Goal: Task Accomplishment & Management: Manage account settings

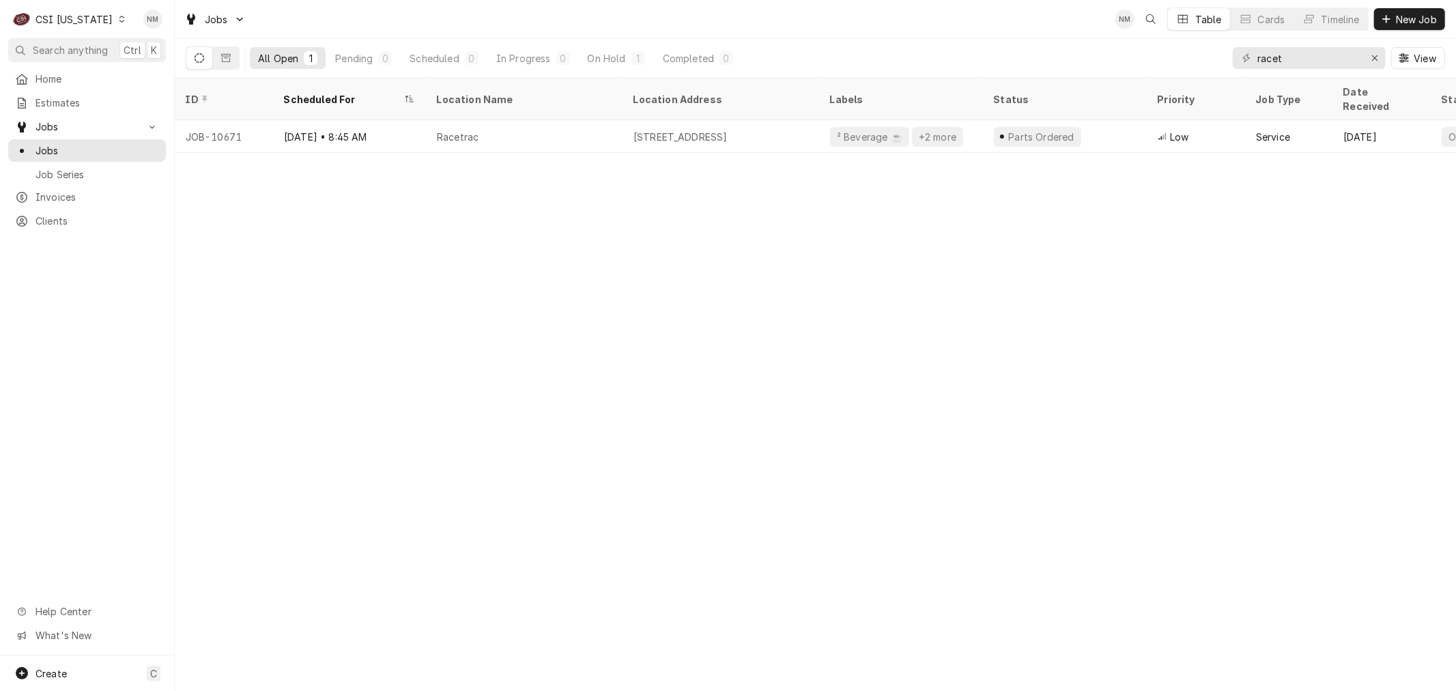
click at [119, 19] on icon "Dynamic Content Wrapper" at bounding box center [122, 19] width 6 height 7
click at [159, 31] on div "CSI [US_STATE][GEOGRAPHIC_DATA]" at bounding box center [213, 27] width 180 height 14
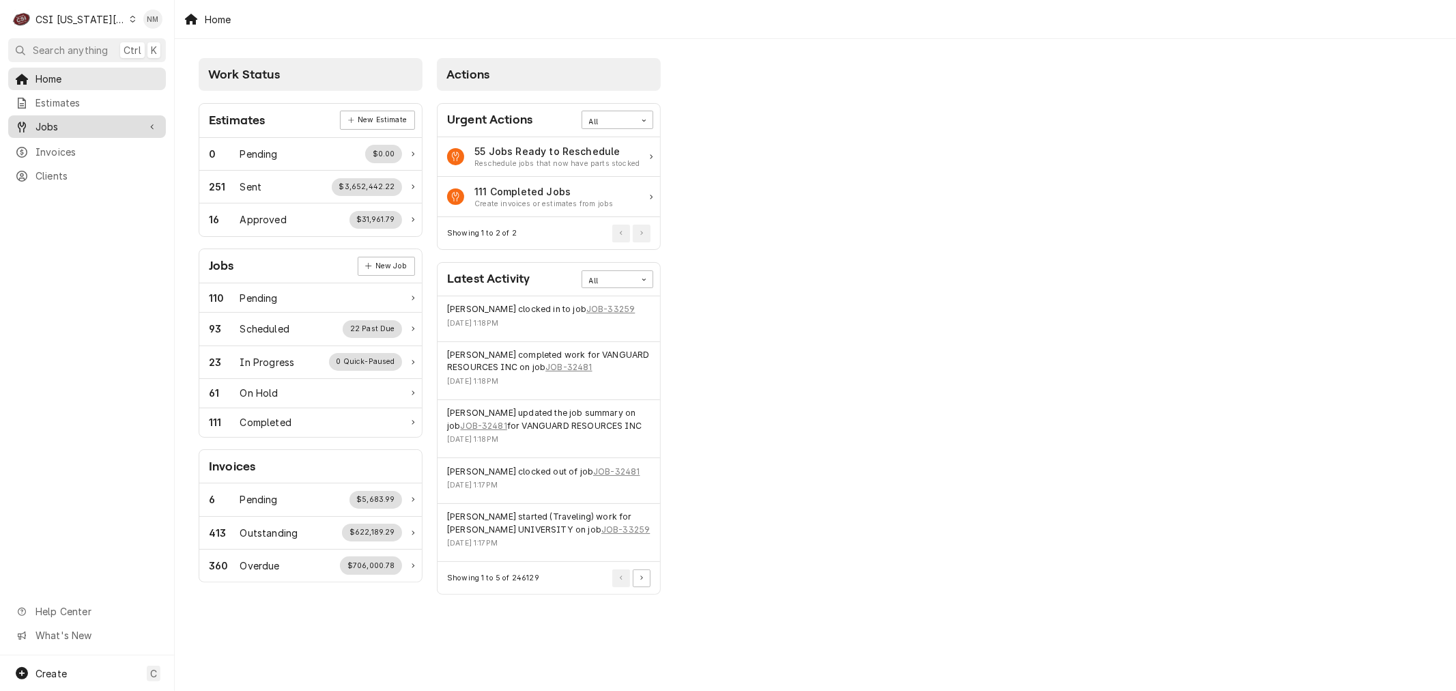
click at [65, 122] on span "Jobs" at bounding box center [87, 126] width 103 height 14
click at [59, 143] on span "Jobs" at bounding box center [98, 150] width 124 height 14
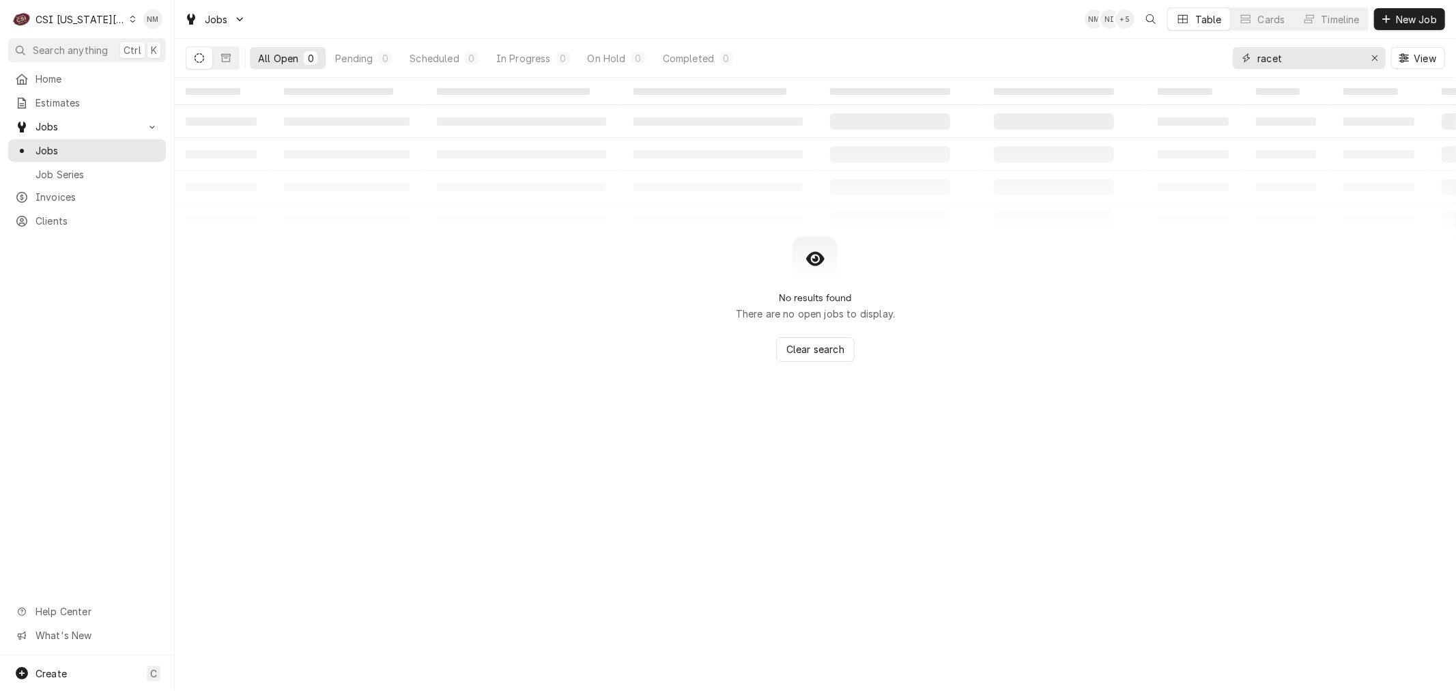
drag, startPoint x: 1285, startPoint y: 57, endPoint x: 1231, endPoint y: 57, distance: 53.9
click at [1231, 57] on div "All Open 0 Pending 0 Scheduled 0 In Progress 0 On Hold 0 Completed 0 racet View" at bounding box center [816, 58] width 1260 height 38
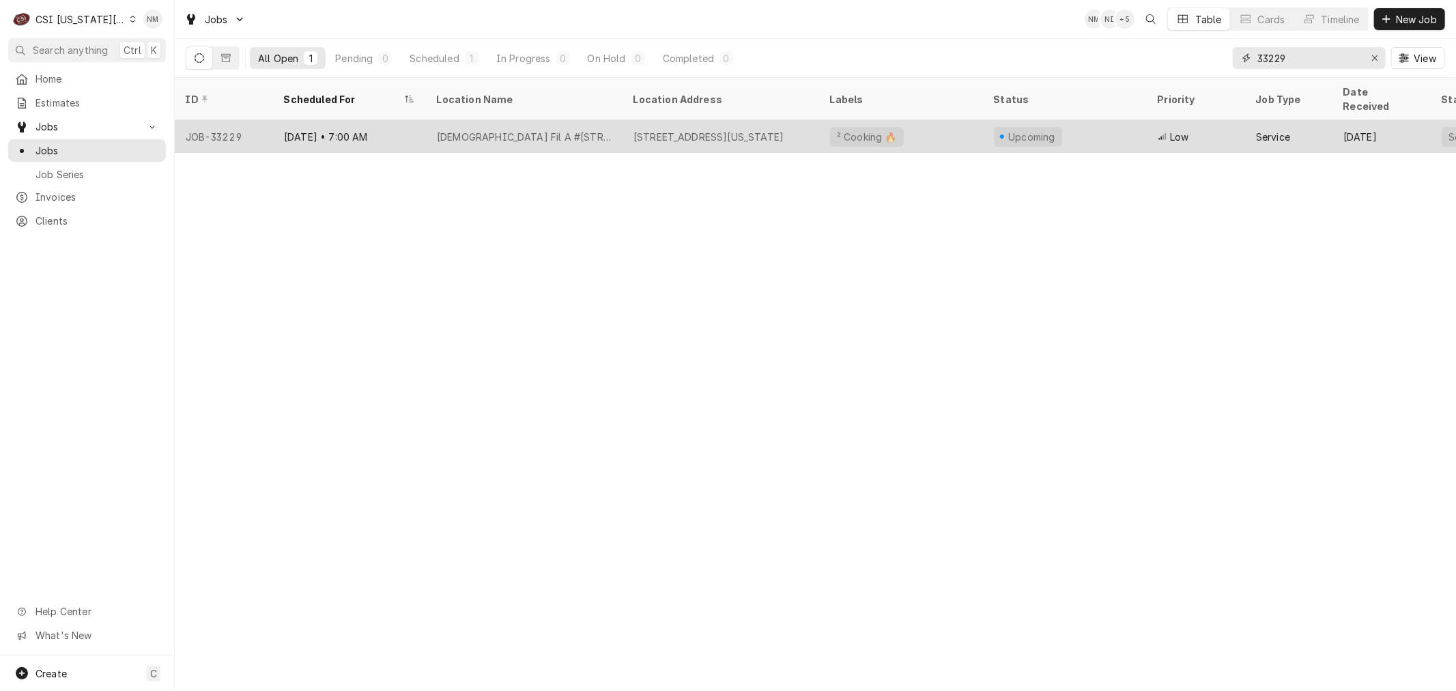
type input "33229"
click at [608, 120] on div "Chick Fil A #1772-State Line Road" at bounding box center [524, 136] width 197 height 33
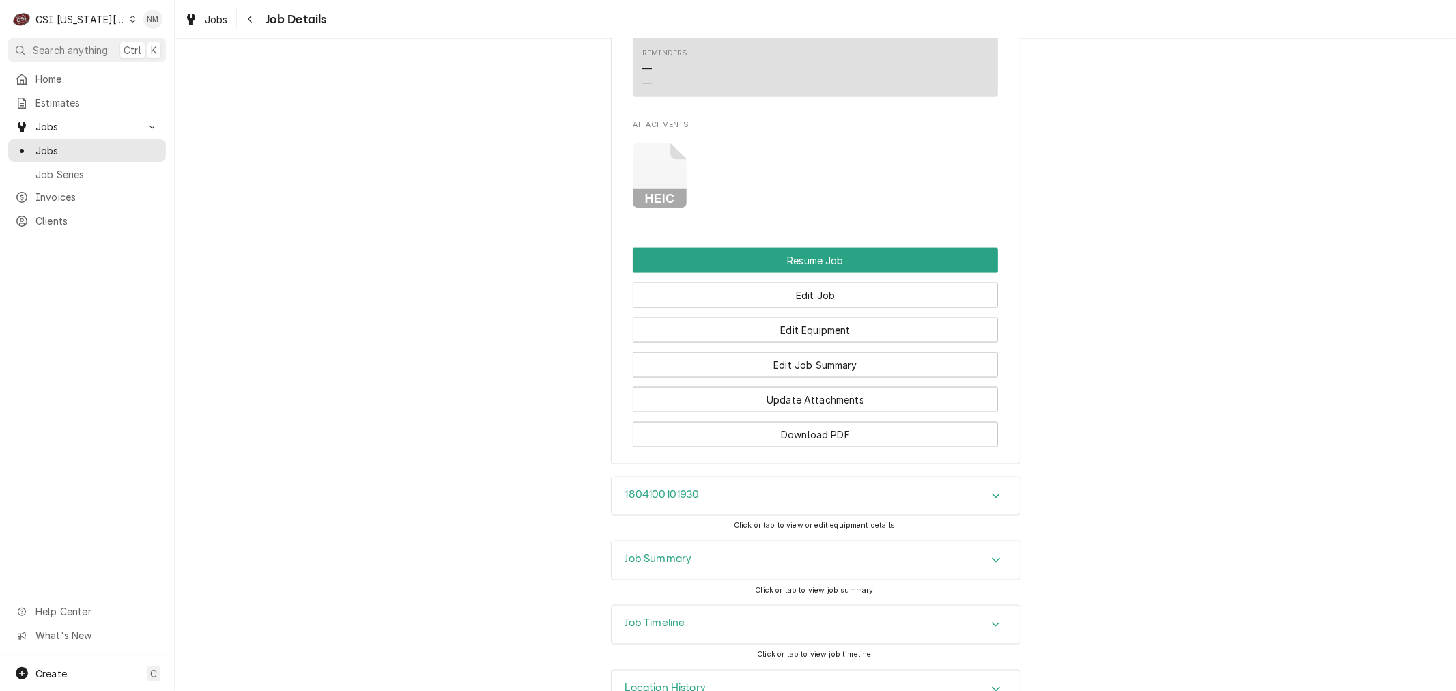
scroll to position [1517, 0]
click at [677, 615] on h3 "Job Timeline" at bounding box center [655, 621] width 60 height 13
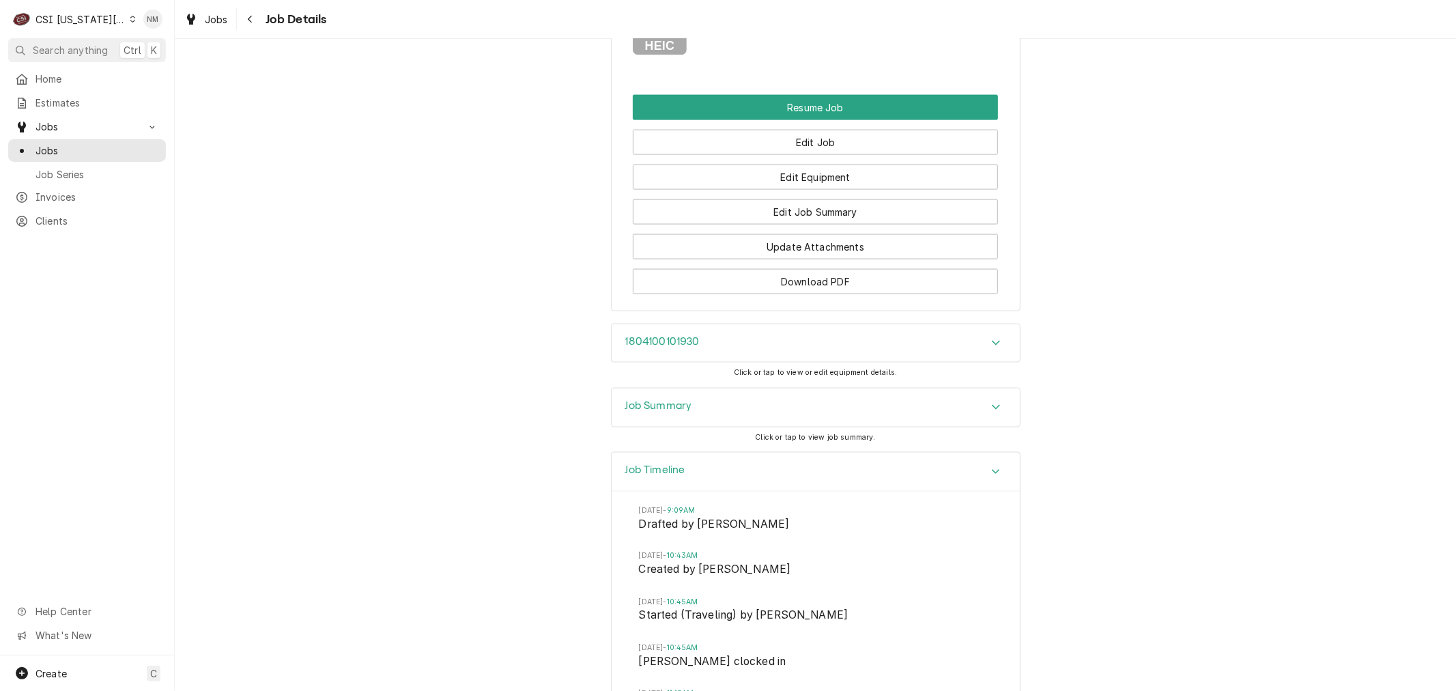
scroll to position [1441, 0]
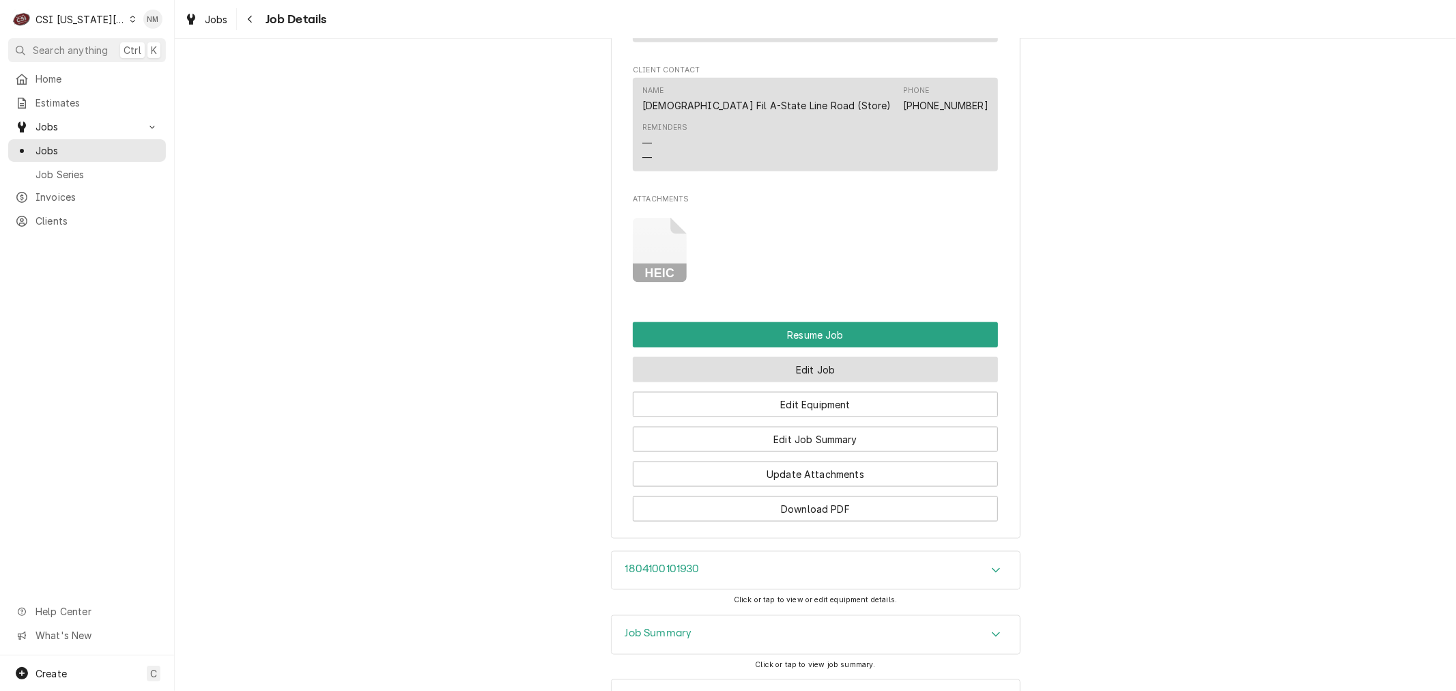
click at [802, 357] on button "Edit Job" at bounding box center [815, 369] width 365 height 25
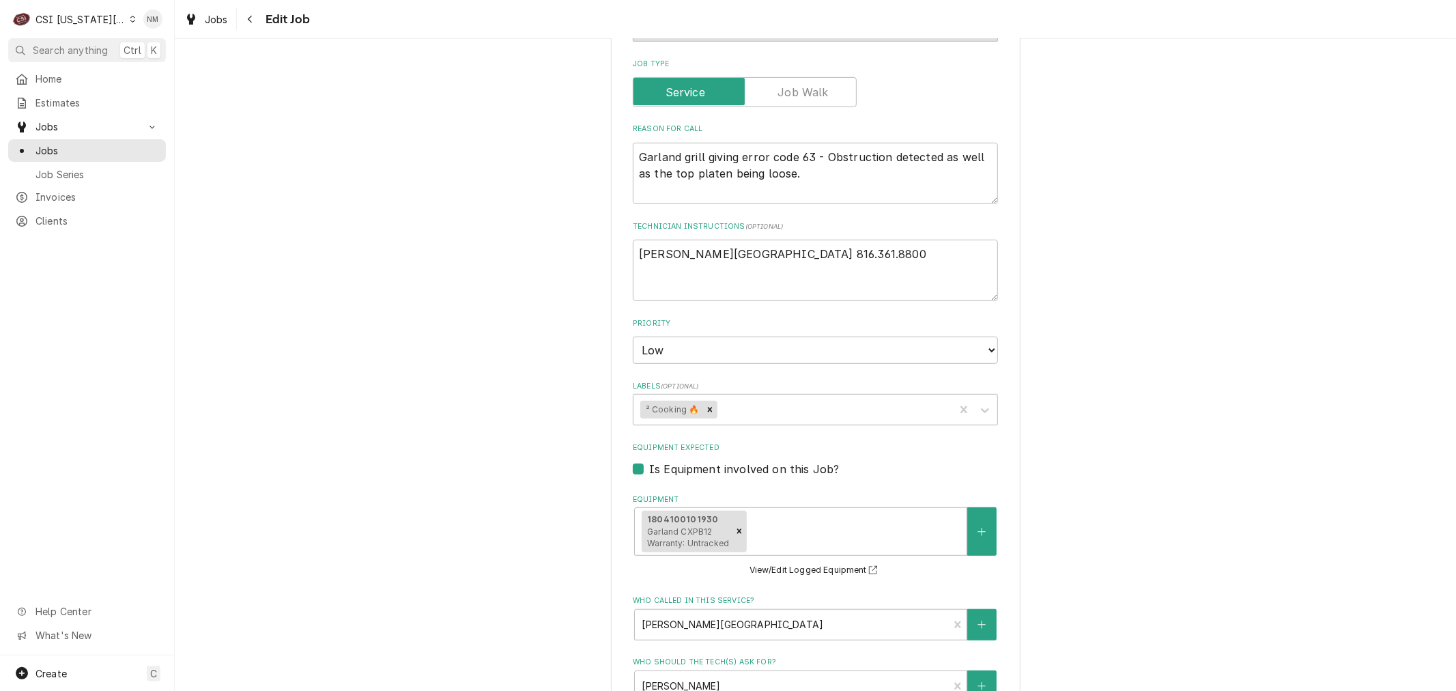
scroll to position [379, 0]
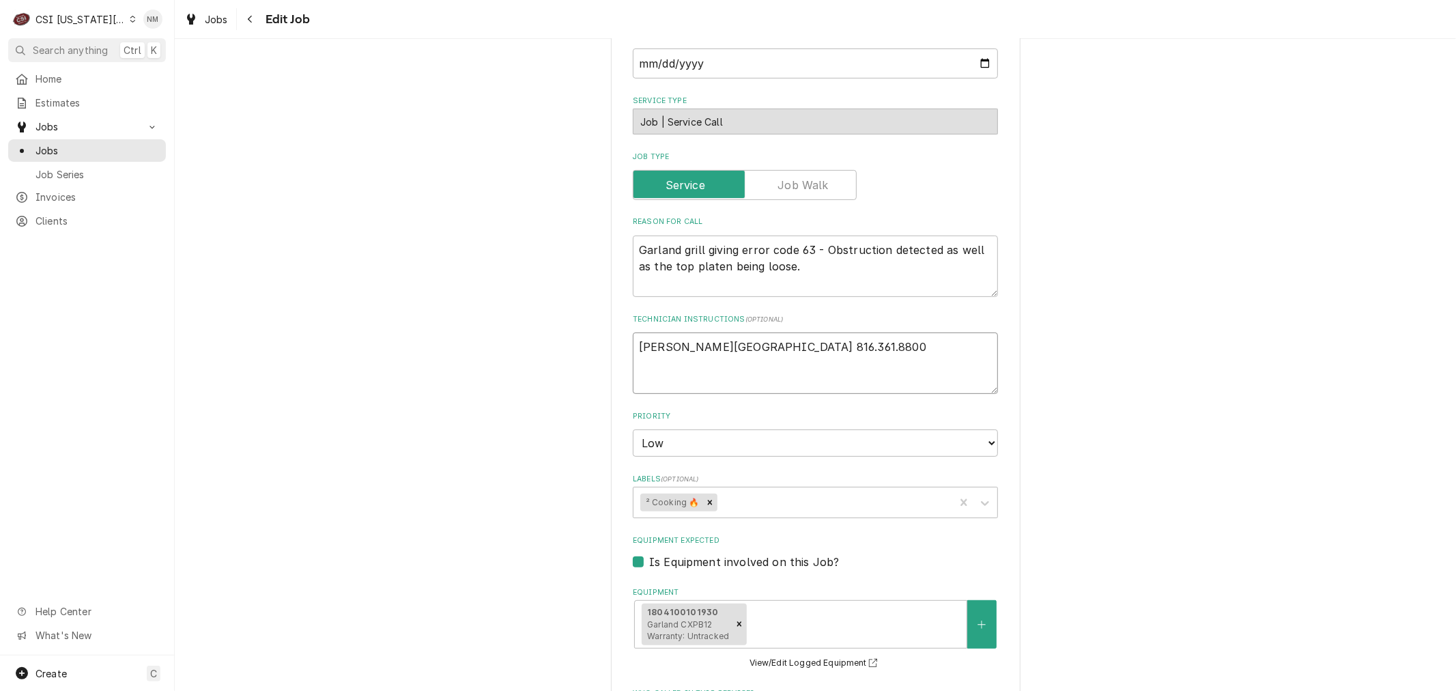
click at [636, 343] on textarea "Ward Parkway 816.361.8800" at bounding box center [815, 363] width 365 height 61
type textarea "x"
type textarea "Ward Parkway 816.361.8800"
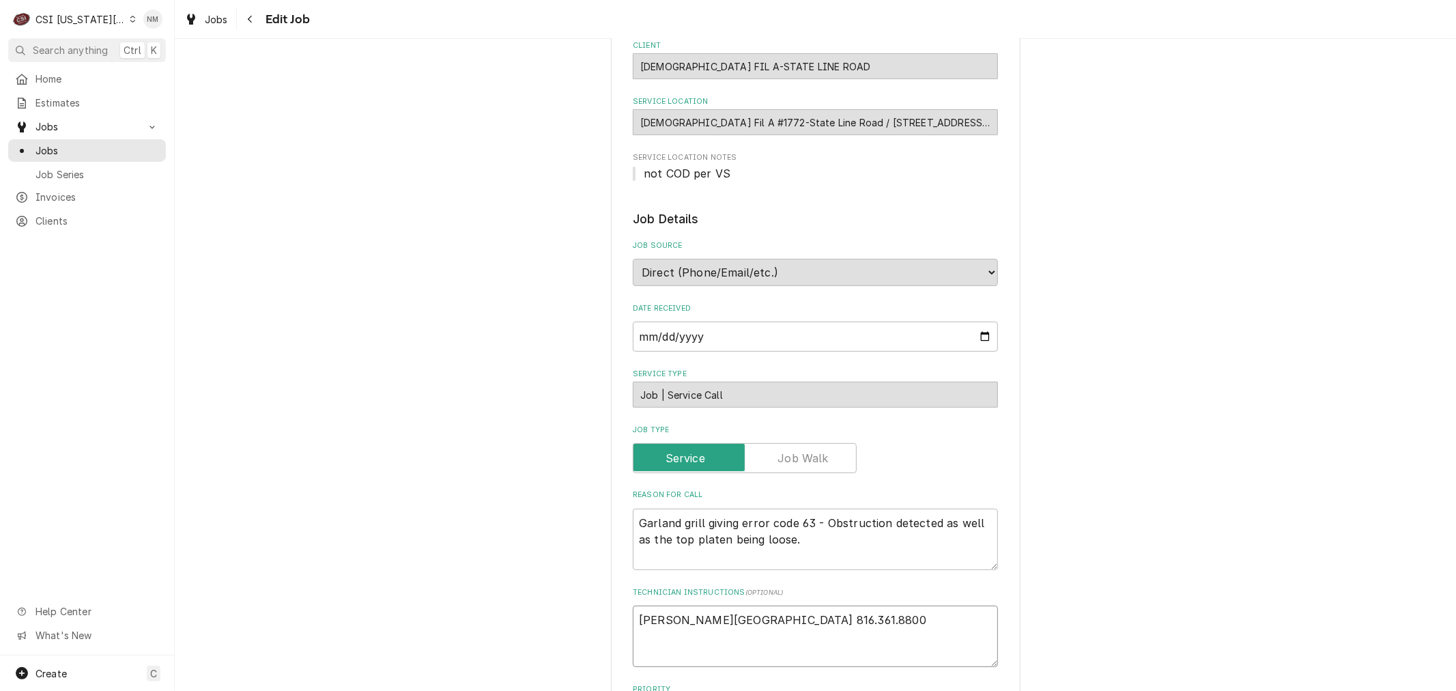
scroll to position [76, 0]
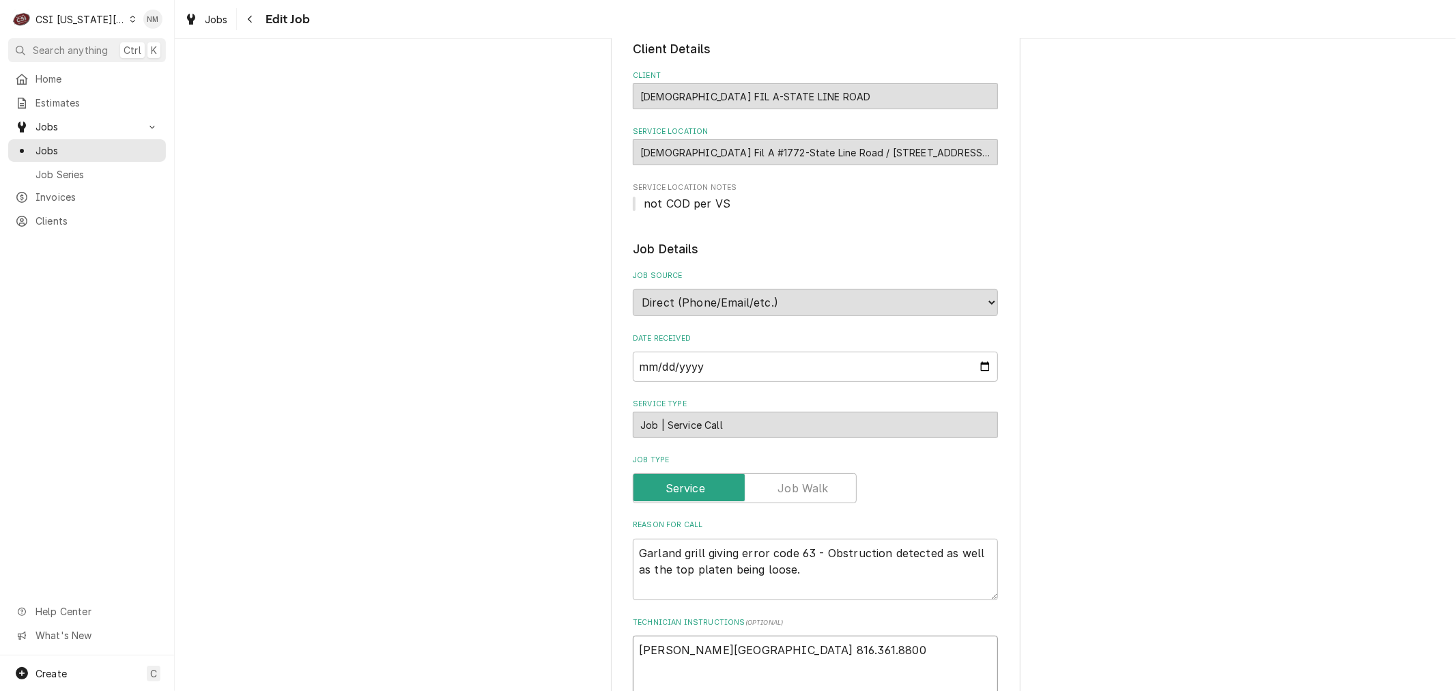
type textarea "x"
type textarea "S Ward Parkway 816.361.8800"
type textarea "x"
type textarea "Sc Ward Parkway 816.361.8800"
type textarea "x"
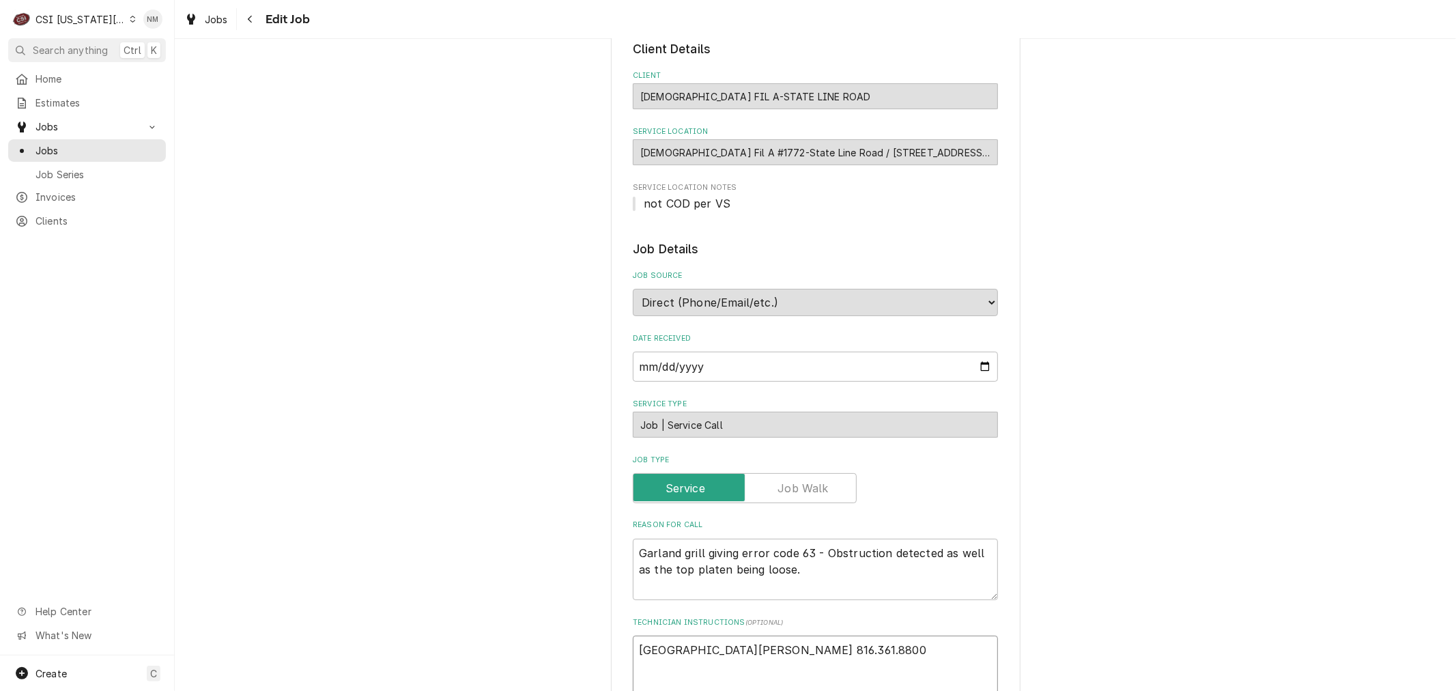
type textarea "Sch Ward Parkway 816.361.8800"
type textarea "x"
type textarea "Sche Ward Parkway 816.361.8800"
type textarea "x"
type textarea "Sched Ward Parkway 816.361.8800"
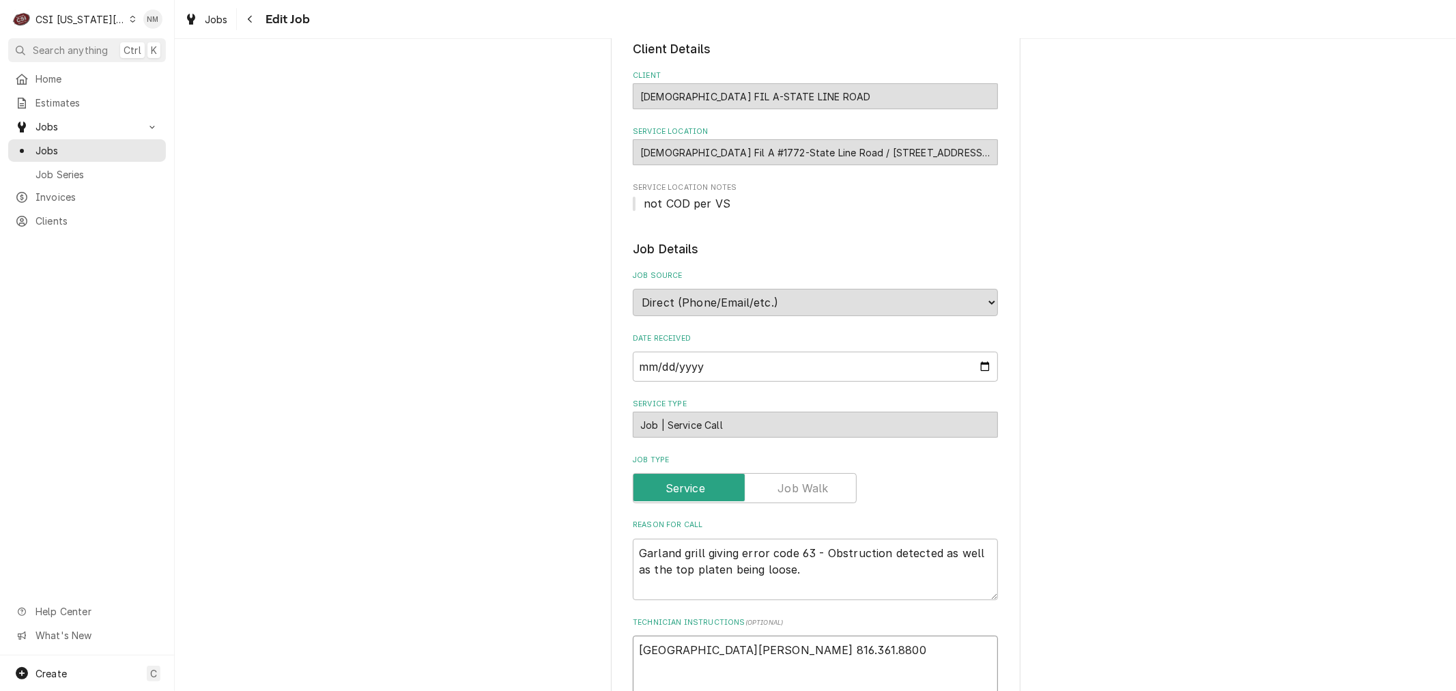
type textarea "x"
type textarea "Schedu Ward Parkway 816.361.8800"
type textarea "x"
type textarea "Schedul Ward Parkway 816.361.8800"
type textarea "x"
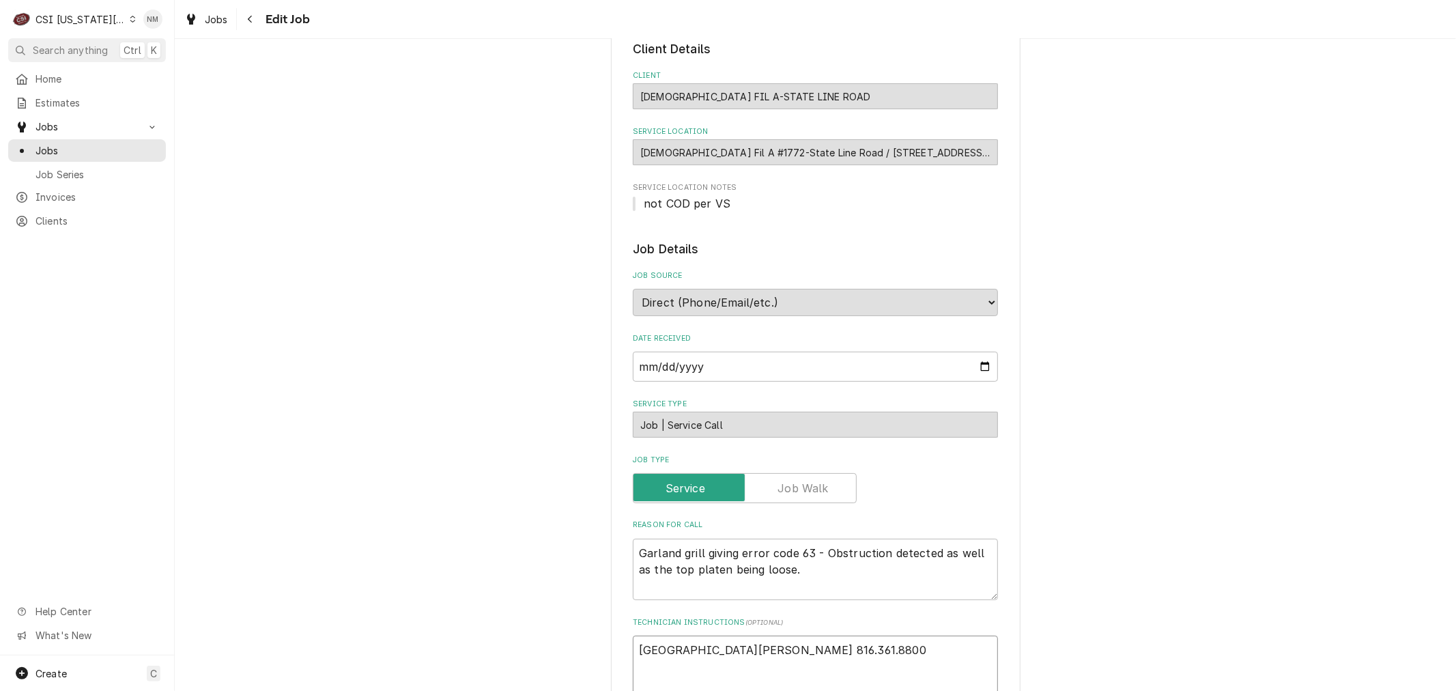
type textarea "Schedule Ward Parkway 816.361.8800"
type textarea "x"
type textarea "Scheduled Ward Parkway 816.361.8800"
type textarea "x"
type textarea "Scheduled Ward Parkway 816.361.8800"
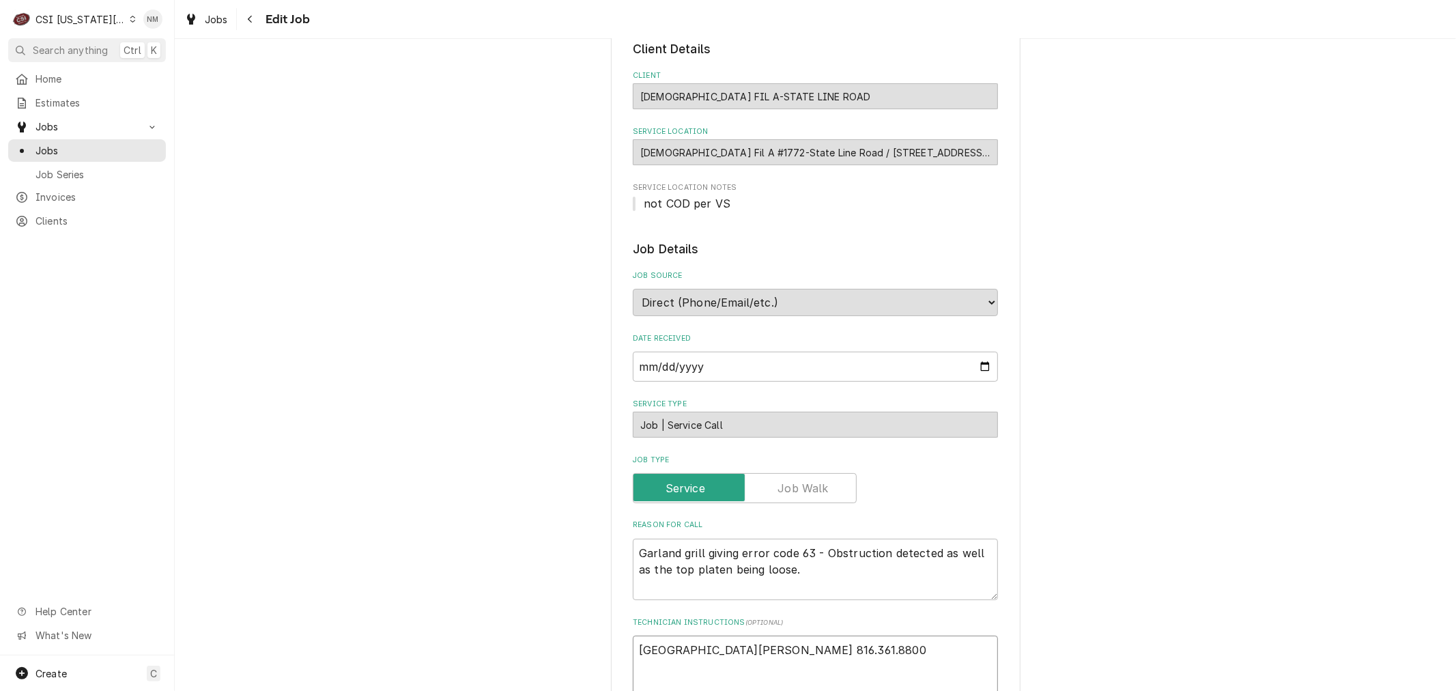
type textarea "x"
type textarea "Scheduled w Ward Parkway 816.361.8800"
type textarea "x"
type textarea "Scheduled wi Ward Parkway 816.361.8800"
type textarea "x"
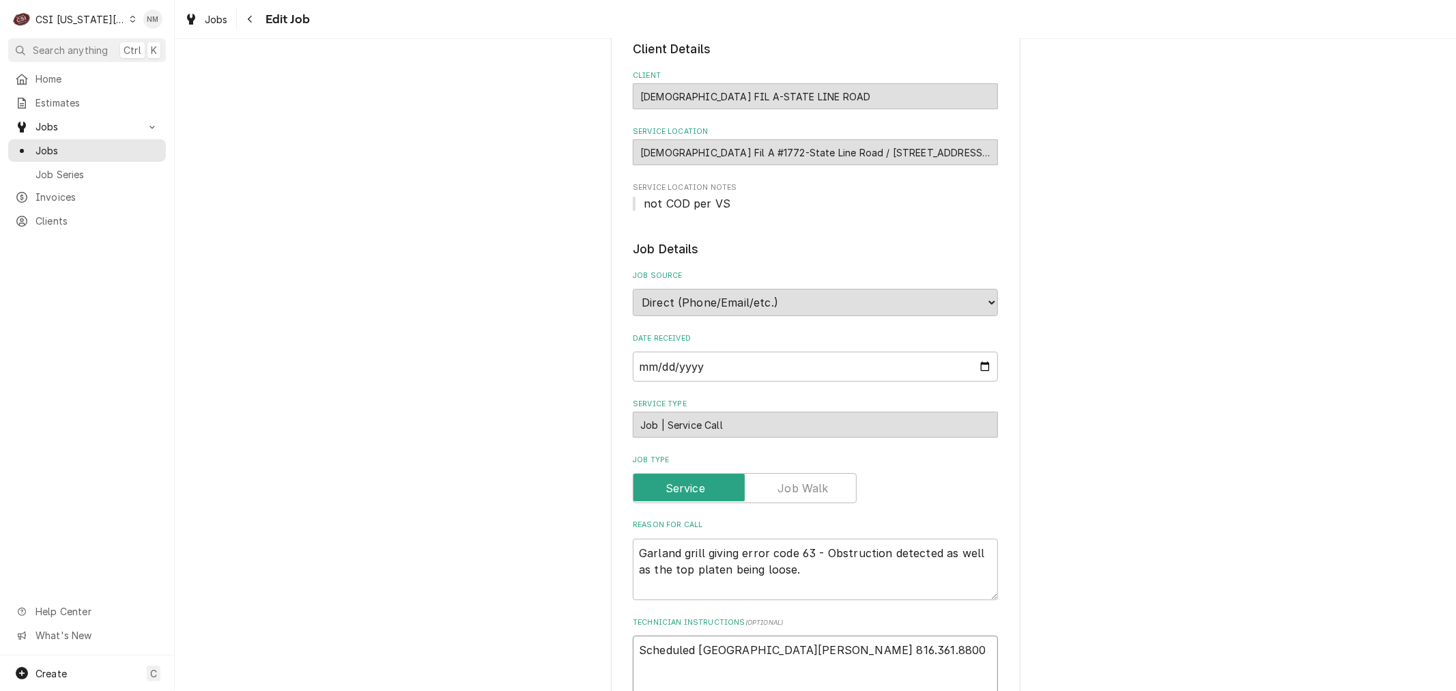
type textarea "Scheduled wit Ward Parkway 816.361.8800"
type textarea "x"
type textarea "Scheduled with Ward Parkway 816.361.8800"
type textarea "x"
type textarea "Scheduled with Ward Parkway 816.361.8800"
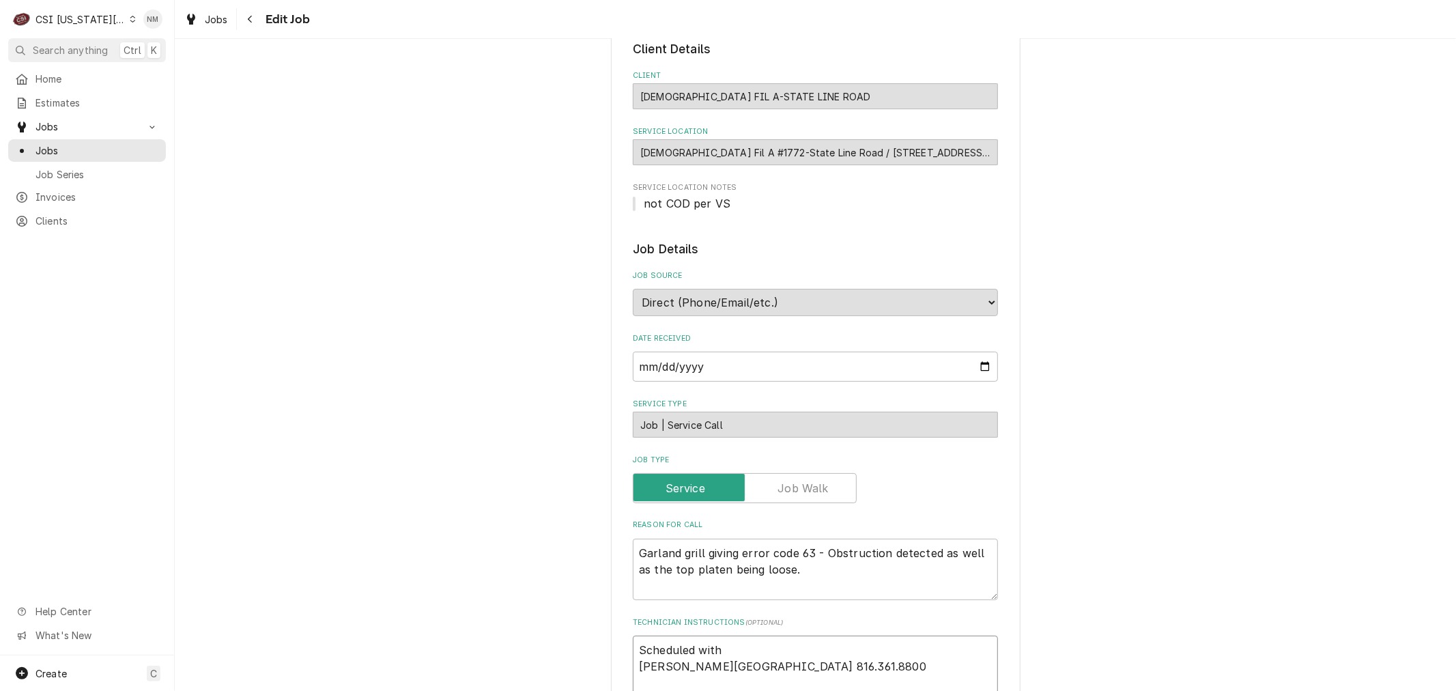
type textarea "x"
type textarea "Scheduled with A Ward Parkway 816.361.8800"
type textarea "x"
type textarea "Scheduled with An Ward Parkway 816.361.8800"
type textarea "x"
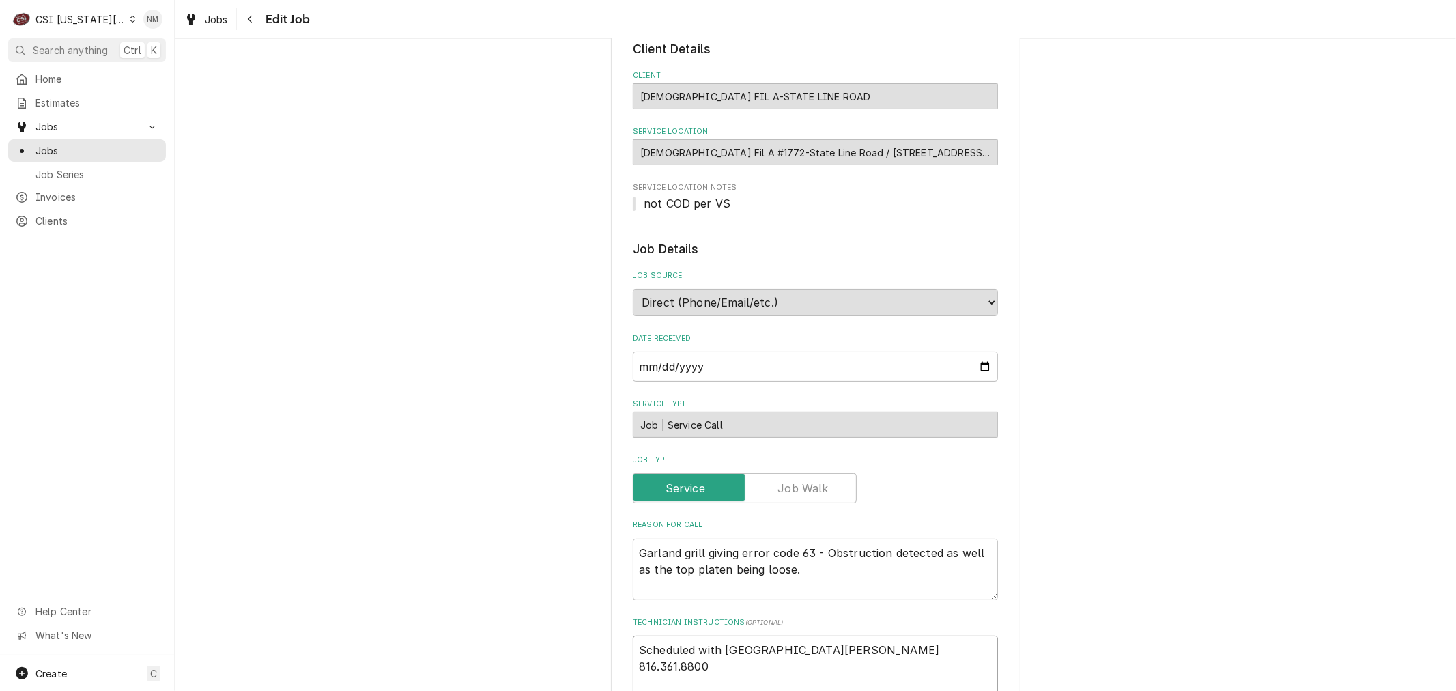
type textarea "Scheduled with And Ward Parkway 816.361.8800"
type textarea "x"
type textarea "Scheduled with Andr Ward Parkway 816.361.8800"
type textarea "x"
type textarea "Scheduled with Andre Ward Parkway 816.361.8800"
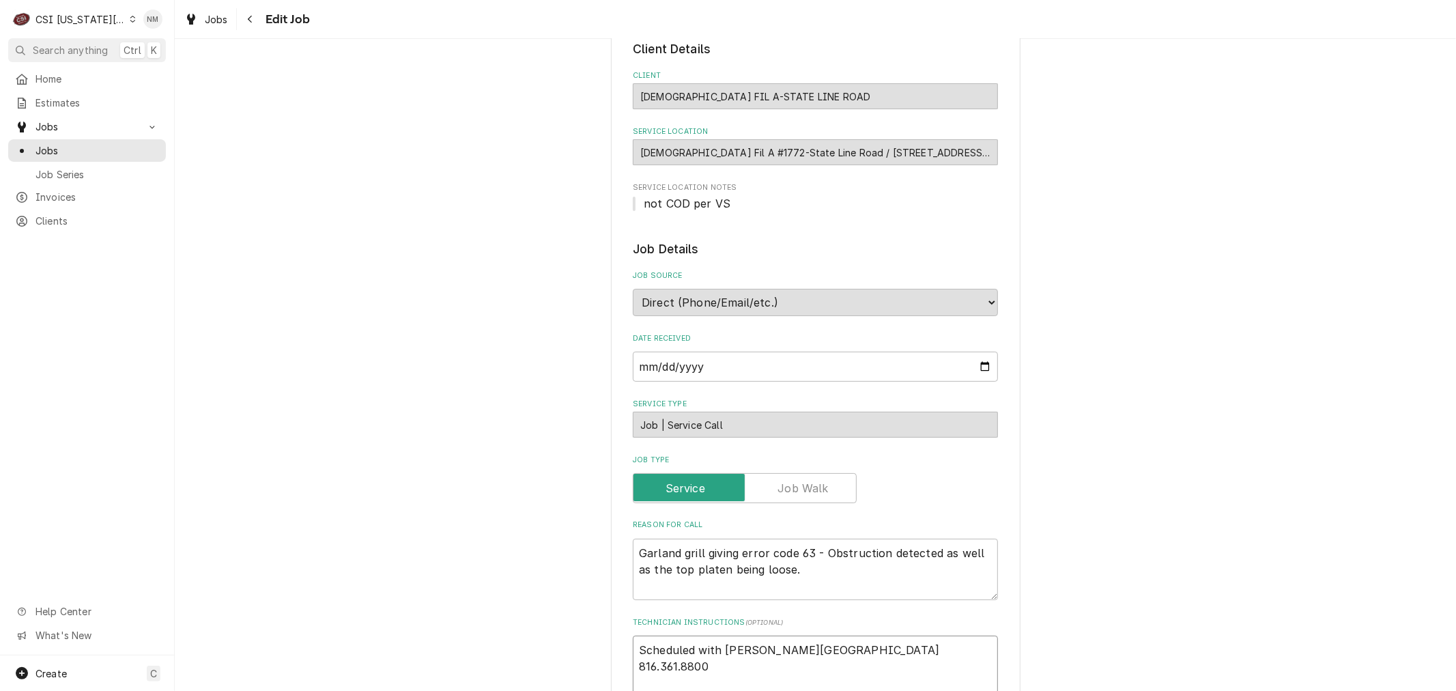
type textarea "x"
type textarea "Scheduled with Andrew Ward Parkway 816.361.8800"
type textarea "x"
type textarea "Scheduled with Andrew Ward Parkway 816.361.8800"
type textarea "x"
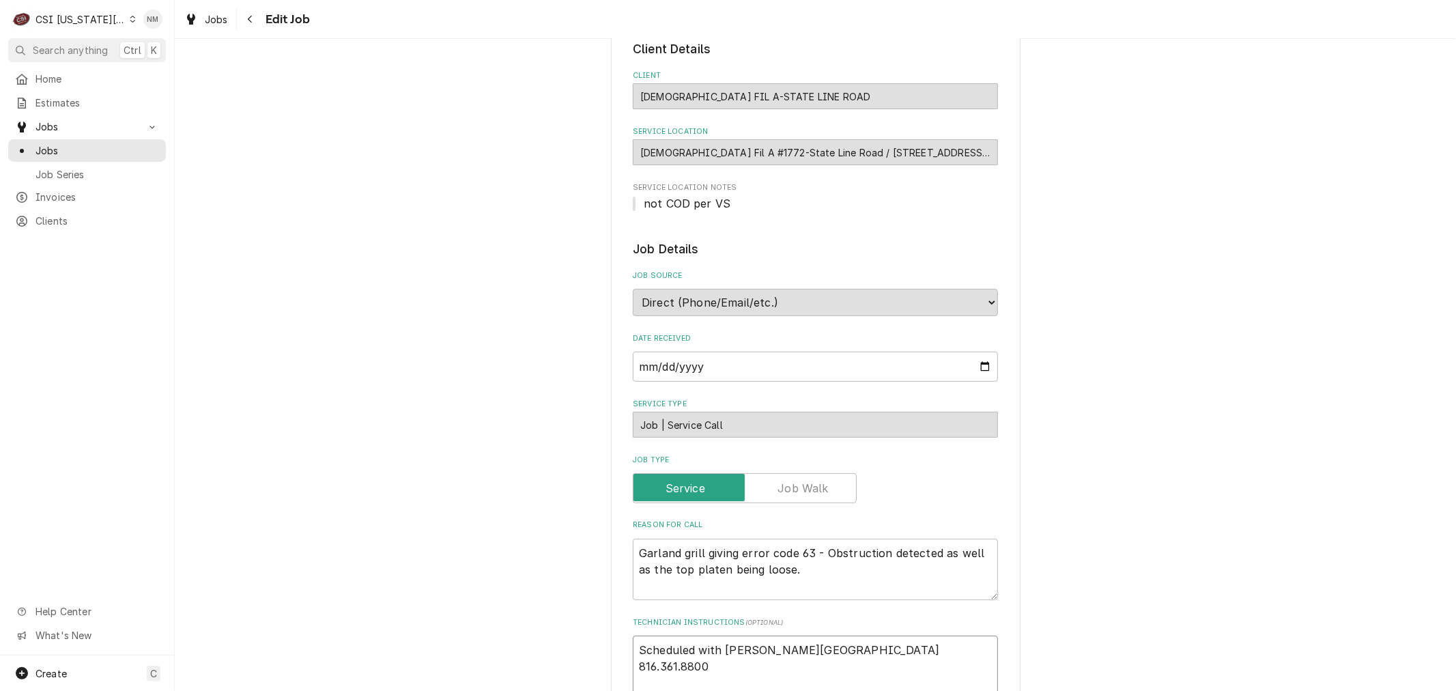
type textarea "Scheduled with Andrew 7 Ward Parkway 816.361.8800"
type textarea "x"
type textarea "Scheduled with Andrew 7 Ward Parkway 816.361.8800"
type textarea "x"
type textarea "Scheduled with Andrew 7 a Ward Parkway 816.361.8800"
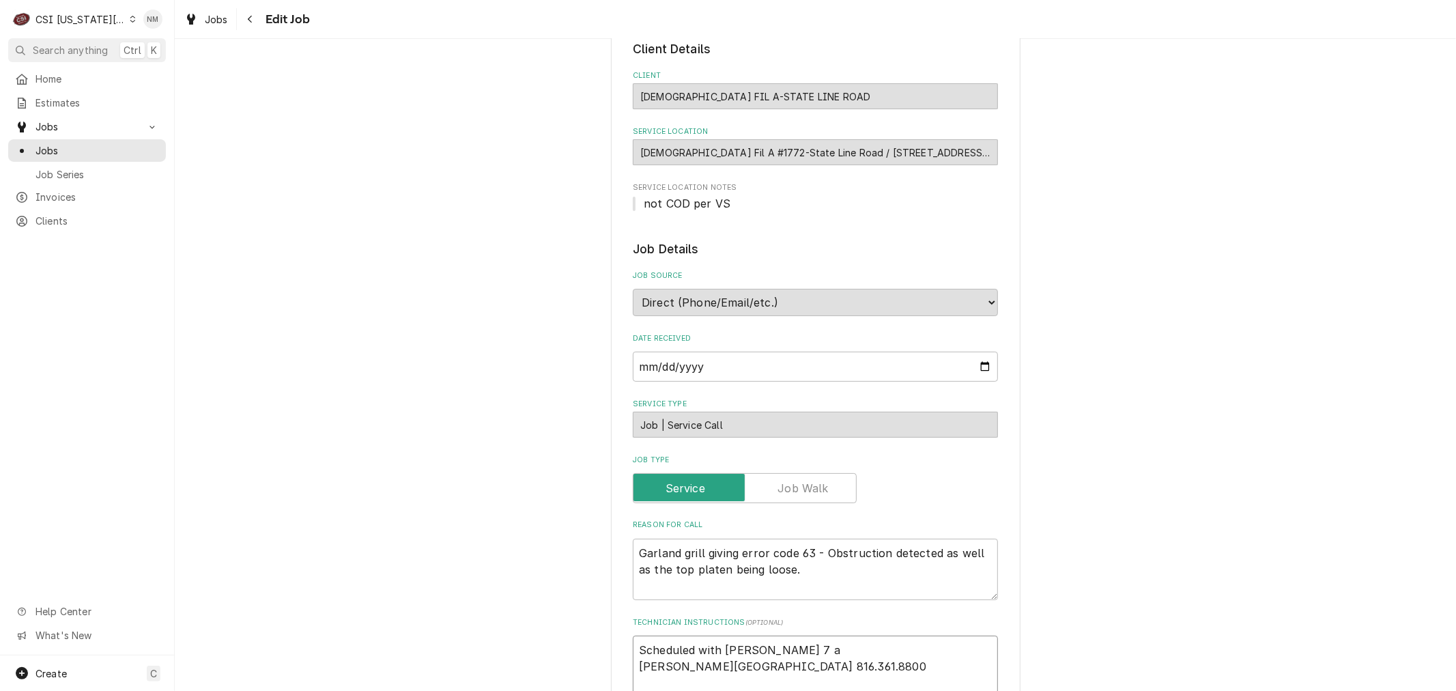
type textarea "x"
type textarea "Scheduled with Andrew 7 am Ward Parkway 816.361.8800"
type textarea "x"
type textarea "Scheduled with Andrew 7 am Ward Parkway 816.361.8800"
type textarea "x"
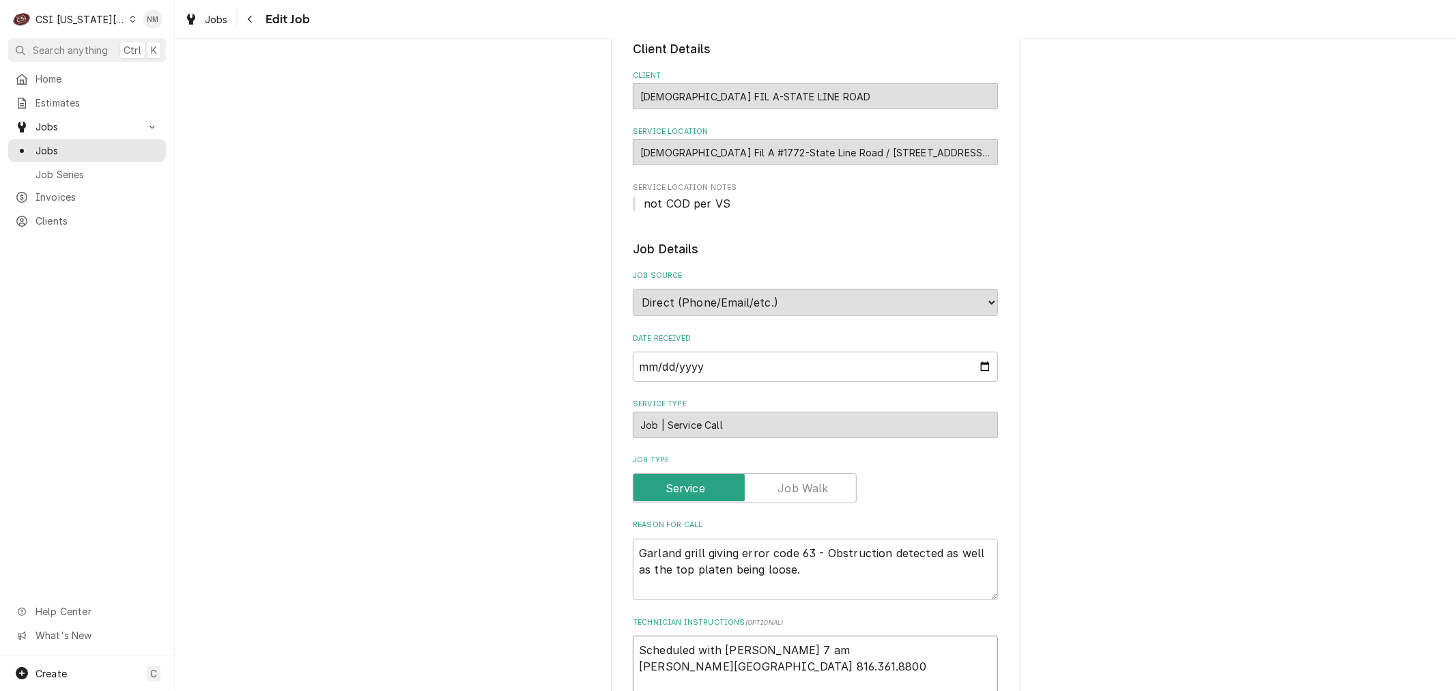
type textarea "Scheduled with Andrew 7 am T Ward Parkway 816.361.8800"
type textarea "x"
type textarea "Scheduled with Andrew 7 am Tu Ward Parkway 816.361.8800"
type textarea "x"
type textarea "Scheduled with Andrew 7 am Tue Ward Parkway 816.361.8800"
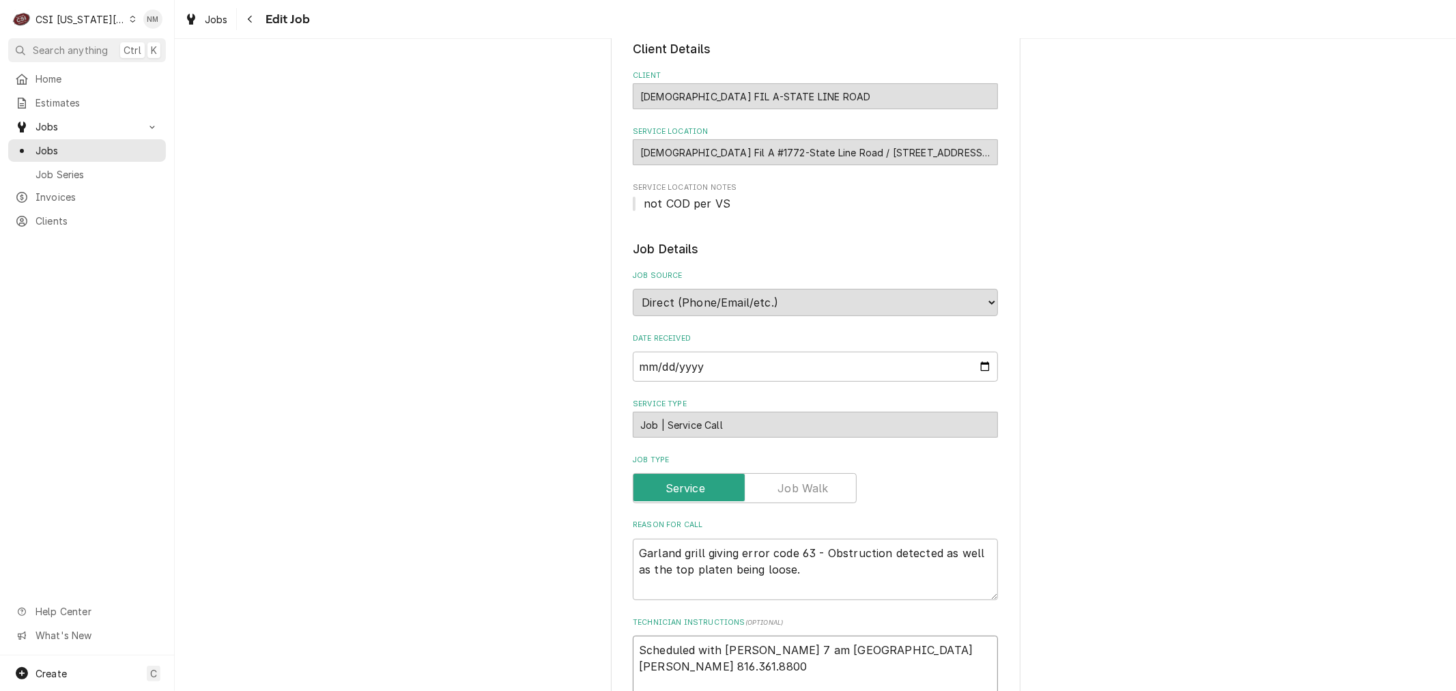
type textarea "x"
type textarea "Scheduled with Andrew 7 am Tues Ward Parkway 816.361.8800"
type textarea "x"
drag, startPoint x: 815, startPoint y: 649, endPoint x: 625, endPoint y: 646, distance: 190.5
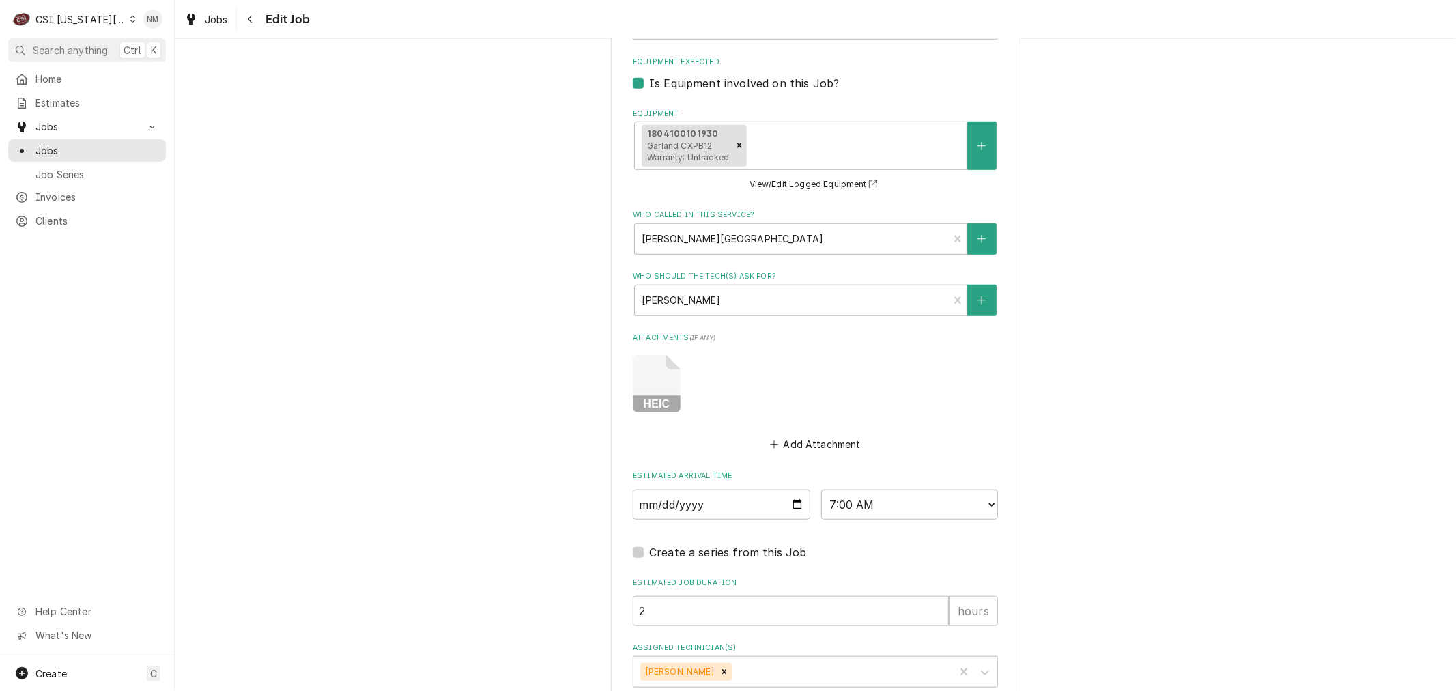
scroll to position [933, 0]
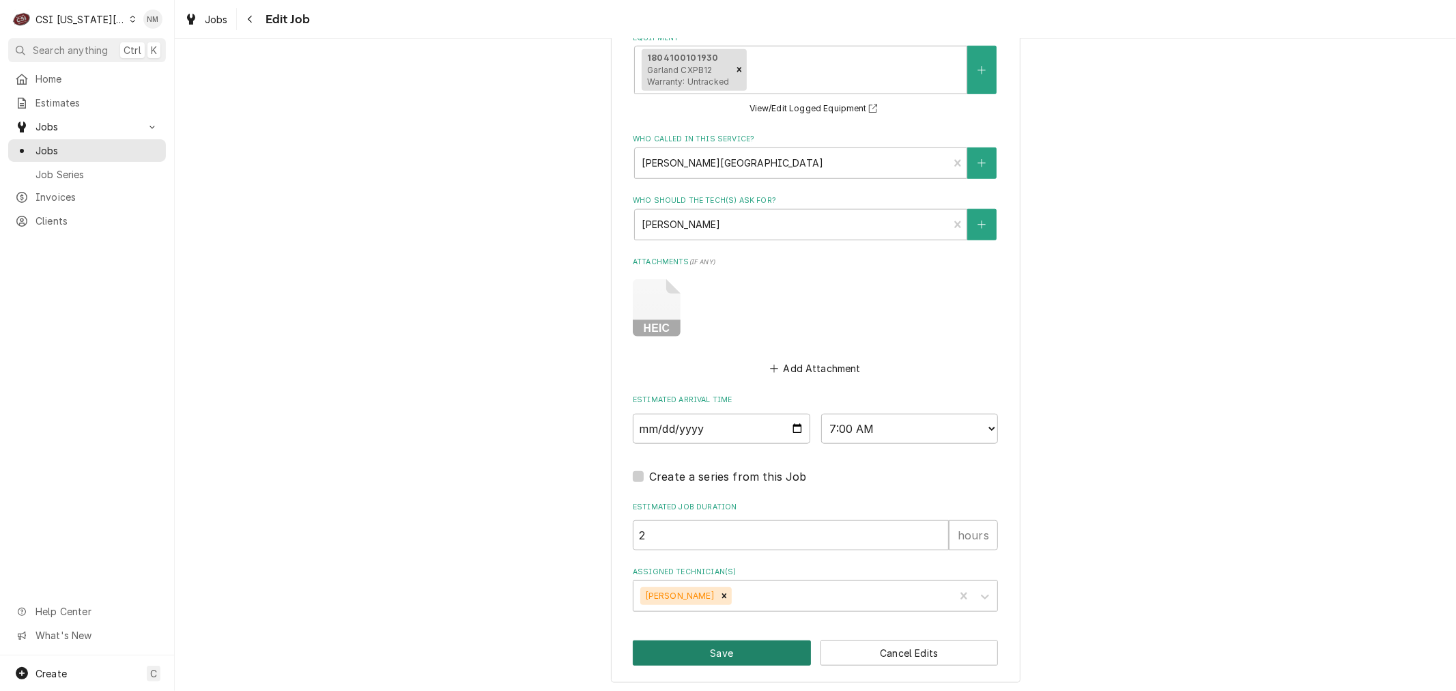
type textarea "Scheduled with Andrew 7 am Tues Ward Parkway 816.361.8800"
click at [731, 640] on button "Save" at bounding box center [722, 652] width 178 height 25
type textarea "x"
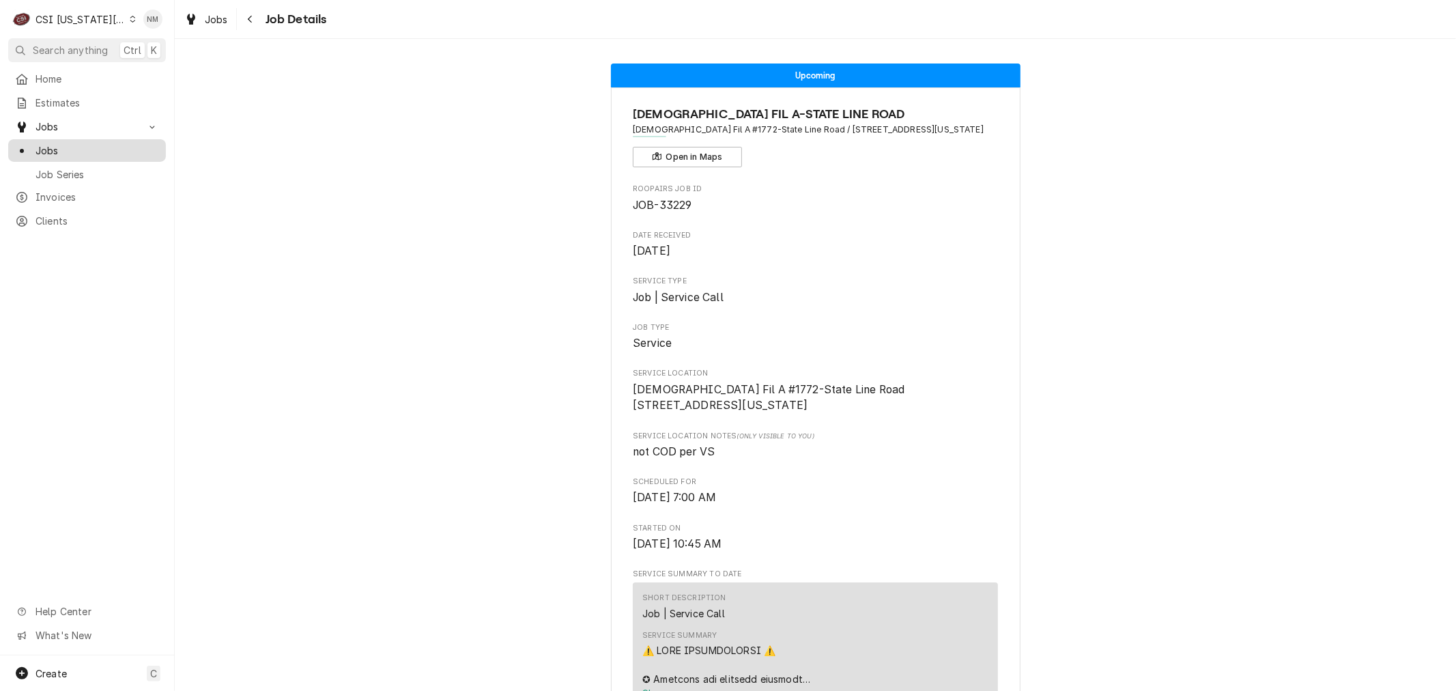
click at [51, 143] on span "Jobs" at bounding box center [98, 150] width 124 height 14
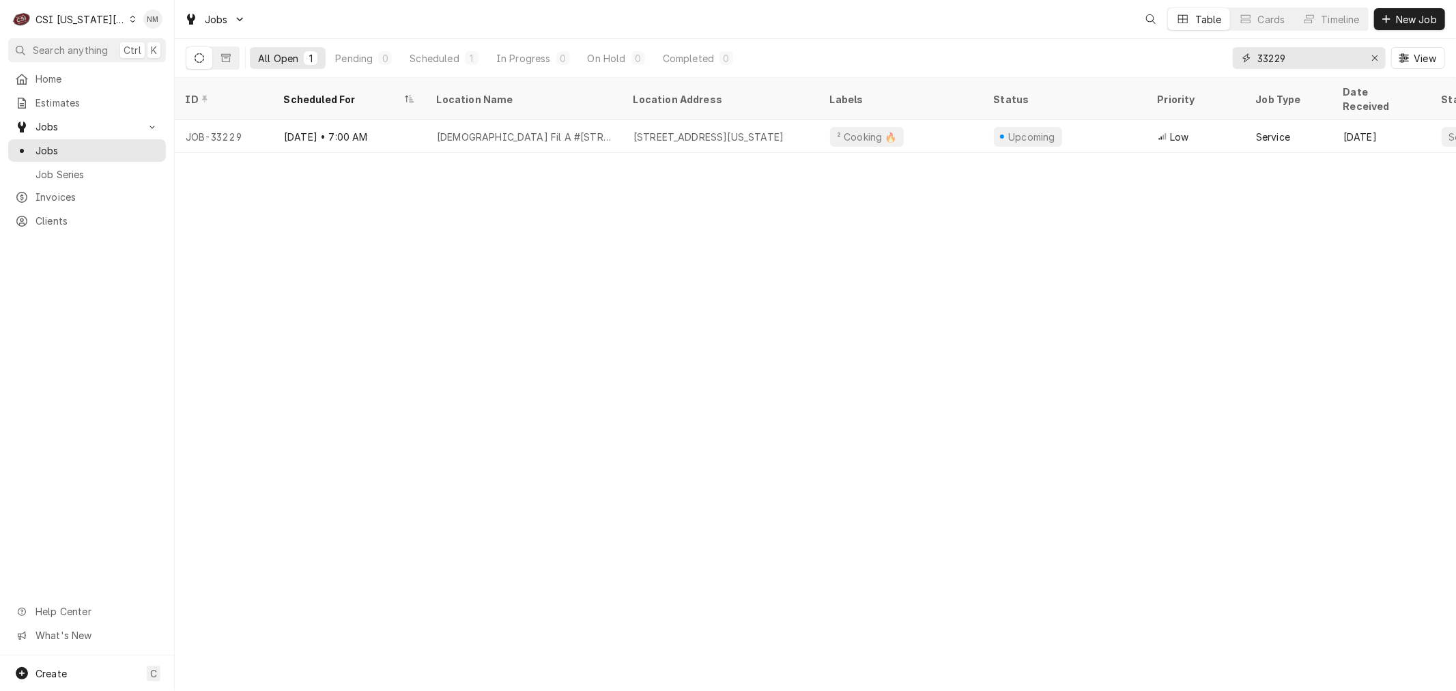
drag, startPoint x: 1301, startPoint y: 60, endPoint x: 1221, endPoint y: 60, distance: 80.6
click at [1221, 60] on div "All Open 1 Pending 0 Scheduled 1 In Progress 0 On Hold 0 Completed 0 33229 View" at bounding box center [816, 58] width 1260 height 38
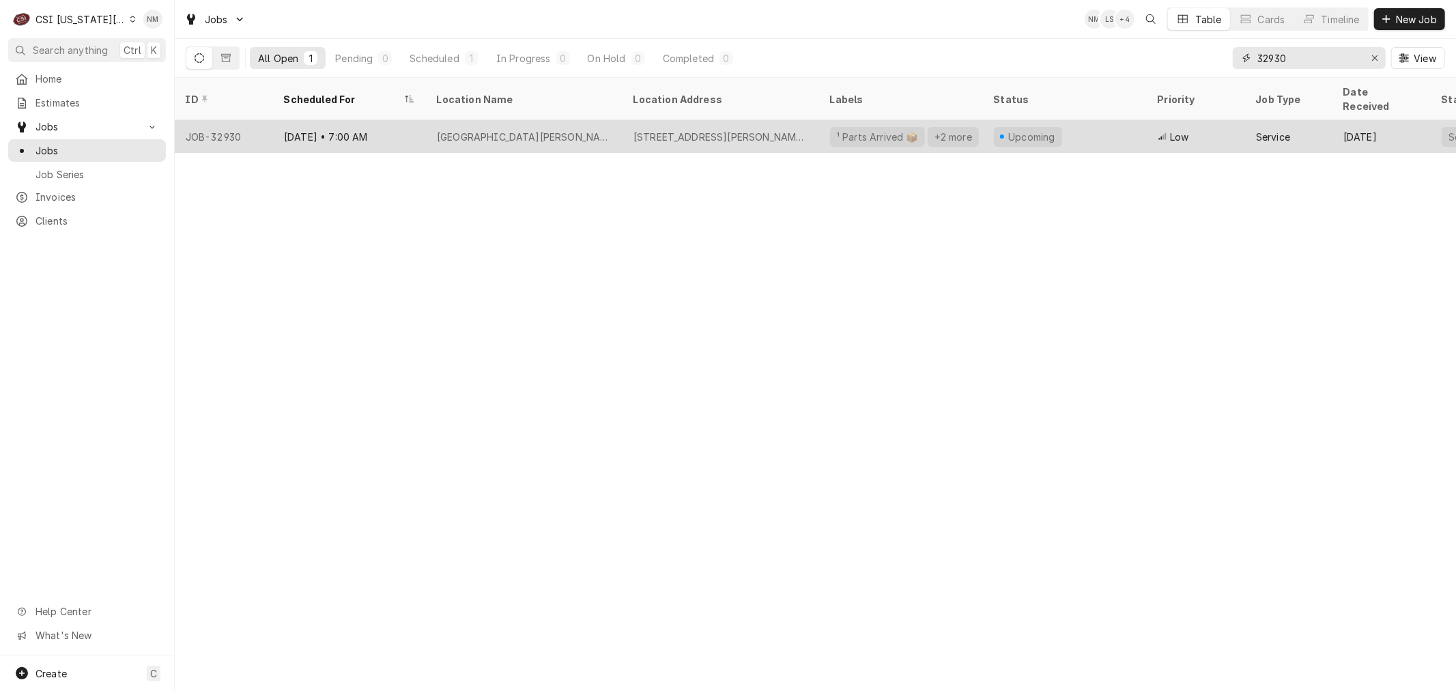
type input "32930"
click at [567, 120] on div "Amc Ward Parkway" at bounding box center [524, 136] width 197 height 33
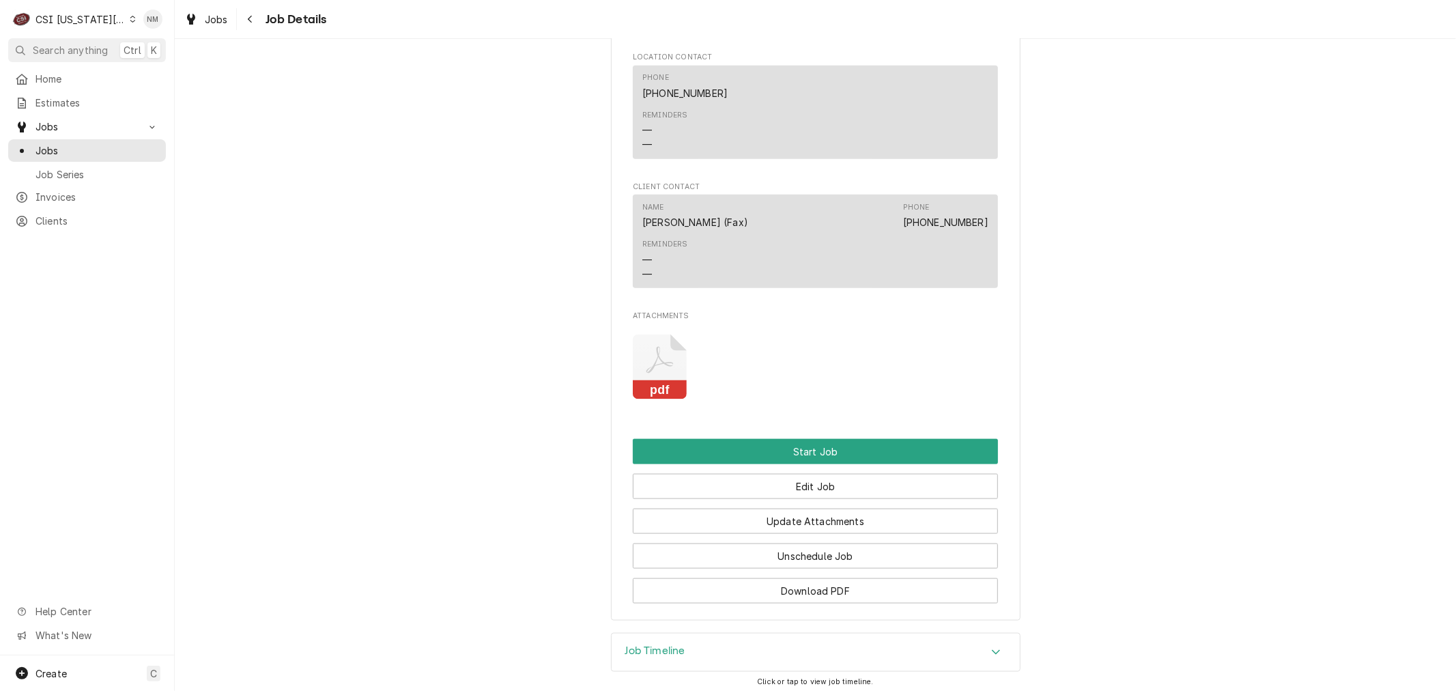
scroll to position [1366, 0]
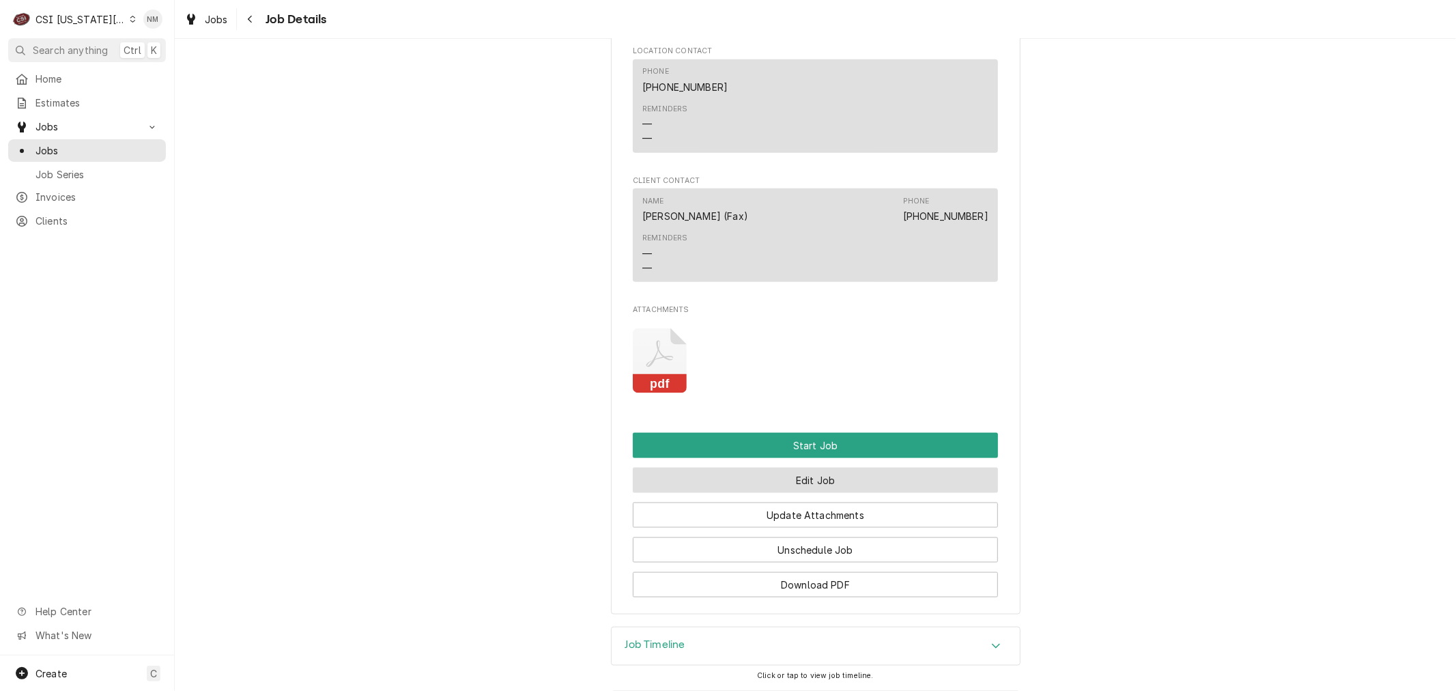
click at [871, 468] on button "Edit Job" at bounding box center [815, 480] width 365 height 25
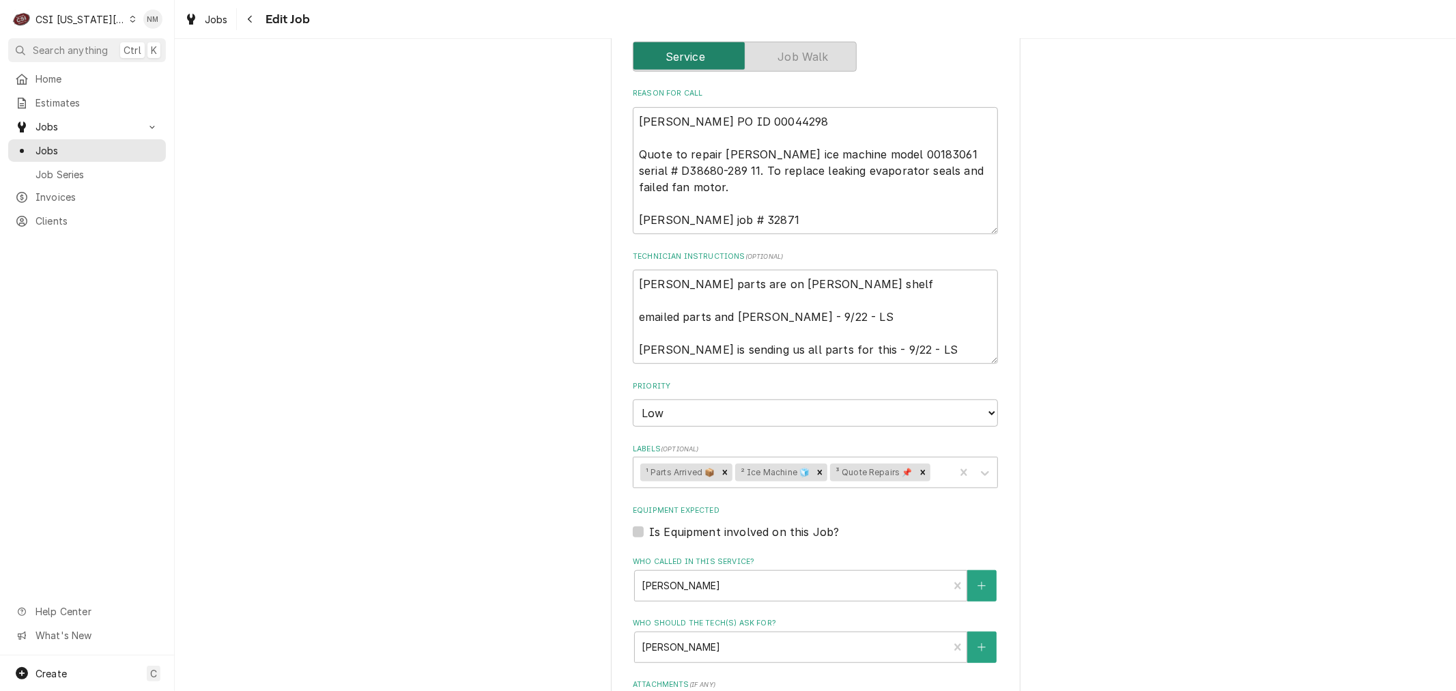
scroll to position [683, 0]
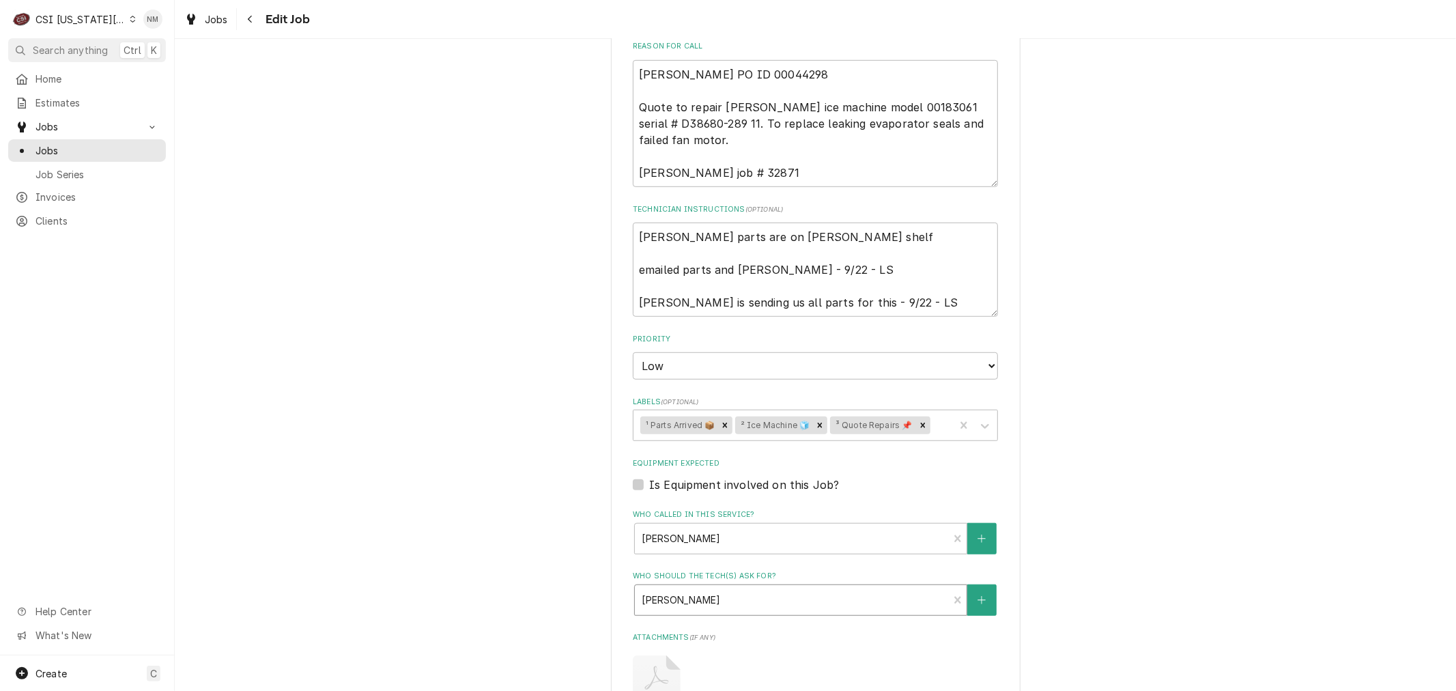
click at [823, 588] on div "Who should the tech(s) ask for?" at bounding box center [792, 600] width 300 height 25
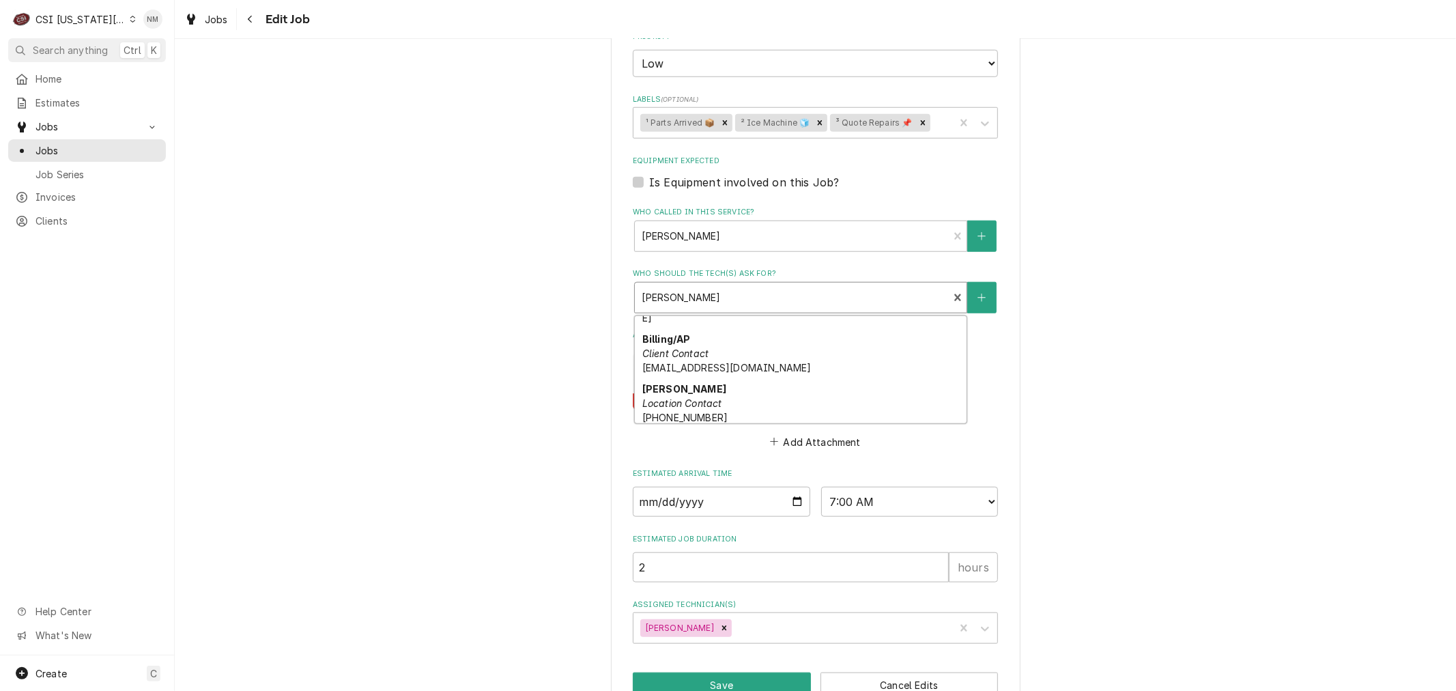
scroll to position [152, 0]
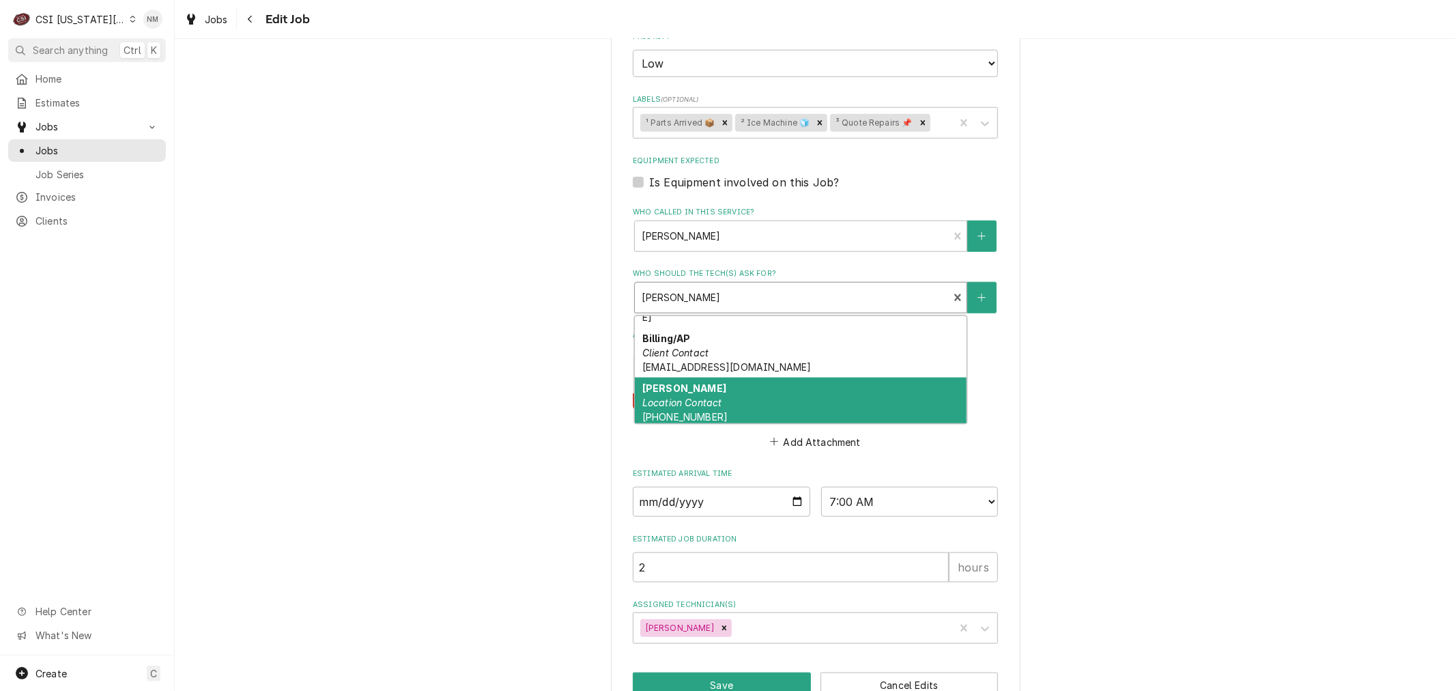
click at [848, 378] on div "Charles Location Contact (504) 259-3320" at bounding box center [801, 403] width 332 height 50
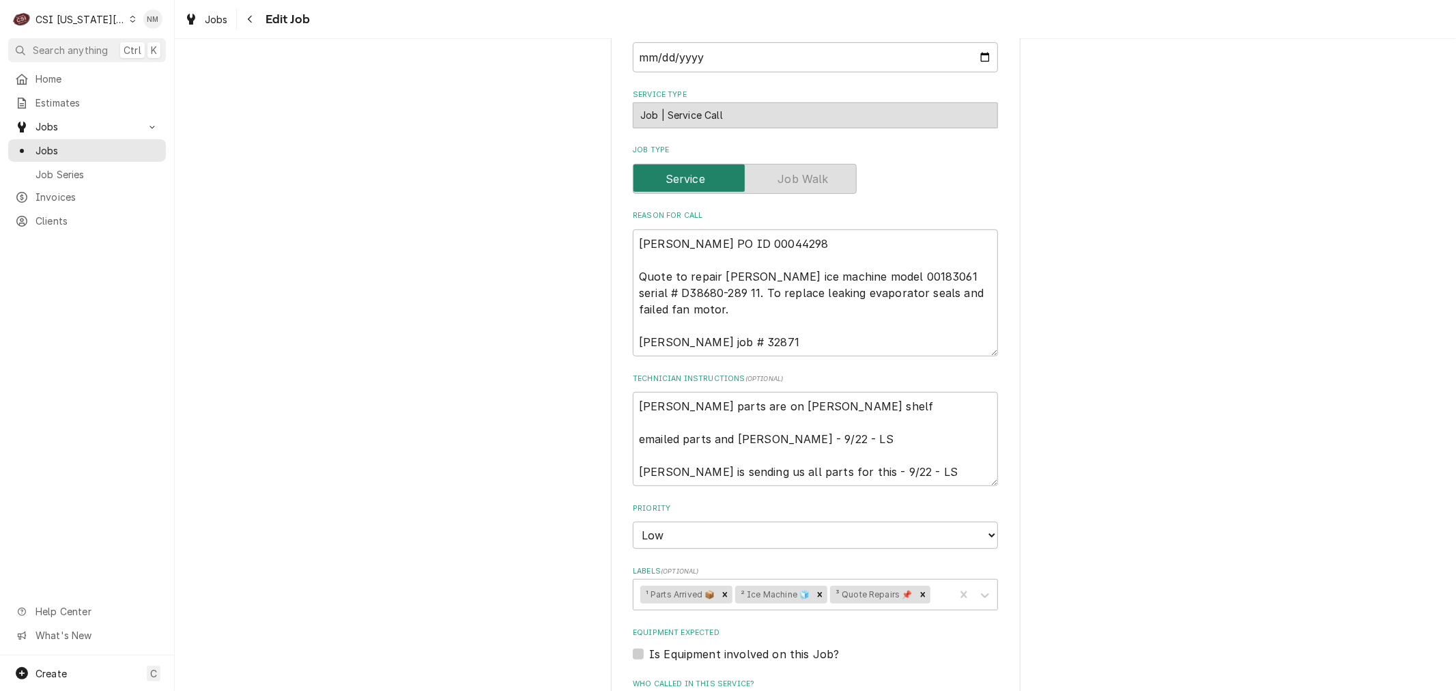
scroll to position [454, 0]
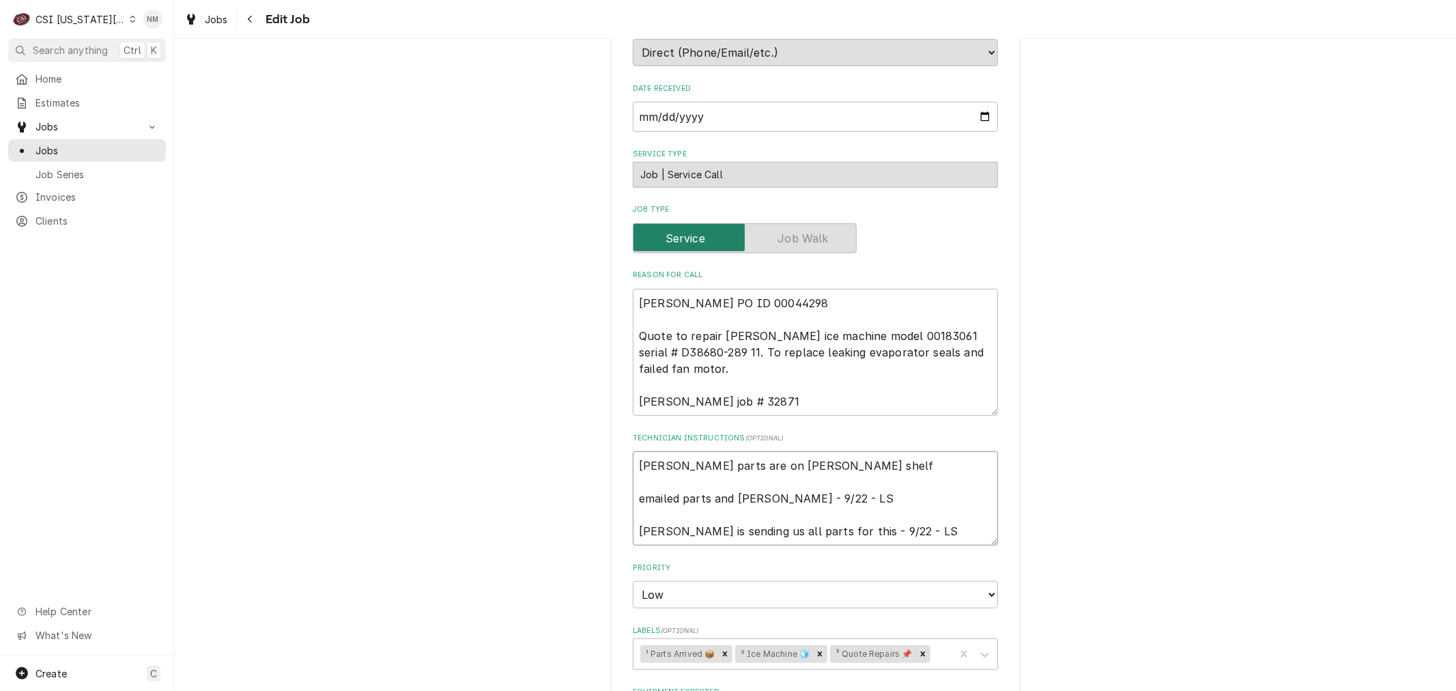
click at [634, 451] on textarea "Follett parts are on Hawkins shelf emailed parts and lindy - 9/22 - LS Kurt is …" at bounding box center [815, 498] width 365 height 94
type textarea "x"
type textarea "Follett parts are on Hawkins shelf emailed parts and lindy - 9/22 - LS Kurt is …"
type textarea "x"
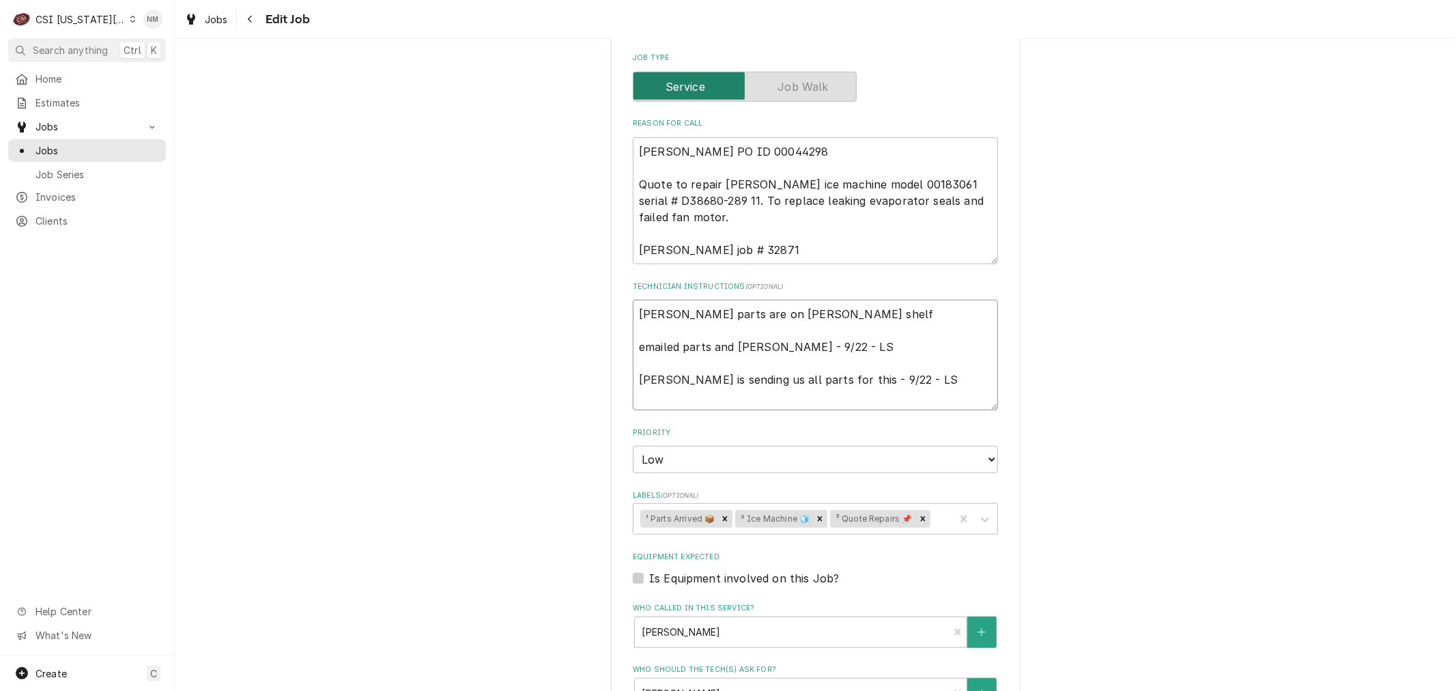
scroll to position [758, 0]
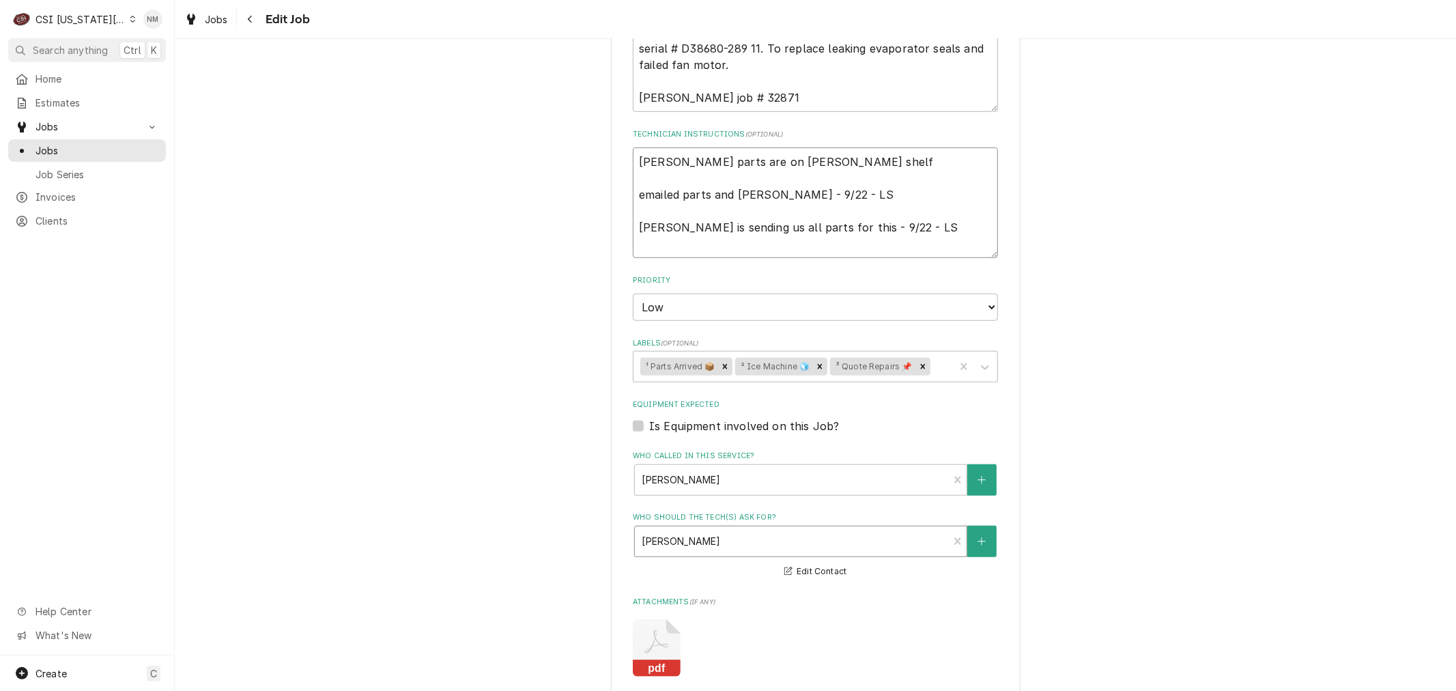
type textarea "Follett parts are on Hawkins shelf emailed parts and lindy - 9/22 - LS Kurt is …"
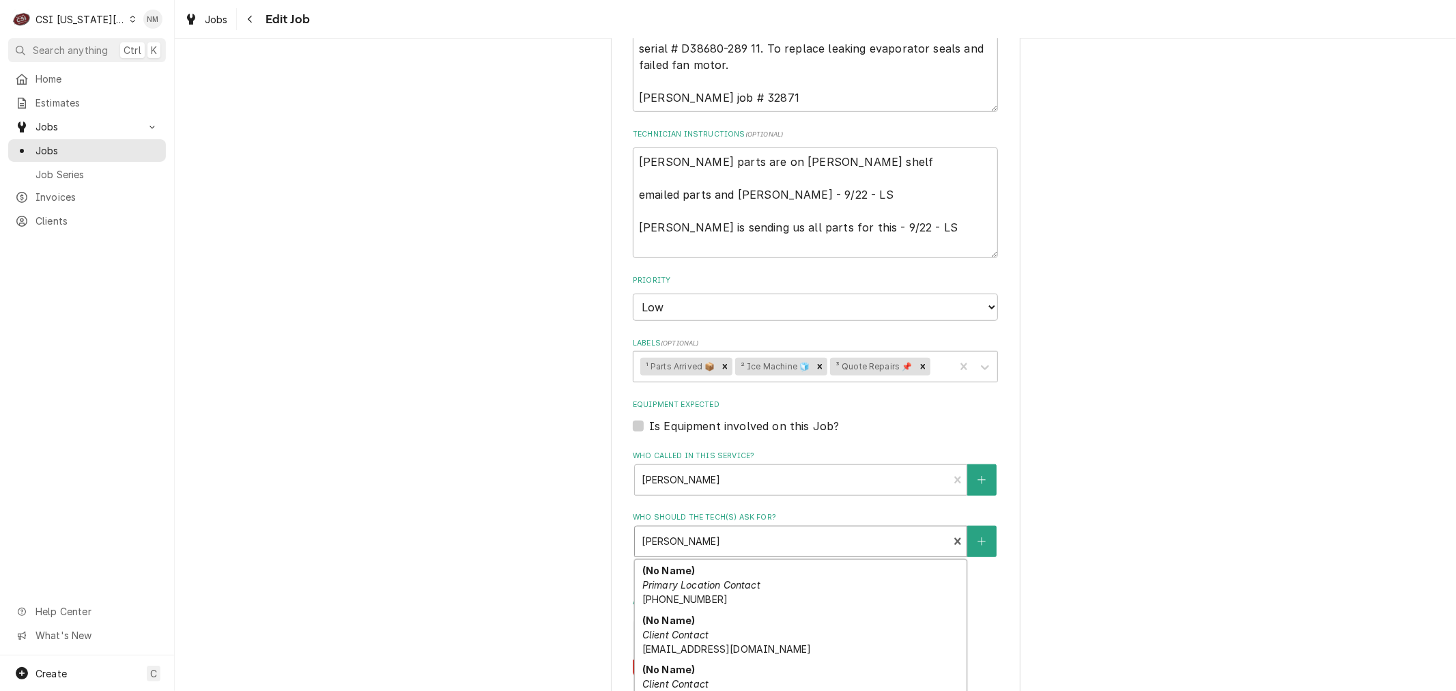
click at [784, 529] on div "Who should the tech(s) ask for?" at bounding box center [792, 541] width 300 height 25
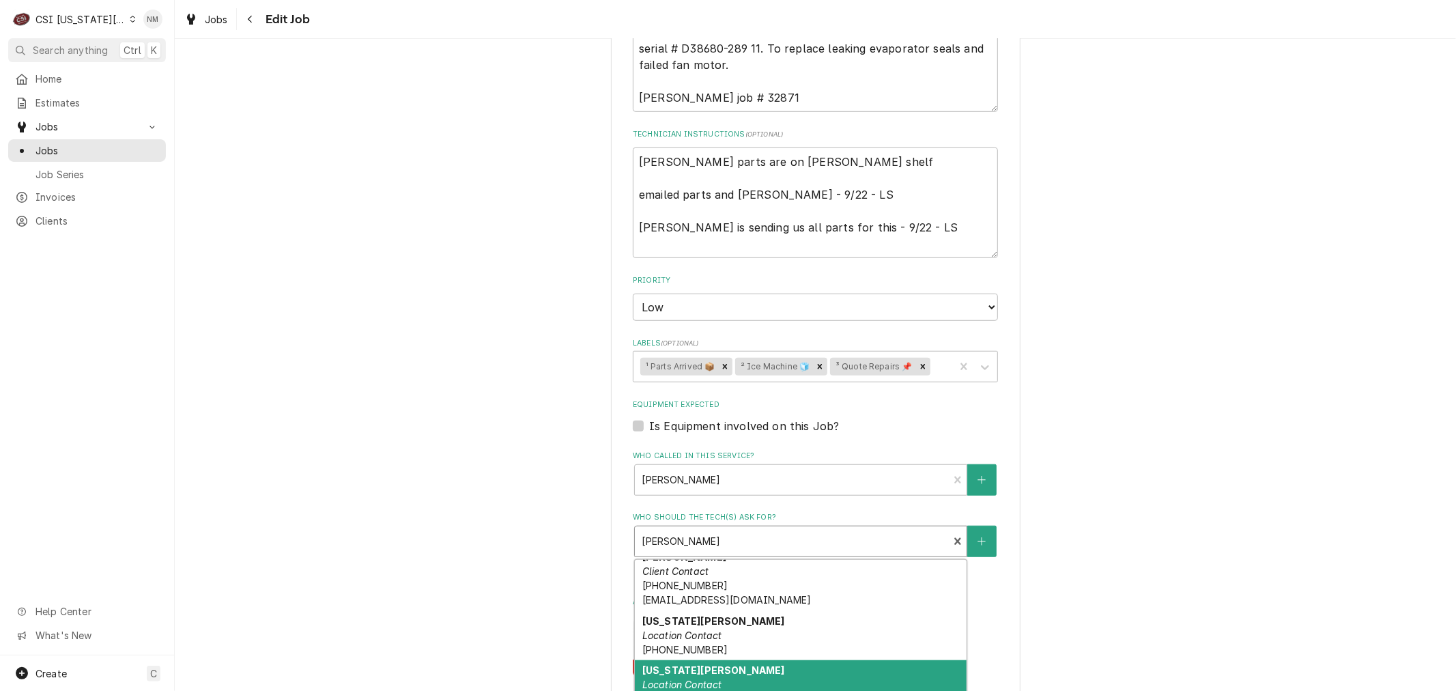
click at [843, 660] on div "Virginia Perez Location Contact (913) 548-9572" at bounding box center [801, 685] width 332 height 50
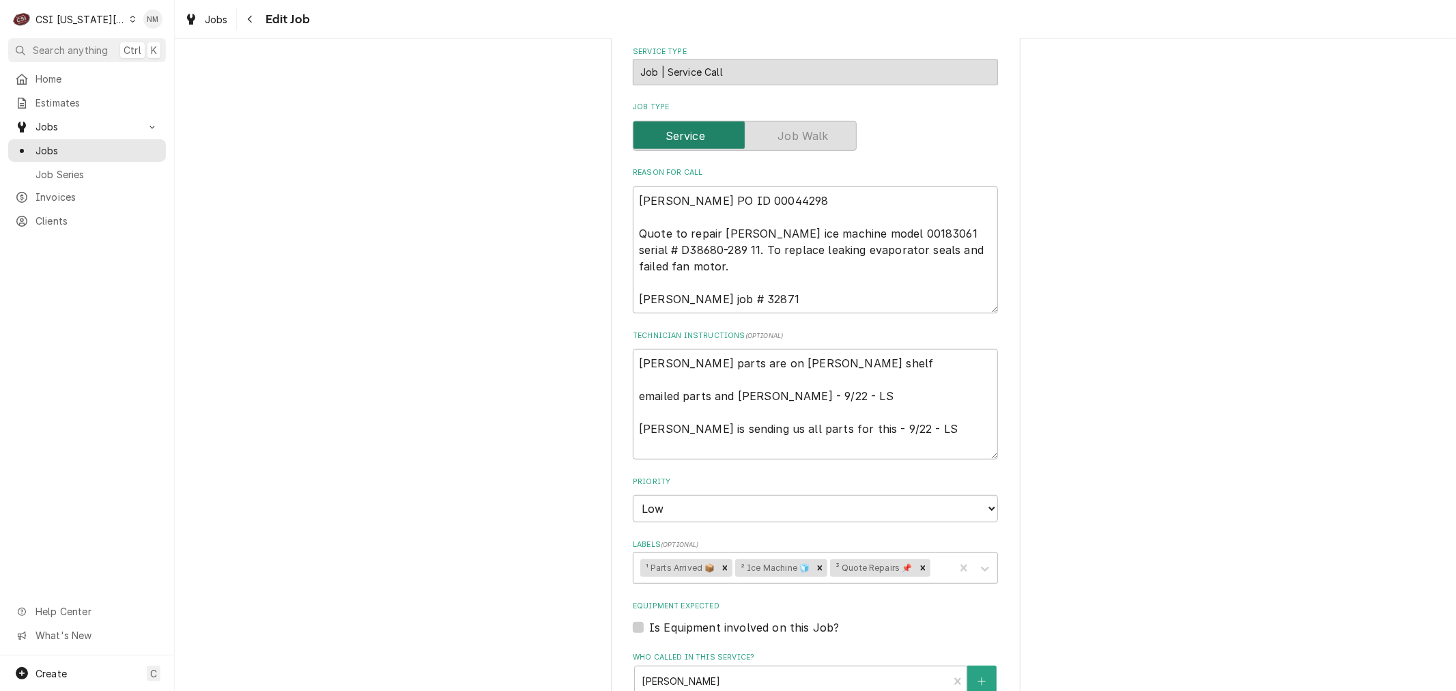
scroll to position [530, 0]
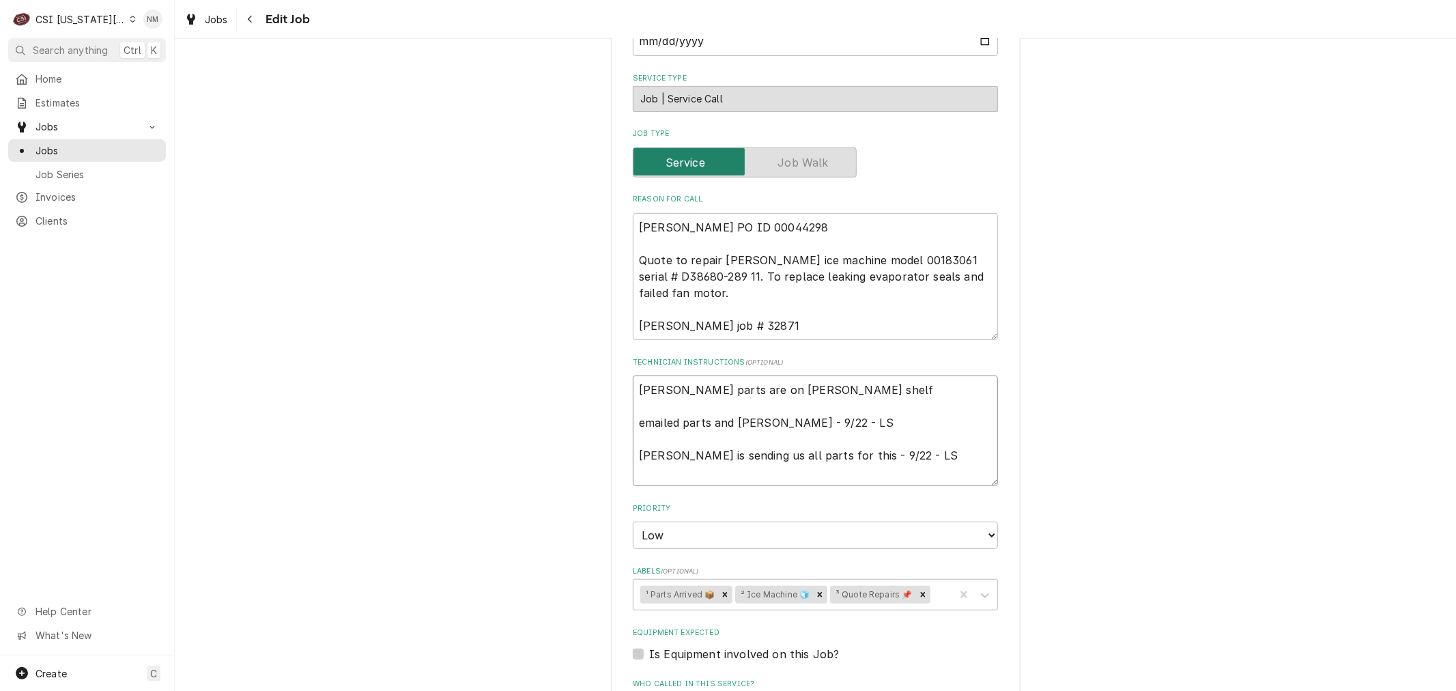
click at [638, 376] on textarea "Follett parts are on Hawkins shelf emailed parts and lindy - 9/22 - LS Kurt is …" at bounding box center [815, 431] width 365 height 111
type textarea "x"
type textarea "L Follett parts are on Hawkins shelf emailed parts and lindy - 9/22 - LS Kurt i…"
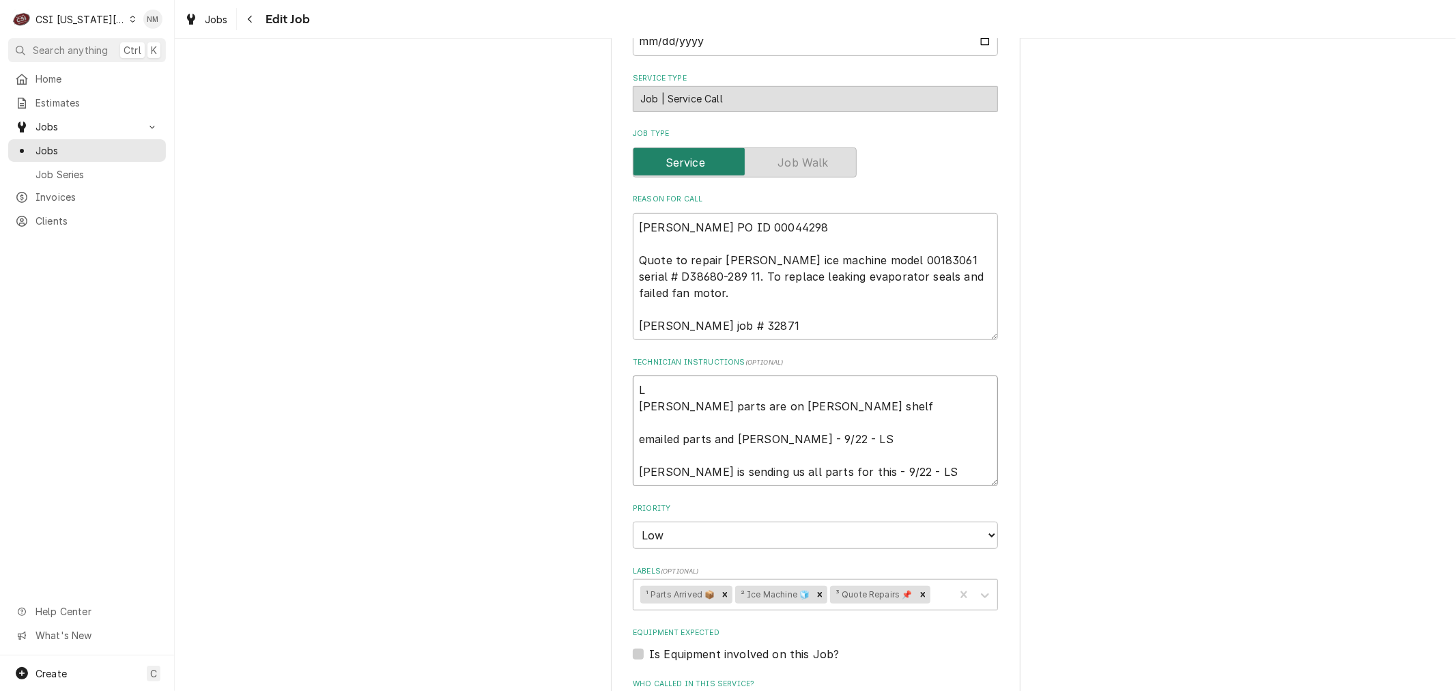
type textarea "x"
type textarea "LV Follett parts are on Hawkins shelf emailed parts and lindy - 9/22 - LS Kurt …"
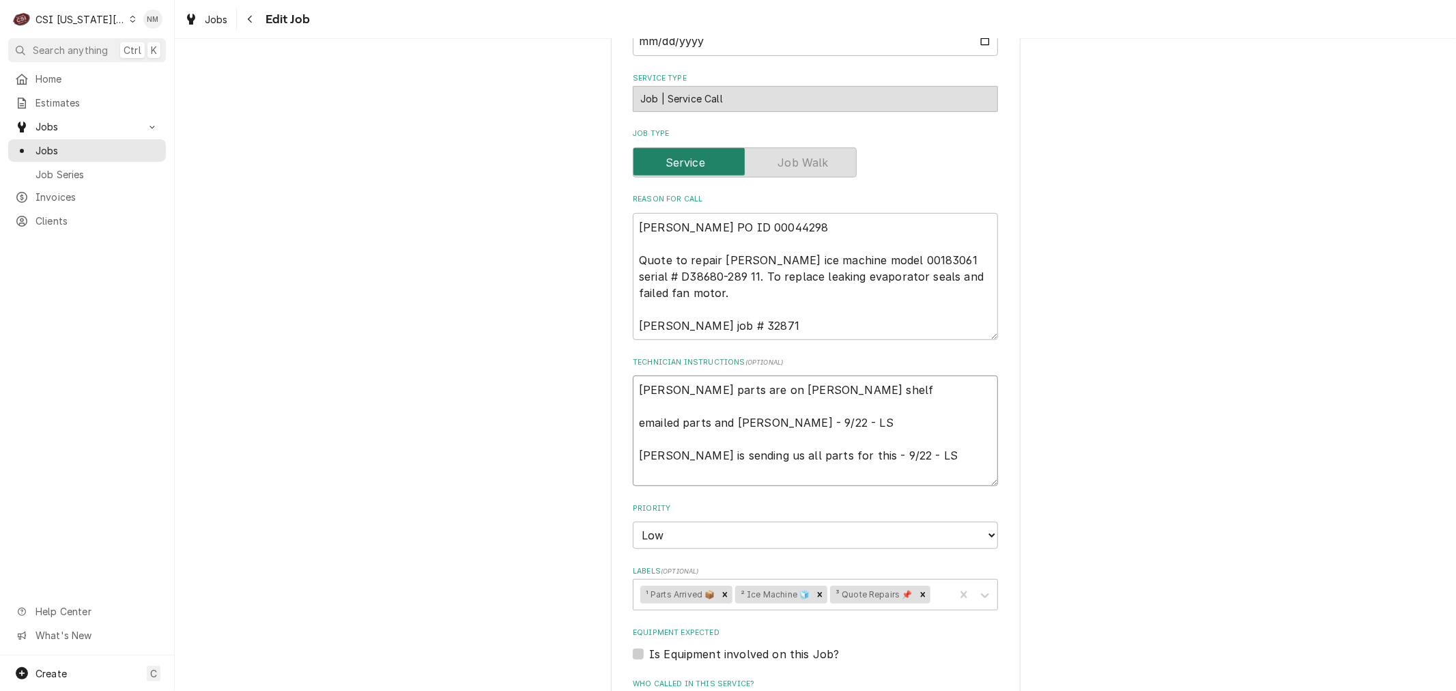
type textarea "x"
type textarea "LVM Follett parts are on Hawkins shelf emailed parts and lindy - 9/22 - LS Kurt…"
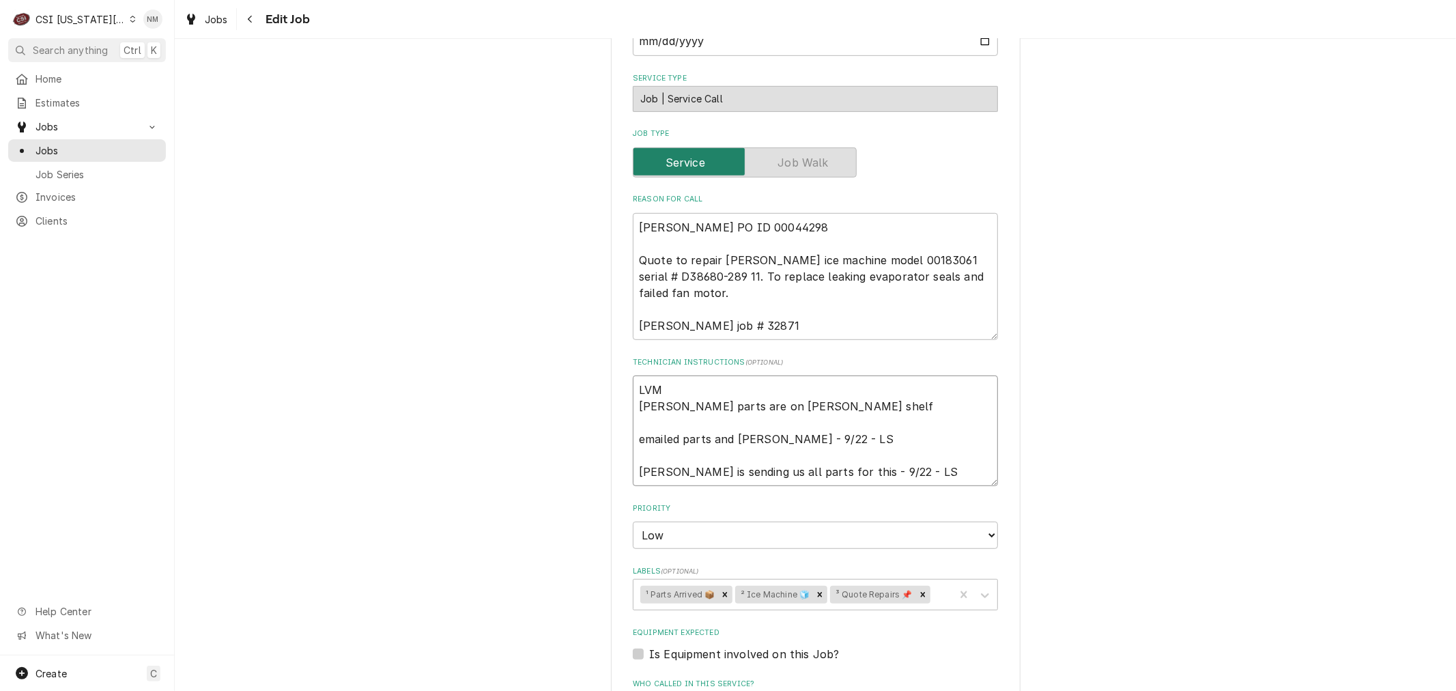
type textarea "x"
type textarea "LVM Follett parts are on Hawkins shelf emailed parts and lindy - 9/22 - LS Kurt…"
type textarea "x"
type textarea "LVM f Follett parts are on Hawkins shelf emailed parts and lindy - 9/22 - LS Ku…"
type textarea "x"
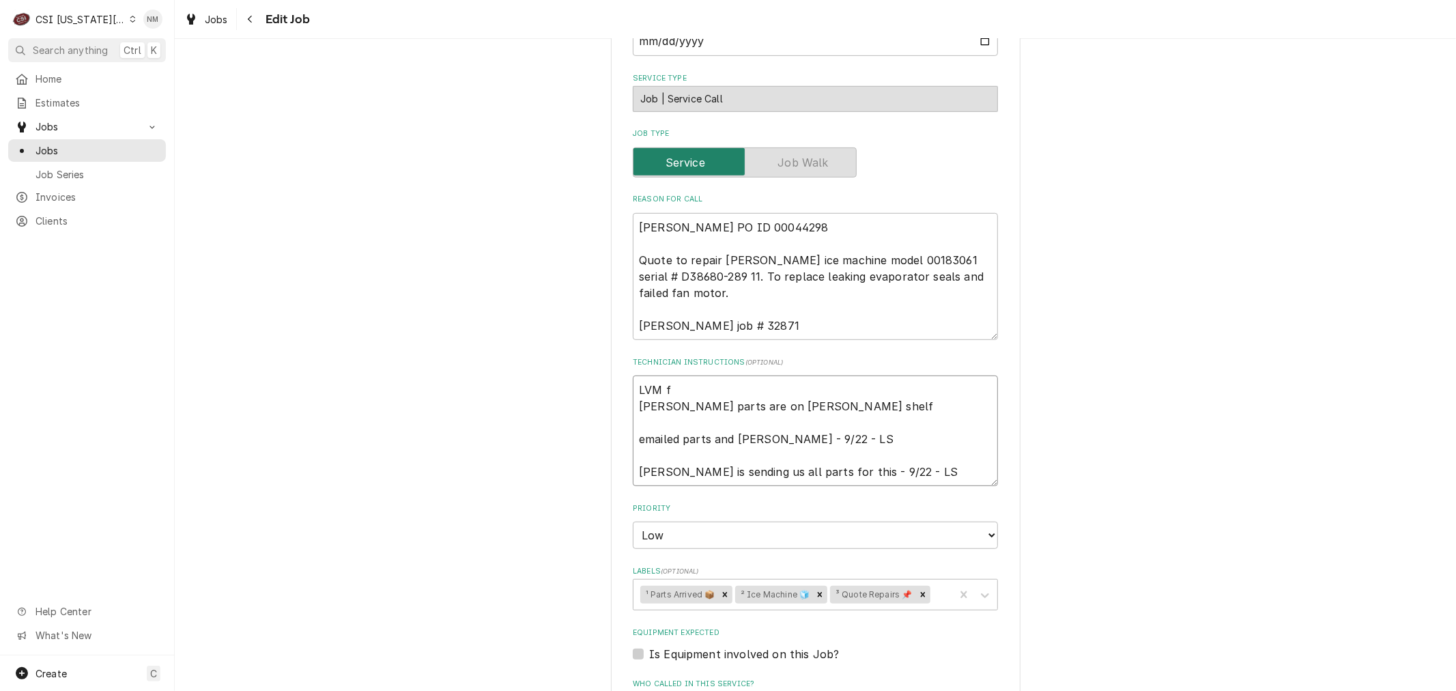
type textarea "LVM fo Follett parts are on Hawkins shelf emailed parts and lindy - 9/22 - LS K…"
type textarea "x"
type textarea "LVM for Follett parts are on Hawkins shelf emailed parts and lindy - 9/22 - LS …"
type textarea "x"
type textarea "LVM for Follett parts are on Hawkins shelf emailed parts and lindy - 9/22 - LS …"
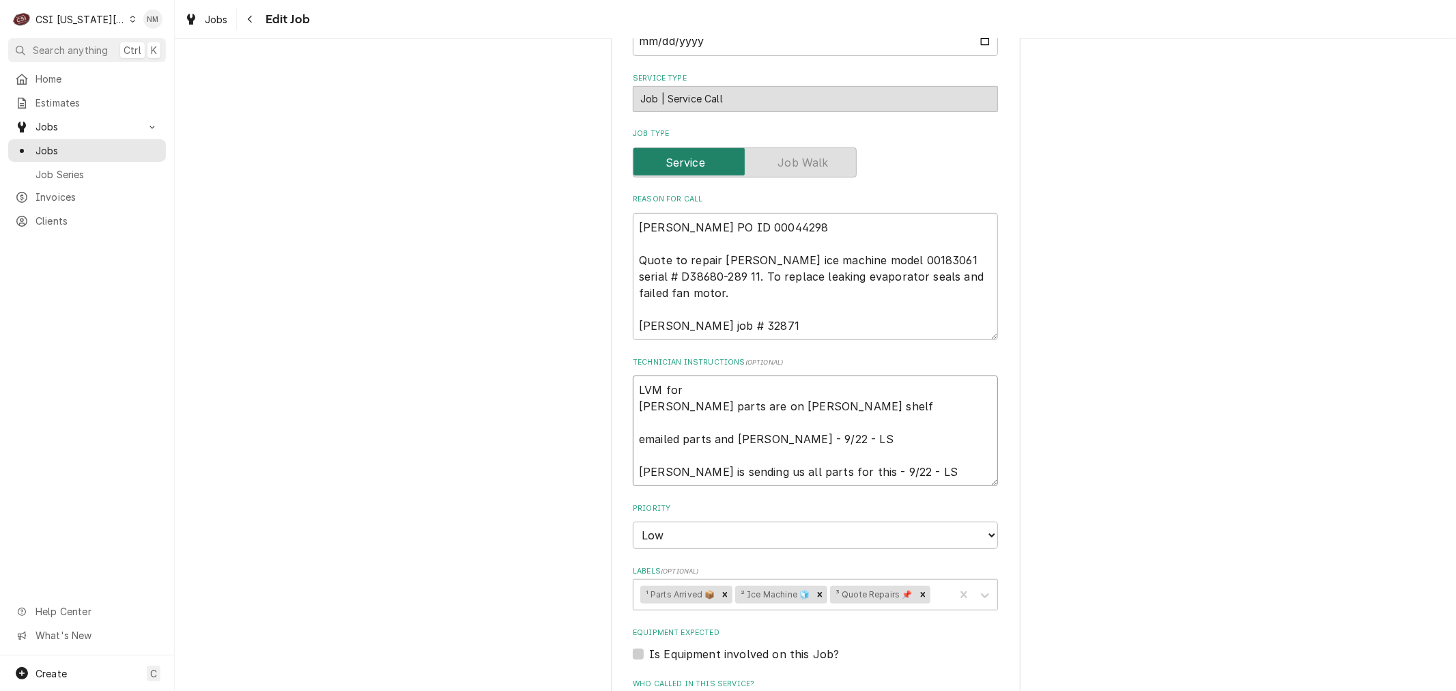
type textarea "x"
type textarea "LVM for V Follett parts are on Hawkins shelf emailed parts and lindy - 9/22 - L…"
type textarea "x"
type textarea "LVM for Vi Follett parts are on Hawkins shelf emailed parts and lindy - 9/22 - …"
type textarea "x"
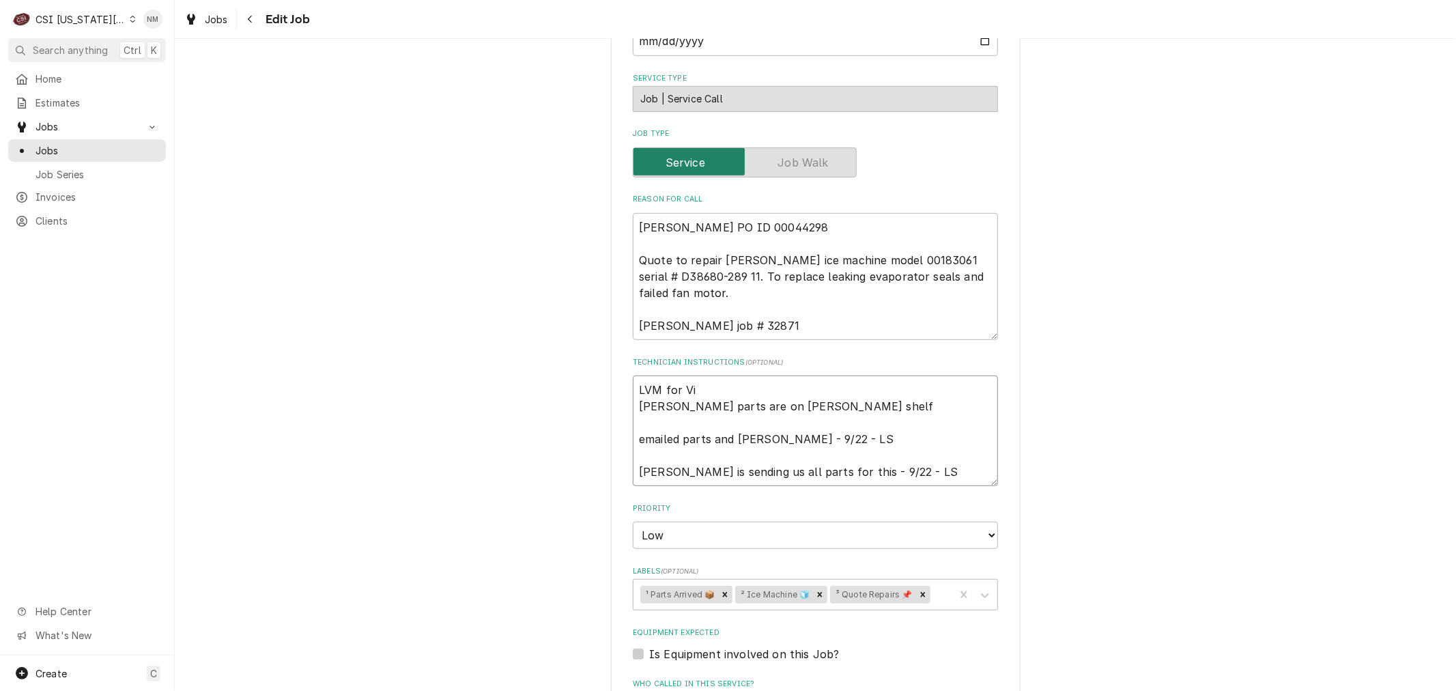
type textarea "LVM for Vir Follett parts are on Hawkins shelf emailed parts and lindy - 9/22 -…"
type textarea "x"
type textarea "LVM for Virg Follett parts are on Hawkins shelf emailed parts and lindy - 9/22 …"
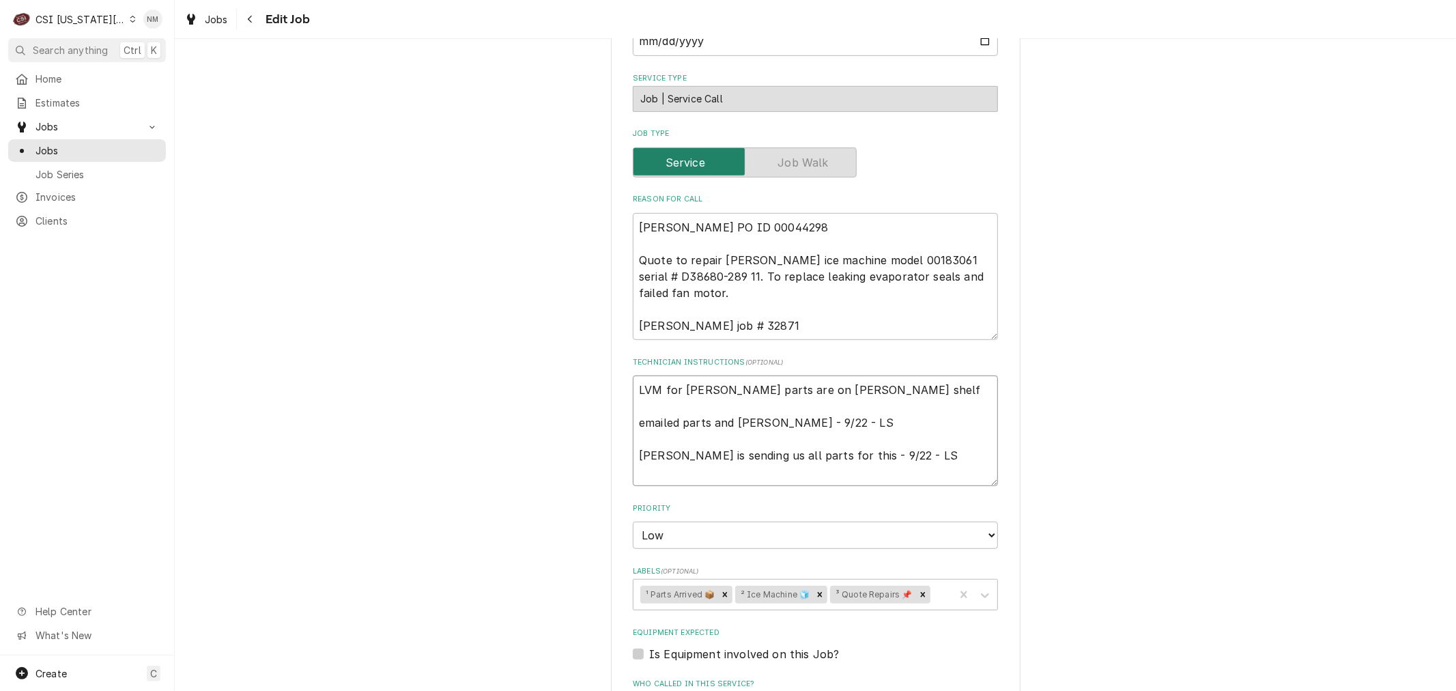
type textarea "x"
type textarea "LVM for Virgi Follett parts are on Hawkins shelf emailed parts and lindy - 9/22…"
type textarea "x"
type textarea "LVM for Virgin Follett parts are on Hawkins shelf emailed parts and lindy - 9/2…"
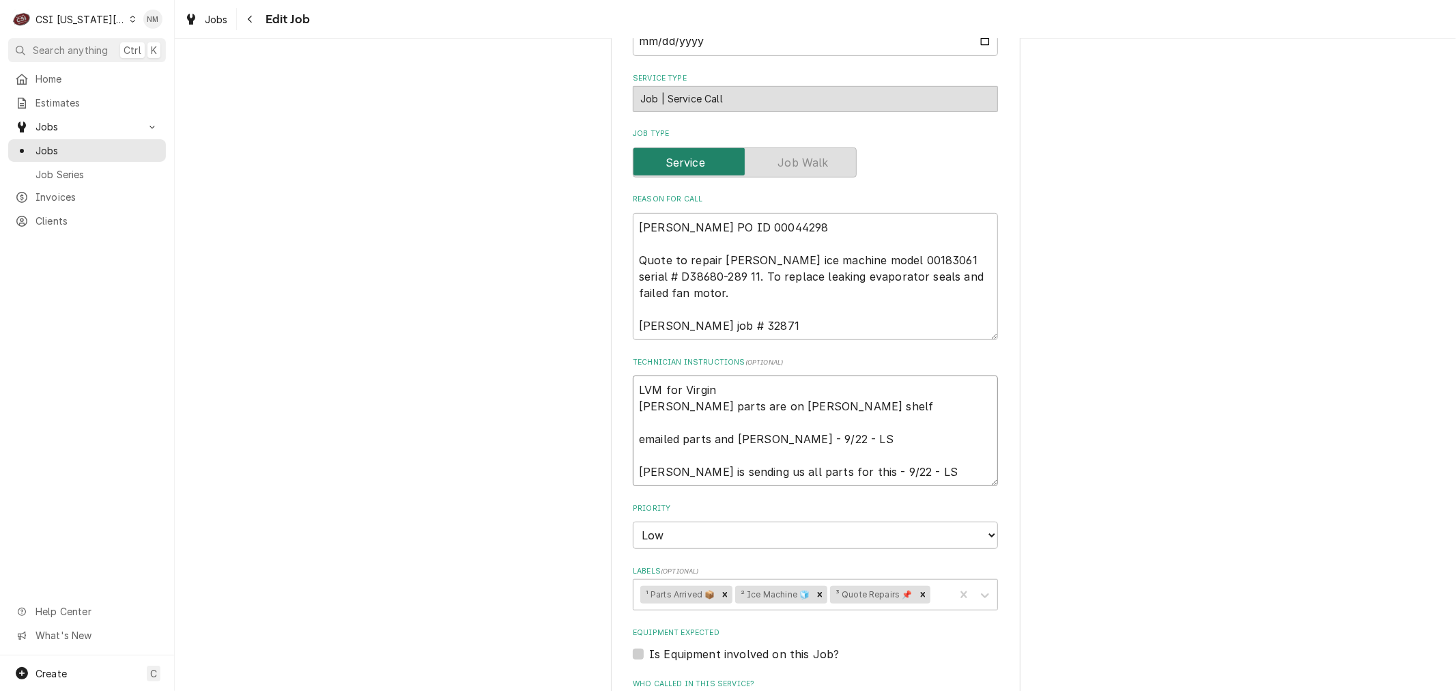
type textarea "x"
type textarea "LVM for Virgini Follett parts are on Hawkins shelf emailed parts and lindy - 9/…"
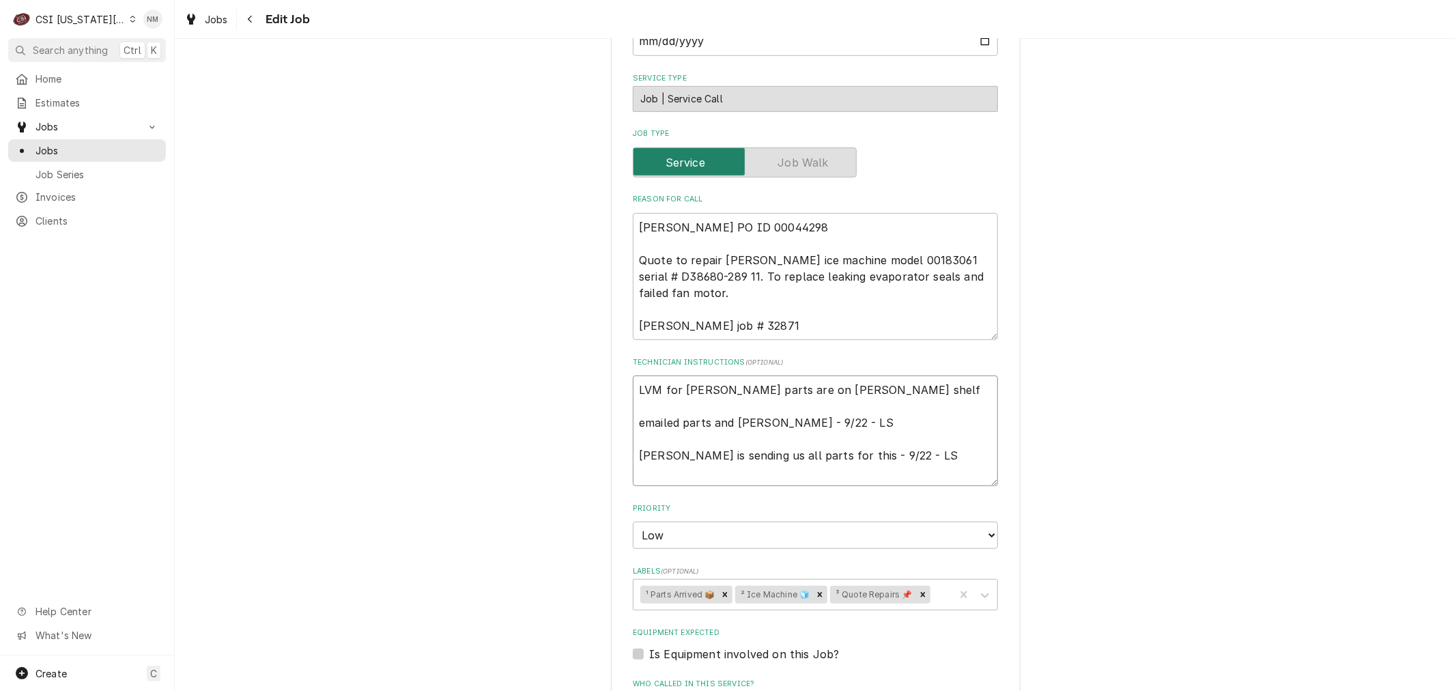
type textarea "x"
type textarea "LVM for Virginia Follett parts are on Hawkins shelf emailed parts and lindy - 9…"
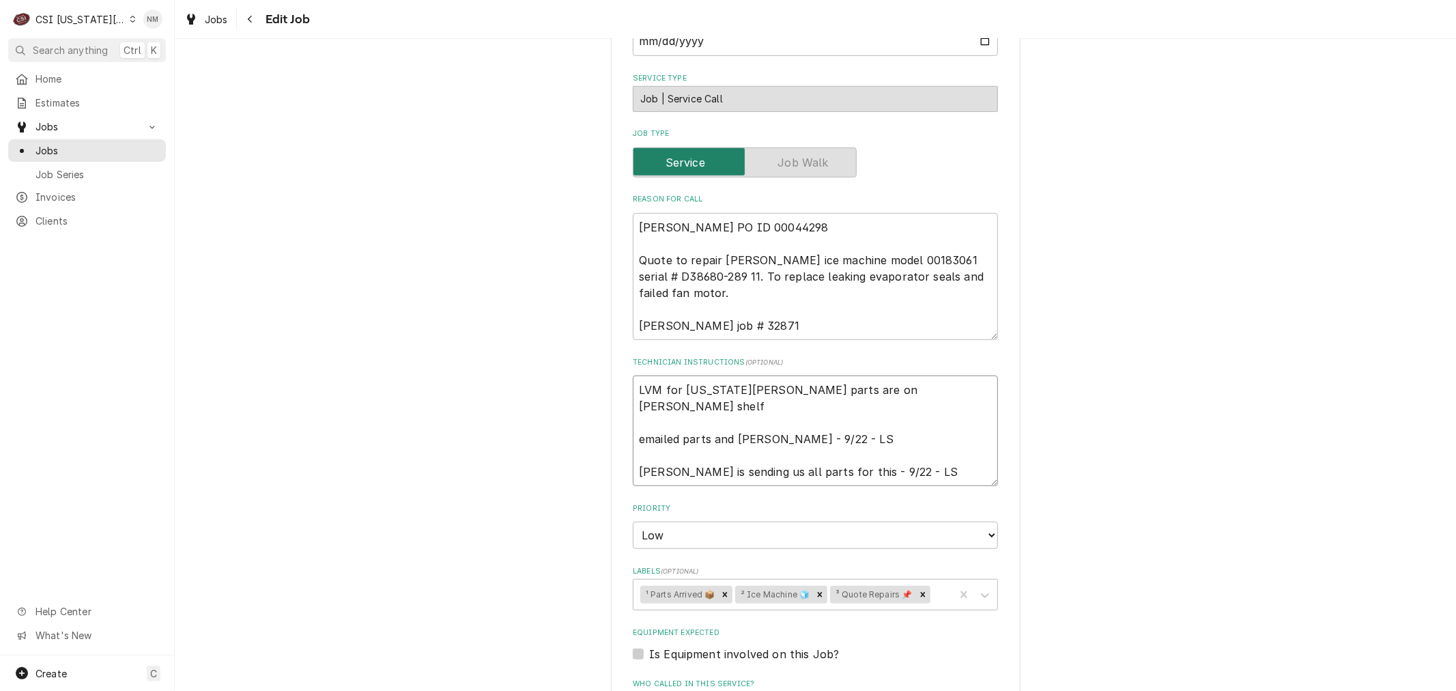
type textarea "x"
type textarea "LVM for Virginia Follett parts are on Hawkins shelf emailed parts and lindy - 9…"
type textarea "x"
type textarea "LVM for Virginia 7 Follett parts are on Hawkins shelf emailed parts and lindy -…"
type textarea "x"
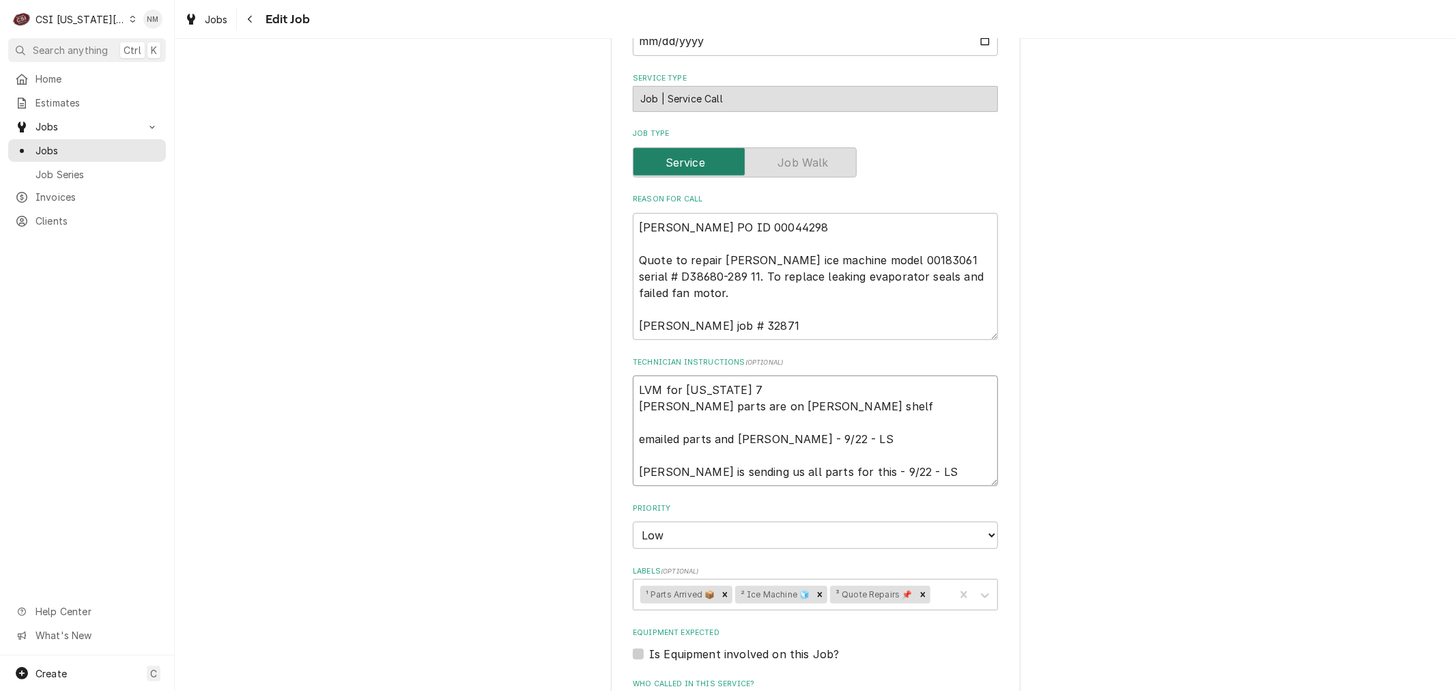
type textarea "LVM for Virginia 7 Follett parts are on Hawkins shelf emailed parts and lindy -…"
type textarea "x"
type textarea "LVM for Virginia 7 a Follett parts are on Hawkins shelf emailed parts and lindy…"
type textarea "x"
type textarea "LVM for Virginia 7 am Follett parts are on Hawkins shelf emailed parts and lind…"
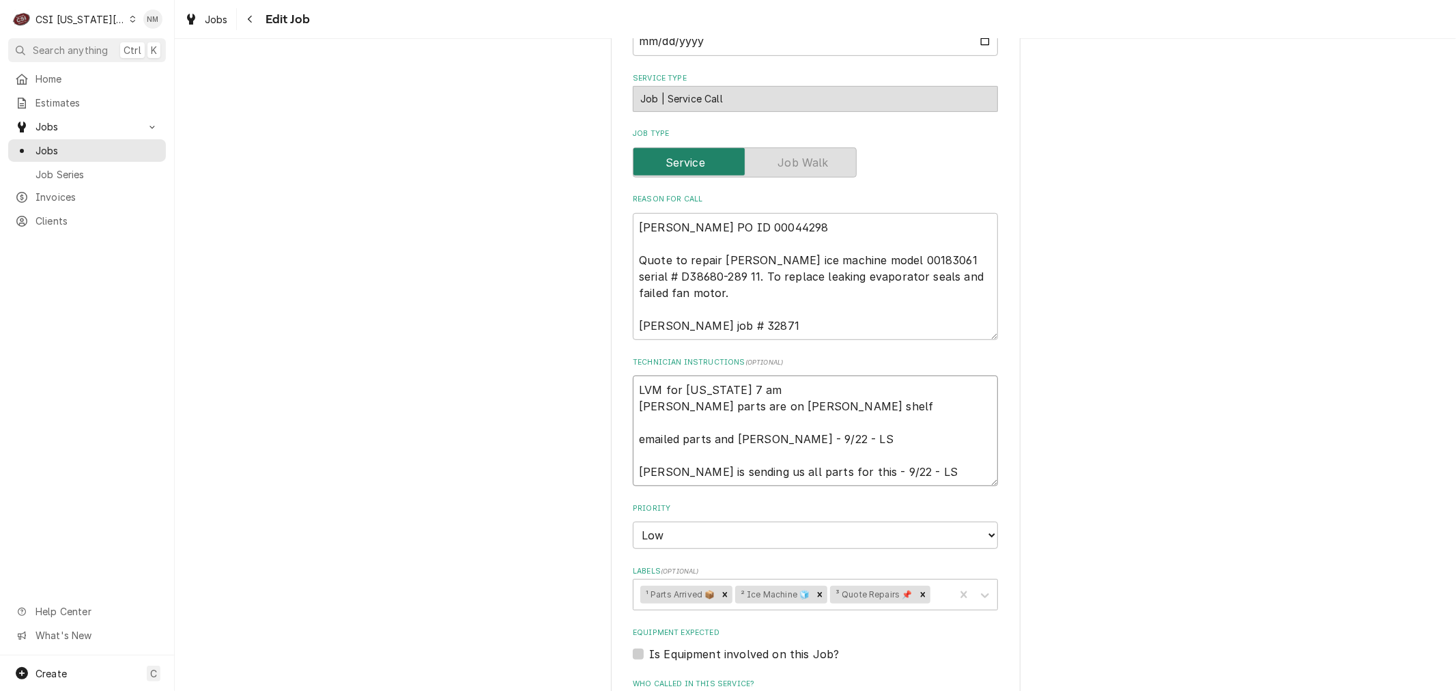
type textarea "x"
type textarea "LVM for Virginia 7 am Follett parts are on Hawkins shelf emailed parts and lind…"
type textarea "x"
type textarea "LVM for Virginia 7 am T Follett parts are on Hawkins shelf emailed parts and li…"
type textarea "x"
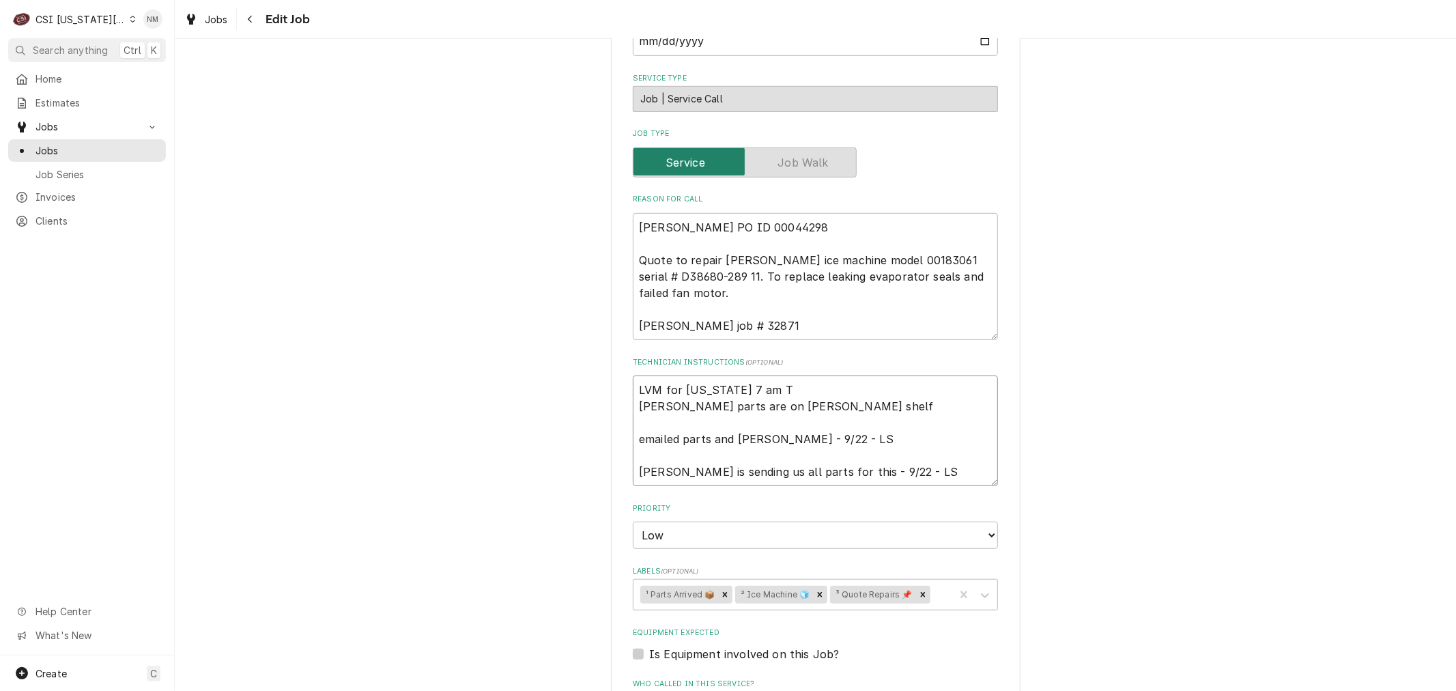
type textarea "LVM for Virginia 7 am Tu Follett parts are on Hawkins shelf emailed parts and l…"
type textarea "x"
type textarea "LVM for Virginia 7 am Tue Follett parts are on Hawkins shelf emailed parts and …"
type textarea "x"
type textarea "LVM for Virginia 7 am Tues Follett parts are on Hawkins shelf emailed parts and…"
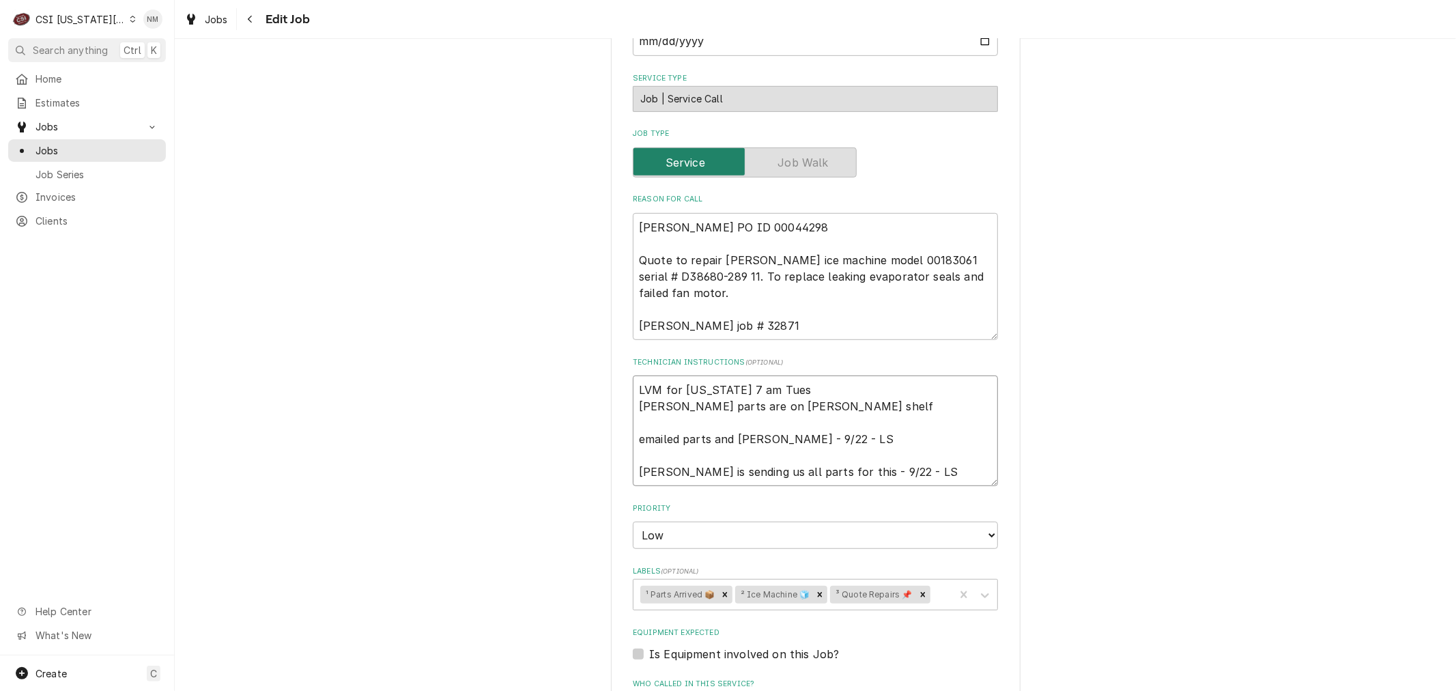
type textarea "x"
drag, startPoint x: 776, startPoint y: 351, endPoint x: 623, endPoint y: 348, distance: 152.3
click at [623, 348] on div "Use the fields below to edit this job: Client Details Client VIVIAN Client Note…" at bounding box center [816, 373] width 410 height 1675
type textarea "LVM for Virginia 7 am Tues Follett parts are on Hawkins shelf emailed parts and…"
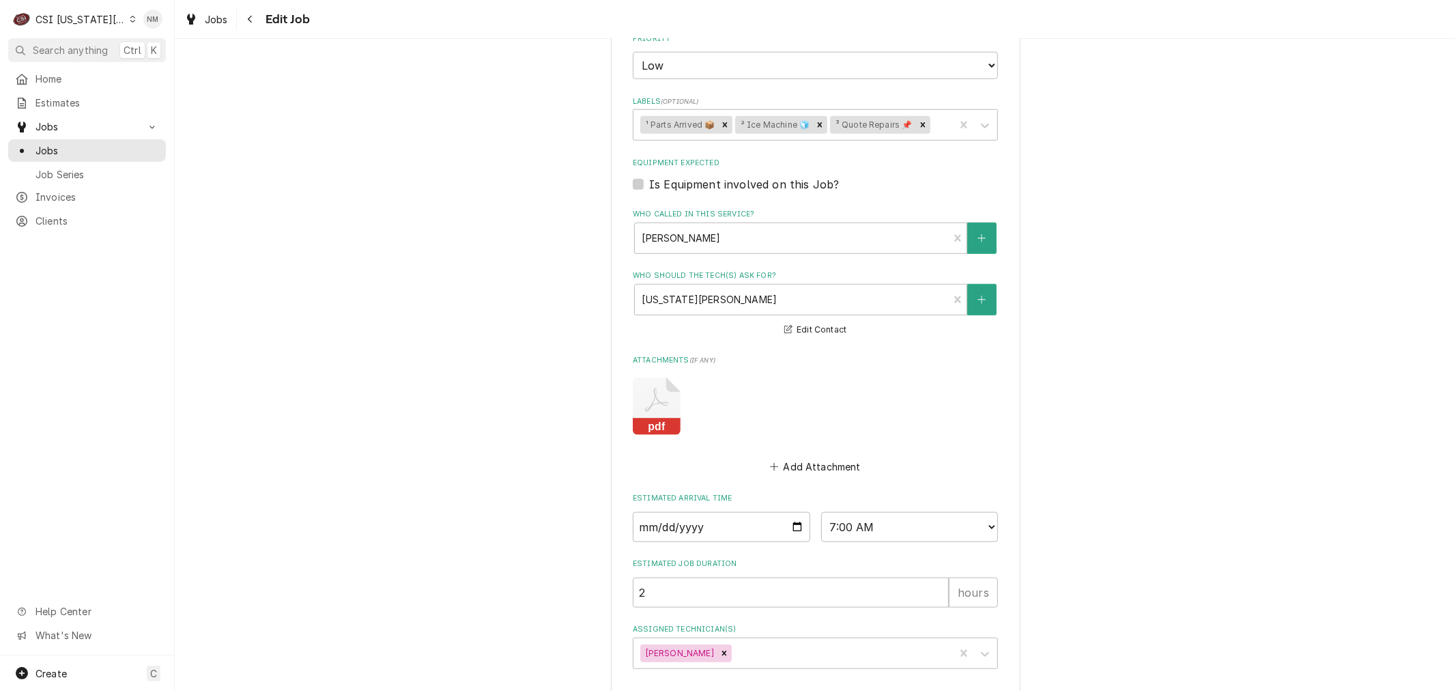
scroll to position [1025, 0]
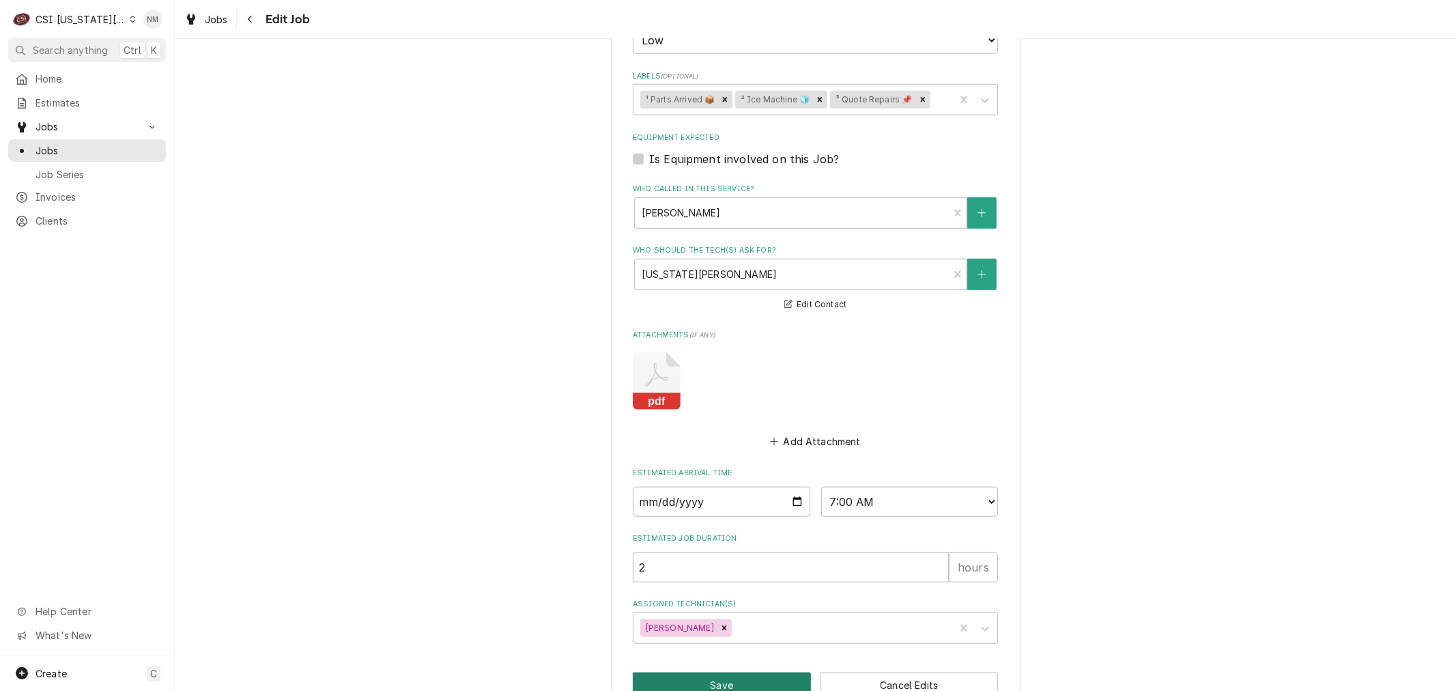
click at [726, 673] on button "Save" at bounding box center [722, 685] width 178 height 25
type textarea "x"
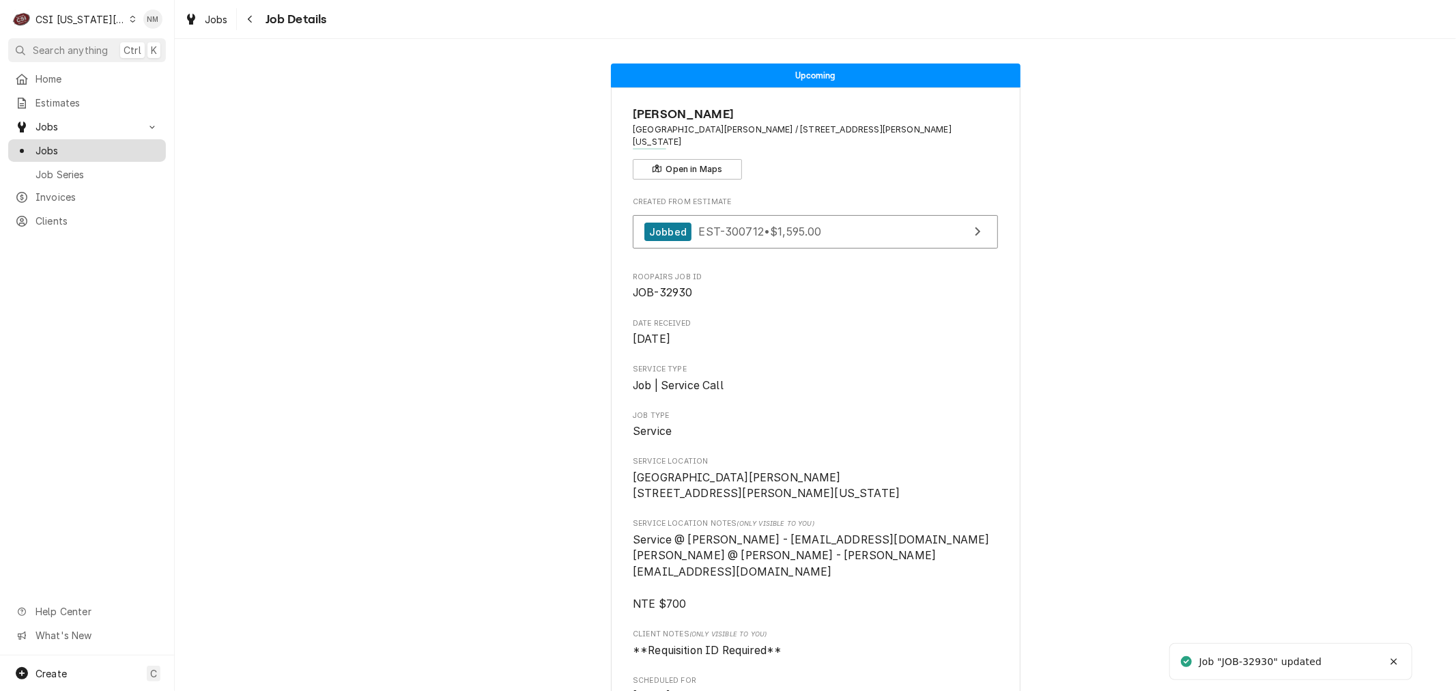
click at [57, 145] on span "Jobs" at bounding box center [98, 150] width 124 height 14
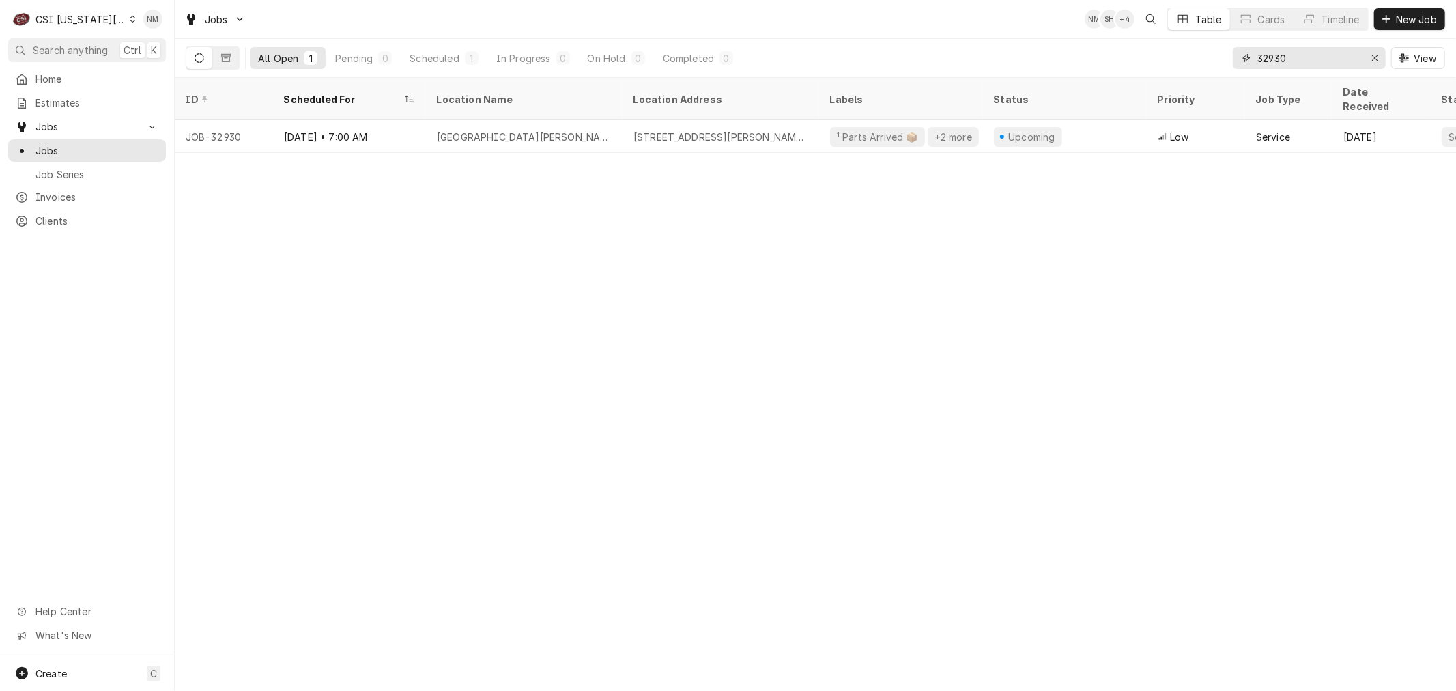
drag, startPoint x: 1295, startPoint y: 53, endPoint x: 1200, endPoint y: 64, distance: 95.5
click at [1200, 64] on div "All Open 1 Pending 0 Scheduled 1 In Progress 0 On Hold 0 Completed 0 32930 View" at bounding box center [816, 58] width 1260 height 38
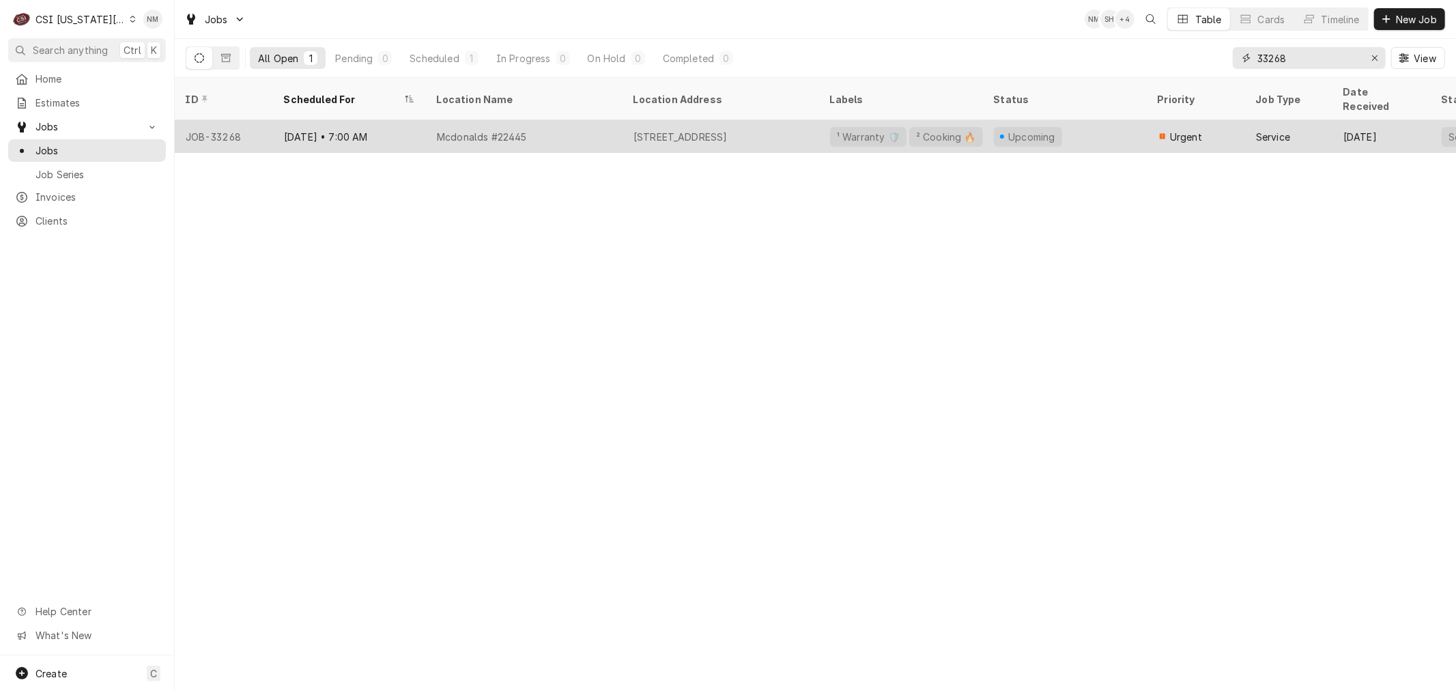
type input "33268"
click at [583, 125] on div "Mcdonalds #22445" at bounding box center [524, 136] width 197 height 33
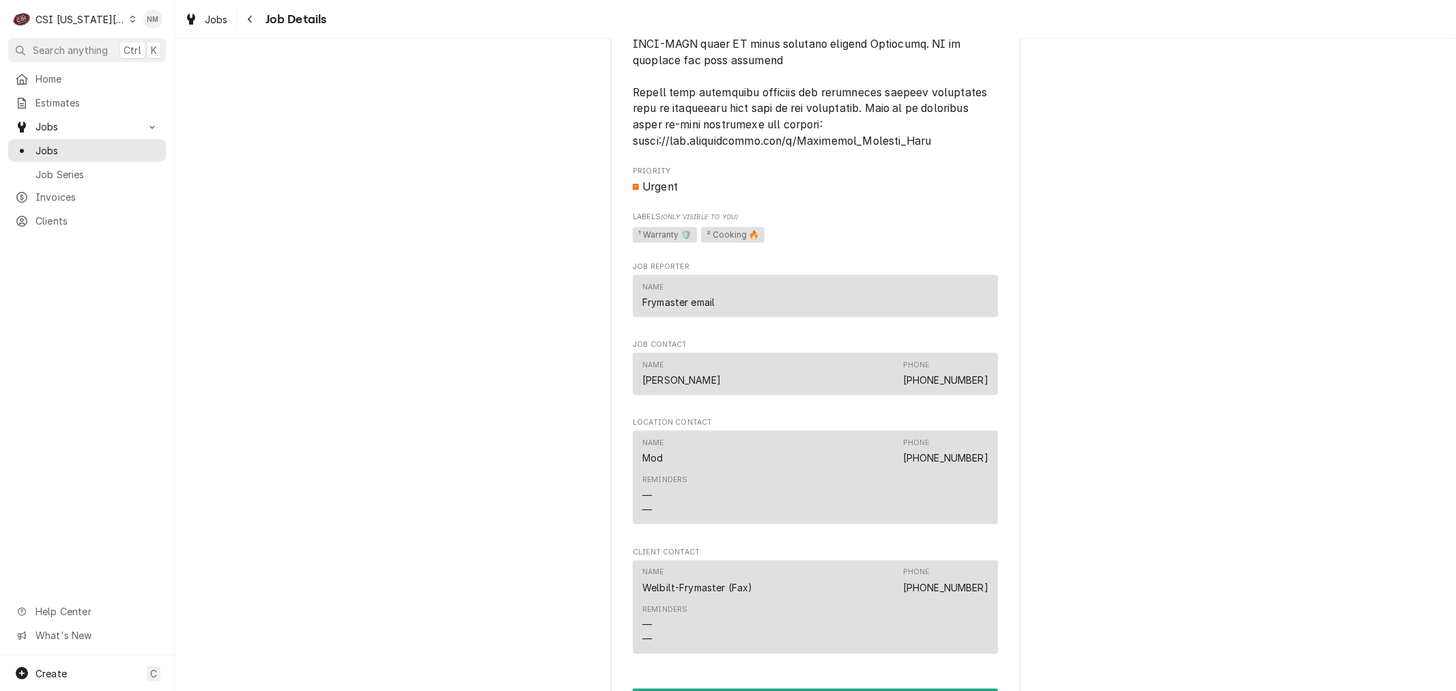
scroll to position [2200, 0]
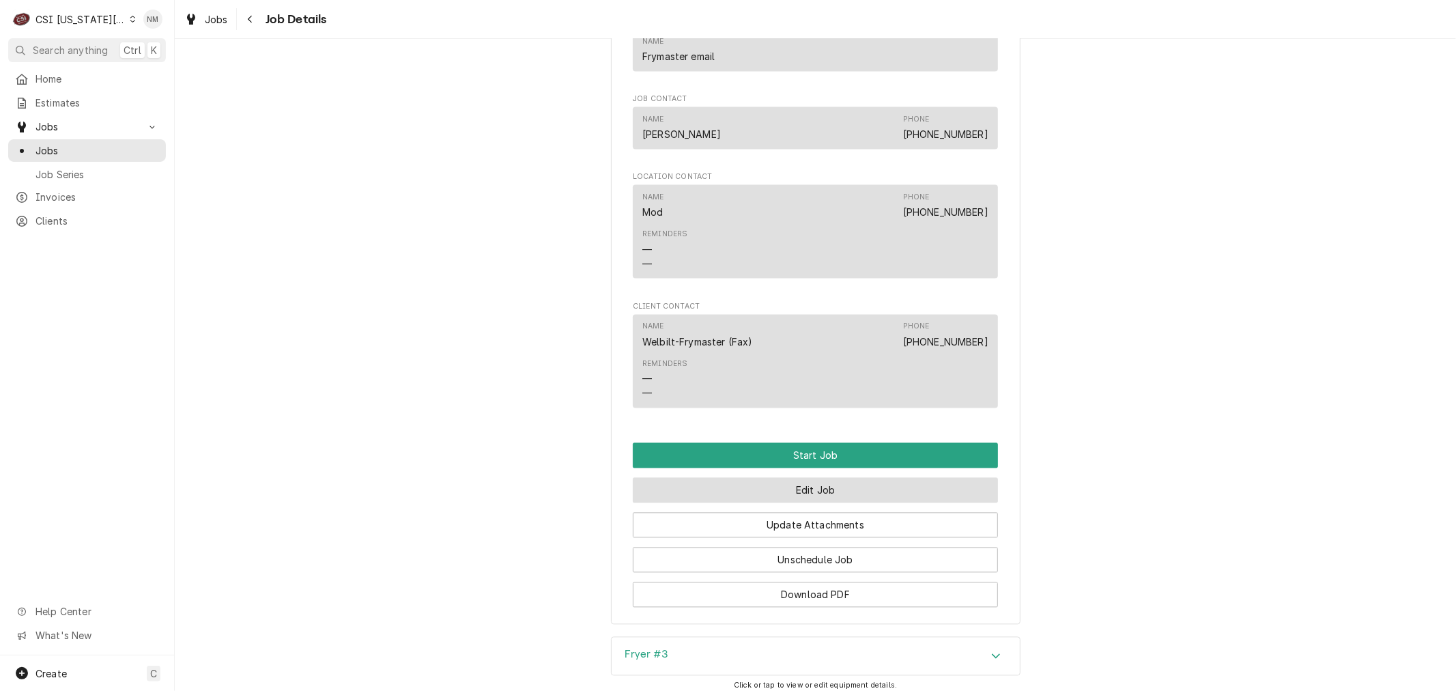
click at [837, 483] on button "Edit Job" at bounding box center [815, 490] width 365 height 25
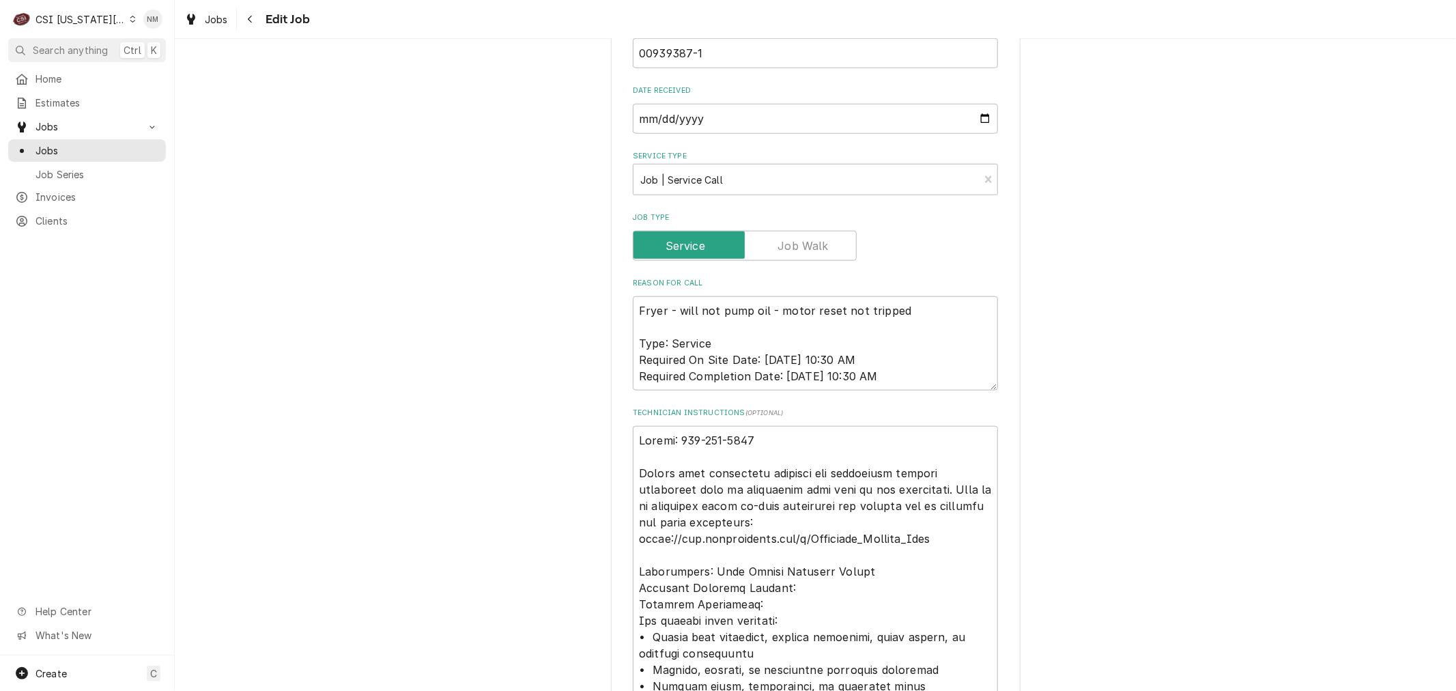
scroll to position [1213, 0]
drag, startPoint x: 760, startPoint y: 363, endPoint x: 541, endPoint y: 373, distance: 219.4
click at [541, 373] on div "Use the fields below to edit this job: Client Details Client WELBILT-FRYMASTER …" at bounding box center [816, 366] width 1282 height 3052
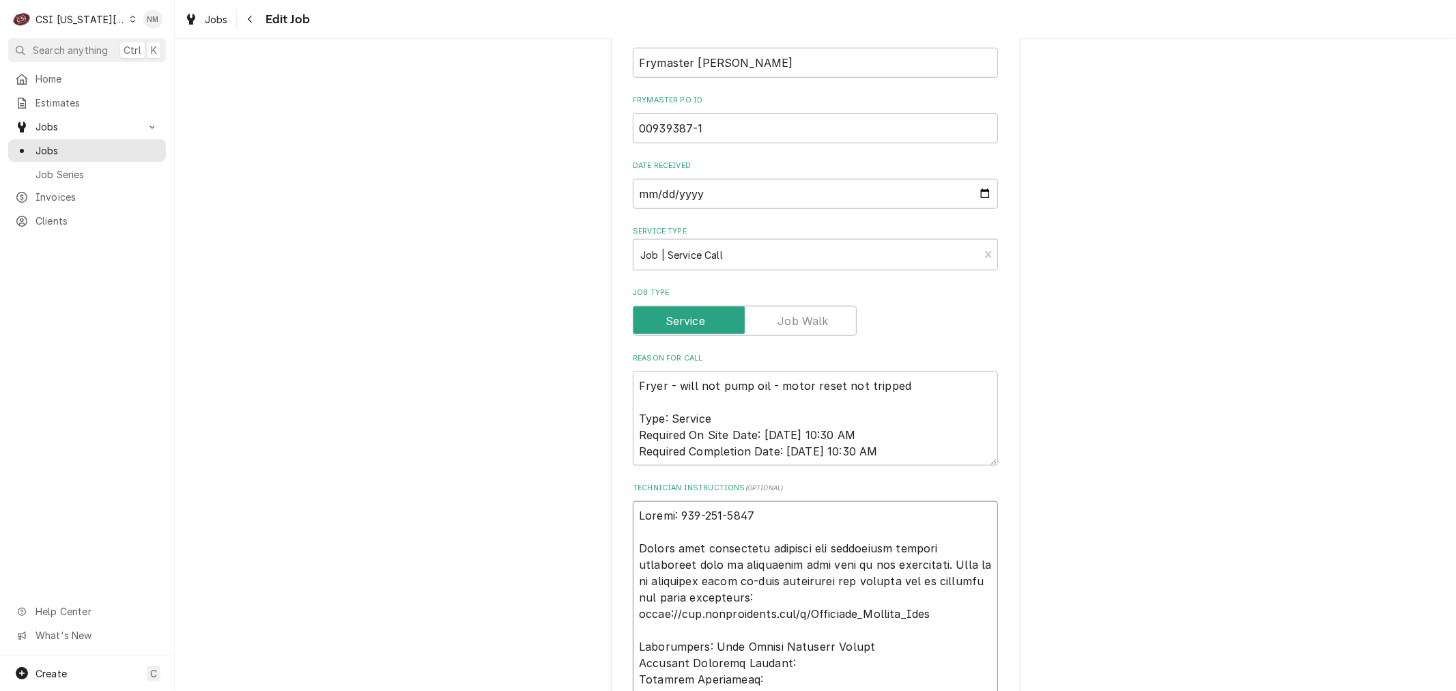
scroll to position [1138, 0]
type textarea "x"
type textarea "Dianna: 816-290-299 Please have technician complete the electronic service reso…"
type textarea "x"
type textarea "Dianna: 816-290-29 Please have technician complete the electronic service resol…"
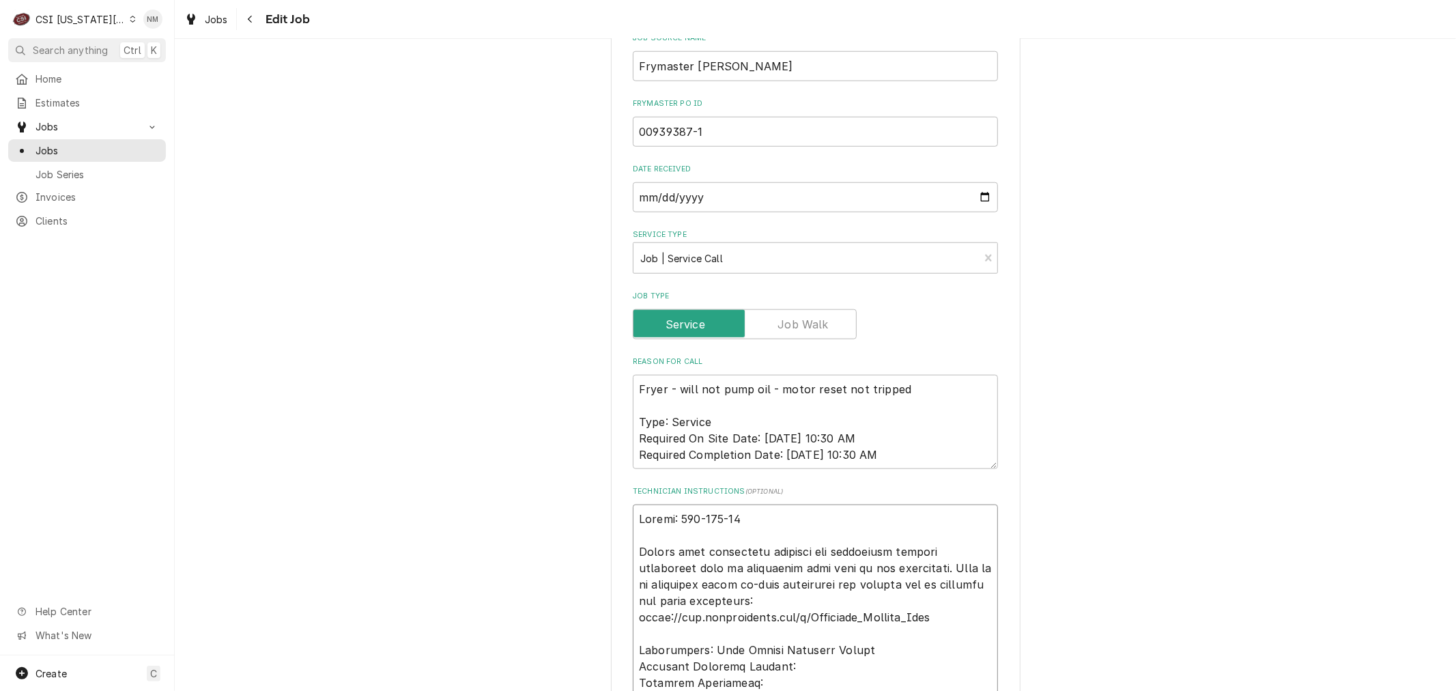
type textarea "x"
type textarea "Dianna: 816-290-2 Please have technician complete the electronic service resolu…"
type textarea "x"
type textarea "Dianna: 816-290- Please have technician complete the electronic service resolut…"
type textarea "x"
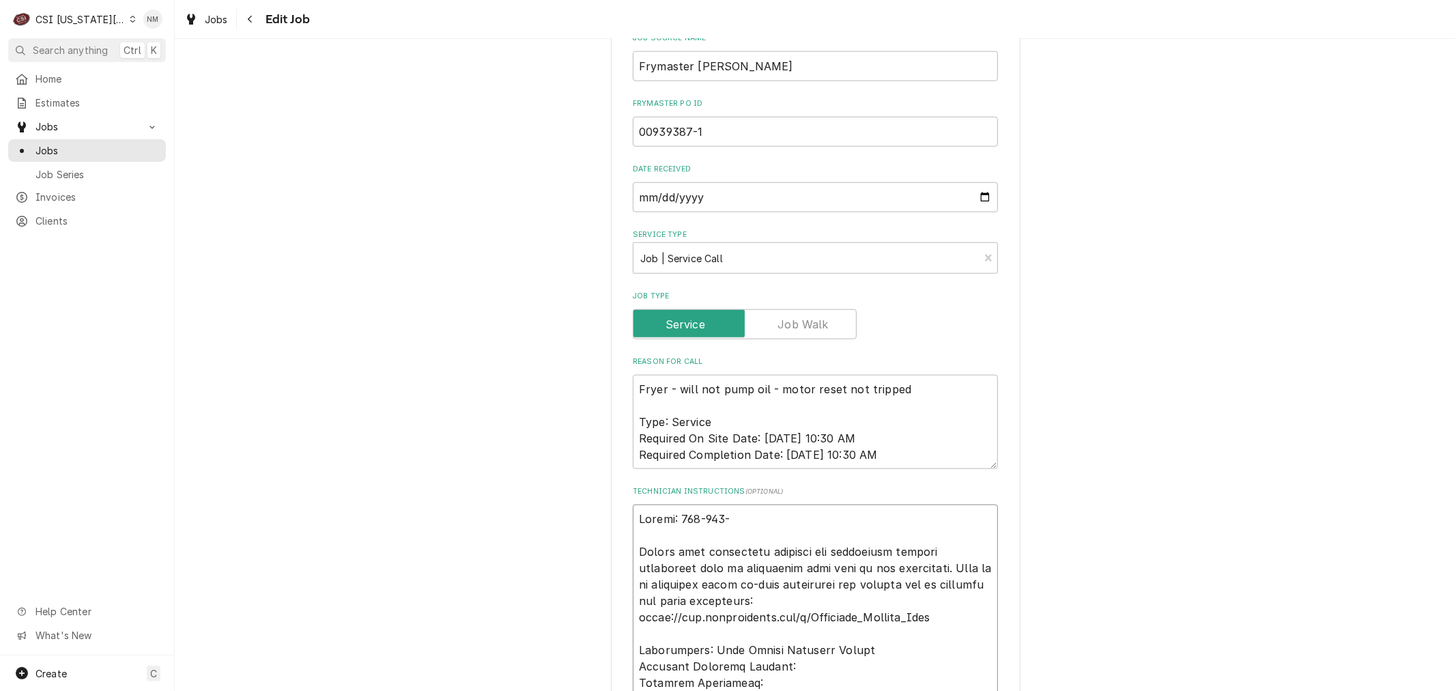
type textarea "Dianna: 816-290 Please have technician complete the electronic service resoluti…"
type textarea "x"
type textarea "Dianna: 816-29 Please have technician complete the electronic service resolutio…"
type textarea "x"
type textarea "Dianna: 816-2 Please have technician complete the electronic service resolution…"
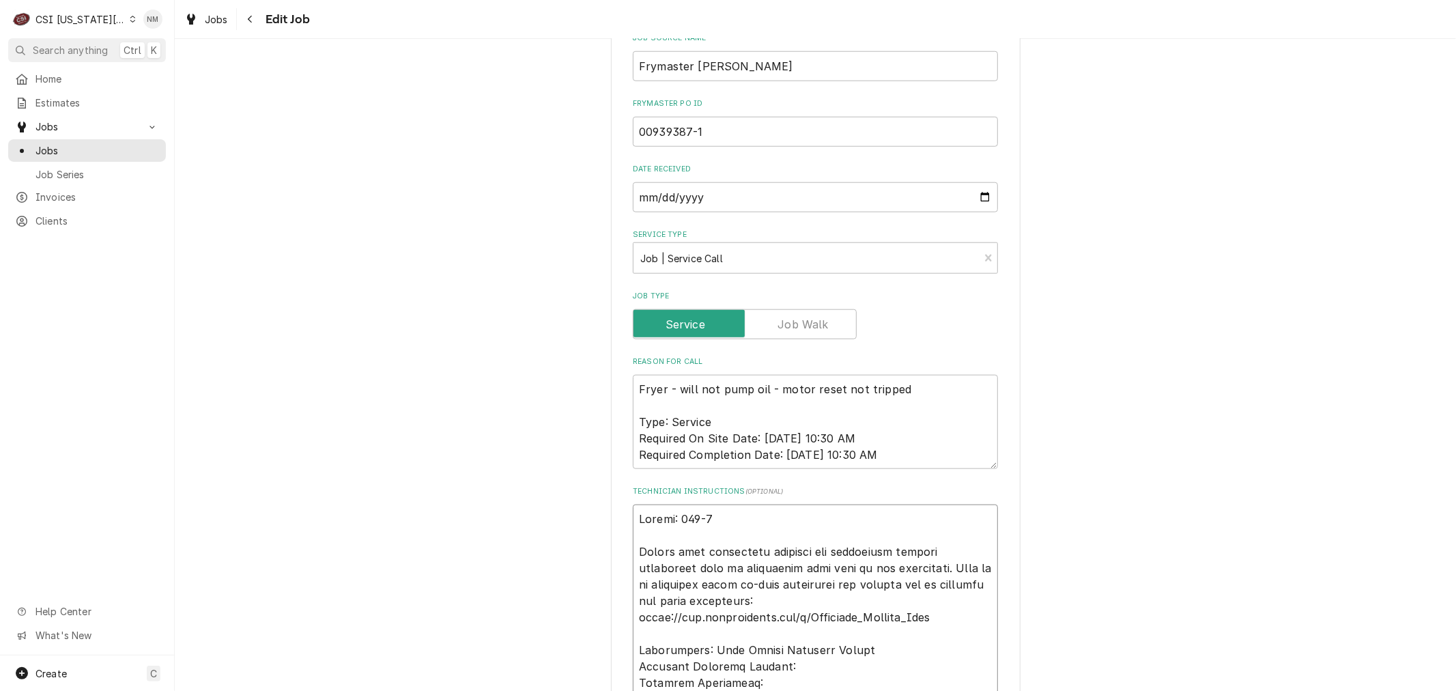
type textarea "x"
type textarea "Dianna: 816- Please have technician complete the electronic service resolution …"
type textarea "x"
type textarea "Dianna: 816 Please have technician complete the electronic service resolution f…"
type textarea "x"
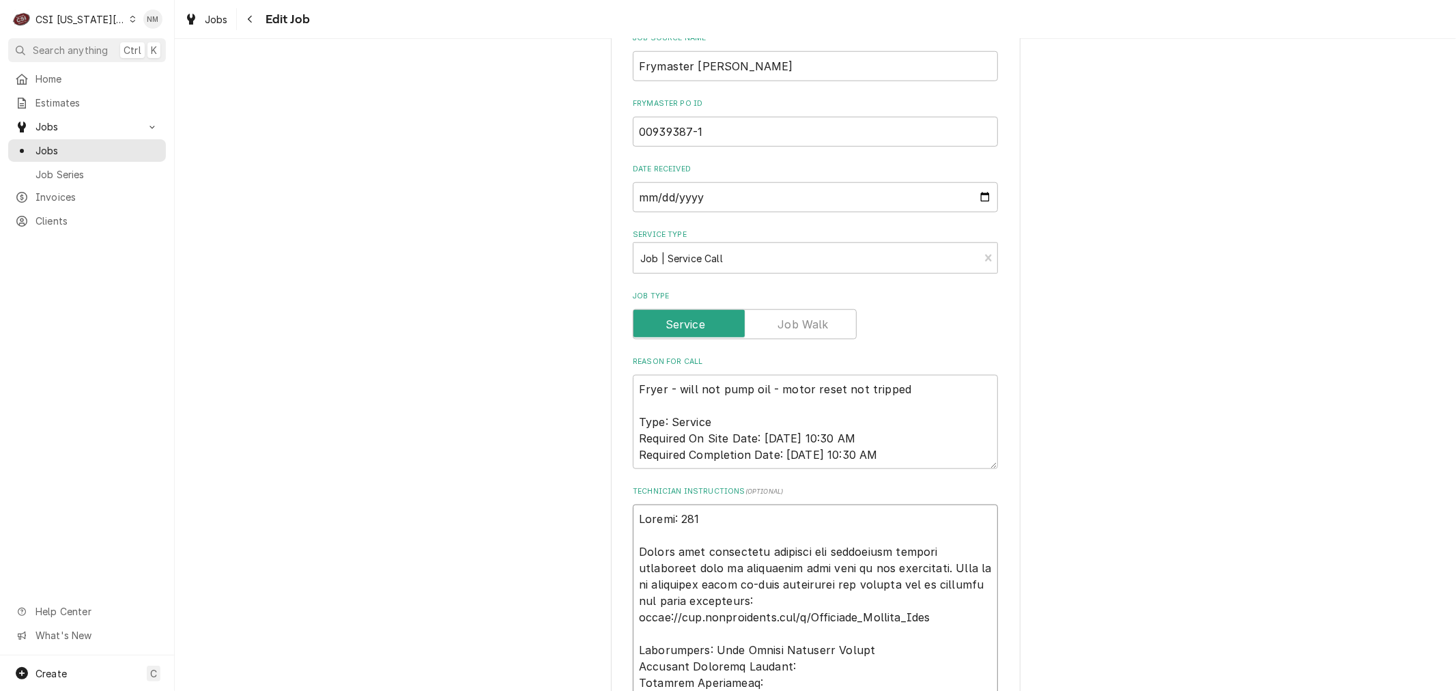
type textarea "Dianna: 81 Please have technician complete the electronic service resolution fo…"
type textarea "x"
type textarea "Dianna: 8 Please have technician complete the electronic service resolution for…"
type textarea "x"
type textarea "Dianna: Please have technician complete the electronic service resolution form …"
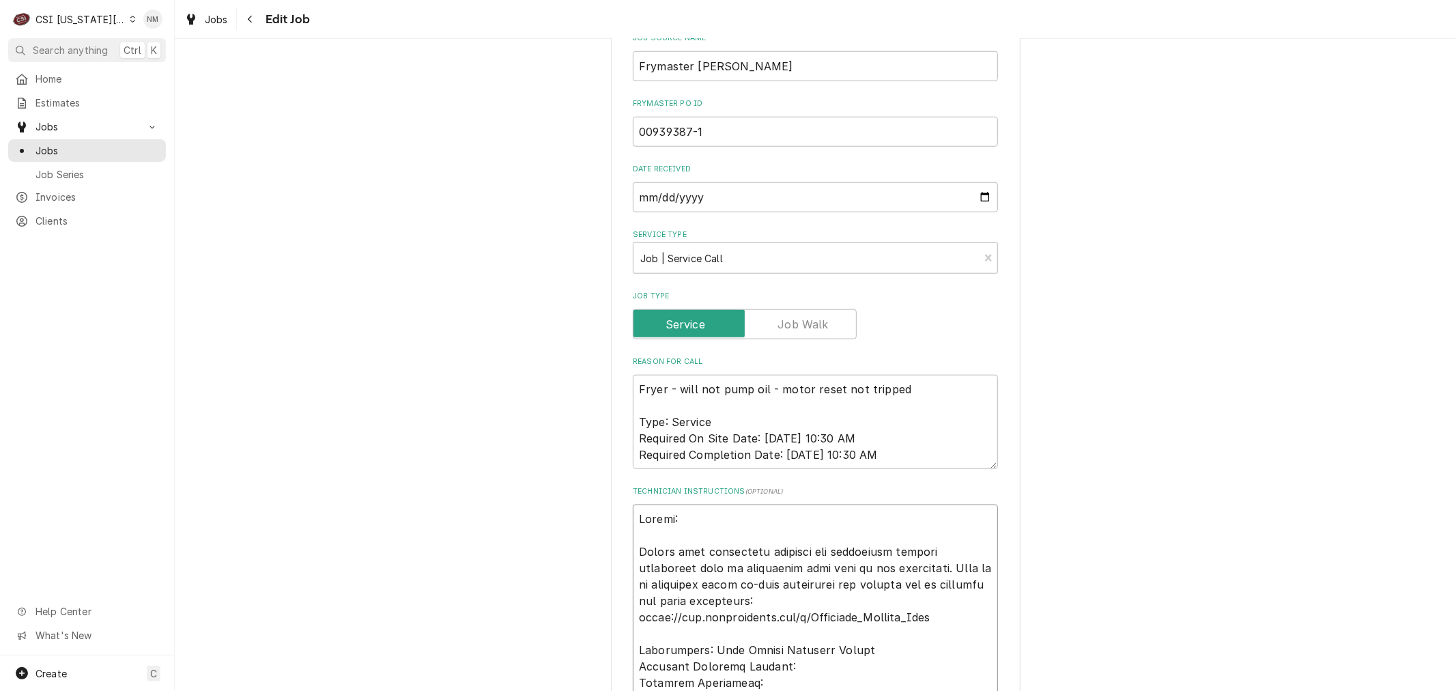
type textarea "x"
type textarea "Dianna: Please have technician complete the electronic service resolution form …"
type textarea "x"
type textarea "Dianna Please have technician complete the electronic service resolution form b…"
type textarea "x"
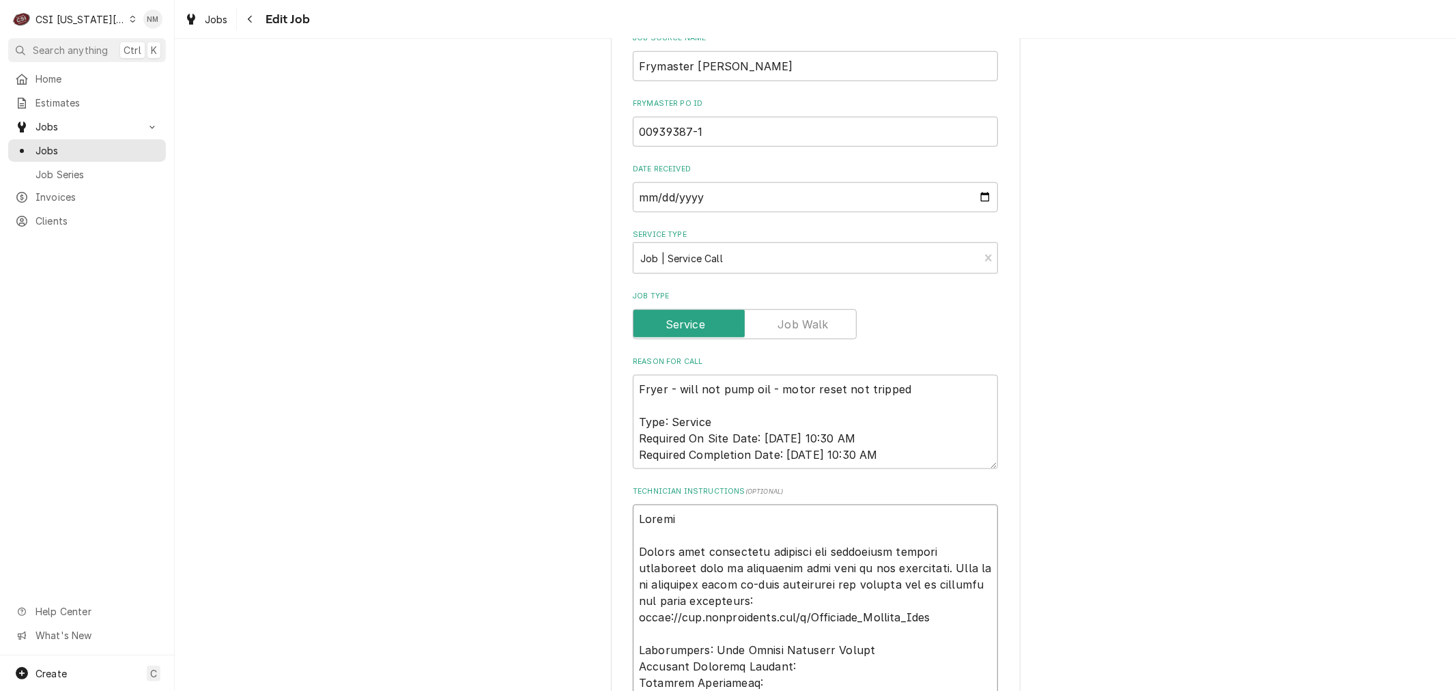
type textarea "Diann Please have technician complete the electronic service resolution form by…"
type textarea "x"
type textarea "Dian Please have technician complete the electronic service resolution form by …"
type textarea "x"
type textarea "Dia Please have technician complete the electronic service resolution form by f…"
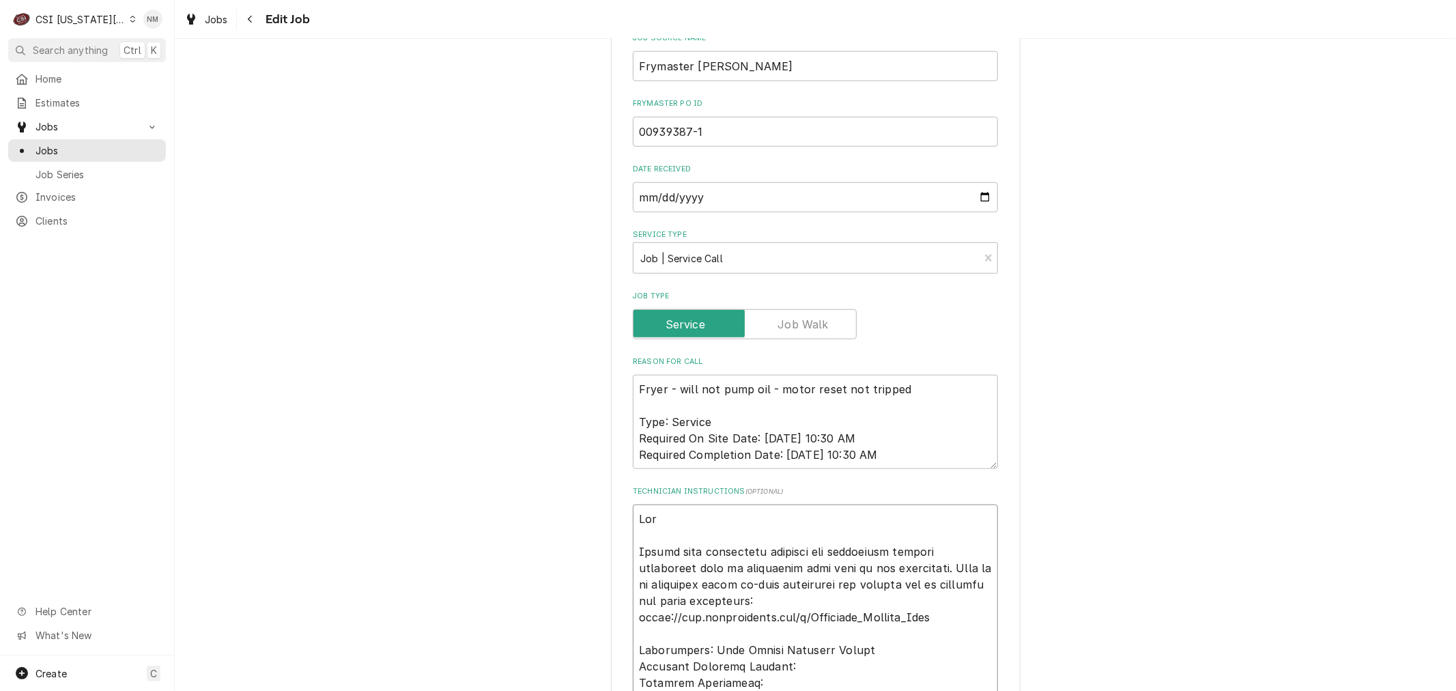
type textarea "x"
type textarea "Di Please have technician complete the electronic service resolution form by fo…"
type textarea "x"
type textarea "D Please have technician complete the electronic service resolution form by for…"
type textarea "x"
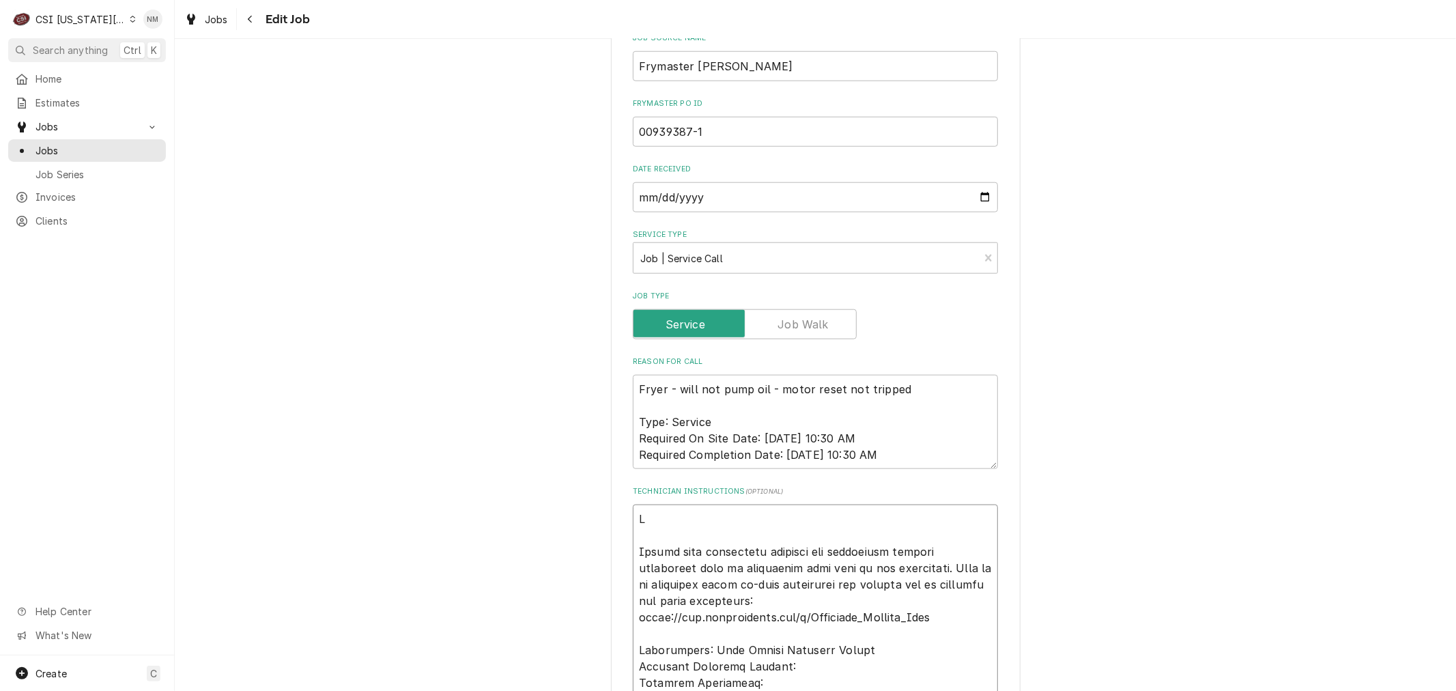
type textarea "Please have technician complete the electronic service resolution form by forwa…"
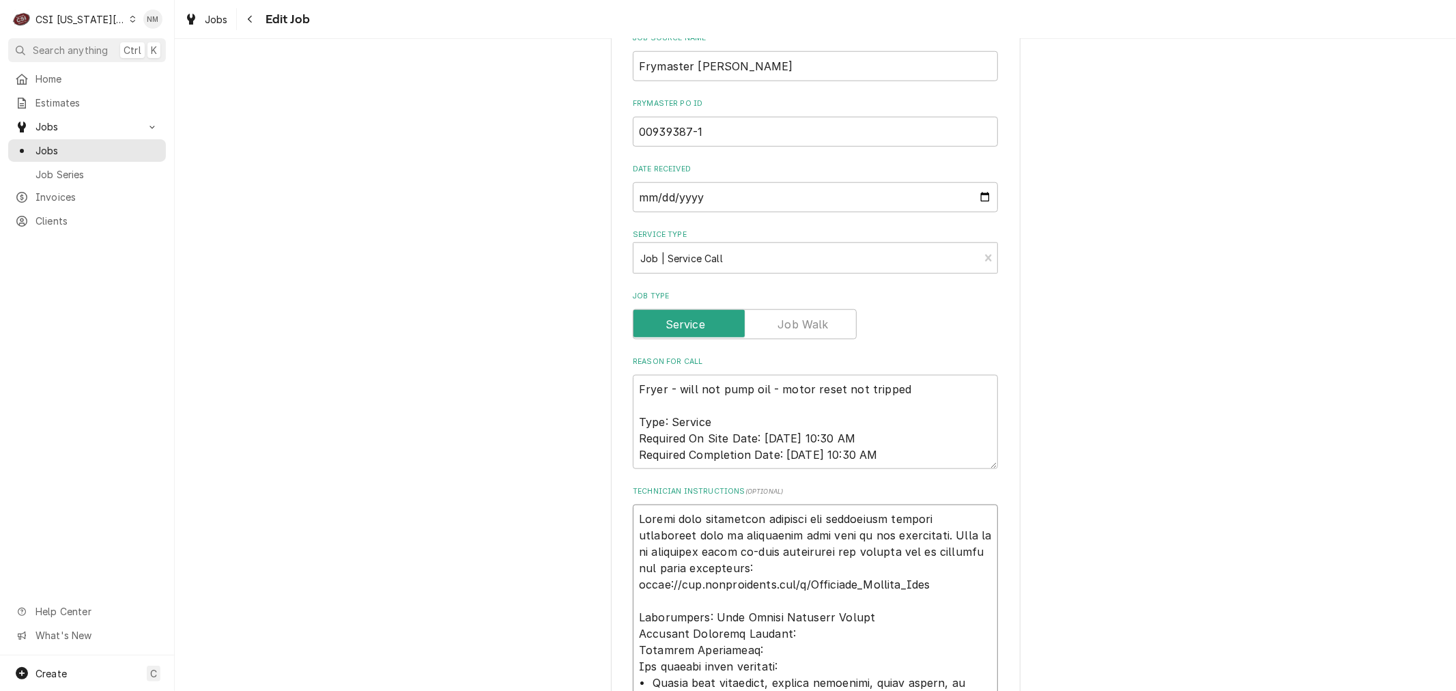
type textarea "x"
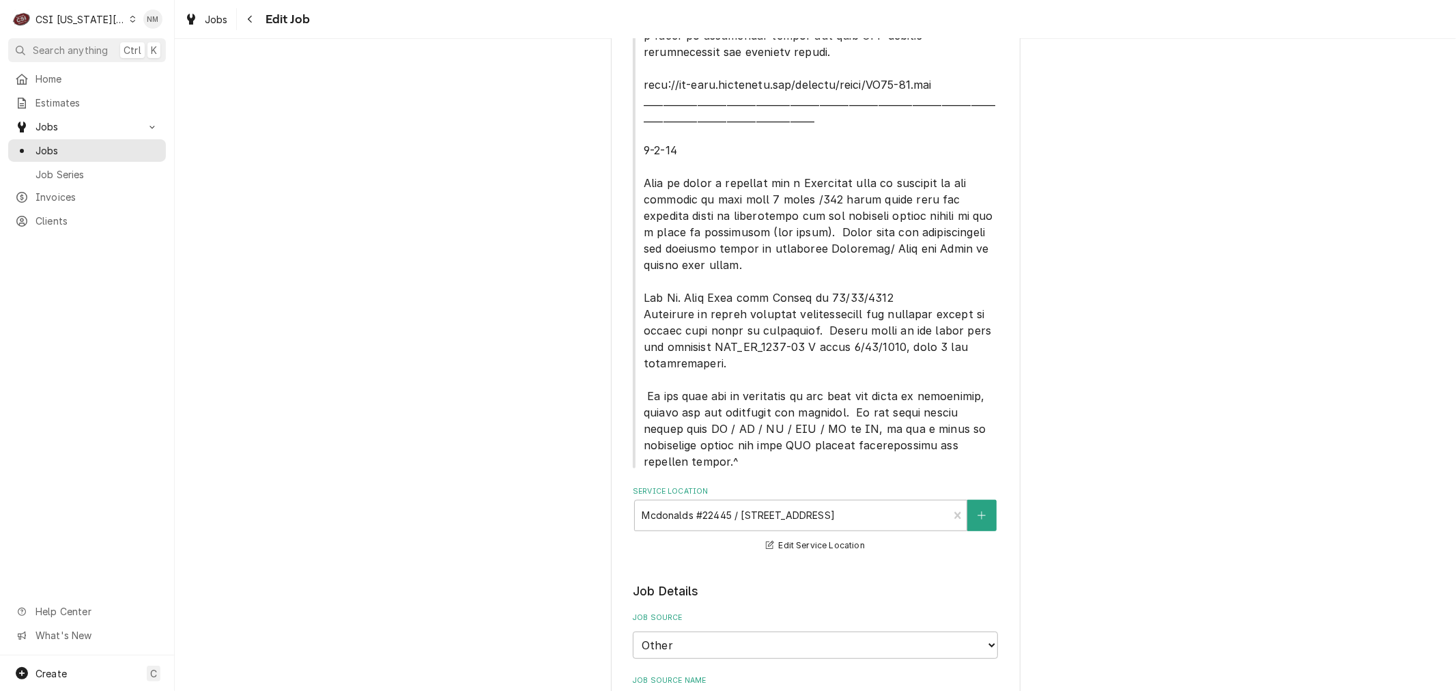
scroll to position [455, 0]
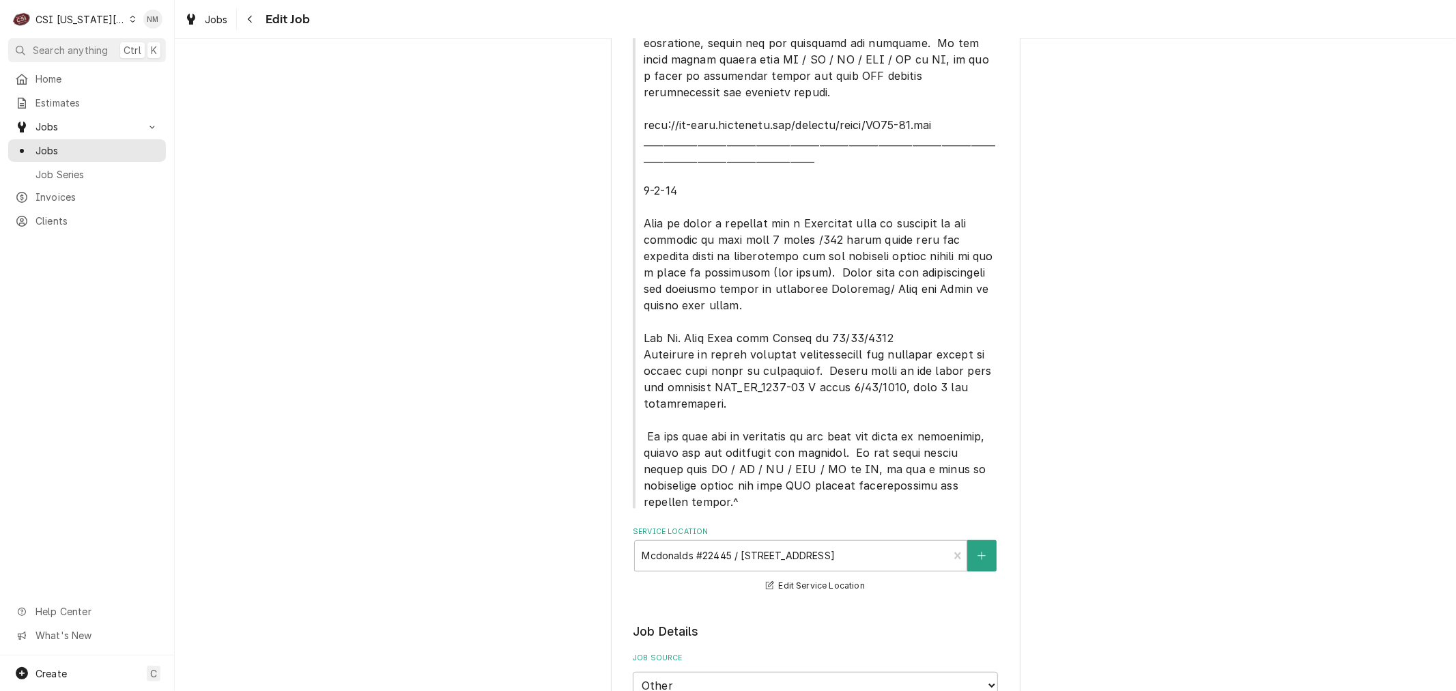
type textarea "Please have technician complete the electronic service resolution form by forwa…"
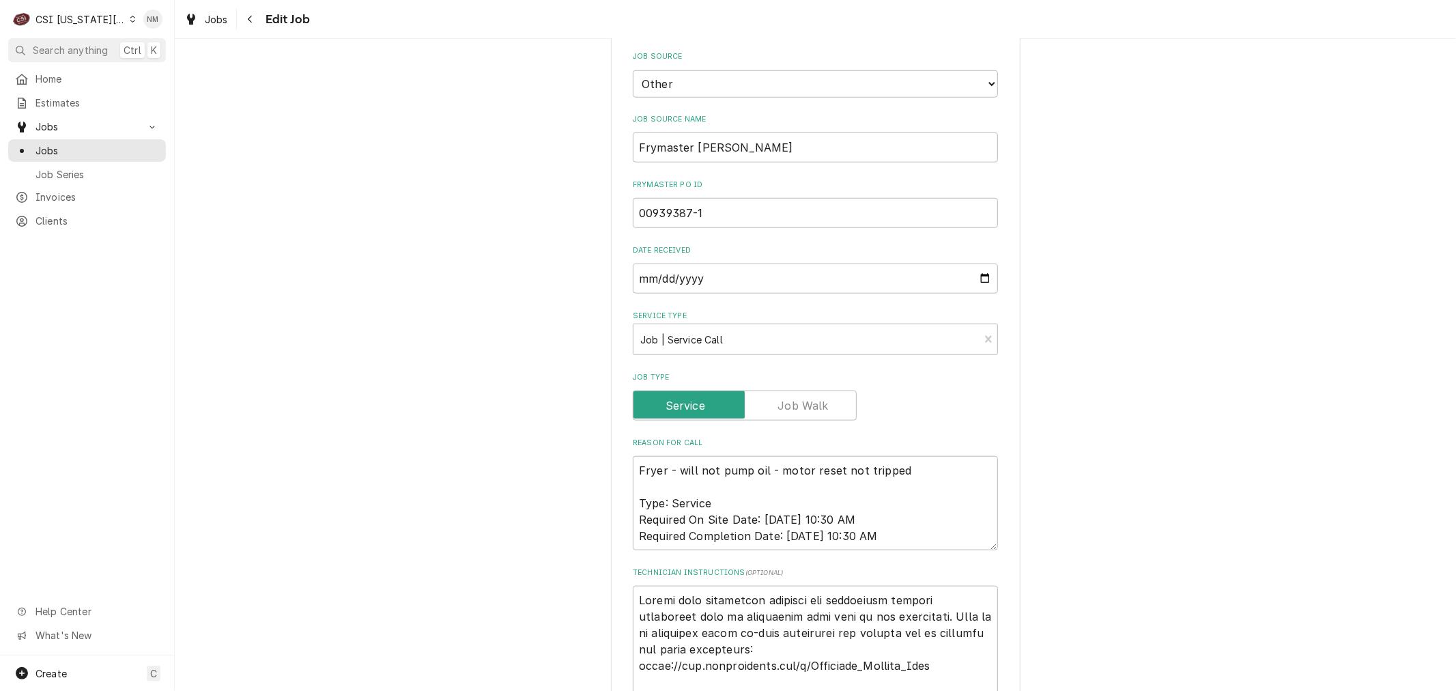
scroll to position [1062, 0]
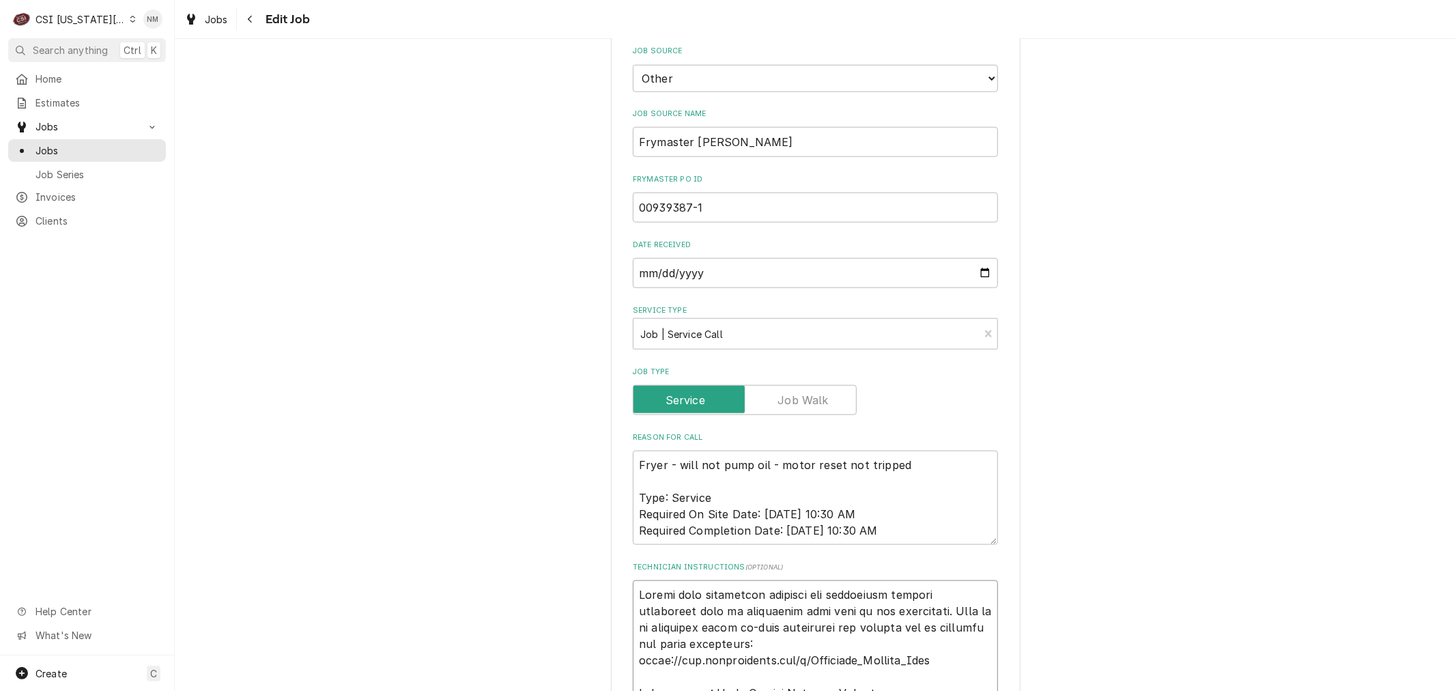
type textarea "x"
type textarea "8 Please have technician complete the electronic service resolution form by for…"
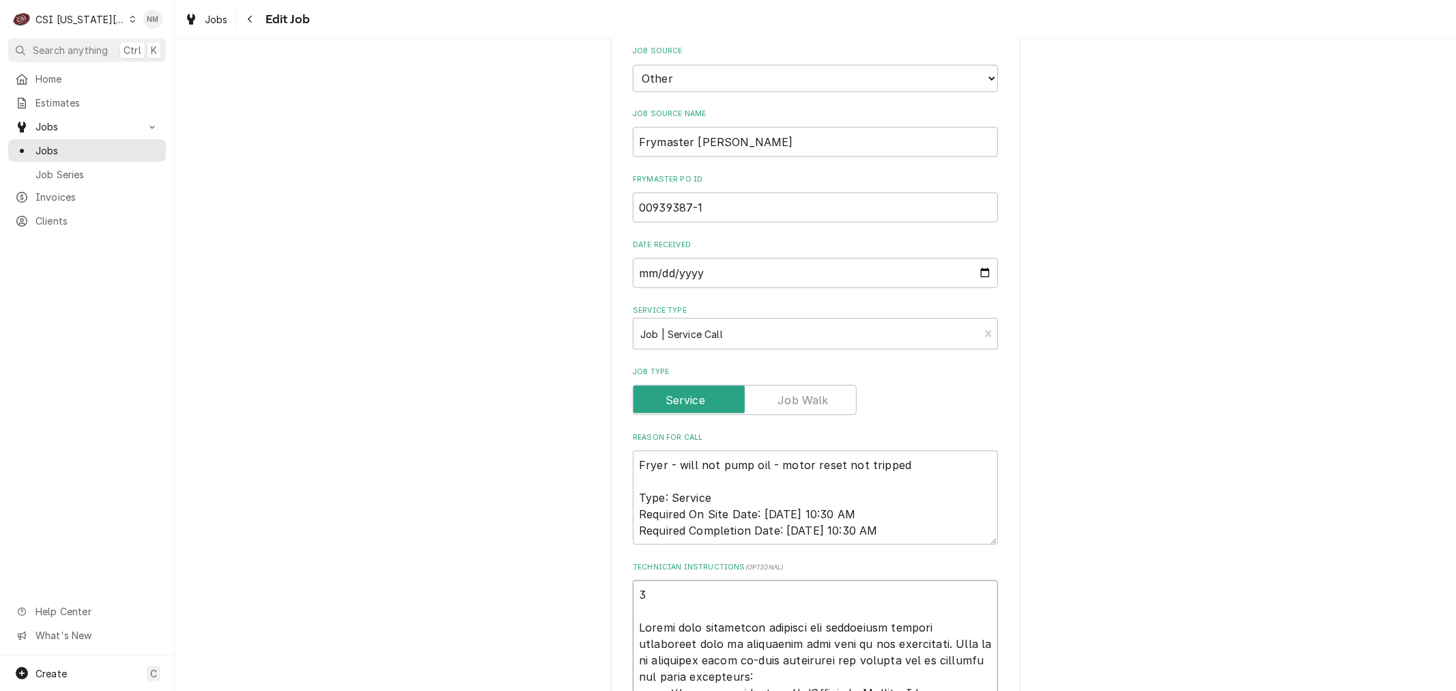
type textarea "x"
type textarea "81 Please have technician complete the electronic service resolution form by fo…"
type textarea "x"
type textarea "816 Please have technician complete the electronic service resolution form by f…"
type textarea "x"
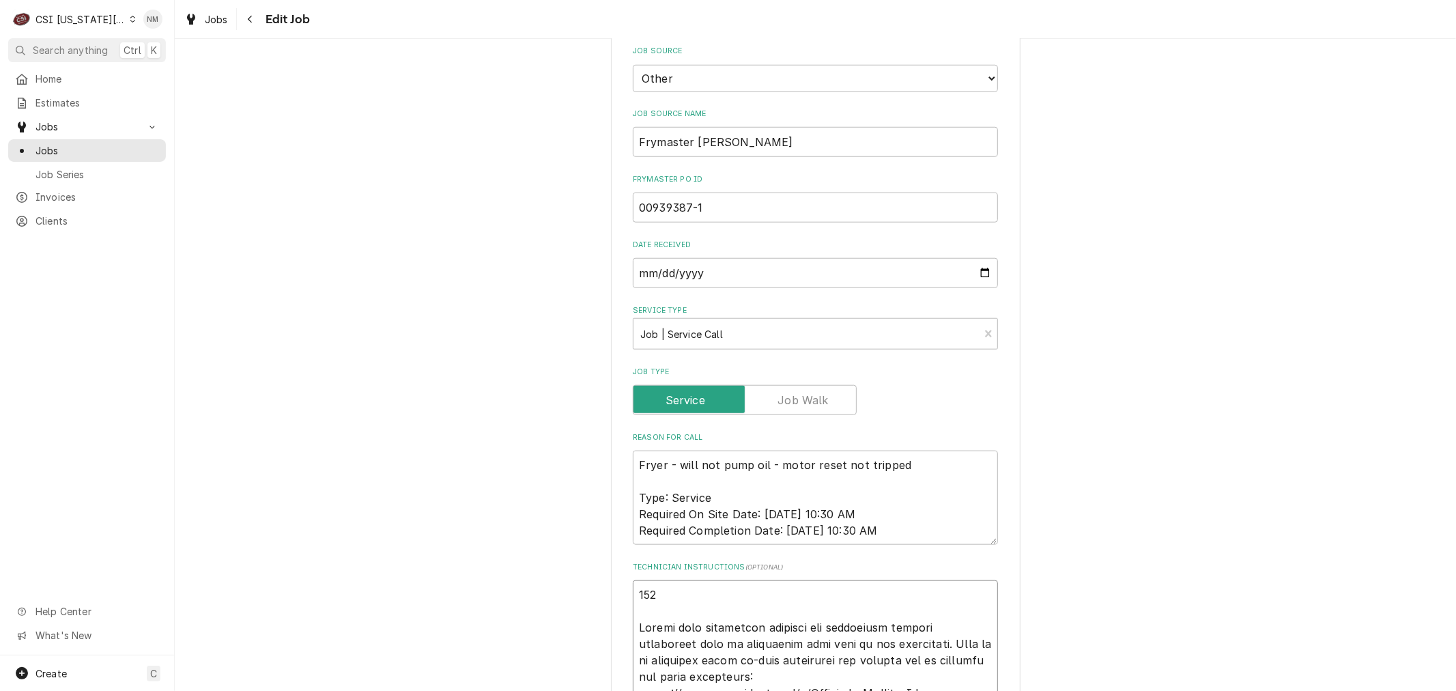
type textarea "816- Please have technician complete the electronic service resolution form by …"
type textarea "x"
type textarea "816-2 Please have technician complete the electronic service resolution form by…"
type textarea "x"
type textarea "816-22 Please have technician complete the electronic service resolution form b…"
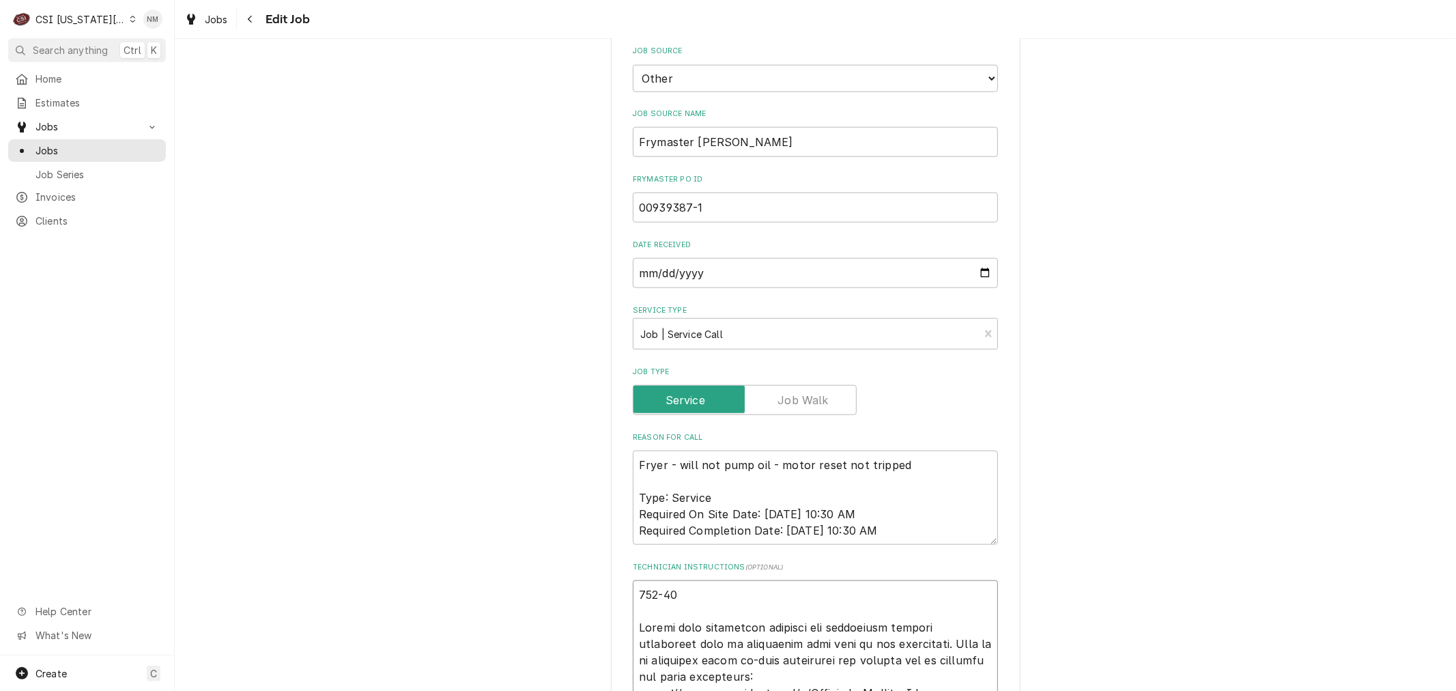
type textarea "x"
type textarea "816-220 Please have technician complete the electronic service resolution form …"
type textarea "x"
type textarea "816-220- Please have technician complete the electronic service resolution form…"
type textarea "x"
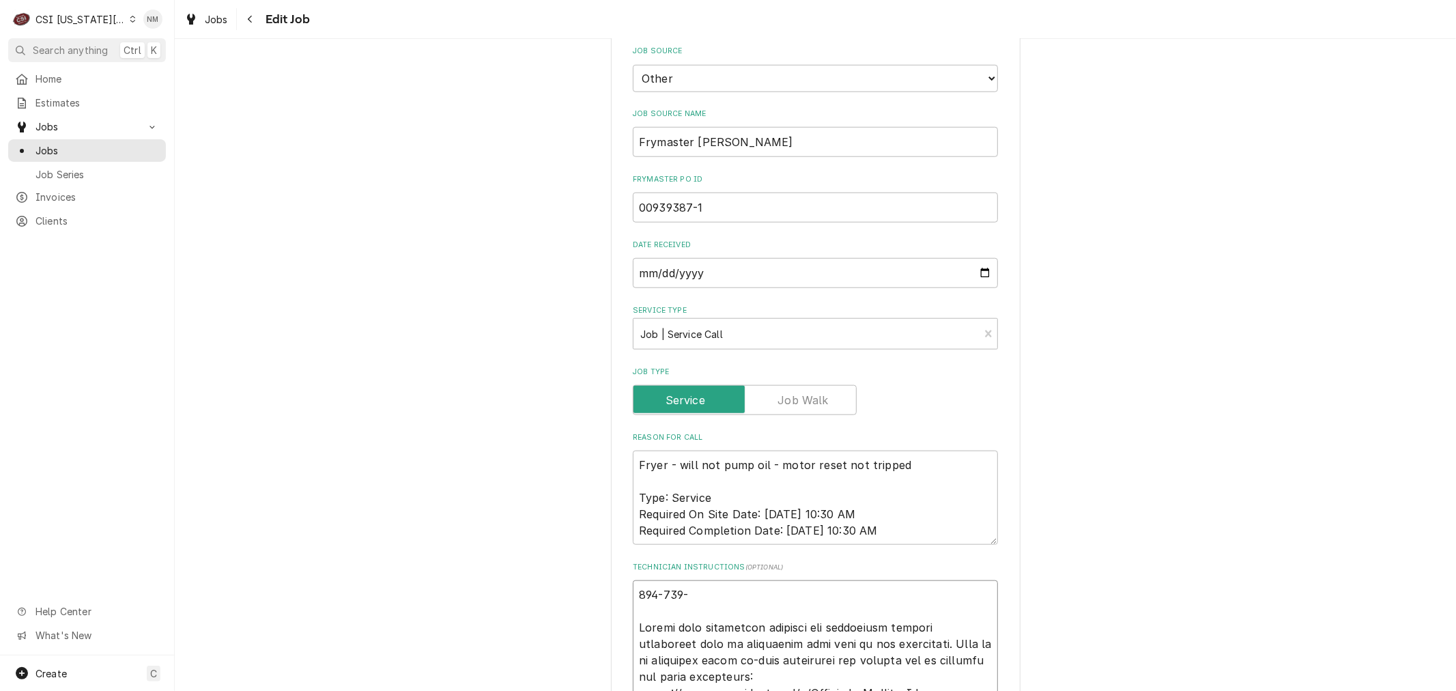
type textarea "816-220-2 Please have technician complete the electronic service resolution for…"
type textarea "x"
type textarea "816-220-29 Please have technician complete the electronic service resolution fo…"
type textarea "x"
type textarea "816-220-299 Please have technician complete the electronic service resolution f…"
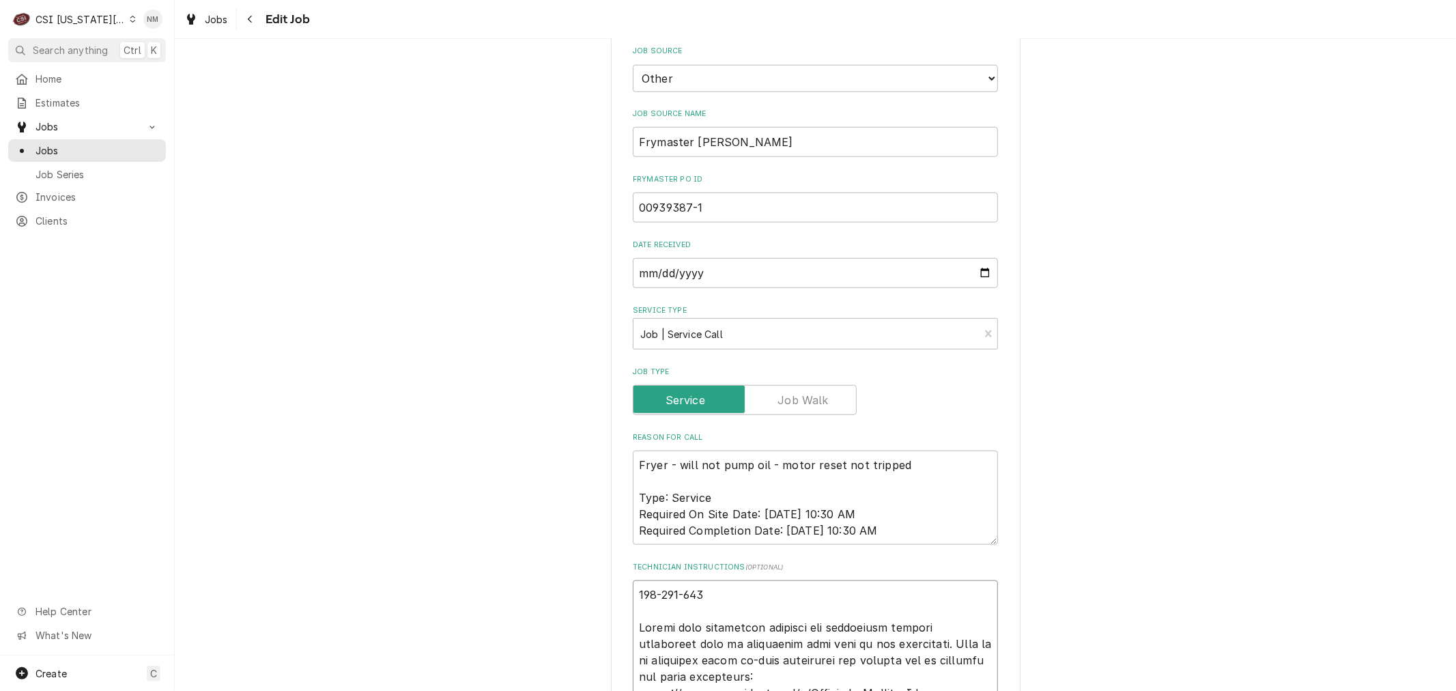
type textarea "x"
type textarea "816-220-2999 Please have technician complete the electronic service resolution …"
type textarea "x"
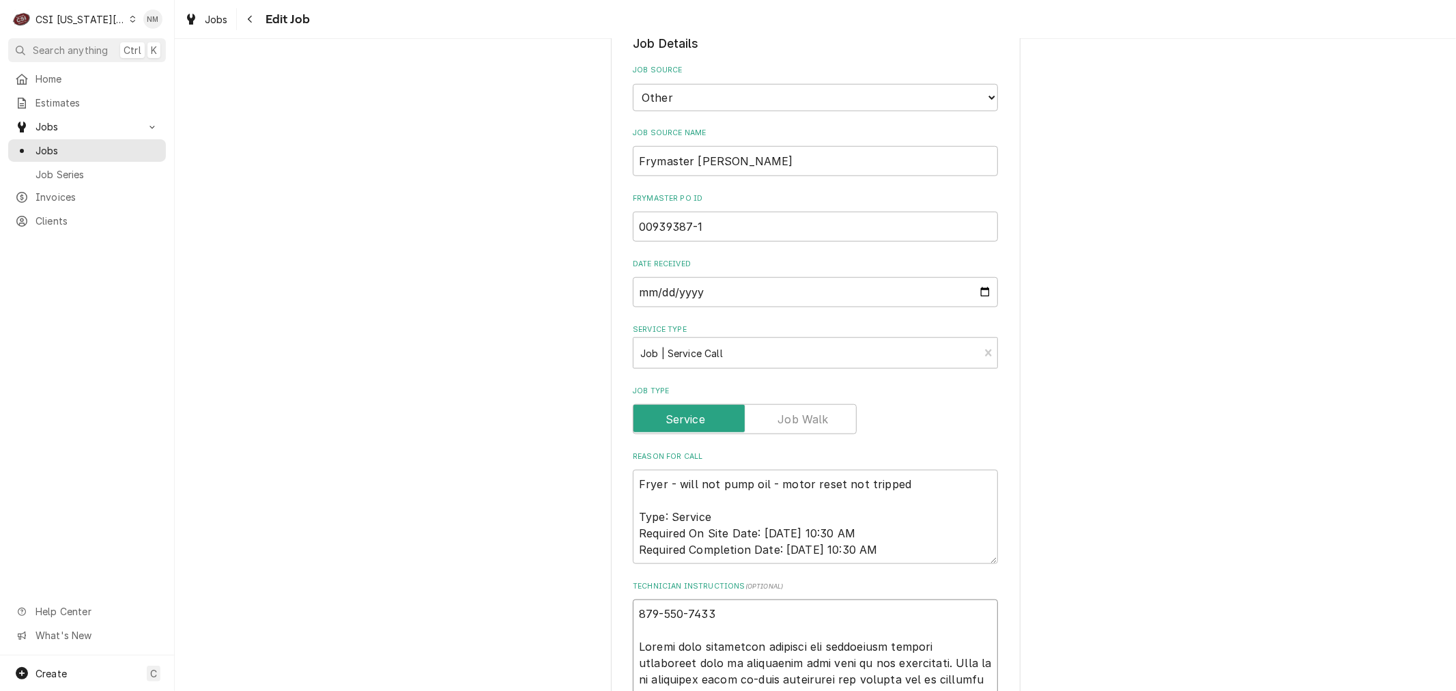
scroll to position [1138, 0]
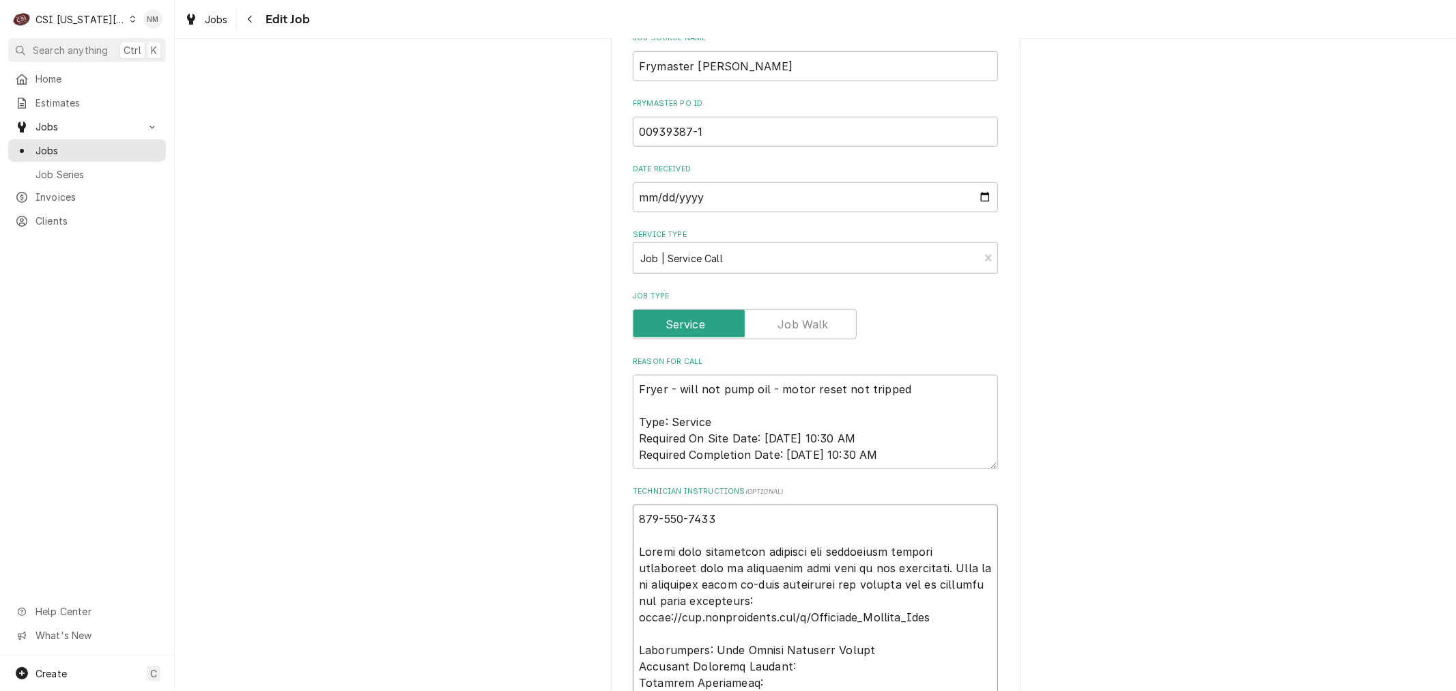
type textarea "816-220-2999 Please have technician complete the electronic service resolution …"
type textarea "x"
type textarea "816-220-2999 Please have technician complete the electronic service resolution …"
type textarea "x"
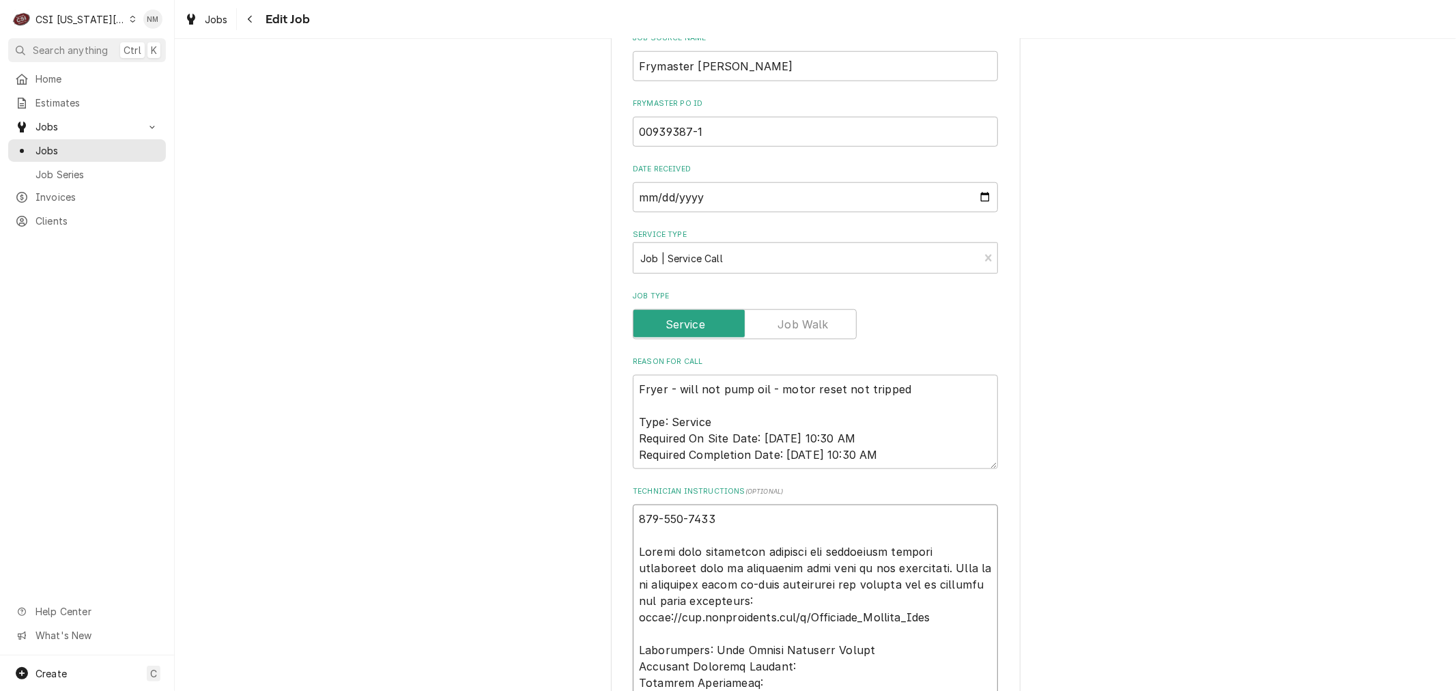
type textarea "S 816-220-2999 Please have technician complete the electronic service resolutio…"
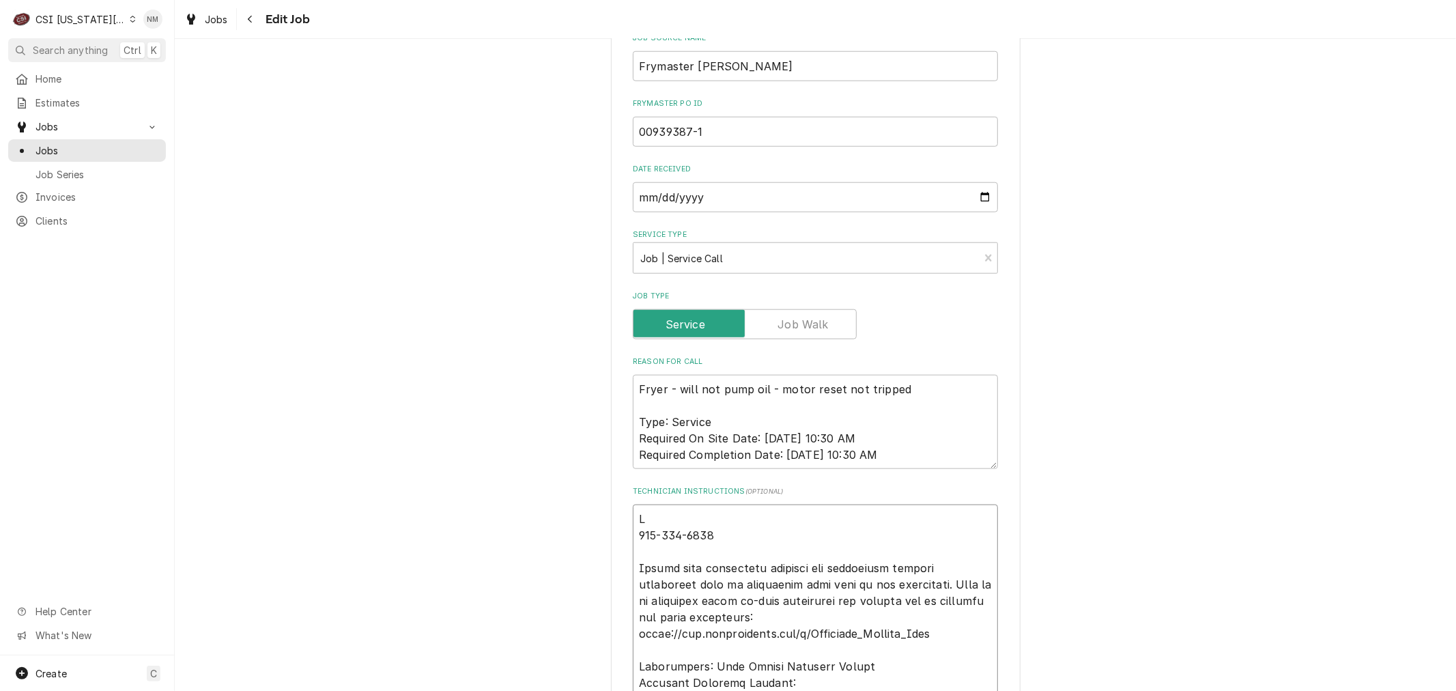
type textarea "x"
type textarea "Sc 816-220-2999 Please have technician complete the electronic service resoluti…"
type textarea "x"
type textarea "Sch 816-220-2999 Please have technician complete the electronic service resolut…"
type textarea "x"
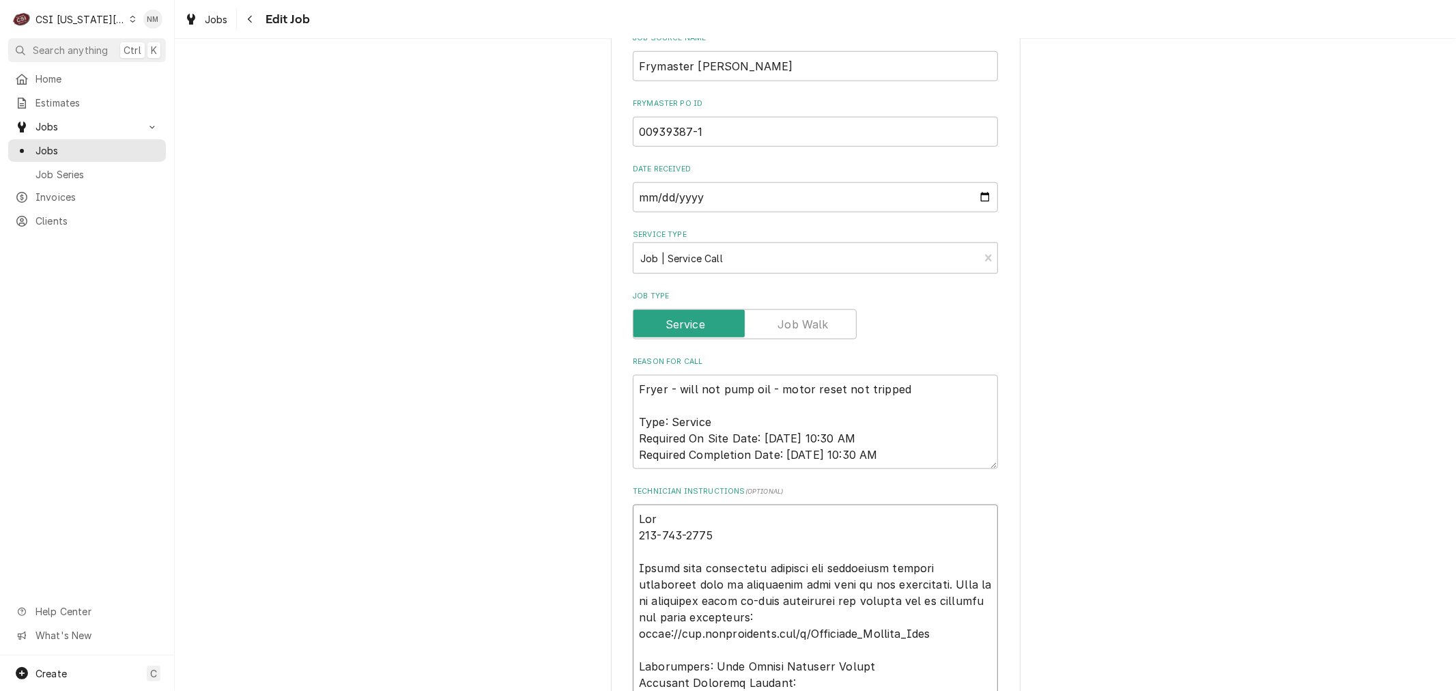
type textarea "Sche 816-220-2999 Please have technician complete the electronic service resolu…"
type textarea "x"
type textarea "Sched 816-220-2999 Please have technician complete the electronic service resol…"
type textarea "x"
type textarea "Schedu 816-220-2999 Please have technician complete the electronic service reso…"
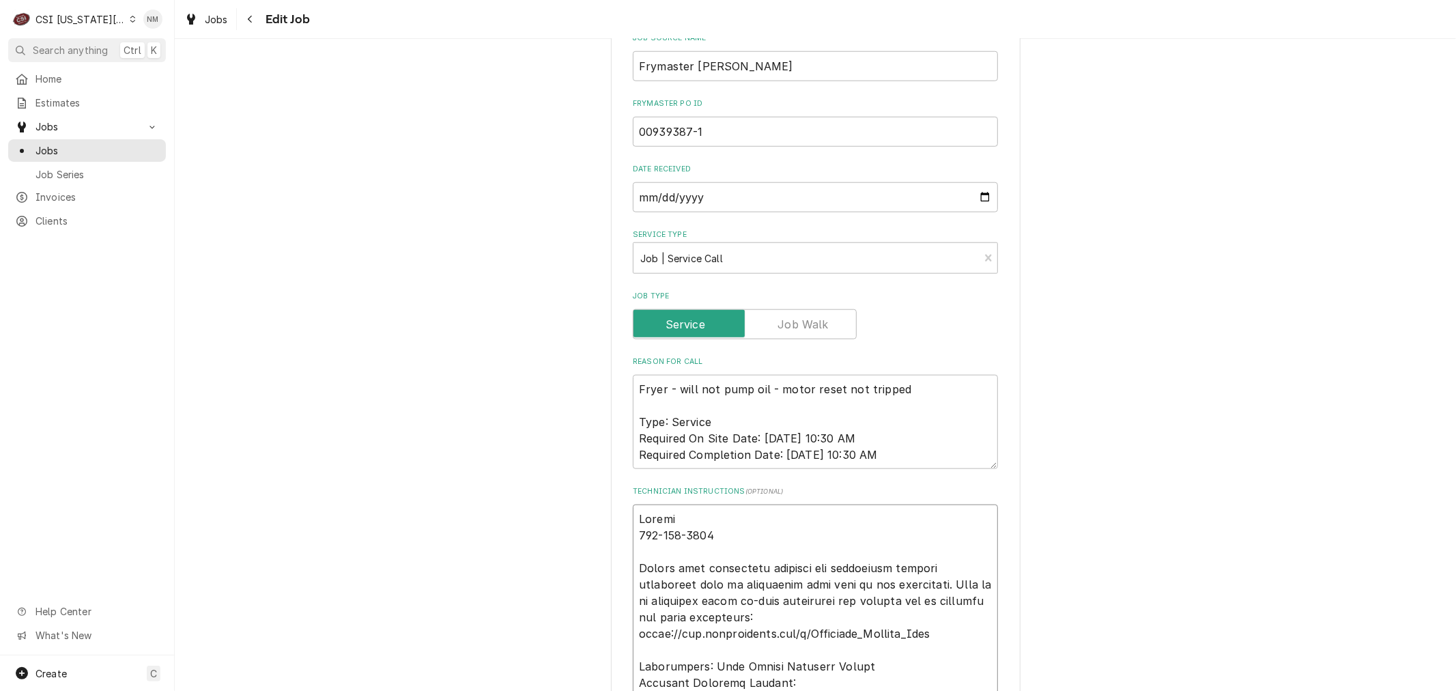
type textarea "x"
type textarea "Schedul 816-220-2999 Please have technician complete the electronic service res…"
type textarea "x"
type textarea "Schedule 816-220-2999 Please have technician complete the electronic service re…"
type textarea "x"
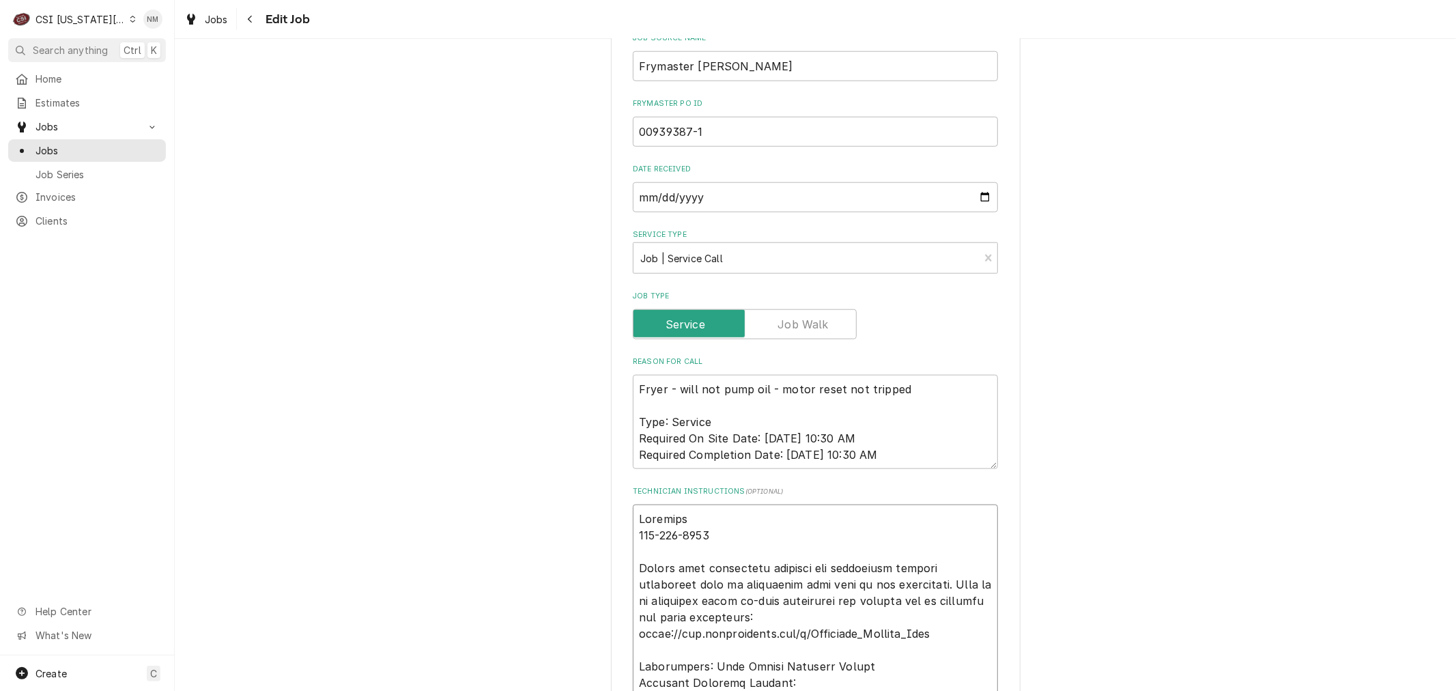
type textarea "Scheduled 816-220-2999 Please have technician complete the electronic service r…"
type textarea "x"
type textarea "Scheduled 816-220-2999 Please have technician complete the electronic service r…"
type textarea "x"
type textarea "Scheduled w 816-220-2999 Please have technician complete the electronic service…"
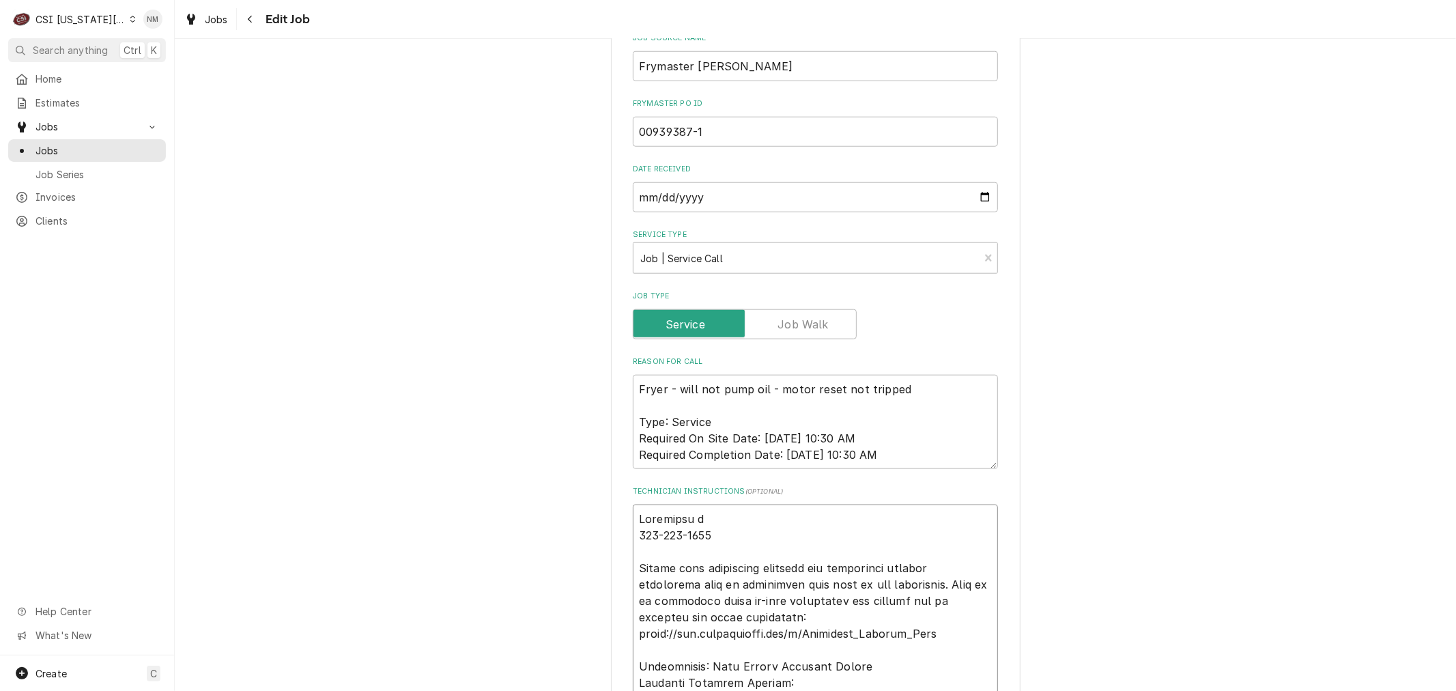
type textarea "x"
type textarea "Scheduled wi 816-220-2999 Please have technician complete the electronic servic…"
type textarea "x"
type textarea "Scheduled wit 816-220-2999 Please have technician complete the electronic servi…"
type textarea "x"
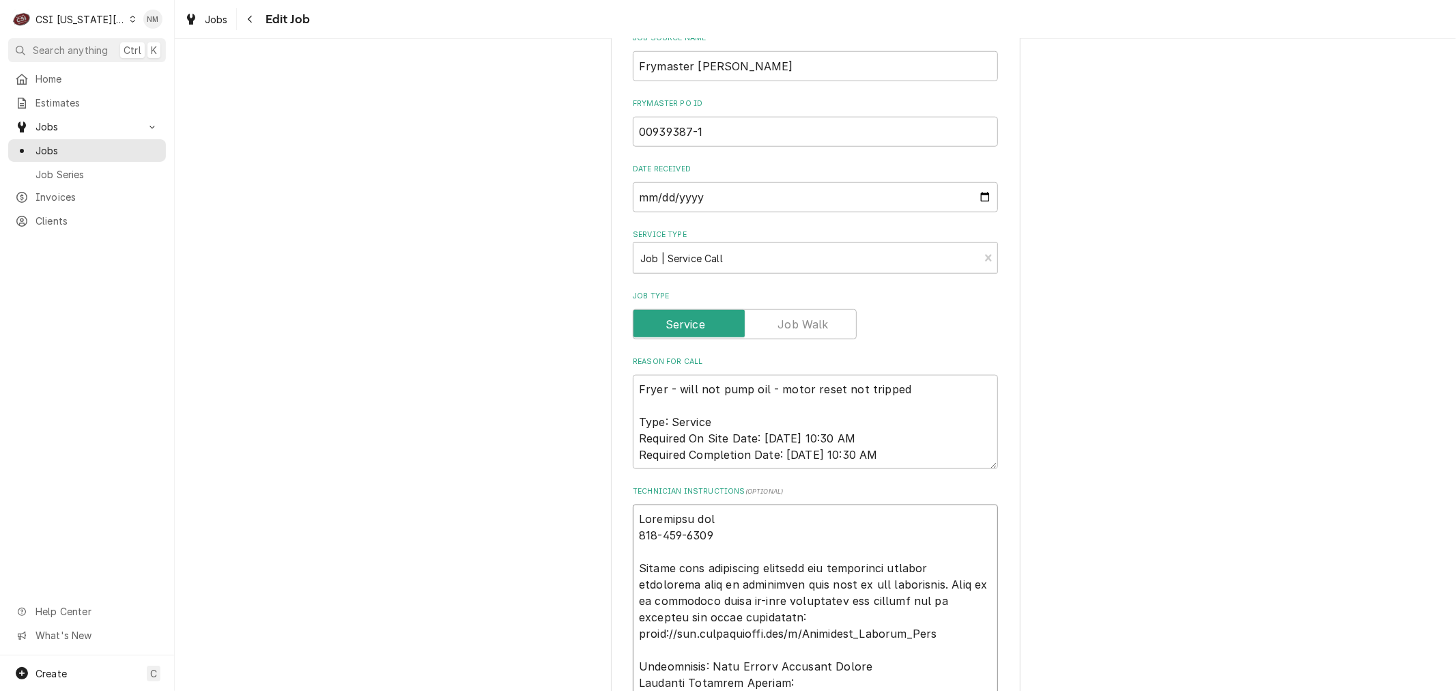
type textarea "Scheduled with 816-220-2999 Please have technician complete the electronic serv…"
type textarea "x"
type textarea "Scheduled with 816-220-2999 Please have technician complete the electronic serv…"
type textarea "x"
type textarea "Scheduled with D 816-220-2999 Please have technician complete the electronic se…"
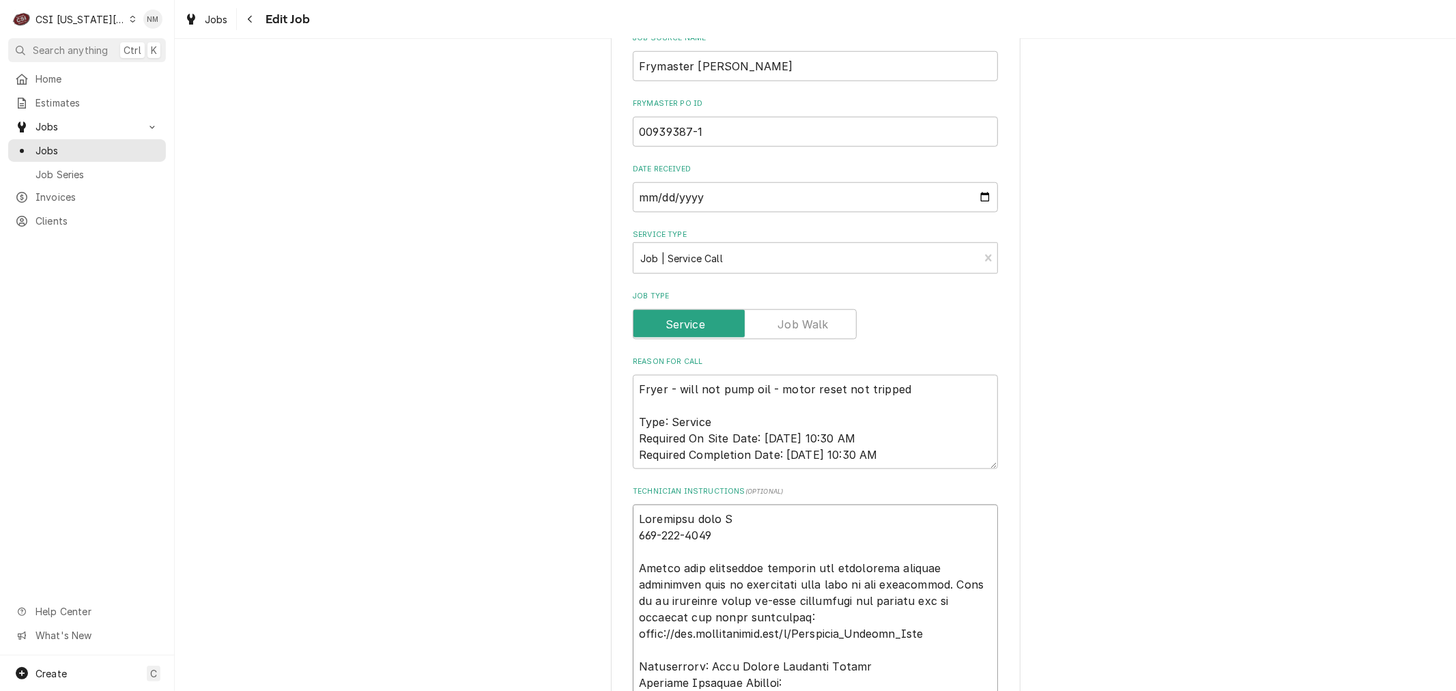
type textarea "x"
type textarea "Scheduled with Di 816-220-2999 Please have technician complete the electronic s…"
type textarea "x"
type textarea "Scheduled with Dia 816-220-2999 Please have technician complete the electronic …"
type textarea "x"
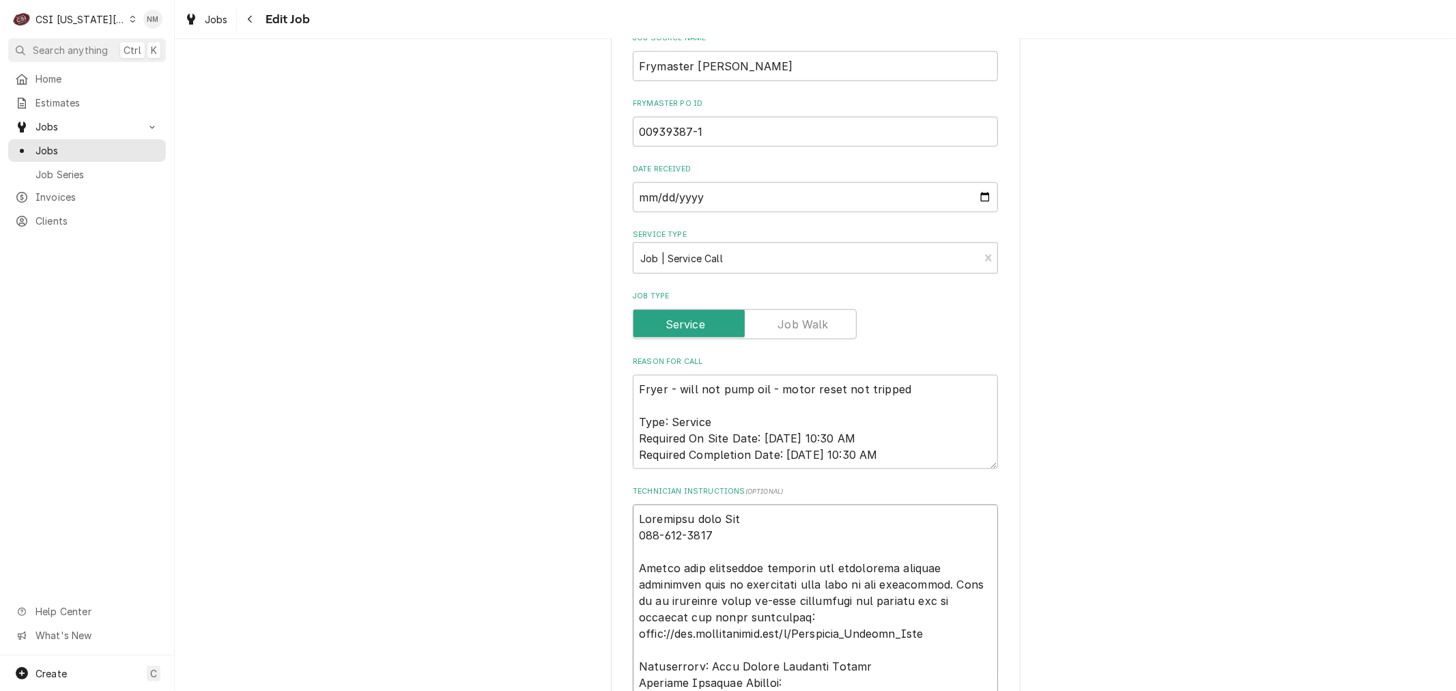
type textarea "Scheduled with Dian 816-220-2999 Please have technician complete the electronic…"
type textarea "x"
type textarea "Scheduled with Diann 816-220-2999 Please have technician complete the electroni…"
type textarea "x"
type textarea "Scheduled with Dianna 816-220-2999 Please have technician complete the electron…"
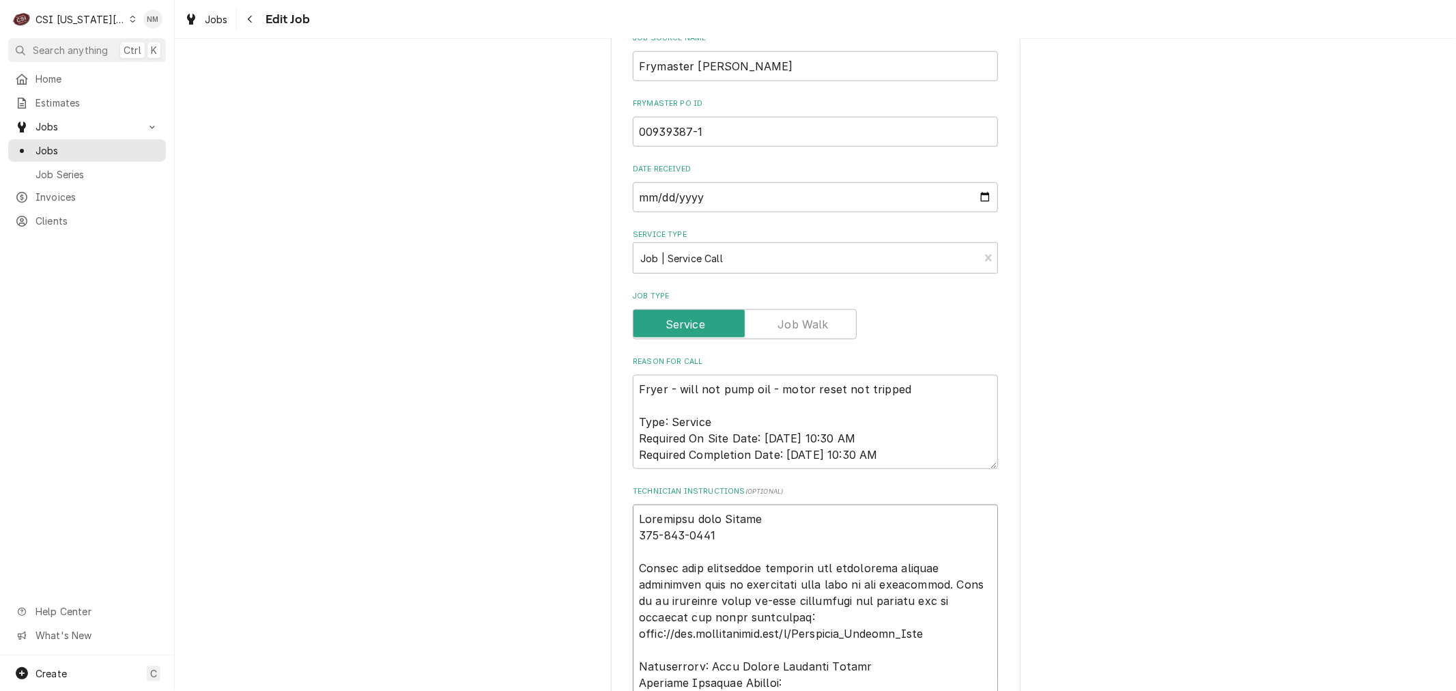
type textarea "x"
type textarea "Scheduled with Dianna 816-220-2999 Please have technician complete the electron…"
type textarea "x"
type textarea "Scheduled with Dianna 7 816-220-2999 Please have technician complete the electr…"
type textarea "x"
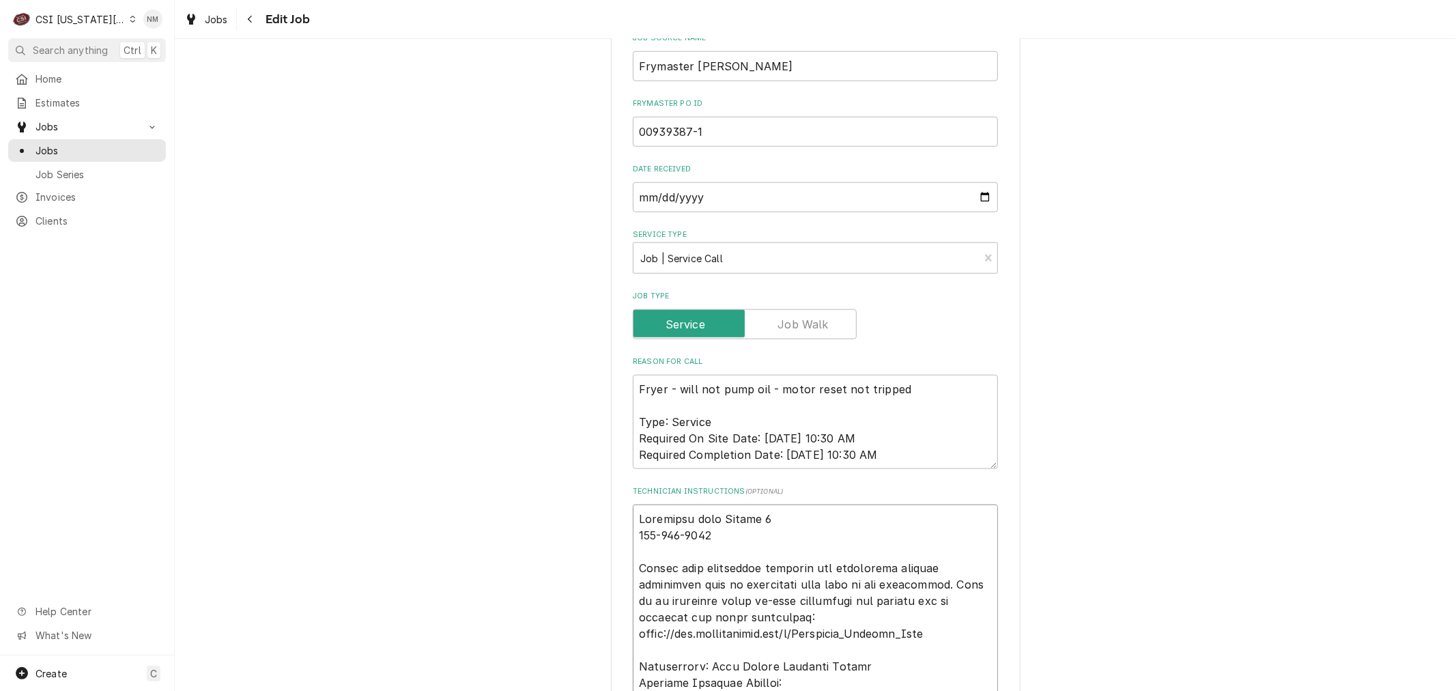
type textarea "Scheduled with Dianna 7 816-220-2999 Please have technician complete the electr…"
type textarea "x"
type textarea "Scheduled with Dianna 7 a 816-220-2999 Please have technician complete the elec…"
type textarea "x"
type textarea "Scheduled with Dianna 7 am 816-220-2999 Please have technician complete the ele…"
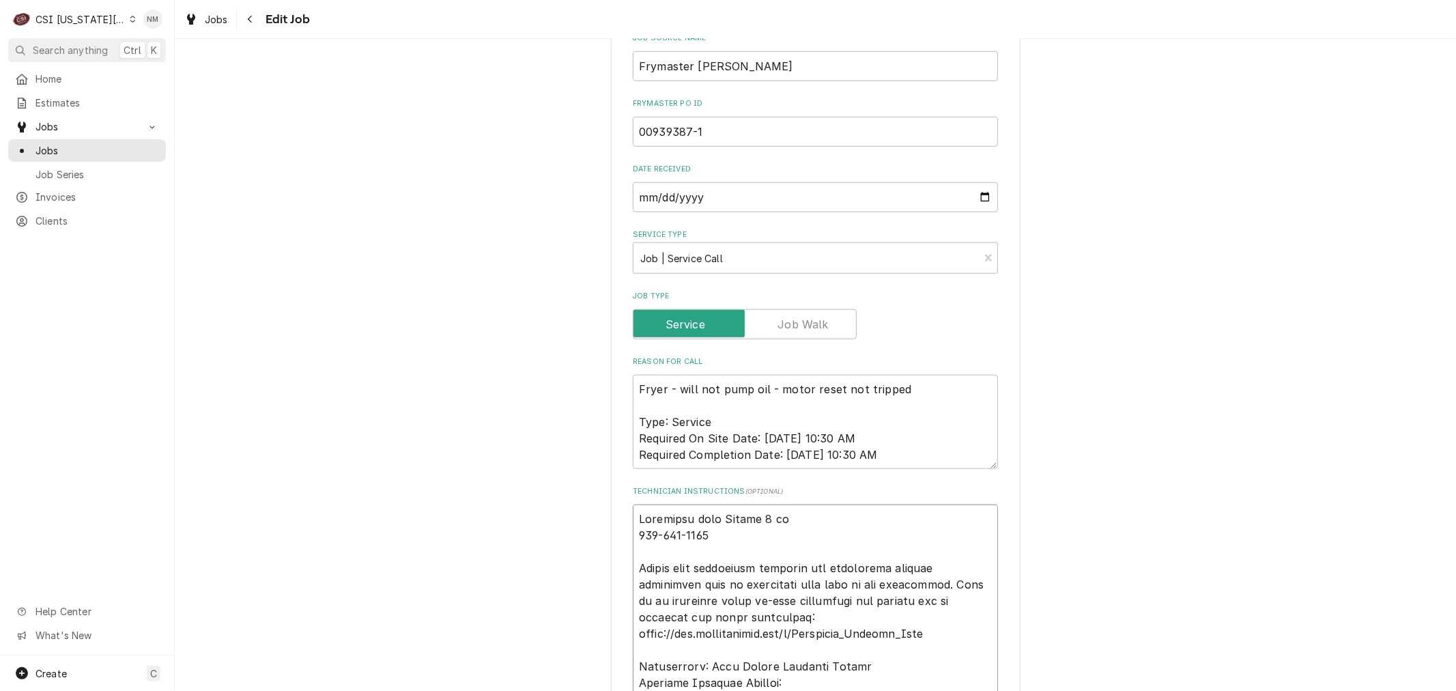
type textarea "x"
type textarea "Scheduled with Dianna 7 am 816-220-2999 Please have technician complete the ele…"
type textarea "x"
type textarea "Scheduled with Dianna 7 am T 816-220-2999 Please have technician complete the e…"
type textarea "x"
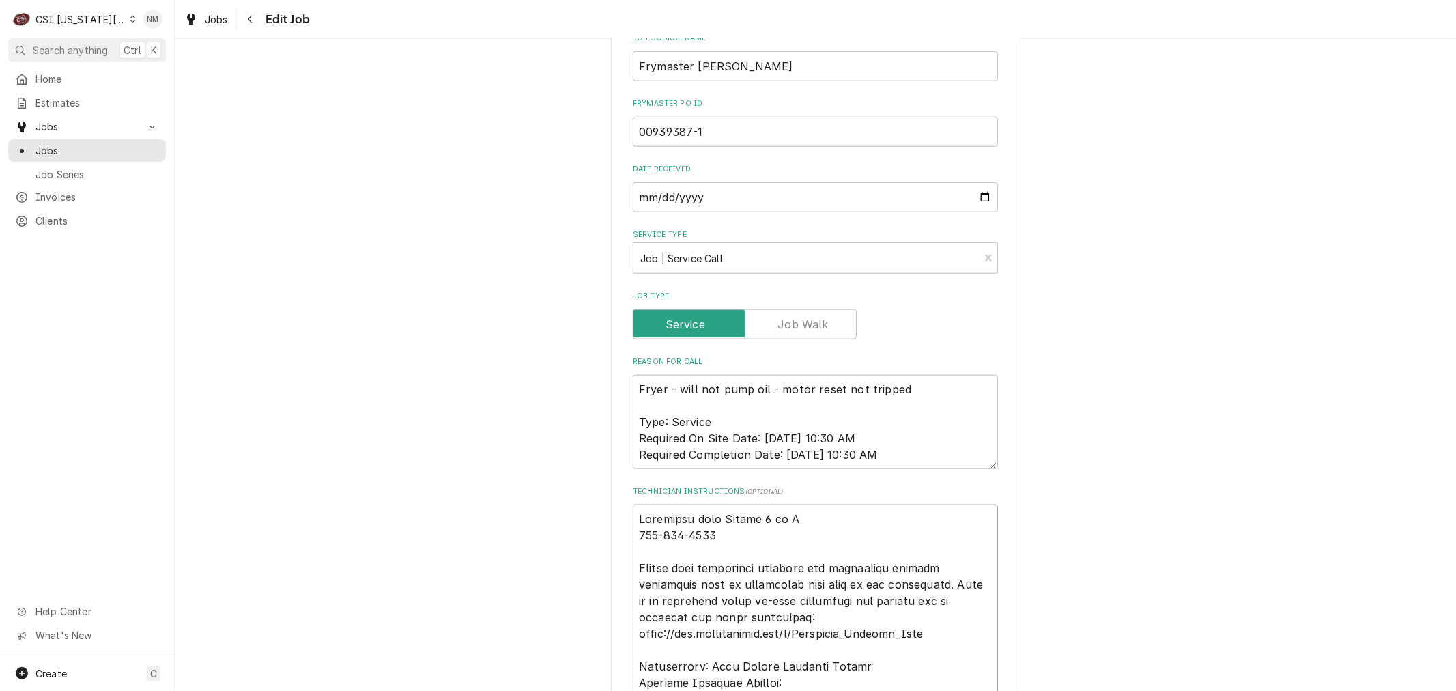
type textarea "Scheduled with Dianna 7 am Tu 816-220-2999 Please have technician complete the …"
type textarea "x"
type textarea "Scheduled with Dianna 7 am Tue 816-220-2999 Please have technician complete the…"
type textarea "x"
type textarea "Scheduled with Dianna 7 am Tues 816-220-2999 Please have technician complete th…"
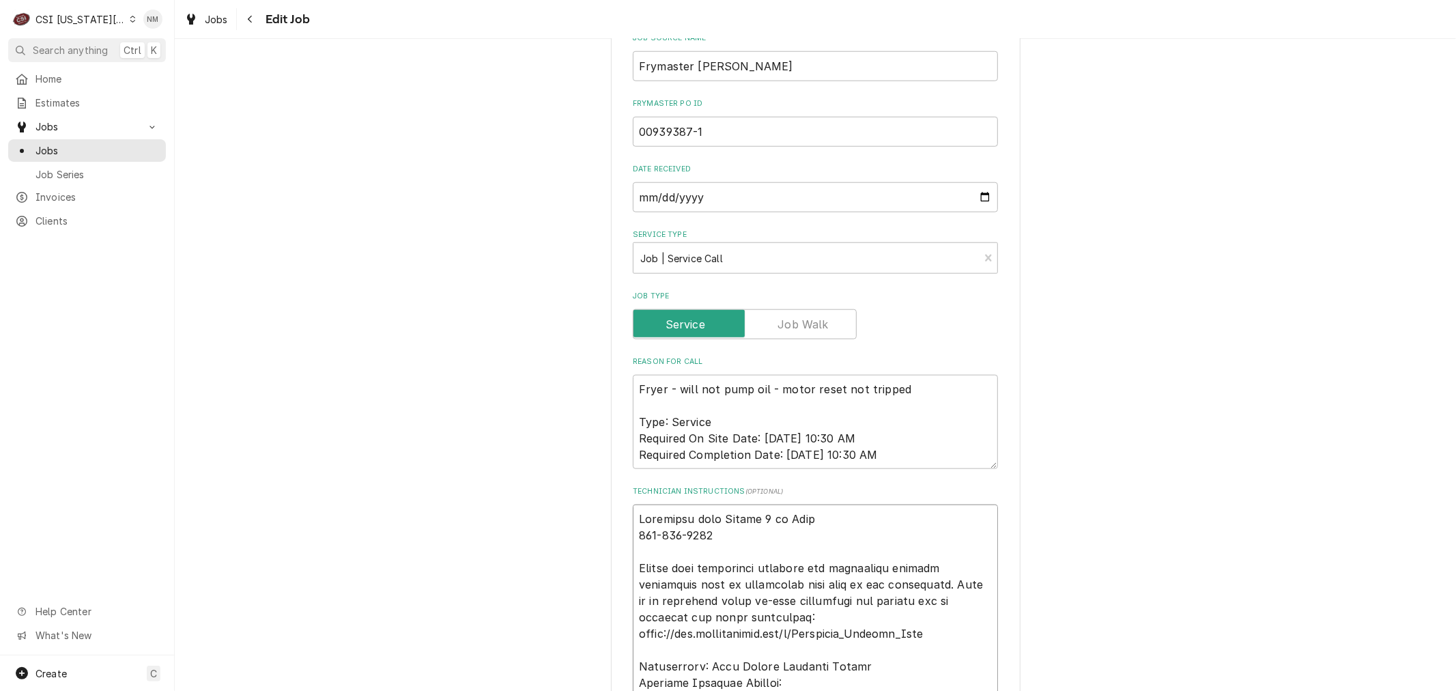
type textarea "x"
drag, startPoint x: 818, startPoint y: 434, endPoint x: 612, endPoint y: 425, distance: 205.7
click at [612, 425] on div "Use the fields below to edit this job: Client Details Client WELBILT-FRYMASTER …" at bounding box center [816, 450] width 410 height 3045
type textarea "Scheduled with Dianna 7 am Tues 816-220-2999 Please have technician complete th…"
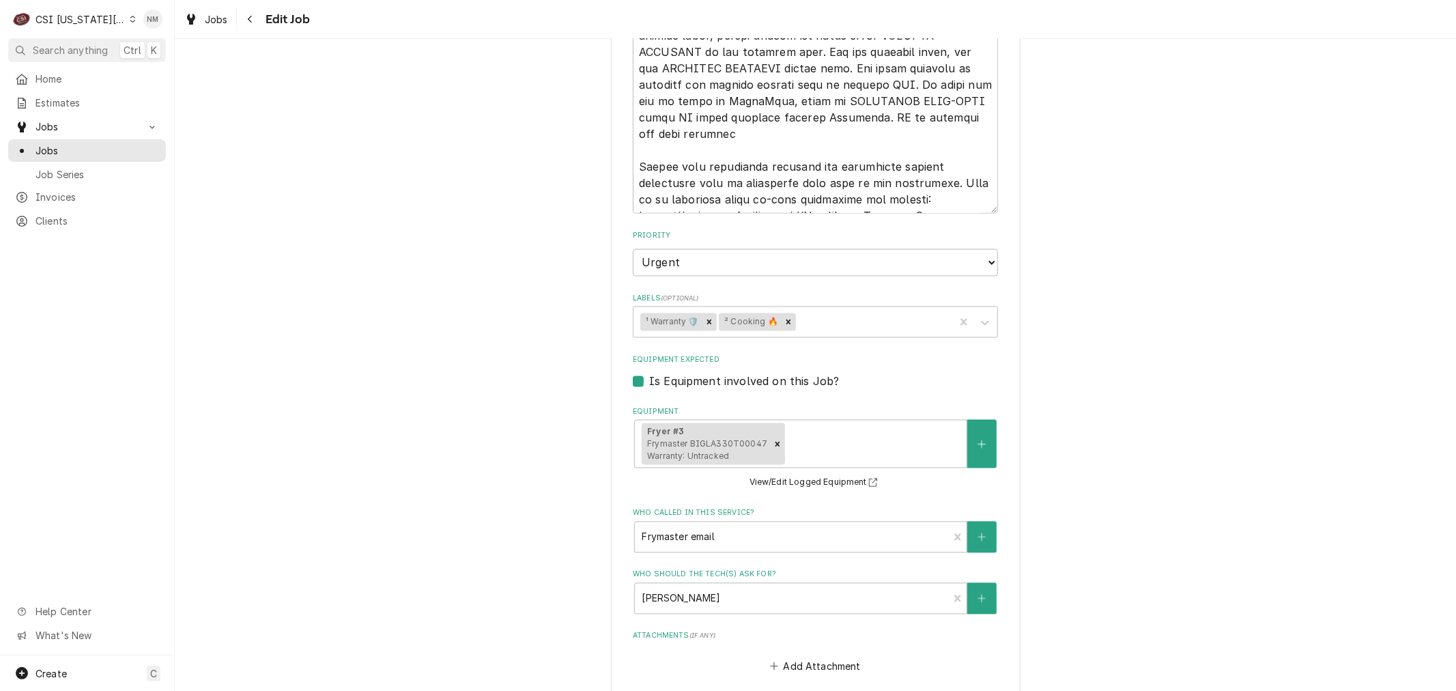
scroll to position [2345, 0]
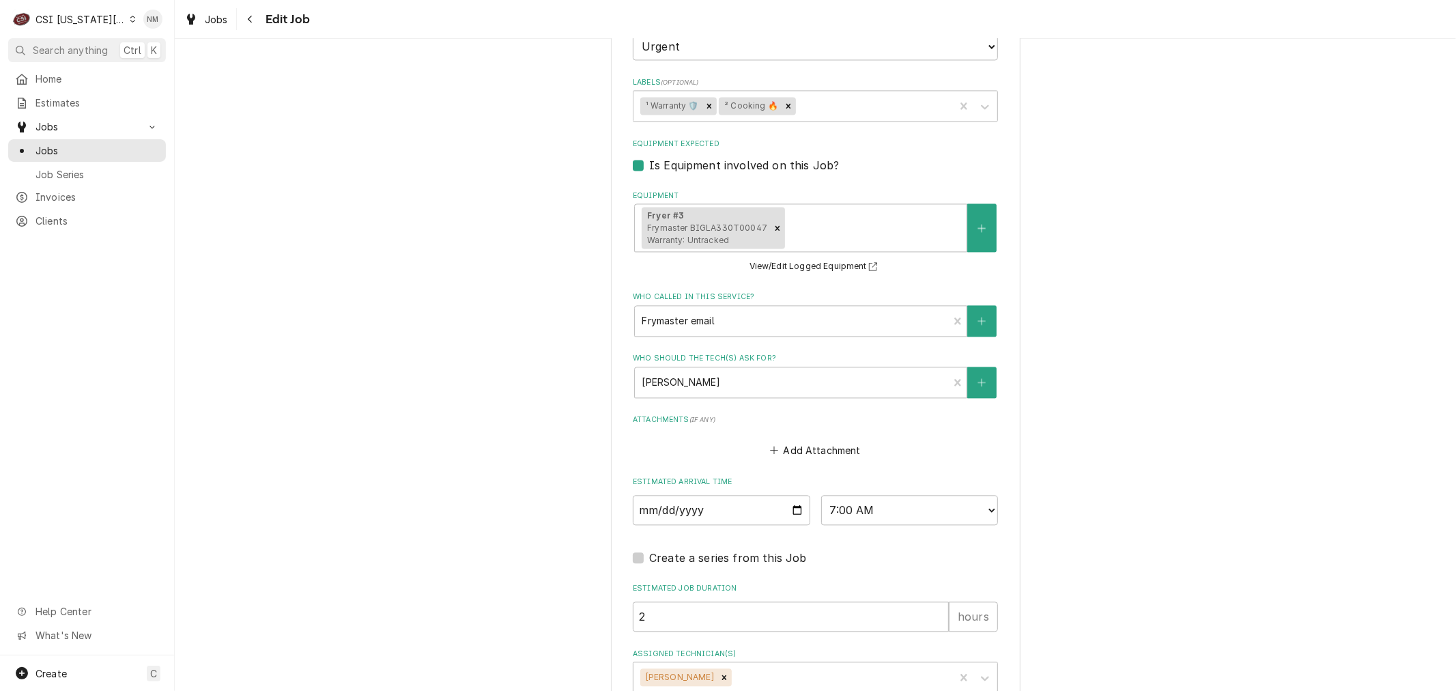
type textarea "x"
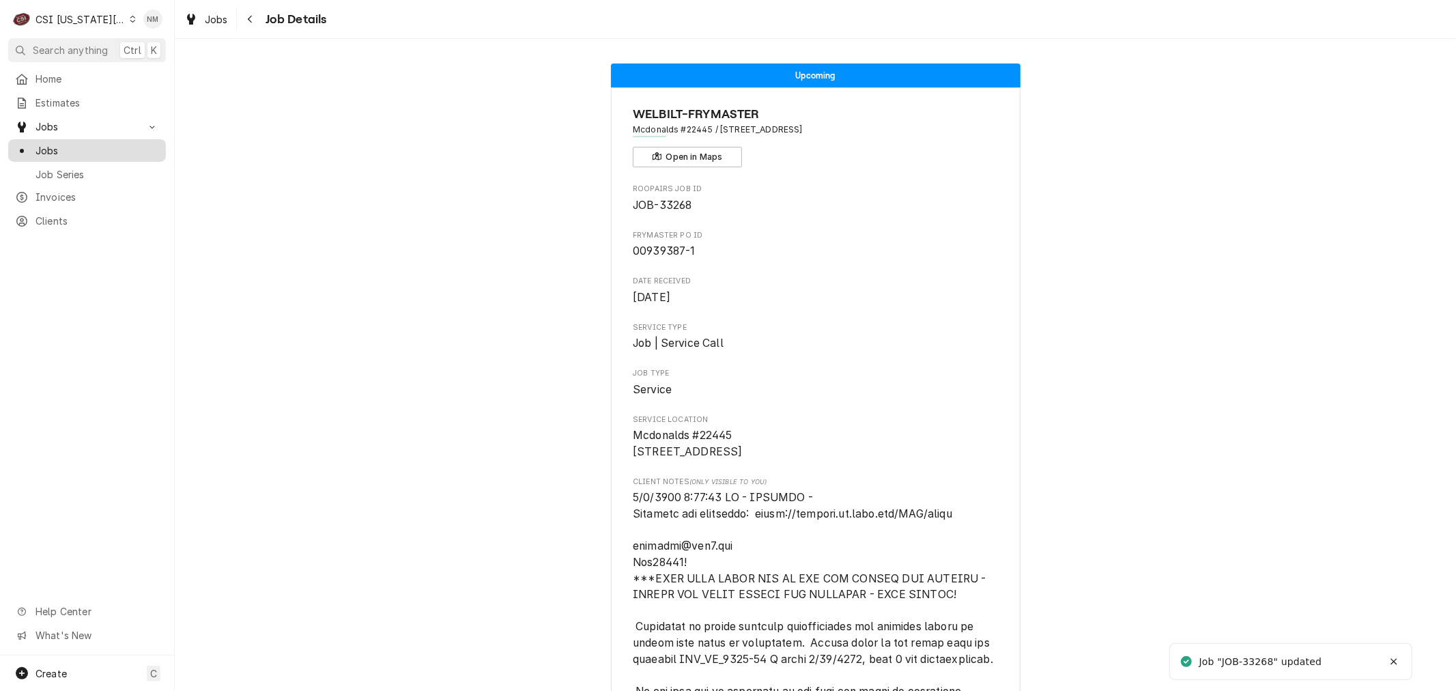
click at [57, 143] on span "Jobs" at bounding box center [98, 150] width 124 height 14
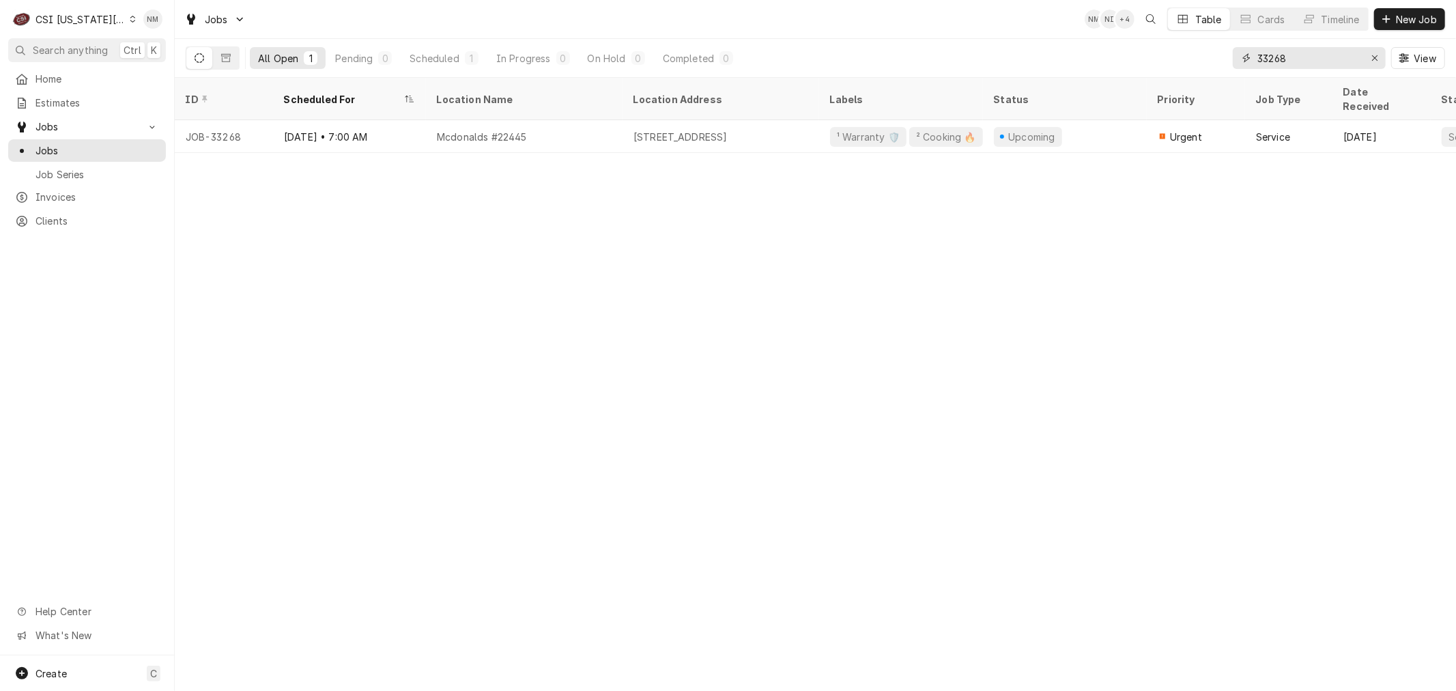
drag, startPoint x: 1314, startPoint y: 51, endPoint x: 1245, endPoint y: 64, distance: 70.0
click at [1245, 64] on div "33268" at bounding box center [1309, 58] width 153 height 22
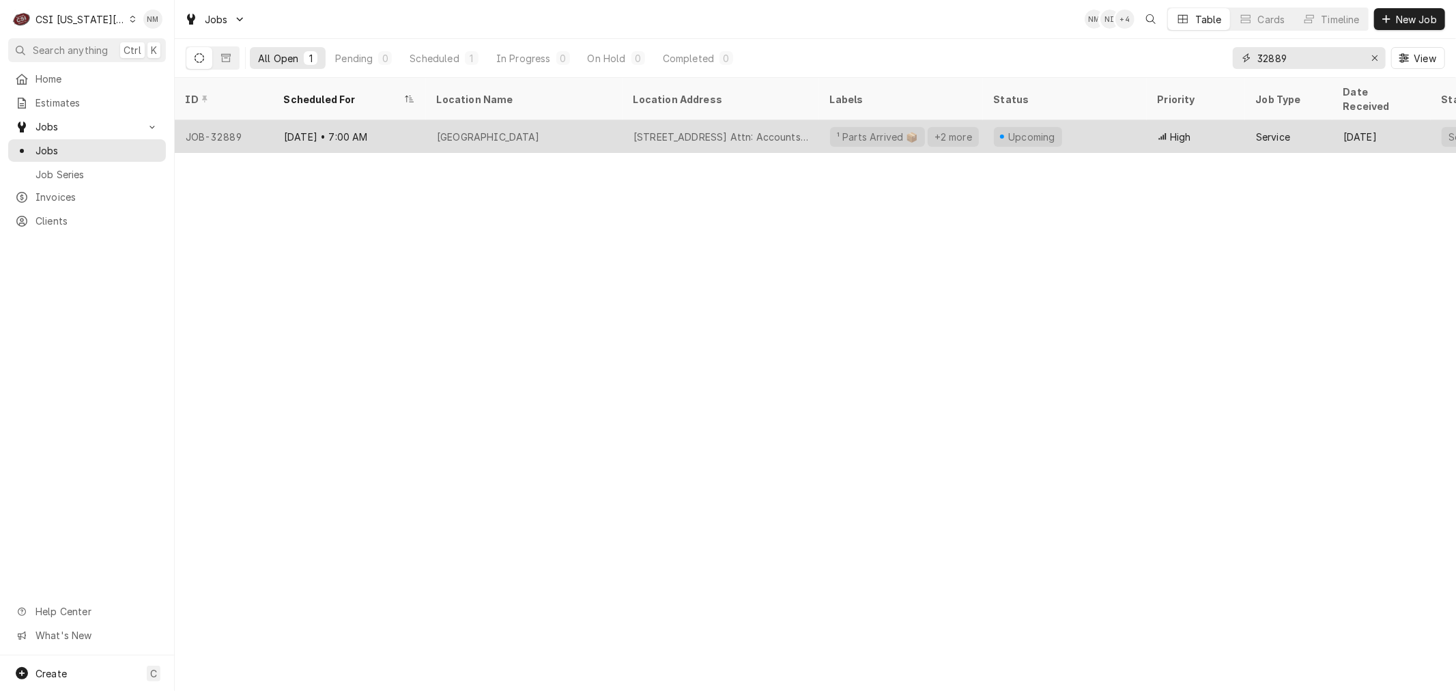
type input "32889"
click at [619, 124] on div "Argosy Casino Hotel And Spa" at bounding box center [524, 136] width 197 height 33
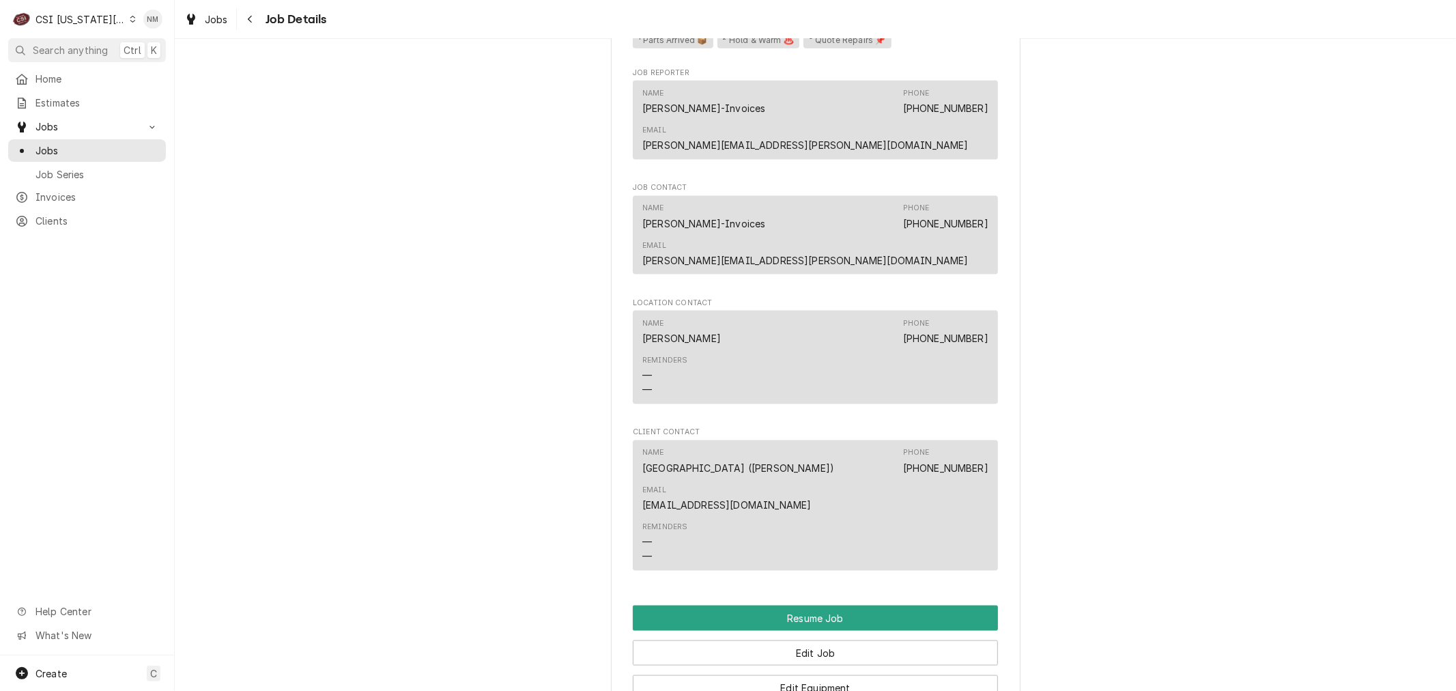
scroll to position [1669, 0]
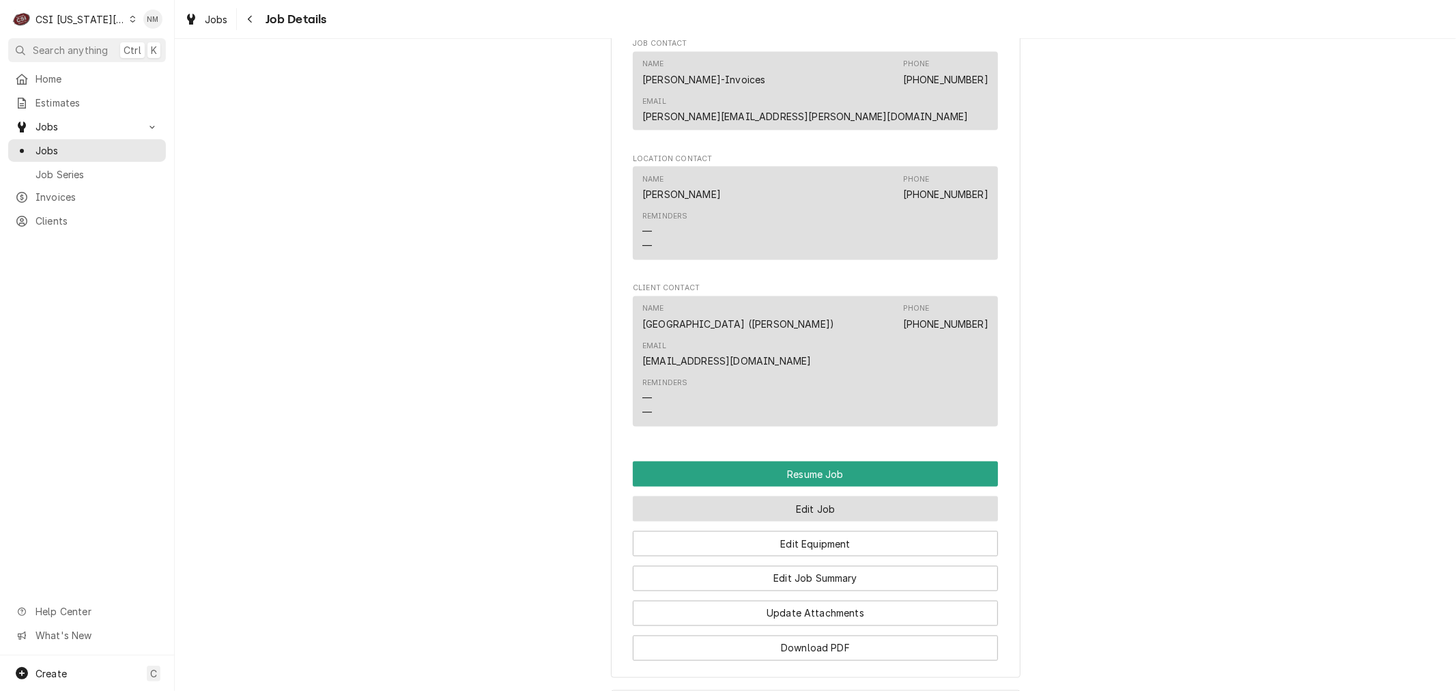
click at [809, 496] on button "Edit Job" at bounding box center [815, 508] width 365 height 25
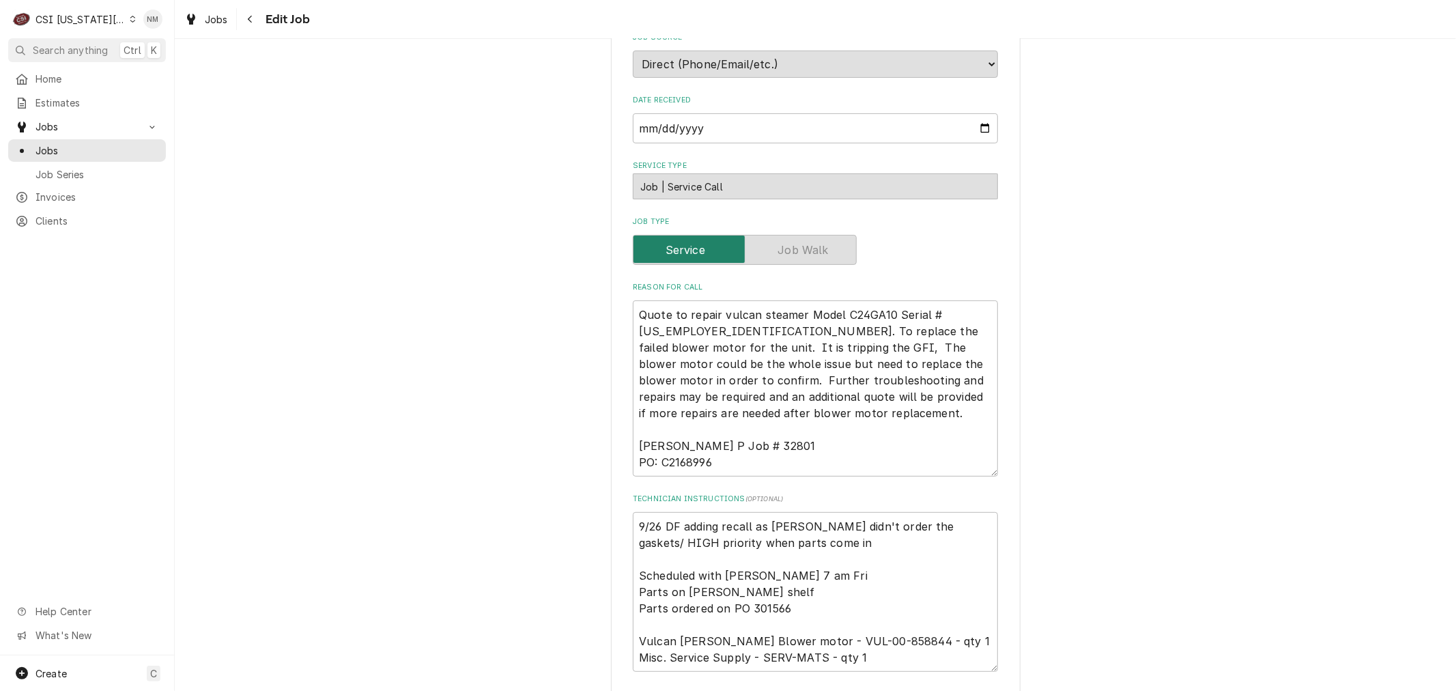
scroll to position [303, 0]
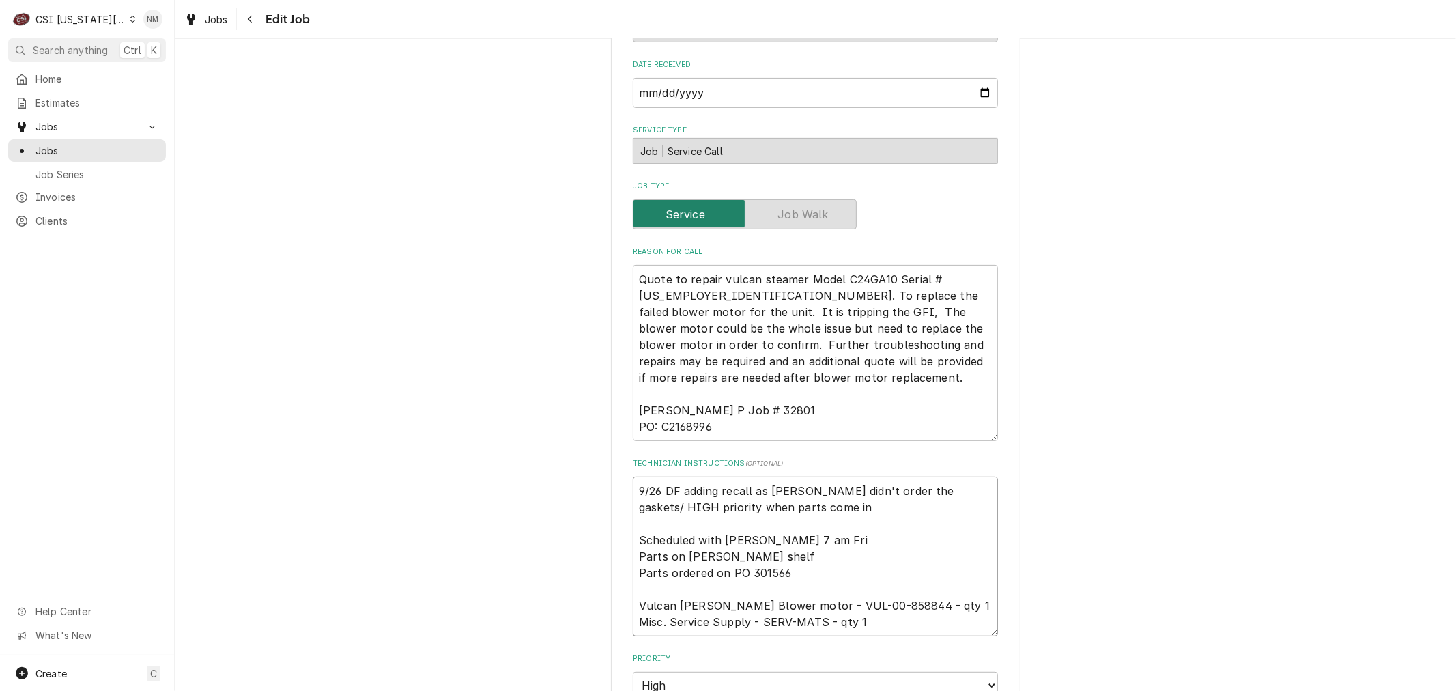
click at [633, 485] on textarea "9/26 DF adding recall as [PERSON_NAME] didn't order the gaskets/ HIGH priority …" at bounding box center [815, 557] width 365 height 160
type textarea "x"
type textarea "9/26 DF adding recall as [PERSON_NAME] didn't order the gaskets/ HIGH priority …"
type textarea "x"
type textarea "L 9/26 DF adding recall as [PERSON_NAME] didn't order the gaskets/ HIGH priorit…"
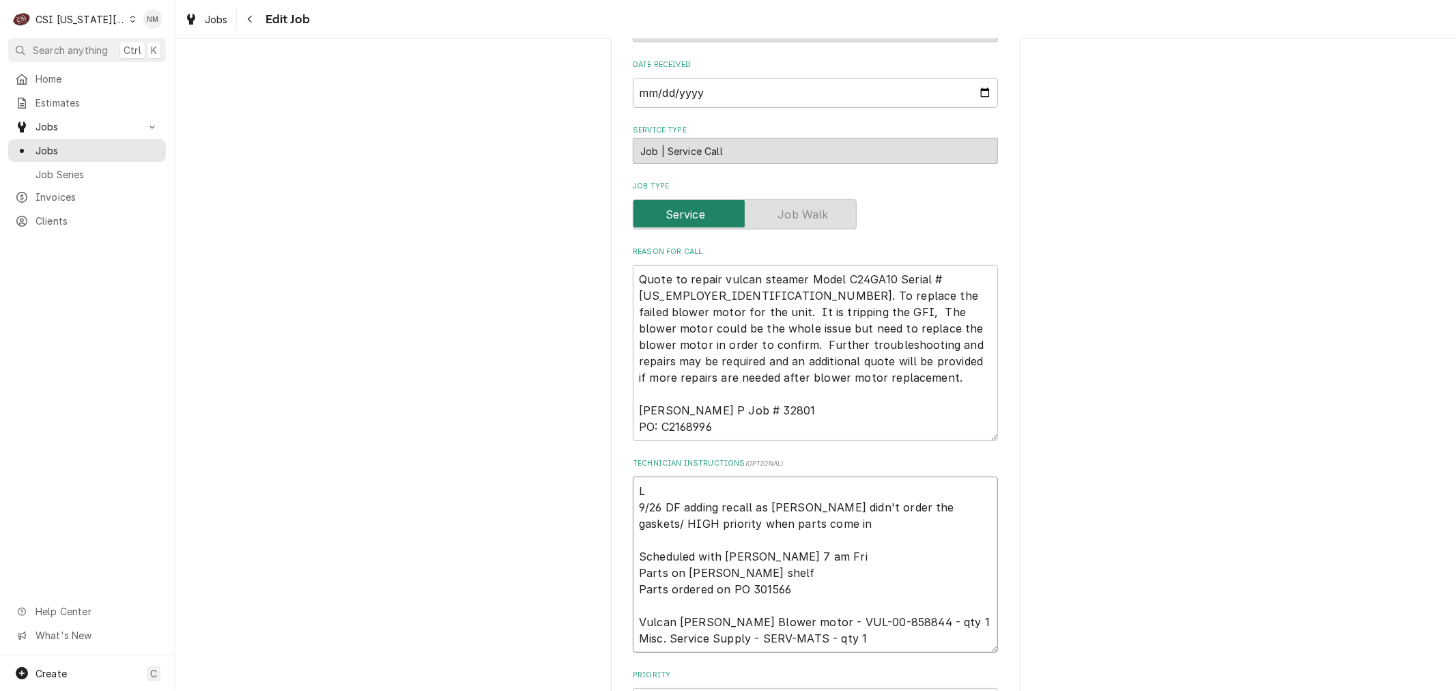
type textarea "x"
type textarea "LV 9/26 DF adding recall as [PERSON_NAME] didn't order the gaskets/ HIGH priori…"
type textarea "x"
type textarea "LVM 9/26 DF adding recall as [PERSON_NAME] didn't order the gaskets/ HIGH prior…"
type textarea "x"
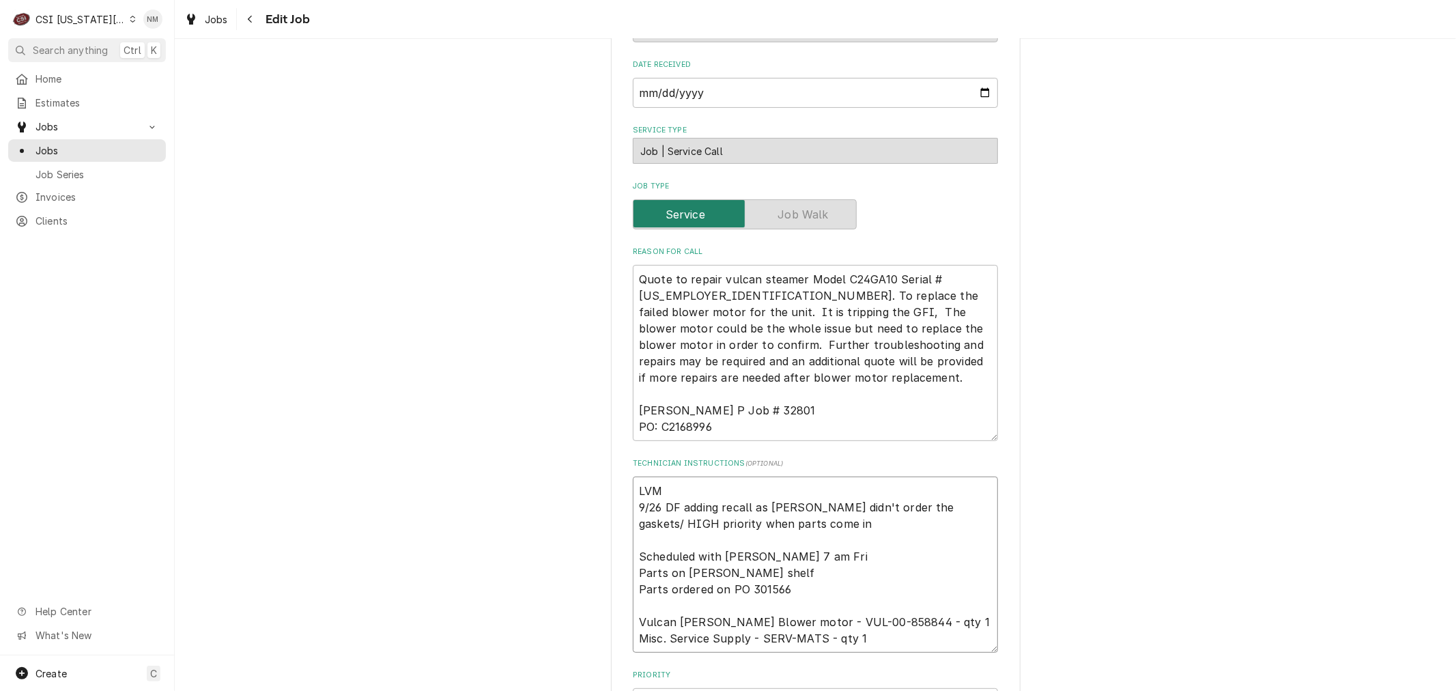
type textarea "LVM 9/26 DF adding recall as [PERSON_NAME] didn't order the gaskets/ HIGH prior…"
type textarea "x"
type textarea "LVM f 9/26 DF adding recall as [PERSON_NAME] didn't order the gaskets/ HIGH pri…"
type textarea "x"
type textarea "LVM fo 9/26 DF adding recall as Charles didn't order the gaskets/ HIGH priority…"
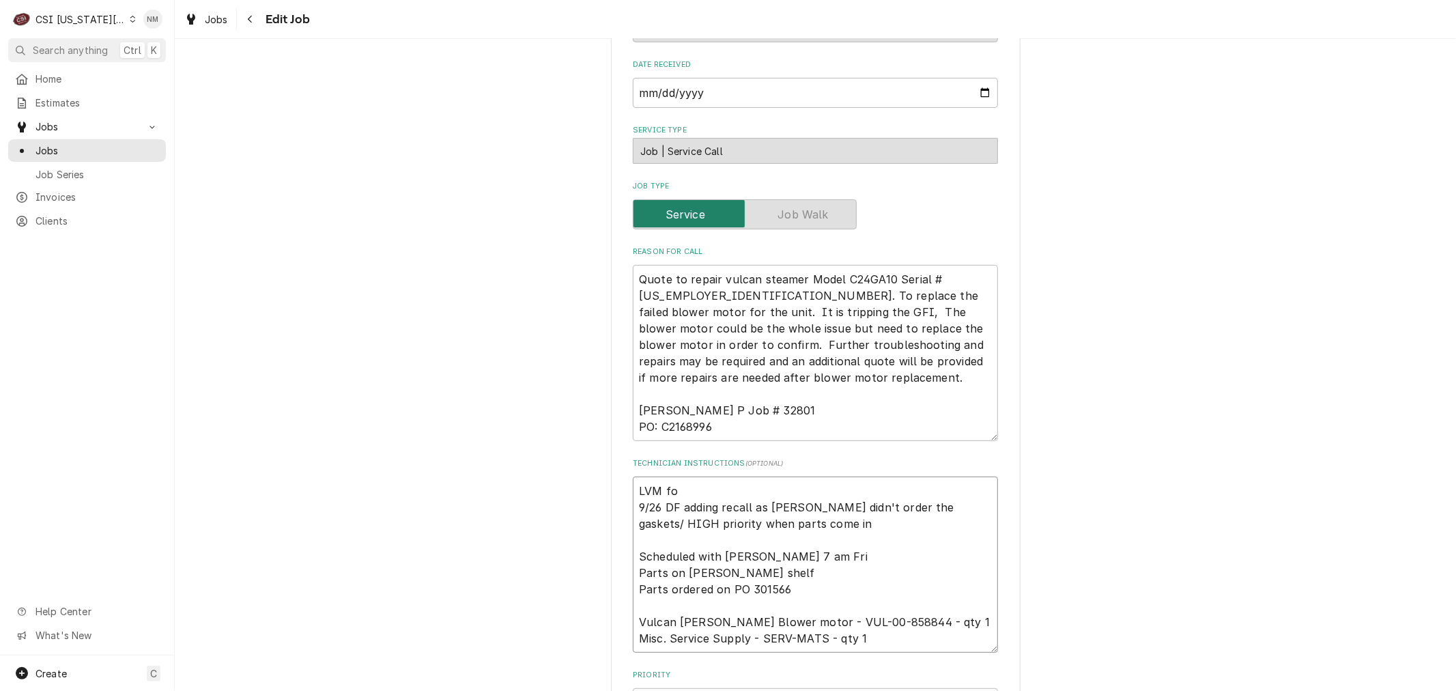
type textarea "x"
type textarea "LVM for 9/26 DF adding recall as Charles didn't order the gaskets/ HIGH priorit…"
type textarea "x"
type textarea "LVM for 9/26 DF adding recall as Charles didn't order the gaskets/ HIGH priorit…"
type textarea "x"
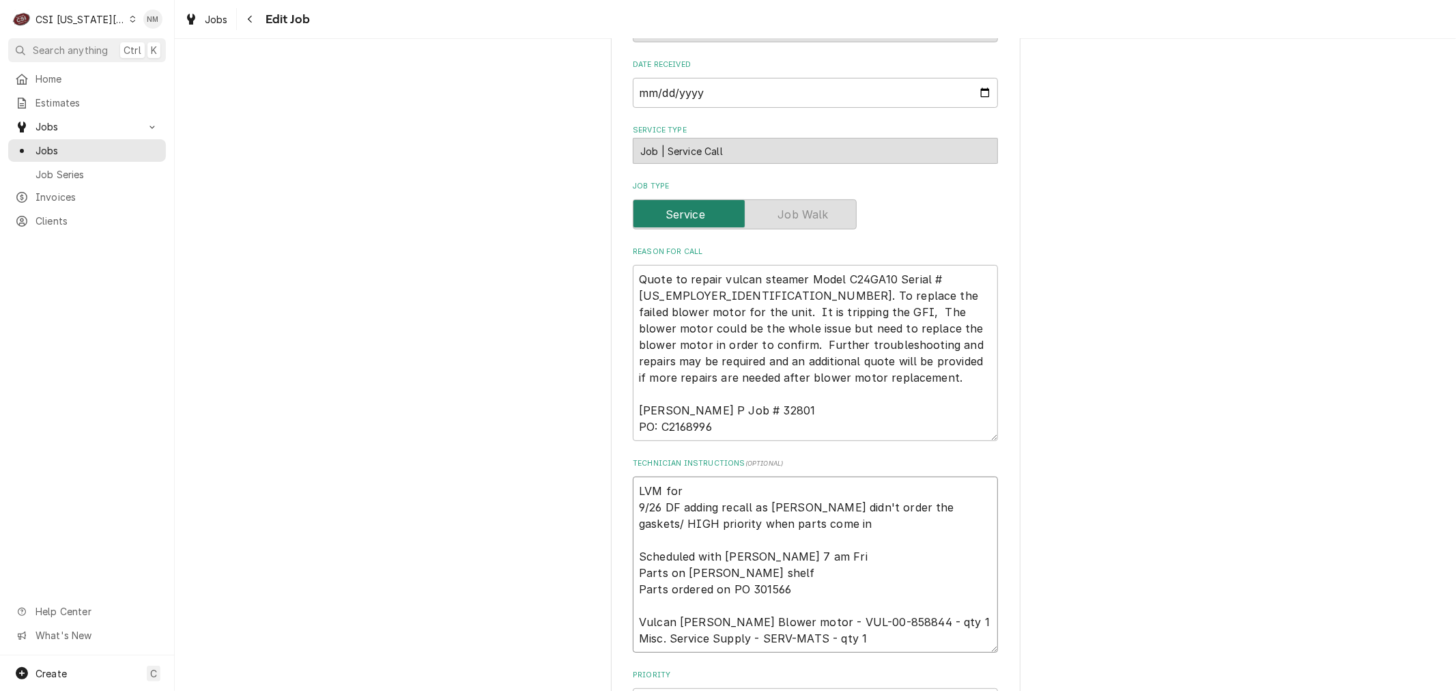
type textarea "LVM for D 9/26 DF adding recall as Charles didn't order the gaskets/ HIGH prior…"
type textarea "x"
type textarea "LVM for Do 9/26 DF adding recall as Charles didn't order the gaskets/ HIGH prio…"
type textarea "x"
type textarea "LVM for Dom 9/26 DF adding recall as Charles didn't order the gaskets/ HIGH pri…"
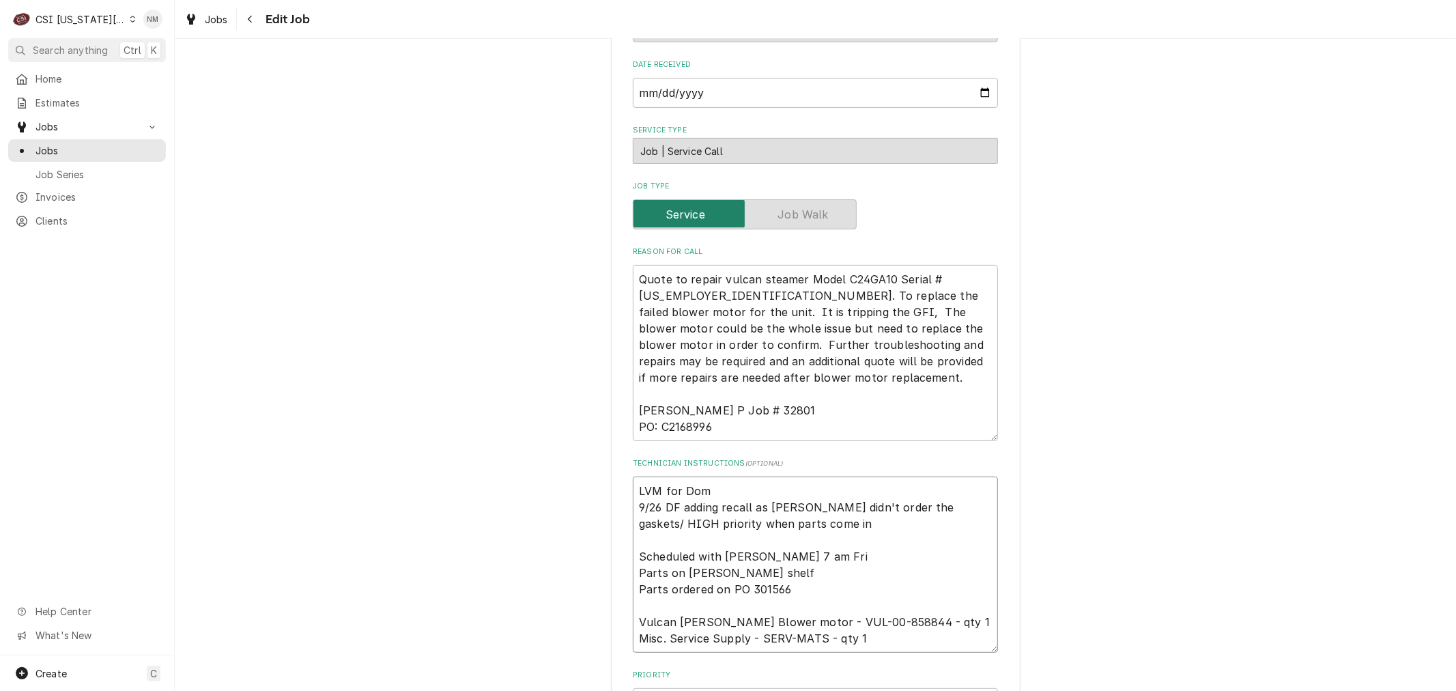
type textarea "x"
type textarea "LVM for Domi 9/26 DF adding recall as Charles didn't order the gaskets/ HIGH pr…"
type textarea "x"
type textarea "LVM for Domin 9/26 DF adding recall as Charles didn't order the gaskets/ HIGH p…"
type textarea "x"
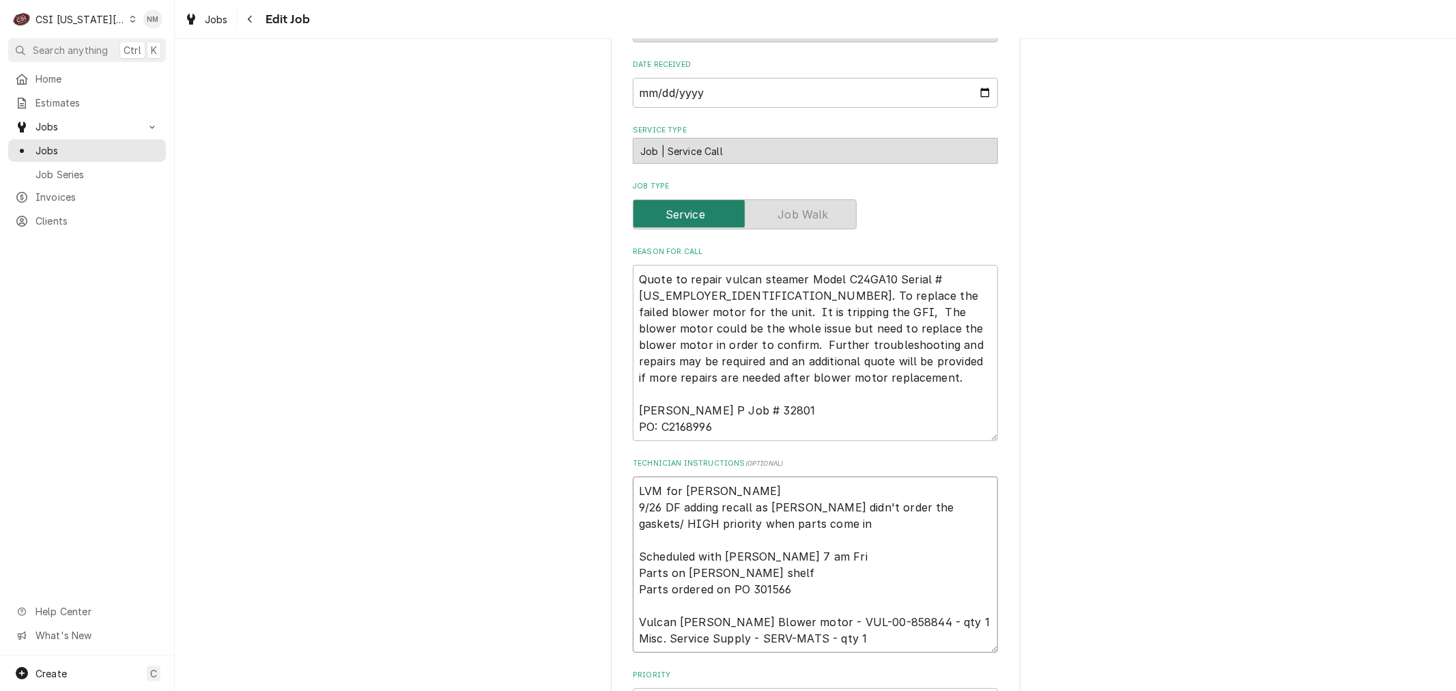
type textarea "LVM for Domini 9/26 DF adding recall as Charles didn't order the gaskets/ HIGH …"
type textarea "x"
type textarea "LVM for Dominic 9/26 DF adding recall as Charles didn't order the gaskets/ HIGH…"
type textarea "x"
type textarea "LVM for Dominick 9/26 DF adding recall as Charles didn't order the gaskets/ HIG…"
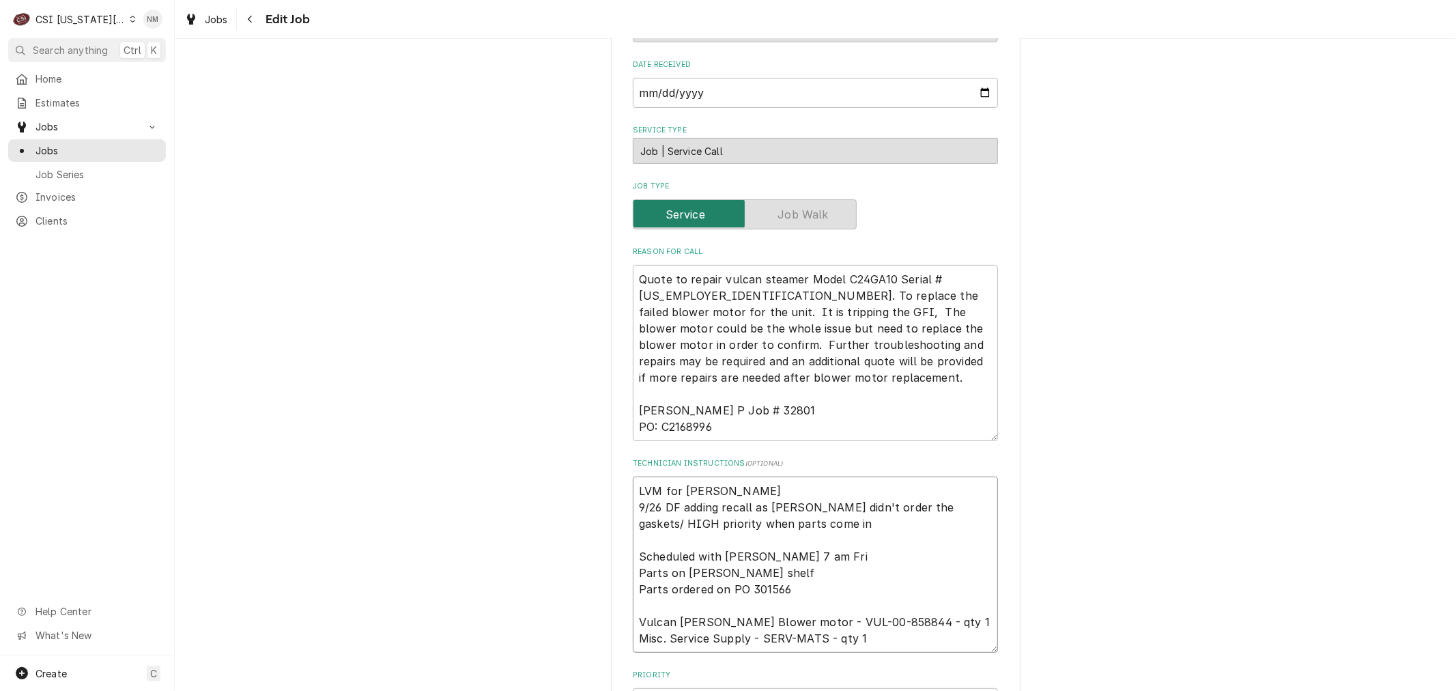
type textarea "x"
type textarea "LVM for Dominic 9/26 DF adding recall as Charles didn't order the gaskets/ HIGH…"
type textarea "x"
type textarea "LVM for Dominic 9/26 DF adding recall as Charles didn't order the gaskets/ HIGH…"
type textarea "x"
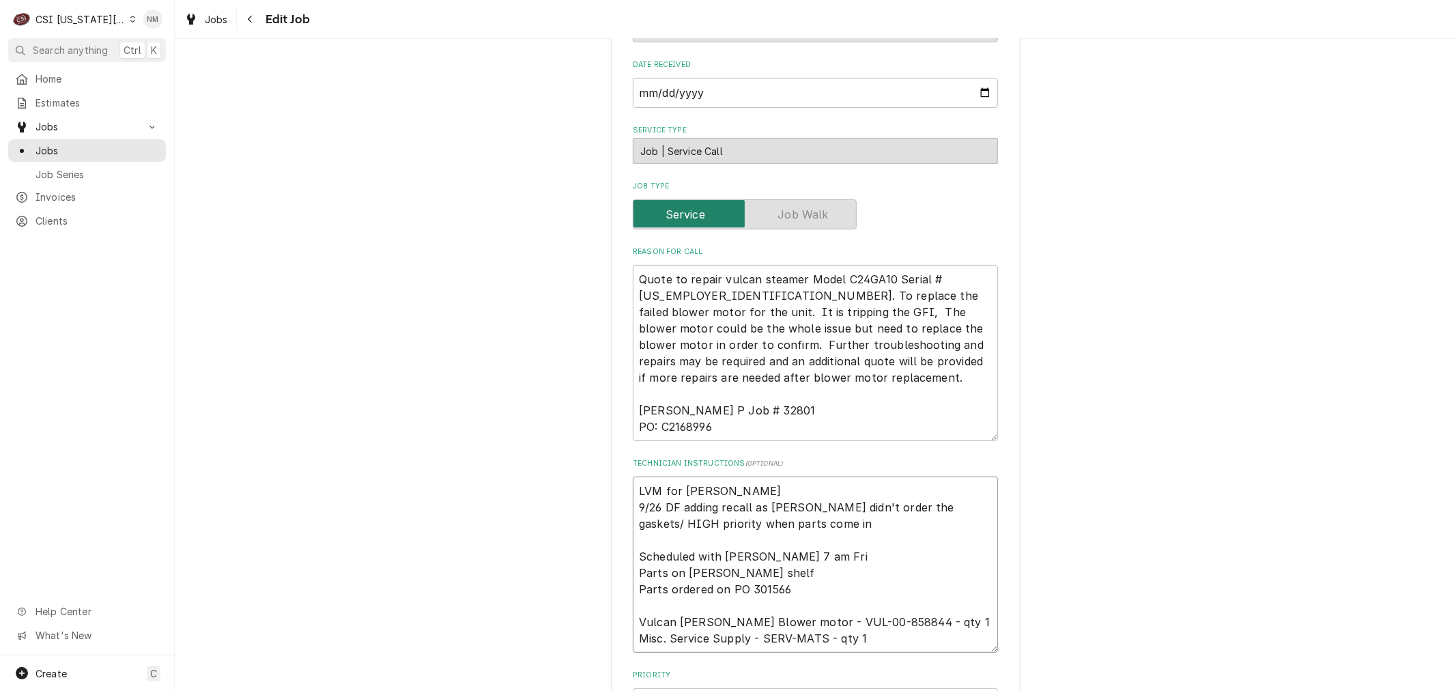
type textarea "LVM for Dominic 7 9/26 DF adding recall as Charles didn't order the gaskets/ HI…"
type textarea "x"
type textarea "LVM for Dominic 7 9/26 DF adding recall as Charles didn't order the gaskets/ HI…"
type textarea "x"
type textarea "LVM for Dominic 7 a 9/26 DF adding recall as Charles didn't order the gaskets/ …"
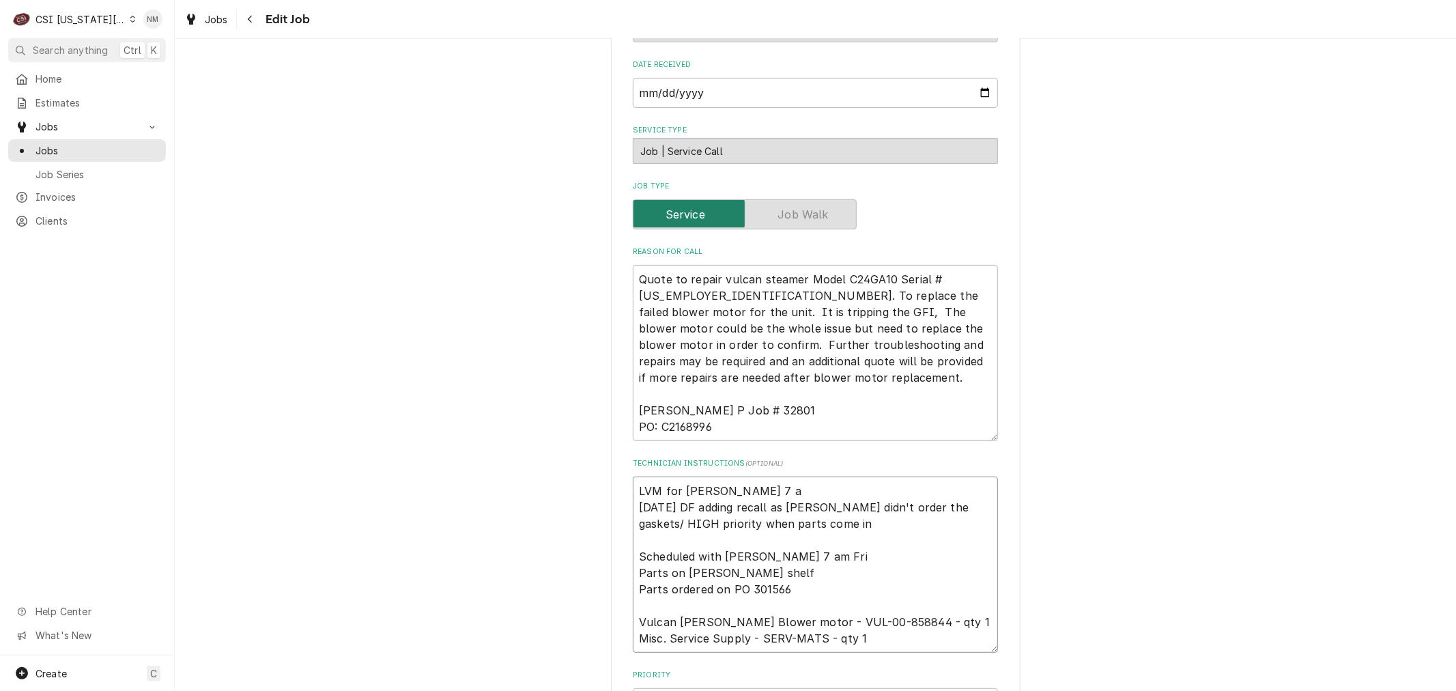
type textarea "x"
type textarea "LVM for Dominic 7 am 9/26 DF adding recall as Charles didn't order the gaskets/…"
type textarea "x"
type textarea "LVM for Dominic 7 am 9/26 DF adding recall as Charles didn't order the gaskets/…"
type textarea "x"
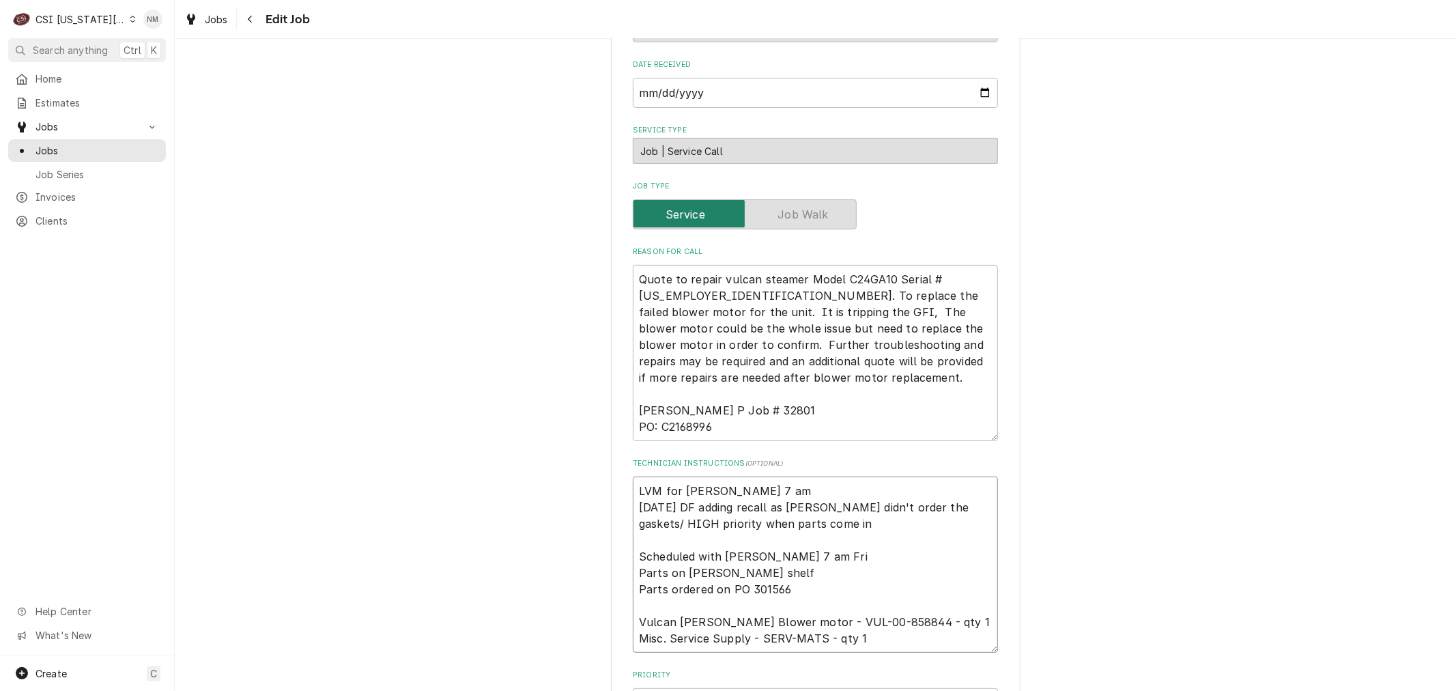
type textarea "LVM for Dominic 7 am T 9/26 DF adding recall as Charles didn't order the gasket…"
type textarea "x"
type textarea "LVM for Dominic 7 am Tu 9/26 DF adding recall as Charles didn't order the gaske…"
type textarea "x"
type textarea "LVM for Dominic 7 am Tue 9/26 DF adding recall as Charles didn't order the gask…"
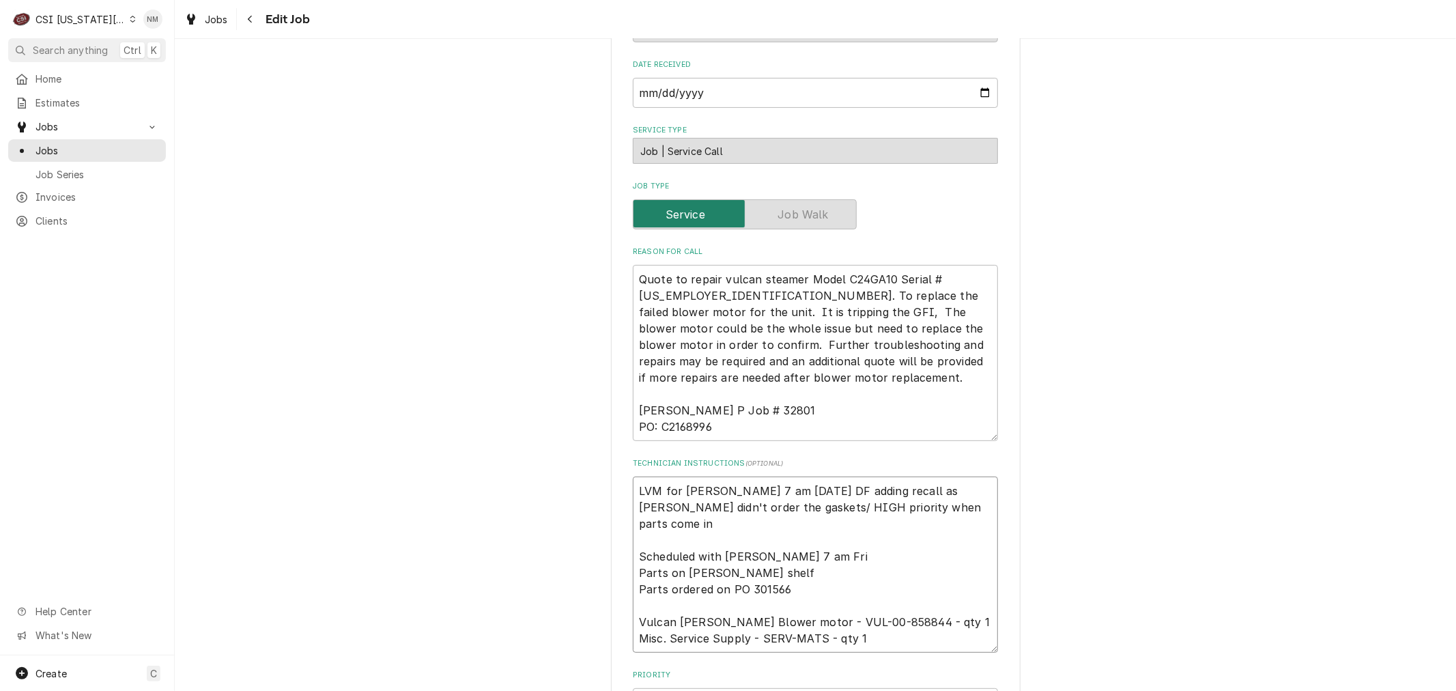
type textarea "x"
type textarea "LVM for Dominic 7 am Tues 9/26 DF adding recall as Charles didn't order the gas…"
type textarea "x"
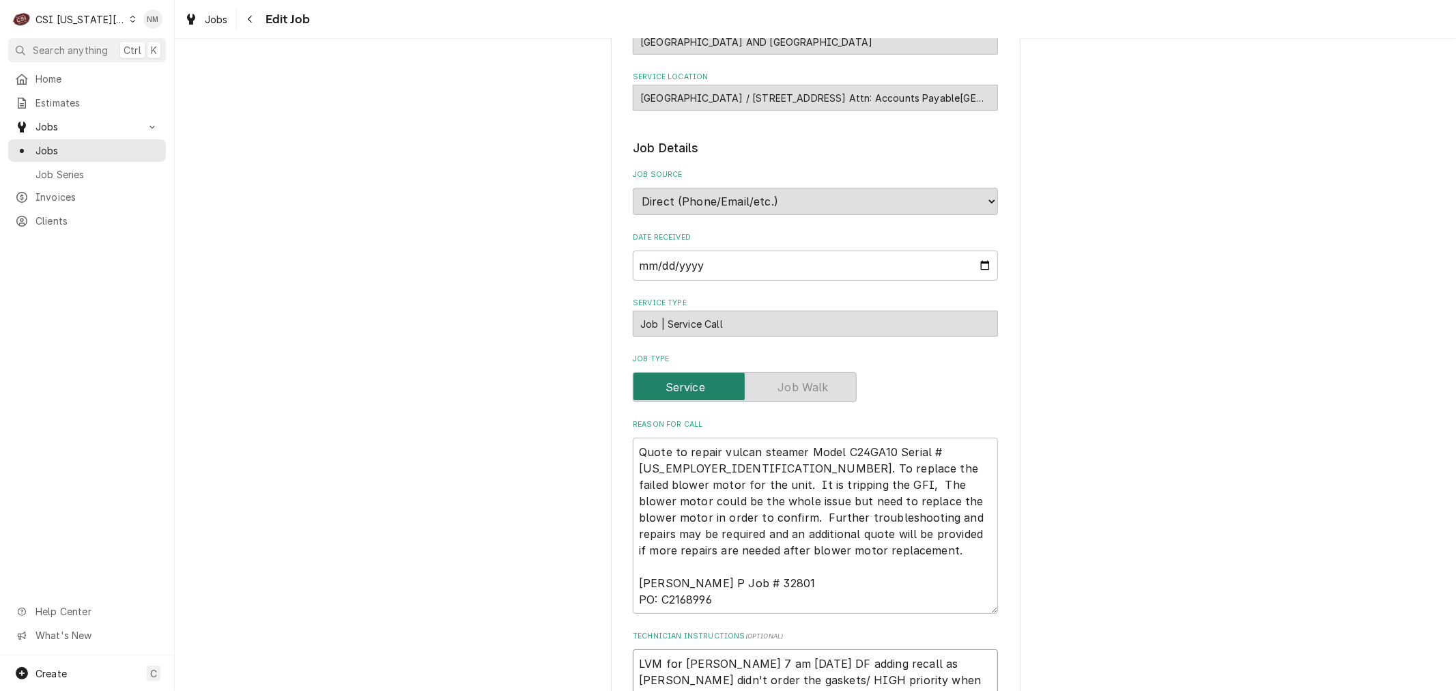
scroll to position [227, 0]
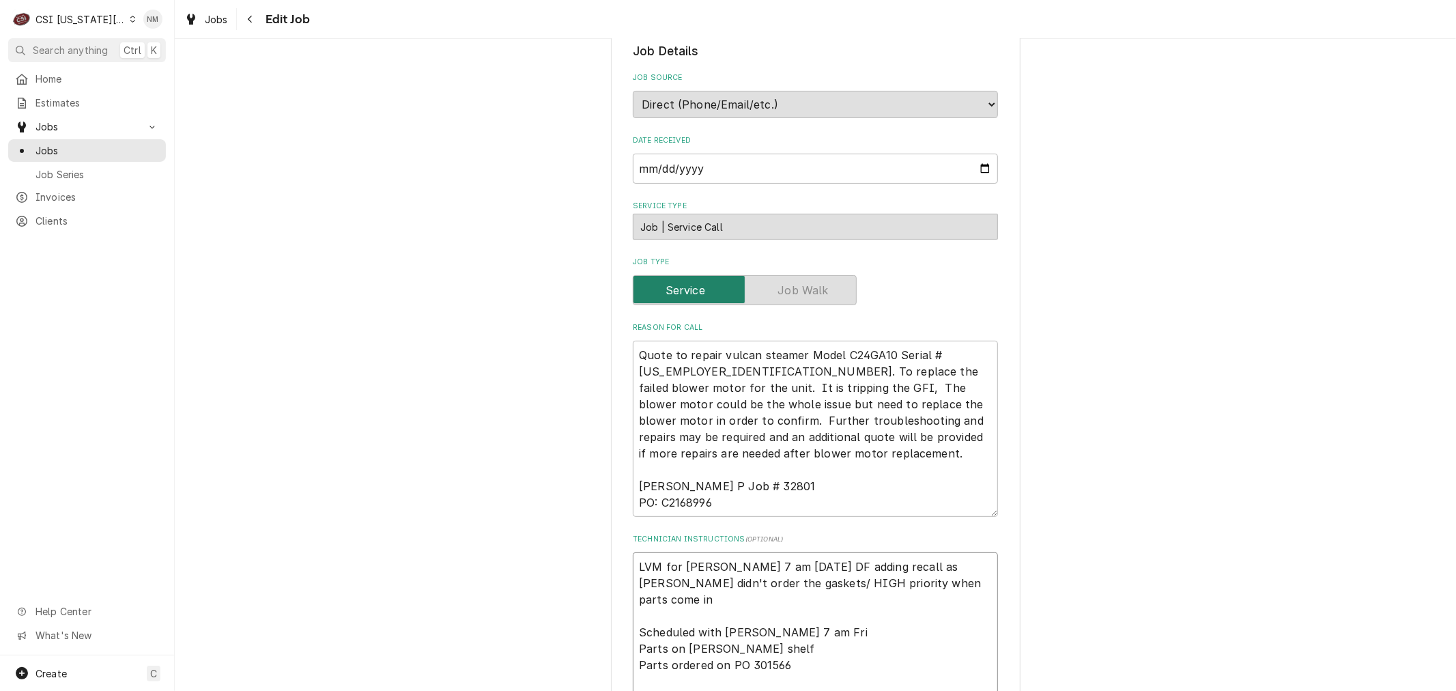
drag, startPoint x: 791, startPoint y: 562, endPoint x: 621, endPoint y: 563, distance: 169.3
click at [621, 563] on div "Use the fields below to edit this job: Client Details Client ARGOSY CASINO HOTE…" at bounding box center [816, 595] width 410 height 1515
type textarea "LVM for Dominic 7 am Tues 9/26 DF adding recall as Charles didn't order the gas…"
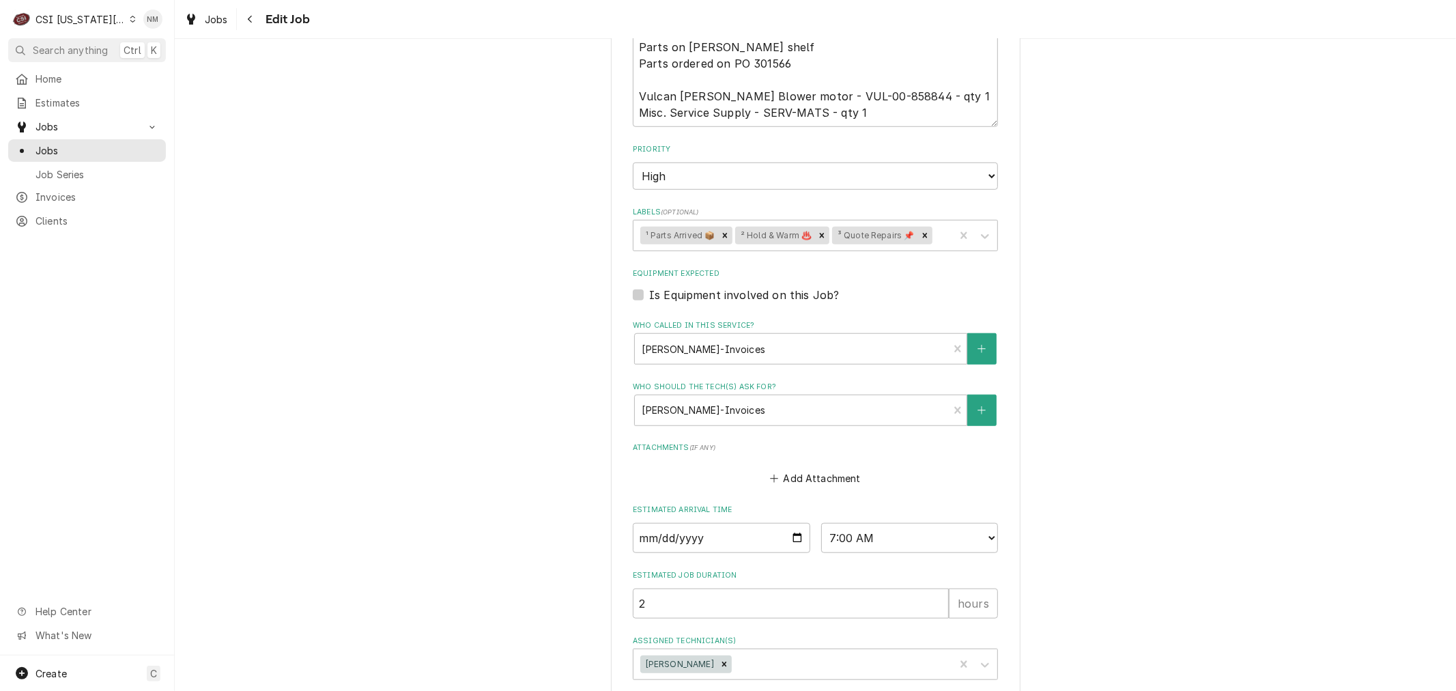
scroll to position [898, 0]
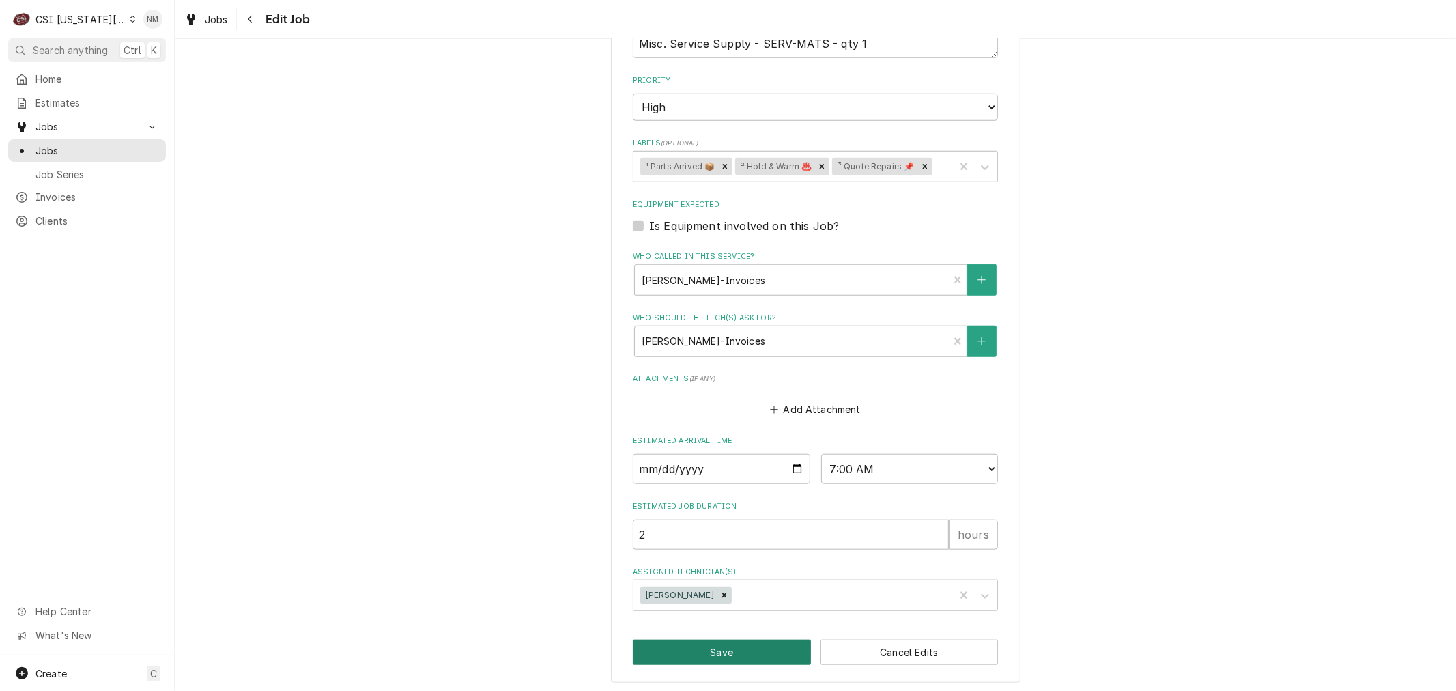
click at [722, 652] on button "Save" at bounding box center [722, 652] width 178 height 25
type textarea "x"
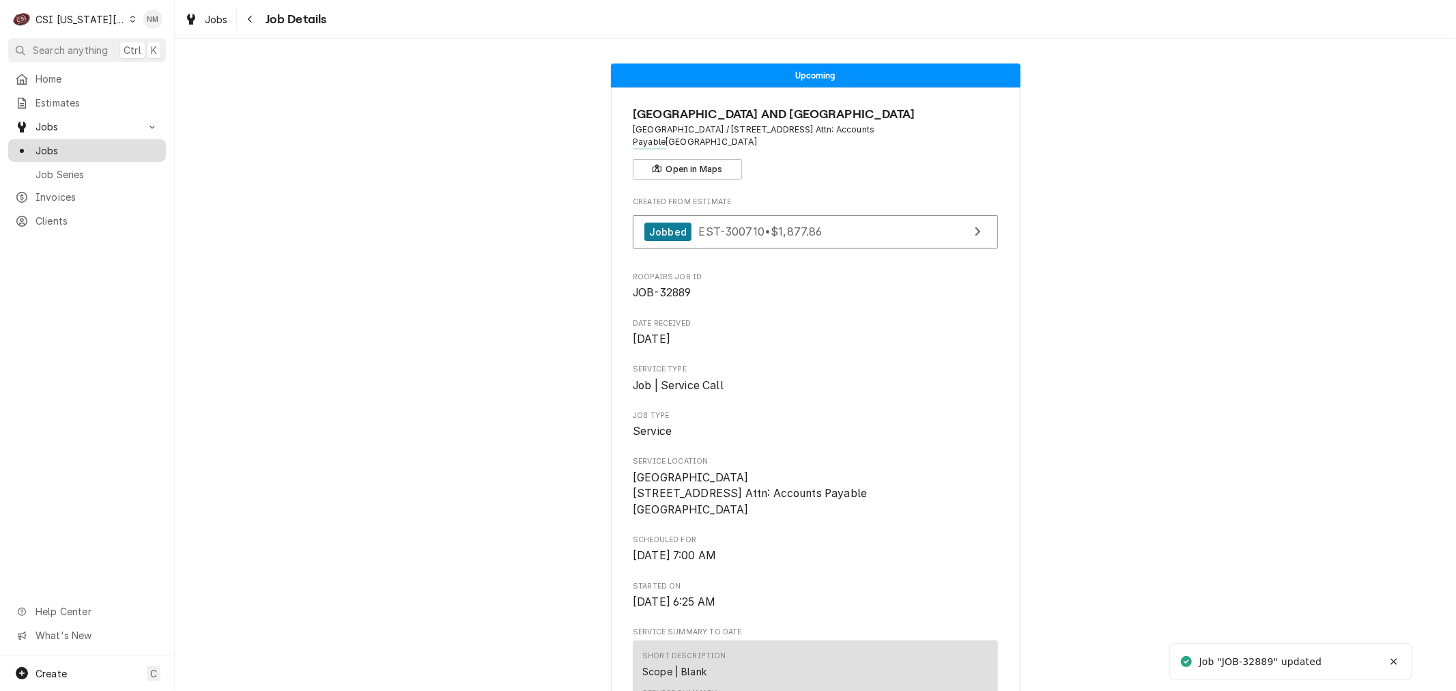
click at [64, 143] on span "Jobs" at bounding box center [98, 150] width 124 height 14
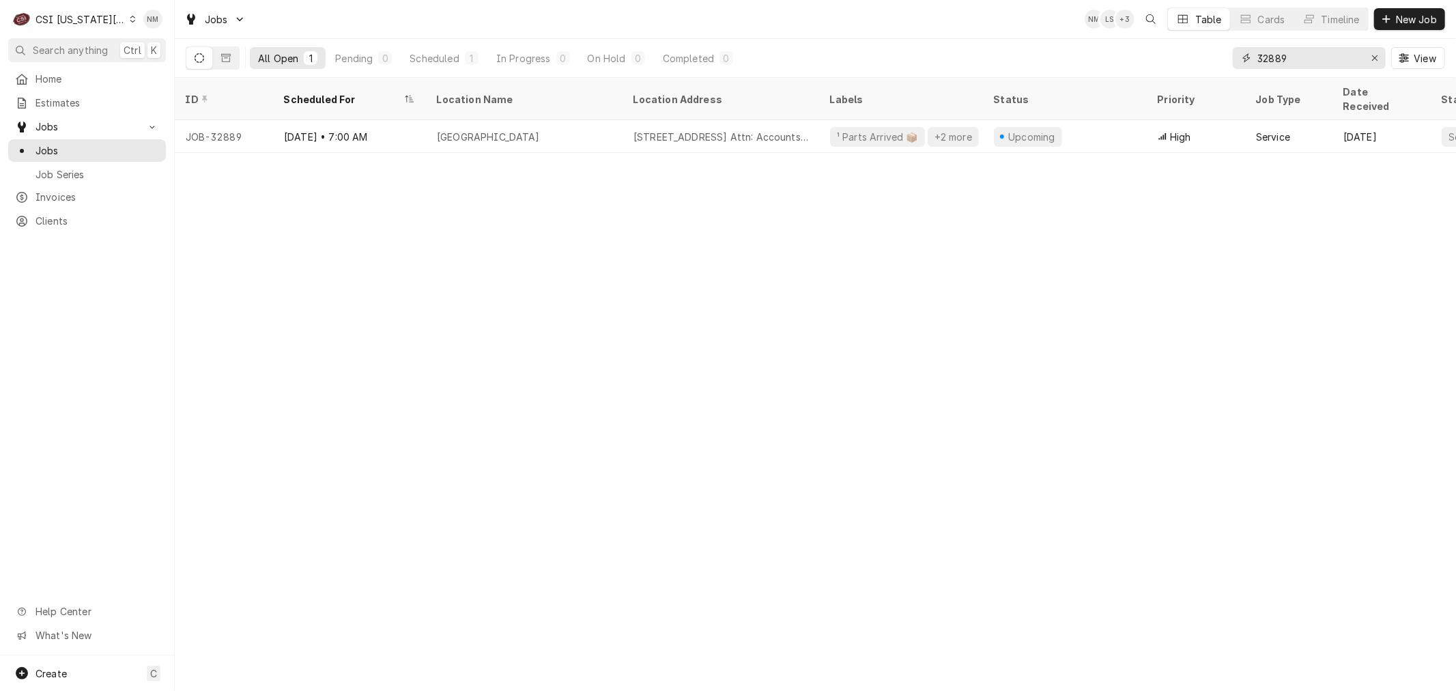
drag, startPoint x: 1292, startPoint y: 57, endPoint x: 1188, endPoint y: 56, distance: 103.8
click at [1188, 56] on div "All Open 1 Pending 0 Scheduled 1 In Progress 0 On Hold 0 Completed 0 32889 View" at bounding box center [816, 58] width 1260 height 38
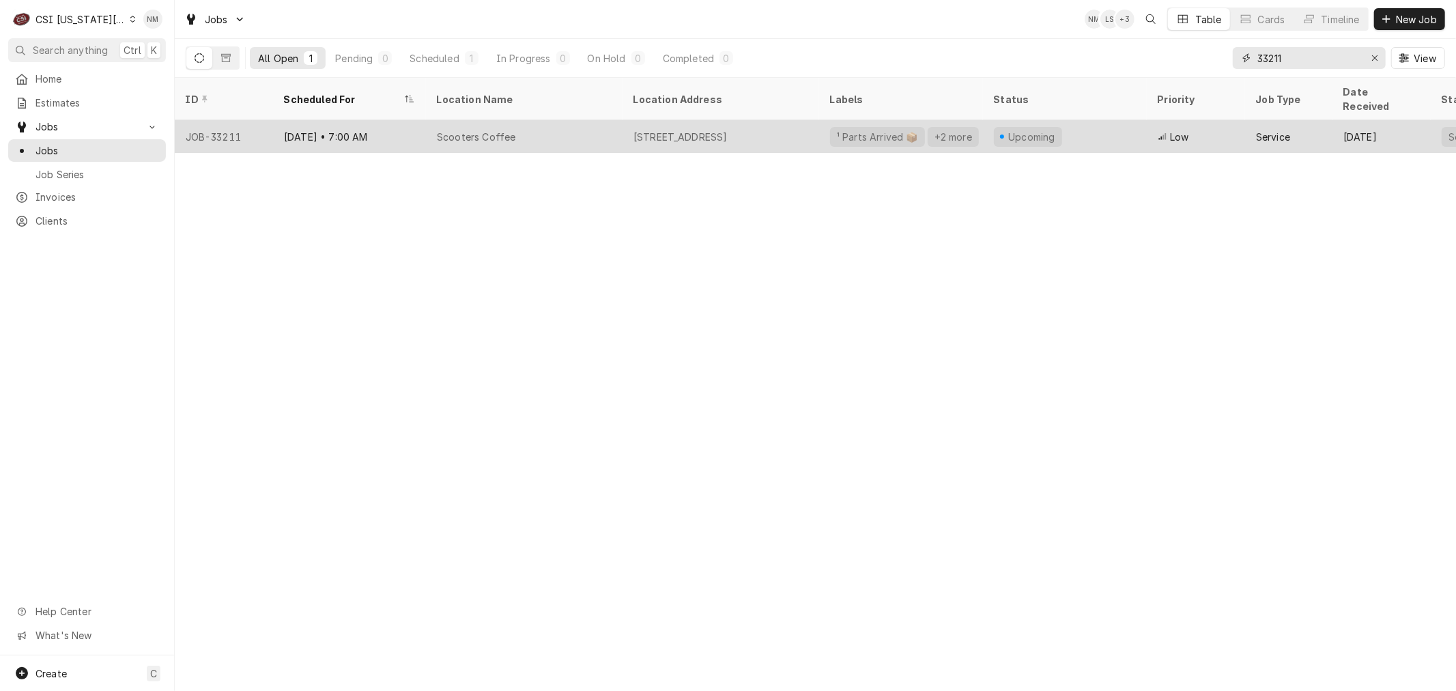
type input "33211"
click at [591, 120] on div "Scooters Coffee" at bounding box center [524, 136] width 197 height 33
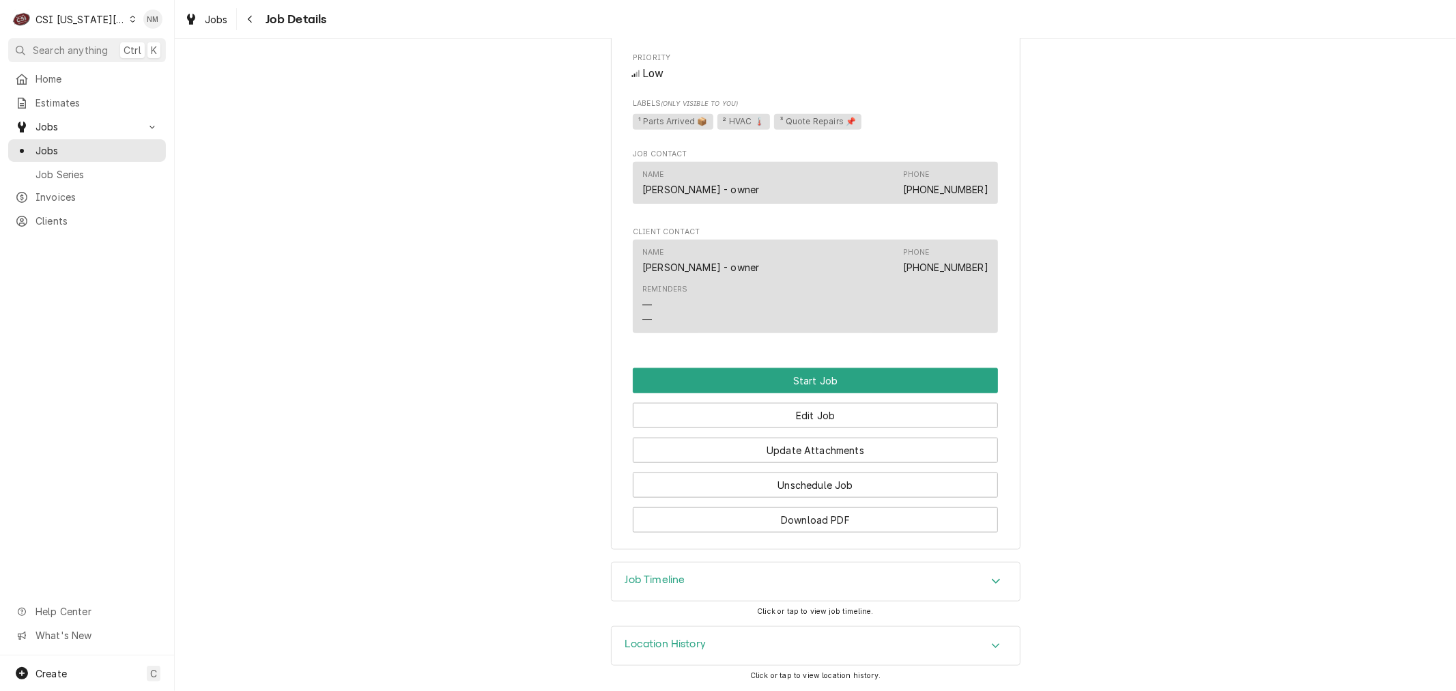
scroll to position [1062, 0]
click at [829, 412] on button "Edit Job" at bounding box center [815, 415] width 365 height 25
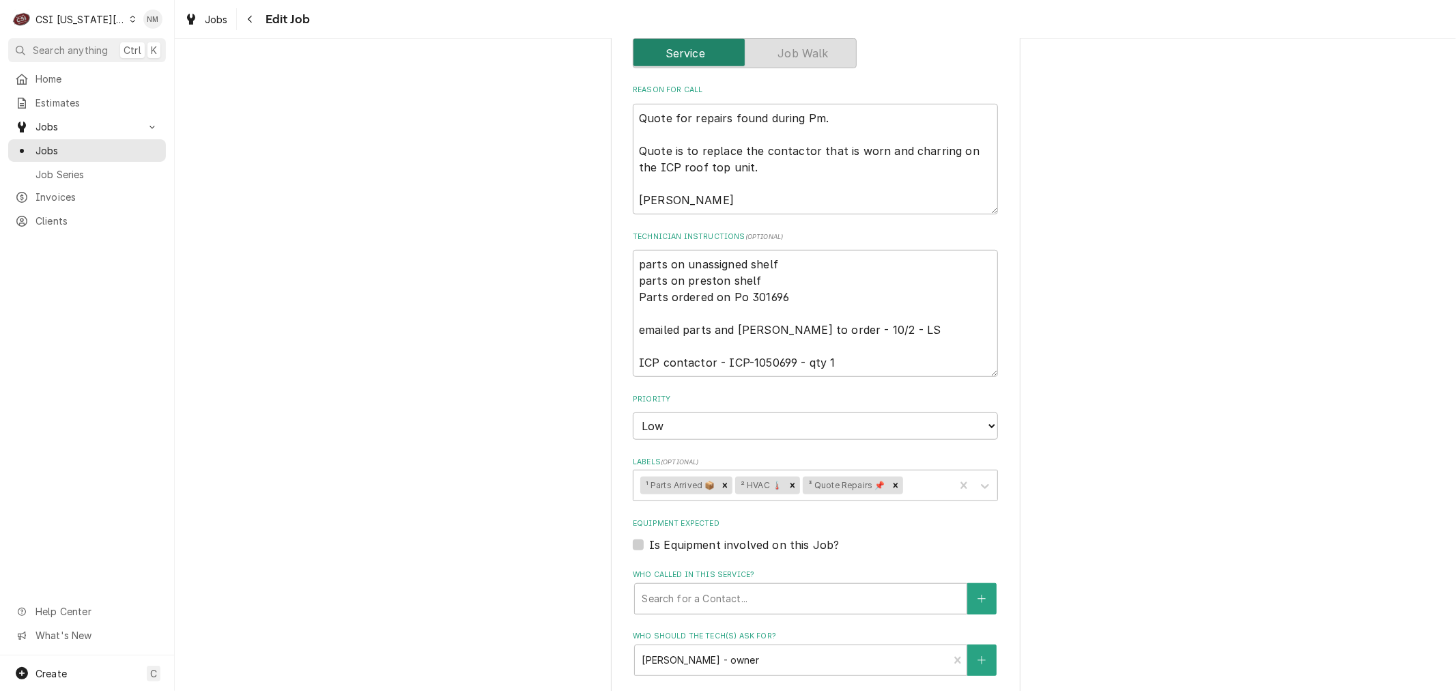
scroll to position [606, 0]
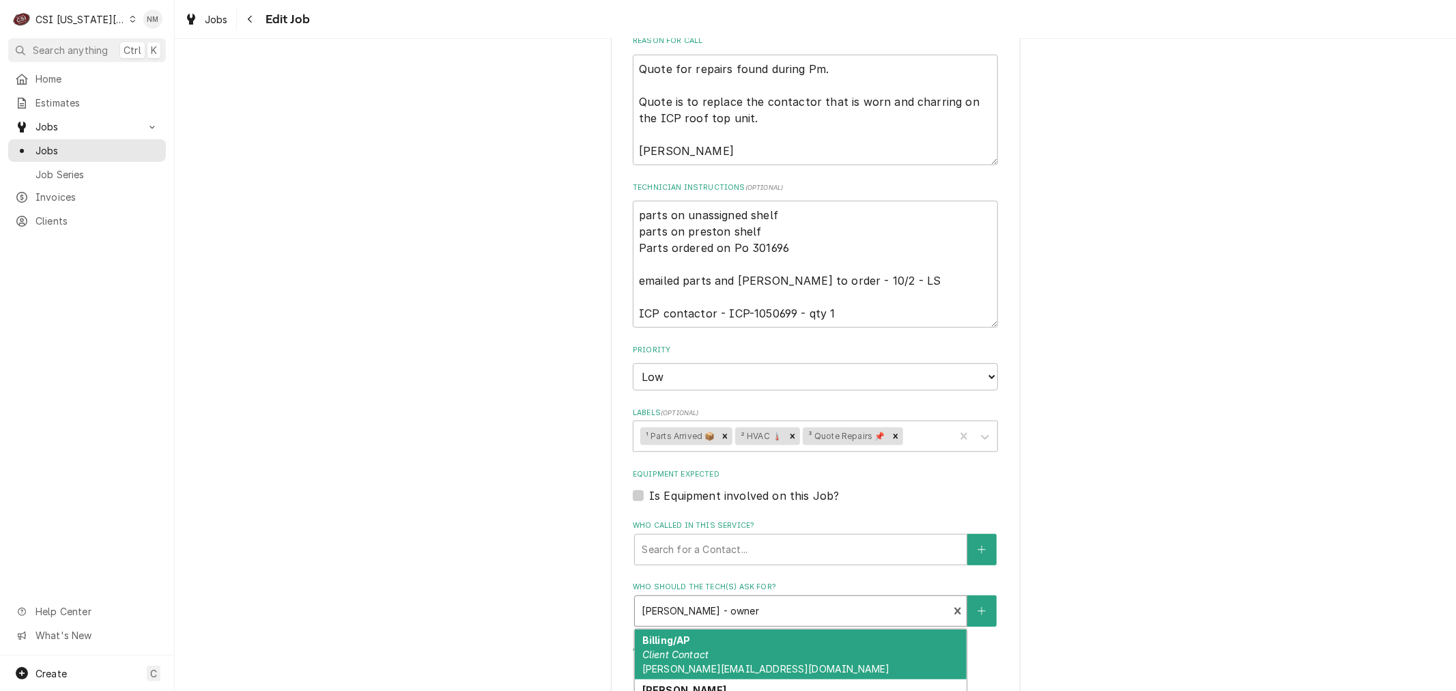
click at [793, 606] on div "Who should the tech(s) ask for?" at bounding box center [792, 611] width 300 height 25
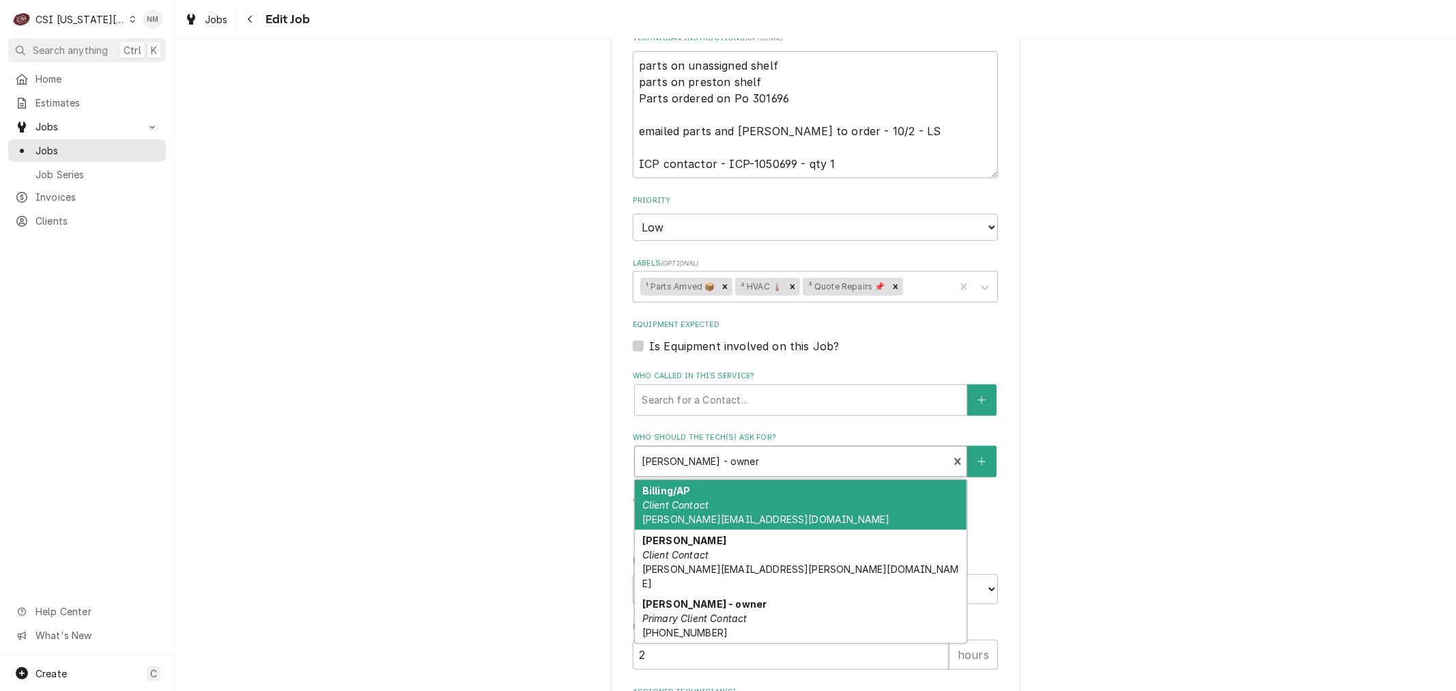
scroll to position [834, 0]
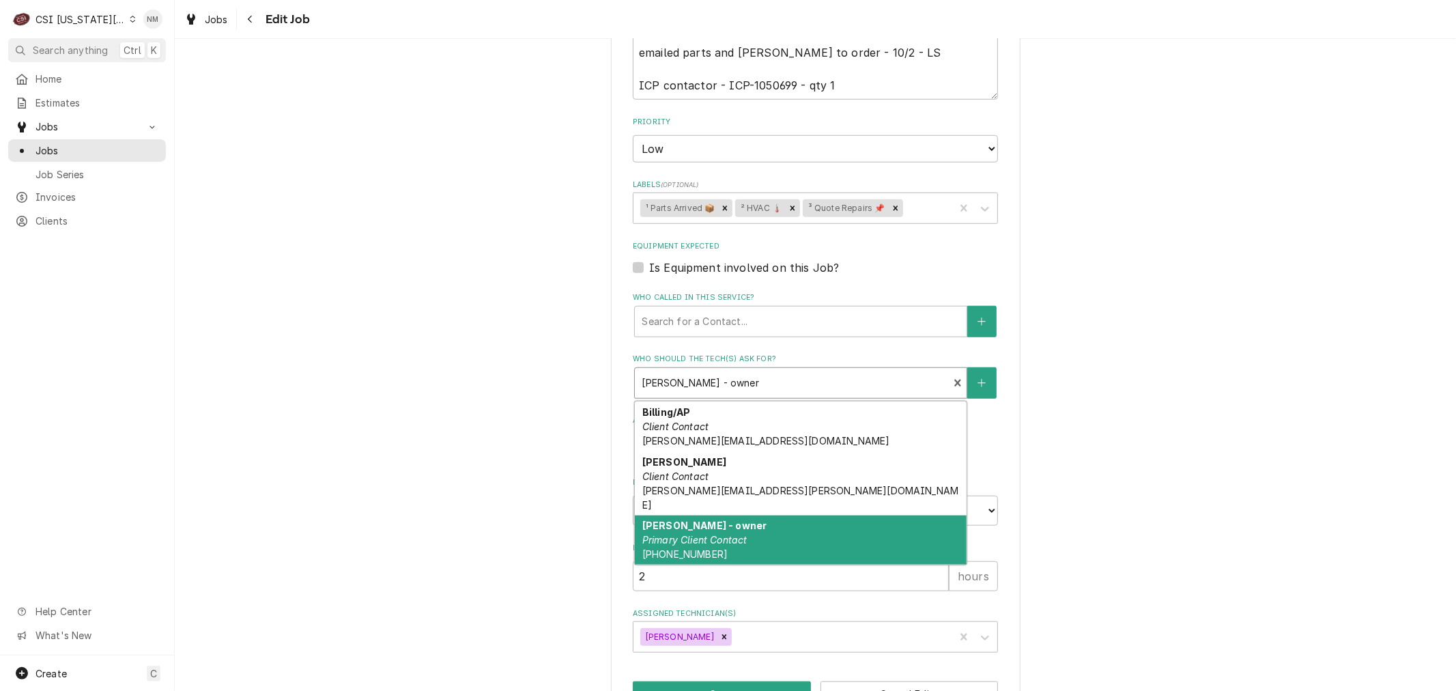
click at [792, 519] on div "[PERSON_NAME] - owner Primary Client Contact [PHONE_NUMBER]" at bounding box center [801, 541] width 332 height 50
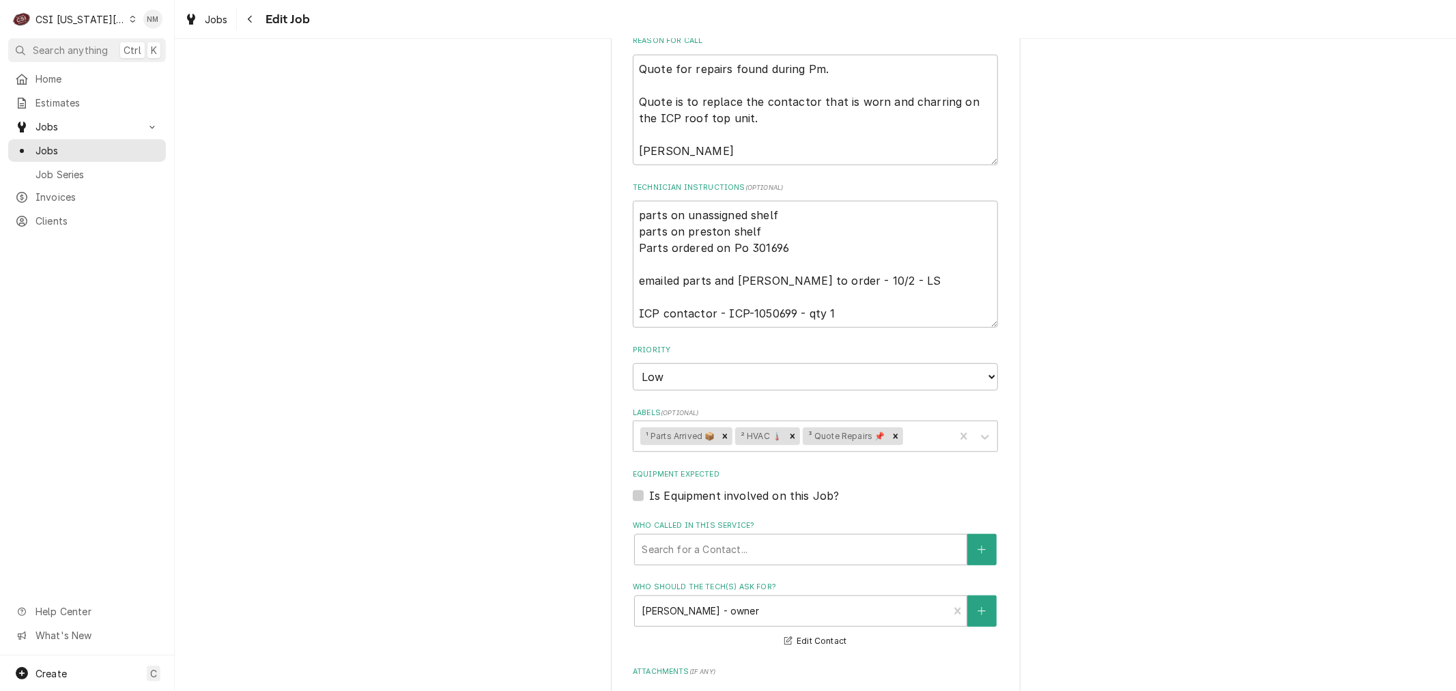
scroll to position [455, 0]
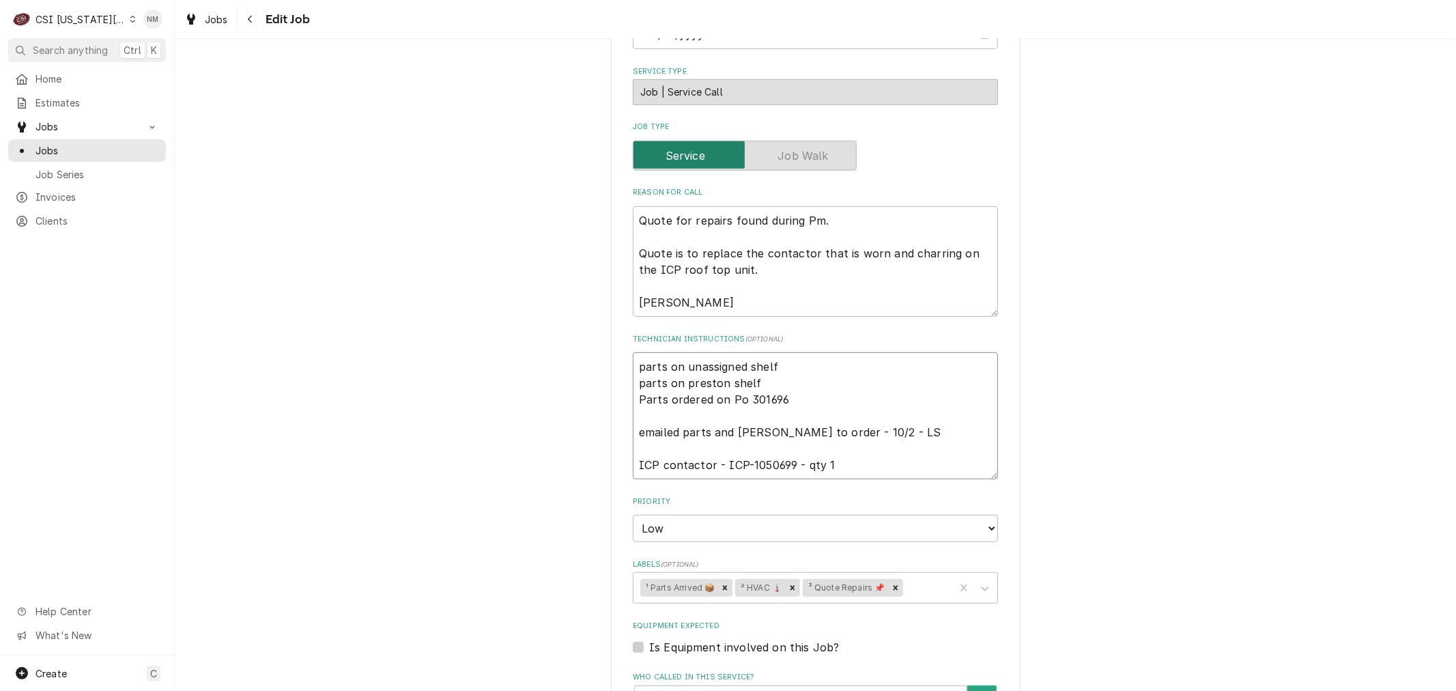
click at [633, 366] on textarea "parts on unassigned shelf parts on preston shelf Parts ordered on Po 301696 ema…" at bounding box center [815, 415] width 365 height 127
type textarea "x"
type textarea "parts on unassigned shelf parts on preston shelf Parts ordered on Po 301696 ema…"
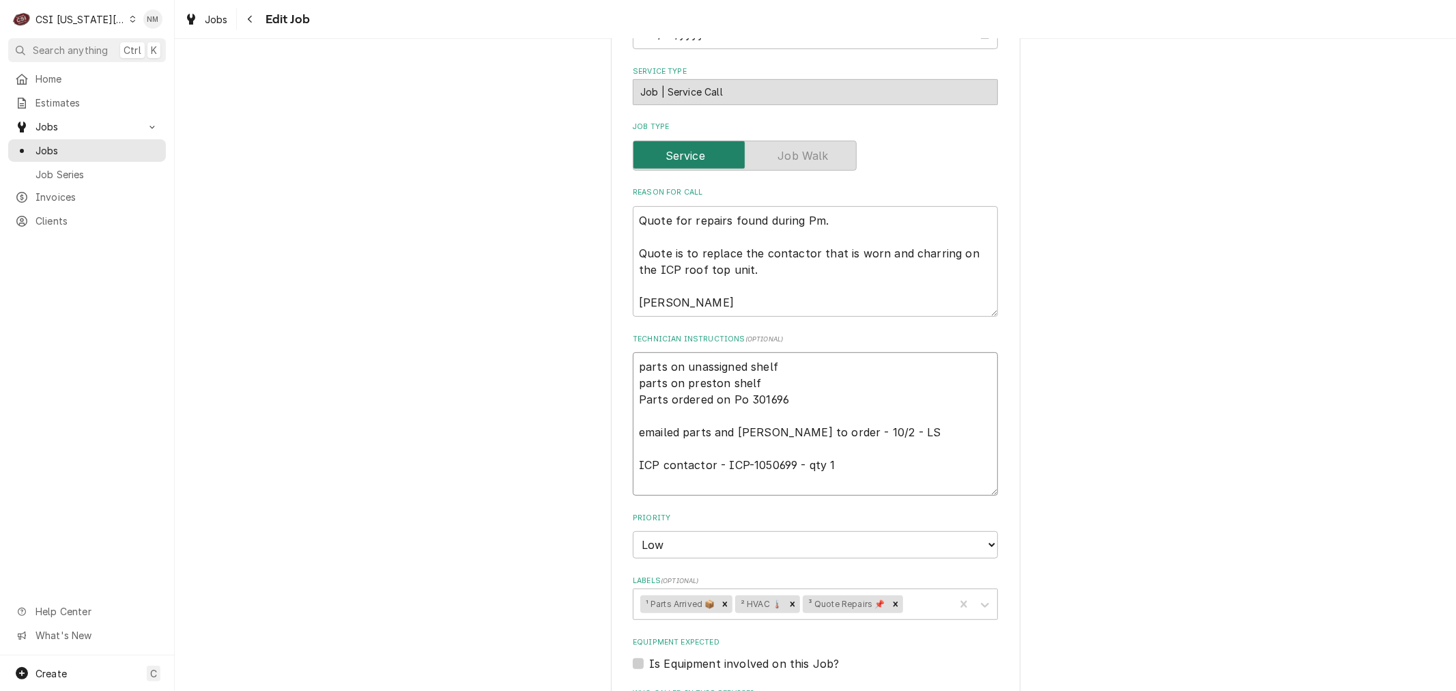
type textarea "x"
type textarea "L parts on unassigned shelf parts on preston shelf Parts ordered on Po 301696 e…"
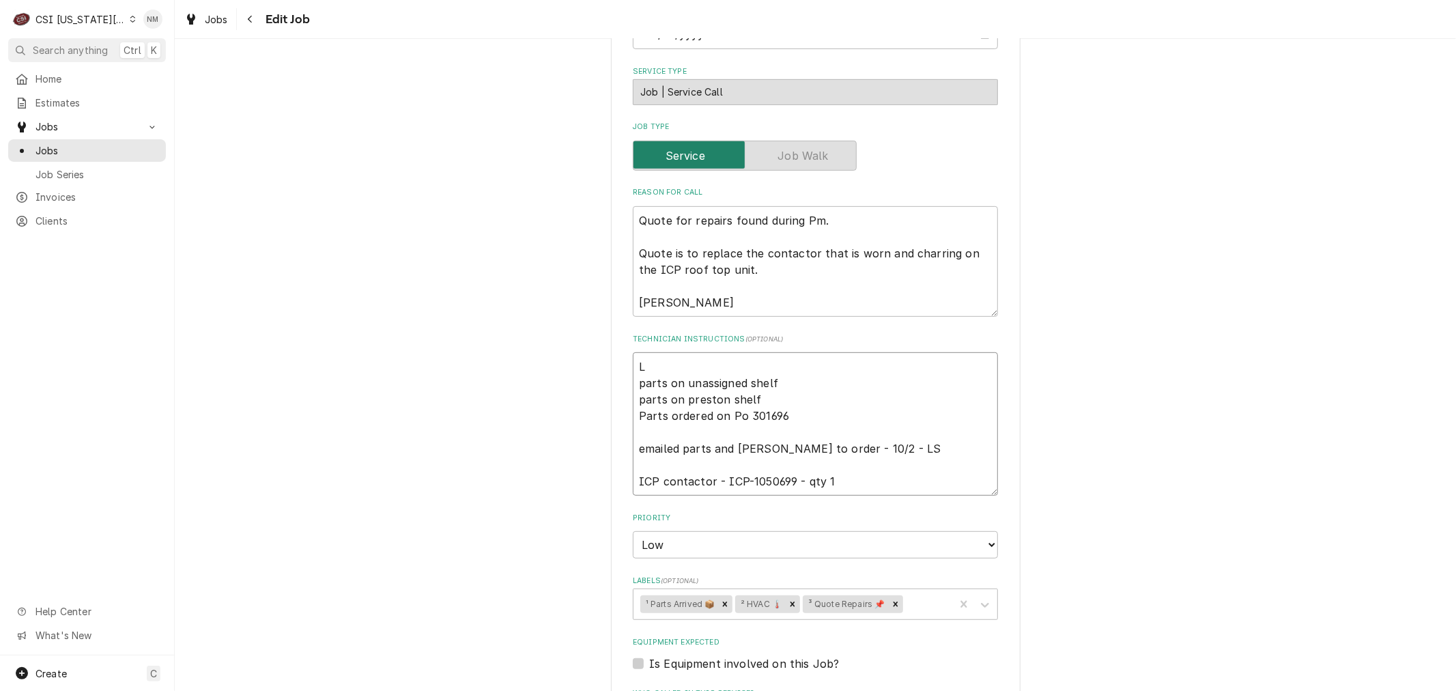
type textarea "x"
type textarea "LV parts on unassigned shelf parts on preston shelf Parts ordered on Po 301696 …"
type textarea "x"
type textarea "LVM parts on unassigned shelf parts on preston shelf Parts ordered on Po 301696…"
type textarea "x"
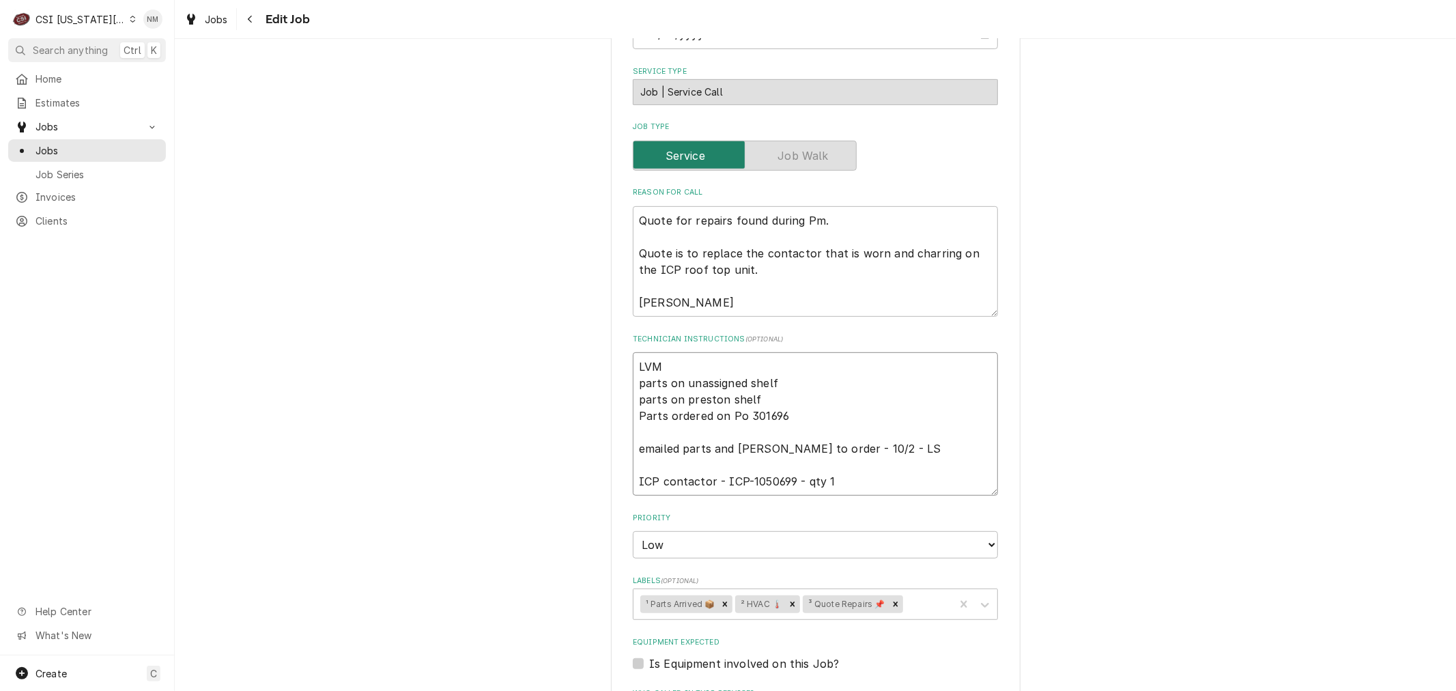
type textarea "LVM parts on unassigned shelf parts on preston shelf Parts ordered on Po 301696…"
type textarea "x"
type textarea "LVM f parts on unassigned shelf parts on preston shelf Parts ordered on Po 3016…"
type textarea "x"
type textarea "LVM fo parts on unassigned shelf parts on preston shelf Parts ordered on Po 301…"
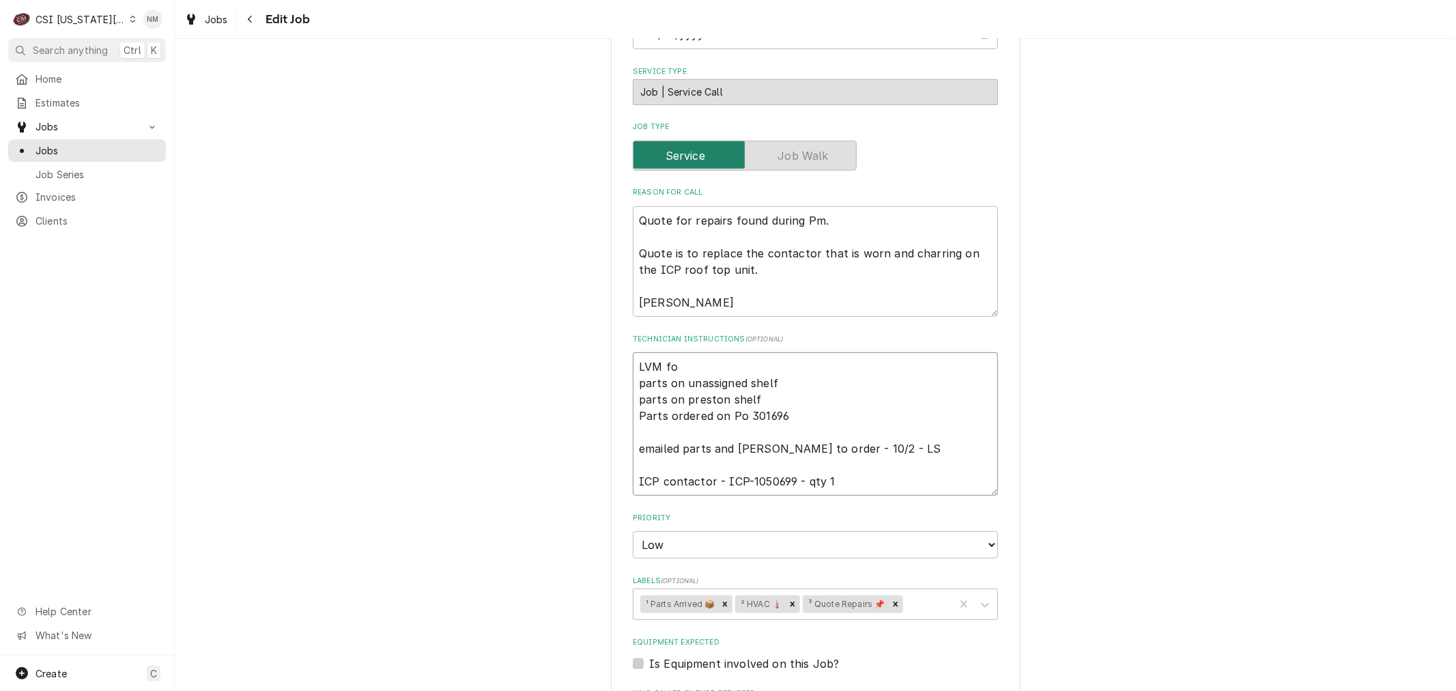
type textarea "x"
type textarea "LVM for parts on unassigned shelf parts on preston shelf Parts ordered on Po 30…"
type textarea "x"
type textarea "LVM for parts on unassigned shelf parts on preston shelf Parts ordered on Po 30…"
type textarea "x"
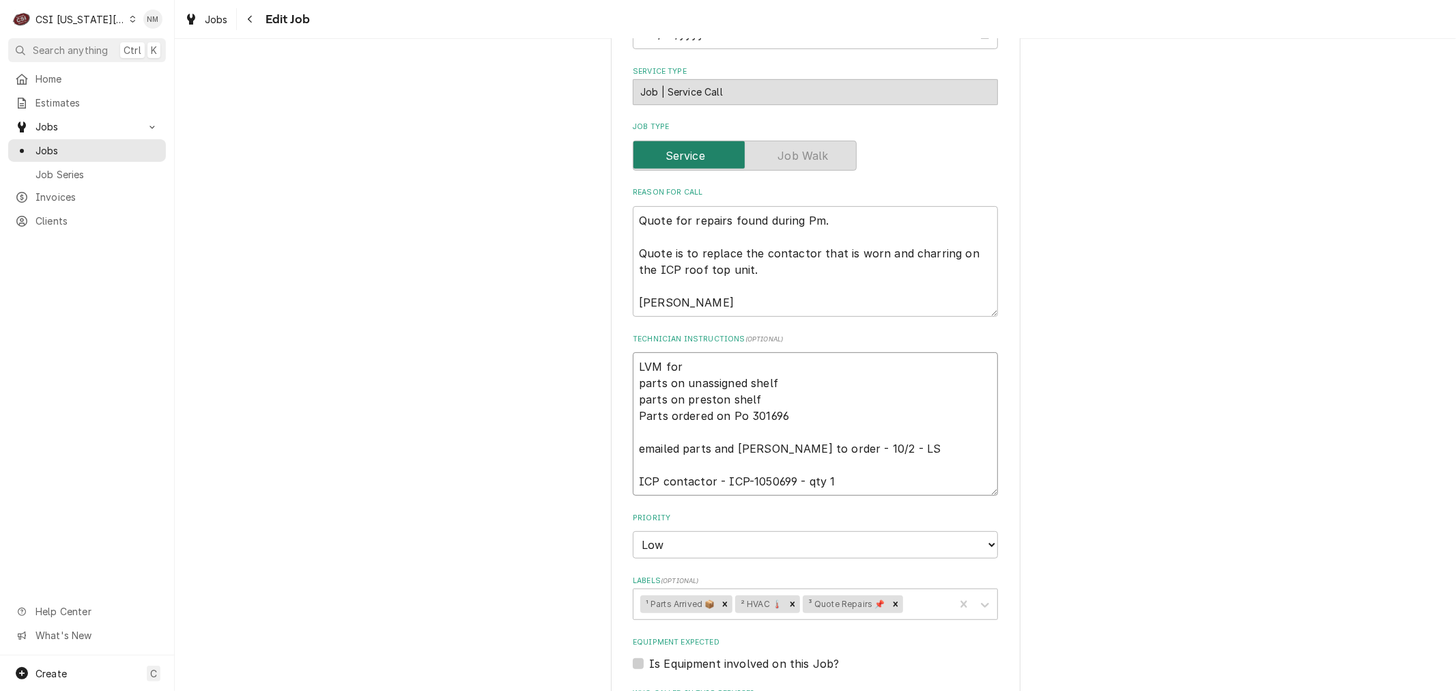
type textarea "LVM for J parts on unassigned shelf parts on preston shelf Parts ordered on Po …"
type textarea "x"
type textarea "LVM for Jo parts on unassigned shelf parts on preston shelf Parts ordered on Po…"
type textarea "x"
type textarea "LVM for Joh parts on unassigned shelf parts on preston shelf Parts ordered on P…"
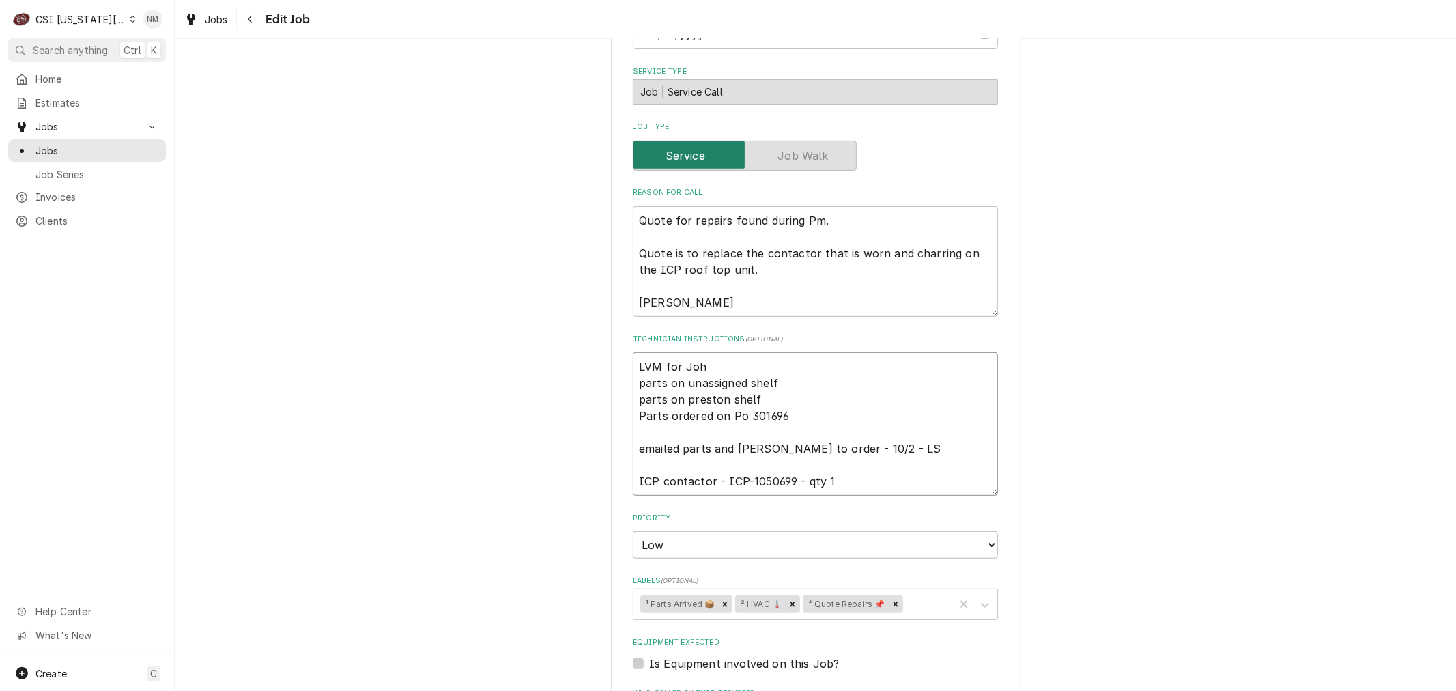
type textarea "x"
type textarea "LVM for John parts on unassigned shelf parts on preston shelf Parts ordered on …"
type textarea "x"
type textarea "LVM for John parts on unassigned shelf parts on preston shelf Parts ordered on …"
type textarea "x"
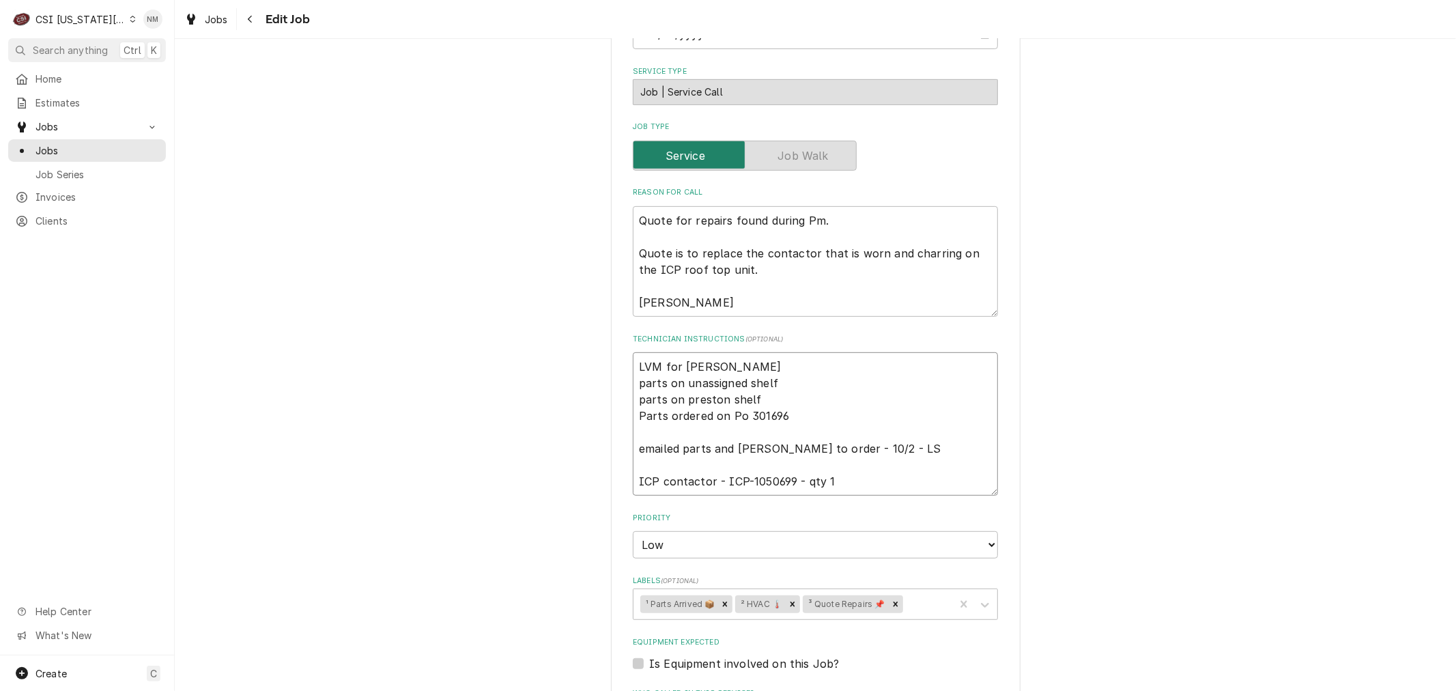
type textarea "LVM for John 7 parts on unassigned shelf parts on preston shelf Parts ordered o…"
type textarea "x"
type textarea "LVM for John 7 parts on unassigned shelf parts on preston shelf Parts ordered o…"
type textarea "x"
type textarea "LVM for John 7 a parts on unassigned shelf parts on preston shelf Parts ordered…"
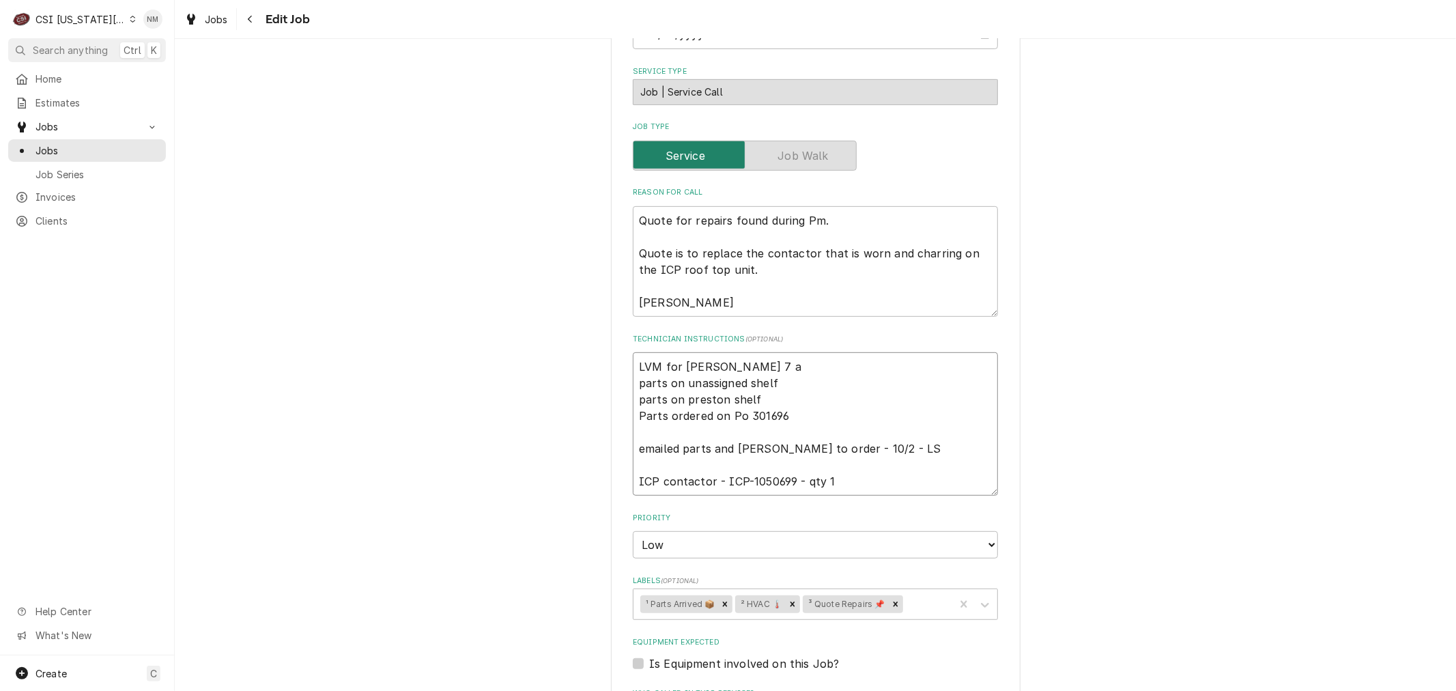
type textarea "x"
type textarea "LVM for John 7 am parts on unassigned shelf parts on preston shelf Parts ordere…"
type textarea "x"
type textarea "LVM for John 7 am parts on unassigned shelf parts on preston shelf Parts ordere…"
type textarea "x"
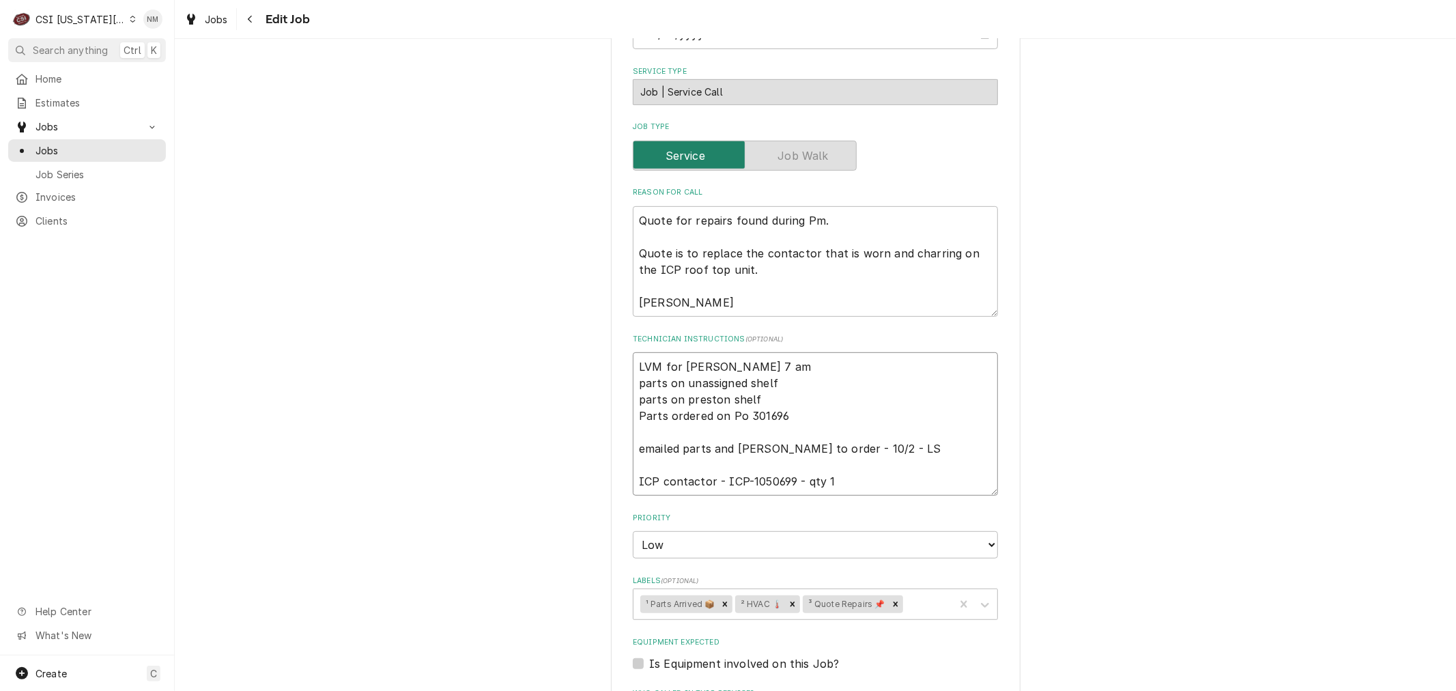
type textarea "LVM for John 7 am T parts on unassigned shelf parts on preston shelf Parts orde…"
type textarea "x"
type textarea "LVM for John 7 am Tu parts on unassigned shelf parts on preston shelf Parts ord…"
type textarea "x"
type textarea "LVM for John 7 am Tue parts on unassigned shelf parts on preston shelf Parts or…"
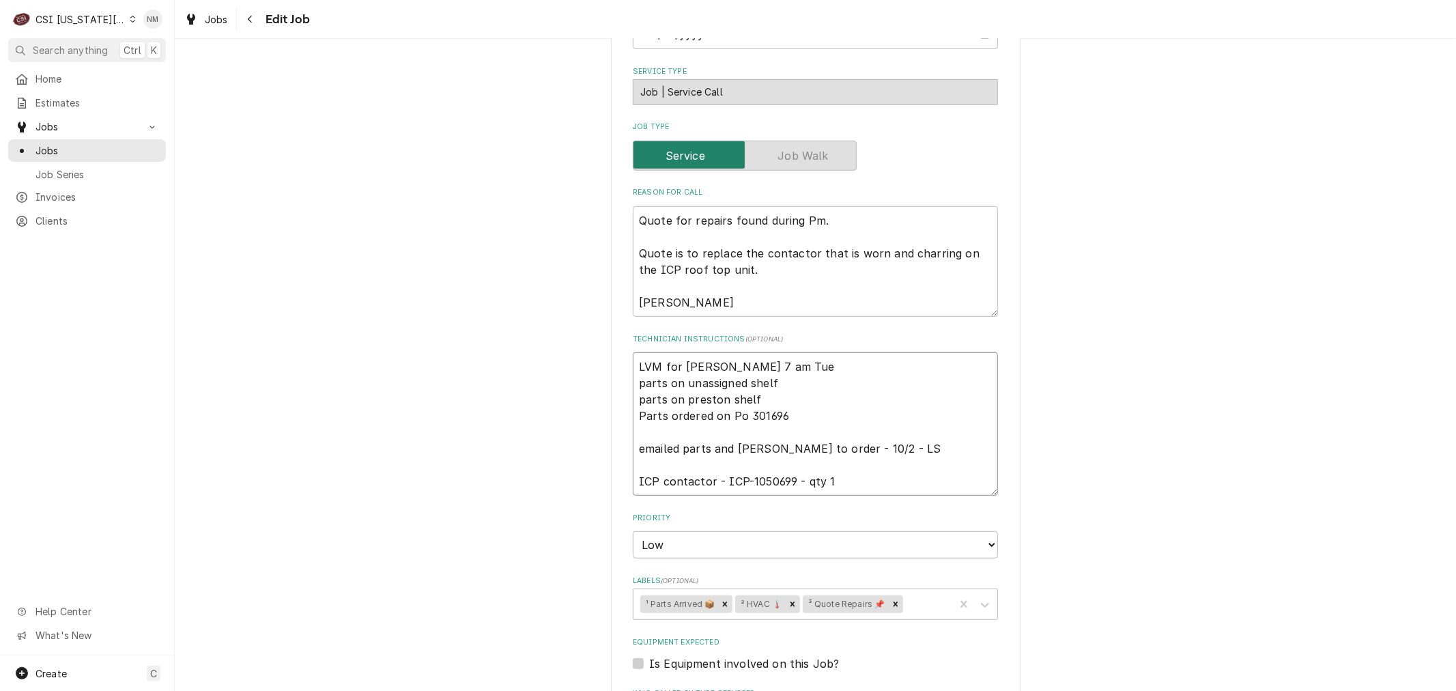
type textarea "x"
type textarea "LVM for John 7 am Tues parts on unassigned shelf parts on preston shelf Parts o…"
type textarea "x"
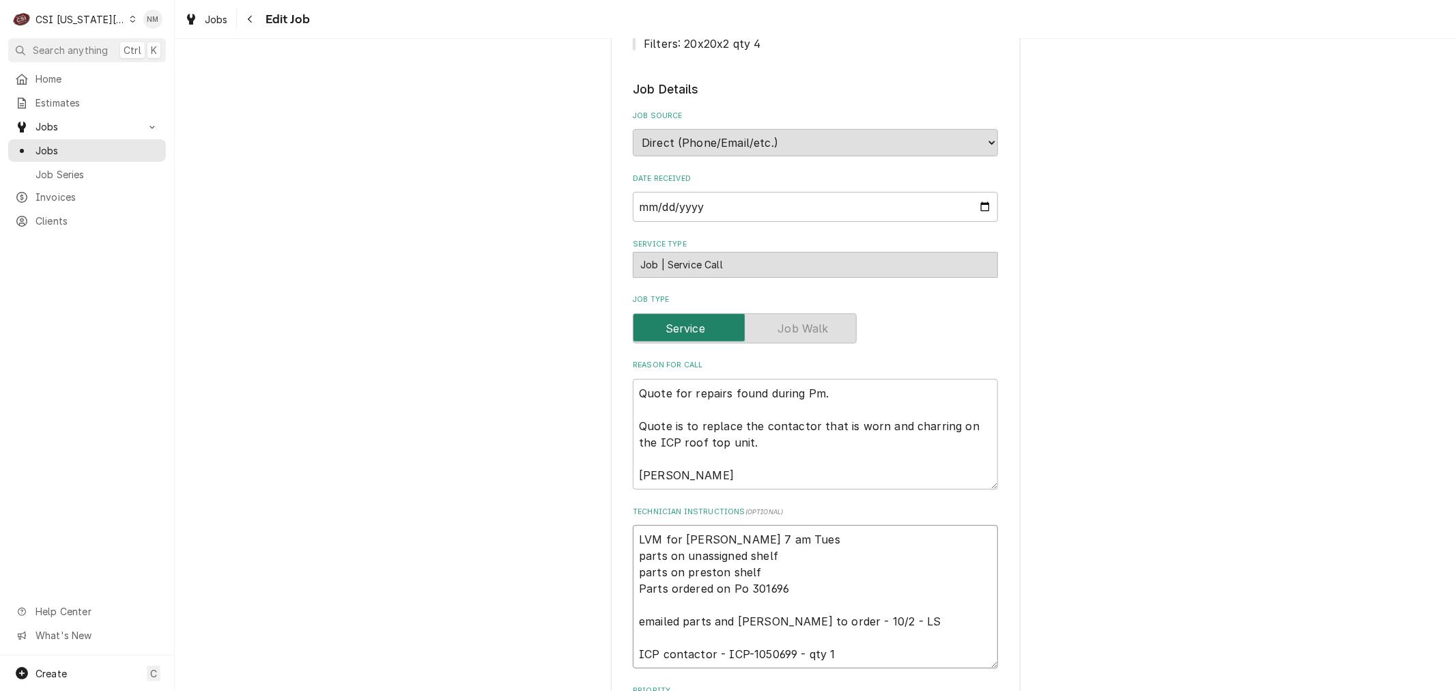
scroll to position [379, 0]
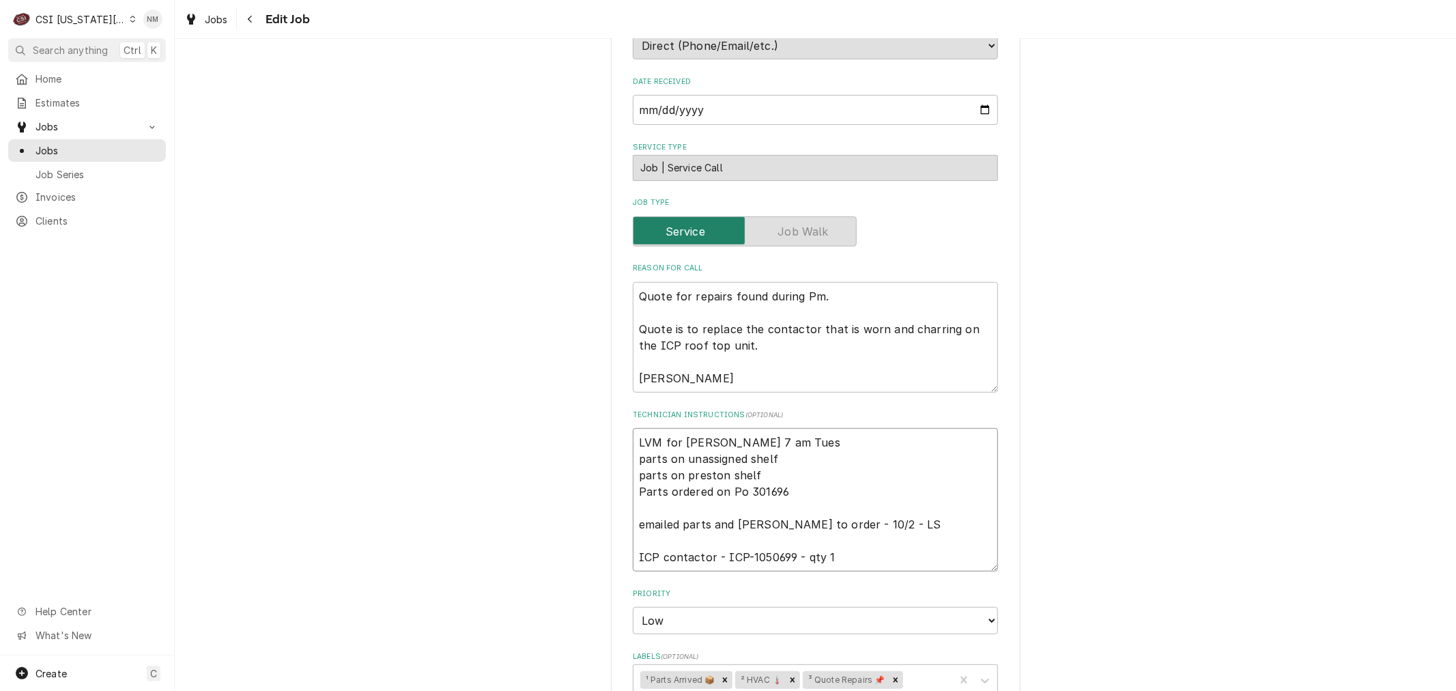
drag, startPoint x: 761, startPoint y: 442, endPoint x: 626, endPoint y: 435, distance: 135.4
click at [626, 435] on div "Use the fields below to edit this job: Client Details Client JAVA INVESTMENTS L…" at bounding box center [816, 453] width 410 height 1533
type textarea "LVM for John 7 am Tues parts on unassigned shelf parts on preston shelf Parts o…"
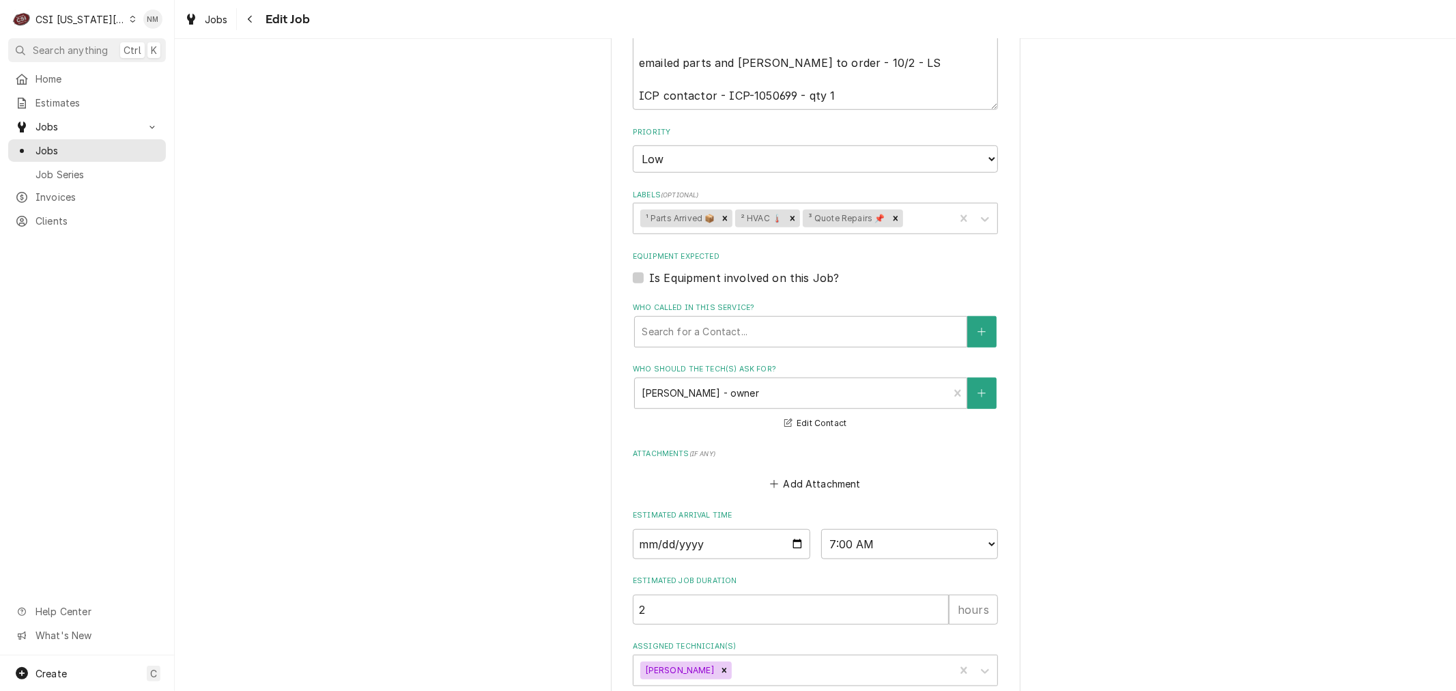
scroll to position [916, 0]
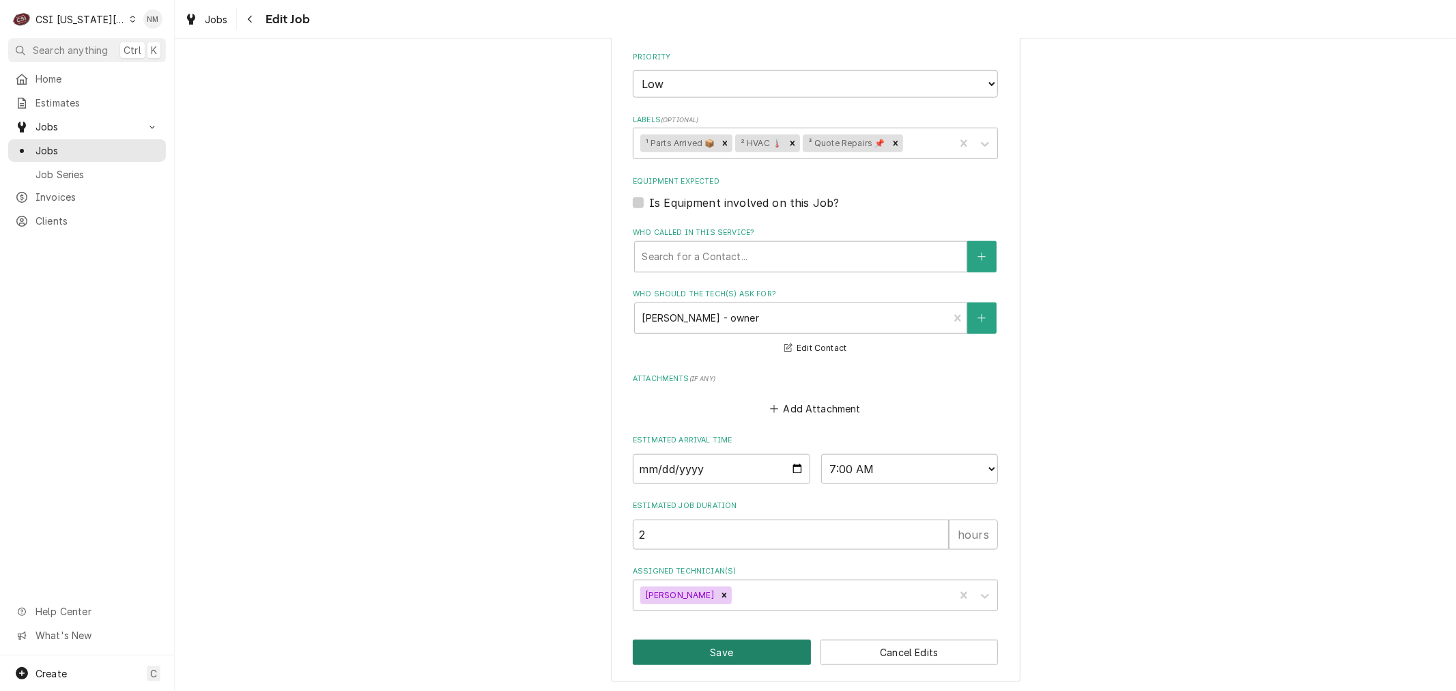
click at [754, 645] on button "Save" at bounding box center [722, 652] width 178 height 25
type textarea "x"
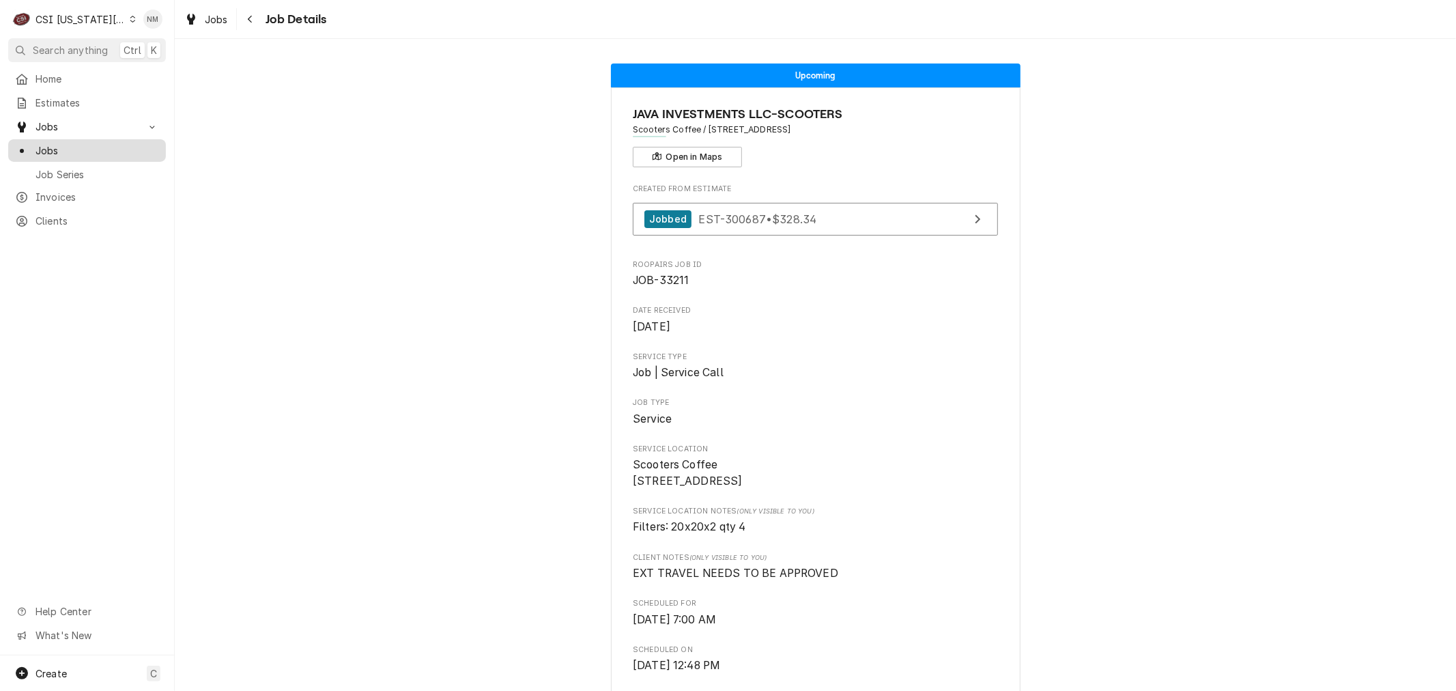
click at [64, 143] on span "Jobs" at bounding box center [98, 150] width 124 height 14
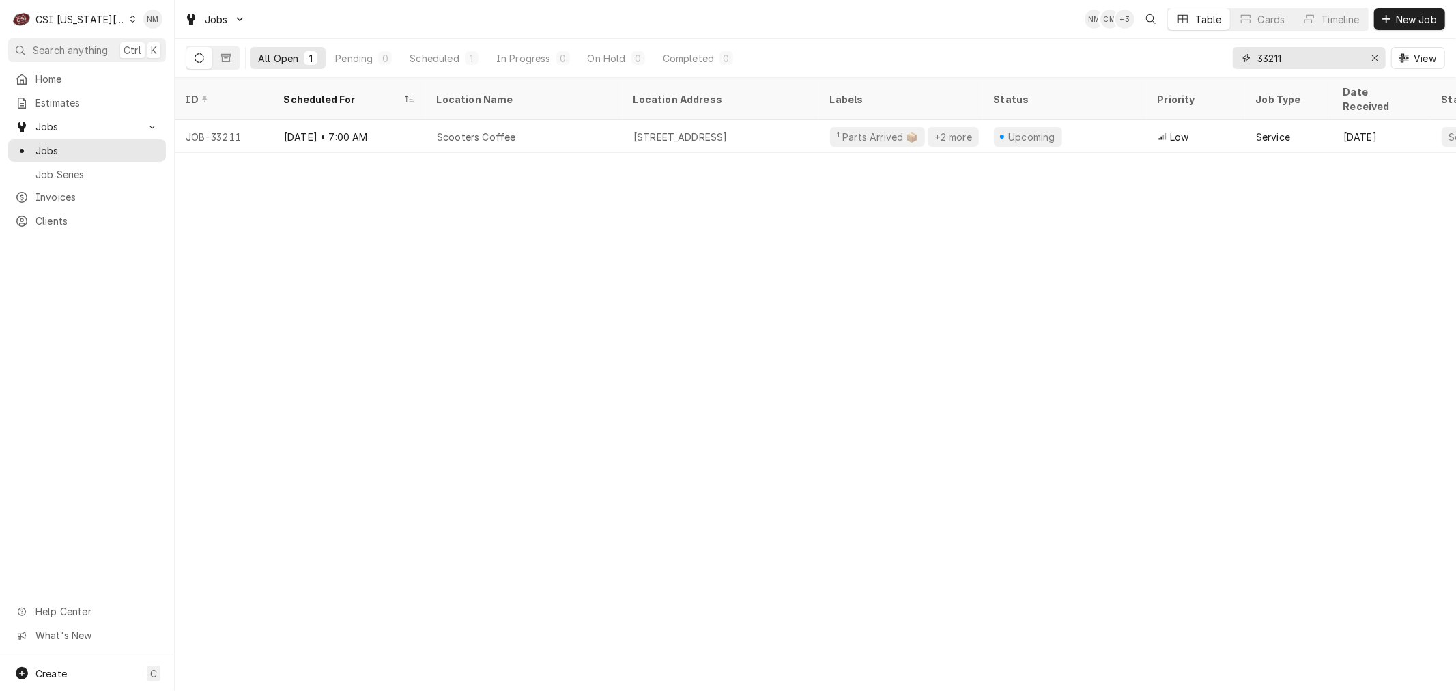
drag, startPoint x: 1297, startPoint y: 59, endPoint x: 1204, endPoint y: 53, distance: 93.1
click at [1204, 53] on div "All Open 1 Pending 0 Scheduled 1 In Progress 0 On Hold 0 Completed 0 33211 View" at bounding box center [816, 58] width 1260 height 38
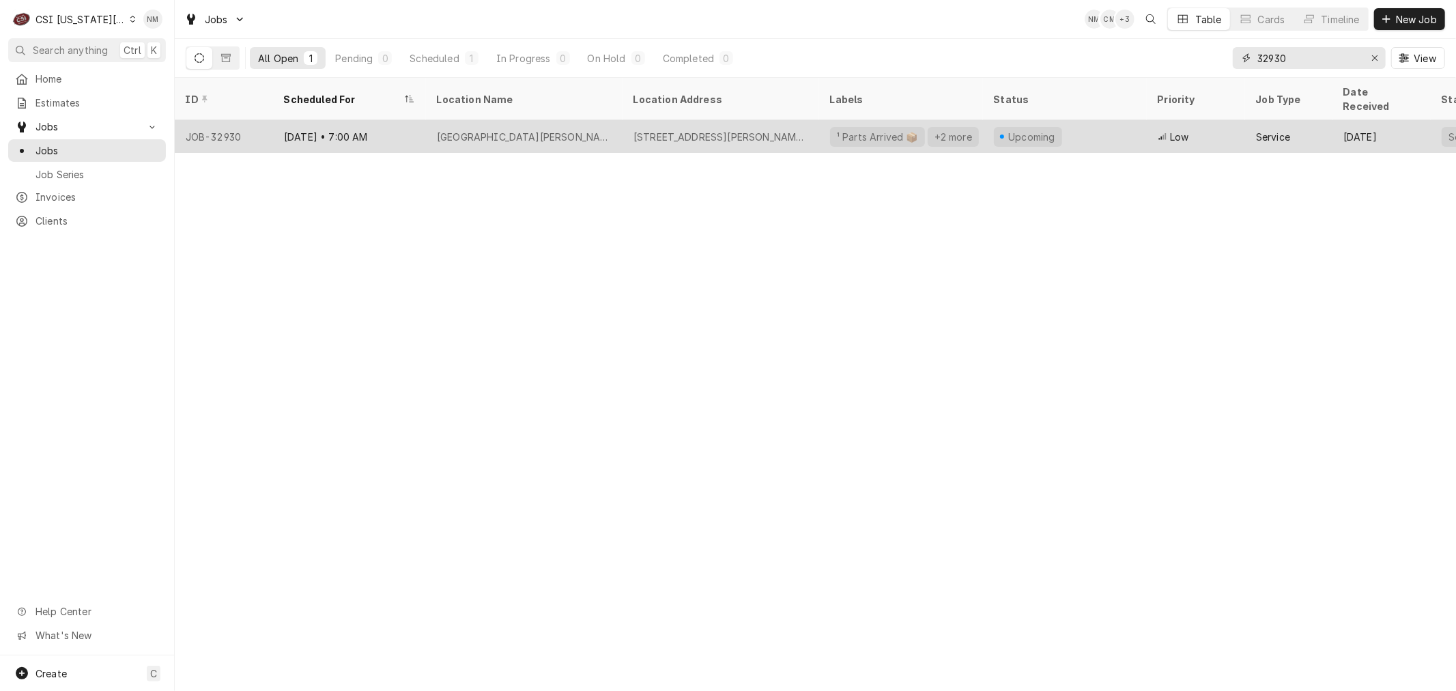
type input "32930"
click at [597, 120] on div "[GEOGRAPHIC_DATA][PERSON_NAME]" at bounding box center [524, 136] width 197 height 33
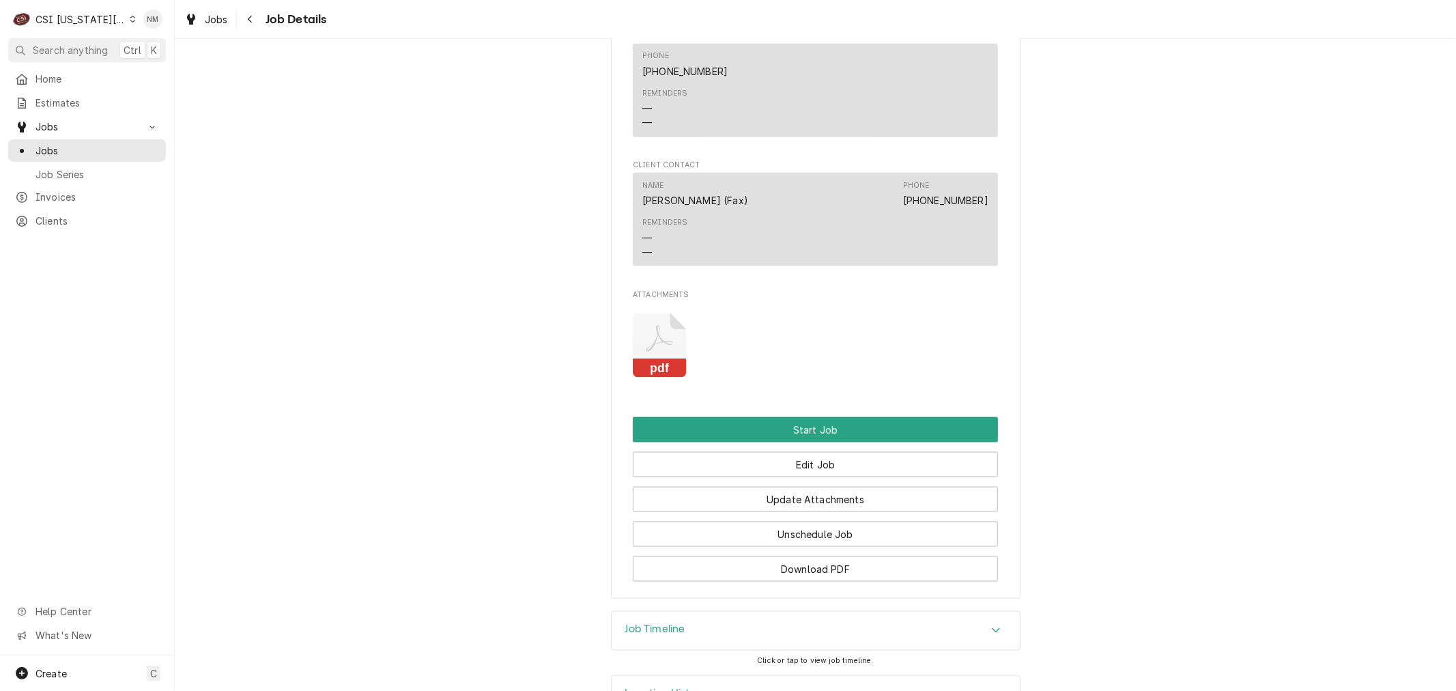
scroll to position [1434, 0]
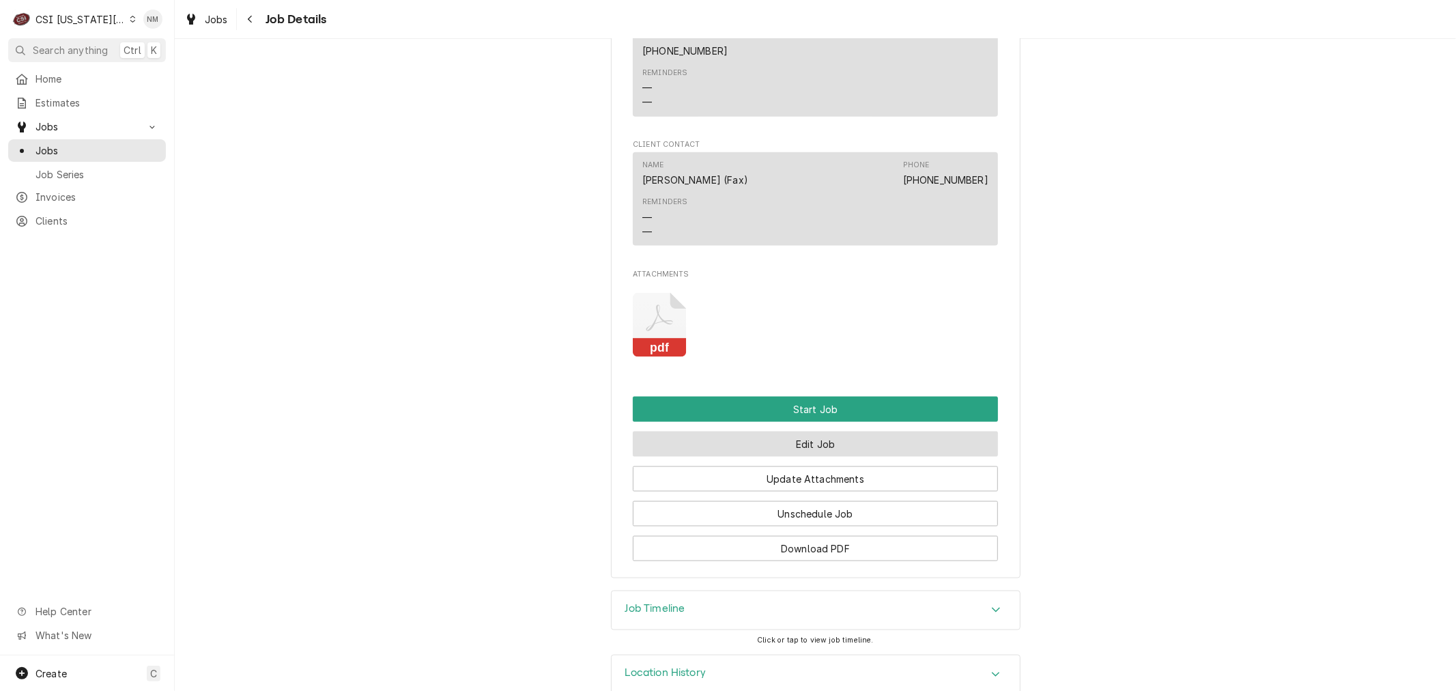
click at [815, 432] on button "Edit Job" at bounding box center [815, 444] width 365 height 25
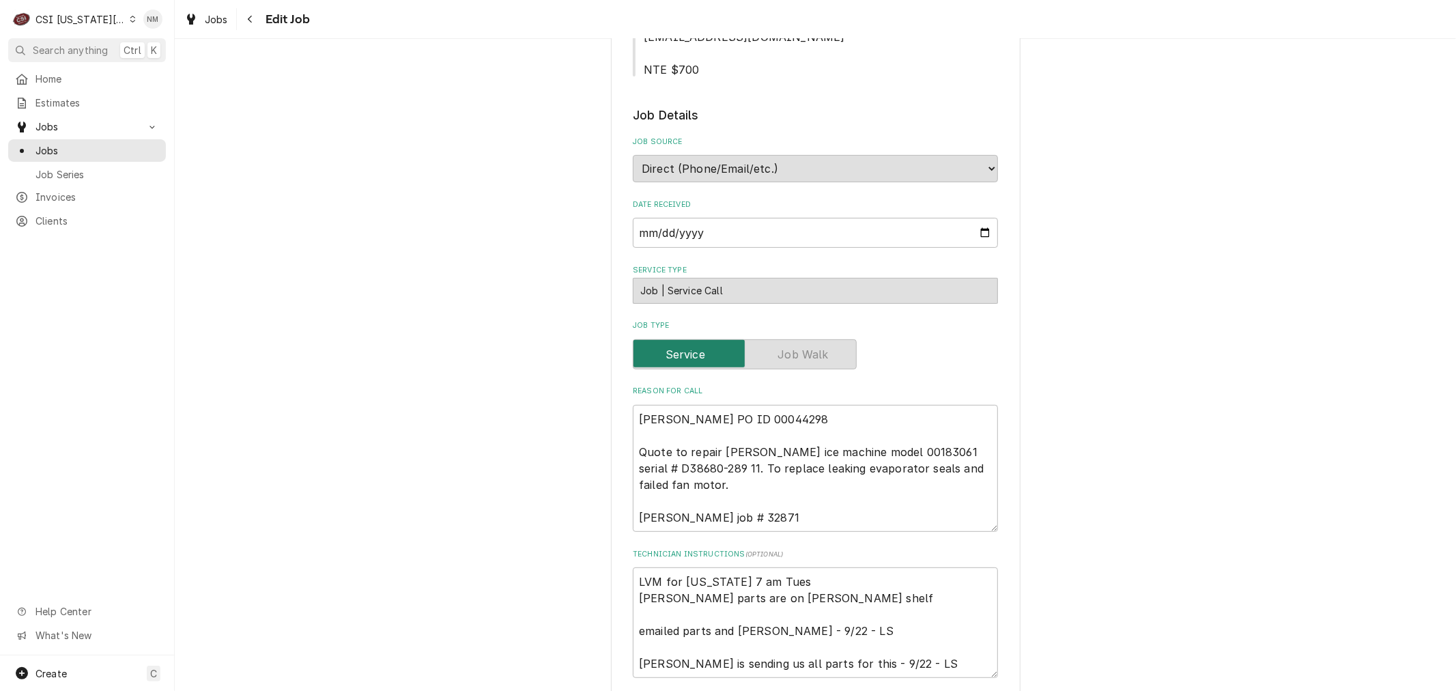
scroll to position [455, 0]
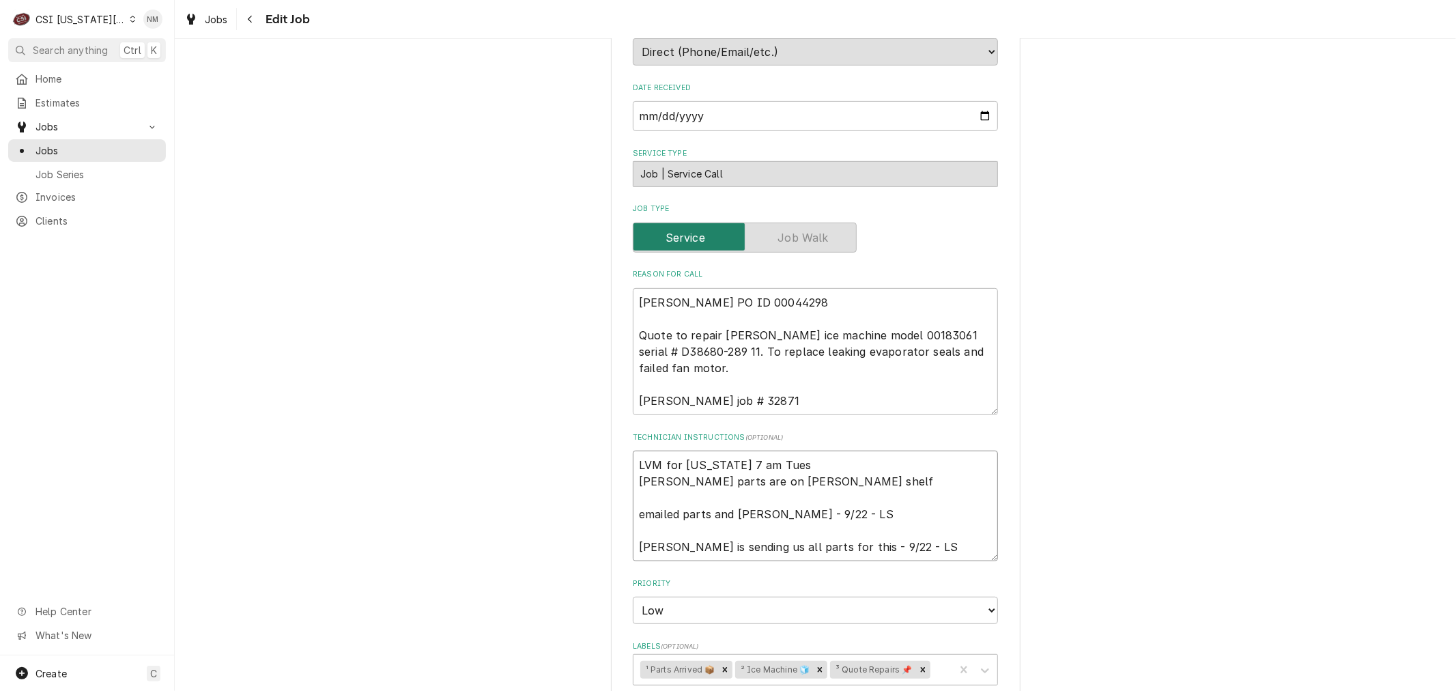
drag, startPoint x: 673, startPoint y: 427, endPoint x: 624, endPoint y: 427, distance: 49.2
click at [624, 427] on div "Use the fields below to edit this job: Client Details Client VIVIAN Client Note…" at bounding box center [816, 437] width 410 height 1652
type textarea "x"
type textarea "S Virginia 7 am Tues Follett parts are on Hawkins shelf emailed parts and lindy…"
type textarea "x"
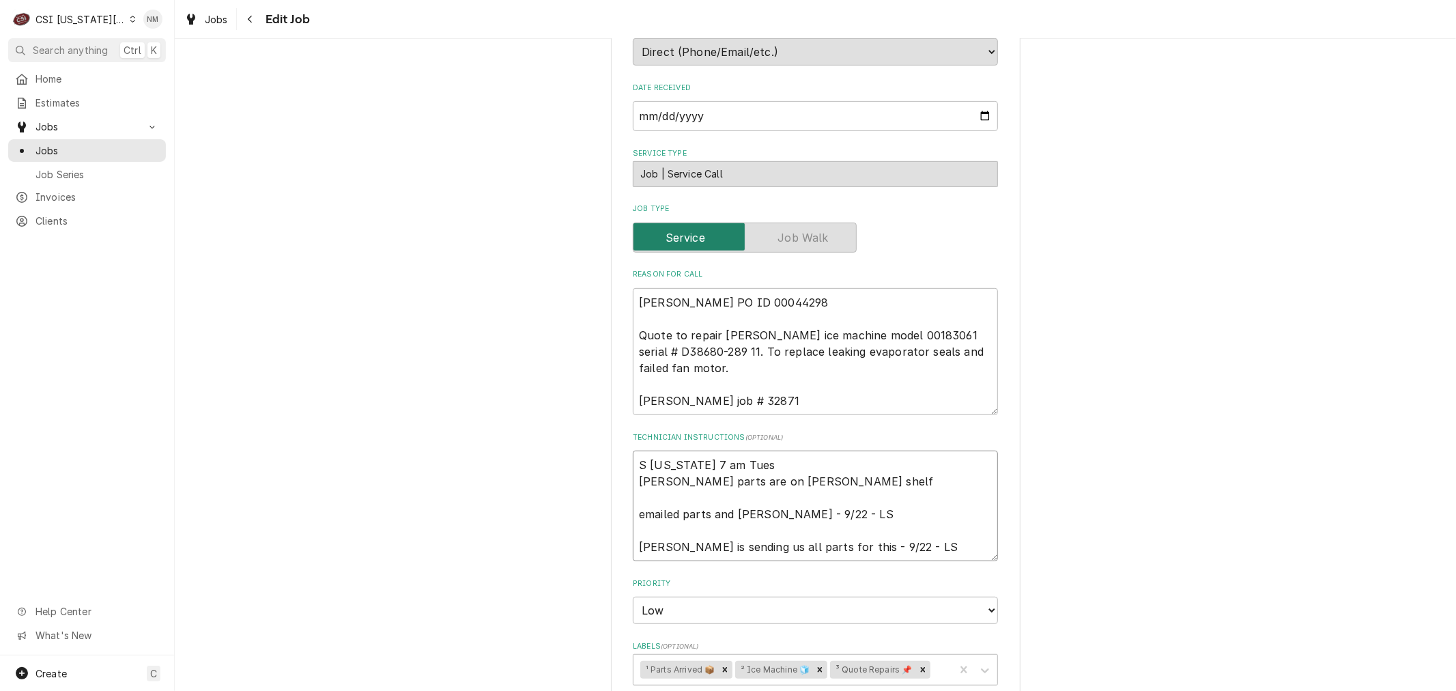
type textarea "Sc Virginia 7 am Tues Follett parts are on Hawkins shelf emailed parts and lind…"
type textarea "x"
type textarea "Sch Virginia 7 am Tues Follett parts are on Hawkins shelf emailed parts and lin…"
type textarea "x"
type textarea "Sche Virginia 7 am Tues Follett parts are on Hawkins shelf emailed parts and li…"
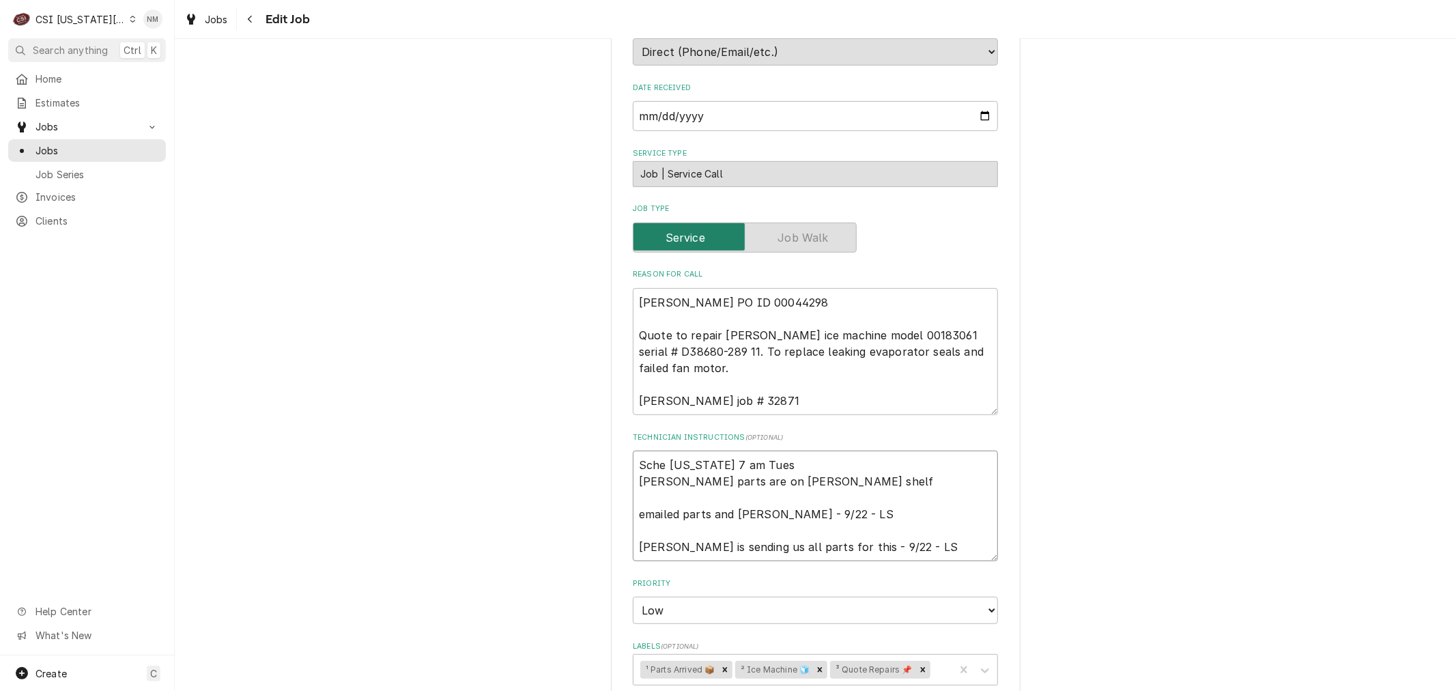
type textarea "x"
type textarea "Sched Virginia 7 am Tues Follett parts are on Hawkins shelf emailed parts and l…"
type textarea "x"
type textarea "Schedu Virginia 7 am Tues Follett parts are on Hawkins shelf emailed parts and …"
type textarea "x"
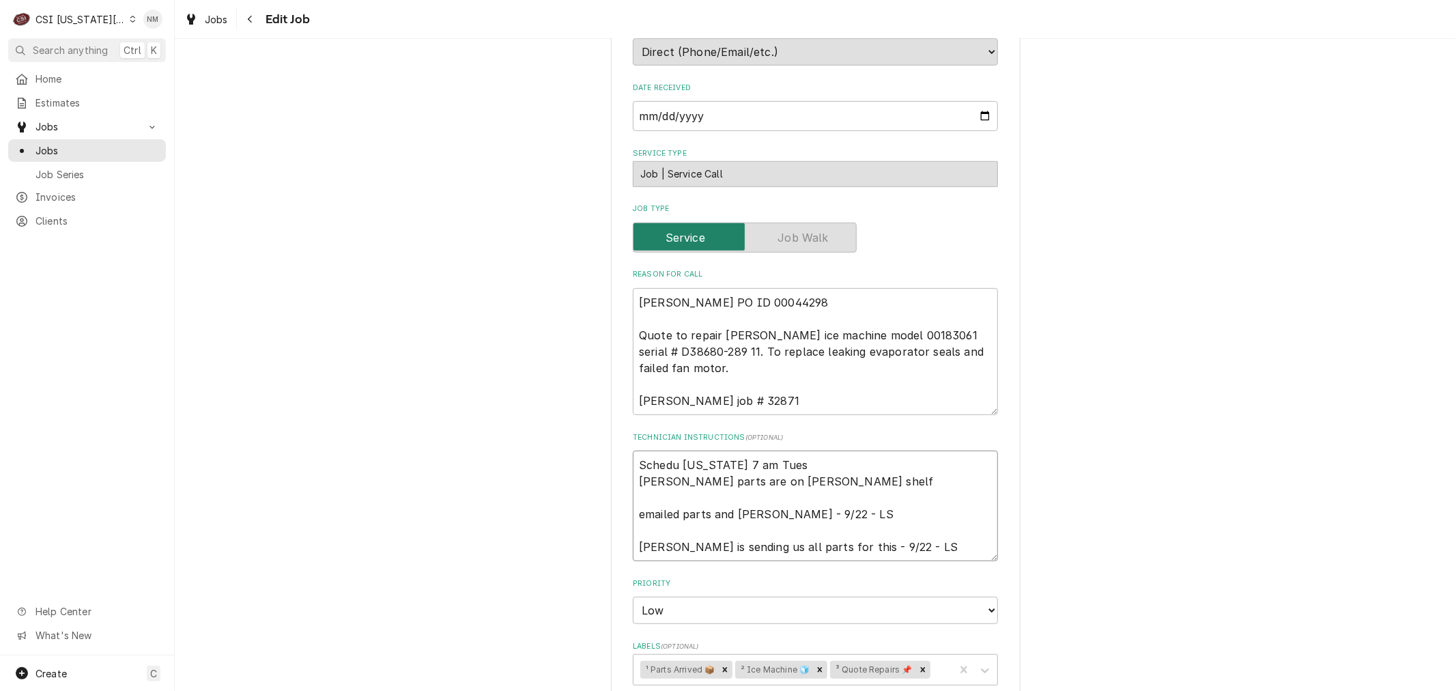
type textarea "Schedul Virginia 7 am Tues Follett parts are on Hawkins shelf emailed parts and…"
type textarea "x"
type textarea "Schedule Virginia 7 am Tues Follett parts are on Hawkins shelf emailed parts an…"
type textarea "x"
type textarea "Scheduled Virginia 7 am Tues Follett parts are on Hawkins shelf emailed parts a…"
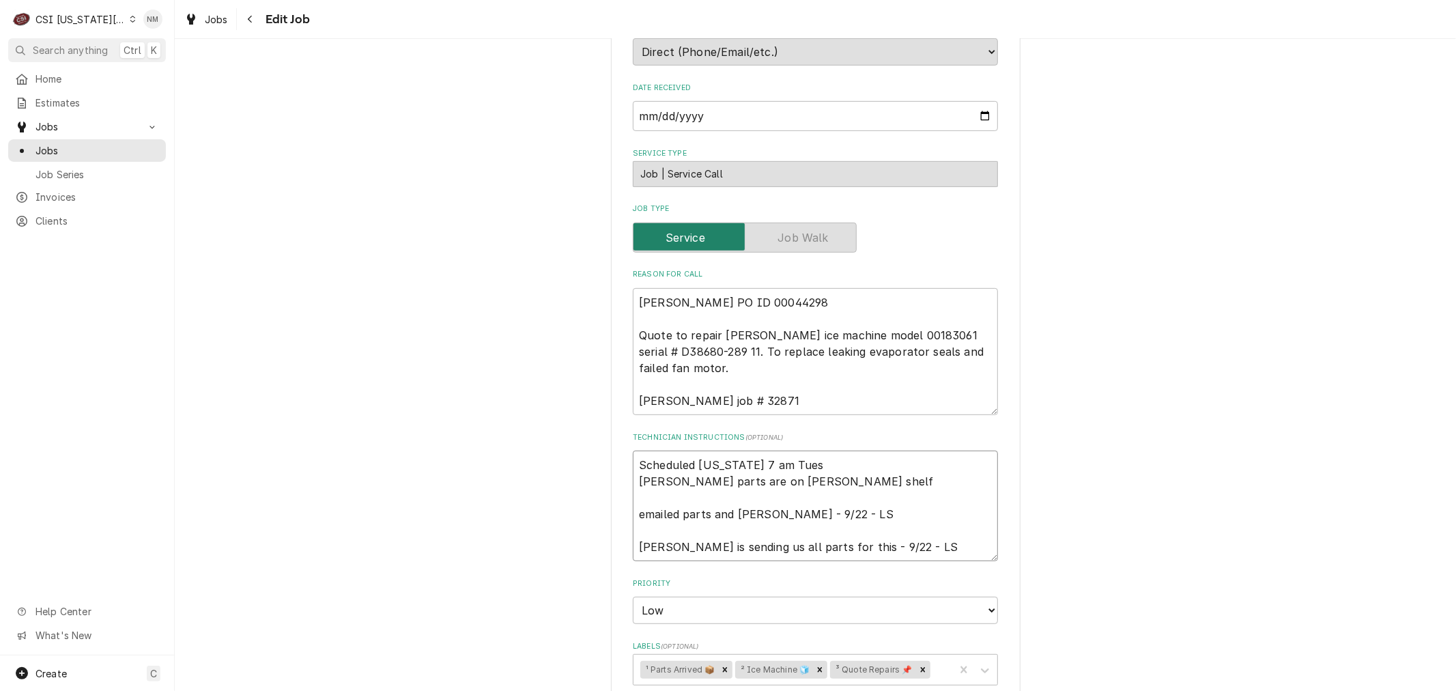
type textarea "x"
type textarea "Scheduled Virginia 7 am Tues Follett parts are on Hawkins shelf emailed parts a…"
type textarea "x"
type textarea "Scheduled w Virginia 7 am Tues Follett parts are on Hawkins shelf emailed parts…"
type textarea "x"
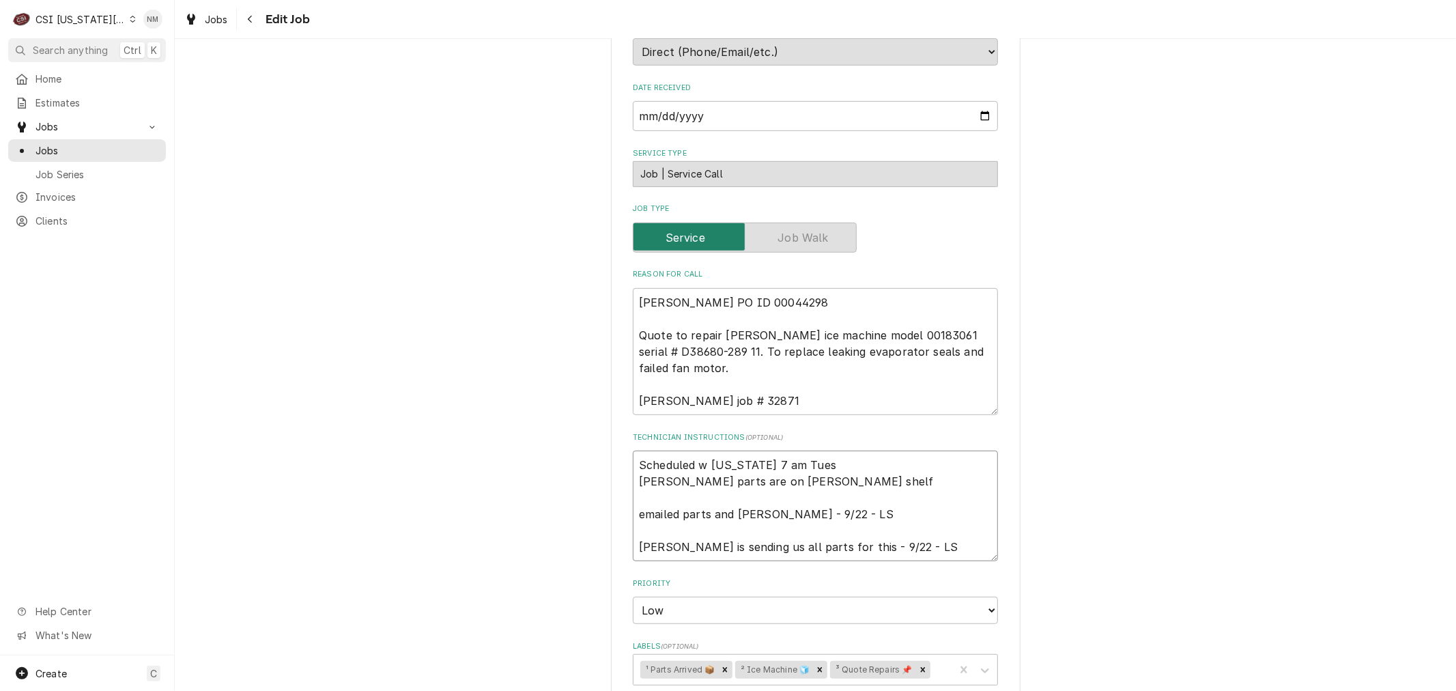
type textarea "Scheduled wi Virginia 7 am Tues Follett parts are on Hawkins shelf emailed part…"
type textarea "x"
type textarea "Scheduled wit Virginia 7 am Tues Follett parts are on Hawkins shelf emailed par…"
type textarea "x"
type textarea "Scheduled with Virginia 7 am Tues Follett parts are on Hawkins shelf emailed pa…"
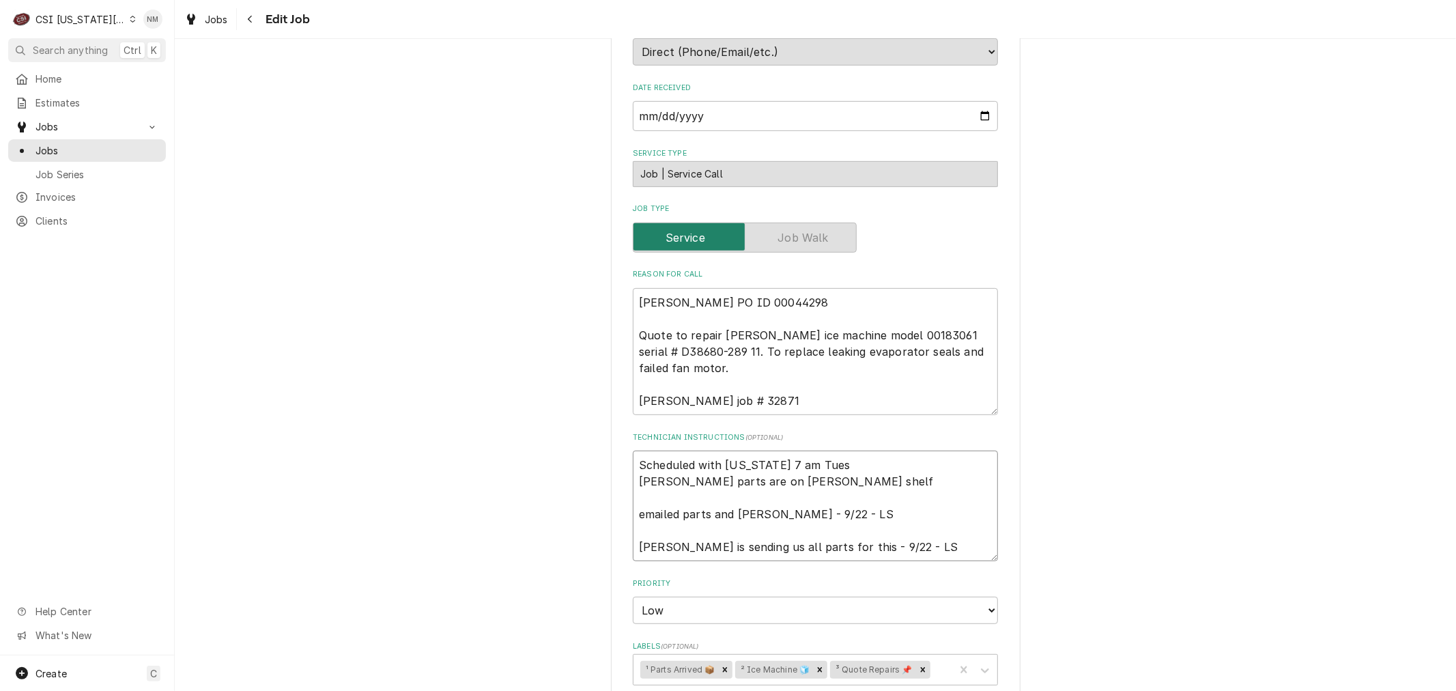
type textarea "x"
drag, startPoint x: 821, startPoint y: 432, endPoint x: 617, endPoint y: 427, distance: 204.2
click at [617, 427] on div "Use the fields below to edit this job: Client Details Client VIVIAN Client Note…" at bounding box center [816, 437] width 410 height 1652
type textarea "Scheduled with Virginia 7 am Tues Follett parts are on Hawkins shelf emailed pa…"
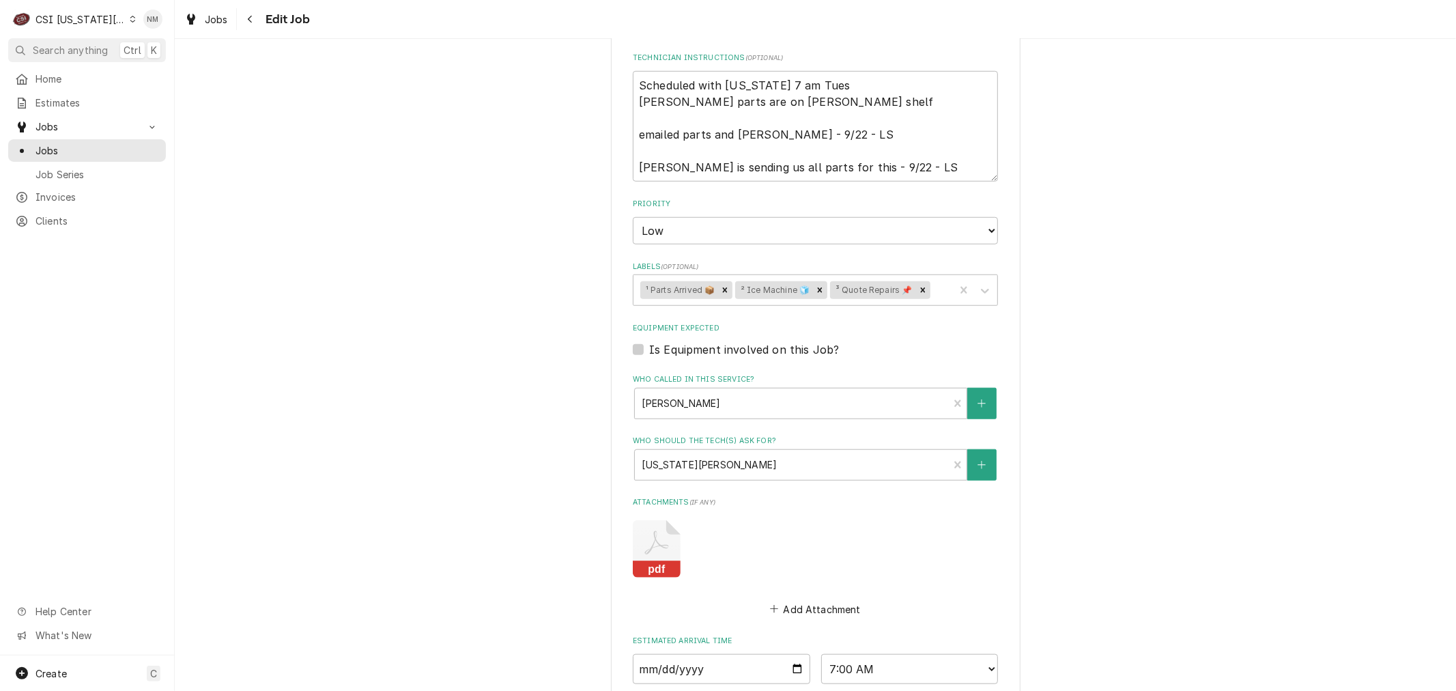
scroll to position [1001, 0]
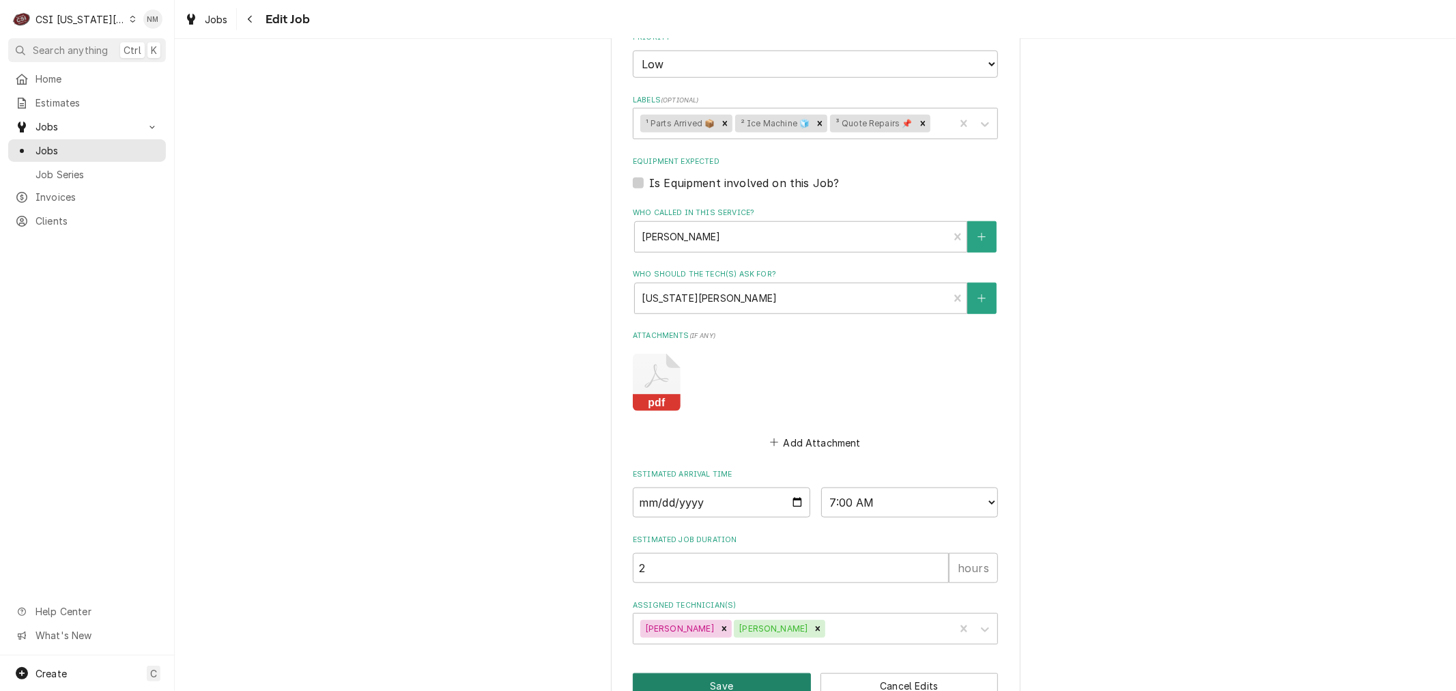
click at [715, 673] on button "Save" at bounding box center [722, 685] width 178 height 25
type textarea "x"
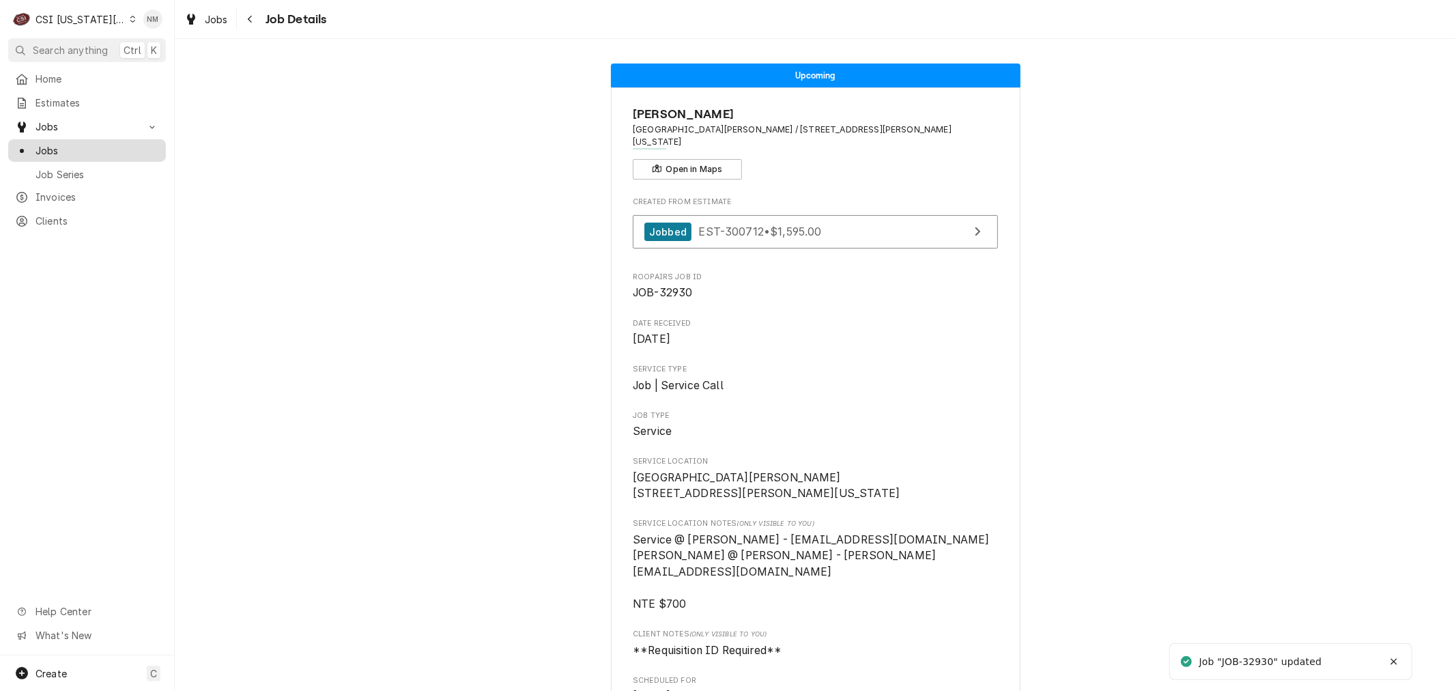
click at [62, 145] on span "Jobs" at bounding box center [98, 150] width 124 height 14
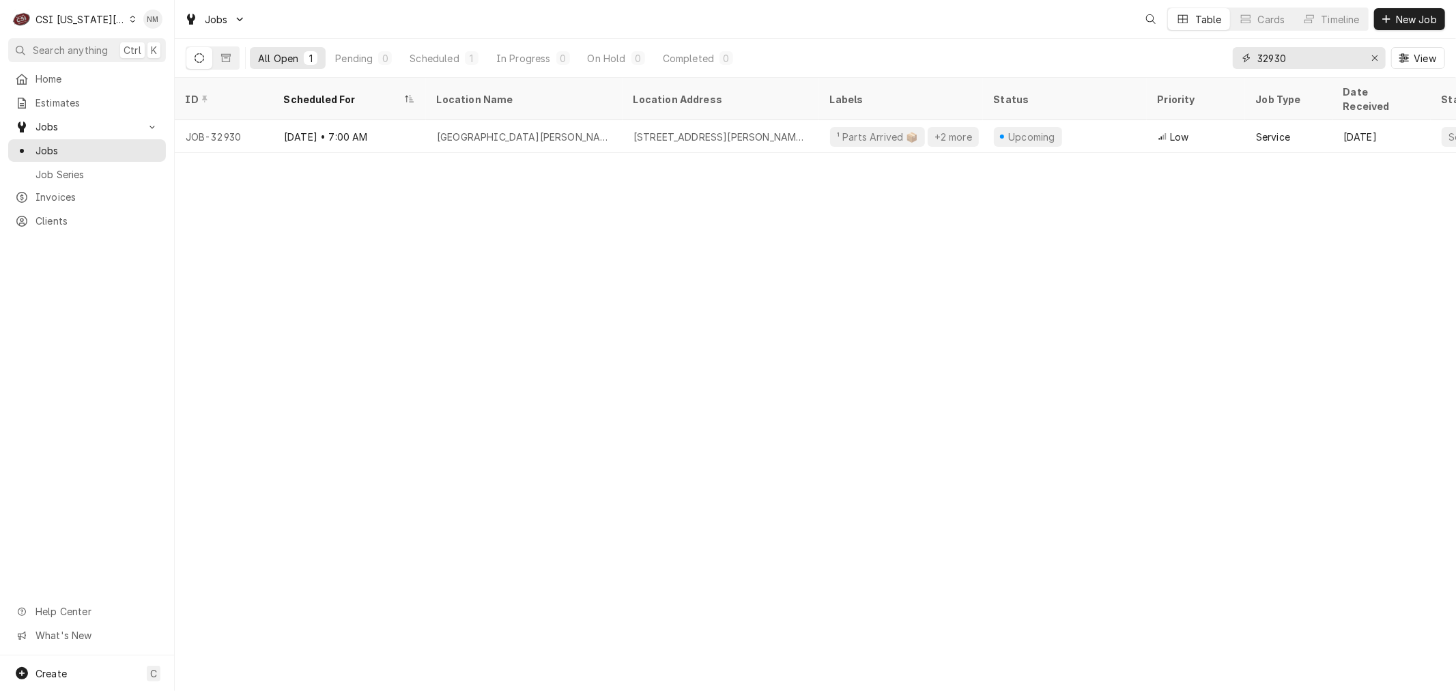
drag, startPoint x: 1325, startPoint y: 59, endPoint x: 1232, endPoint y: 57, distance: 93.6
click at [1233, 57] on div "32930" at bounding box center [1309, 58] width 153 height 22
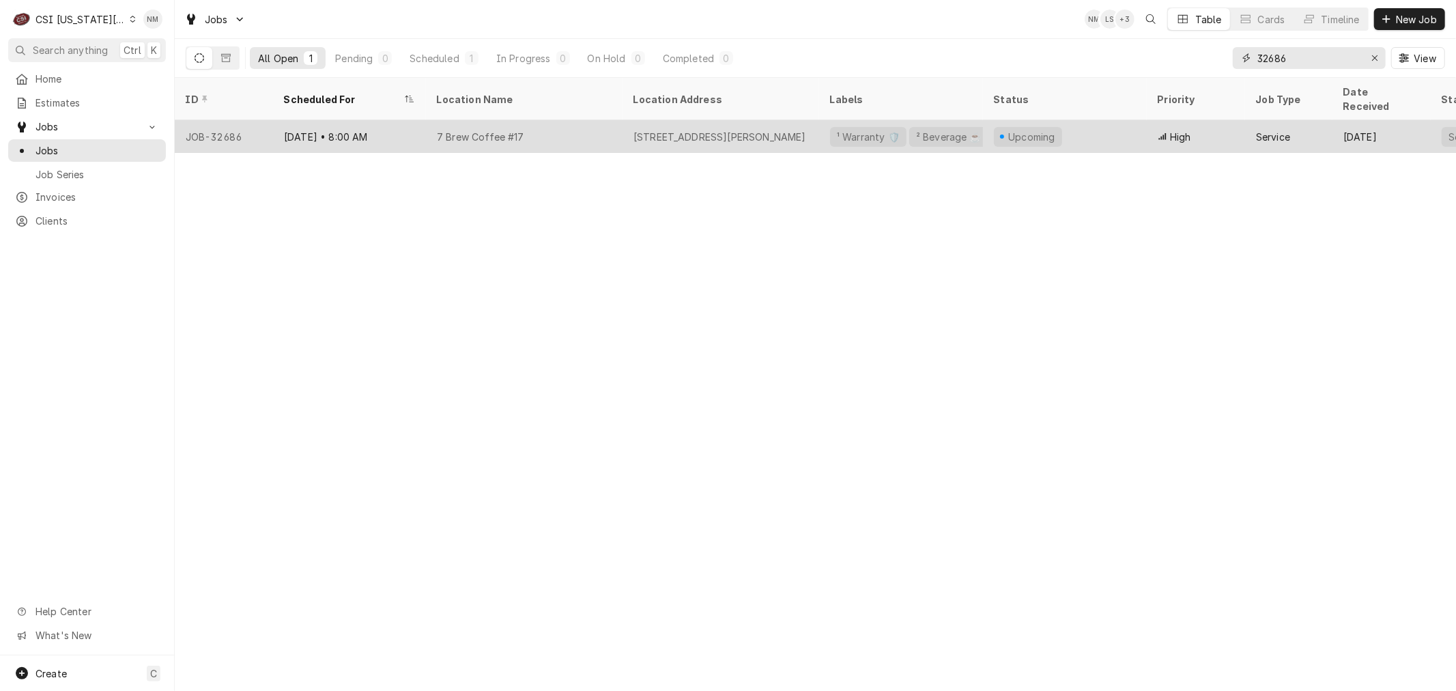
type input "32686"
click at [596, 121] on div "7 Brew Coffee #17" at bounding box center [524, 136] width 197 height 33
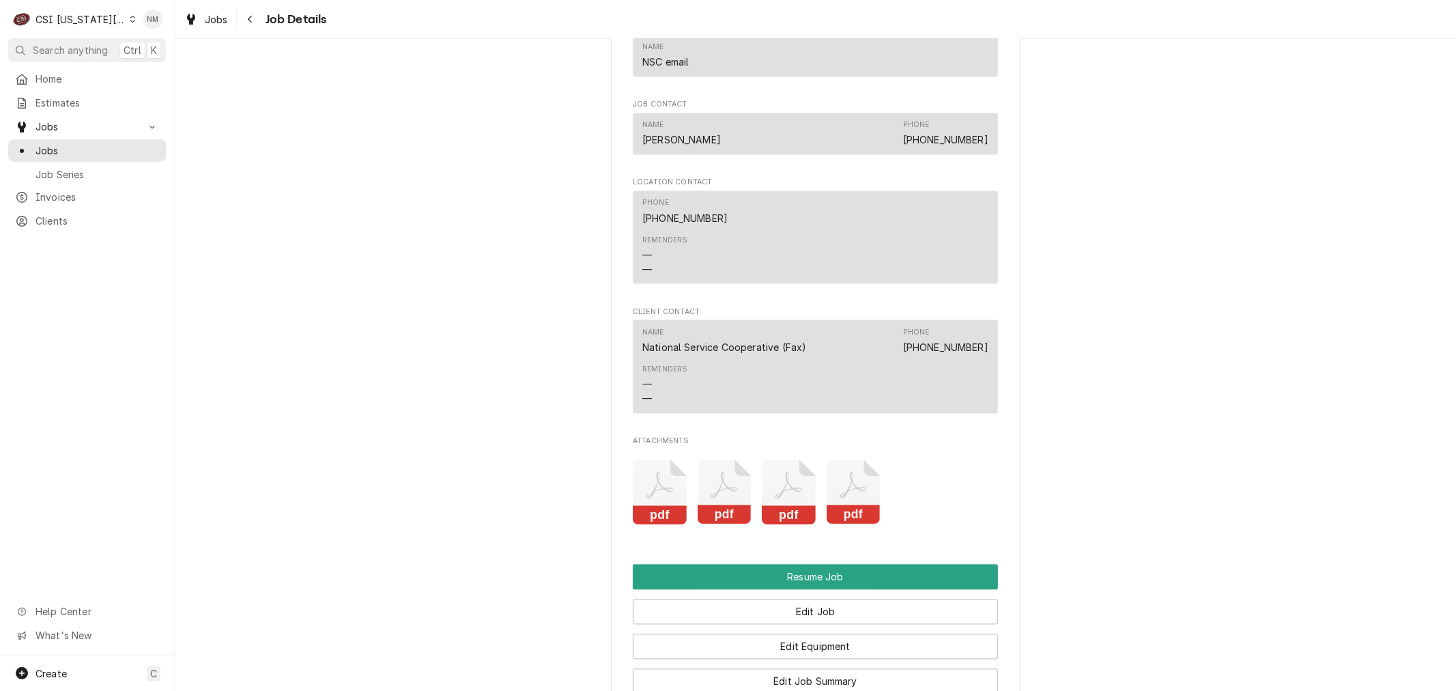
scroll to position [2427, 0]
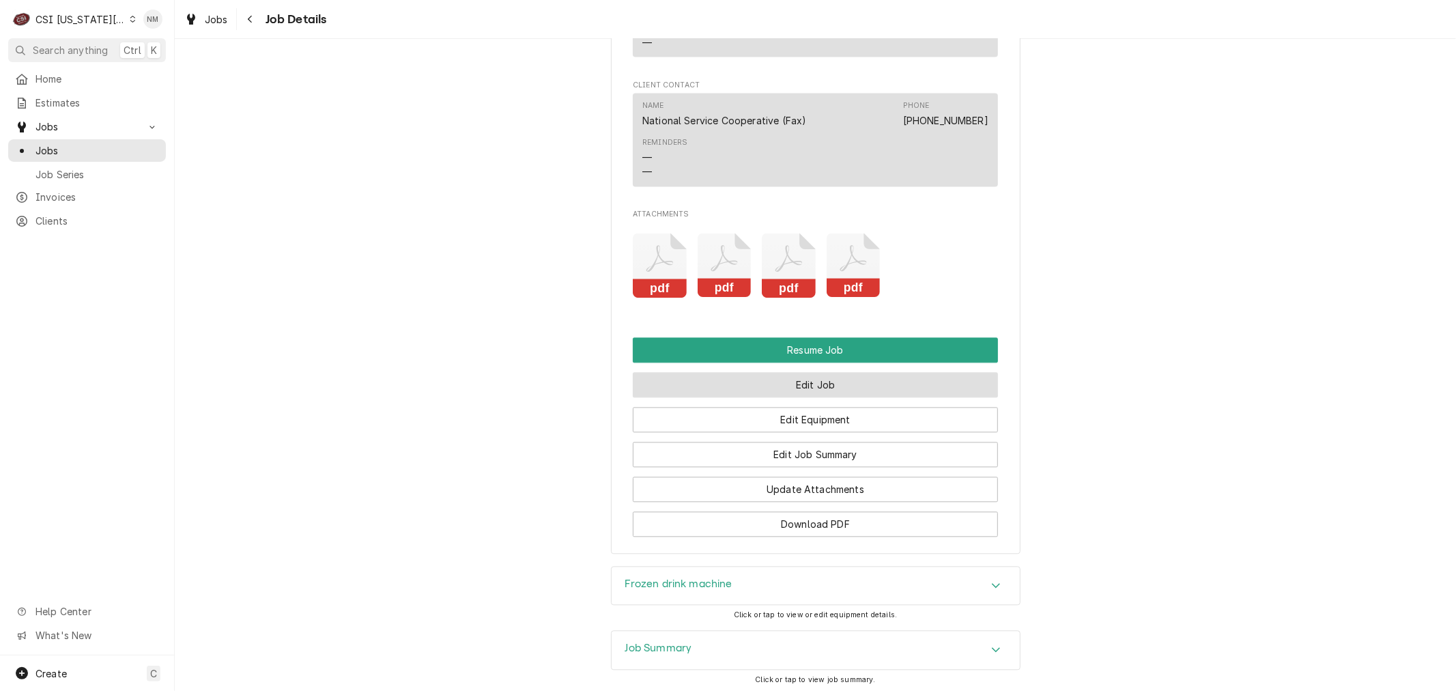
click at [823, 397] on button "Edit Job" at bounding box center [815, 384] width 365 height 25
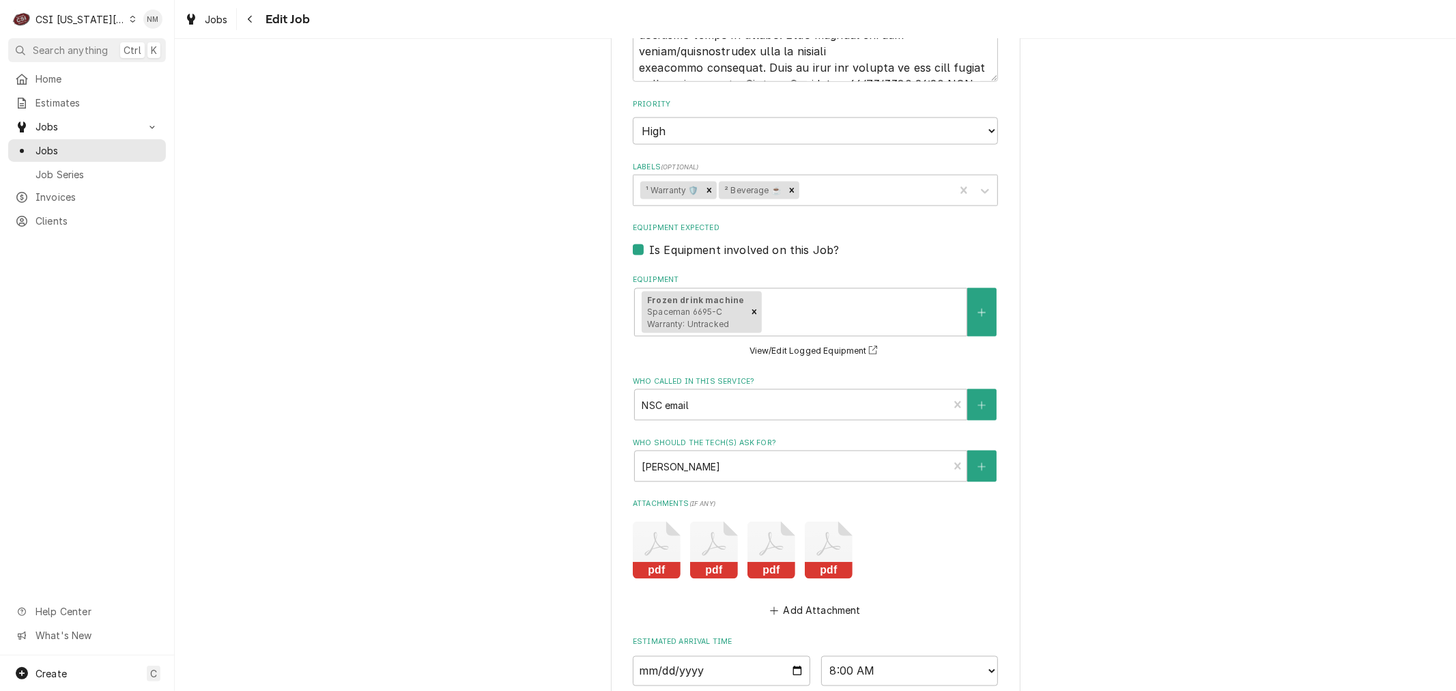
scroll to position [1745, 0]
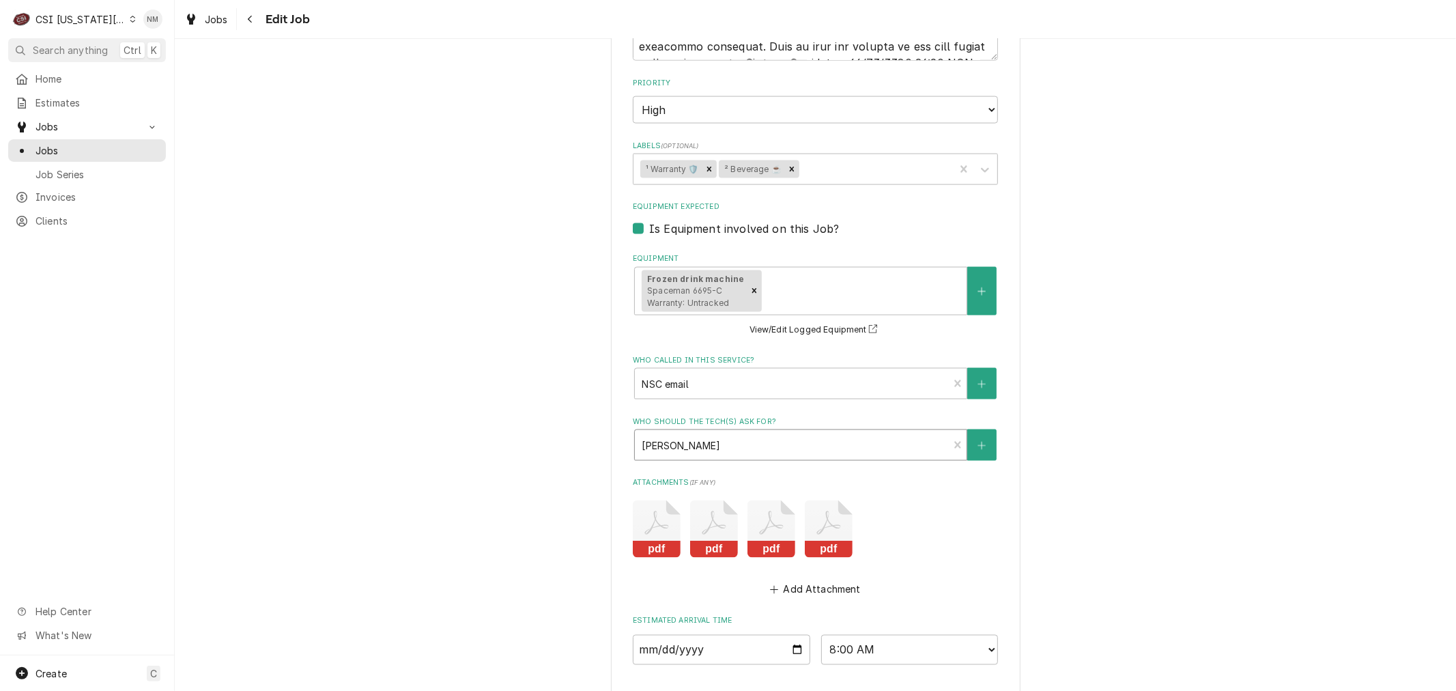
click at [800, 433] on div "Who should the tech(s) ask for?" at bounding box center [792, 445] width 300 height 25
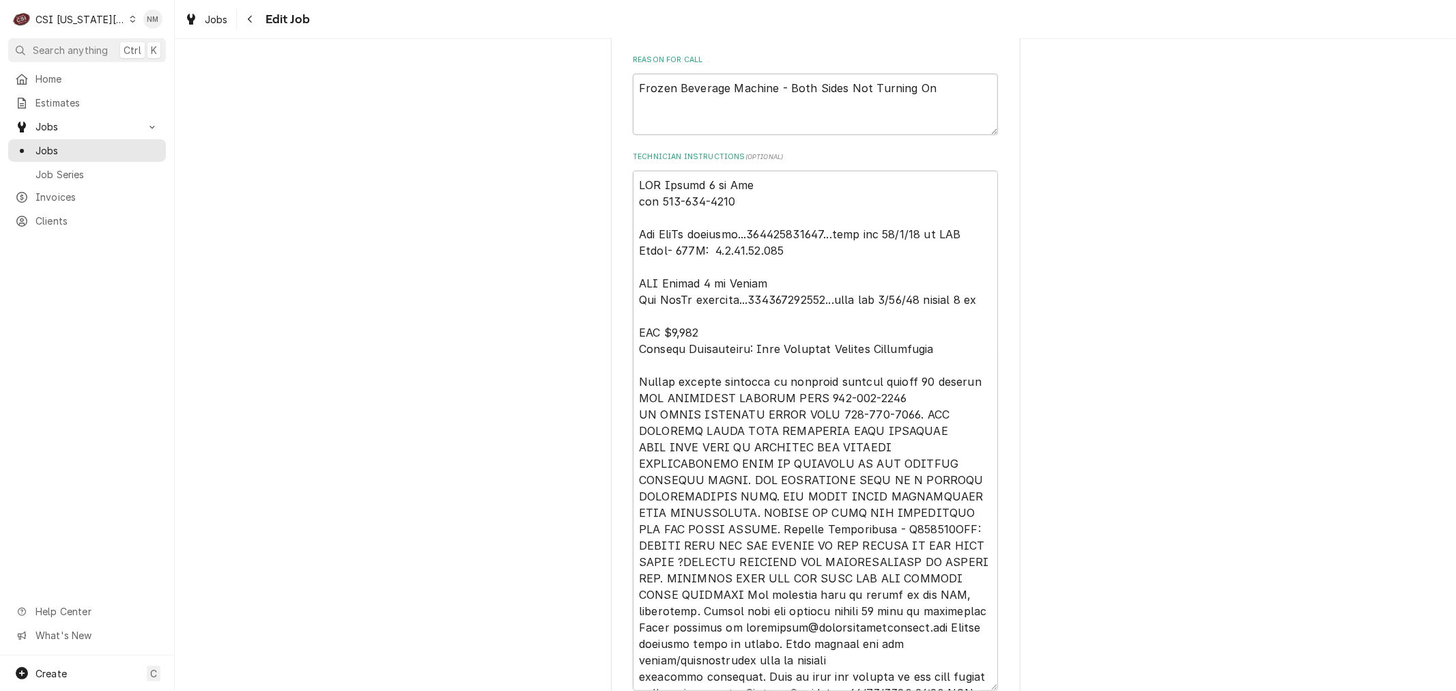
scroll to position [1040, 0]
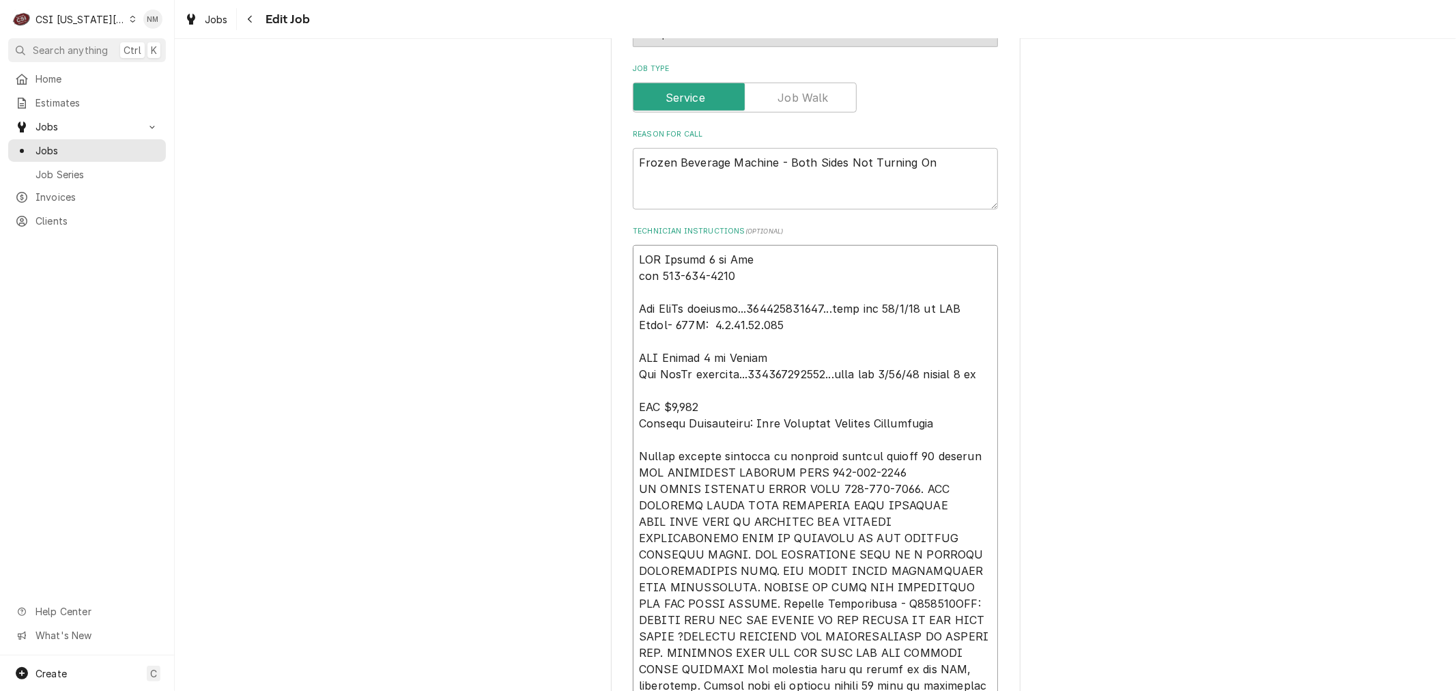
click at [633, 245] on textarea "Technician Instructions ( optional )" at bounding box center [815, 505] width 365 height 520
type textarea "x"
type textarea "LVM Breann 8 am Fri mod 816-522-0622 Per FedEx tracking...884793495116...part e…"
type textarea "x"
type textarea "L LVM Breann 8 am Fri mod 816-522-0622 Per FedEx tracking...884793495116...part…"
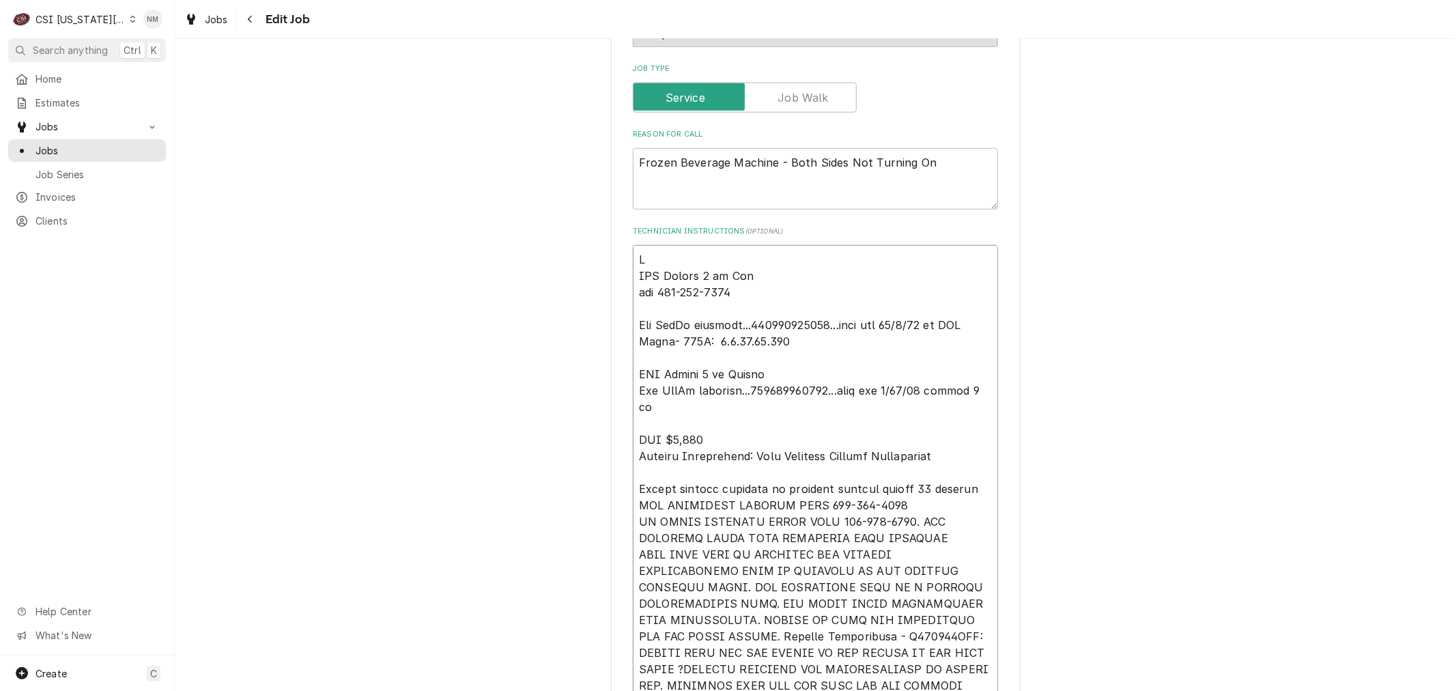
type textarea "x"
type textarea "LV LVM Breann 8 am Fri mod 816-522-0622 Per FedEx tracking...884793495116...par…"
type textarea "x"
type textarea "LVM LVM Breann 8 am Fri mod 816-522-0622 Per FedEx tracking...884793495116...pa…"
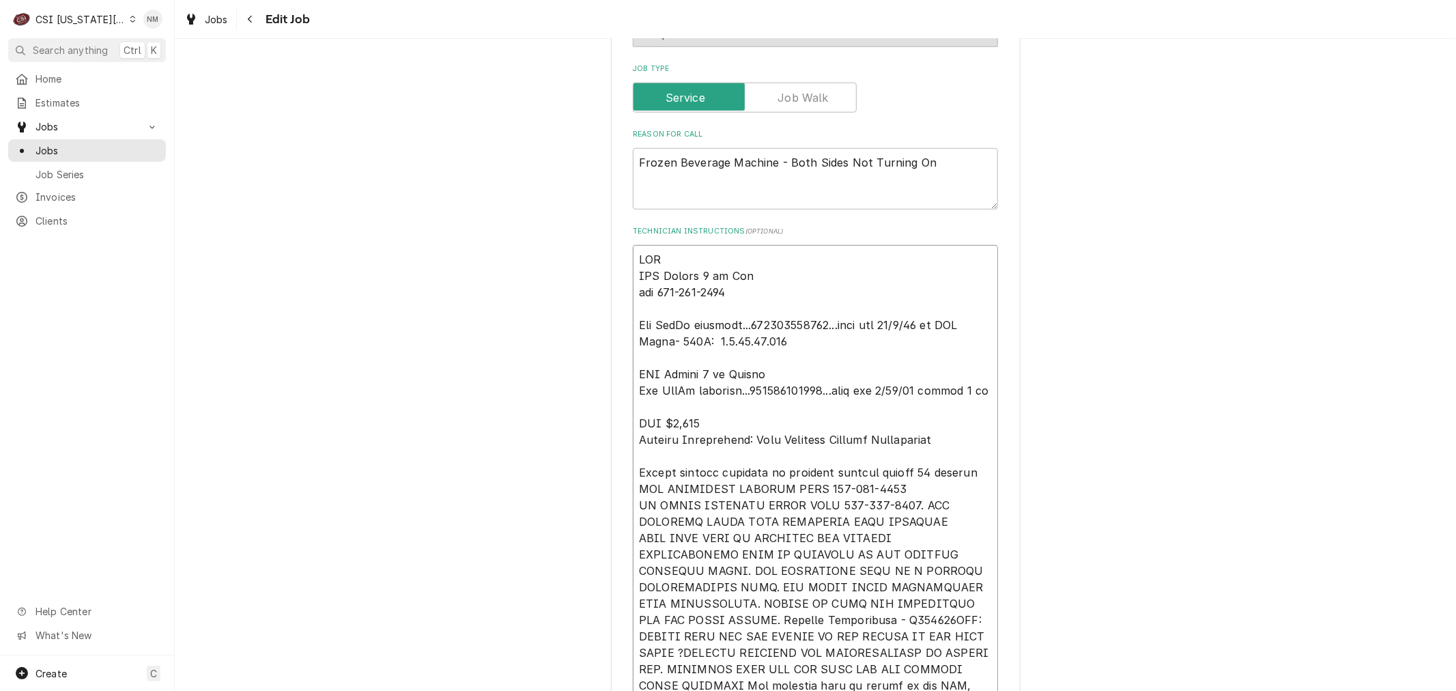
type textarea "x"
type textarea "LVM LVM Breann 8 am Fri mod 816-522-0622 Per FedEx tracking...884793495116...pa…"
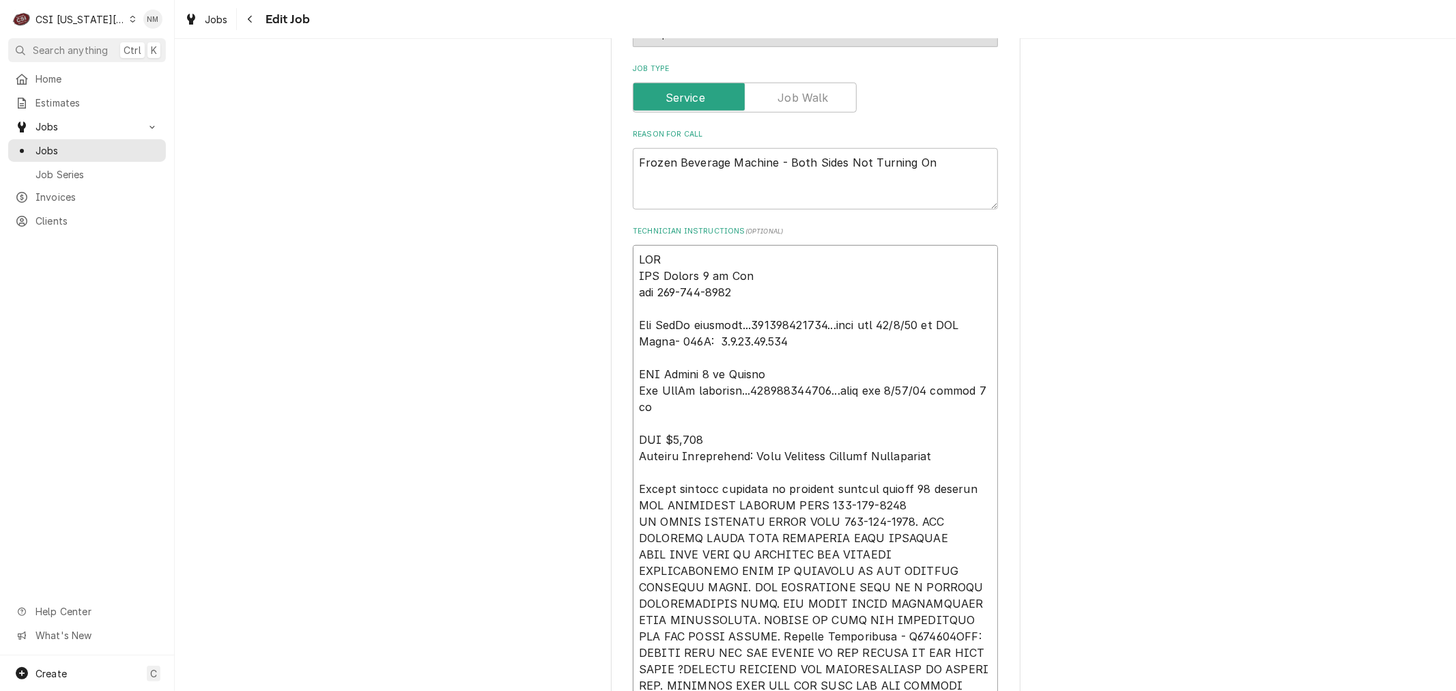
type textarea "x"
type textarea "LVM f LVM Breann 8 am Fri mod 816-522-0622 Per FedEx tracking...884793495116...…"
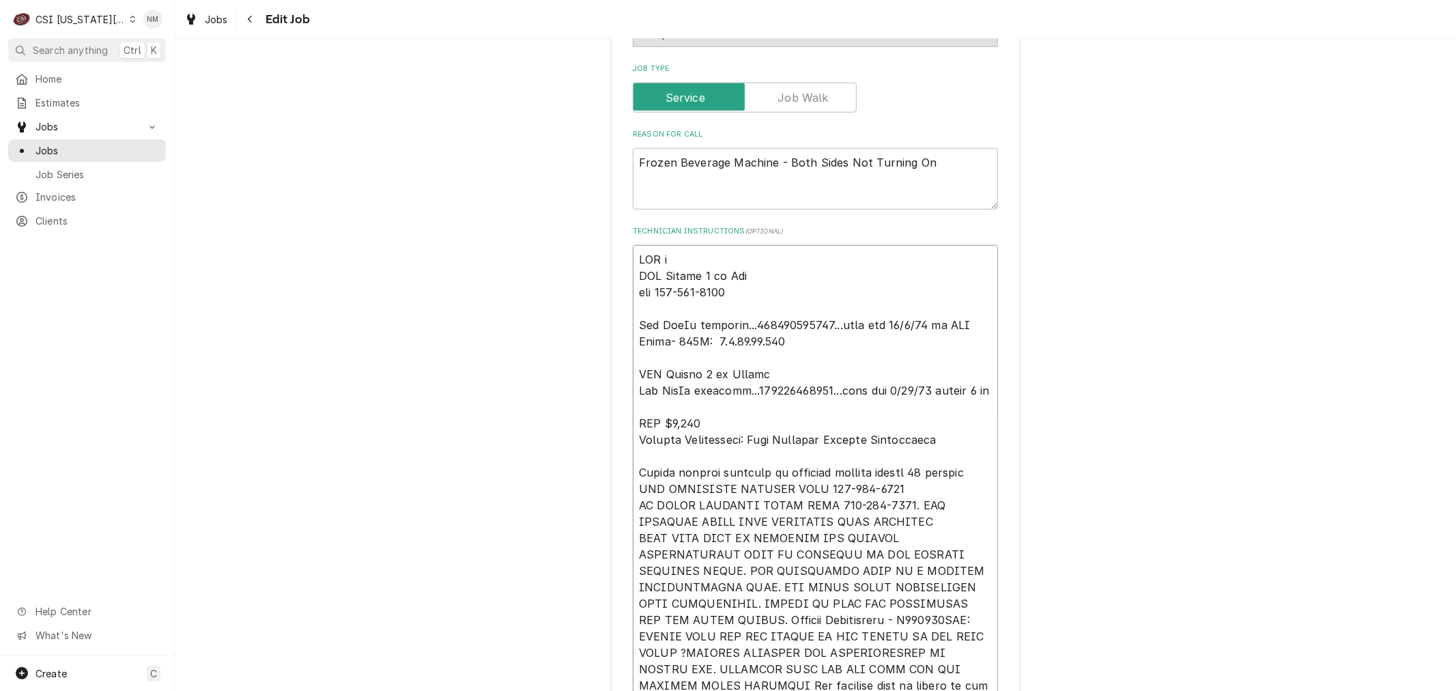
type textarea "x"
type textarea "LVM fo LVM Breann 8 am Fri mod 816-522-0622 Per FedEx tracking...884793495116..…"
type textarea "x"
type textarea "LVM for LVM Breann 8 am Fri mod 816-522-0622 Per FedEx tracking...884793495116.…"
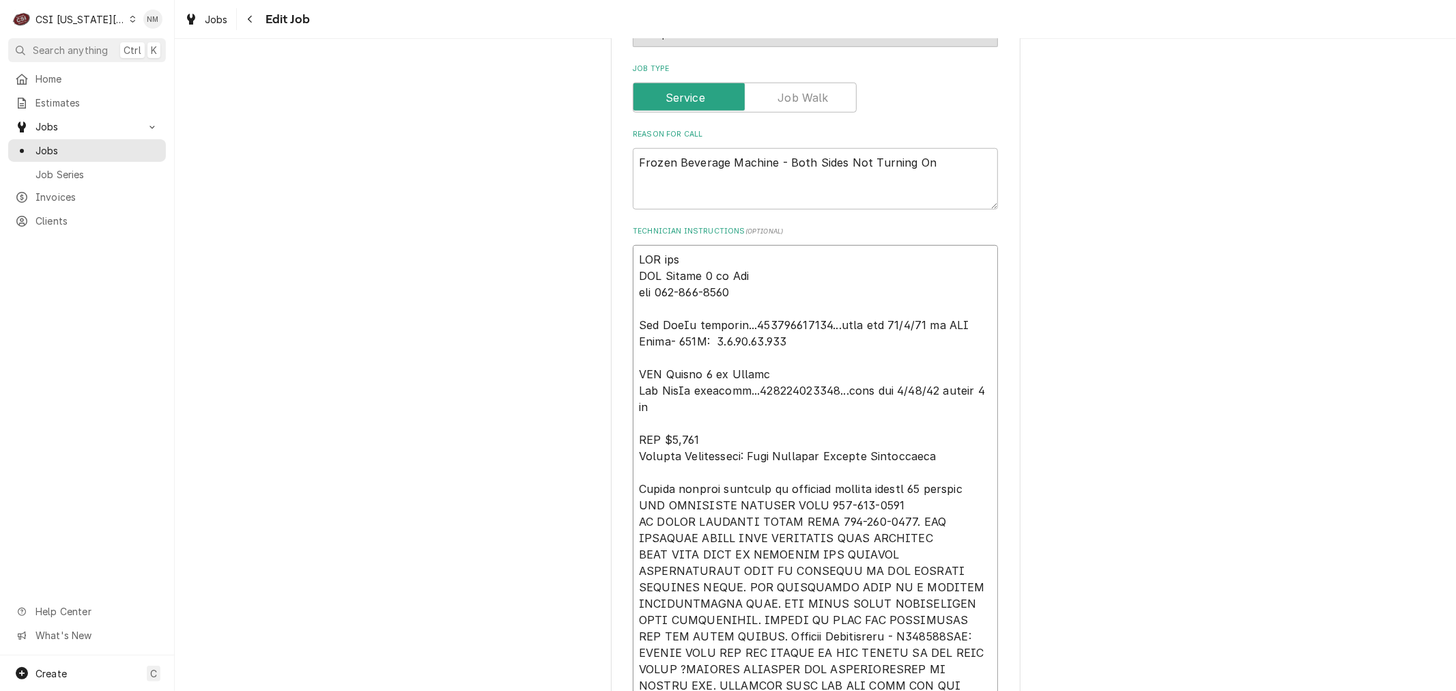
type textarea "x"
type textarea "LVM for LVM Breann 8 am Fri mod 816-522-0622 Per FedEx tracking...884793495116.…"
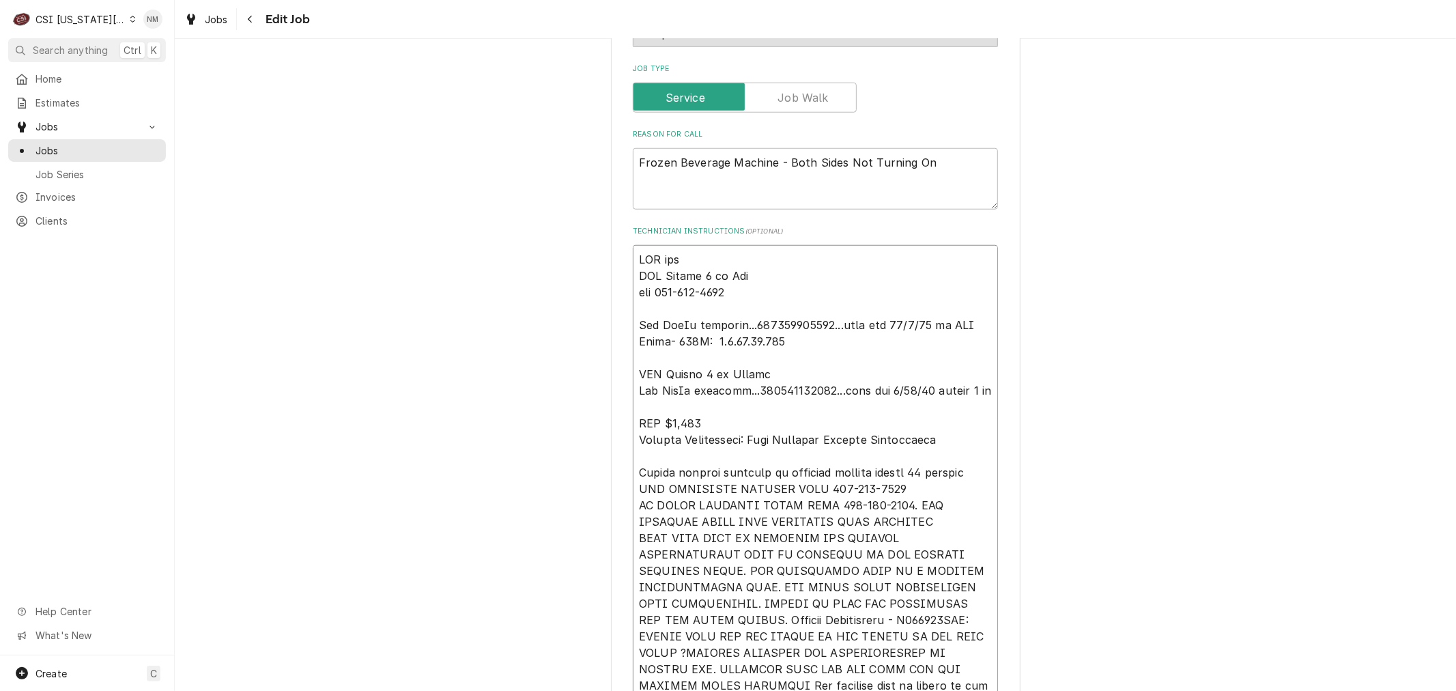
type textarea "x"
type textarea "LVM for B LVM Breann 8 am Fri mod 816-522-0622 Per FedEx tracking...88479349511…"
type textarea "x"
type textarea "LVM for Br LVM Breann 8 am Fri mod 816-522-0622 Per FedEx tracking...8847934951…"
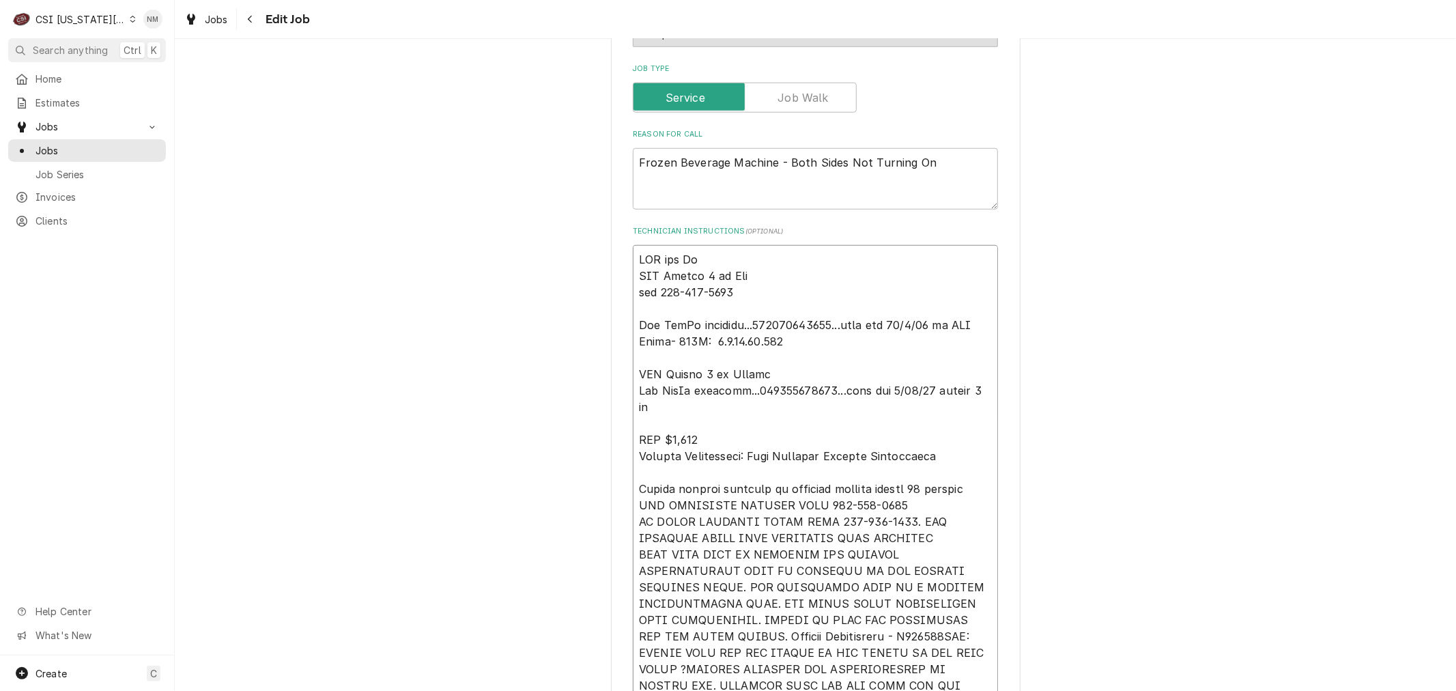
type textarea "x"
type textarea "LVM for Bre LVM Breann 8 am Fri mod 816-522-0622 Per FedEx tracking...884793495…"
type textarea "x"
type textarea "LVM for Brea LVM Breann 8 am Fri mod 816-522-0622 Per FedEx tracking...88479349…"
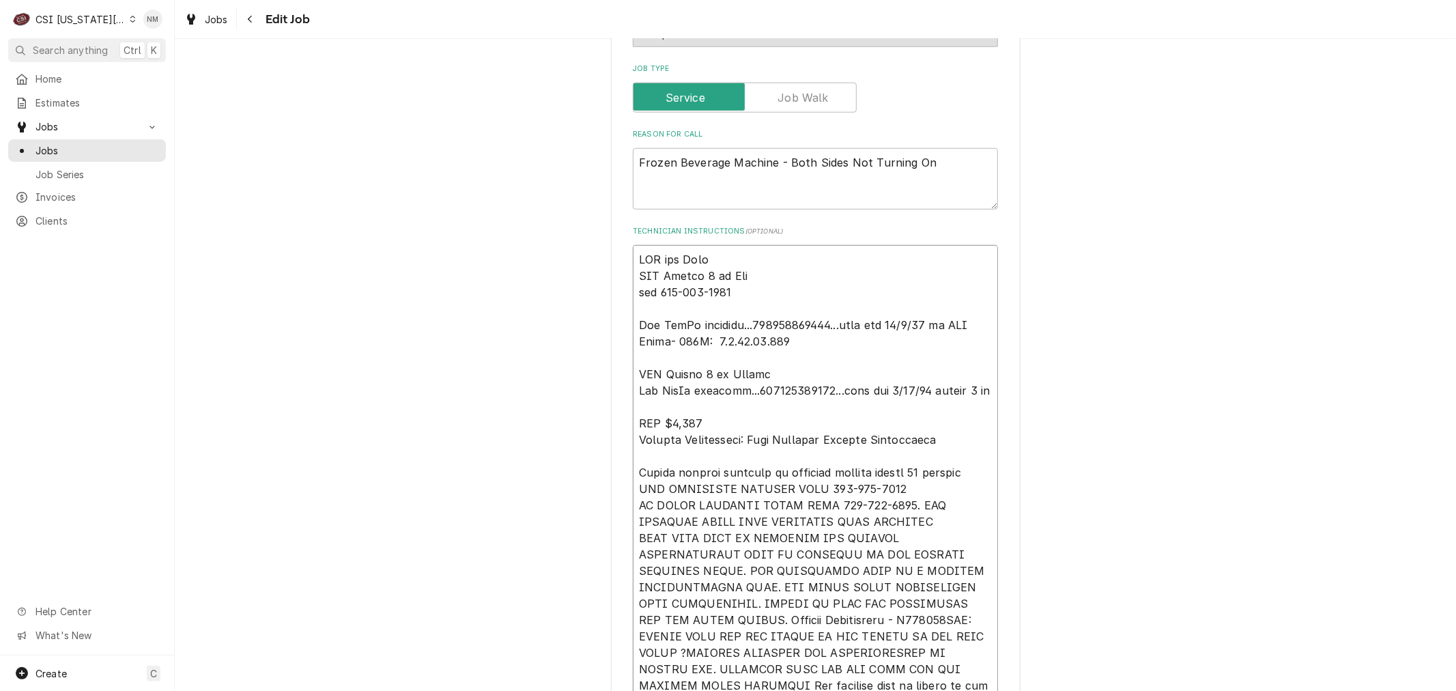
type textarea "x"
type textarea "LVM for Brean LVM Breann 8 am Fri mod 816-522-0622 Per FedEx tracking...8847934…"
type textarea "x"
type textarea "LVM for Breann LVM Breann 8 am Fri mod 816-522-0622 Per FedEx tracking...884793…"
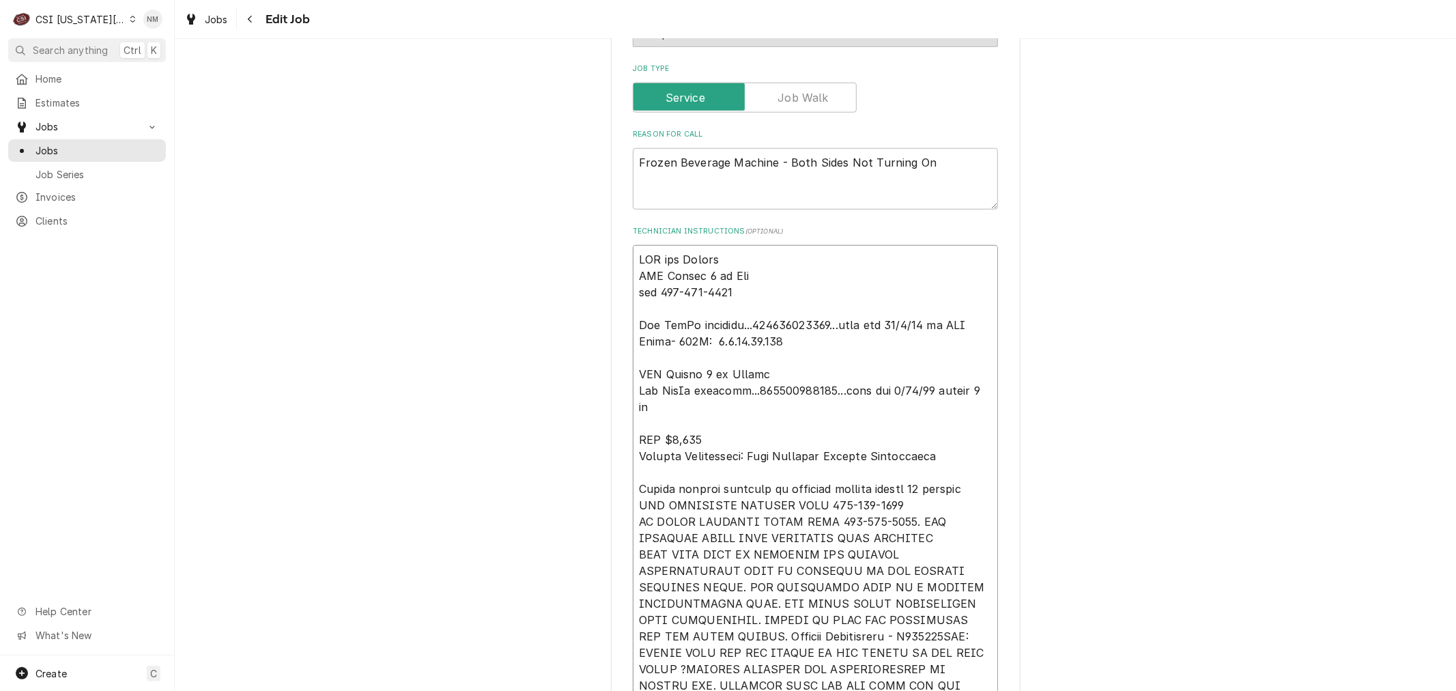
type textarea "x"
type textarea "LVM for Breann LVM Breann 8 am Fri mod 816-522-0622 Per FedEx tracking...884793…"
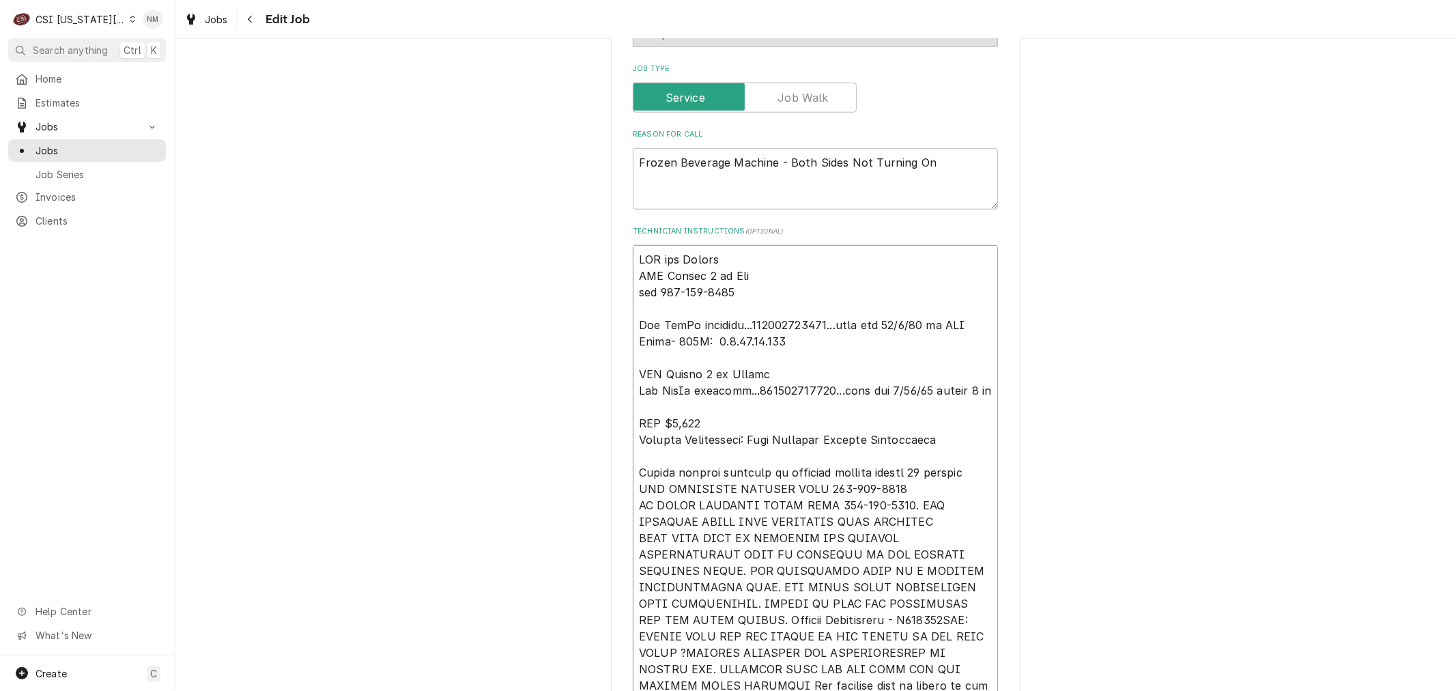
type textarea "x"
type textarea "LVM for Breann 8 LVM Breann 8 am Fri mod 816-522-0622 Per FedEx tracking...8847…"
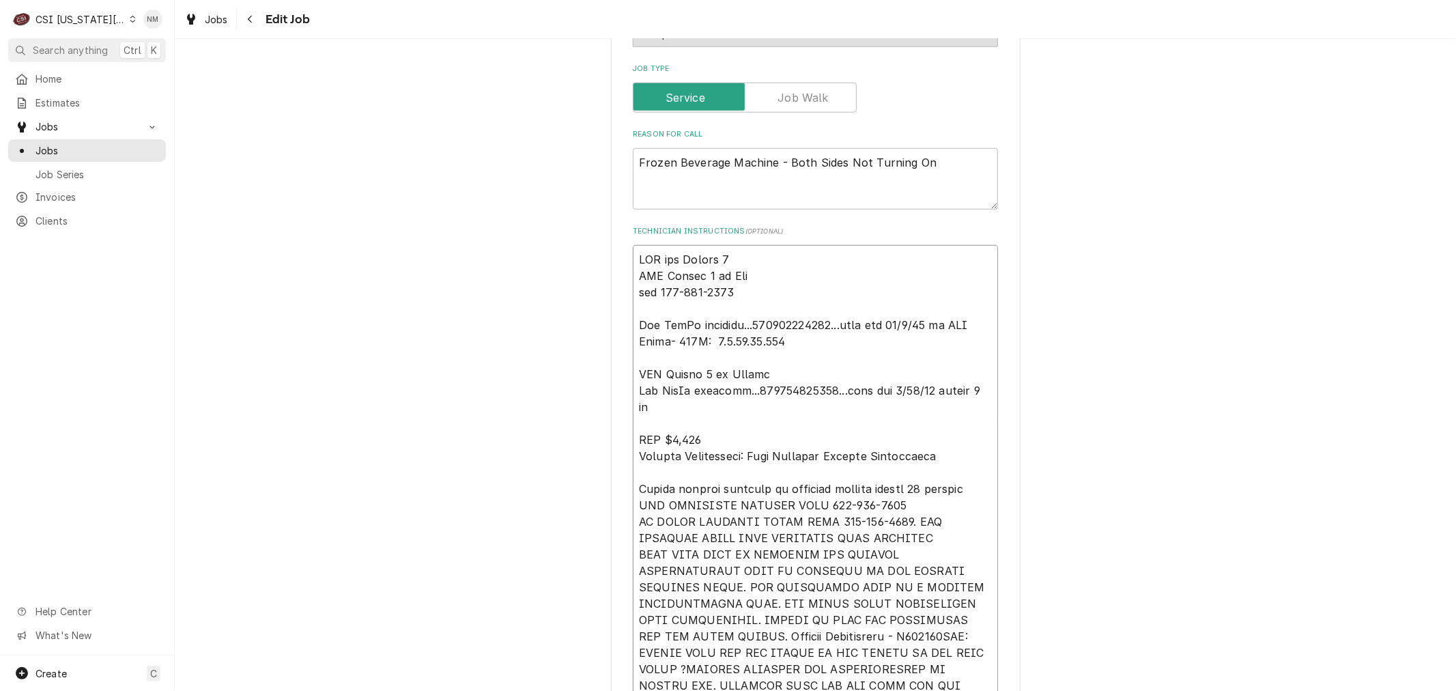
type textarea "x"
type textarea "LVM for Breann 8 LVM Breann 8 am Fri mod 816-522-0622 Per FedEx tracking...8847…"
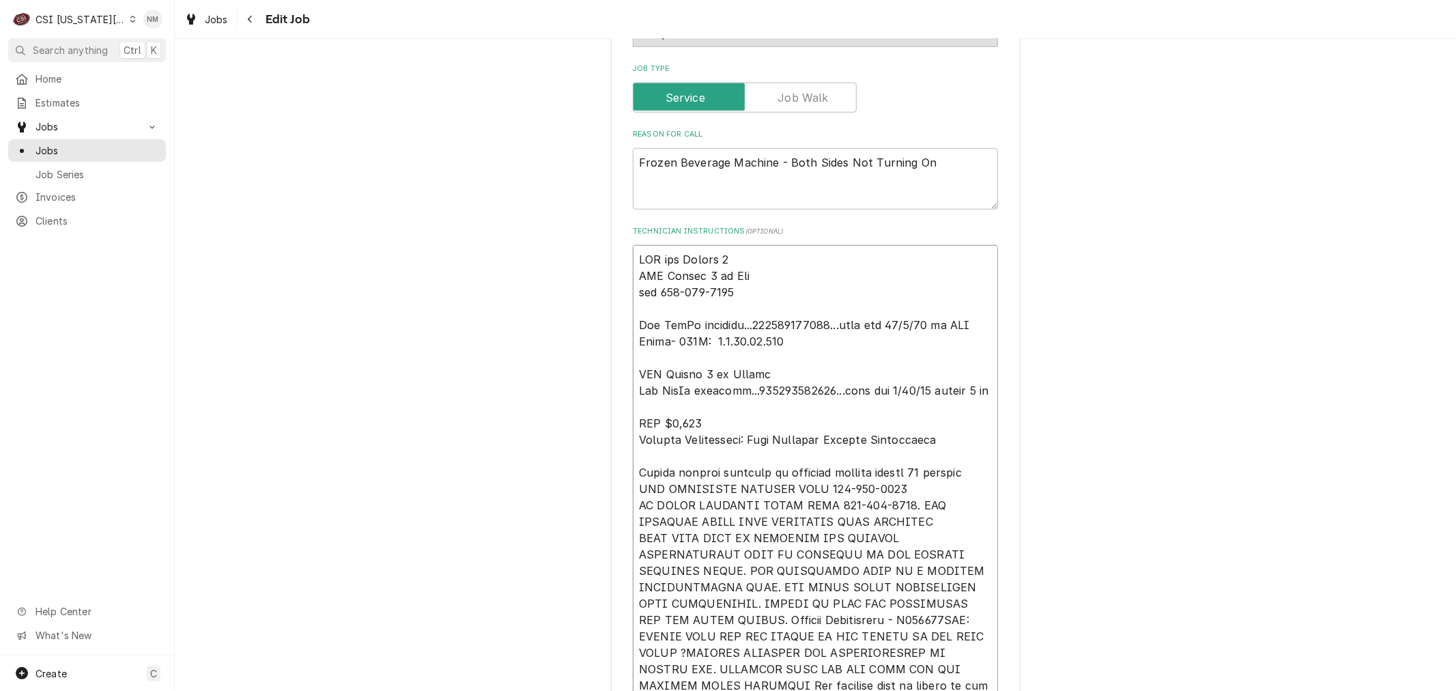
type textarea "x"
type textarea "LVM for Breann 8 a LVM Breann 8 am Fri mod 816-522-0622 Per FedEx tracking...88…"
type textarea "x"
type textarea "LVM for Breann 8 am LVM Breann 8 am Fri mod 816-522-0622 Per FedEx tracking...8…"
type textarea "x"
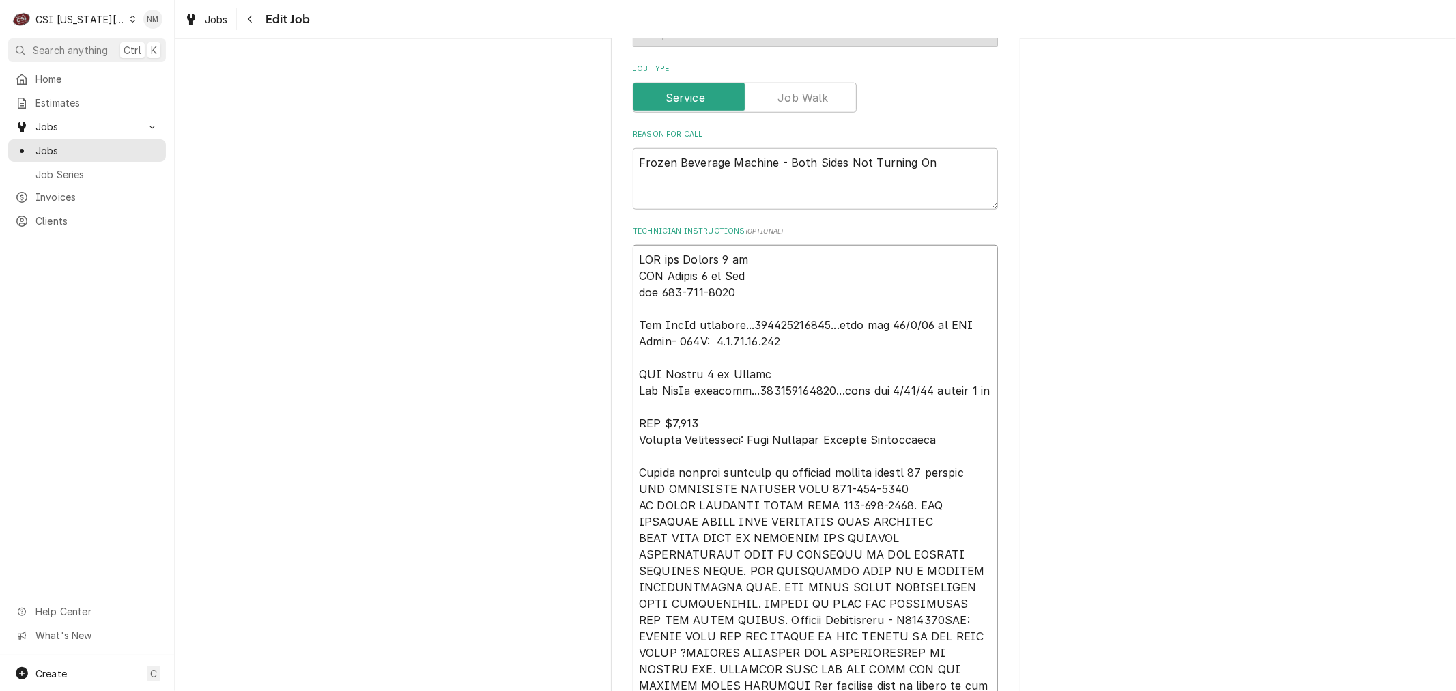
type textarea "LVM for Breann 8 am LVM Breann 8 am Fri mod 816-522-0622 Per FedEx tracking...8…"
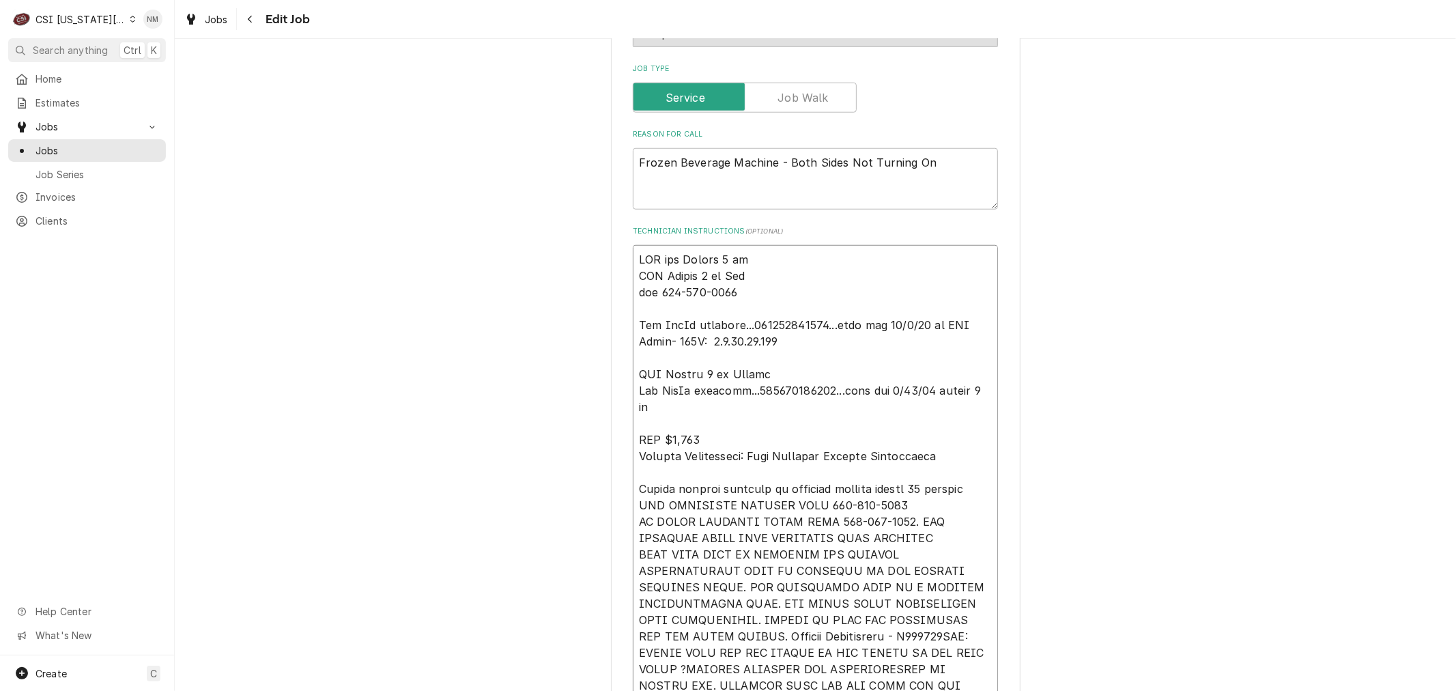
type textarea "x"
type textarea "LVM for Breann 8 am T LVM Breann 8 am Fri mod 816-522-0622 Per FedEx tracking..…"
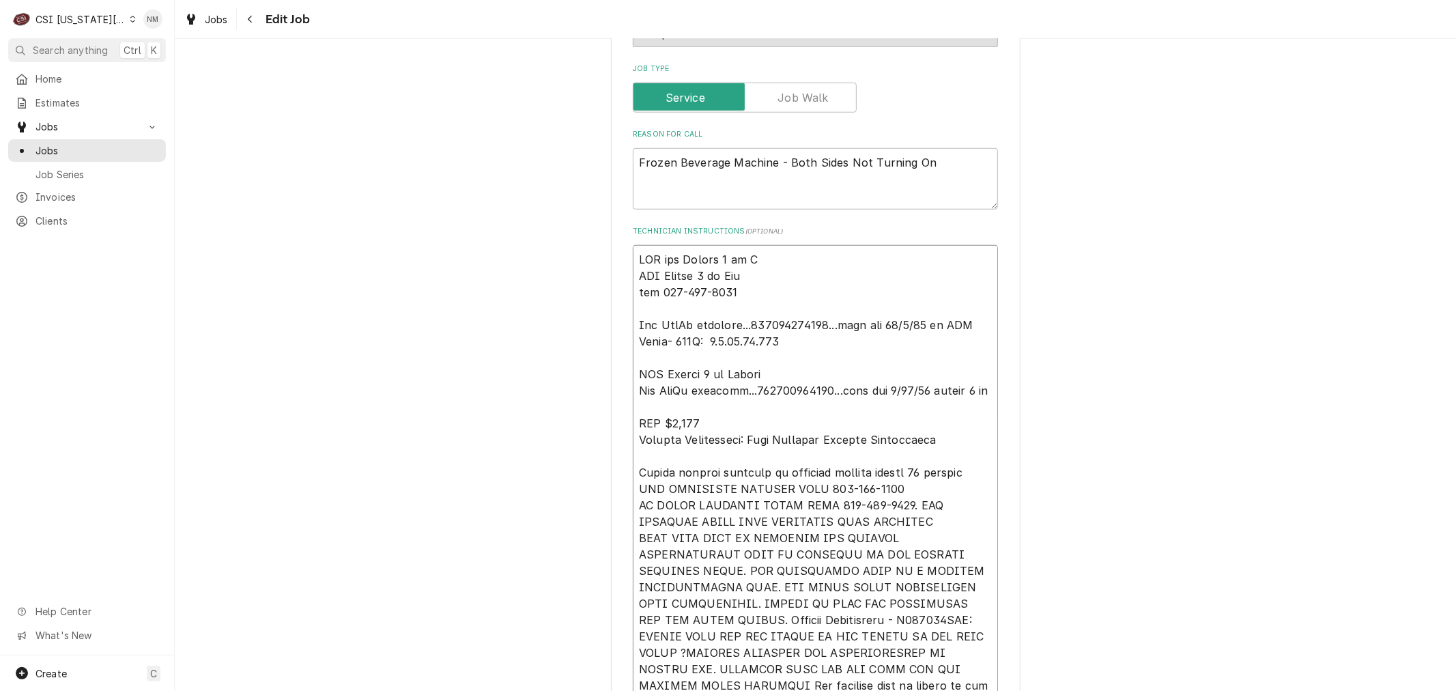
type textarea "x"
type textarea "LVM for Breann 8 am Tu LVM Breann 8 am Fri mod 816-522-0622 Per FedEx tracking.…"
type textarea "x"
type textarea "LVM for Breann 8 am Tue LVM Breann 8 am Fri mod 816-522-0622 Per FedEx tracking…"
type textarea "x"
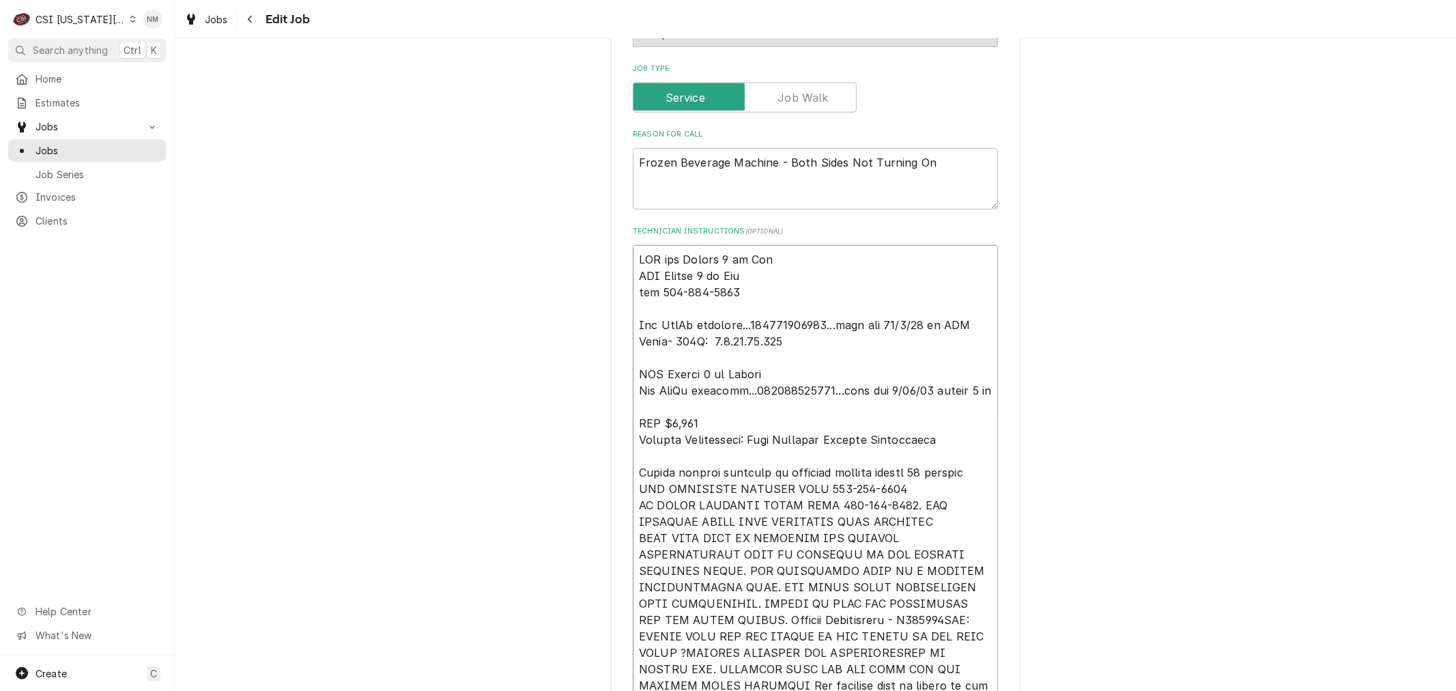
type textarea "LVM for Breann 8 am Tues LVM Breann 8 am Fri mod 816-522-0622 Per FedEx trackin…"
type textarea "x"
type textarea "LVM for Breann 8 am Tues LVM Breann 8 am Fri mod 816-522-0622 Per FedEx trackin…"
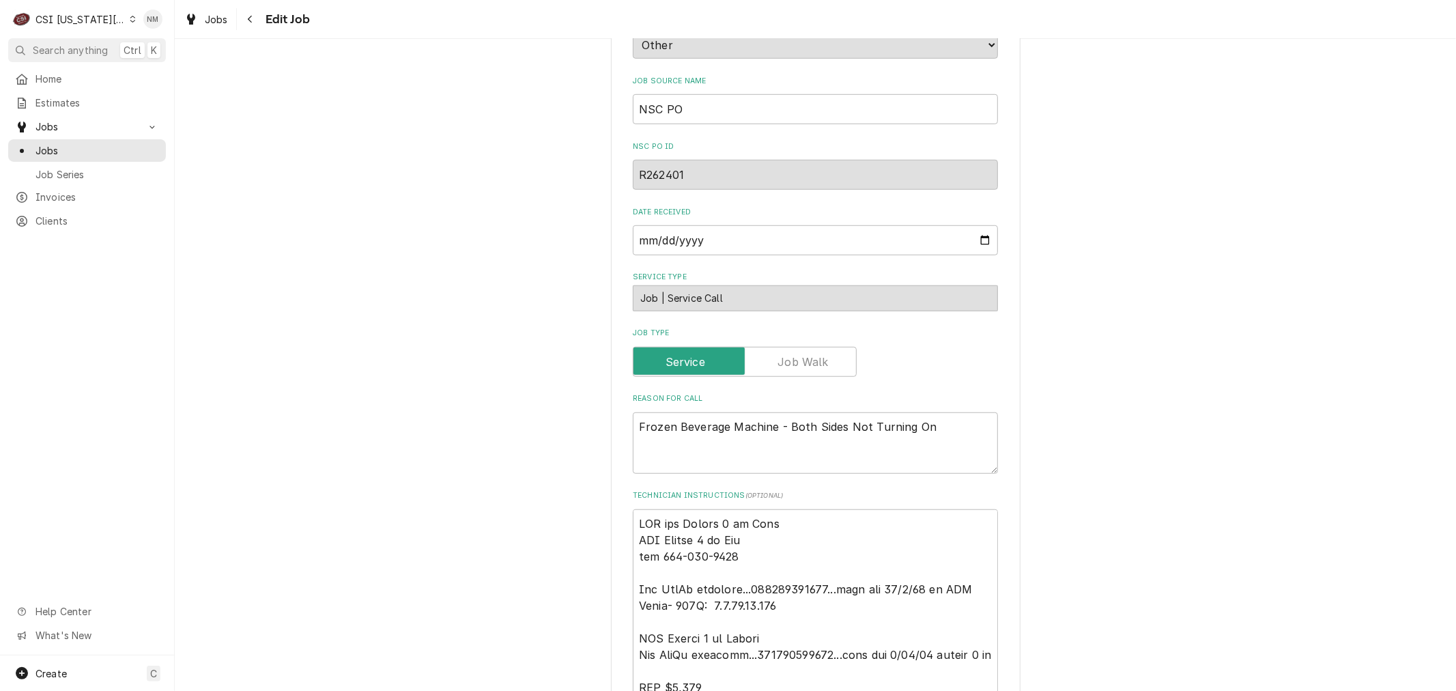
scroll to position [813, 0]
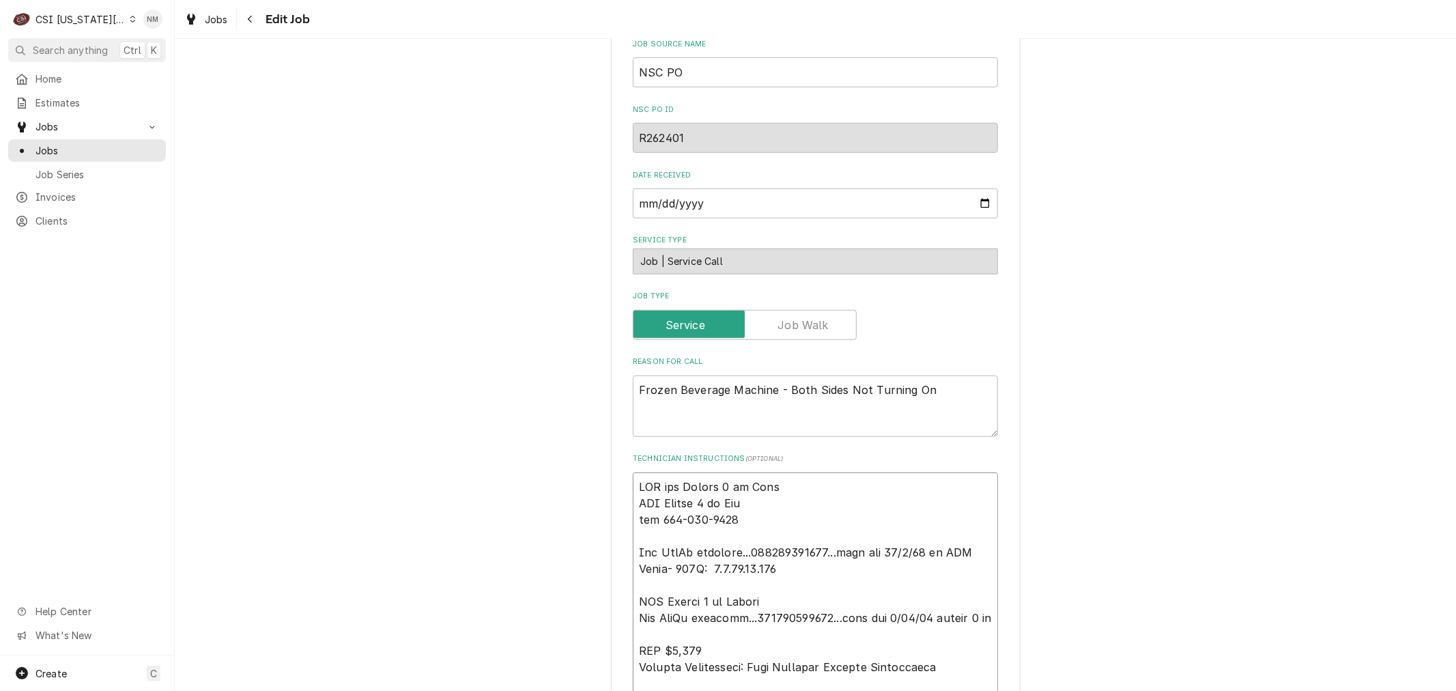
type textarea "x"
type textarea "LVM for Breann 8 am Tues LVM Breann 8 am Fri mod 816-522-0622 Per FedEx trackin…"
type textarea "x"
type textarea "M LVM for Breann 8 am Tues LVM Breann 8 am Fri mod 816-522-0622 Per FedEx track…"
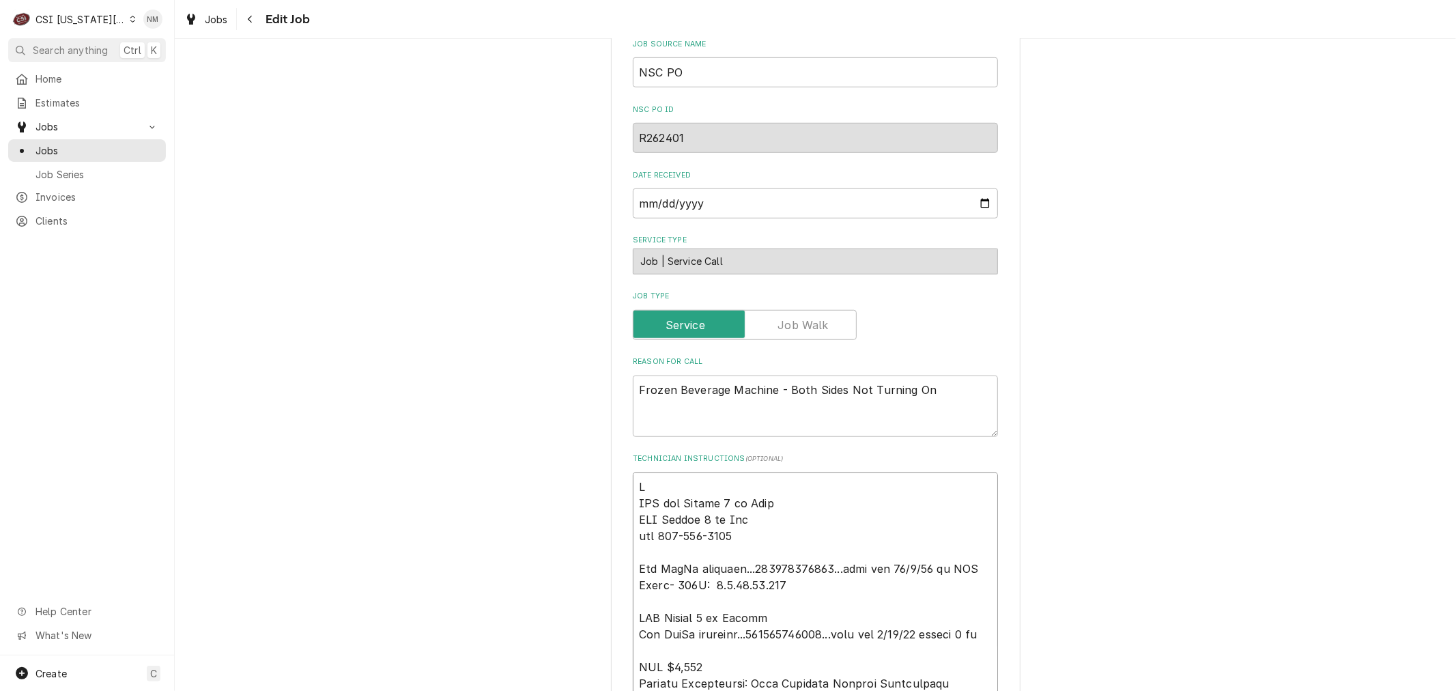
type textarea "x"
type textarea "MO LVM for Breann 8 am Tues LVM Breann 8 am Fri mod 816-522-0622 Per FedEx trac…"
type textarea "x"
type textarea "MOD LVM for Breann 8 am Tues LVM Breann 8 am Fri mod 816-522-0622 Per FedEx tra…"
type textarea "x"
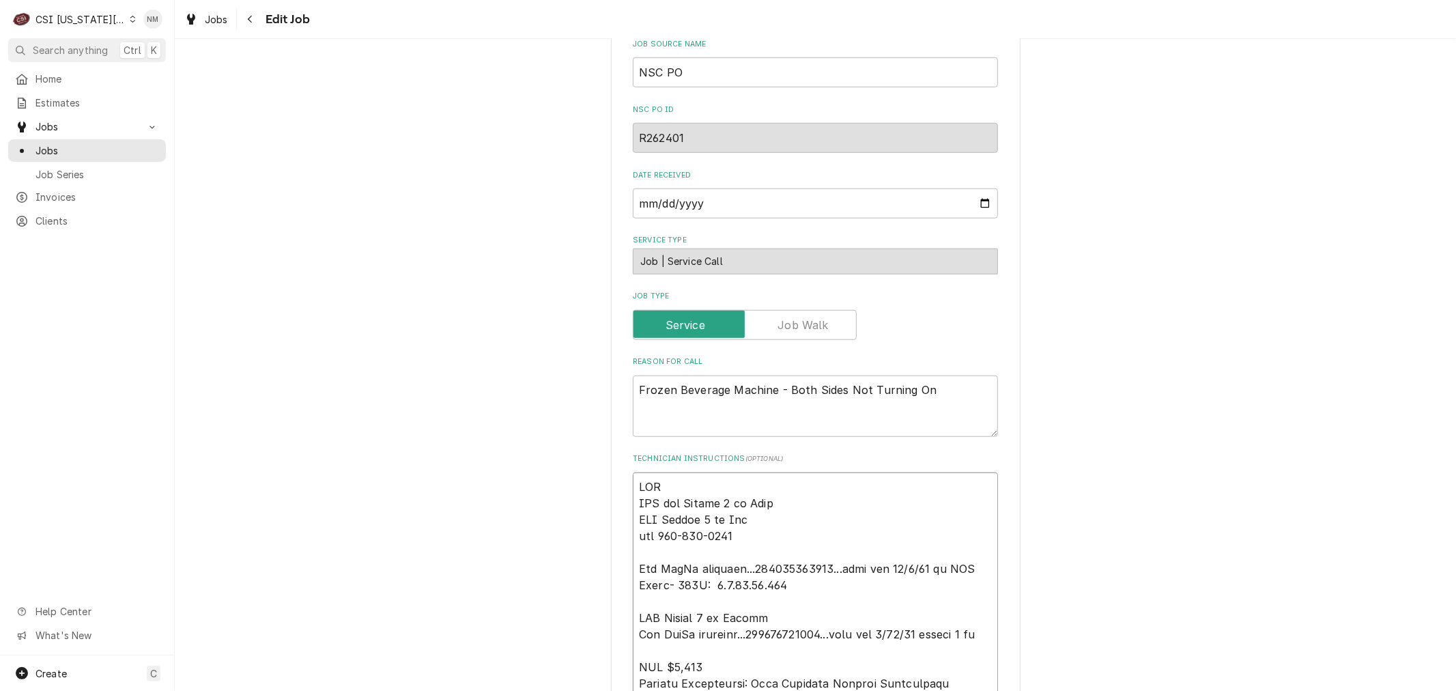
type textarea "MOD LVM for Breann 8 am Tues LVM Breann 8 am Fri mod 816-522-0622 Per FedEx tra…"
type textarea "x"
type textarea "MOD 7 LVM for Breann 8 am Tues LVM Breann 8 am Fri mod 816-522-0622 Per FedEx t…"
type textarea "x"
type textarea "MOD 78 LVM for Breann 8 am Tues LVM Breann 8 am Fri mod 816-522-0622 Per FedEx …"
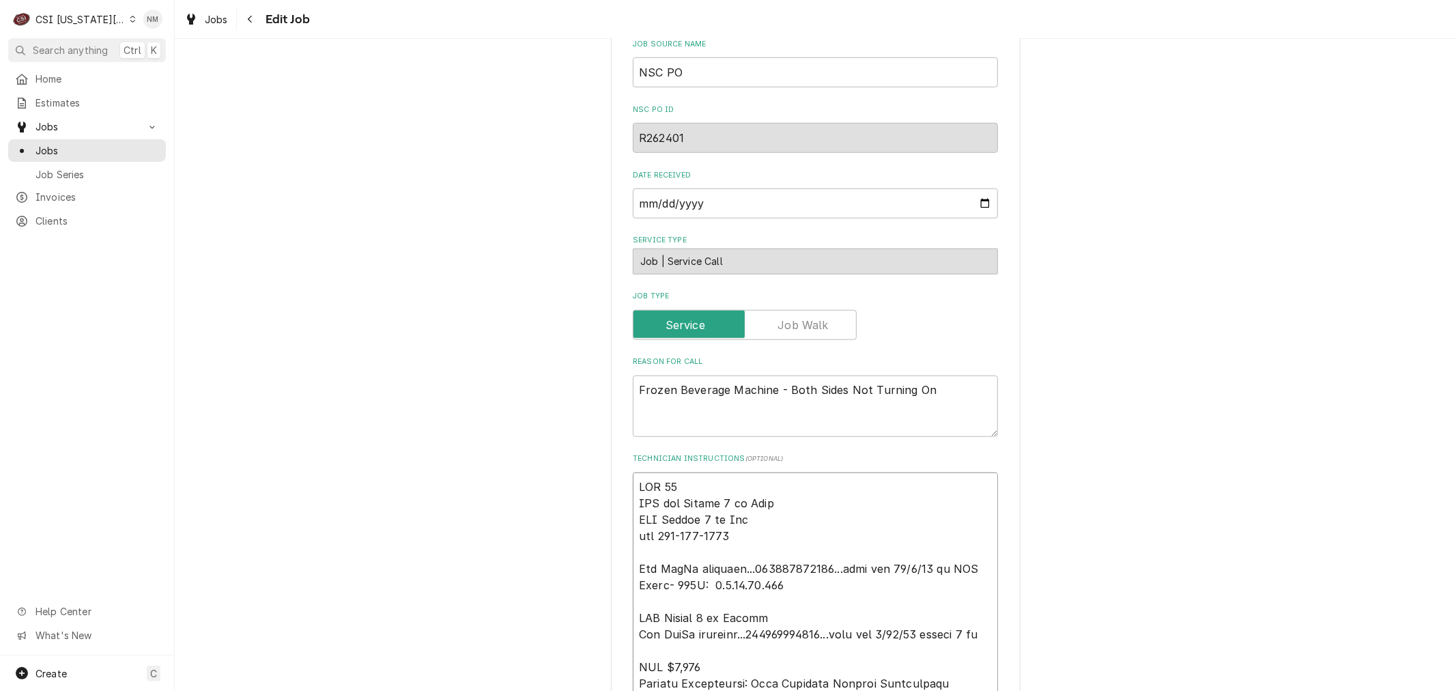
type textarea "x"
type textarea "MOD 785 LVM for Breann 8 am Tues LVM Breann 8 am Fri mod 816-522-0622 Per FedEx…"
type textarea "x"
type textarea "MOD 785- LVM for Breann 8 am Tues LVM Breann 8 am Fri mod 816-522-0622 Per FedE…"
type textarea "x"
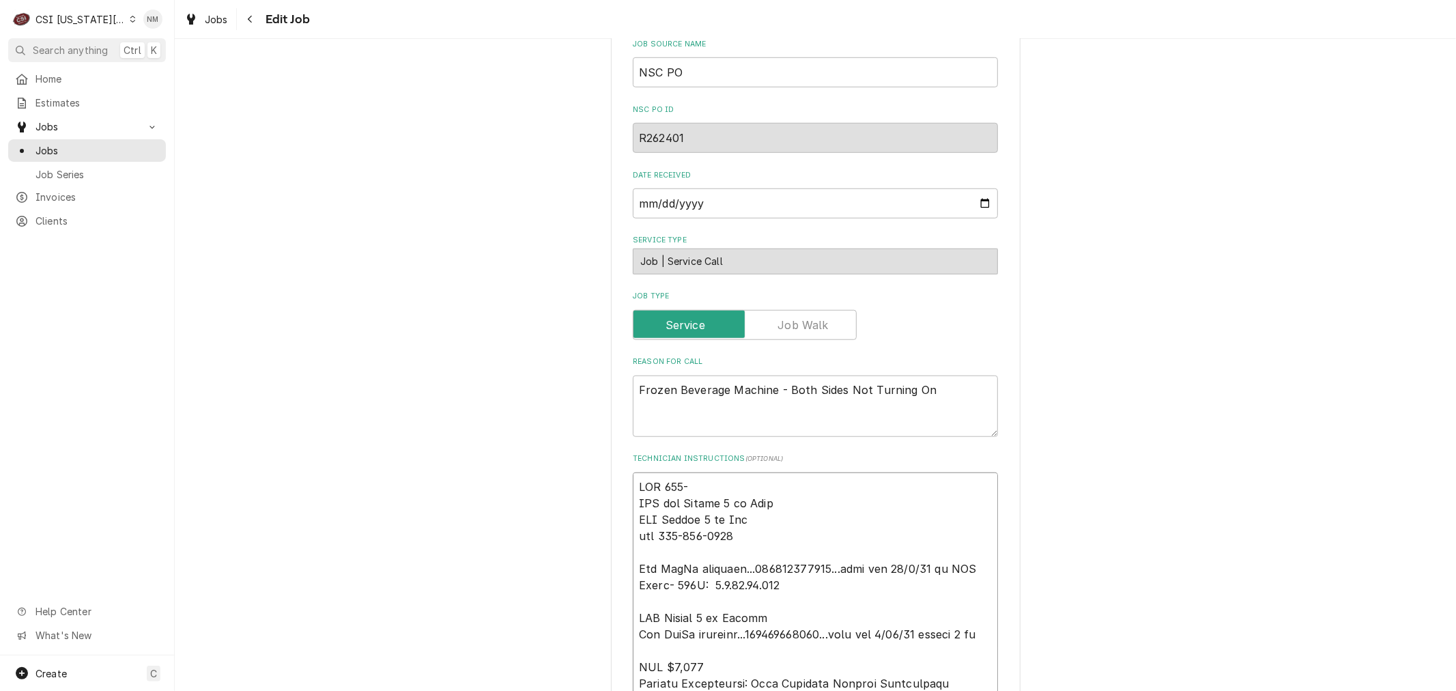
type textarea "MOD 785-6 LVM for Breann 8 am Tues LVM Breann 8 am Fri mod 816-522-0622 Per Fed…"
type textarea "x"
type textarea "MOD 785-60 LVM for Breann 8 am Tues LVM Breann 8 am Fri mod 816-522-0622 Per Fe…"
type textarea "x"
type textarea "MOD 785-600 LVM for Breann 8 am Tues LVM Breann 8 am Fri mod 816-522-0622 Per F…"
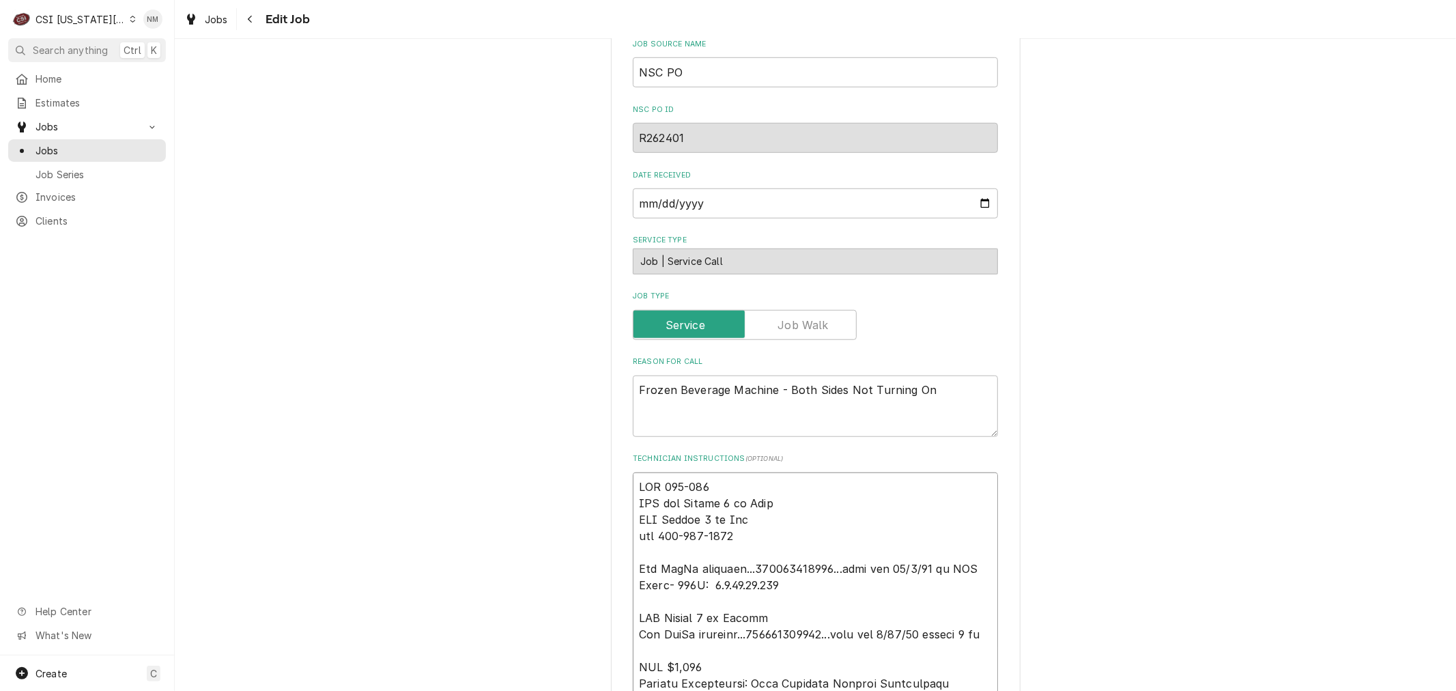
type textarea "x"
type textarea "MOD 785-600- LVM for Breann 8 am Tues LVM Breann 8 am Fri mod 816-522-0622 Per …"
type textarea "x"
type textarea "MOD 785-600-2 LVM for Breann 8 am Tues LVM Breann 8 am Fri mod 816-522-0622 Per…"
type textarea "x"
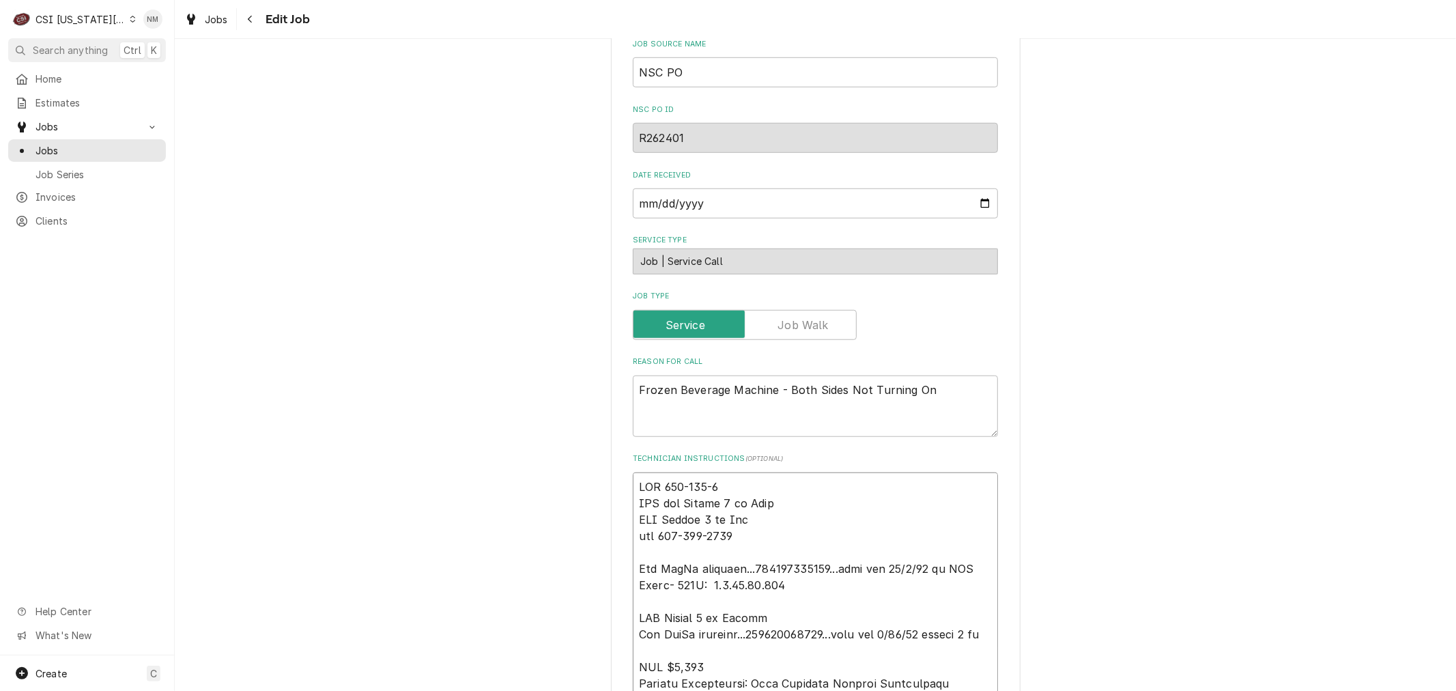
type textarea "MOD 785-600-27 LVM for Breann 8 am Tues LVM Breann 8 am Fri mod 816-522-0622 Pe…"
type textarea "x"
type textarea "MOD 785-600-272 LVM for Breann 8 am Tues LVM Breann 8 am Fri mod 816-522-0622 P…"
type textarea "x"
type textarea "MOD 785-600-2725 LVM for Breann 8 am Tues LVM Breann 8 am Fri mod 816-522-0622 …"
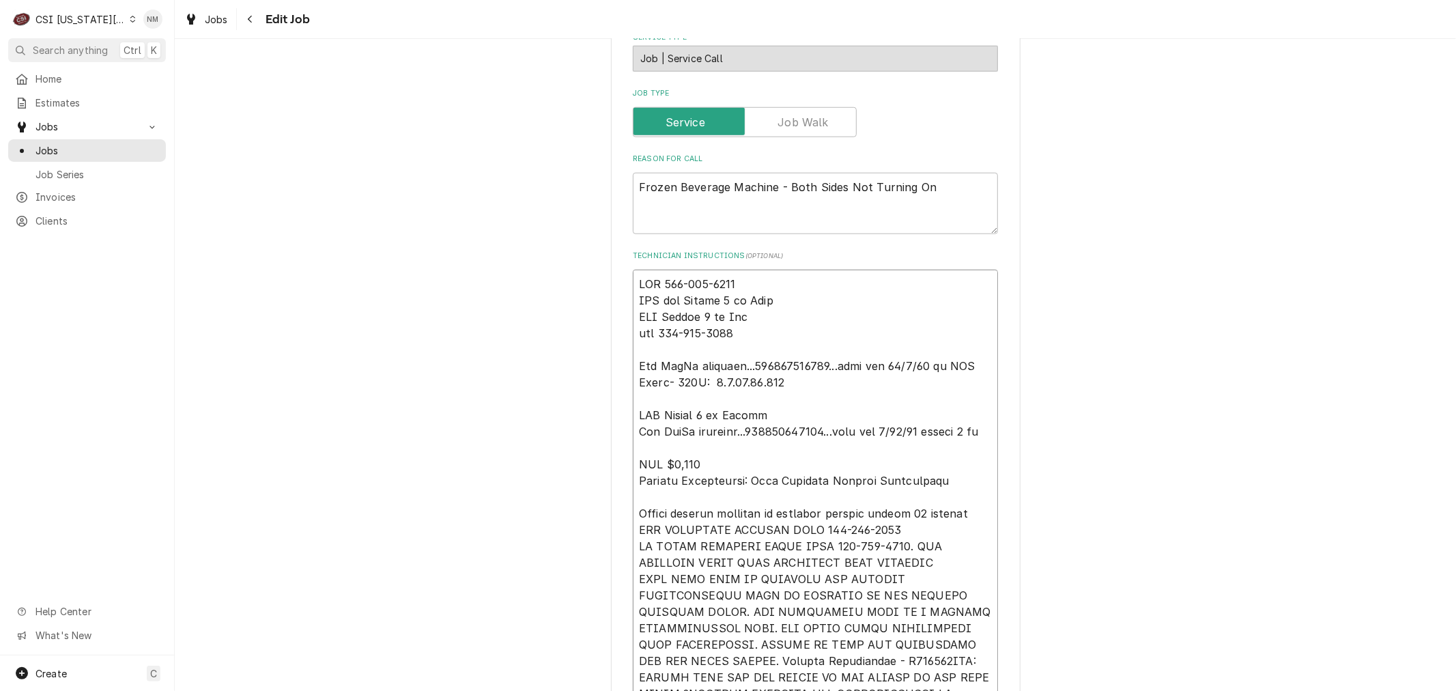
scroll to position [1040, 0]
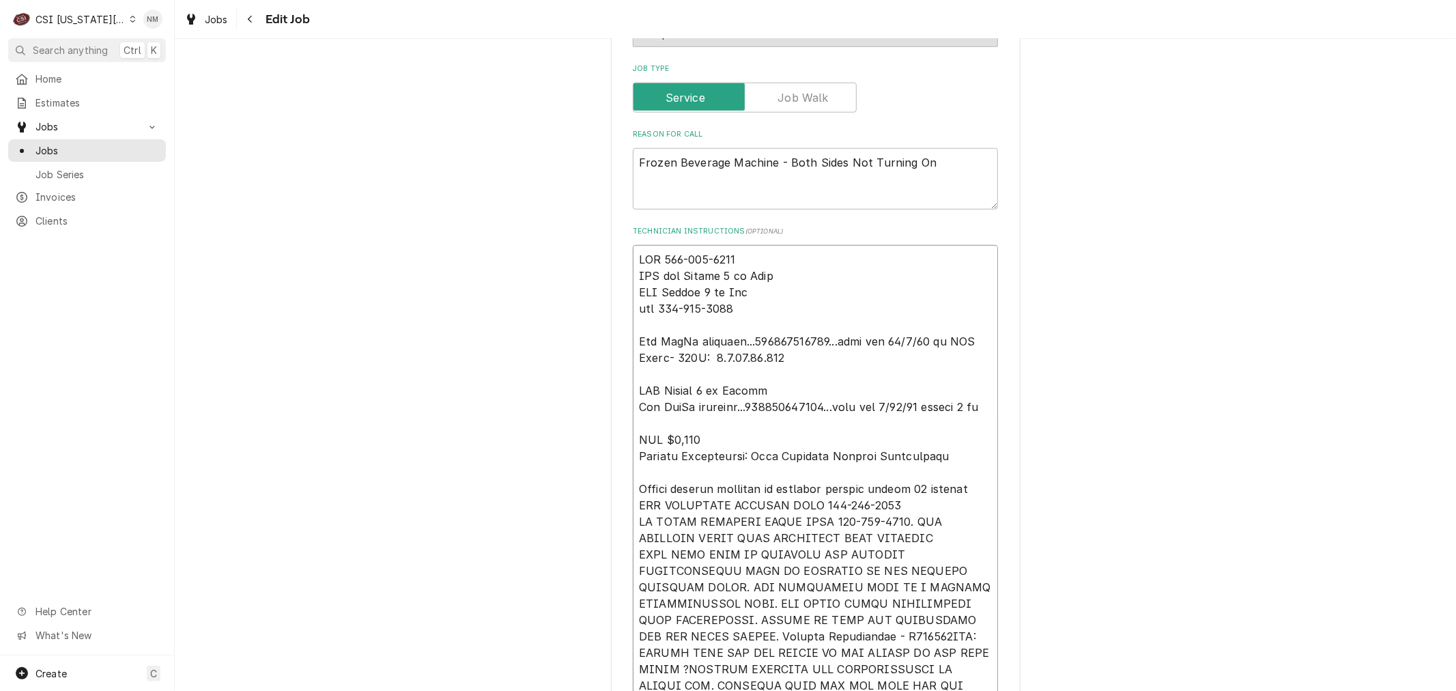
type textarea "x"
type textarea "MOD 785-600-272 LVM for Breann 8 am Tues LVM Breann 8 am Fri mod 816-522-0622 P…"
type textarea "x"
type textarea "MOD 785-600-27 LVM for Breann 8 am Tues LVM Breann 8 am Fri mod 816-522-0622 Pe…"
type textarea "x"
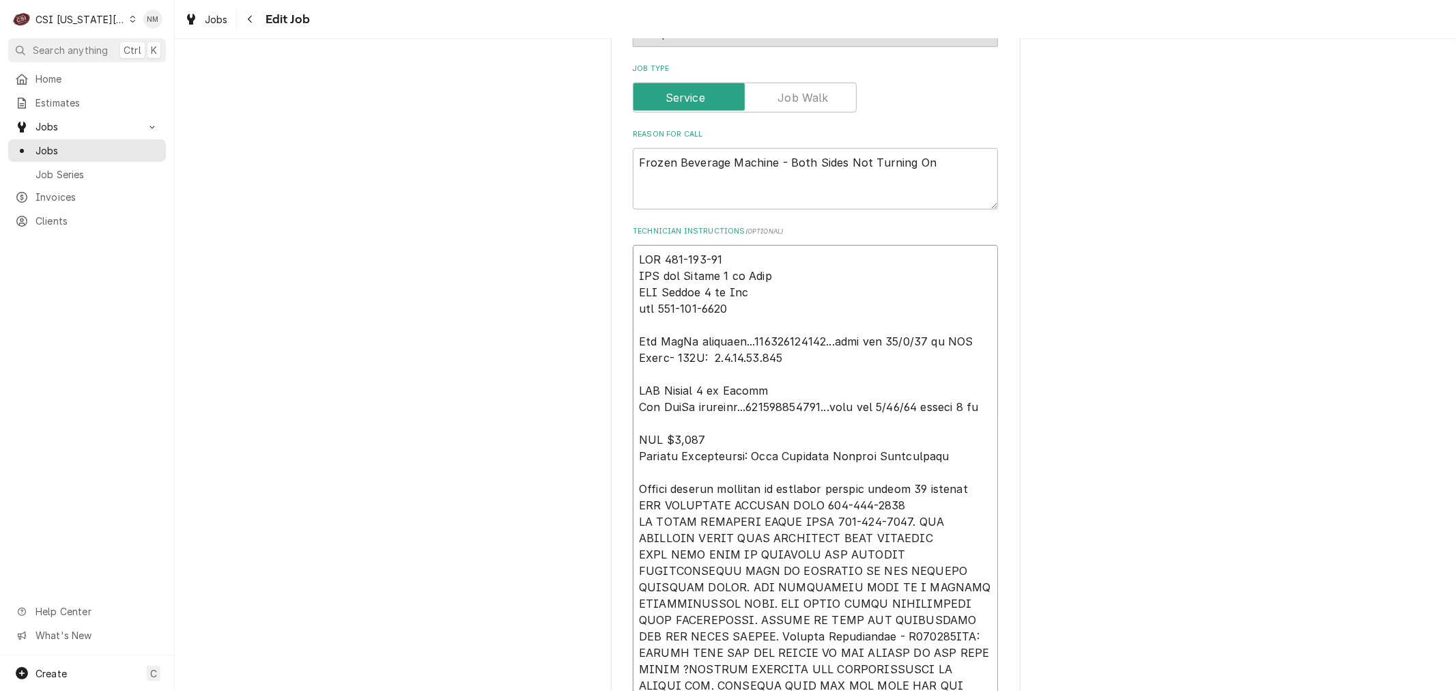
type textarea "MOD 785-600-2 LVM for Breann 8 am Tues LVM Breann 8 am Fri mod 816-522-0622 Per…"
type textarea "x"
type textarea "MOD 785-600- LVM for Breann 8 am Tues LVM Breann 8 am Fri mod 816-522-0622 Per …"
type textarea "x"
type textarea "MOD 785-600 LVM for Breann 8 am Tues LVM Breann 8 am Fri mod 816-522-0622 Per F…"
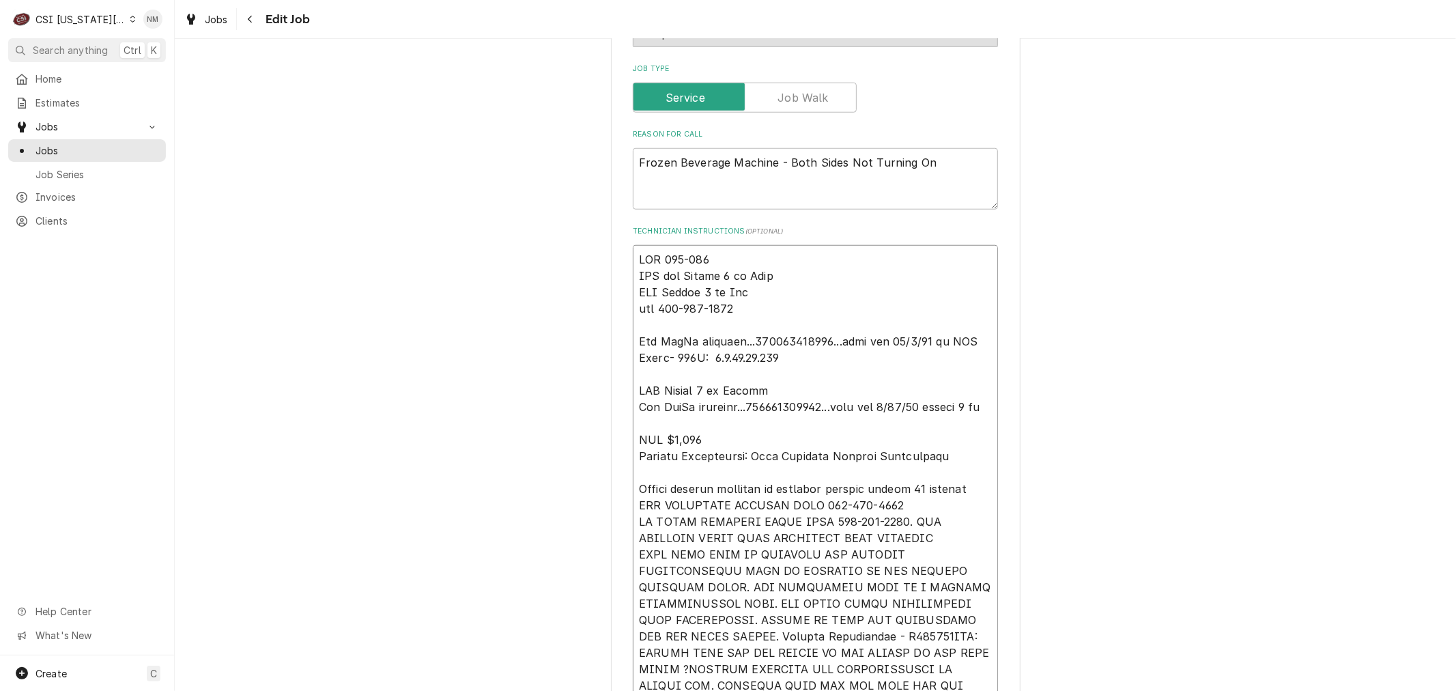
type textarea "x"
type textarea "MOD 785-60 LVM for Breann 8 am Tues LVM Breann 8 am Fri mod 816-522-0622 Per Fe…"
type textarea "x"
type textarea "MOD 785-6 LVM for Breann 8 am Tues LVM Breann 8 am Fri mod 816-522-0622 Per Fed…"
type textarea "x"
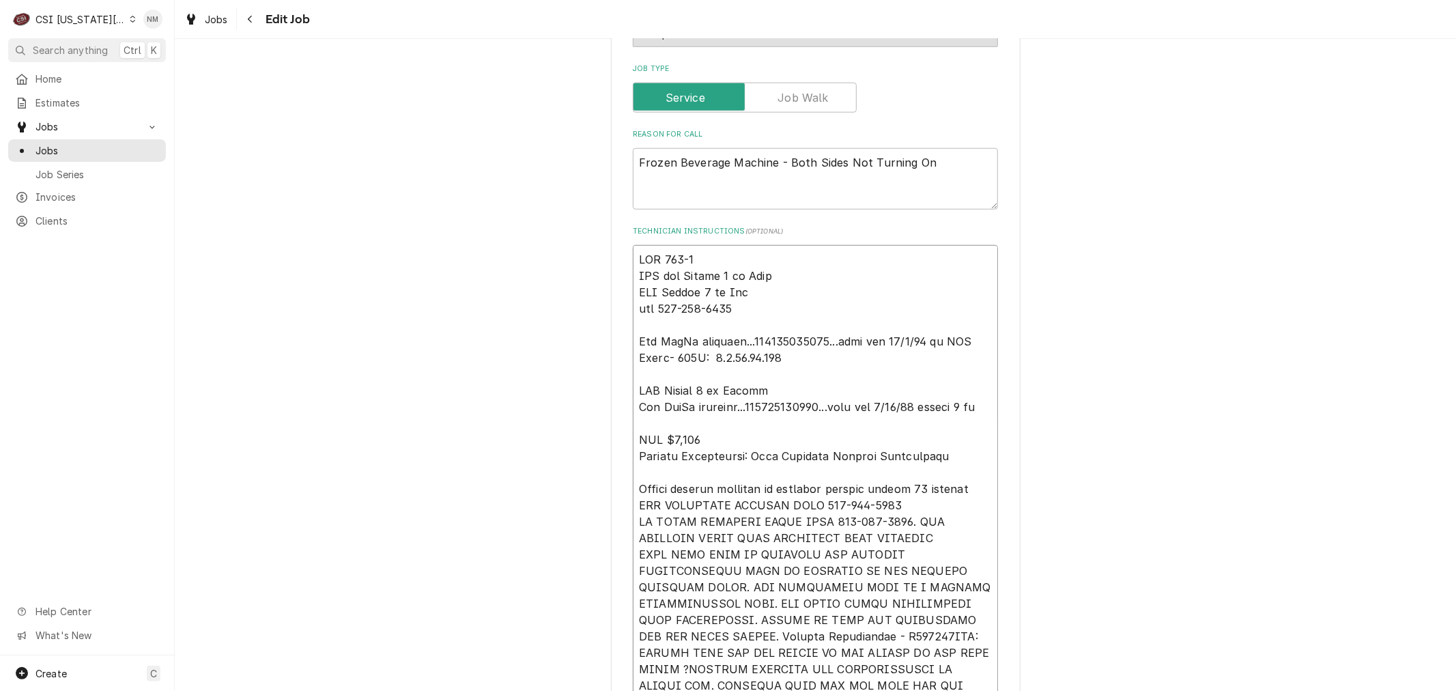
type textarea "MOD 785- LVM for Breann 8 am Tues LVM Breann 8 am Fri mod 816-522-0622 Per FedE…"
type textarea "x"
type textarea "MOD 785 LVM for Breann 8 am Tues LVM Breann 8 am Fri mod 816-522-0622 Per FedEx…"
type textarea "x"
type textarea "MOD 78 LVM for Breann 8 am Tues LVM Breann 8 am Fri mod 816-522-0622 Per FedEx …"
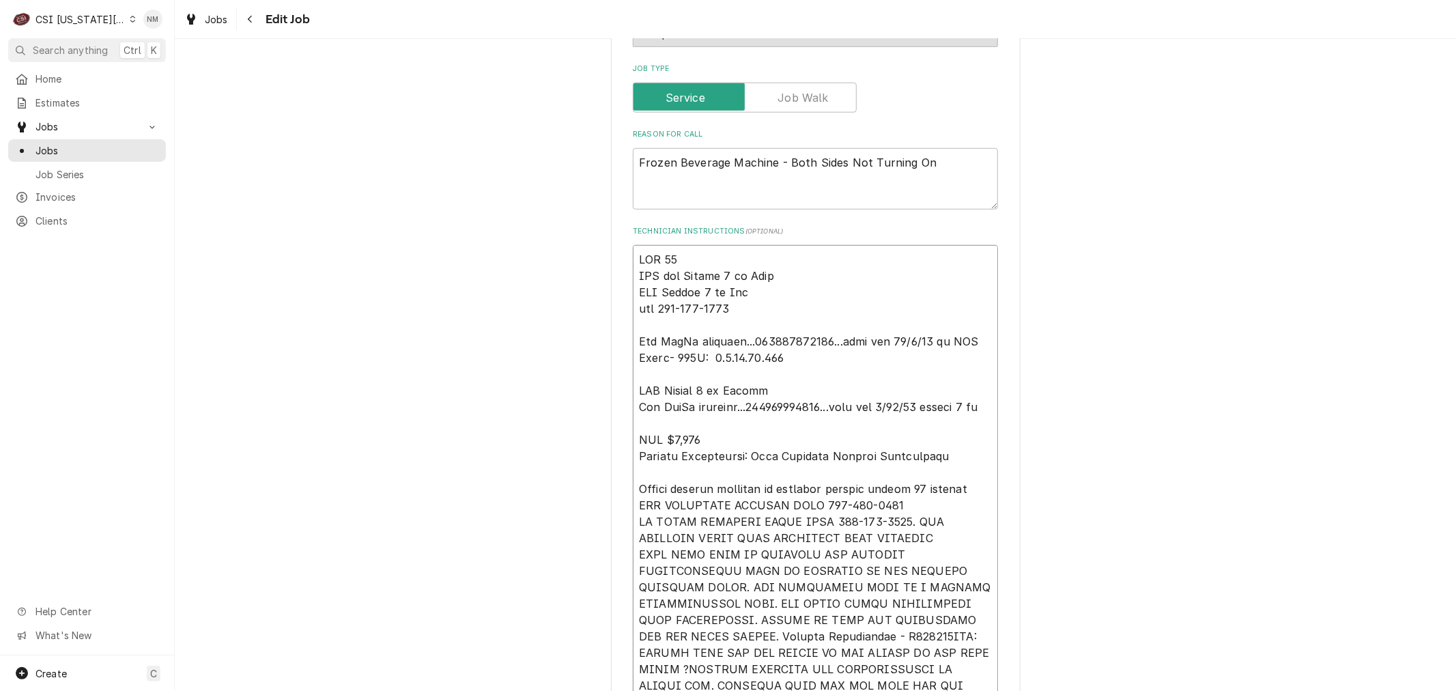
type textarea "x"
type textarea "MOD 7 LVM for Breann 8 am Tues LVM Breann 8 am Fri mod 816-522-0622 Per FedEx t…"
type textarea "x"
type textarea "MOD LVM for Breann 8 am Tues LVM Breann 8 am Fri mod 816-522-0622 Per FedEx tra…"
type textarea "x"
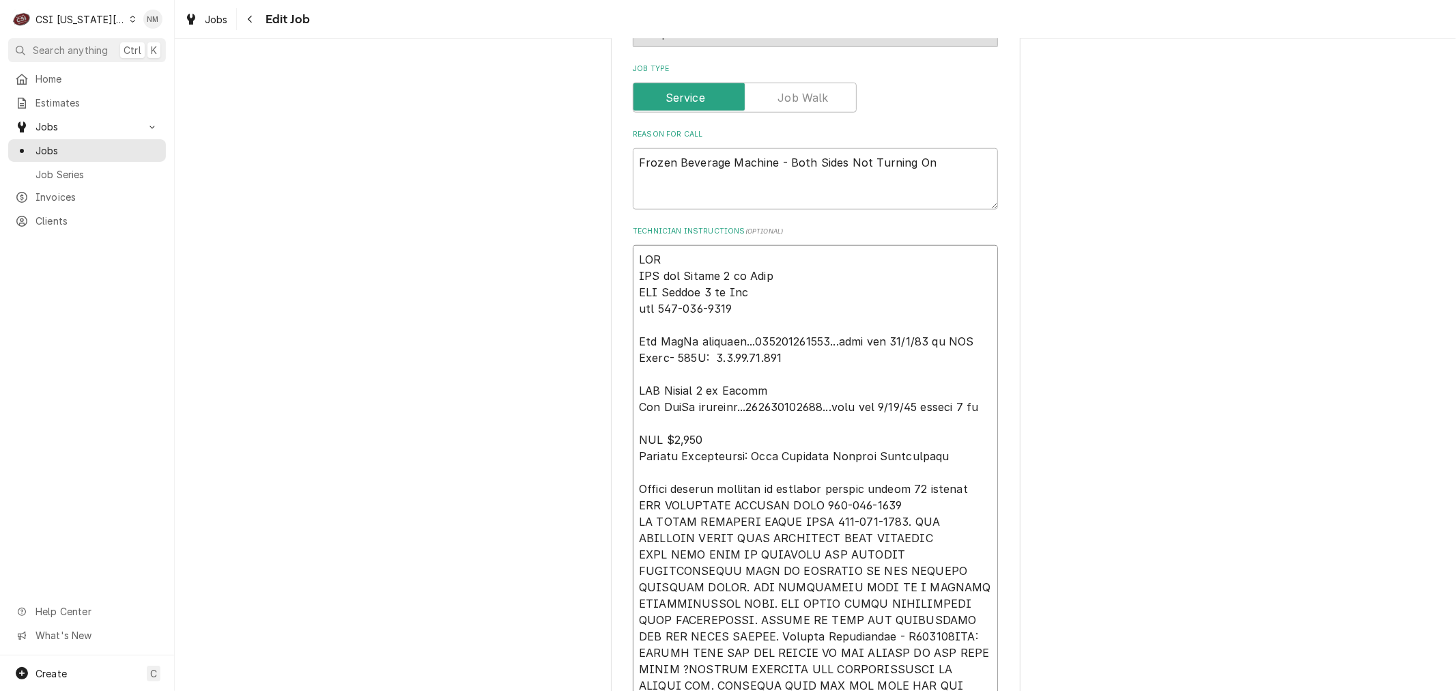
type textarea "MOD LVM for Breann 8 am Tues LVM Breann 8 am Fri mod 816-522-0622 Per FedEx tra…"
type textarea "x"
type textarea "MO LVM for Breann 8 am Tues LVM Breann 8 am Fri mod 816-522-0622 Per FedEx trac…"
type textarea "x"
type textarea "M LVM for Breann 8 am Tues LVM Breann 8 am Fri mod 816-522-0622 Per FedEx track…"
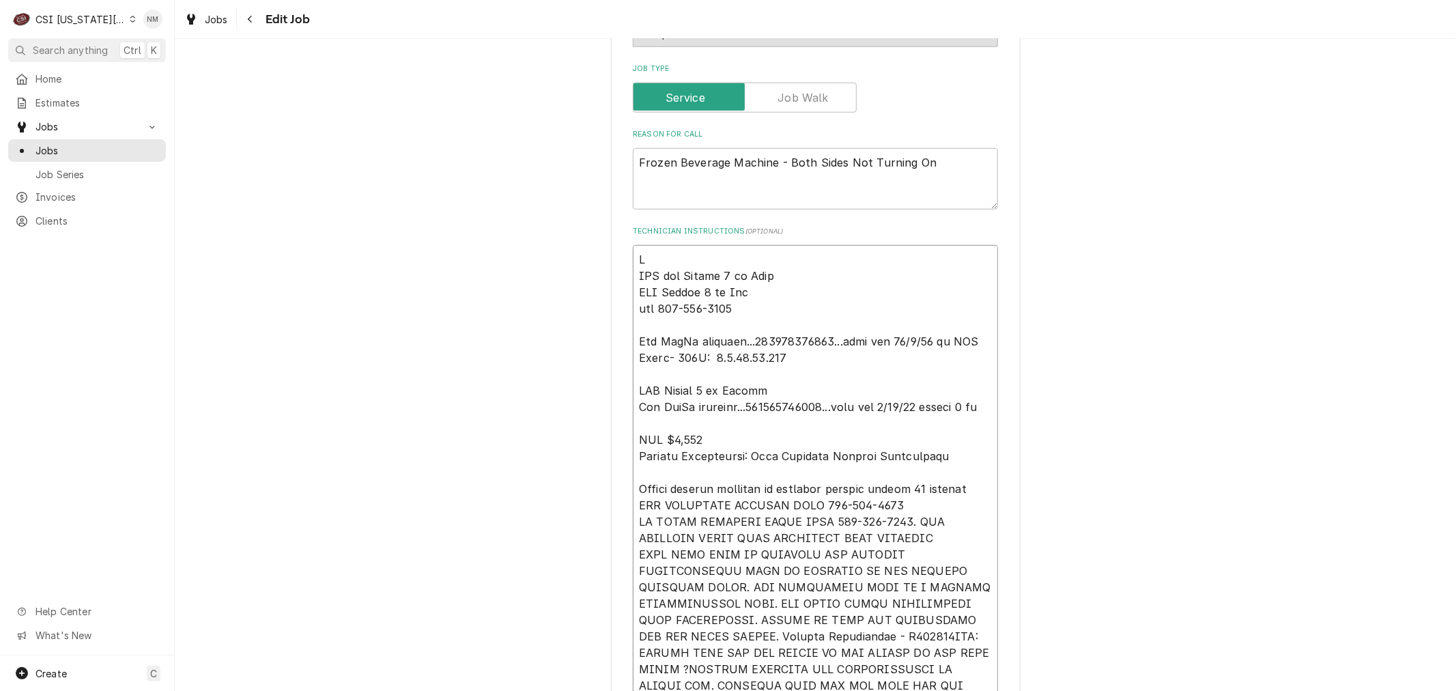
type textarea "x"
type textarea "LVM for Breann 8 am Tues LVM Breann 8 am Fri mod 816-522-0622 Per FedEx trackin…"
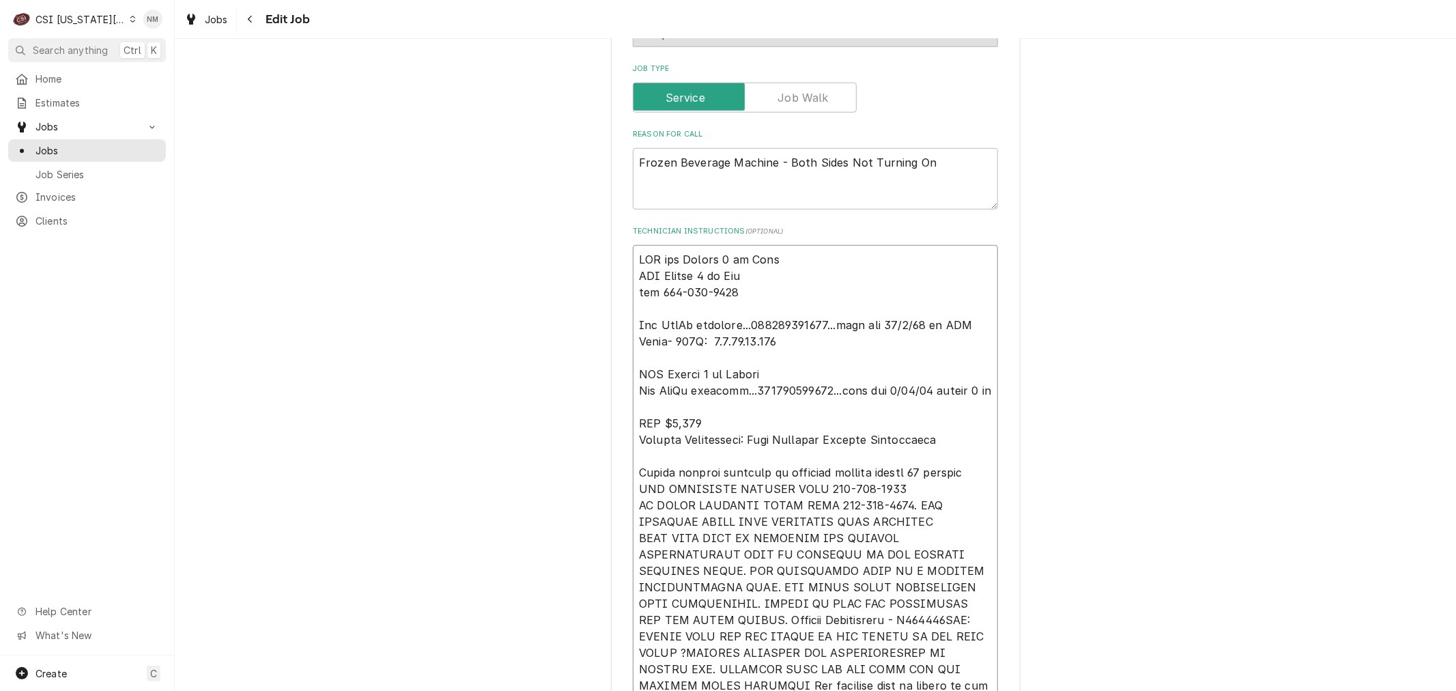
type textarea "x"
type textarea "LVM for Breann 8 am Tues LVM Breann 8 am Fri mod 816-522-0622 Per FedEx trackin…"
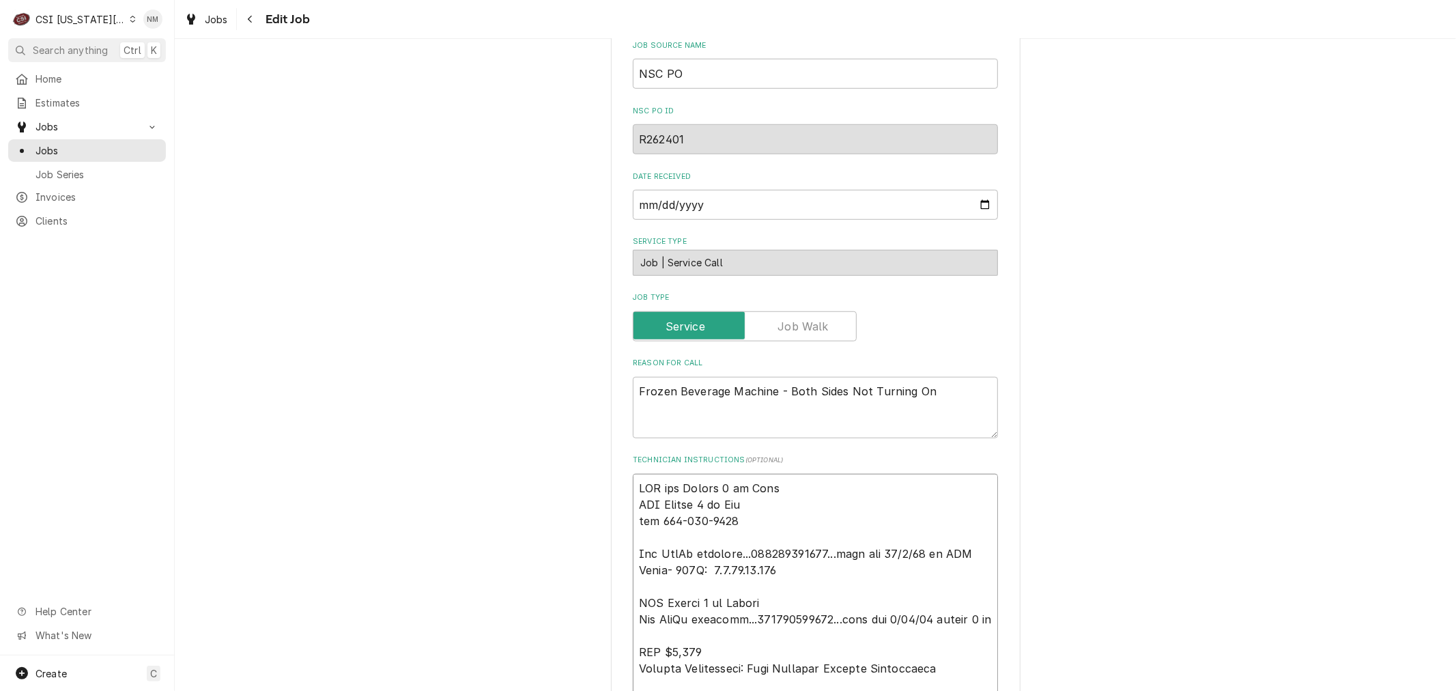
scroll to position [813, 0]
drag, startPoint x: 674, startPoint y: 471, endPoint x: 619, endPoint y: 461, distance: 56.2
click at [619, 461] on div "**********" at bounding box center [816, 553] width 410 height 2600
type textarea "x"
type textarea "S Breann 8 am Tues LVM Breann 8 am Fri mod 816-522-0622 Per FedEx tracking...88…"
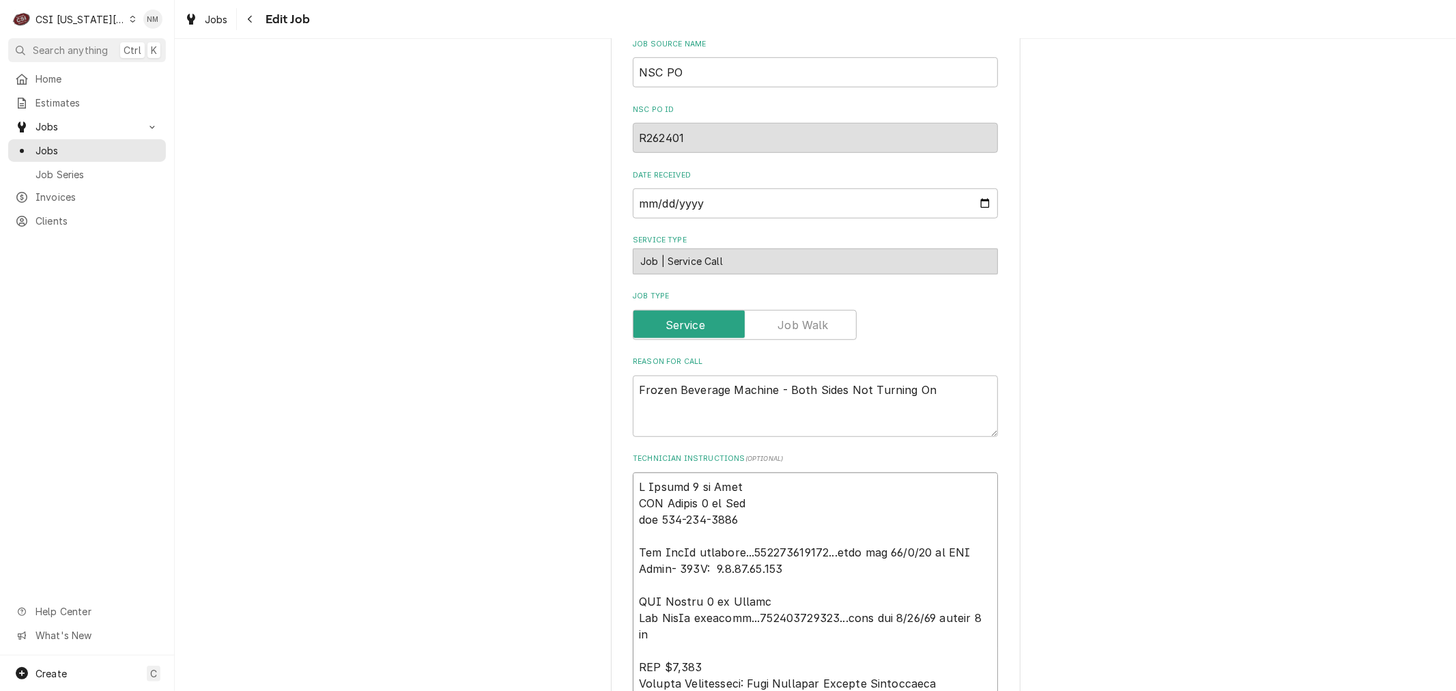
type textarea "x"
type textarea "Sc Breann 8 am Tues LVM Breann 8 am Fri mod 816-522-0622 Per FedEx tracking...8…"
type textarea "x"
type textarea "Sch Breann 8 am Tues LVM Breann 8 am Fri mod 816-522-0622 Per FedEx tracking...…"
type textarea "x"
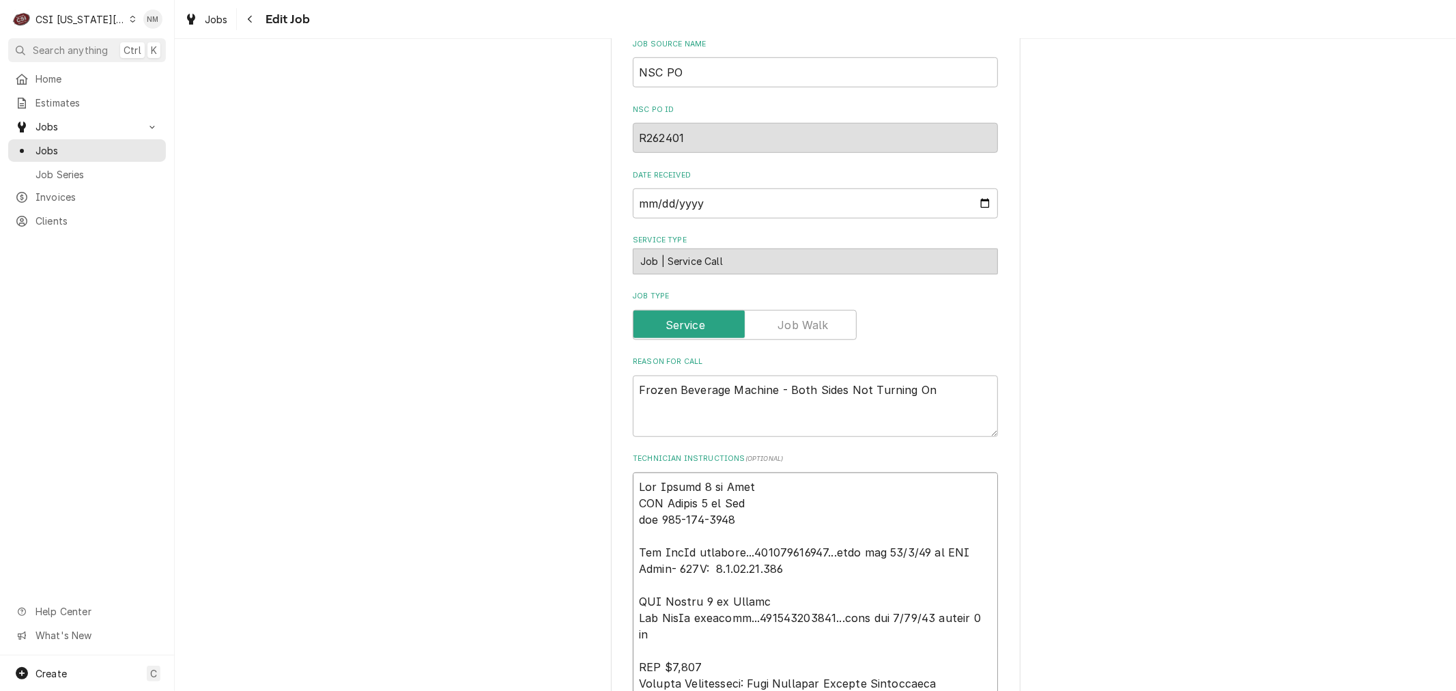
type textarea "Sche Breann 8 am Tues LVM Breann 8 am Fri mod 816-522-0622 Per FedEx tracking..…"
type textarea "x"
type textarea "Sched Breann 8 am Tues LVM Breann 8 am Fri mod 816-522-0622 Per FedEx tracking.…"
type textarea "x"
type textarea "Schedu Breann 8 am Tues LVM Breann 8 am Fri mod 816-522-0622 Per FedEx tracking…"
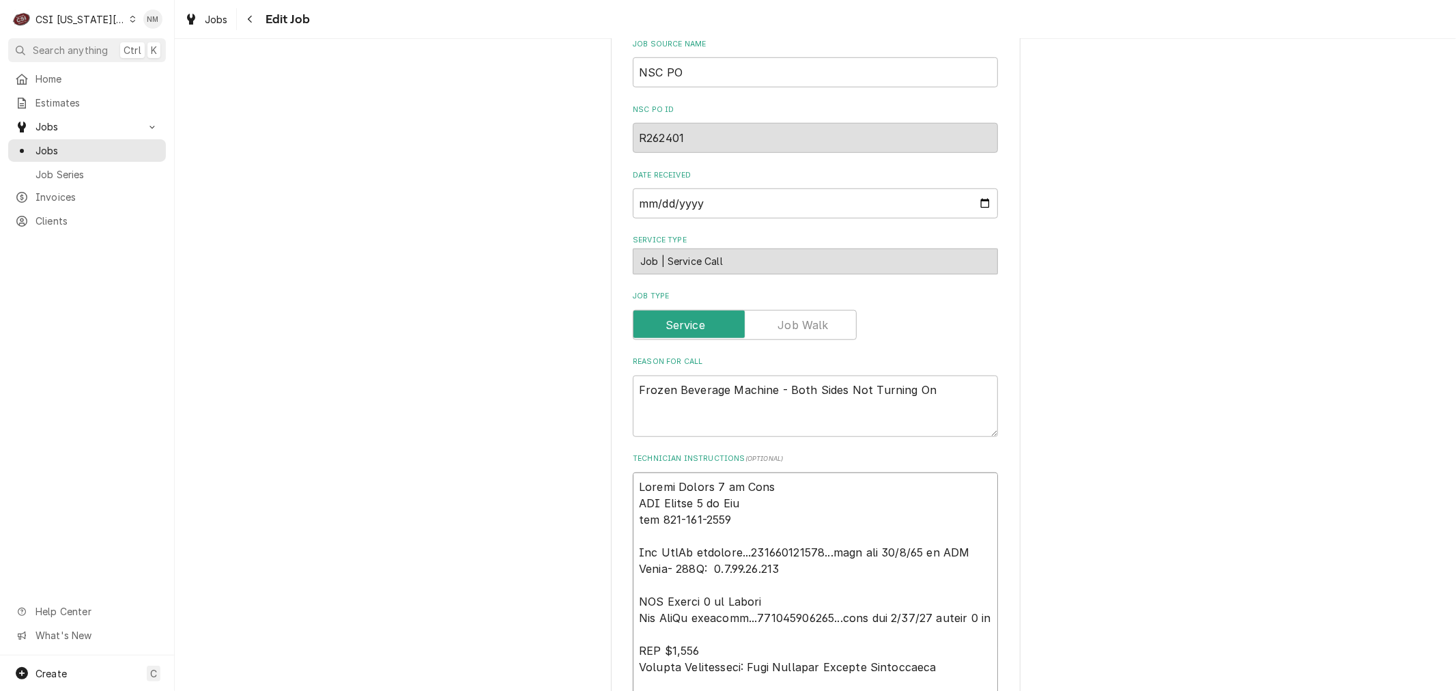
type textarea "x"
type textarea "Schedul Breann 8 am Tues LVM Breann 8 am Fri mod 816-522-0622 Per FedEx trackin…"
type textarea "x"
type textarea "Schedule Breann 8 am Tues LVM Breann 8 am Fri mod 816-522-0622 Per FedEx tracki…"
type textarea "x"
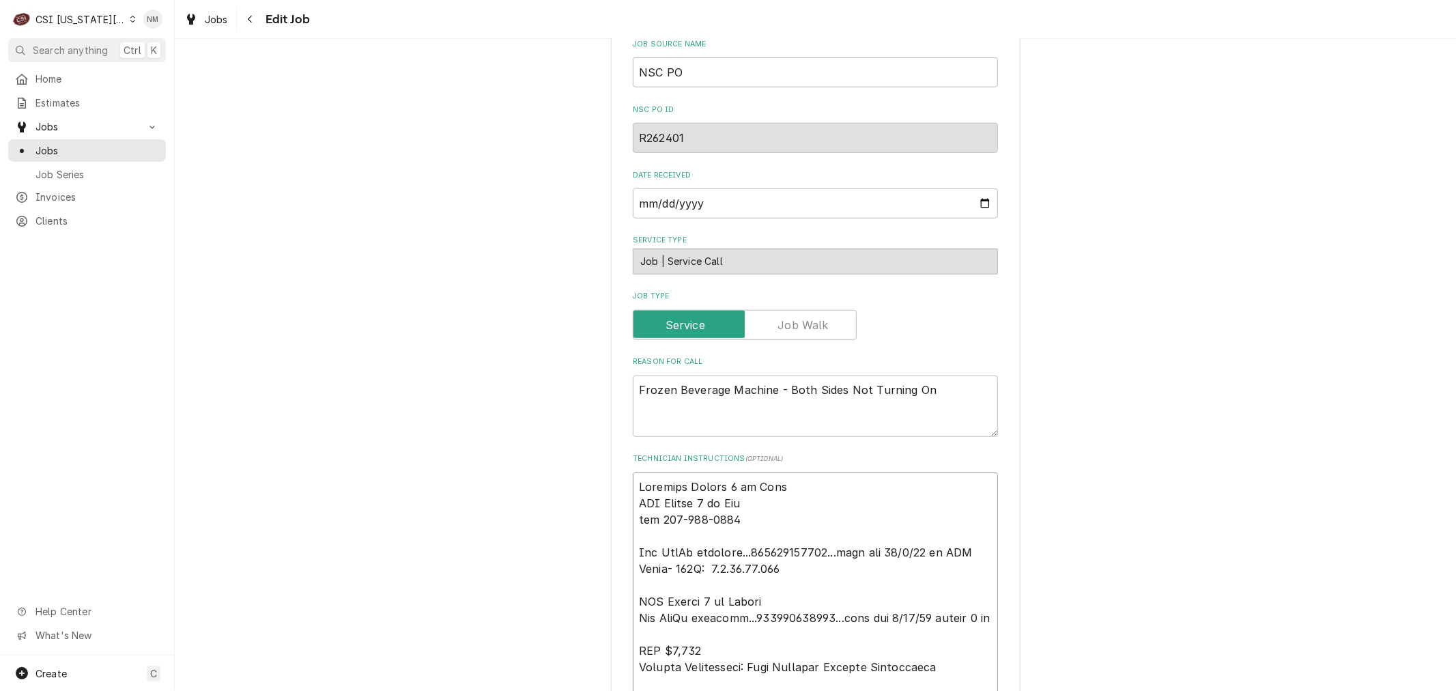
type textarea "Scheduled Breann 8 am Tues LVM Breann 8 am Fri mod 816-522-0622 Per FedEx track…"
type textarea "x"
type textarea "Scheduled Breann 8 am Tues LVM Breann 8 am Fri mod 816-522-0622 Per FedEx track…"
type textarea "x"
type textarea "Scheduled w Breann 8 am Tues LVM Breann 8 am Fri mod 816-522-0622 Per FedEx tra…"
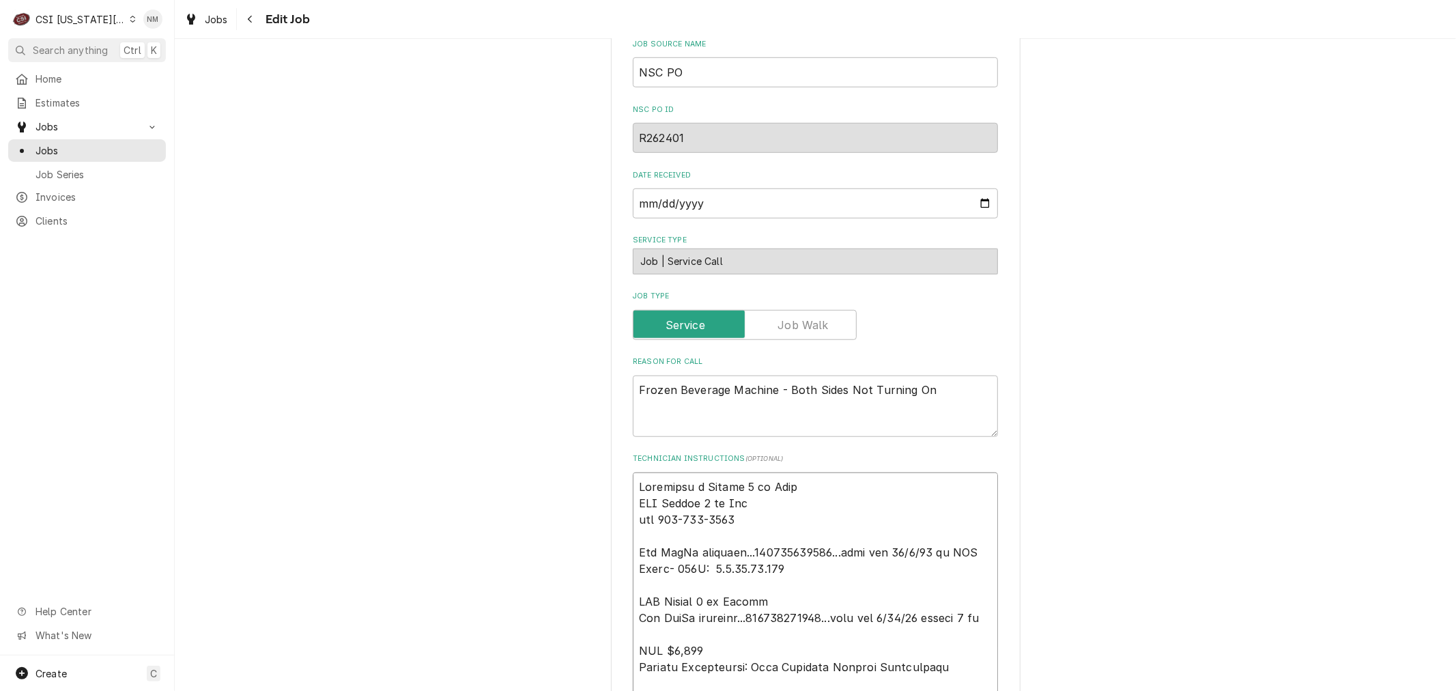
type textarea "x"
type textarea "Scheduled wi Breann 8 am Tues LVM Breann 8 am Fri mod 816-522-0622 Per FedEx tr…"
type textarea "x"
type textarea "Scheduled wit Breann 8 am Tues LVM Breann 8 am Fri mod 816-522-0622 Per FedEx t…"
type textarea "x"
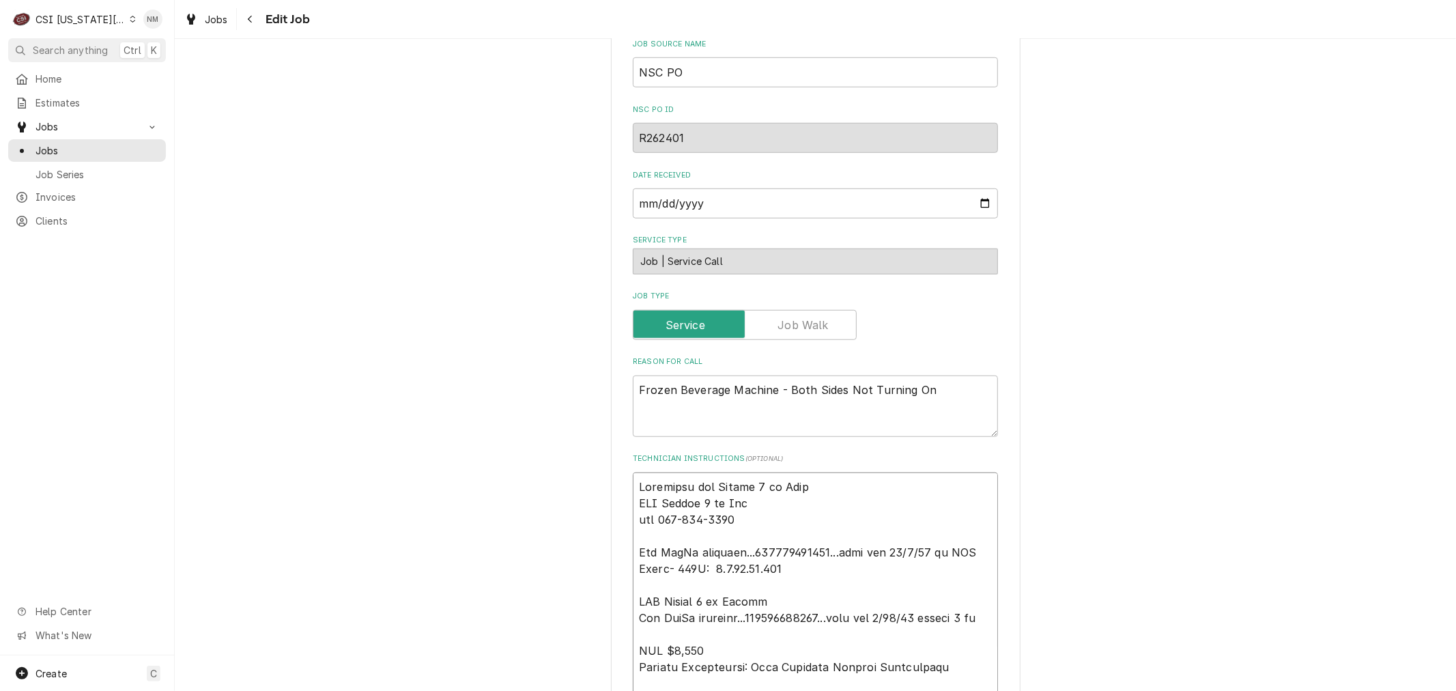
type textarea "Scheduled with Breann 8 am Tues LVM Breann 8 am Fri mod 816-522-0622 Per FedEx …"
type textarea "x"
type textarea "Scheduled with Breann 8 am Tues LVM Breann 8 am Fri mod 816-522-0622 Per FedEx …"
type textarea "x"
type textarea "Scheduled with S Breann 8 am Tues LVM Breann 8 am Fri mod 816-522-0622 Per FedE…"
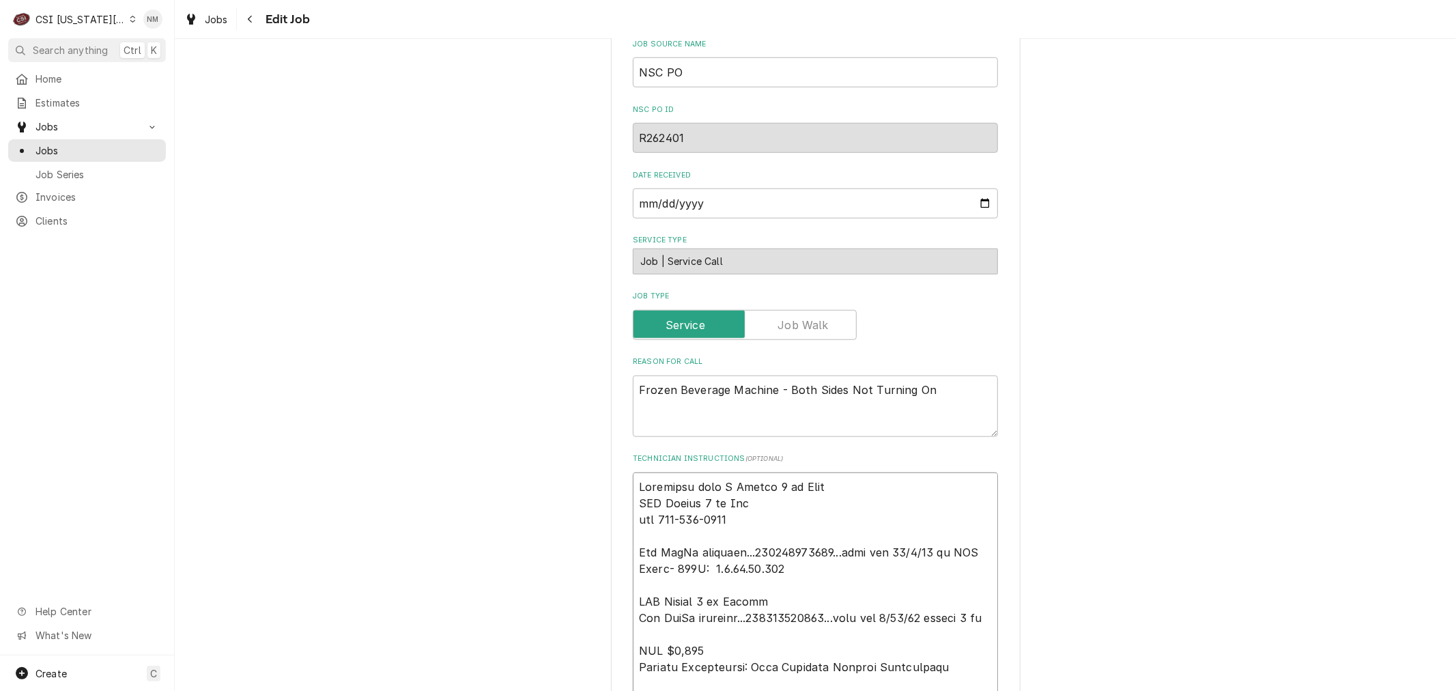
type textarea "x"
type textarea "Scheduled with St Breann 8 am Tues LVM Breann 8 am Fri mod 816-522-0622 Per Fed…"
type textarea "x"
type textarea "Scheduled with Ste Breann 8 am Tues LVM Breann 8 am Fri mod 816-522-0622 Per Fe…"
type textarea "x"
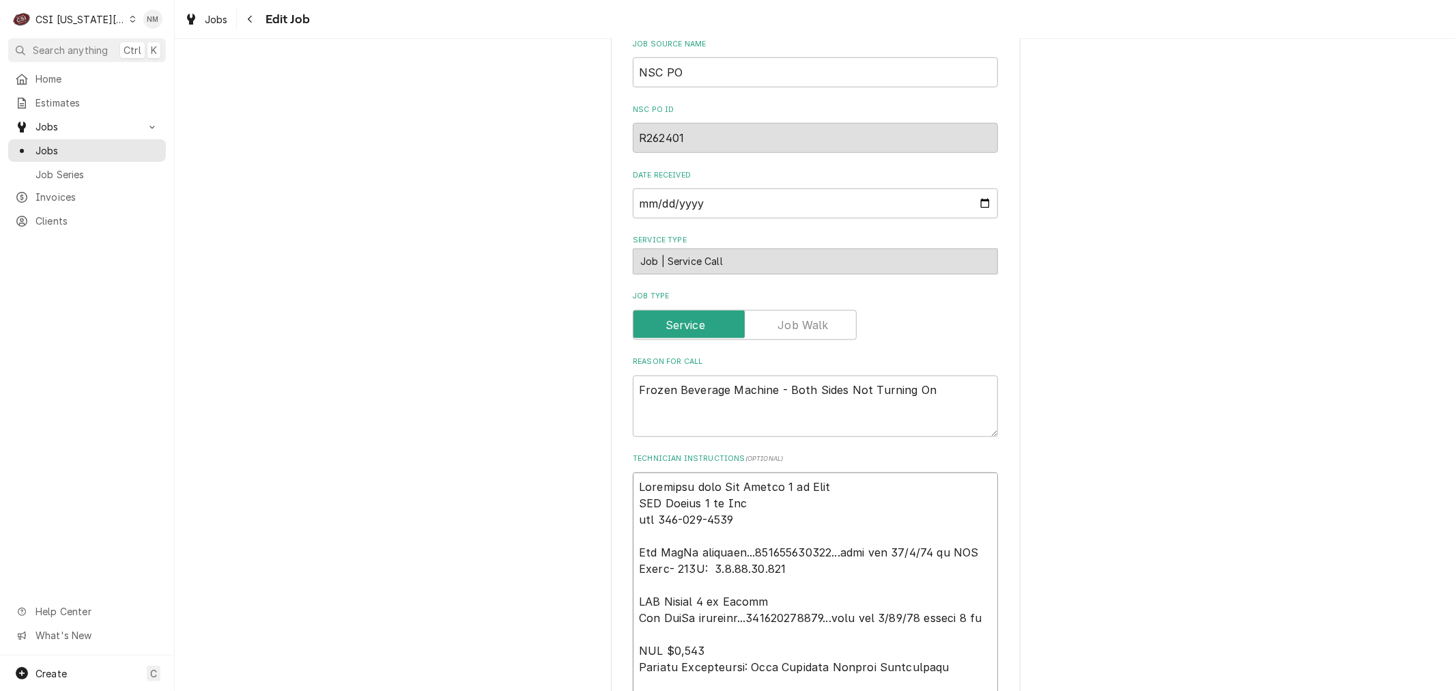
type textarea "Scheduled with Step Breann 8 am Tues LVM Breann 8 am Fri mod 816-522-0622 Per F…"
type textarea "x"
type textarea "Scheduled with Steph Breann 8 am Tues LVM Breann 8 am Fri mod 816-522-0622 Per …"
type textarea "x"
type textarea "Scheduled with Stepha Breann 8 am Tues LVM Breann 8 am Fri mod 816-522-0622 Per…"
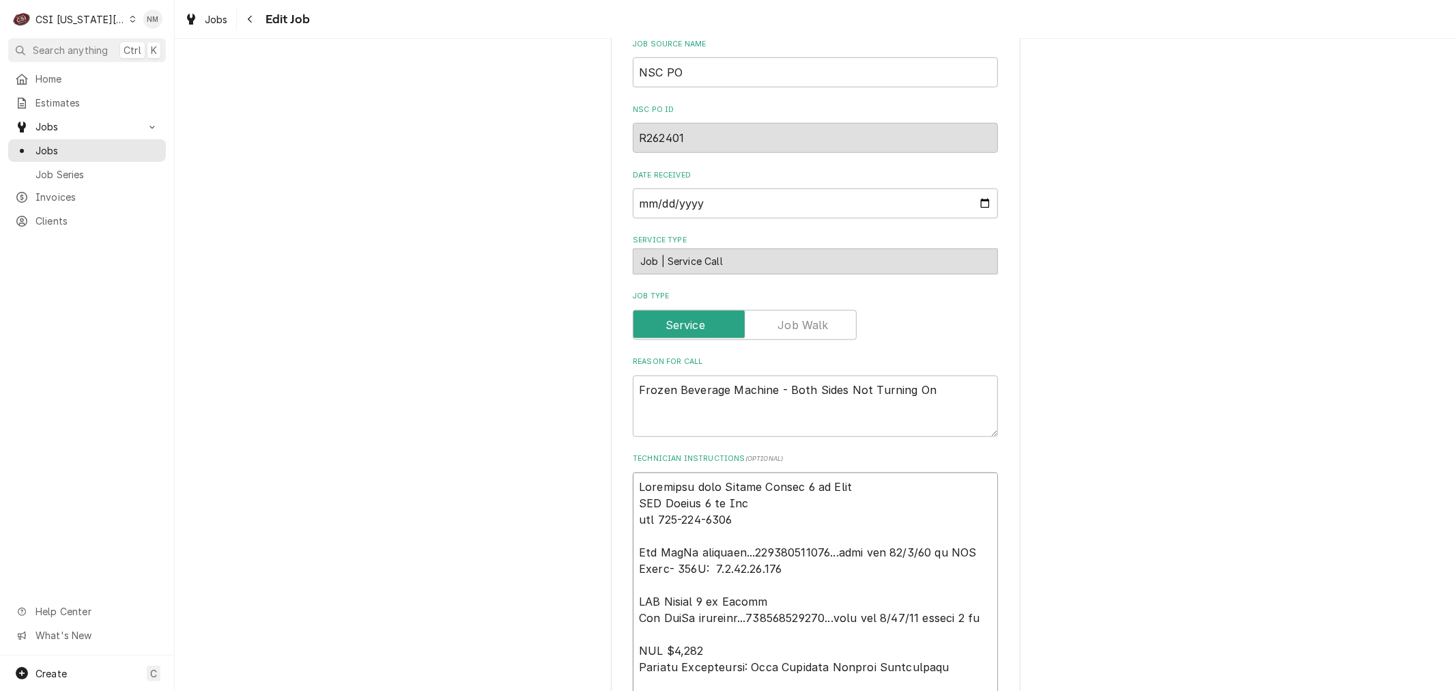
type textarea "x"
type textarea "Scheduled with Stephan Breann 8 am Tues LVM Breann 8 am Fri mod 816-522-0622 Pe…"
type textarea "x"
type textarea "Scheduled with Stephani Breann 8 am Tues LVM Breann 8 am Fri mod 816-522-0622 P…"
type textarea "x"
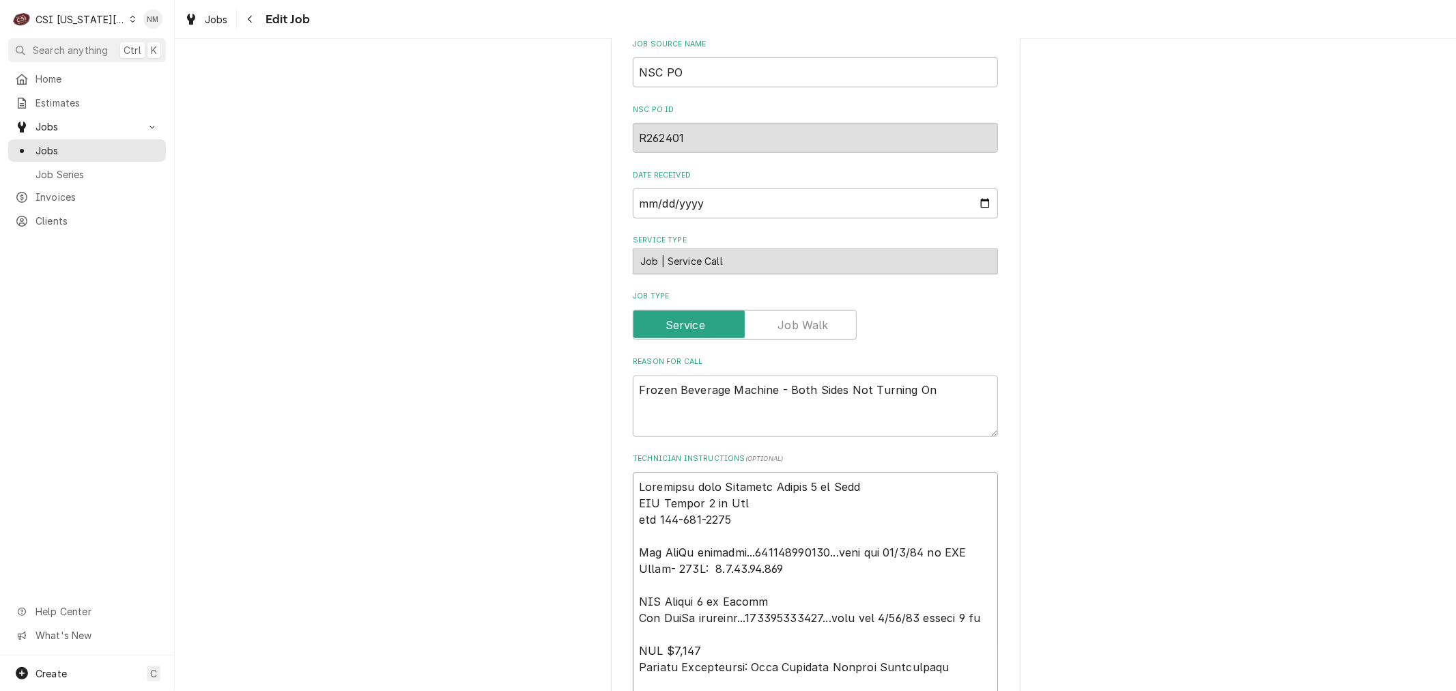
type textarea "Scheduled with Stephanie Breann 8 am Tues LVM Breann 8 am Fri mod 816-522-0622 …"
type textarea "x"
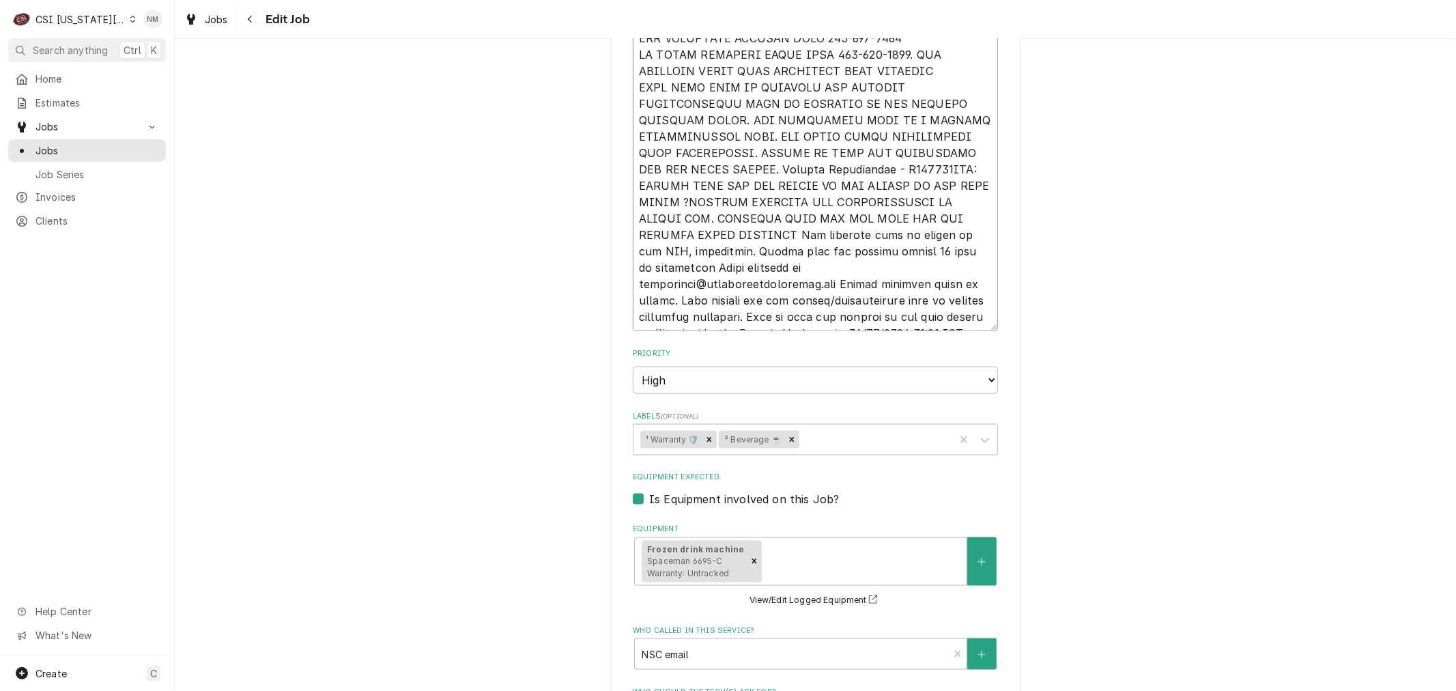
scroll to position [1359, 0]
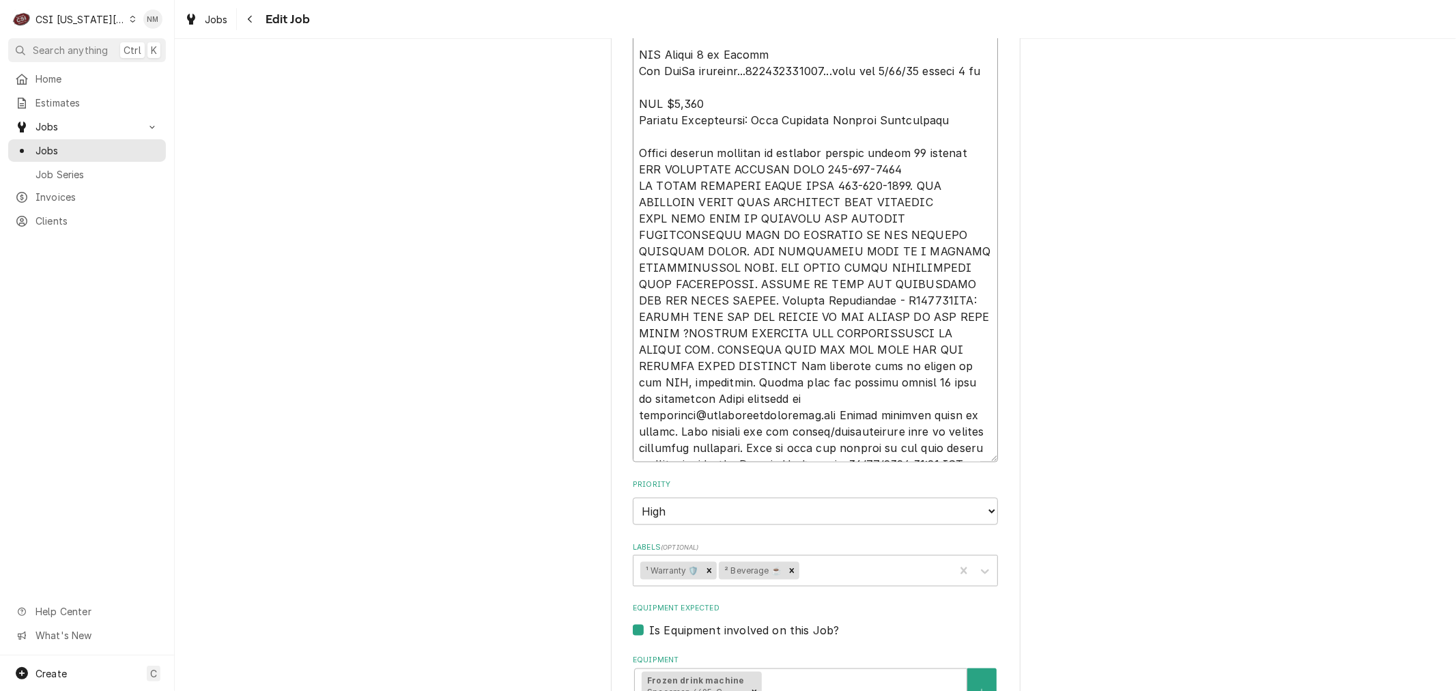
type textarea "Scheduled with Stephanie Breann 8 am Tues LVM Breann 8 am Fri mod 816-522-0622 …"
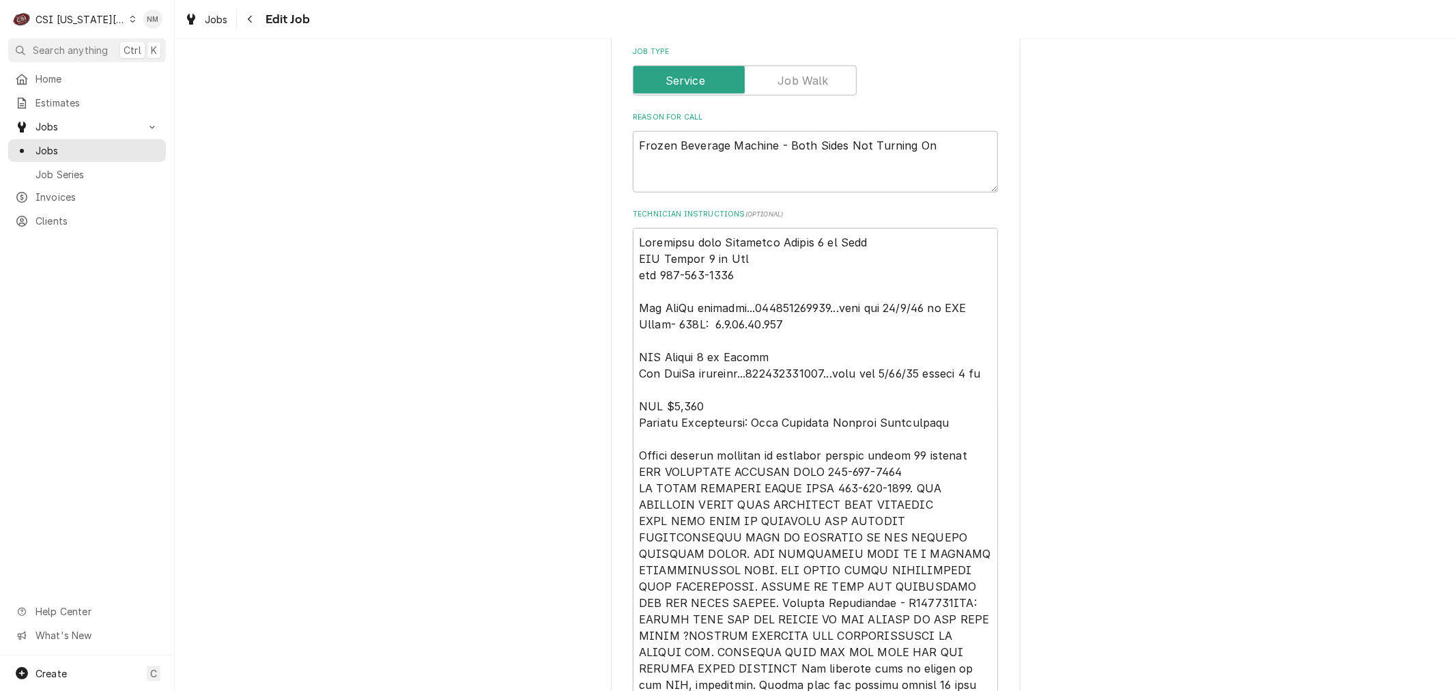
scroll to position [1056, 0]
drag, startPoint x: 814, startPoint y: 225, endPoint x: 772, endPoint y: 227, distance: 41.7
click at [772, 229] on textarea "Technician Instructions ( optional )" at bounding box center [815, 497] width 365 height 537
type textarea "x"
type textarea "Scheduled with Stephanie8 am Tues LVM Breann 8 am Fri mod 816-522-0622 Per FedE…"
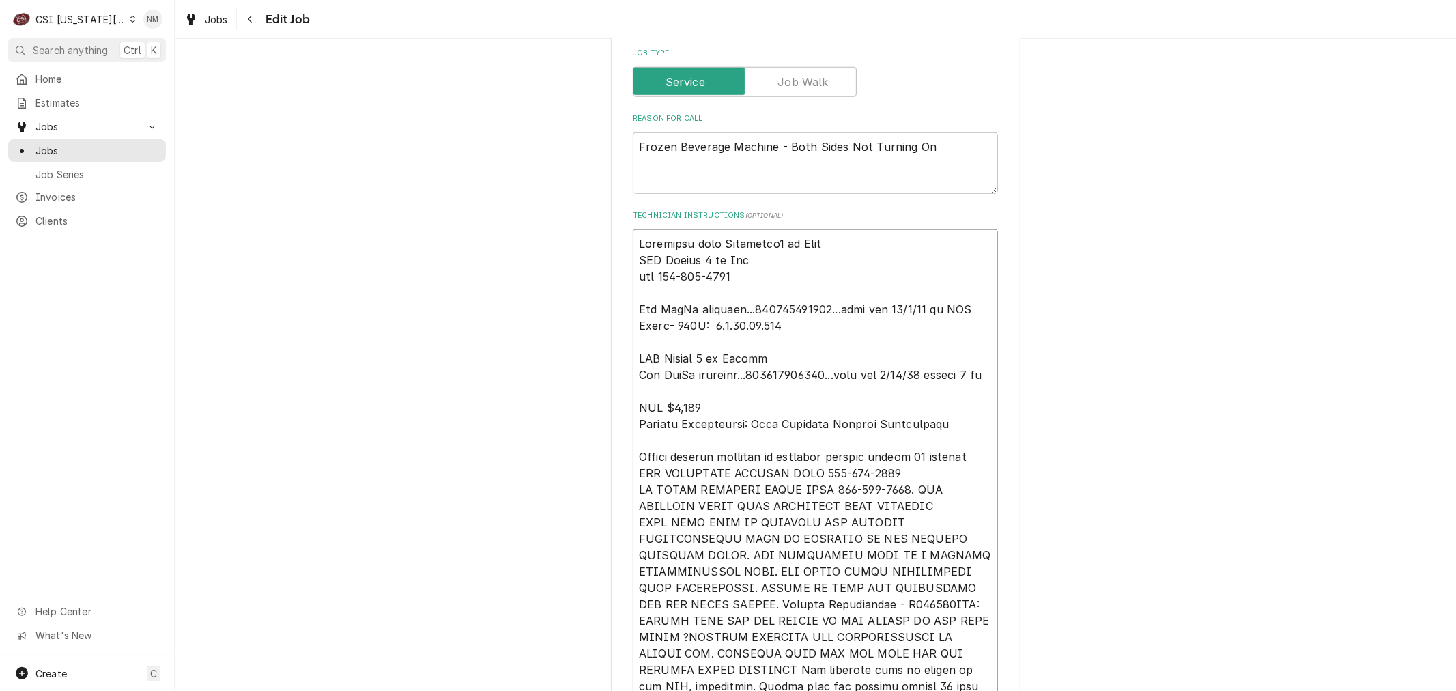
type textarea "x"
type textarea "Scheduled with Stephanie 8 am Tues LVM Breann 8 am Fri mod 816-522-0622 Per Fed…"
type textarea "x"
drag, startPoint x: 831, startPoint y: 227, endPoint x: 619, endPoint y: 223, distance: 211.7
click at [619, 223] on div "**********" at bounding box center [816, 310] width 410 height 2600
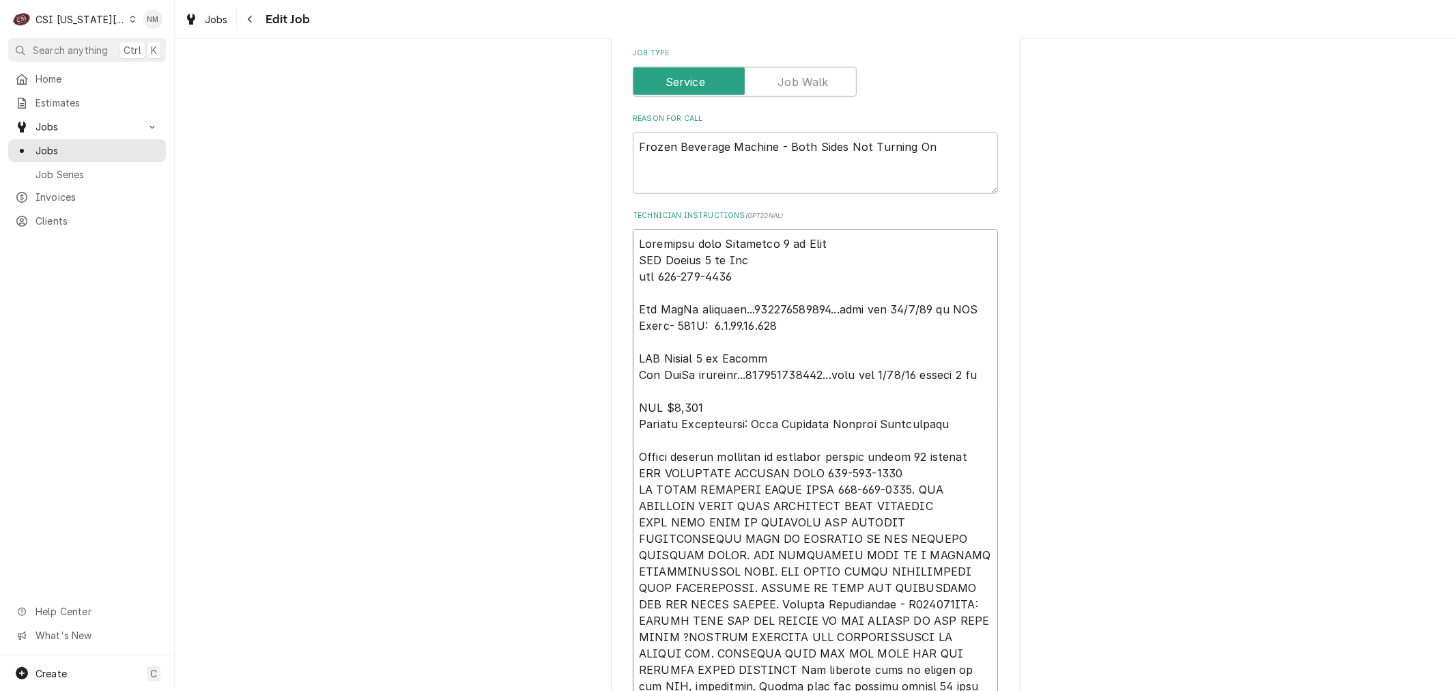
type textarea "Scheduled with Stephanie 8 am Tues LVM Breann 8 am Fri mod 816-522-0622 Per Fed…"
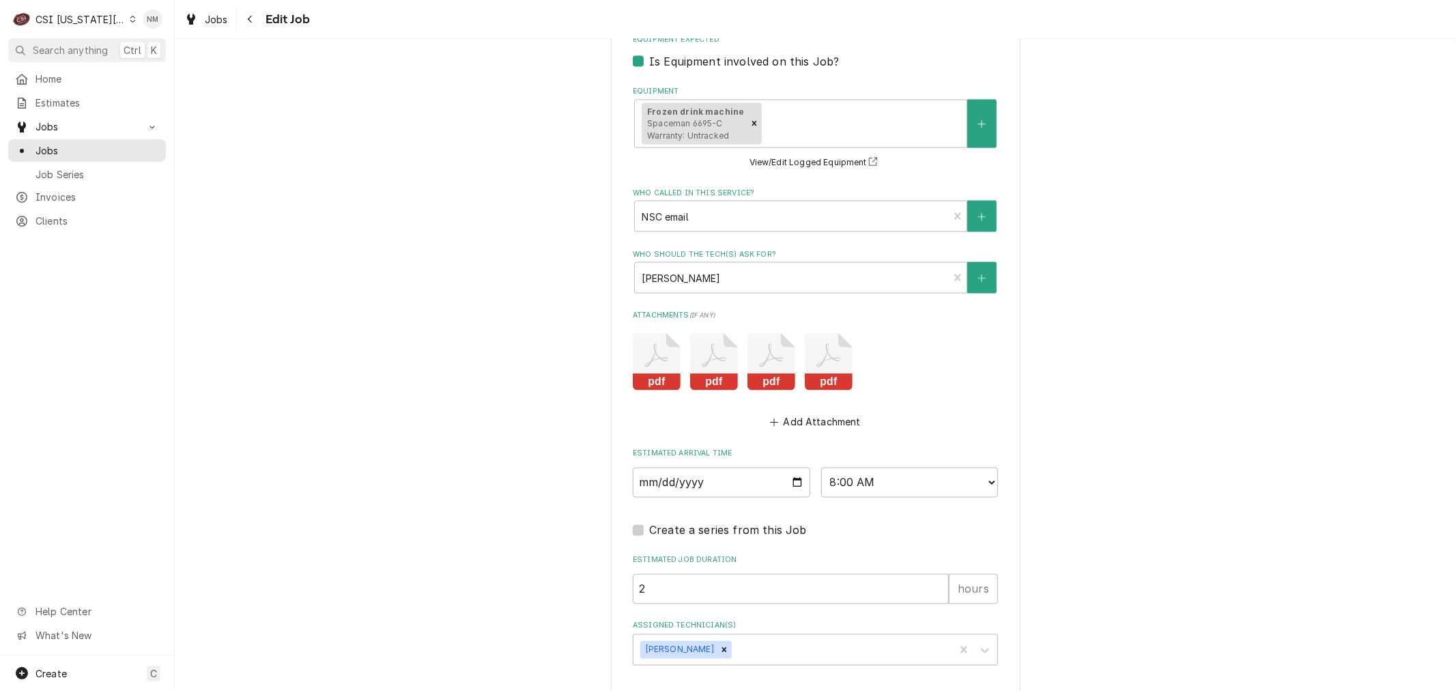
scroll to position [1966, 0]
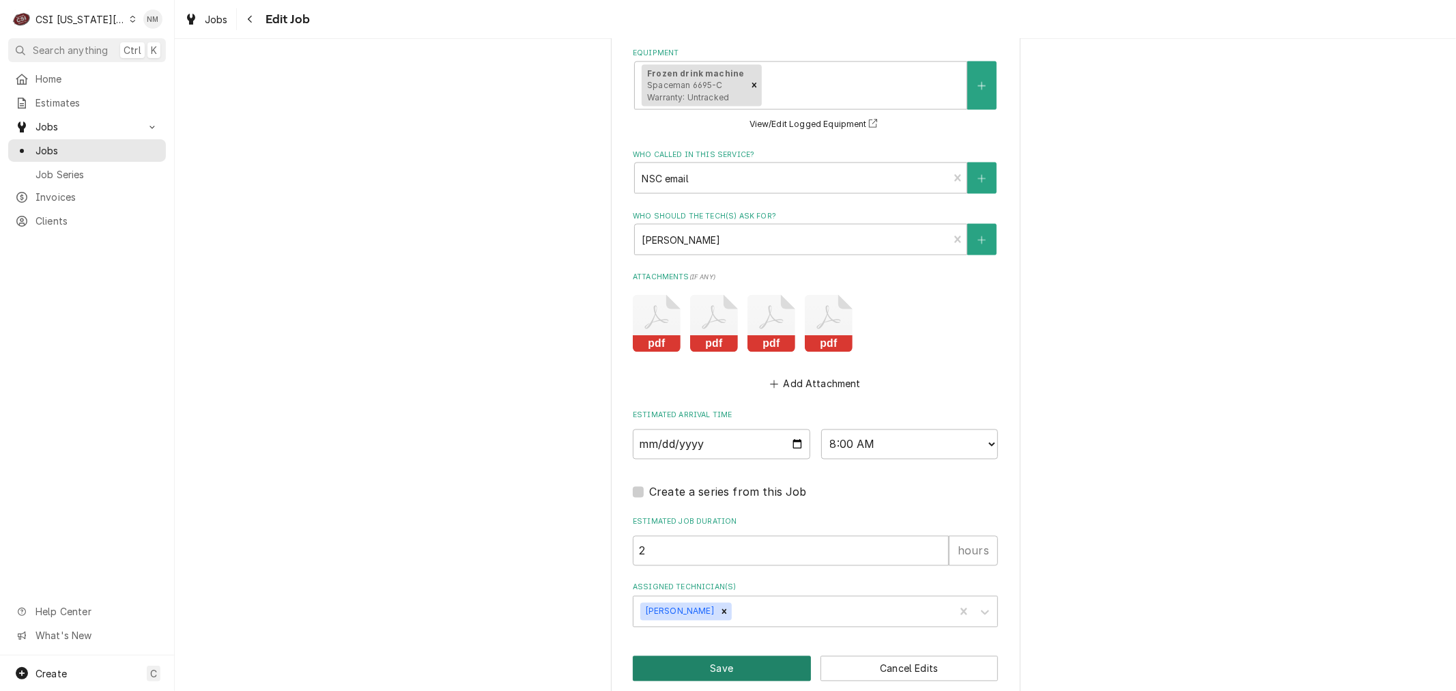
click at [722, 656] on button "Save" at bounding box center [722, 668] width 178 height 25
type textarea "x"
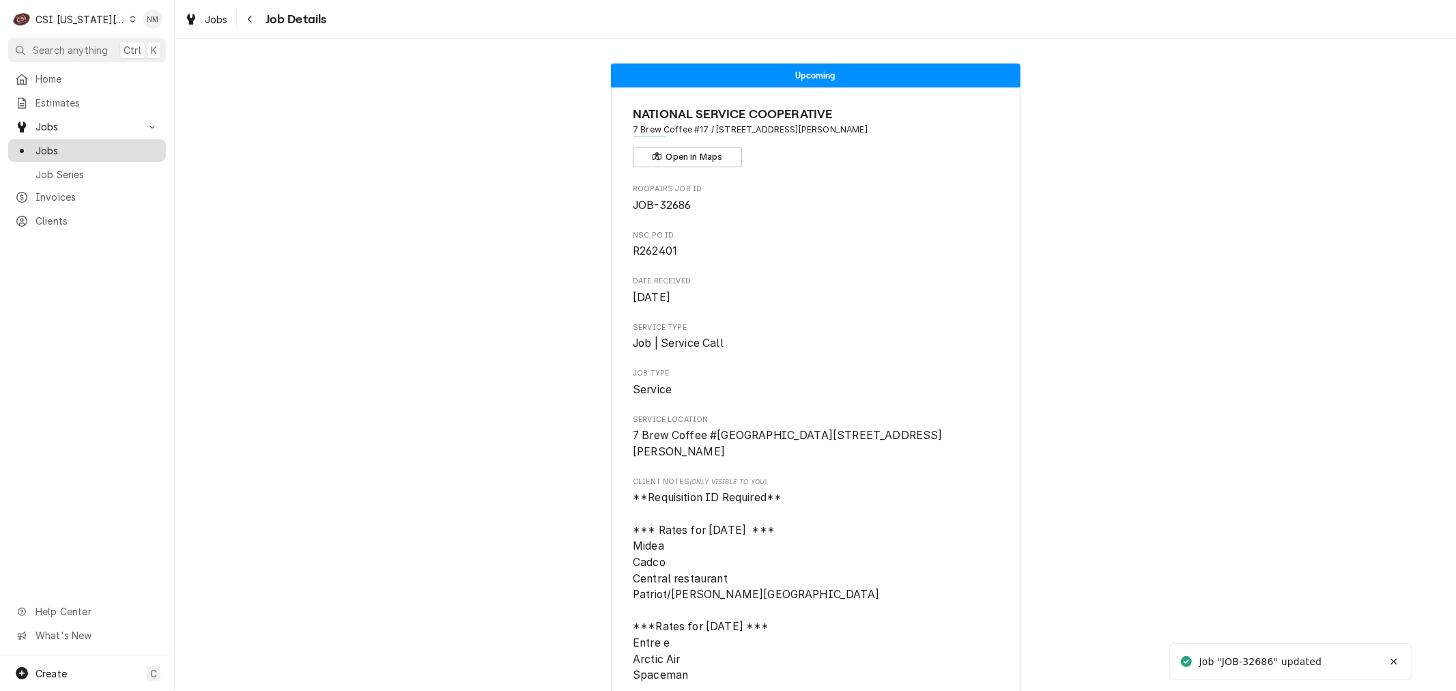
click at [70, 142] on div "Jobs" at bounding box center [87, 150] width 152 height 17
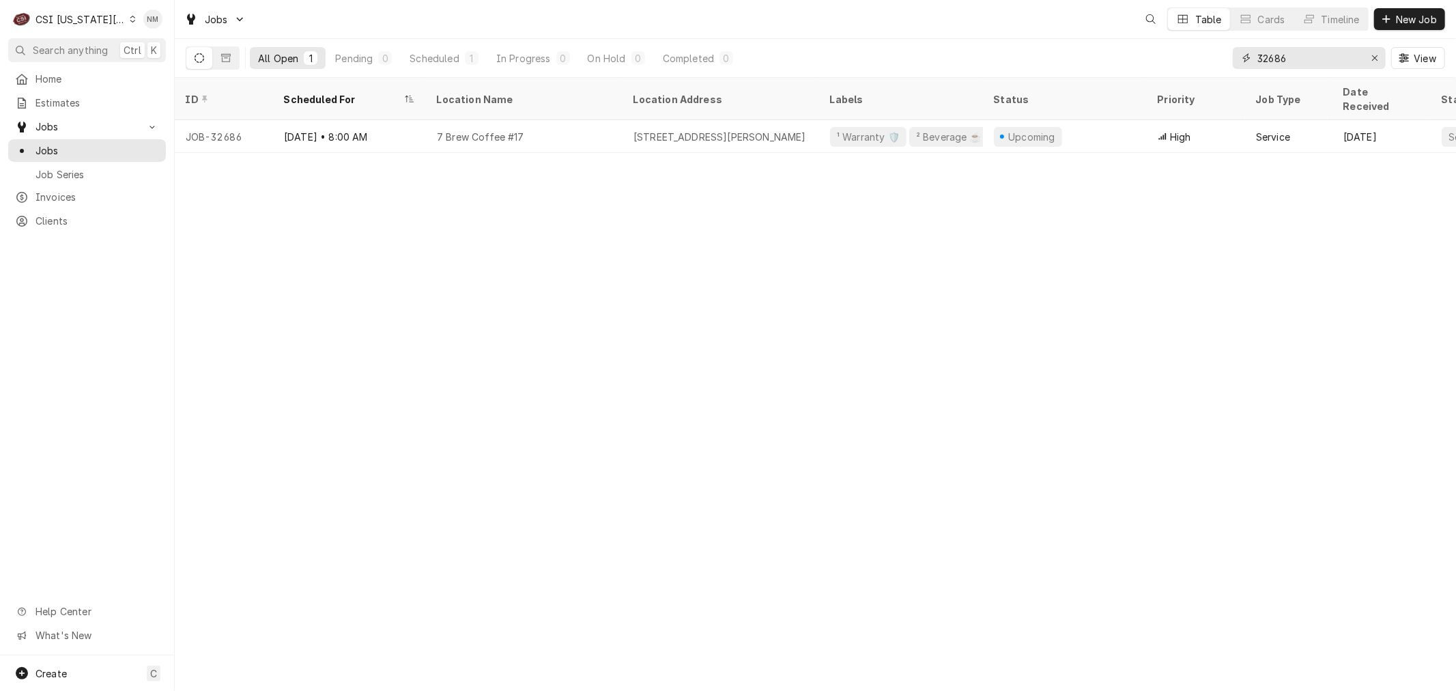
drag, startPoint x: 1299, startPoint y: 59, endPoint x: 1193, endPoint y: 59, distance: 106.5
click at [1193, 59] on div "All Open 1 Pending 0 Scheduled 1 In Progress 0 On Hold 0 Completed 0 32686 View" at bounding box center [816, 58] width 1260 height 38
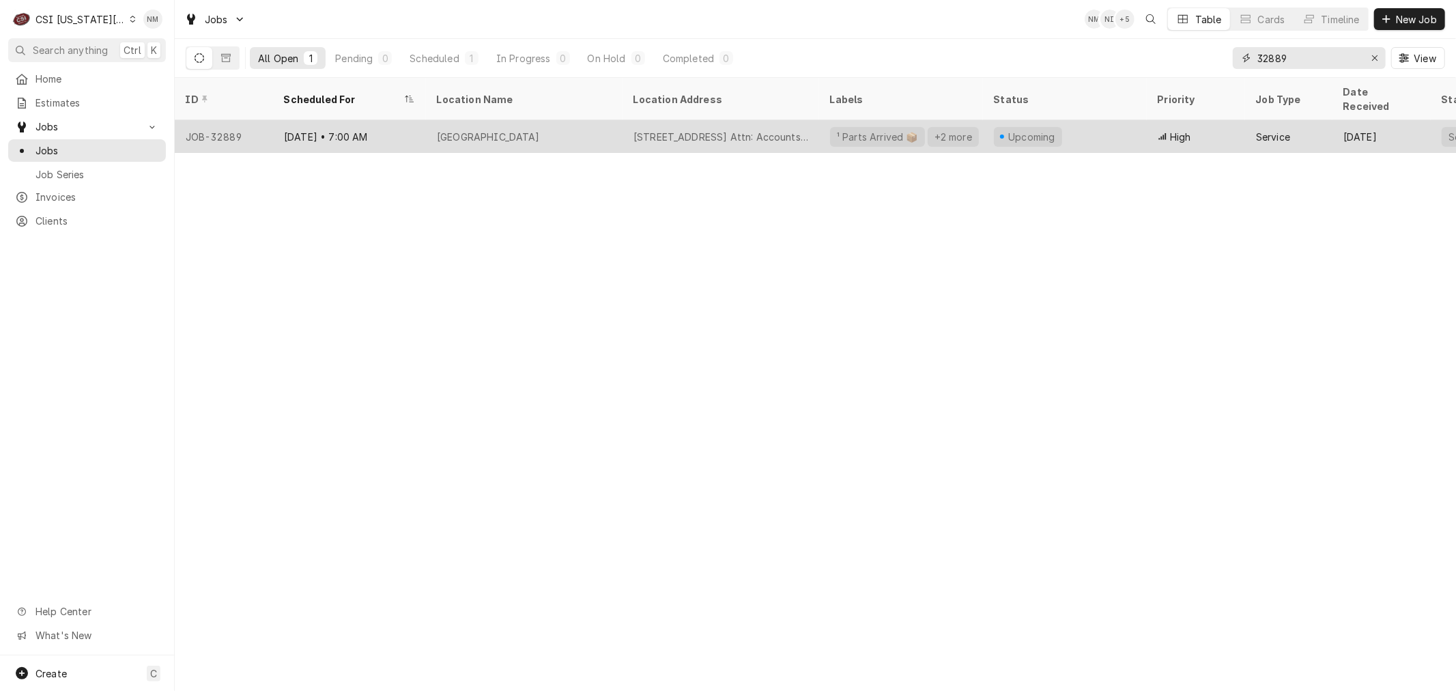
type input "32889"
click at [604, 120] on div "[GEOGRAPHIC_DATA]" at bounding box center [524, 136] width 197 height 33
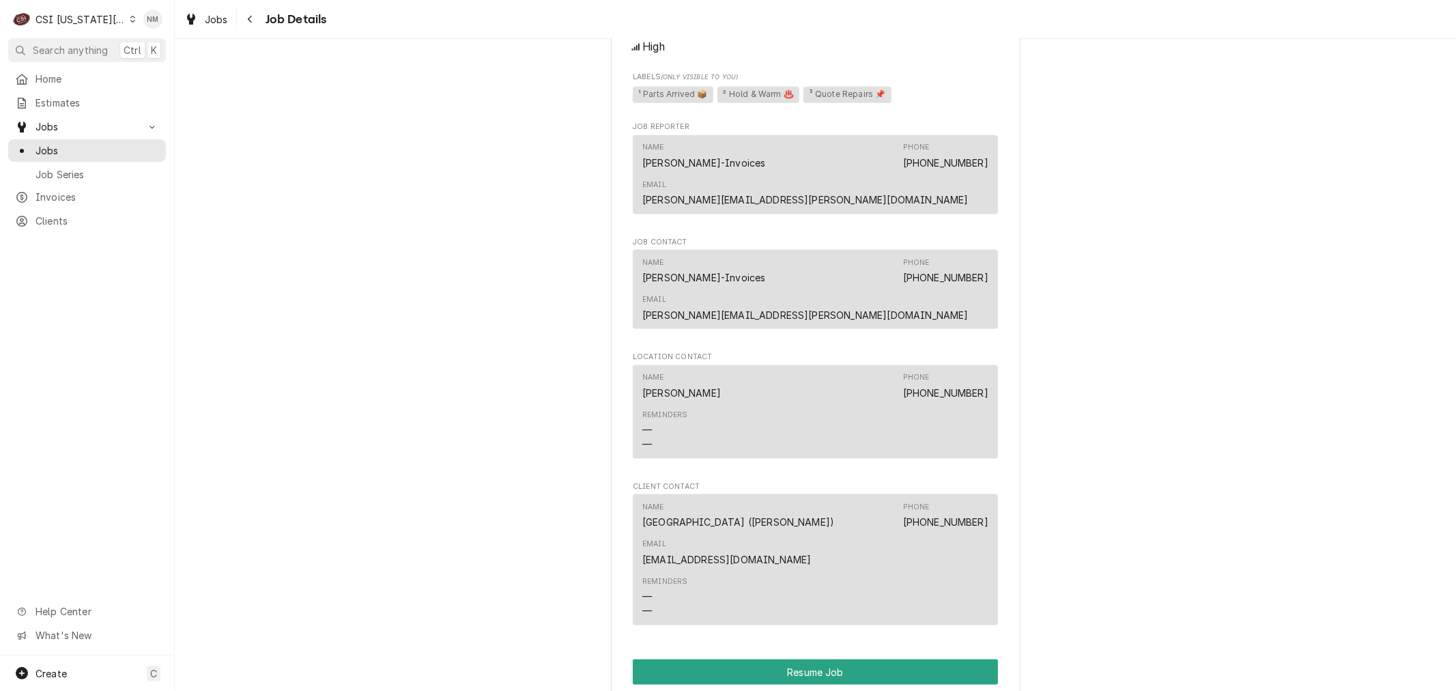
scroll to position [1517, 0]
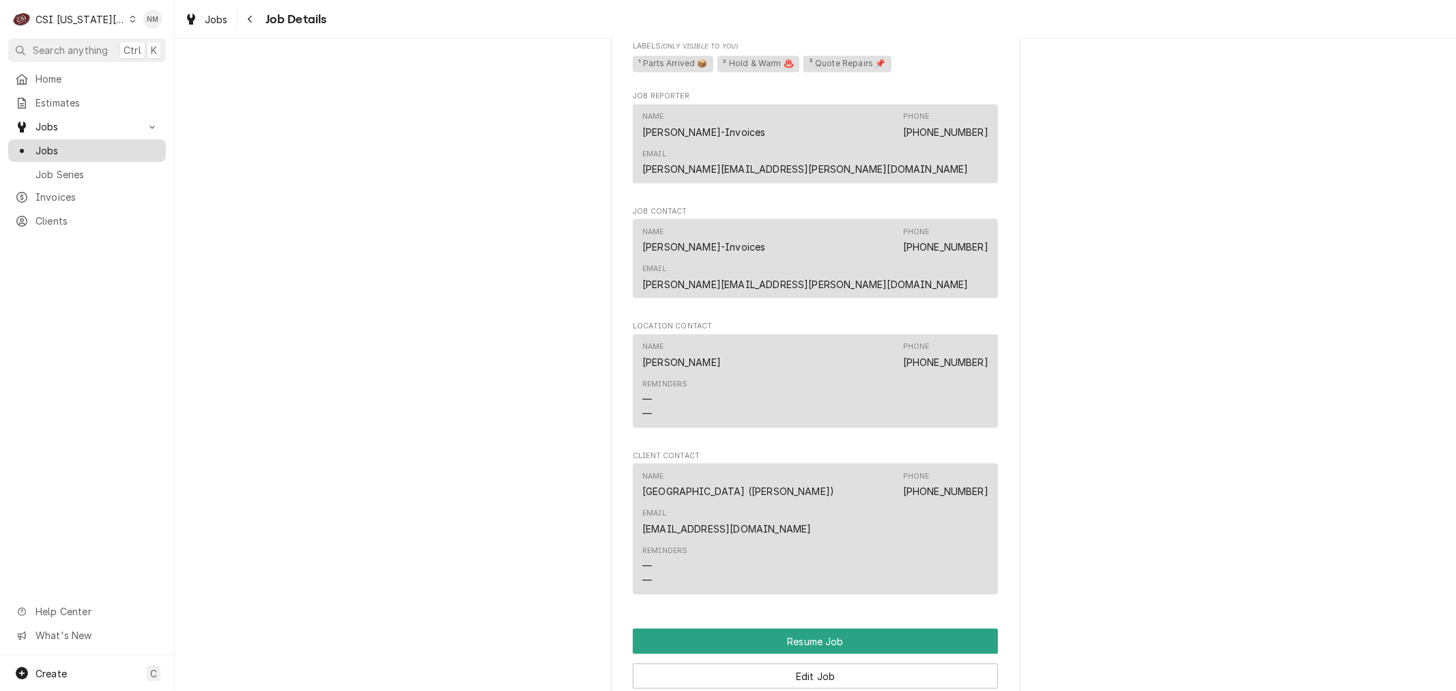
click at [86, 143] on span "Jobs" at bounding box center [98, 150] width 124 height 14
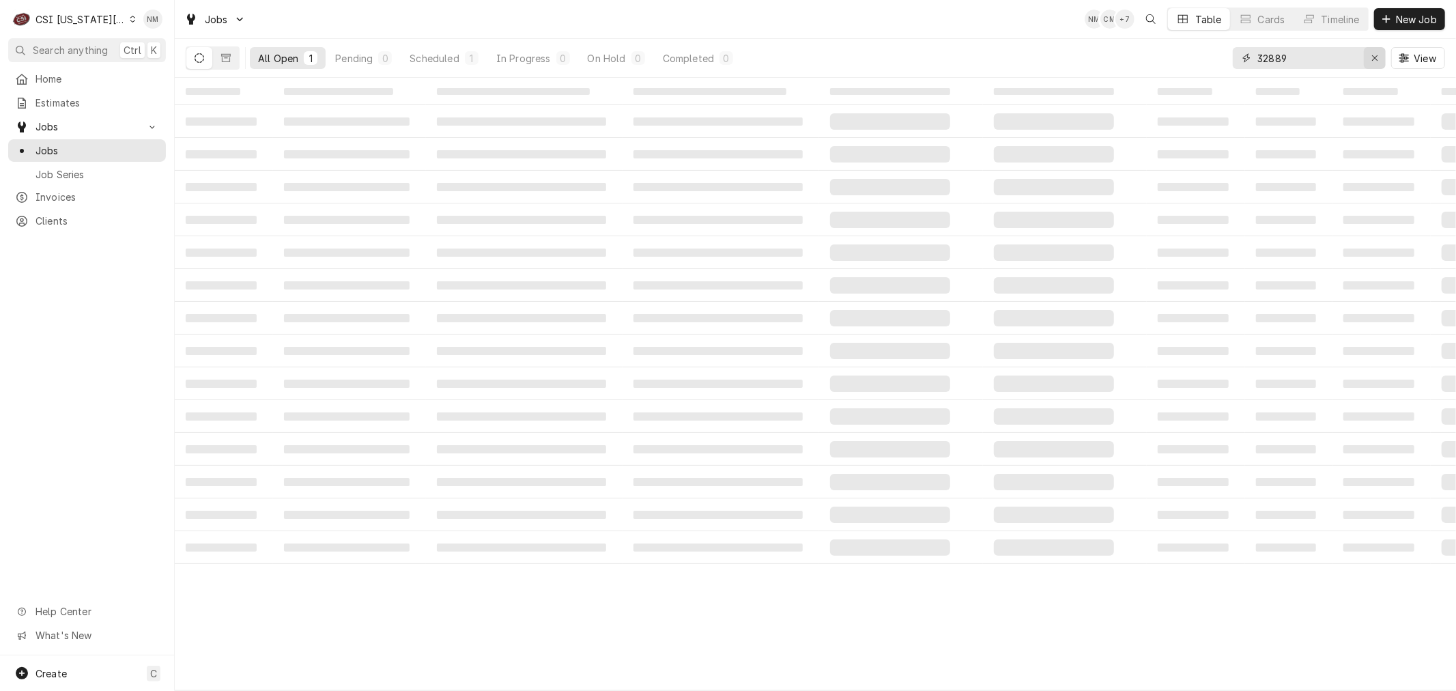
click at [1372, 56] on icon "Erase input" at bounding box center [1376, 58] width 8 height 10
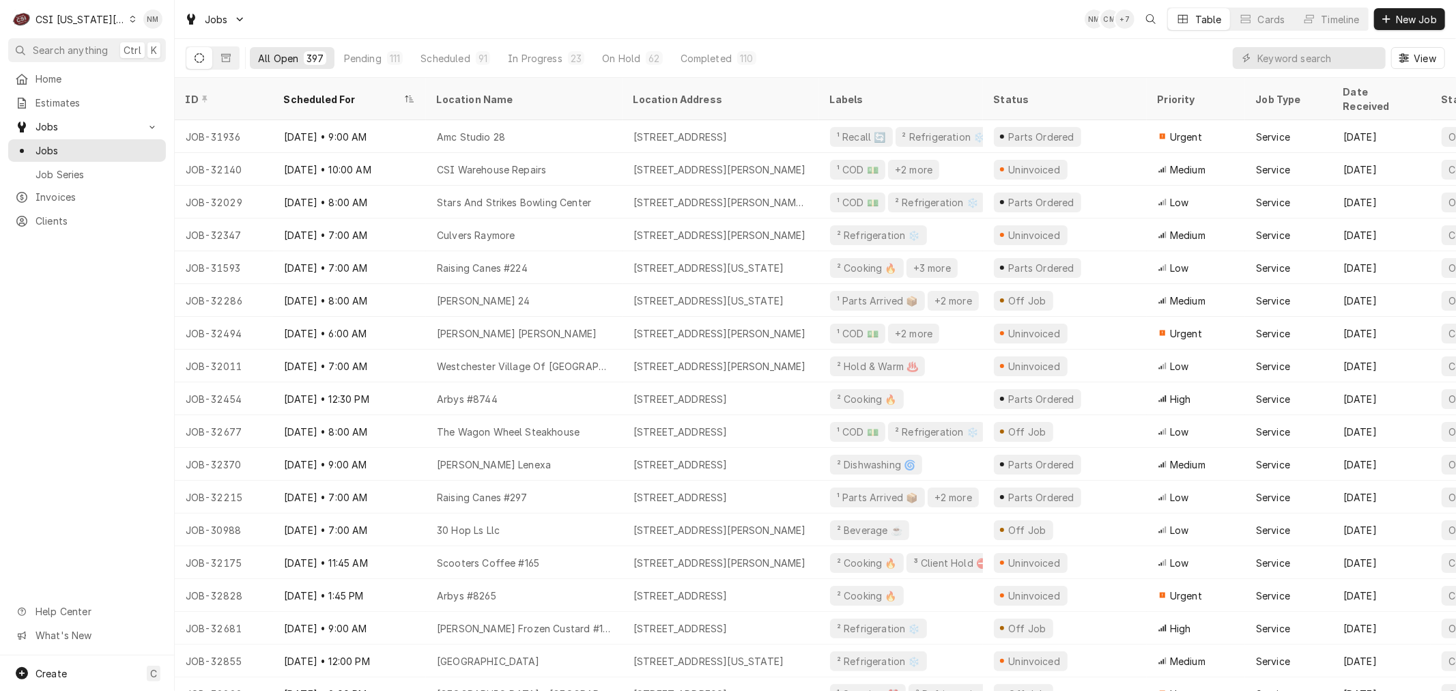
click at [130, 21] on icon "Dynamic Content Wrapper" at bounding box center [133, 19] width 6 height 7
click at [171, 70] on div "CSI St. Louis" at bounding box center [234, 75] width 199 height 14
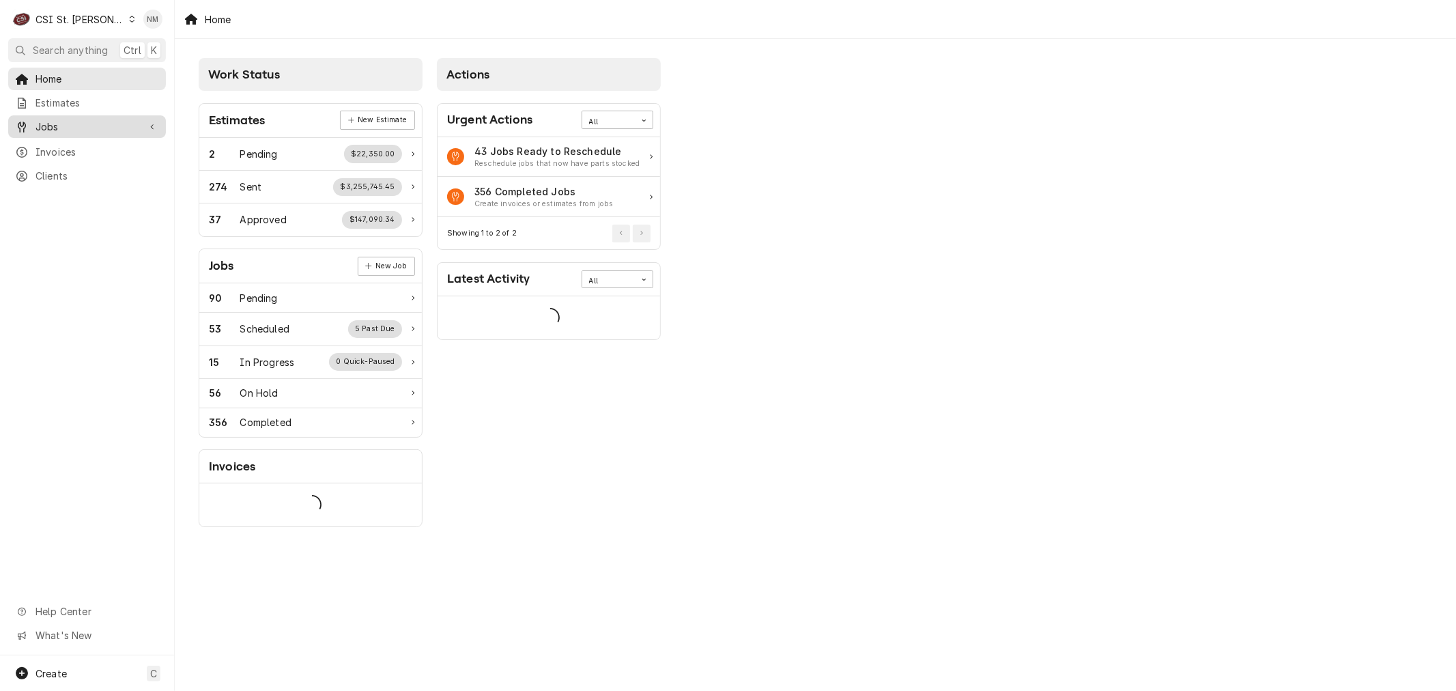
click at [64, 124] on span "Jobs" at bounding box center [87, 126] width 103 height 14
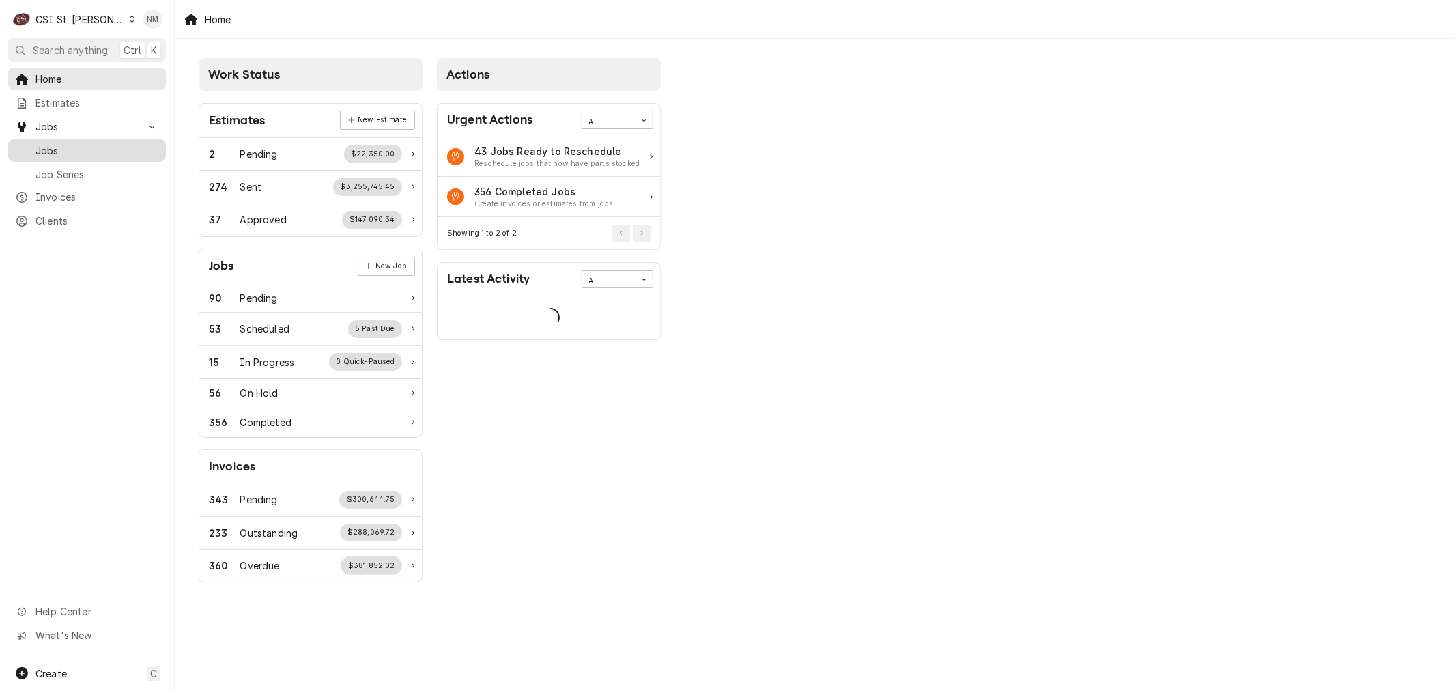
click at [40, 143] on span "Jobs" at bounding box center [98, 150] width 124 height 14
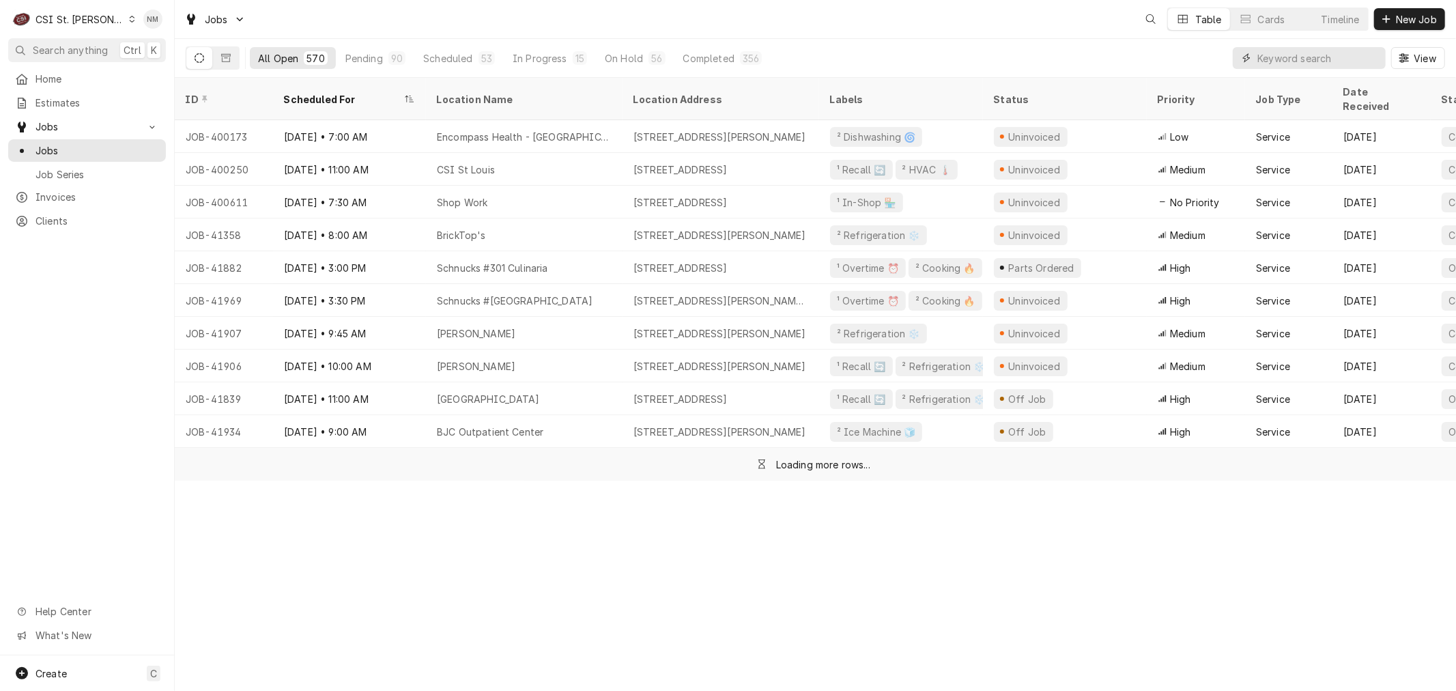
click at [1344, 59] on input "Dynamic Content Wrapper" at bounding box center [1319, 58] width 122 height 22
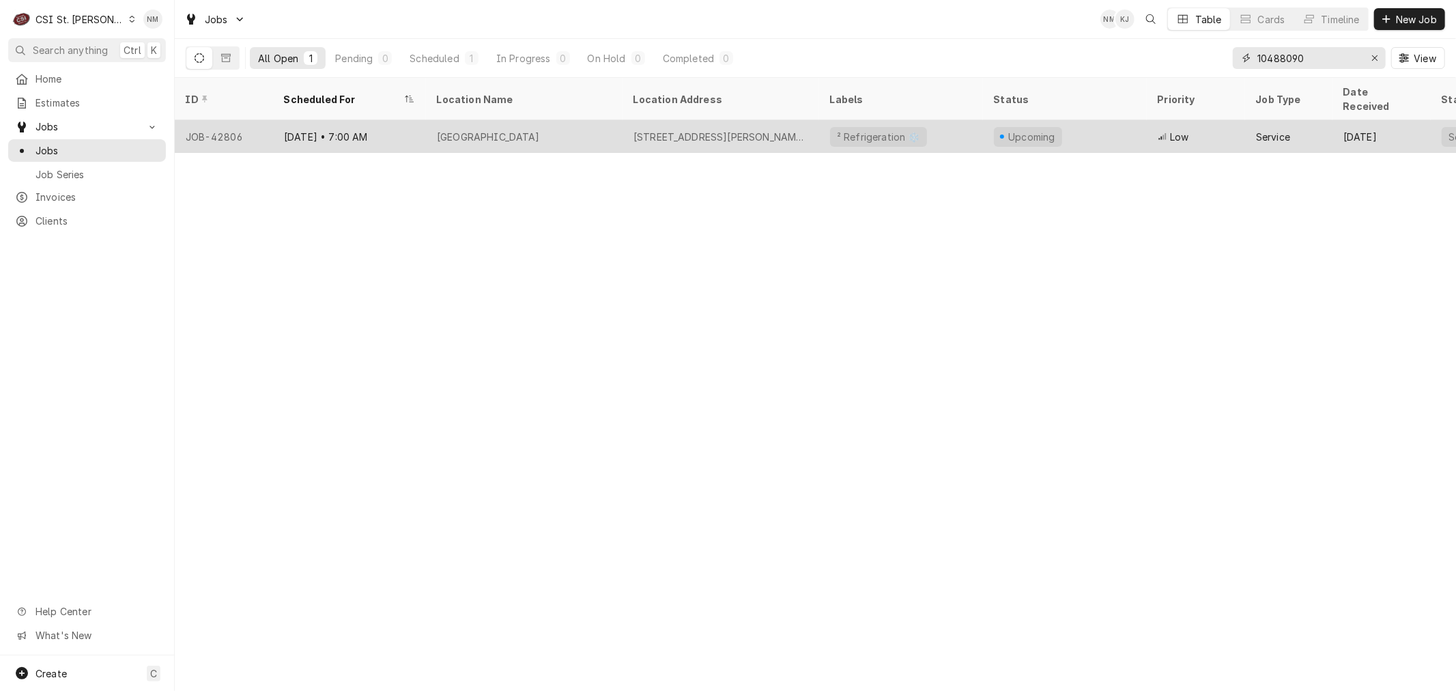
type input "10488090"
click at [608, 120] on div "ST CLARE HOSPITAL" at bounding box center [524, 136] width 197 height 33
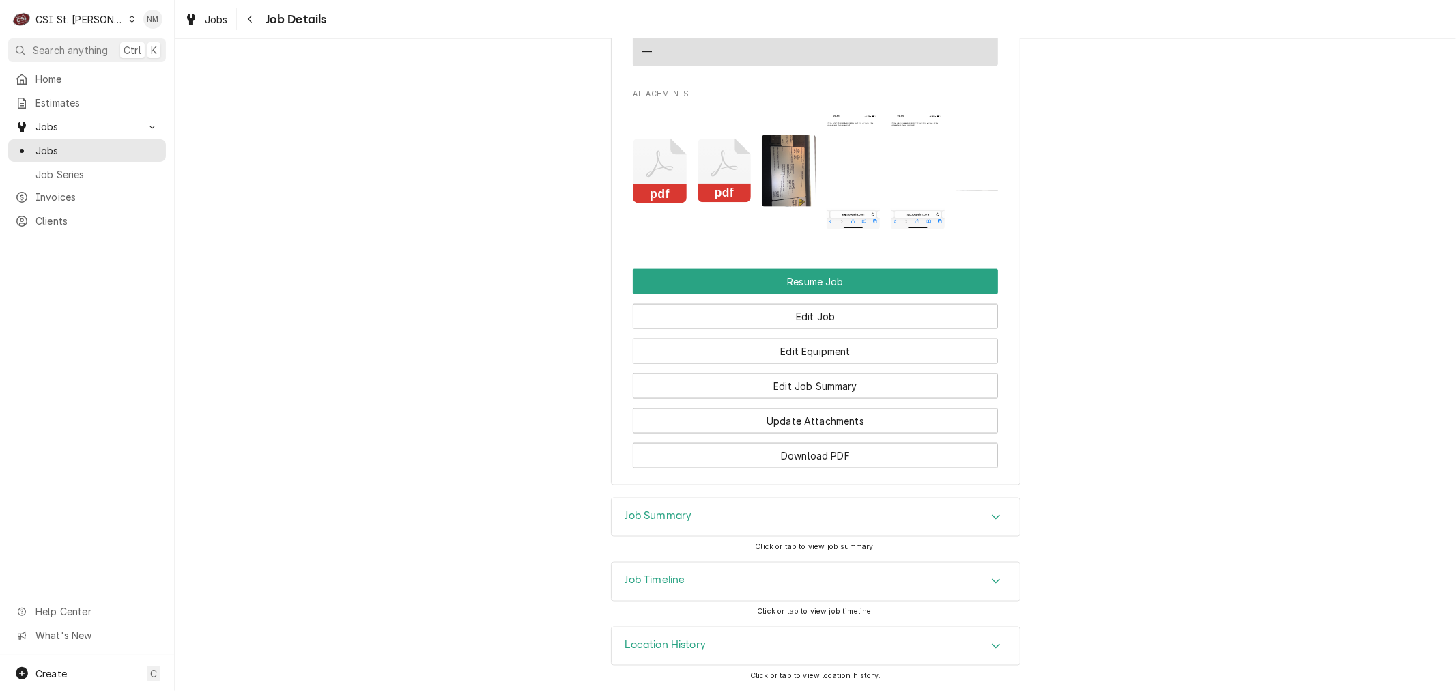
scroll to position [1532, 0]
click at [844, 310] on button "Edit Job" at bounding box center [815, 316] width 365 height 25
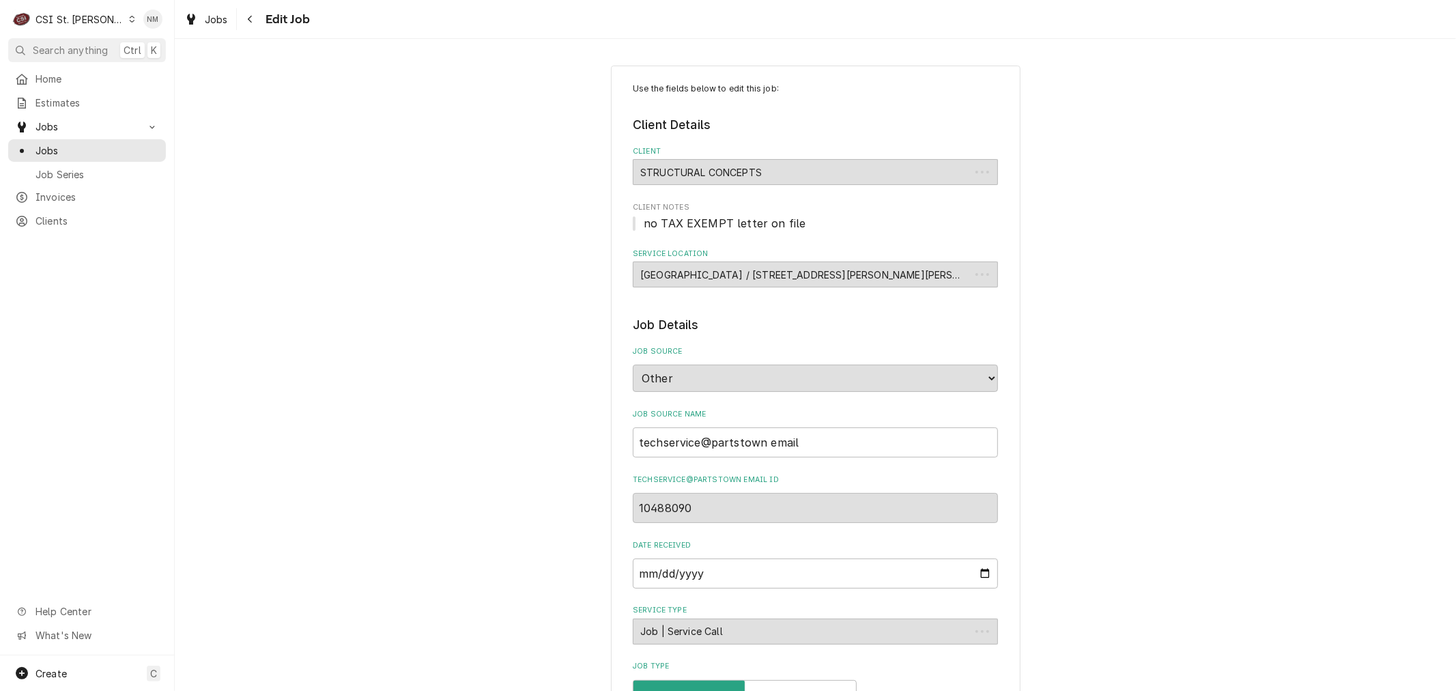
type textarea "x"
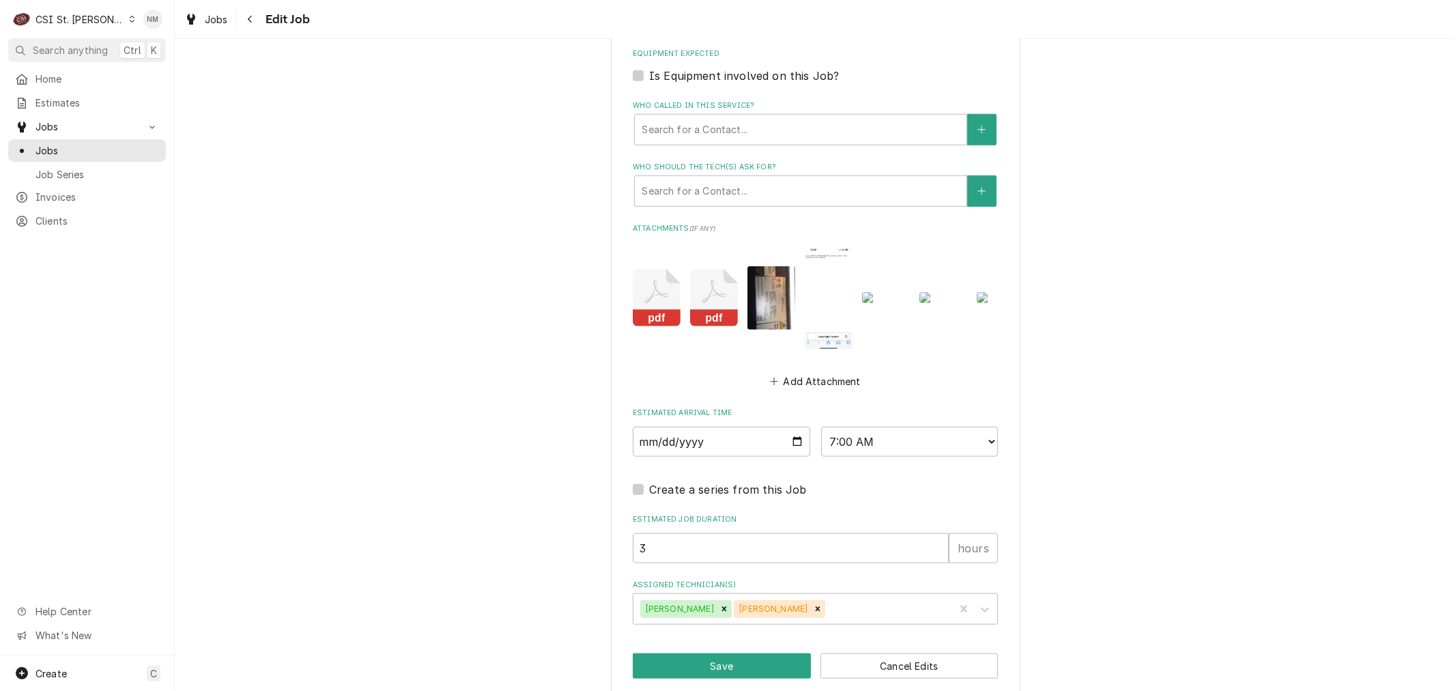
scroll to position [1070, 0]
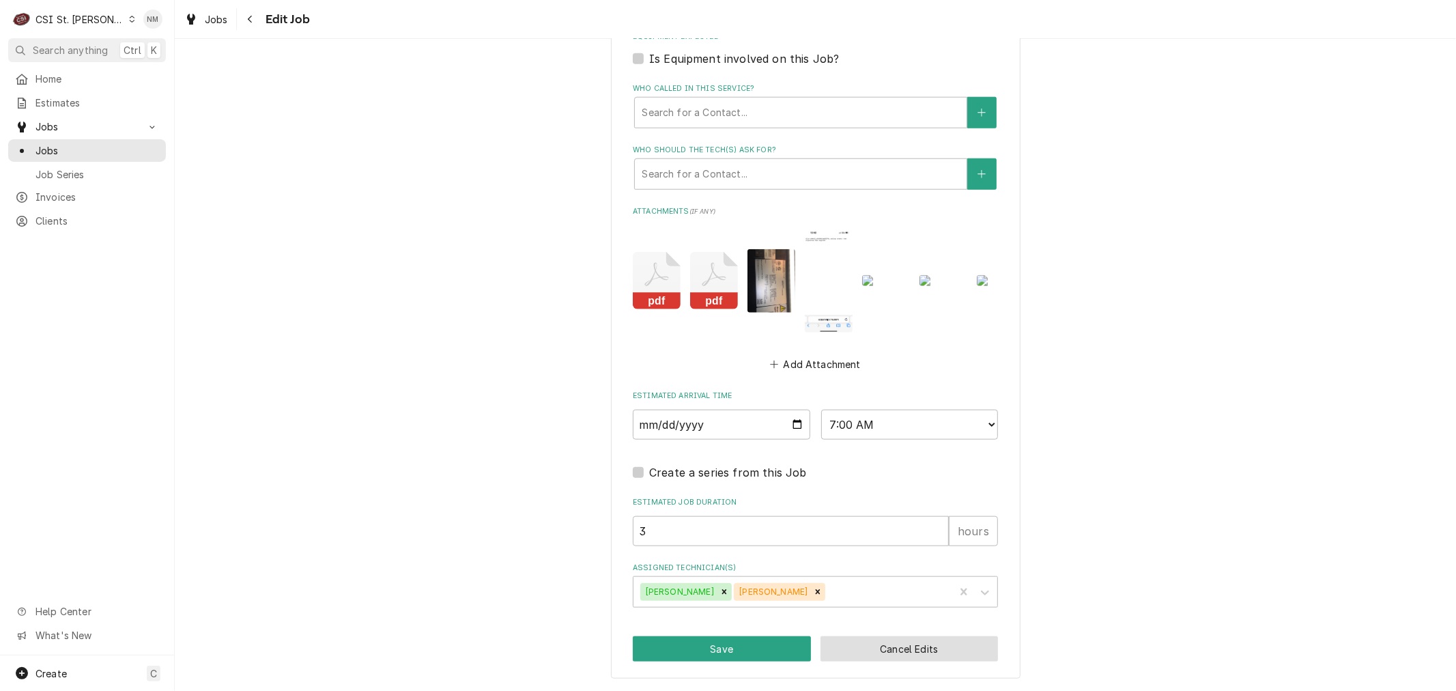
click at [949, 647] on button "Cancel Edits" at bounding box center [910, 648] width 178 height 25
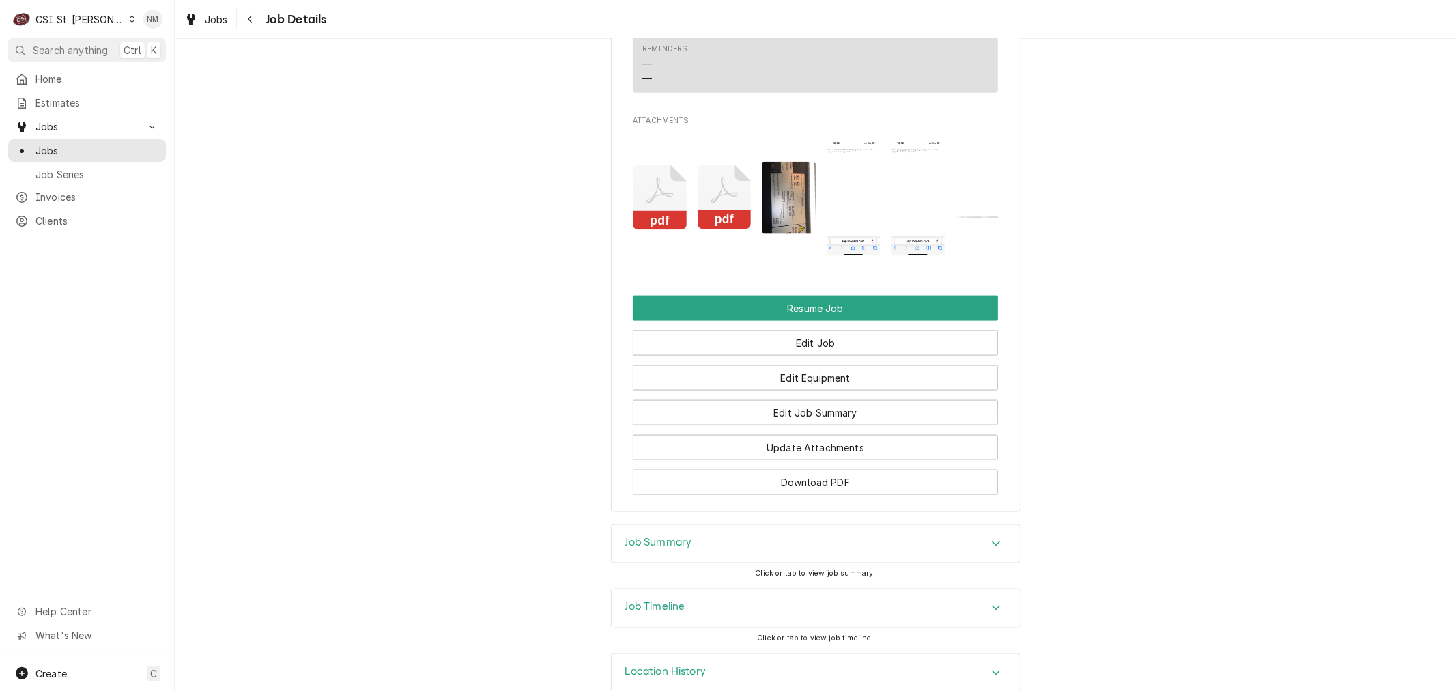
scroll to position [1517, 0]
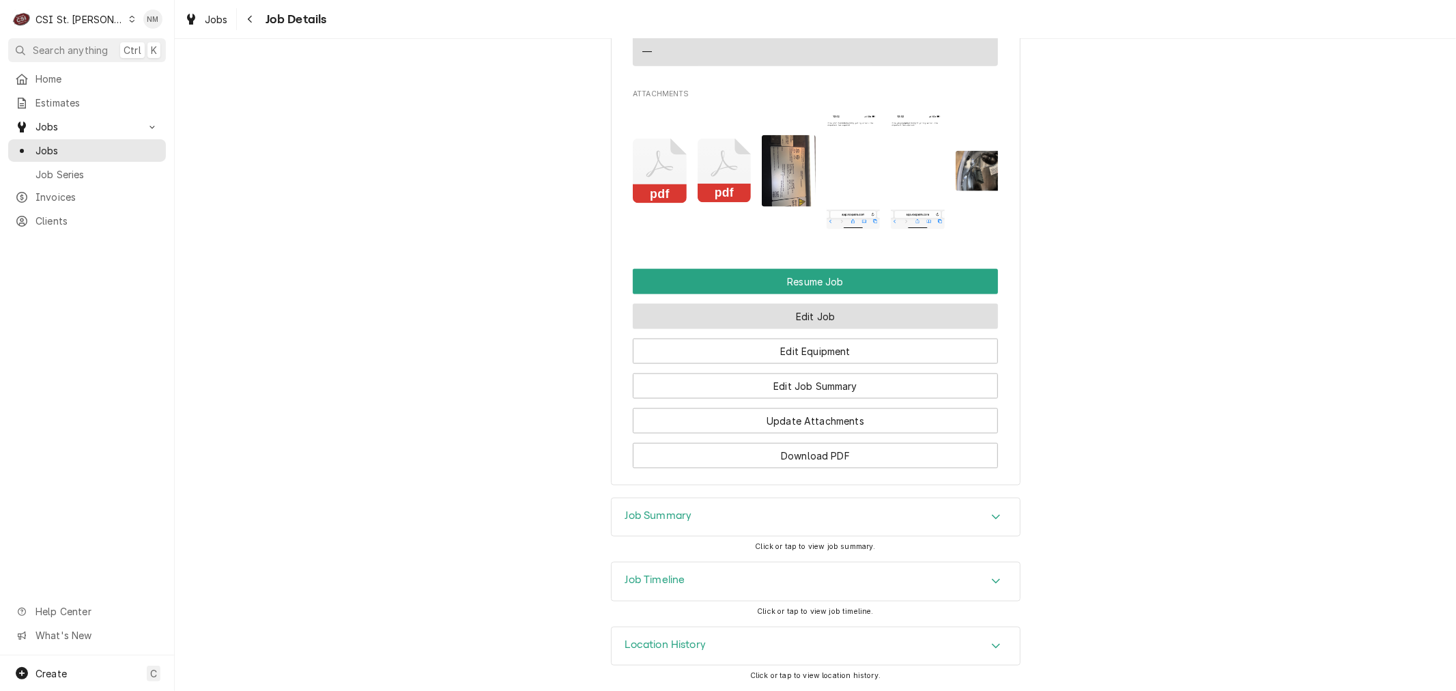
click at [813, 329] on button "Edit Job" at bounding box center [815, 316] width 365 height 25
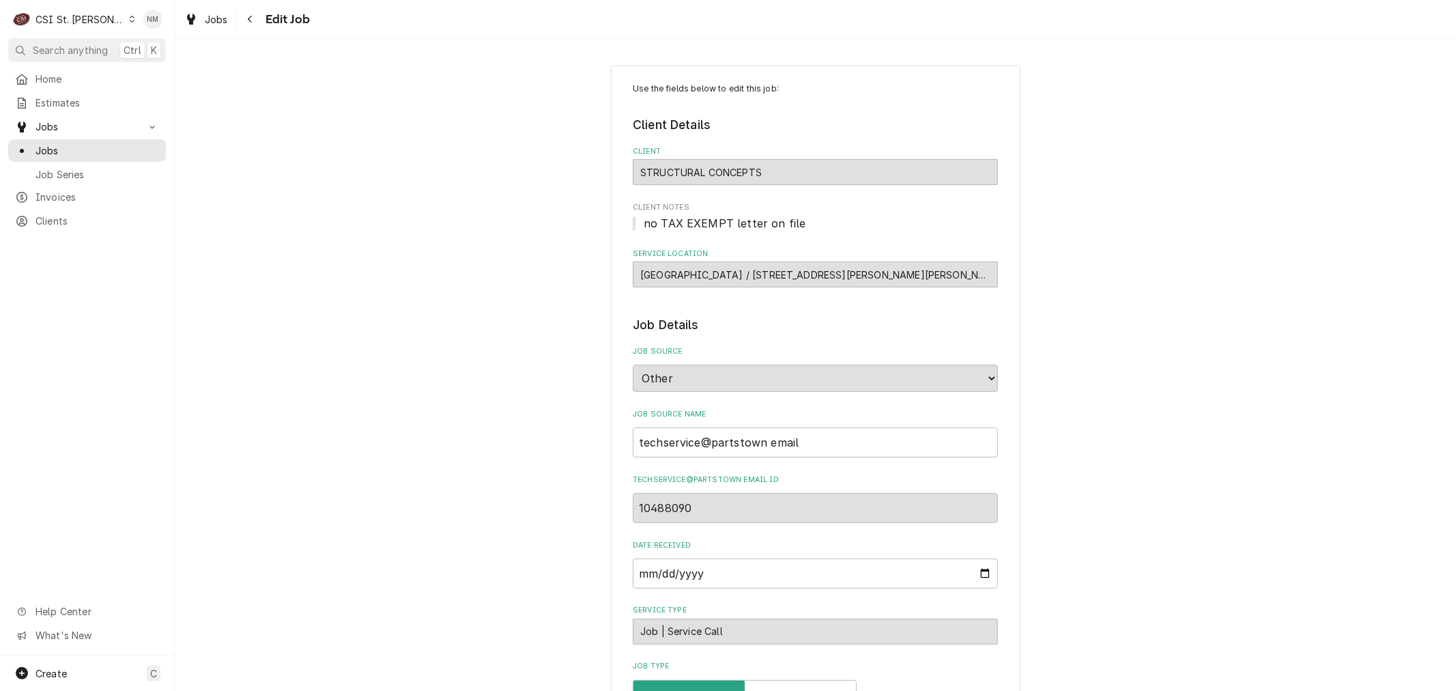
type textarea "x"
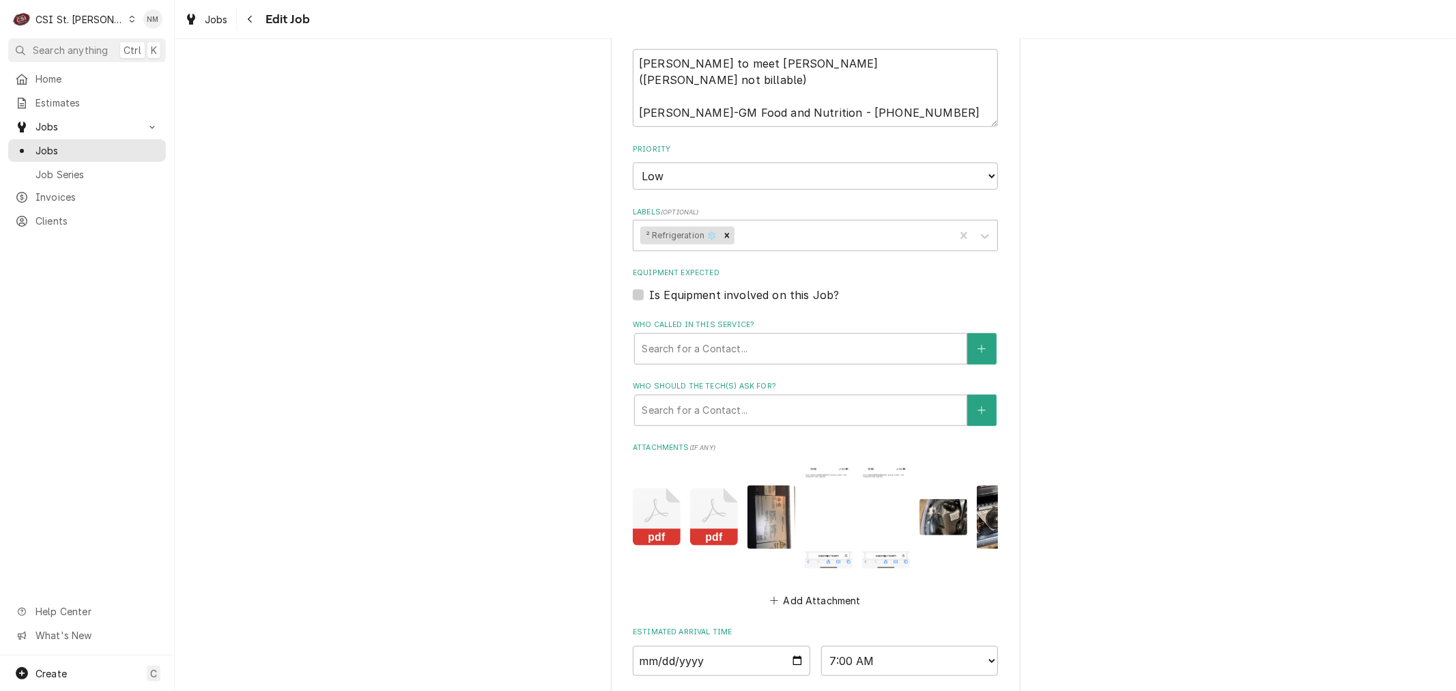
scroll to position [986, 0]
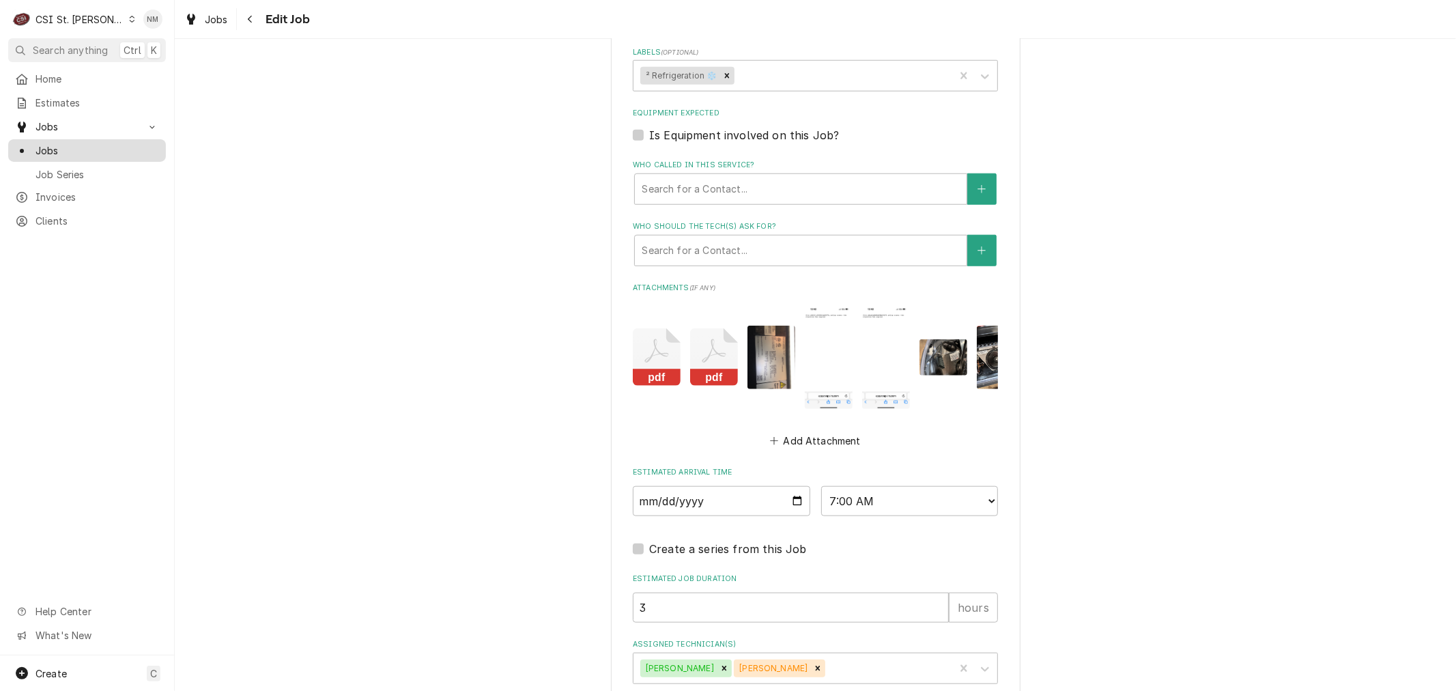
click at [53, 147] on span "Jobs" at bounding box center [98, 150] width 124 height 14
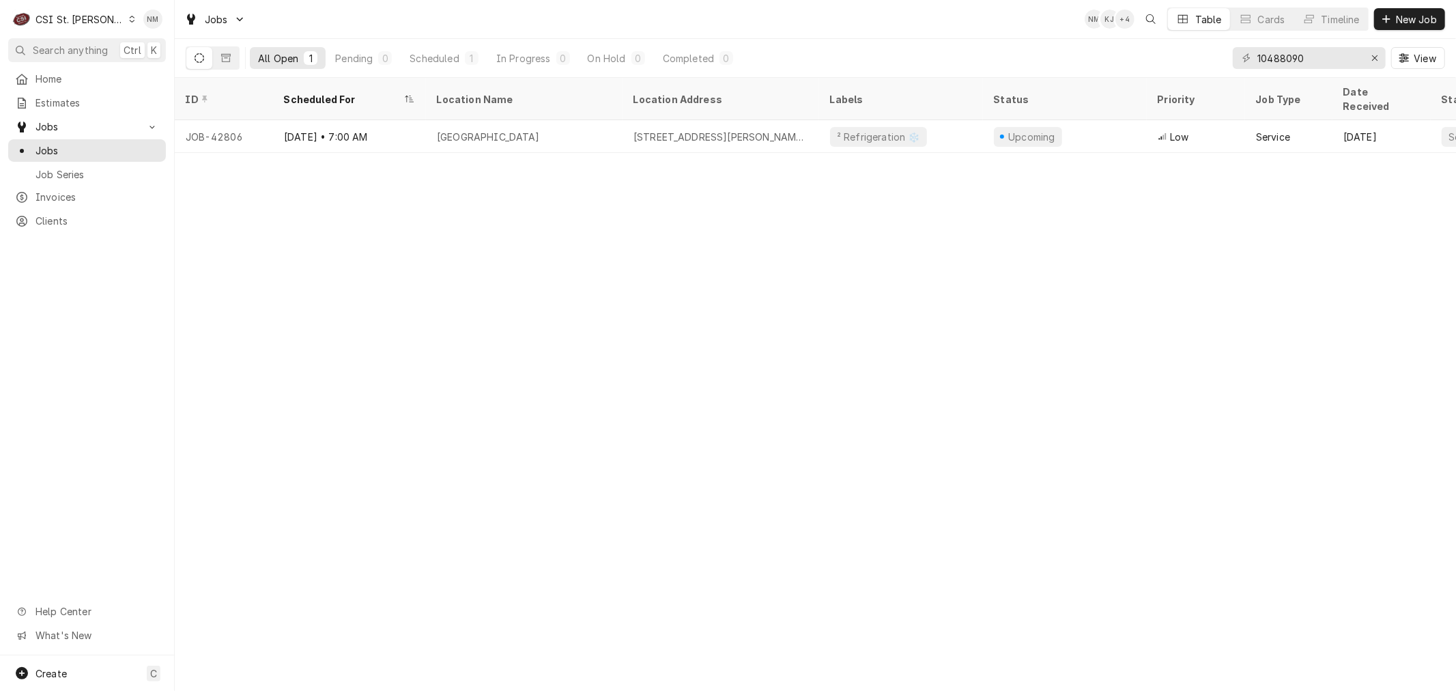
click at [128, 18] on div "Dynamic Content Wrapper" at bounding box center [132, 19] width 8 height 10
click at [168, 23] on div "CSI [US_STATE][GEOGRAPHIC_DATA]" at bounding box center [209, 27] width 180 height 14
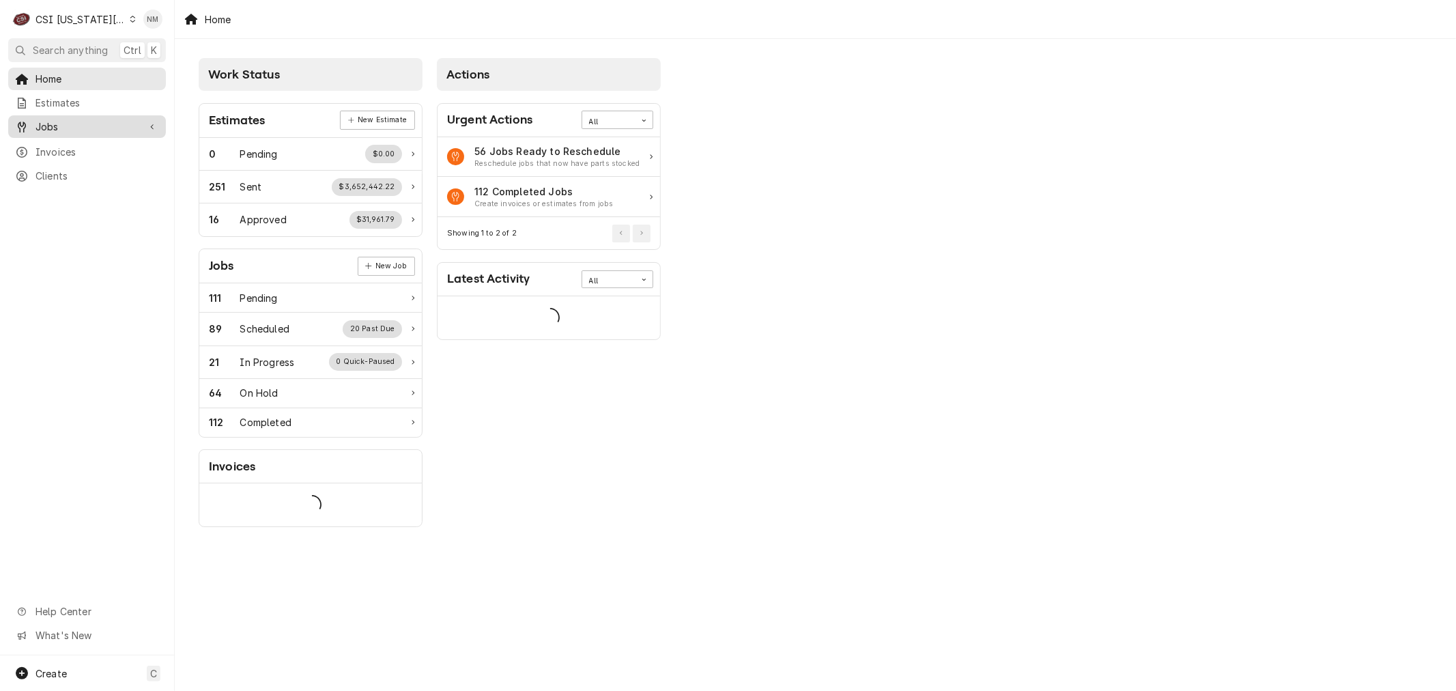
click at [68, 122] on span "Jobs" at bounding box center [87, 126] width 103 height 14
click at [68, 150] on span "Jobs" at bounding box center [98, 150] width 124 height 14
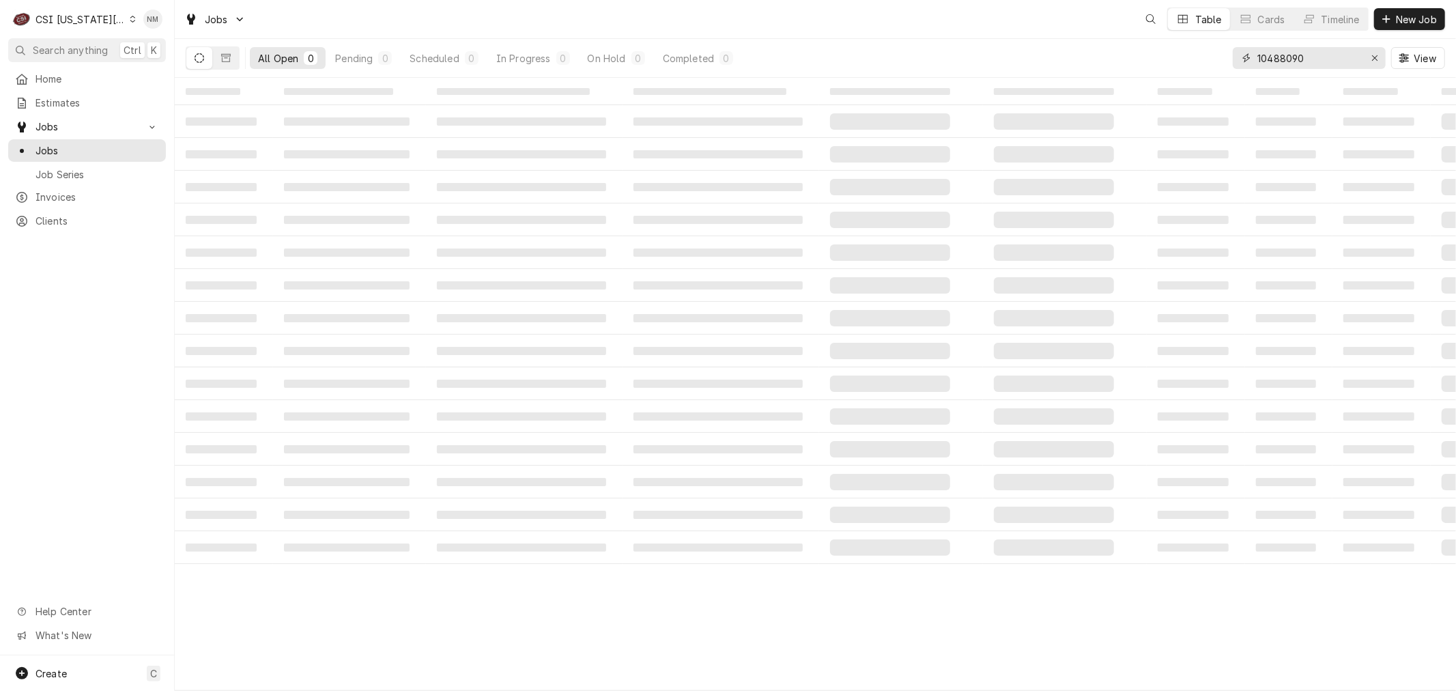
drag, startPoint x: 1318, startPoint y: 58, endPoint x: 1226, endPoint y: 56, distance: 92.2
click at [1226, 56] on div "All Open 0 Pending 0 Scheduled 0 In Progress 0 On Hold 0 Completed 0 10488090 V…" at bounding box center [816, 58] width 1260 height 38
type input "p"
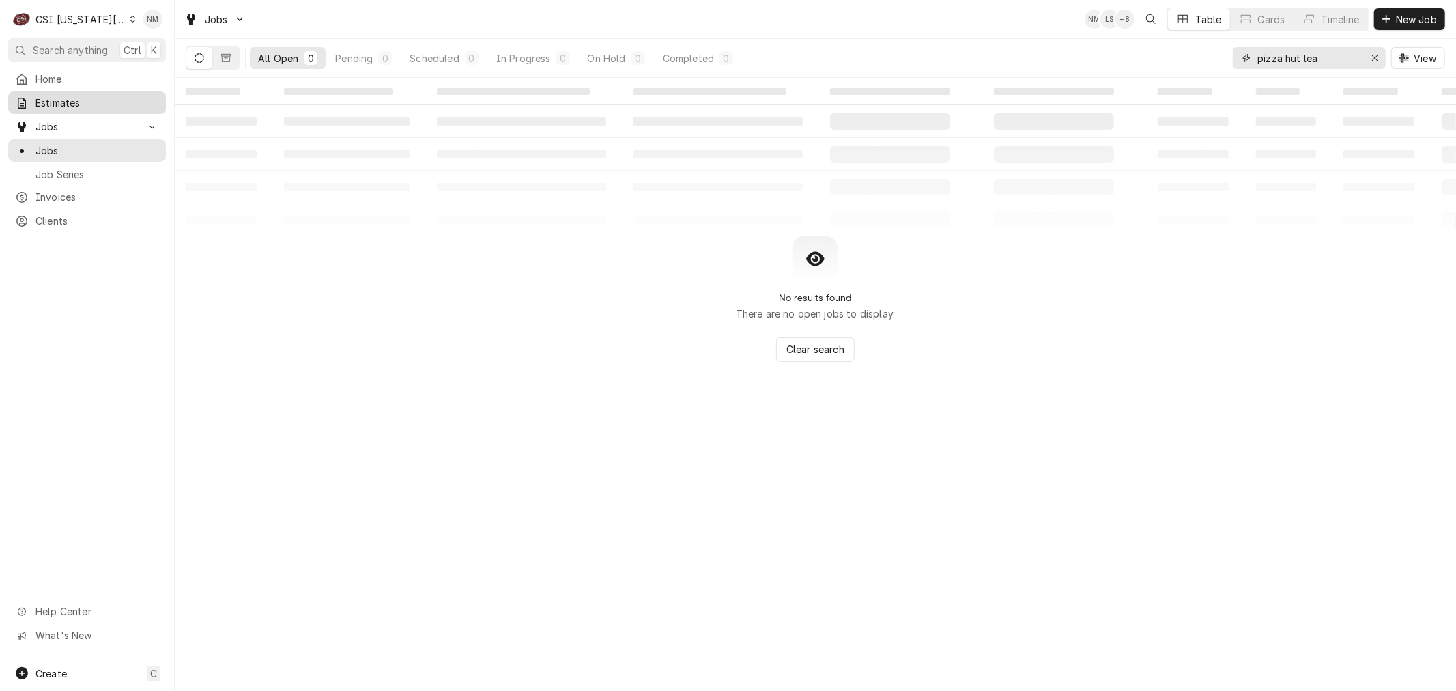
type input "pizza hut lea"
click at [73, 96] on span "Estimates" at bounding box center [98, 103] width 124 height 14
drag, startPoint x: 1307, startPoint y: 58, endPoint x: 1188, endPoint y: 58, distance: 118.8
click at [1188, 58] on div "All Open 0 Pending 0 Sent 0 Approved 0 our [DEMOGRAPHIC_DATA] View" at bounding box center [816, 58] width 1260 height 38
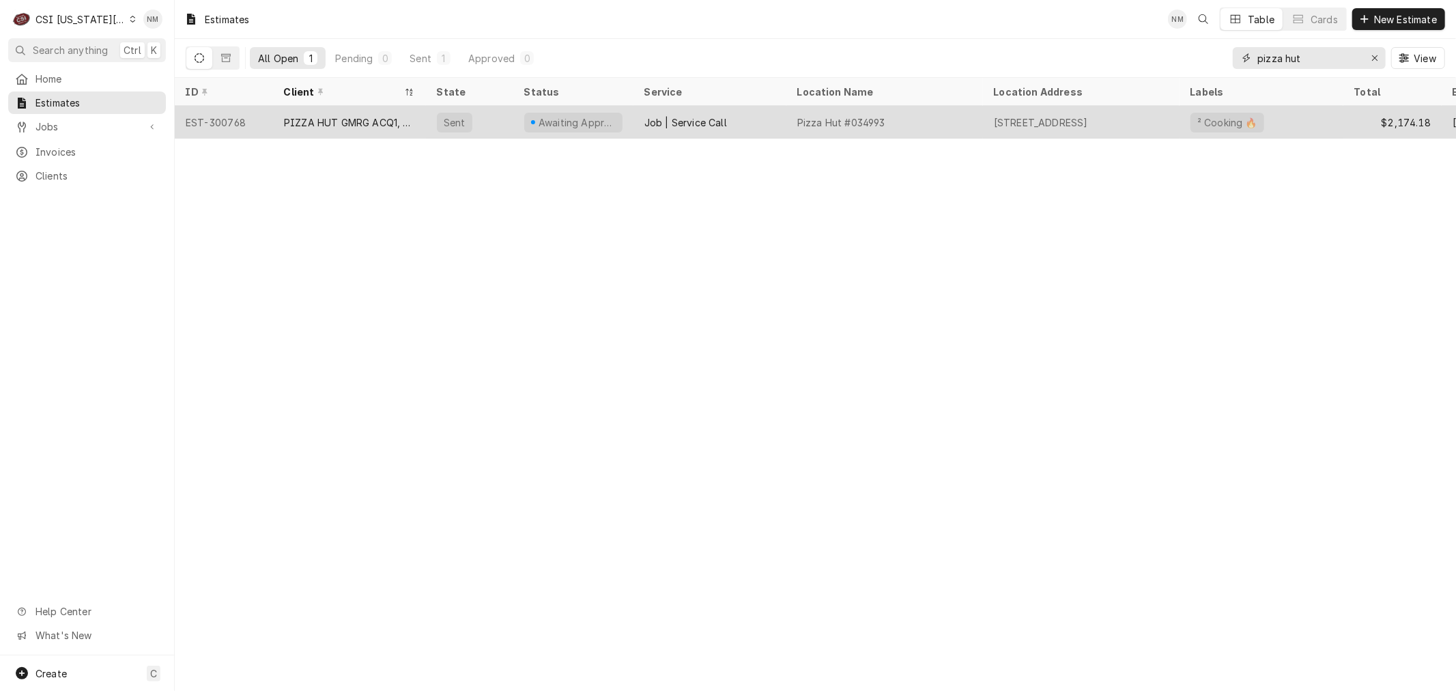
type input "pizza hut"
click at [773, 123] on div "Job | Service Call" at bounding box center [710, 122] width 153 height 33
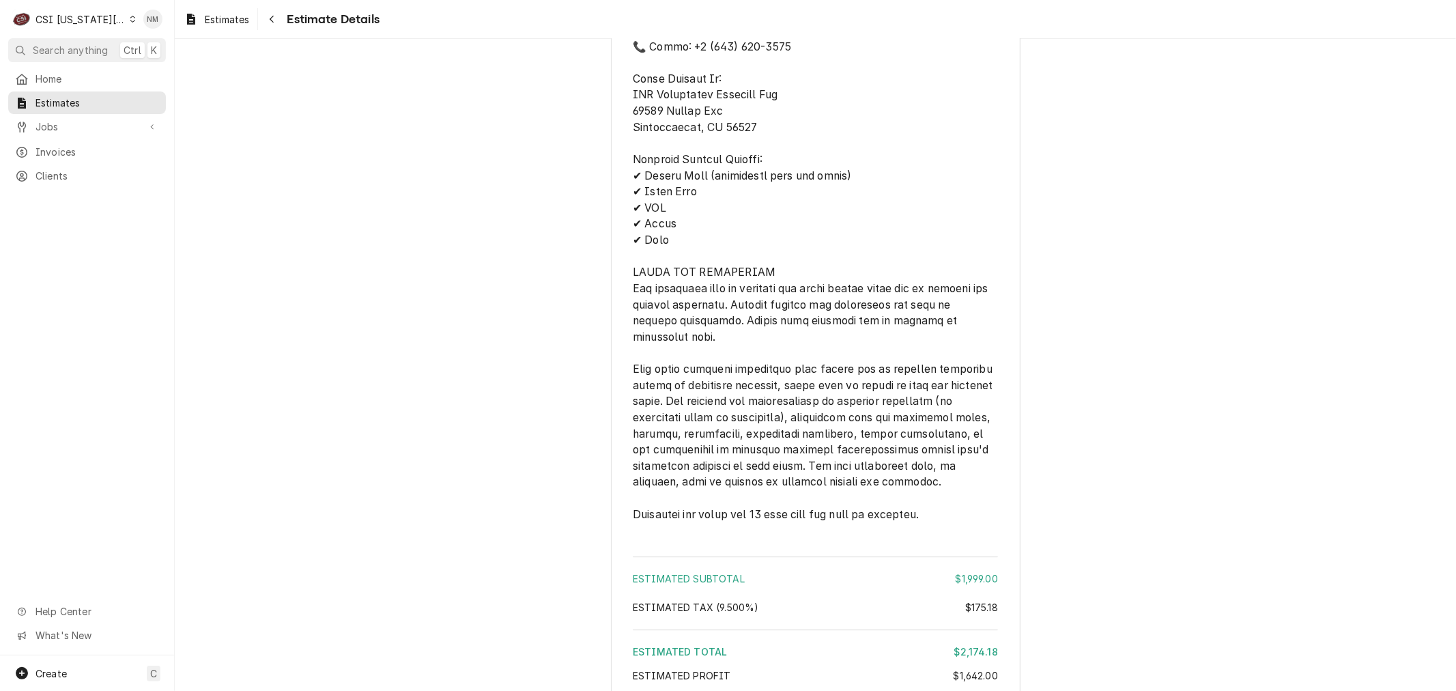
scroll to position [2807, 0]
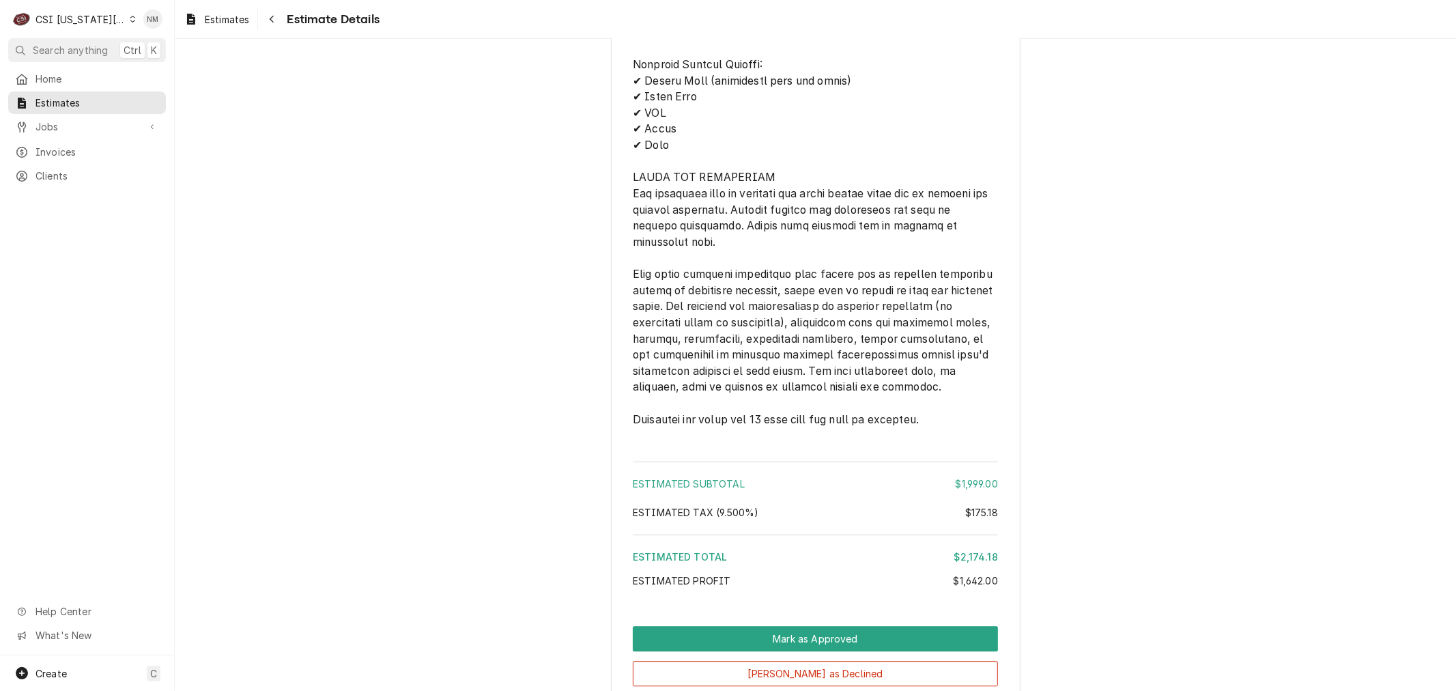
click at [130, 16] on icon "Dynamic Content Wrapper" at bounding box center [132, 19] width 5 height 7
click at [208, 72] on div "CSI St. [PERSON_NAME]" at bounding box center [234, 75] width 199 height 14
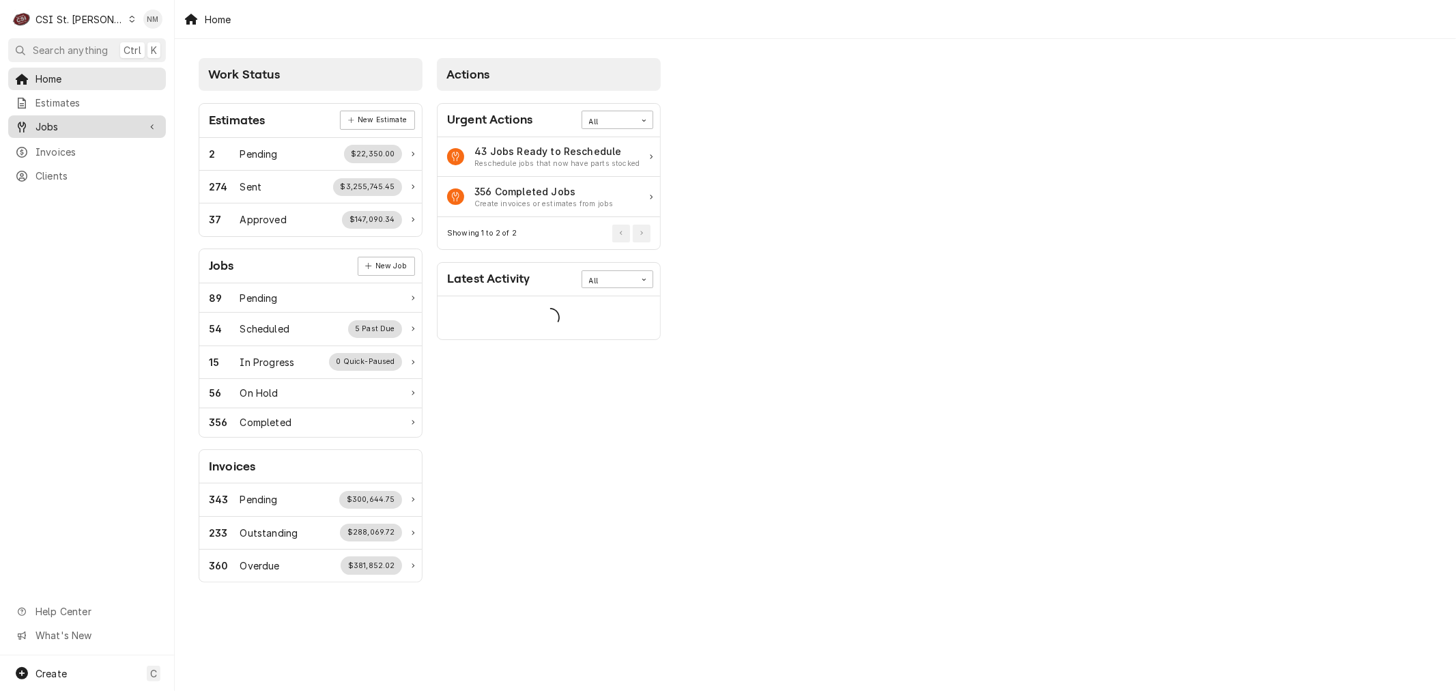
click at [87, 126] on span "Jobs" at bounding box center [87, 126] width 103 height 14
click at [76, 147] on span "Jobs" at bounding box center [98, 150] width 124 height 14
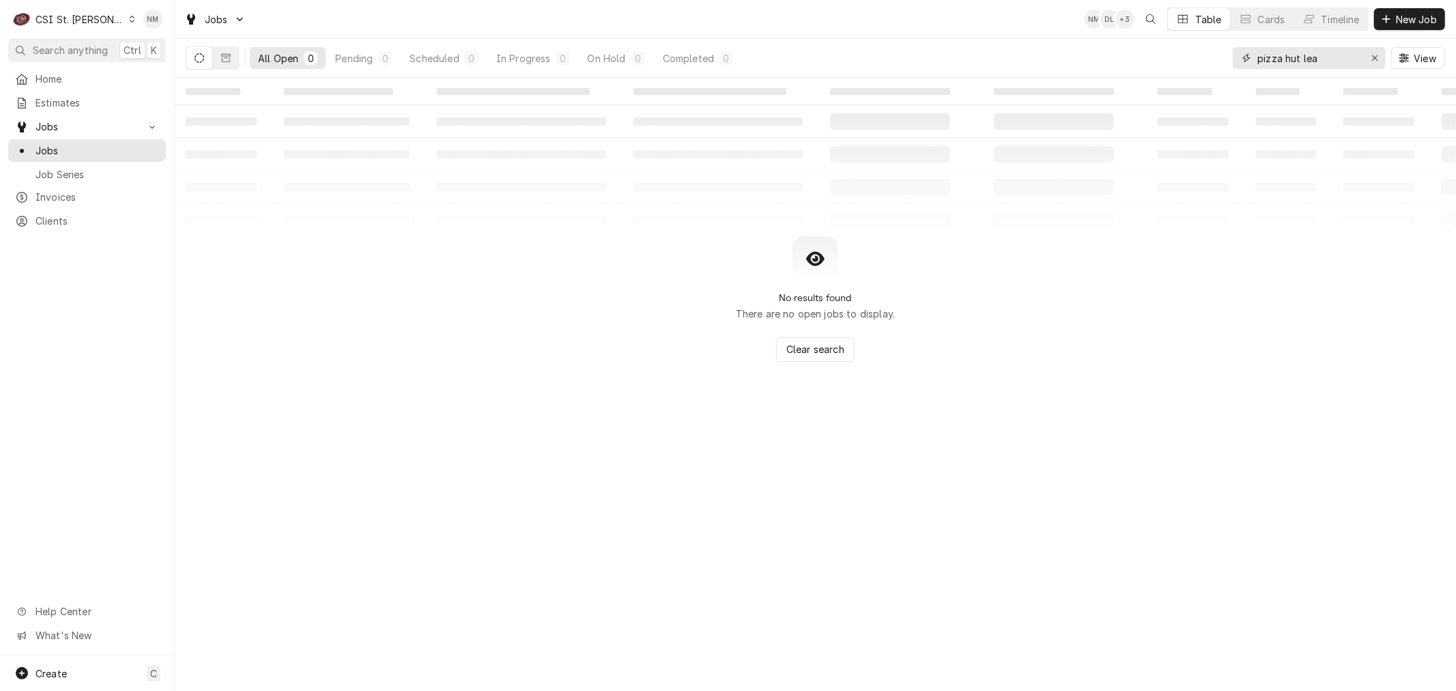
drag, startPoint x: 1331, startPoint y: 59, endPoint x: 1230, endPoint y: 57, distance: 101.1
click at [1230, 57] on div "All Open 0 Pending 0 Scheduled 0 In Progress 0 On Hold 0 Completed 0 pizza hut …" at bounding box center [816, 58] width 1260 height 38
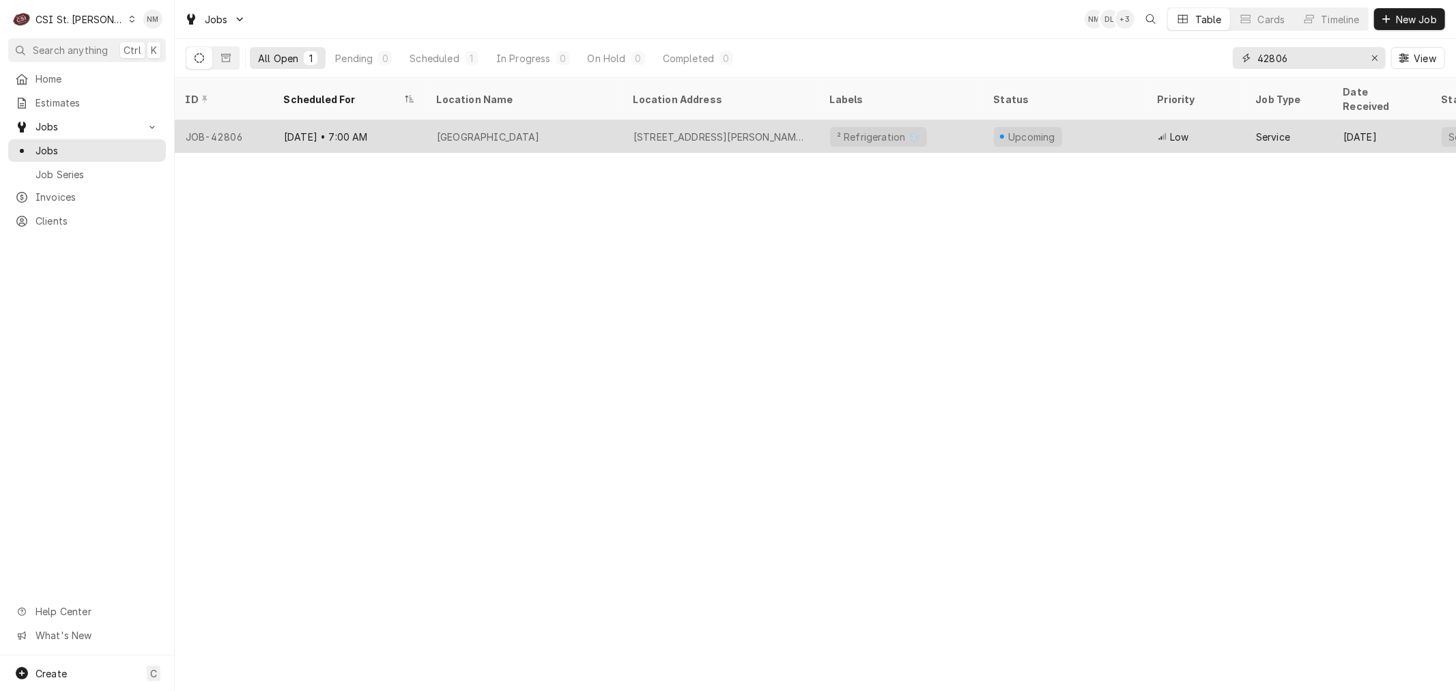
type input "42806"
click at [576, 120] on div "[GEOGRAPHIC_DATA]" at bounding box center [524, 136] width 197 height 33
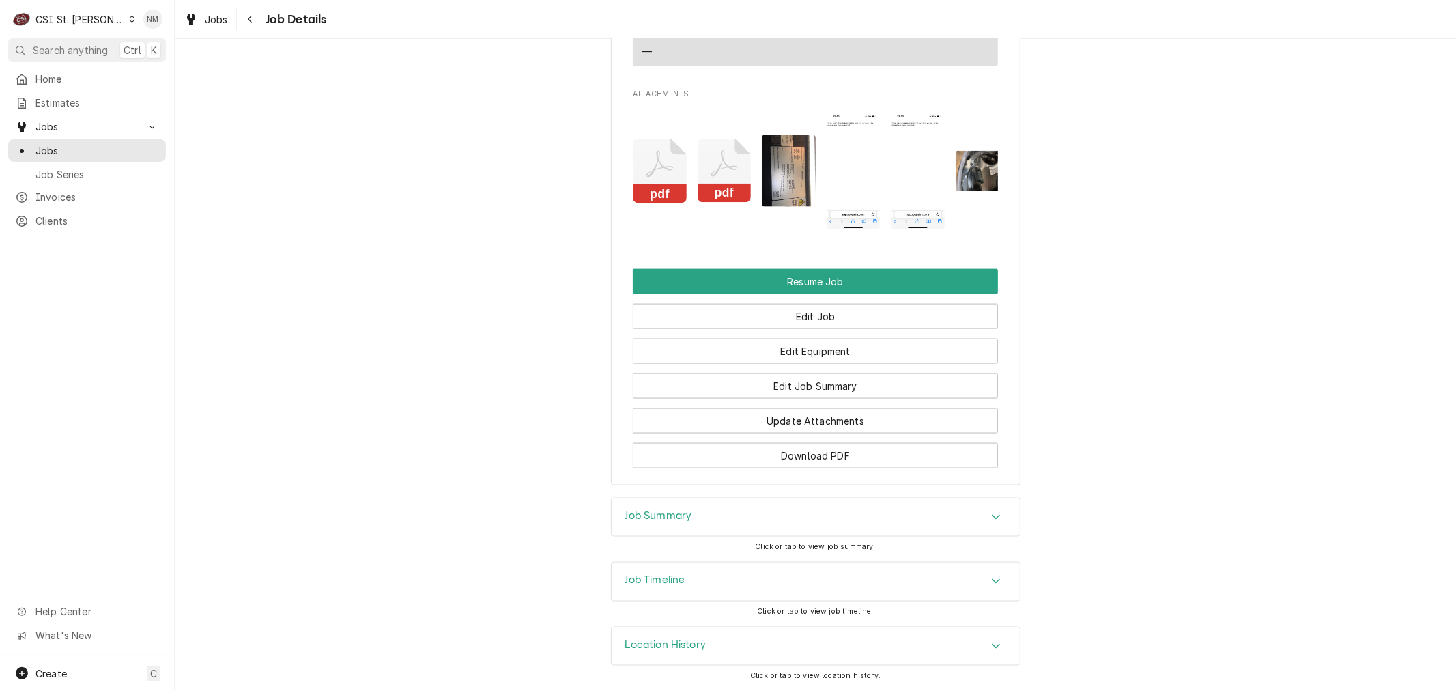
scroll to position [1532, 0]
click at [808, 315] on button "Edit Job" at bounding box center [815, 316] width 365 height 25
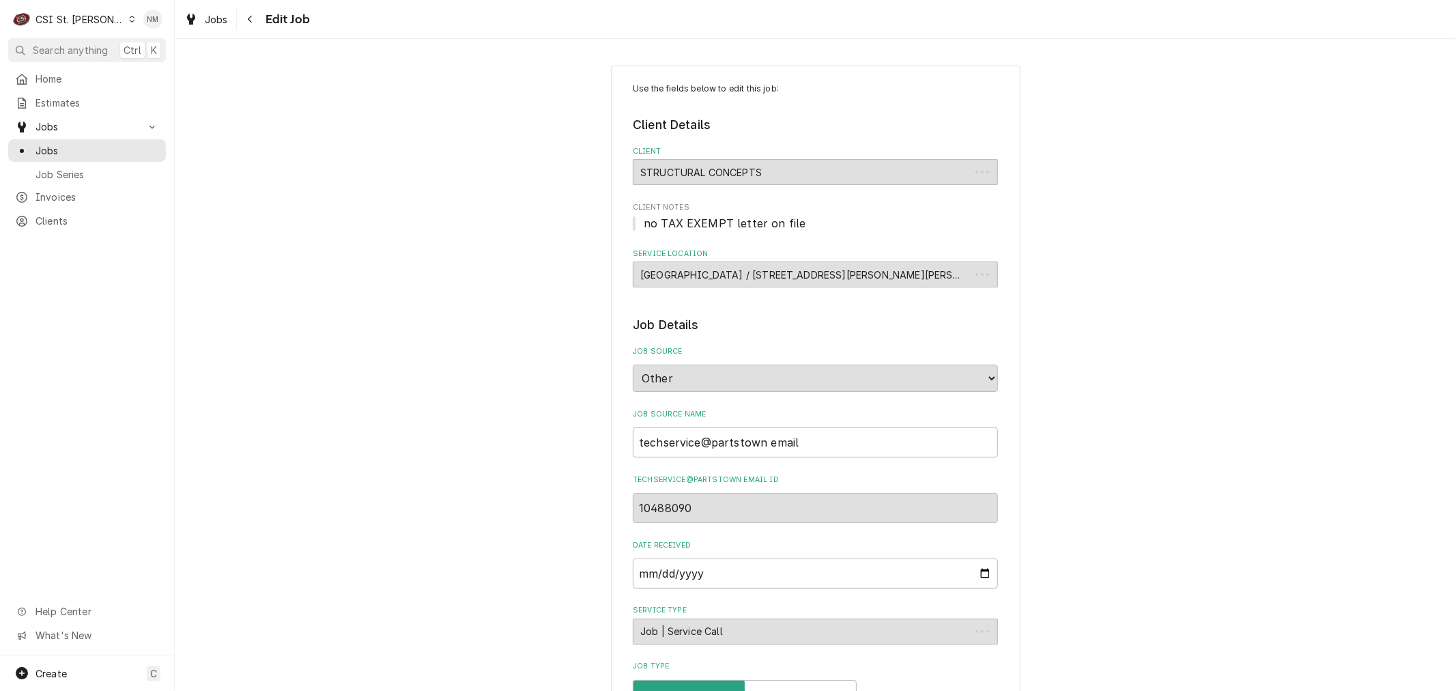
type textarea "x"
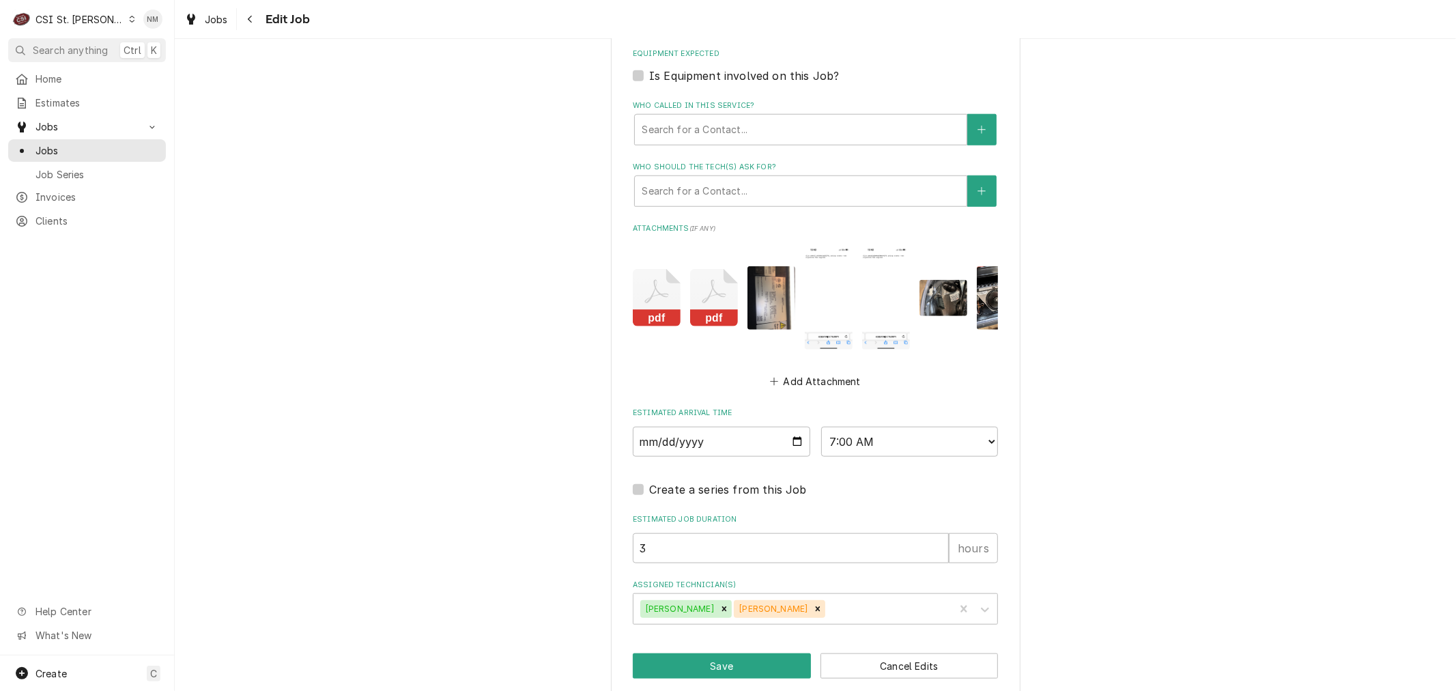
scroll to position [1062, 0]
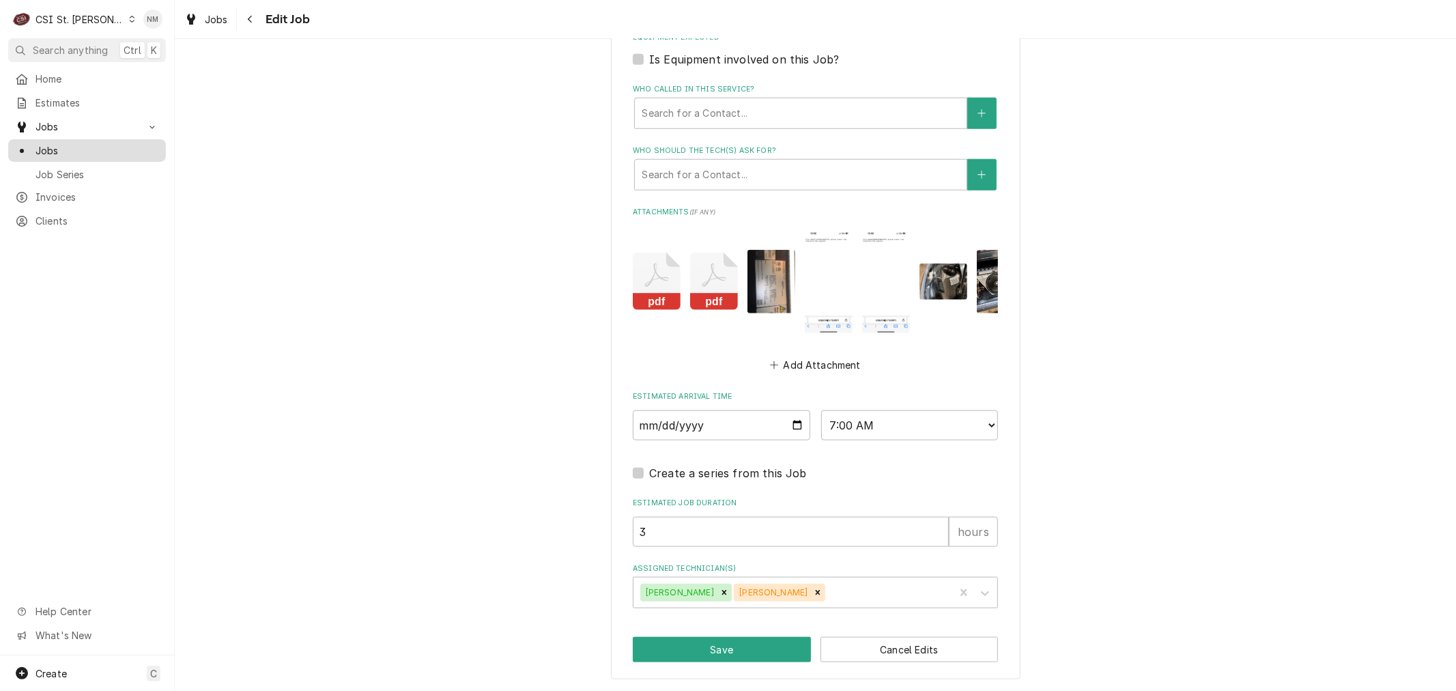
click at [43, 143] on span "Jobs" at bounding box center [98, 150] width 124 height 14
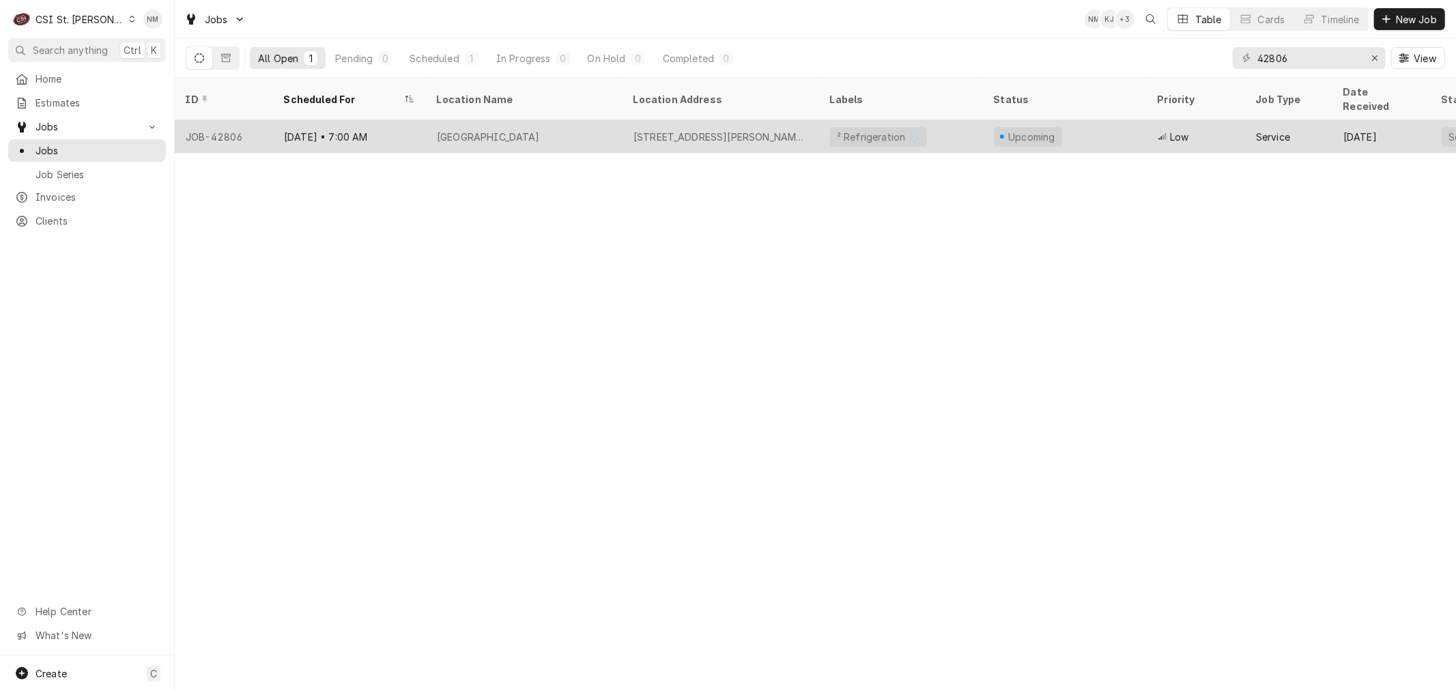
click at [558, 122] on div "[GEOGRAPHIC_DATA]" at bounding box center [524, 136] width 197 height 33
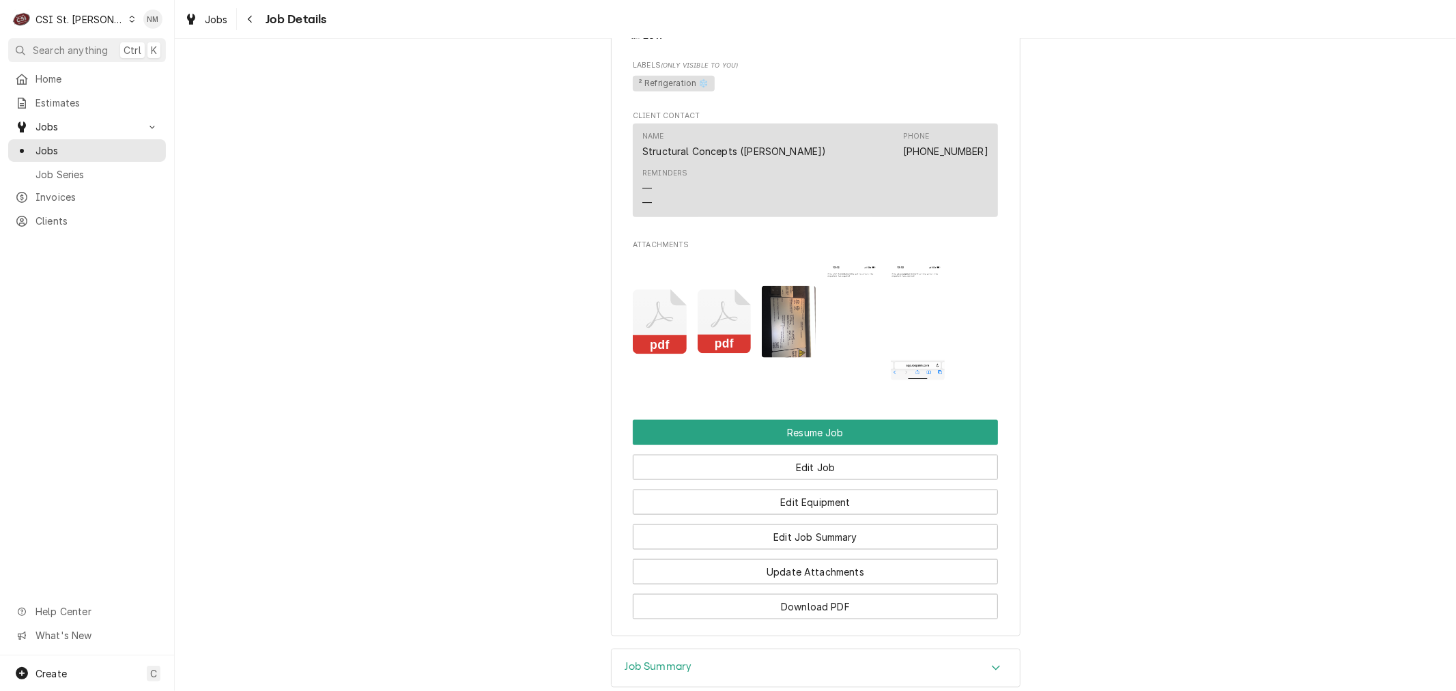
scroll to position [1366, 0]
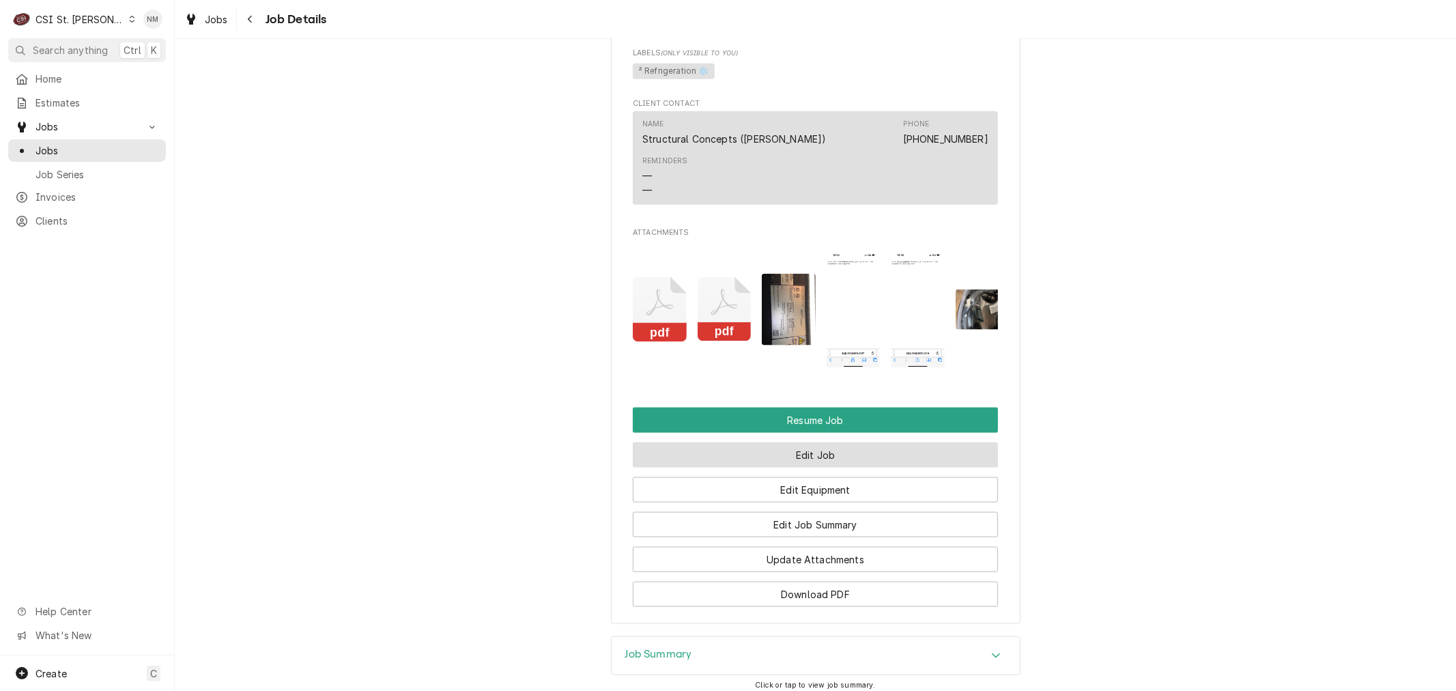
click at [814, 468] on button "Edit Job" at bounding box center [815, 454] width 365 height 25
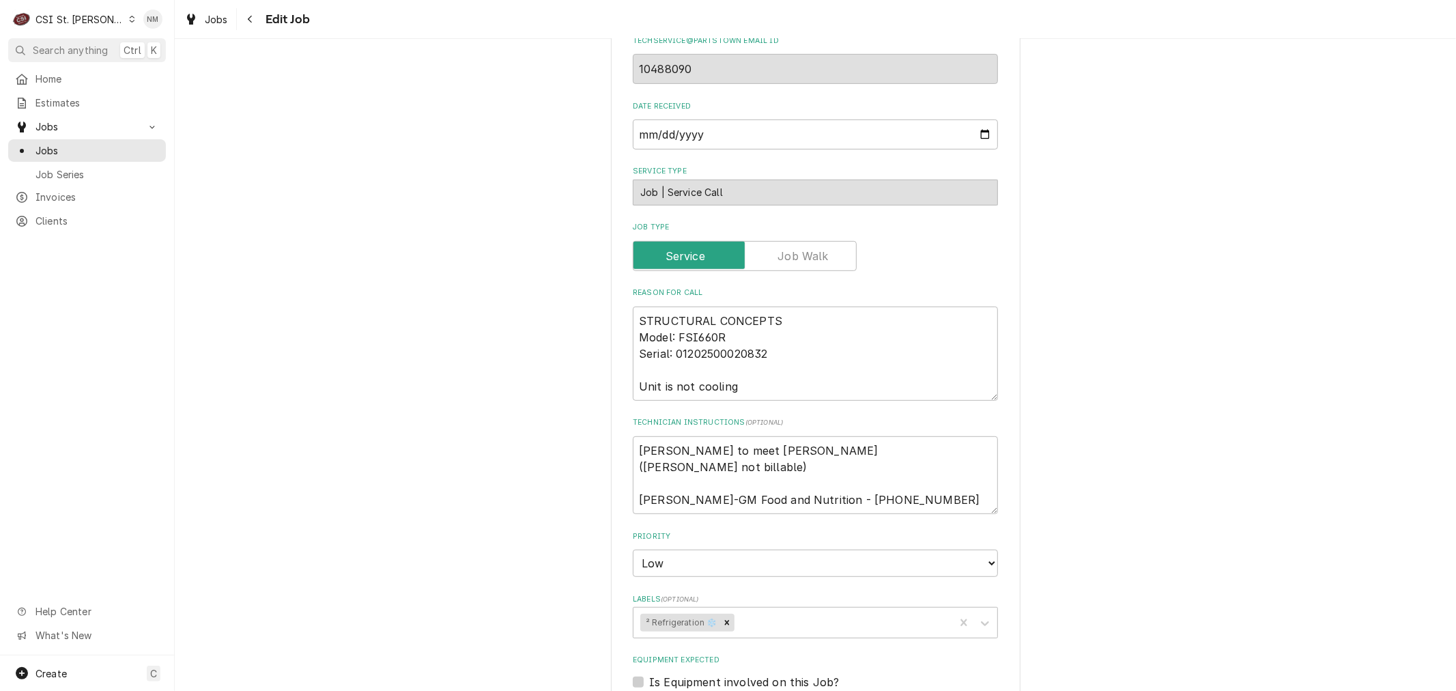
scroll to position [455, 0]
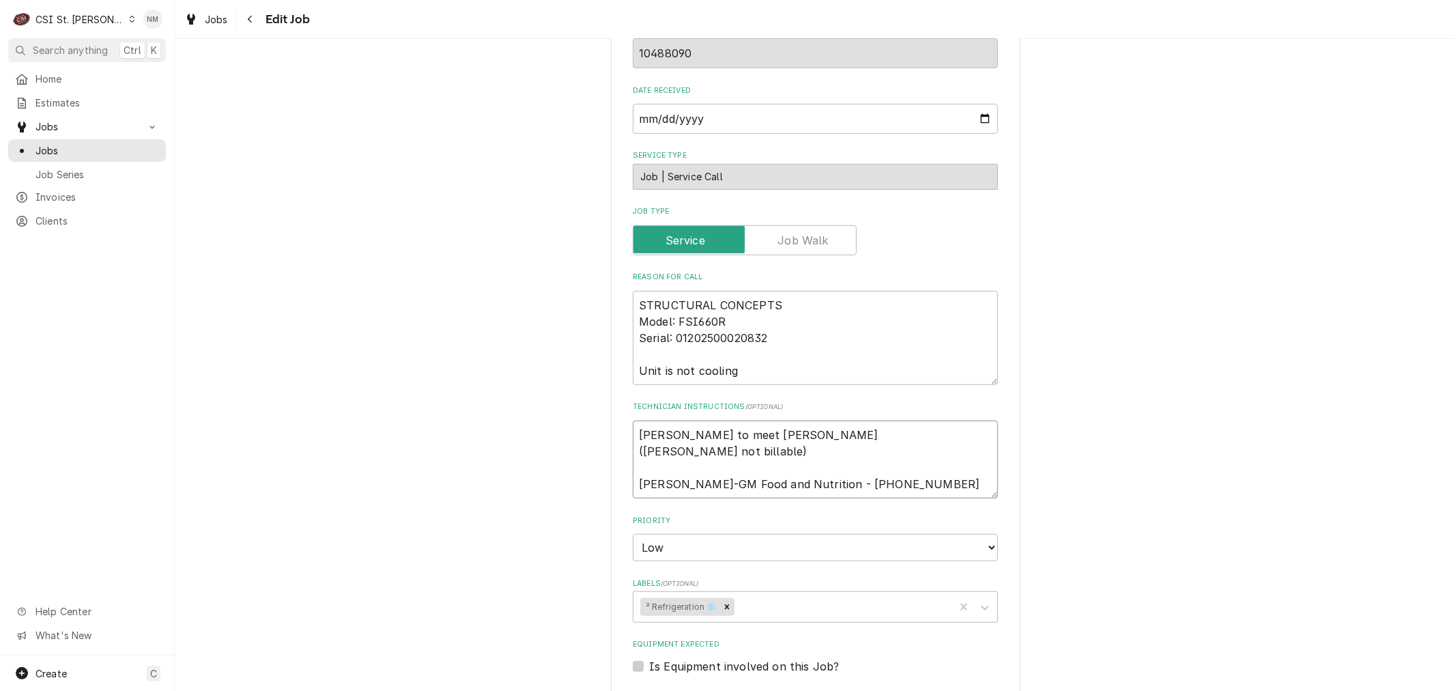
click at [633, 435] on textarea "[PERSON_NAME] to meet [PERSON_NAME] ([PERSON_NAME] not billable) [PERSON_NAME]-…" at bounding box center [815, 460] width 365 height 78
type textarea "x"
type textarea "[PERSON_NAME] to meet [PERSON_NAME] ([PERSON_NAME] not billable) [PERSON_NAME]-…"
type textarea "x"
type textarea "[PERSON_NAME] to meet [PERSON_NAME] ([PERSON_NAME] not billable) [PERSON_NAME]-…"
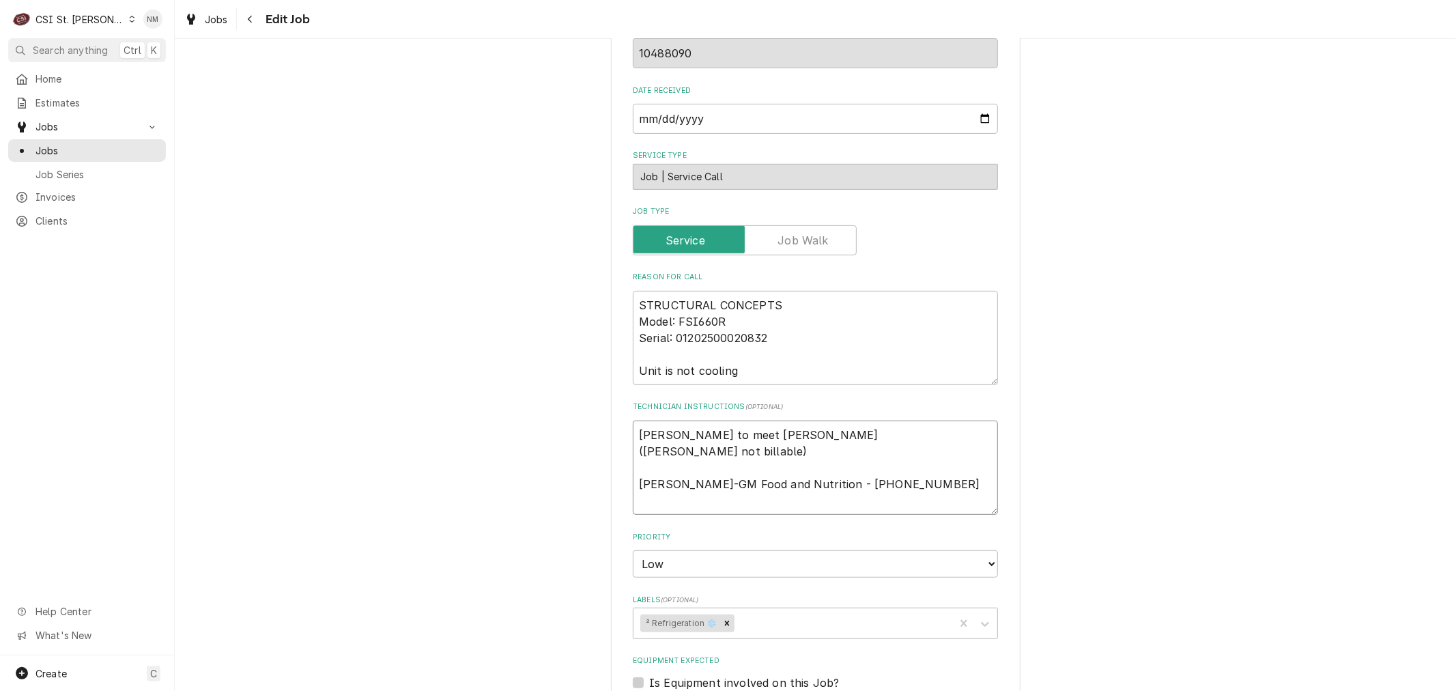
type textarea "x"
type textarea "[PERSON_NAME] to meet [PERSON_NAME] ([PERSON_NAME] not billable) [PERSON_NAME]-…"
type textarea "x"
type textarea "LVM [PERSON_NAME] to meet [PERSON_NAME] ([PERSON_NAME] not billable) [PERSON_NA…"
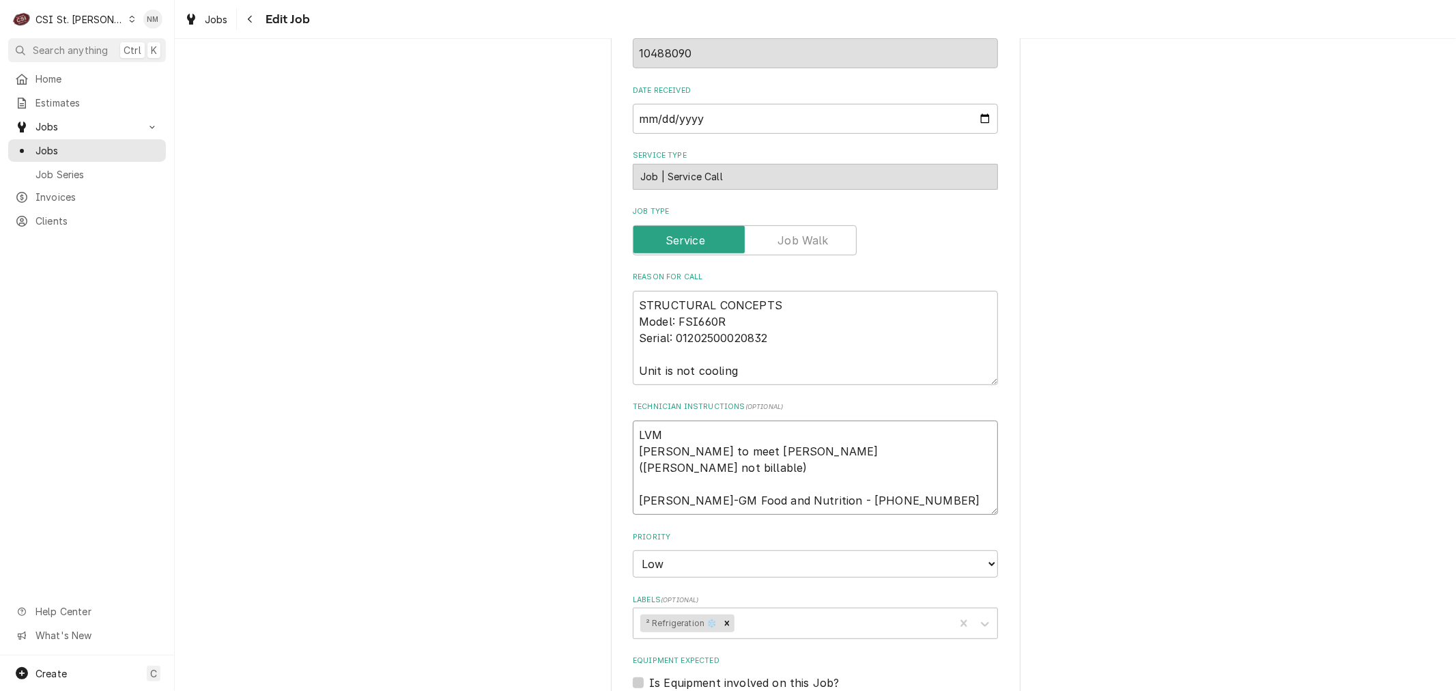
type textarea "x"
type textarea "LVM [PERSON_NAME] to meet [PERSON_NAME] ([PERSON_NAME] not billable) [PERSON_NA…"
type textarea "x"
type textarea "LVM E [PERSON_NAME] to meet [PERSON_NAME] ([PERSON_NAME] not billable) [PERSON_…"
type textarea "x"
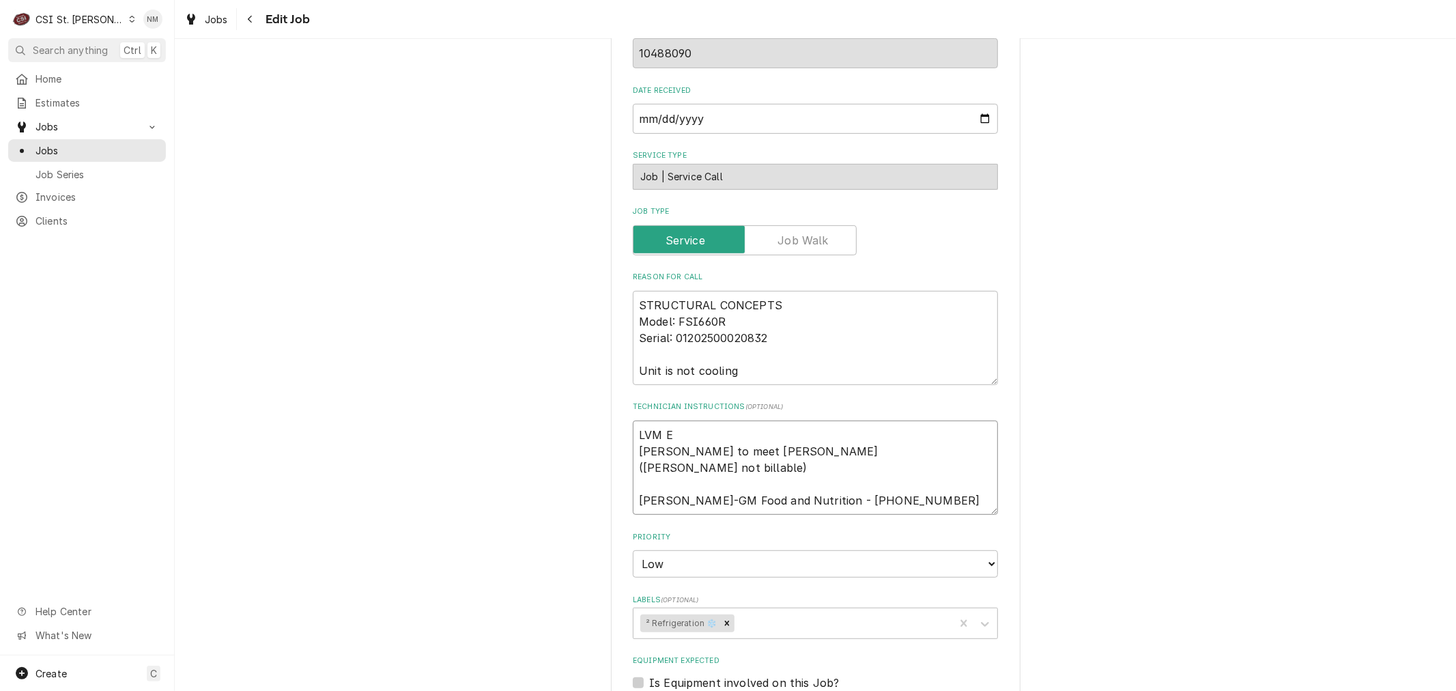
type textarea "LVM [PERSON_NAME] to meet [PERSON_NAME] ([PERSON_NAME] not billable) [PERSON_NA…"
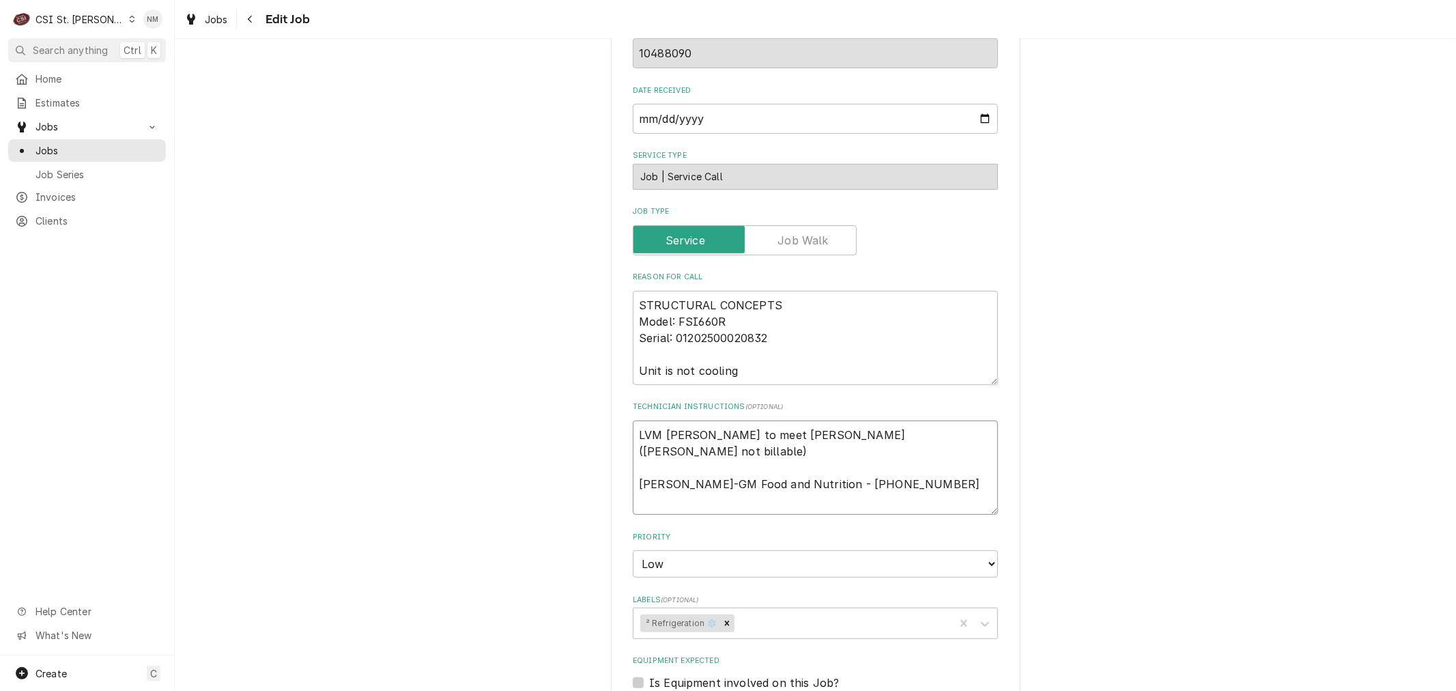
type textarea "x"
type textarea "LVM [PERSON_NAME] to meet [PERSON_NAME] ([PERSON_NAME] not billable) [PERSON_NA…"
type textarea "x"
type textarea "LVM [PERSON_NAME] to meet [PERSON_NAME] ([PERSON_NAME] not billable) [PERSON_NA…"
type textarea "x"
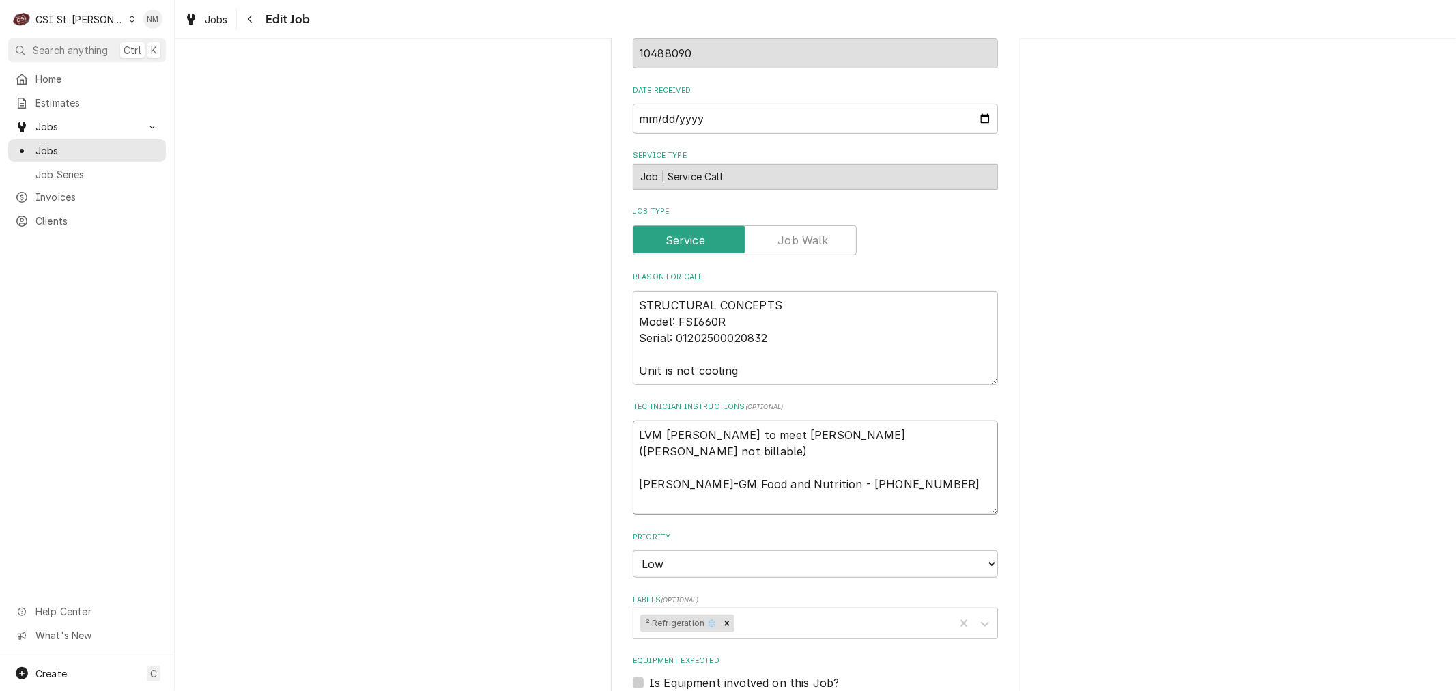
type textarea "LVM [PERSON_NAME] to meet [PERSON_NAME] ([PERSON_NAME] not billable) [PERSON_NA…"
type textarea "x"
type textarea "LVM [PERSON_NAME] to meet [PERSON_NAME] ([PERSON_NAME] not billable) [PERSON_NA…"
click at [718, 424] on textarea "LVM [PERSON_NAME] to meet [PERSON_NAME] ([PERSON_NAME] not billable) [PERSON_NA…" at bounding box center [815, 468] width 365 height 94
type textarea "x"
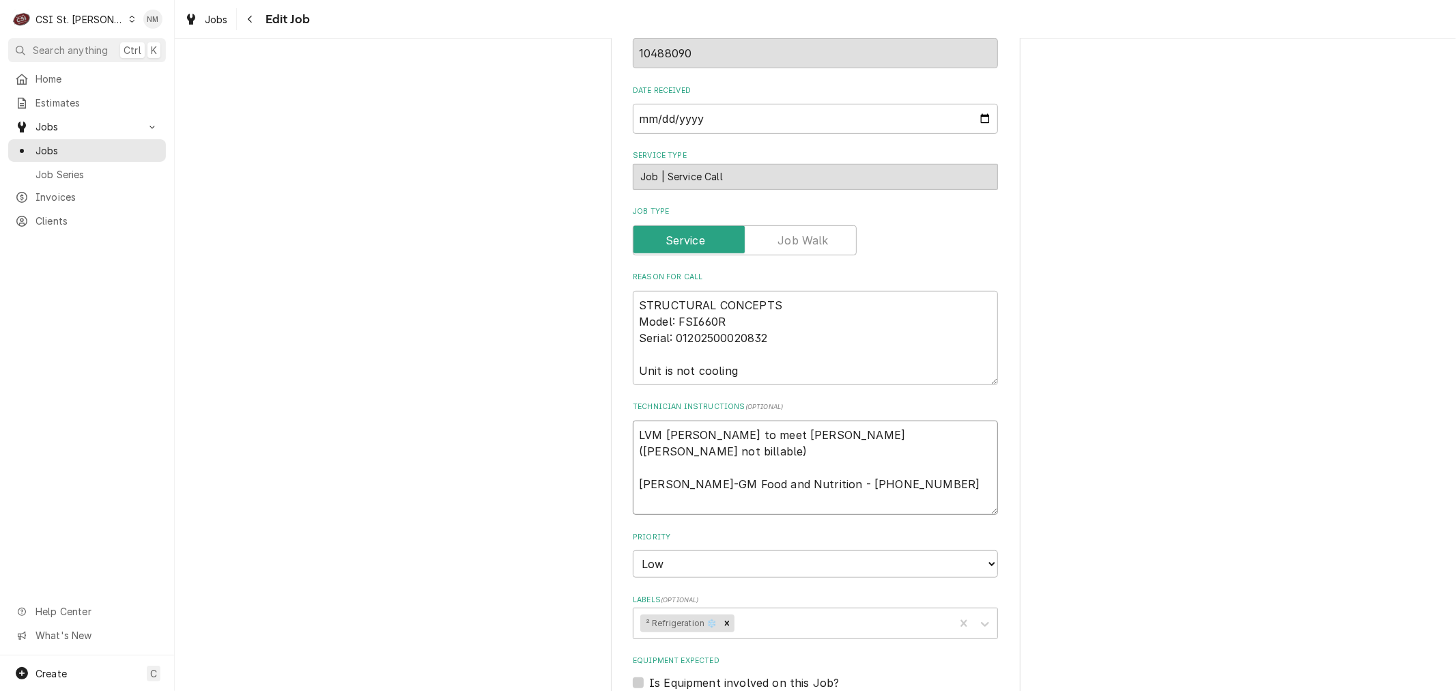
type textarea "LVM [PERSON_NAME] to meet [PERSON_NAME] ([PERSON_NAME] not billable) [PERSON_NA…"
type textarea "x"
type textarea "LVM [PERSON_NAME] to meet [PERSON_NAME] ([PERSON_NAME] not billable) [PERSON_NA…"
type textarea "x"
type textarea "LVM [PERSON_NAME] if [PERSON_NAME] to meet [PERSON_NAME] ([PERSON_NAME] not bil…"
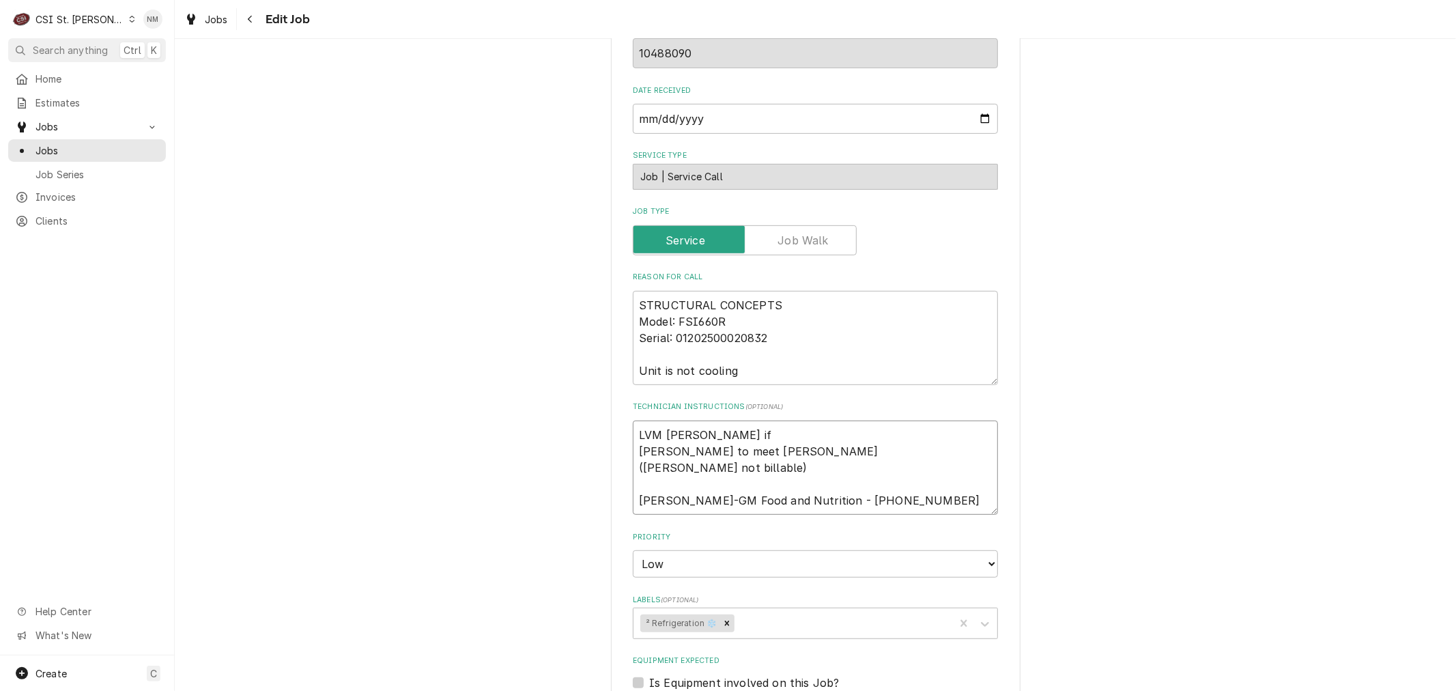
type textarea "x"
type textarea "LVM [PERSON_NAME] if [PERSON_NAME] to meet [PERSON_NAME] ([PERSON_NAME] not bil…"
type textarea "x"
type textarea "LVM [PERSON_NAME] if s [PERSON_NAME] to meet [PERSON_NAME] ([PERSON_NAME] not b…"
type textarea "x"
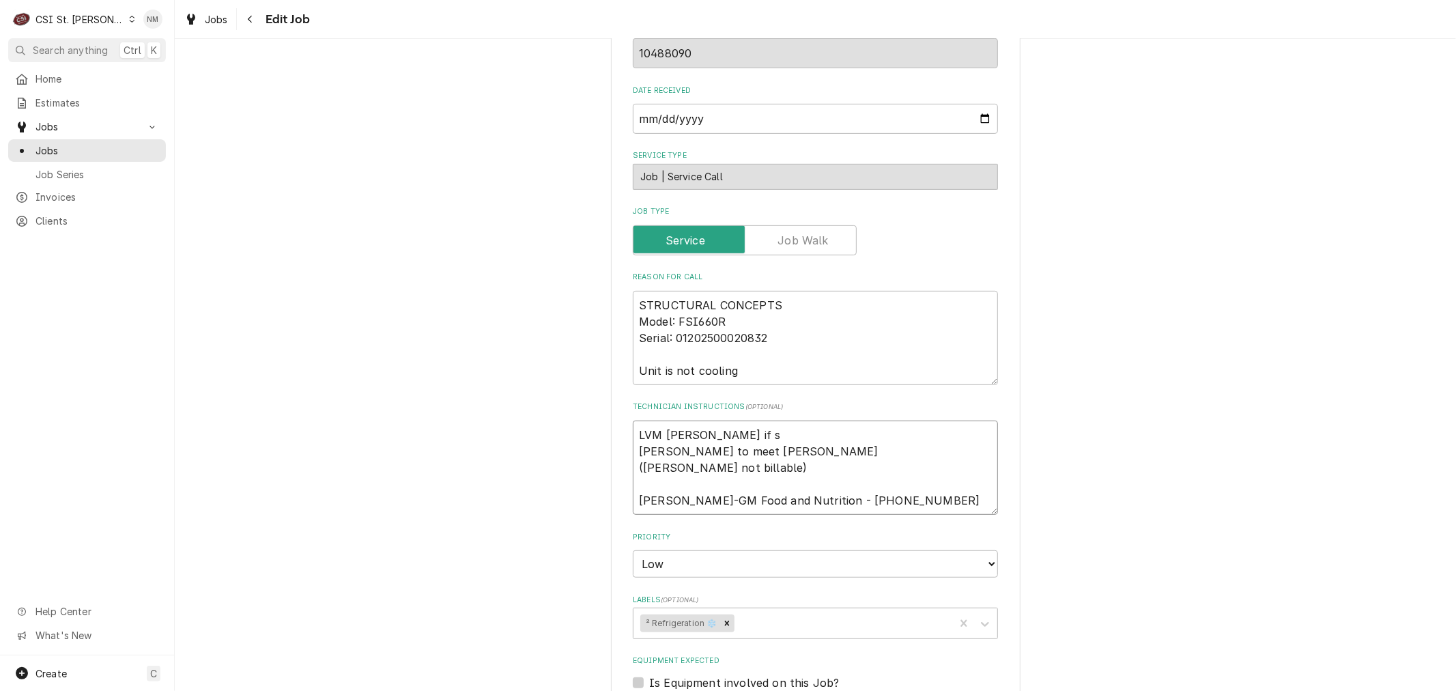
type textarea "LVM [PERSON_NAME] if [PERSON_NAME] to meet [PERSON_NAME] ([PERSON_NAME] not bil…"
type textarea "x"
type textarea "LVM [PERSON_NAME] if she [PERSON_NAME] to meet [PERSON_NAME] ([PERSON_NAME] not…"
type textarea "x"
type textarea "LVM [PERSON_NAME] if she [PERSON_NAME] to meet [PERSON_NAME] ([PERSON_NAME] not…"
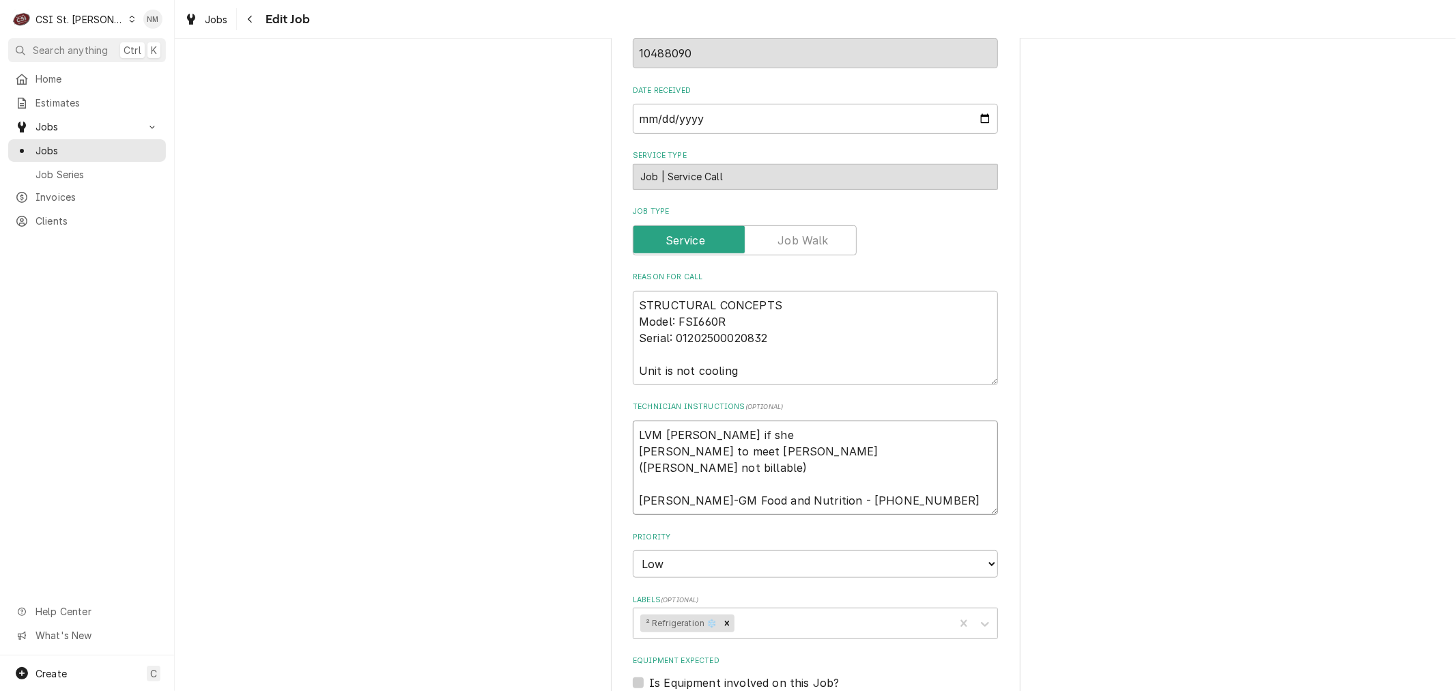
type textarea "x"
type textarea "LVM [PERSON_NAME] if she h [PERSON_NAME] to meet [PERSON_NAME] ([PERSON_NAME] n…"
type textarea "x"
type textarea "LVM [PERSON_NAME] if she [PERSON_NAME] to meet [PERSON_NAME] ([PERSON_NAME] not…"
type textarea "x"
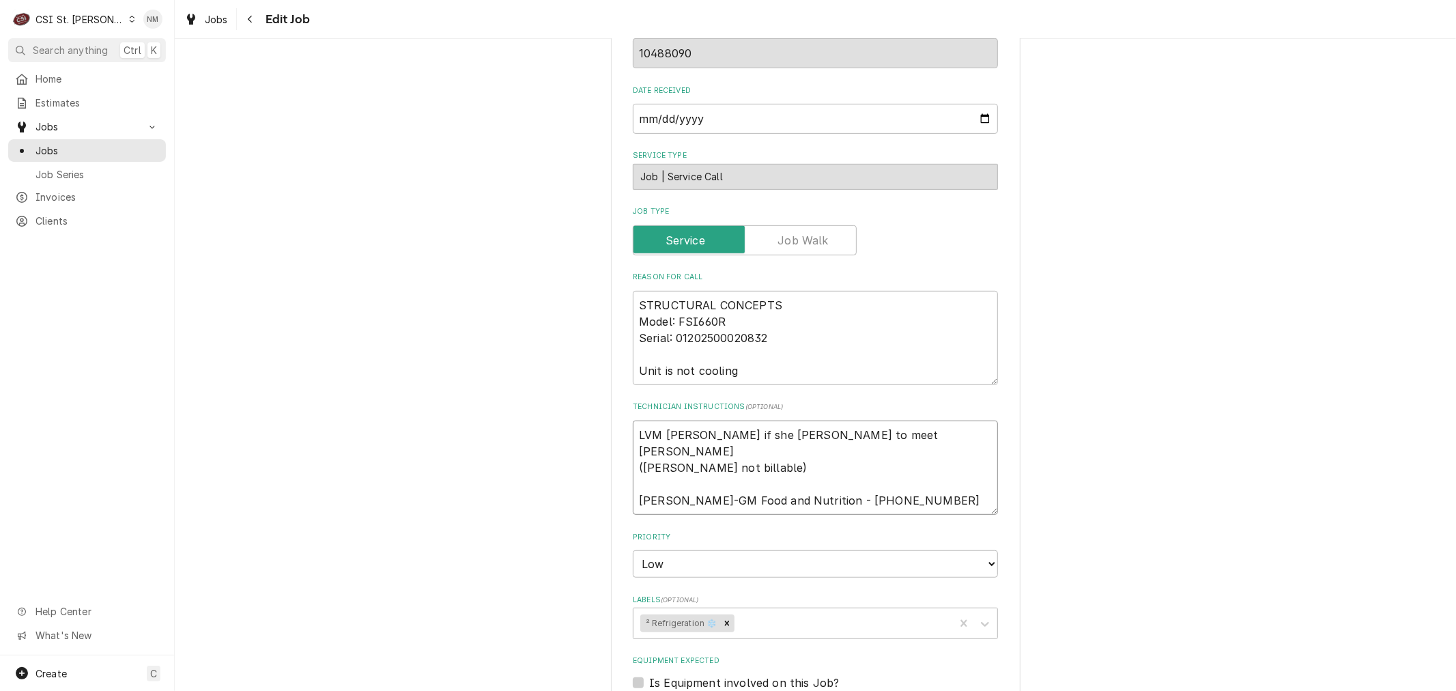
type textarea "LVM [PERSON_NAME] if she has [PERSON_NAME] to meet [PERSON_NAME] ([PERSON_NAME]…"
type textarea "x"
type textarea "LVM [PERSON_NAME] if she has [PERSON_NAME] to meet [PERSON_NAME] ([PERSON_NAME]…"
type textarea "x"
type textarea "LVM [PERSON_NAME] if she has t [PERSON_NAME] to meet [PERSON_NAME] ([PERSON_NAM…"
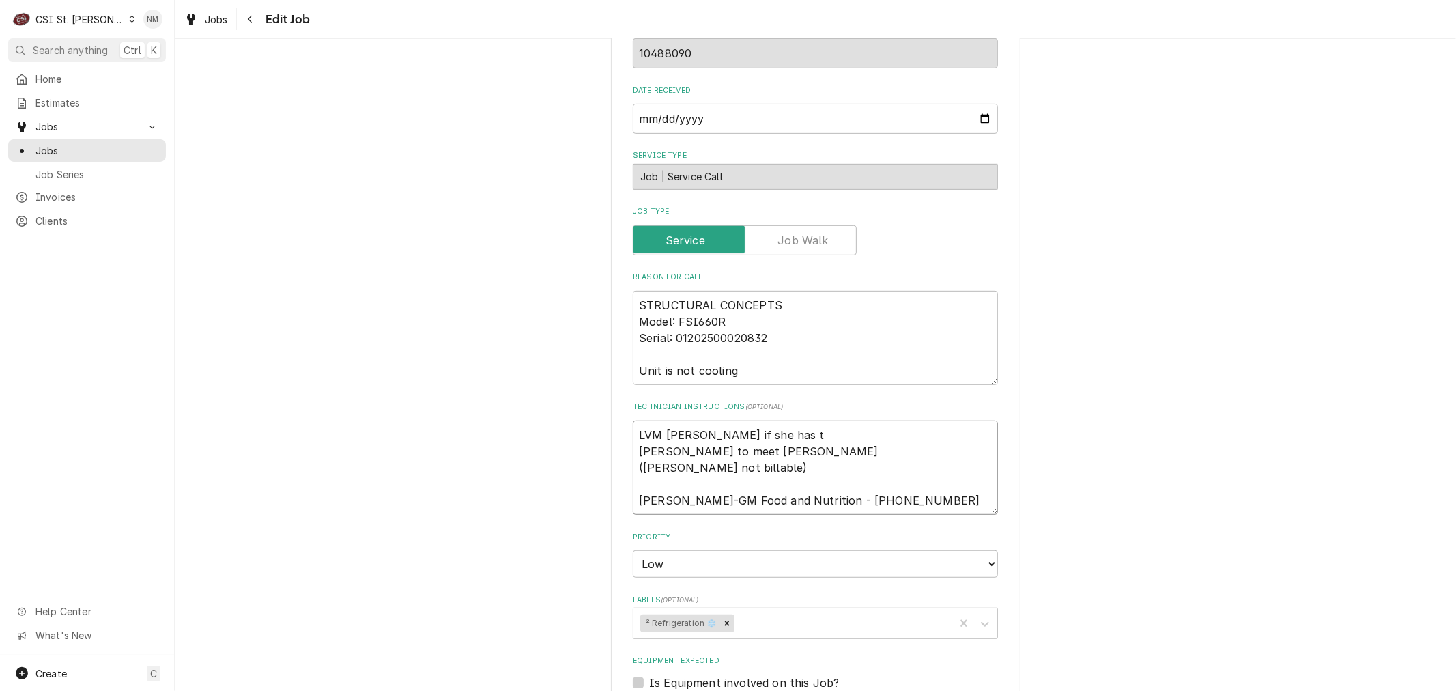
type textarea "x"
type textarea "LVM [PERSON_NAME] if she has th [PERSON_NAME] to meet [PERSON_NAME] ([PERSON_NA…"
type textarea "x"
type textarea "LVM [PERSON_NAME] if she has the [PERSON_NAME] to meet [PERSON_NAME] ([PERSON_N…"
type textarea "x"
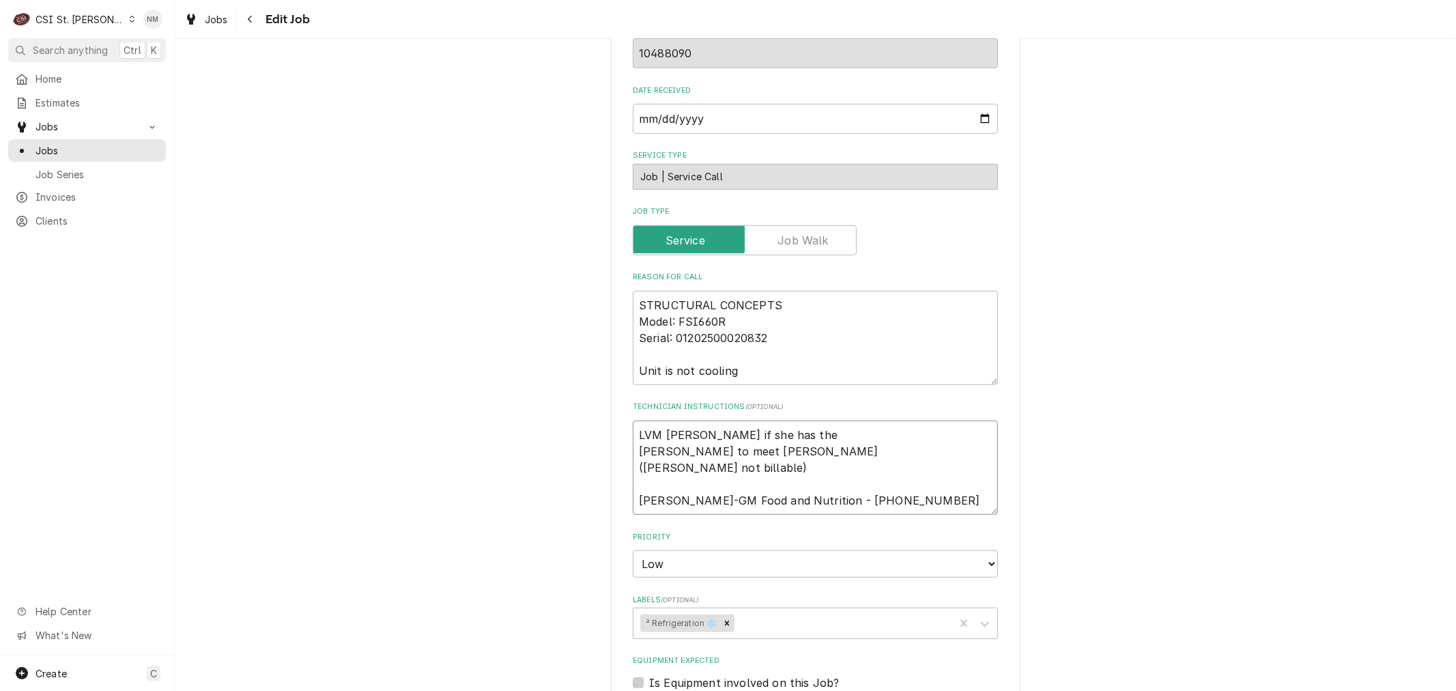
type textarea "LVM [PERSON_NAME] if she has the [PERSON_NAME] to meet [PERSON_NAME] ([PERSON_N…"
type textarea "x"
type textarea "LVM [PERSON_NAME] if she has the b [PERSON_NAME] to meet [PERSON_NAME] ([PERSON…"
type textarea "x"
type textarea "LVM [PERSON_NAME] if she has the bu [PERSON_NAME] to meet [PERSON_NAME] ([PERSO…"
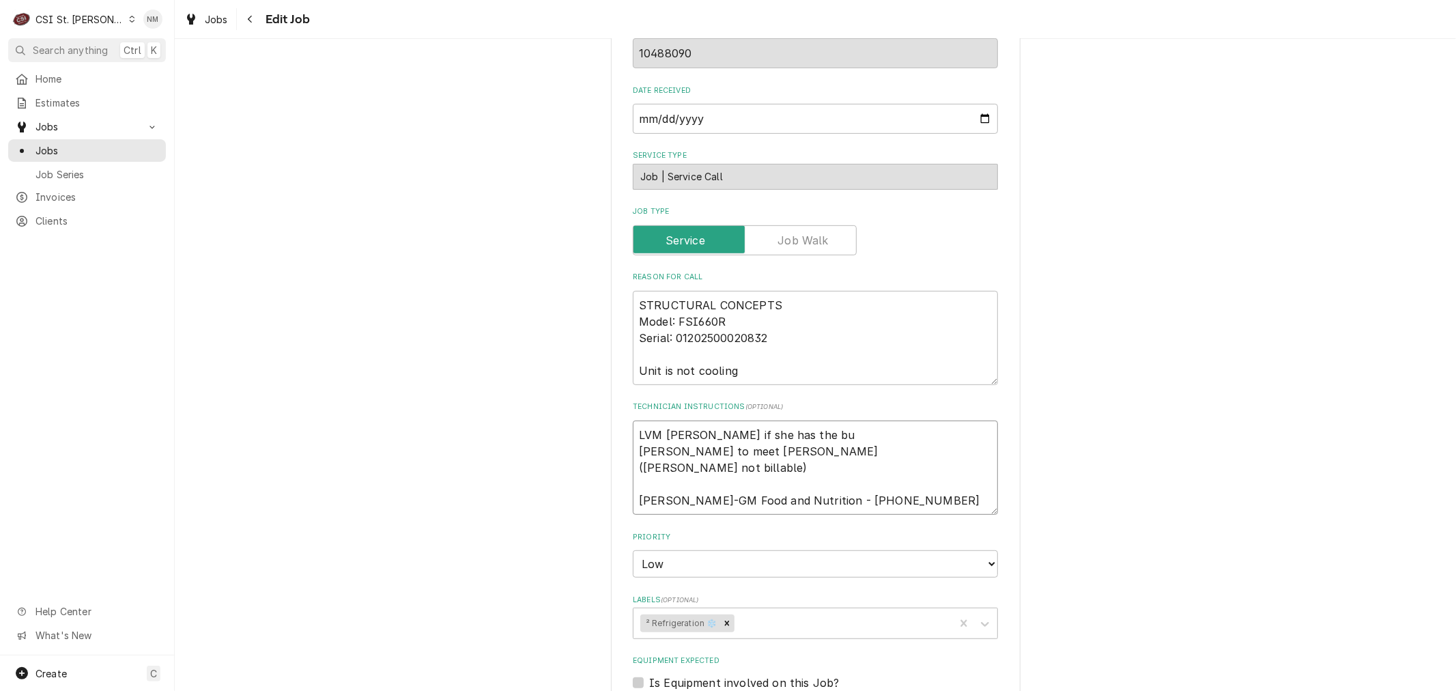
type textarea "x"
type textarea "LVM [PERSON_NAME] if she has the bur [PERSON_NAME] to meet [PERSON_NAME] ([PERS…"
type textarea "x"
type textarea "LVM [PERSON_NAME] if she has the burn [PERSON_NAME] to meet [PERSON_NAME] ([PER…"
type textarea "x"
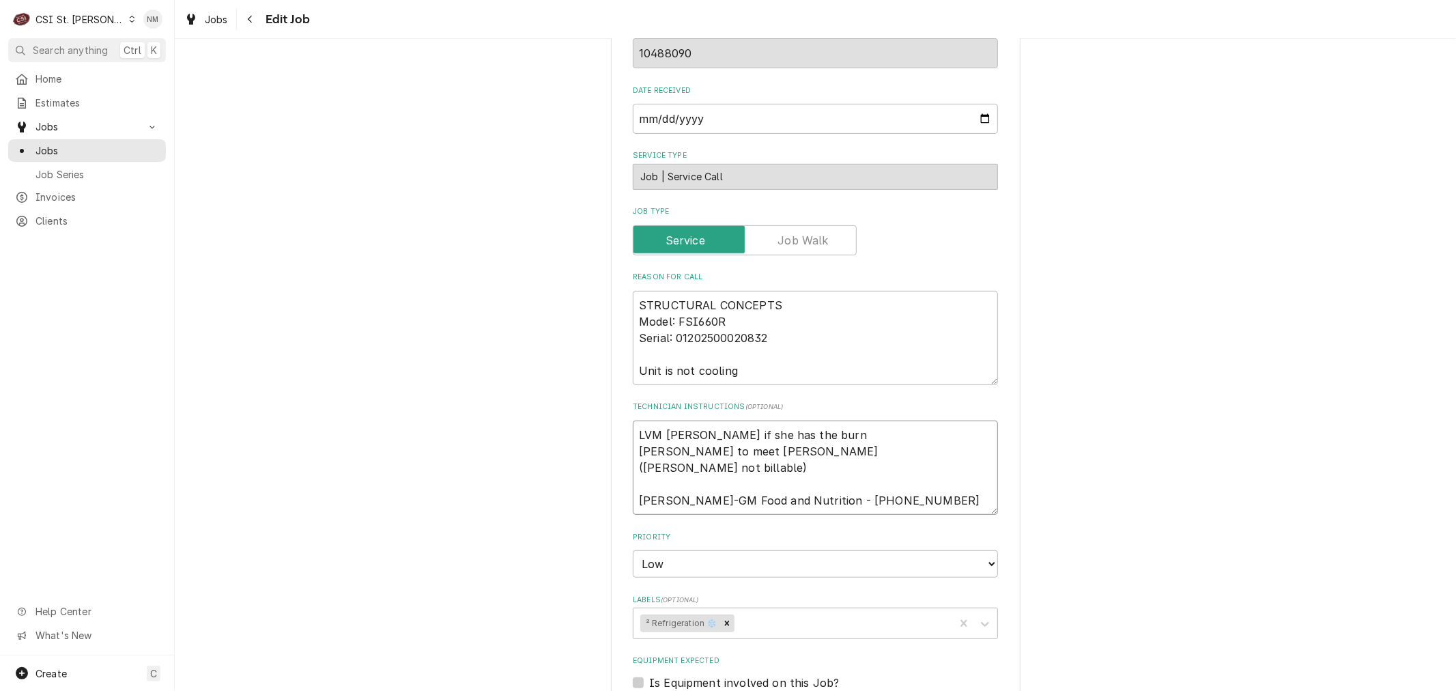
type textarea "LVM [PERSON_NAME] if she has the burn [PERSON_NAME] to meet [PERSON_NAME] ([PER…"
type textarea "x"
type textarea "LVM [PERSON_NAME] if she has the burn p [PERSON_NAME] to meet [PERSON_NAME] ([P…"
type textarea "x"
type textarea "LVM [PERSON_NAME] if she has the burn [PERSON_NAME] to meet [PERSON_NAME] ([PER…"
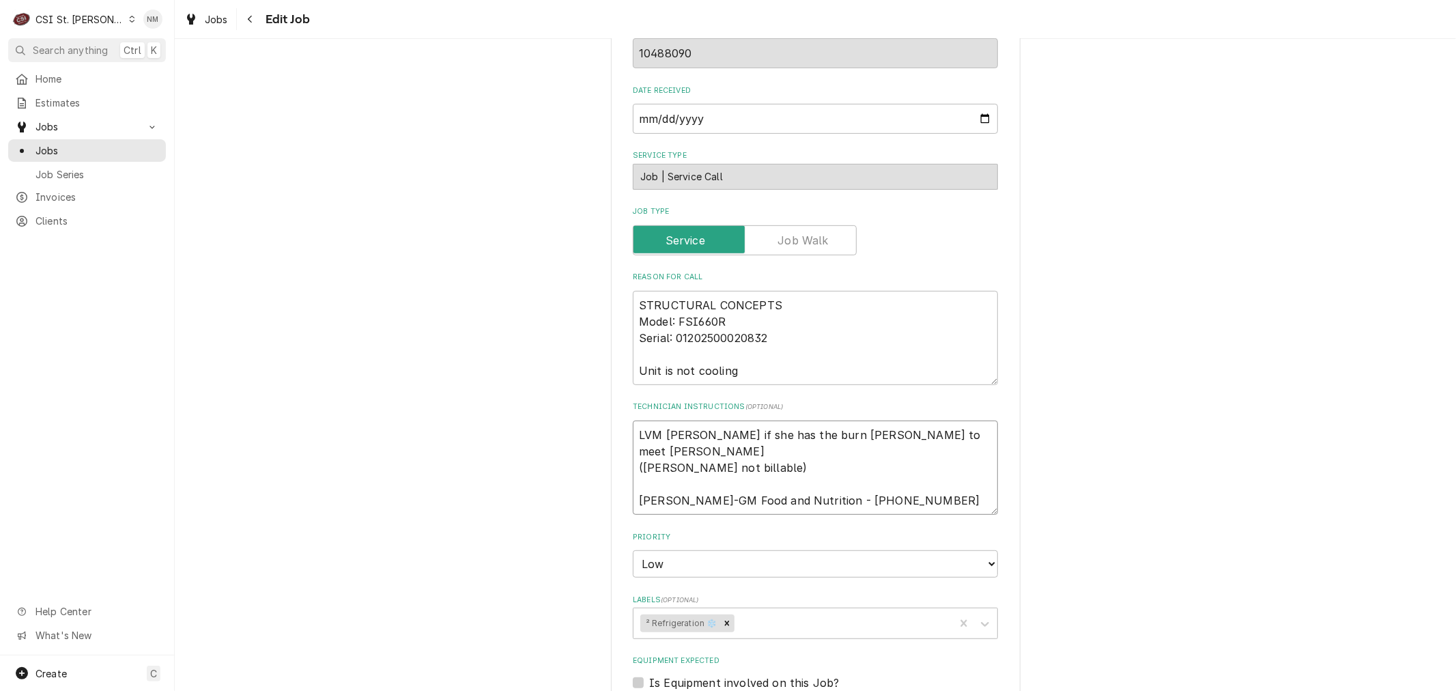
type textarea "x"
type textarea "LVM [PERSON_NAME] if she has the burn per [PERSON_NAME] to meet [PERSON_NAME] (…"
type textarea "x"
type textarea "LVM [PERSON_NAME] if she has the burn perm [PERSON_NAME] to meet [PERSON_NAME] …"
type textarea "x"
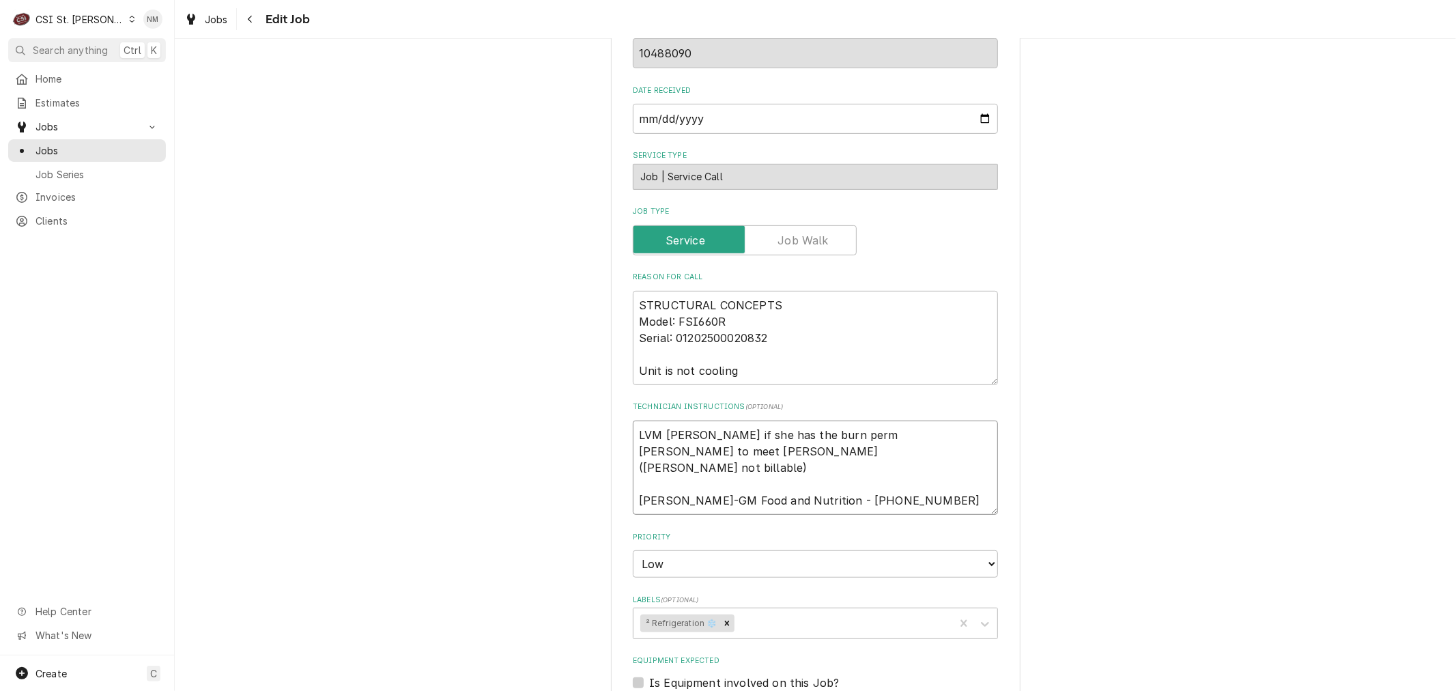
type textarea "LVM [PERSON_NAME] if she has the burn permi [PERSON_NAME] to meet [PERSON_NAME]…"
type textarea "x"
type textarea "LVM [PERSON_NAME] if she has the burn permit [PERSON_NAME] to meet [PERSON_NAME…"
type textarea "x"
type textarea "LVM [PERSON_NAME] if she has the burn permit [PERSON_NAME] to meet [PERSON_NAME…"
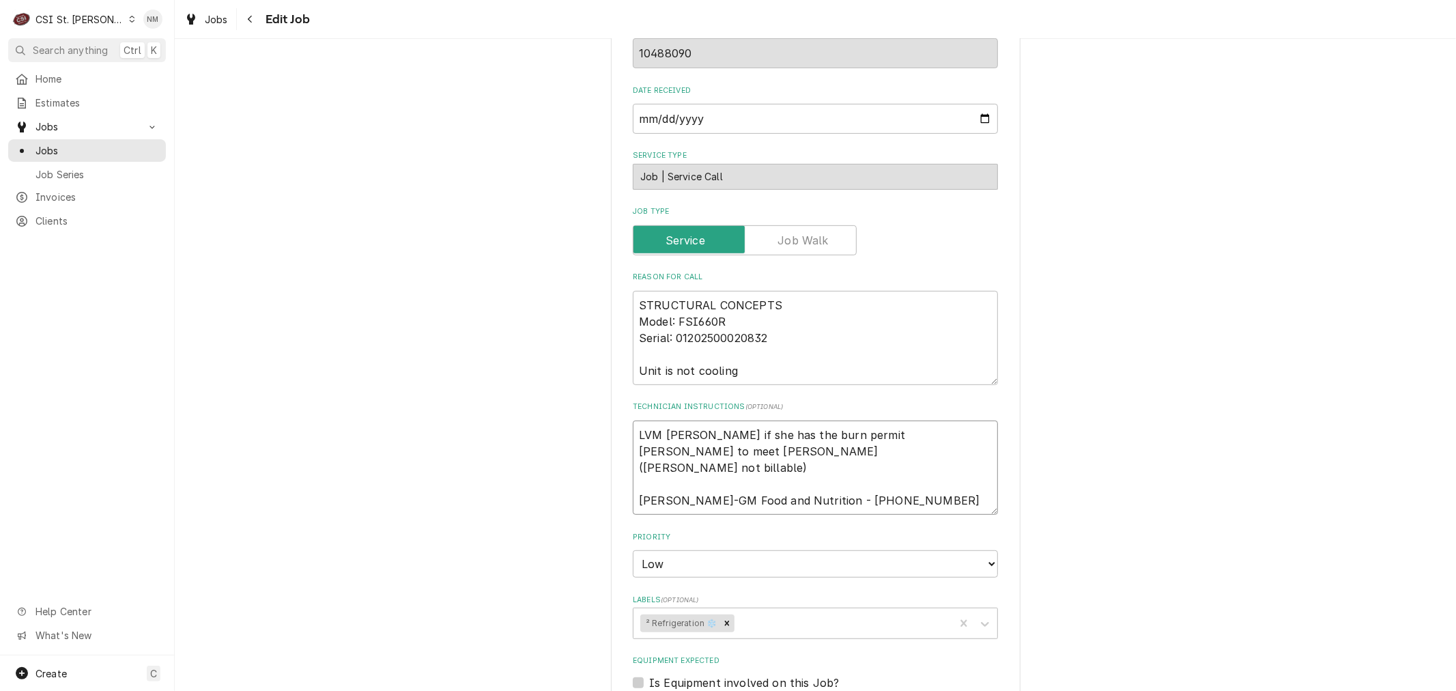
type textarea "x"
type textarea "LVM [PERSON_NAME] if she has the burn permit f [PERSON_NAME] to meet [PERSON_NA…"
type textarea "x"
type textarea "LVM [PERSON_NAME] if she has the burn permit fo [PERSON_NAME] to meet [PERSON_N…"
type textarea "x"
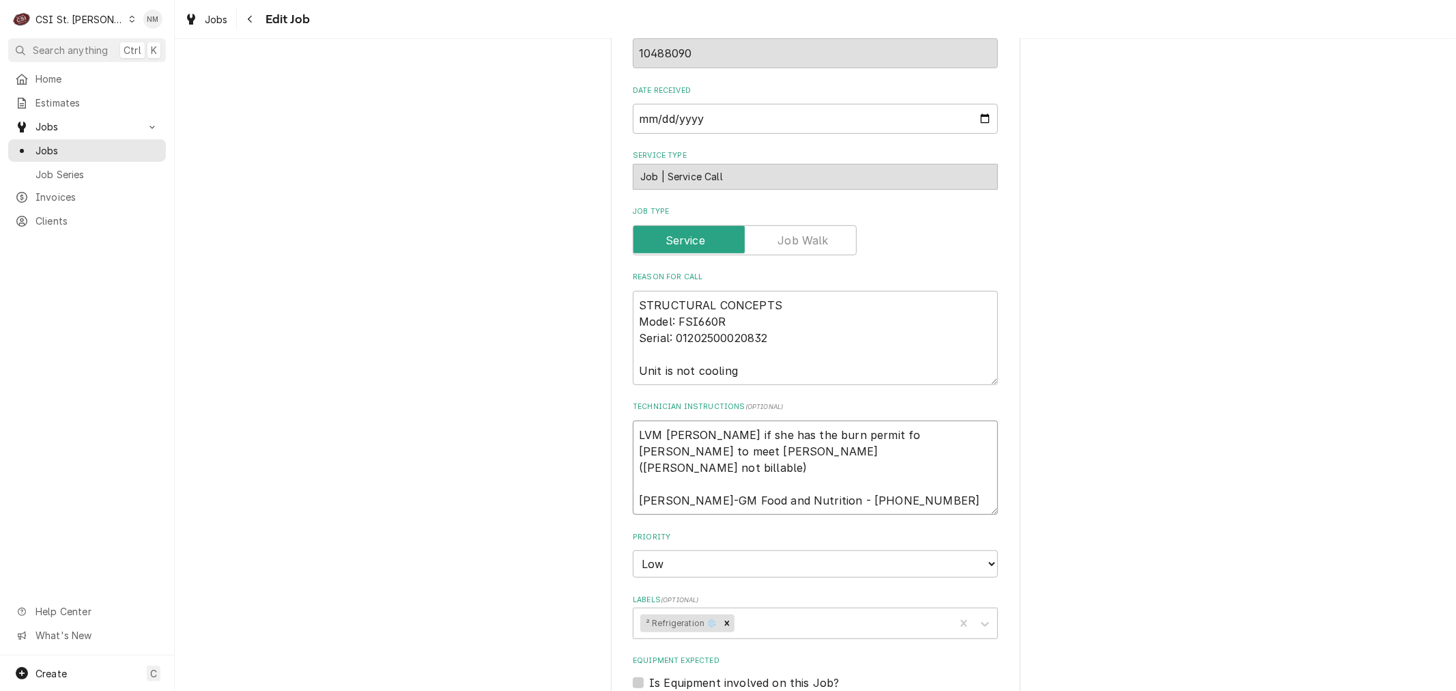
type textarea "LVM [PERSON_NAME] if she has the burn permit for [PERSON_NAME] to meet [PERSON_…"
type textarea "x"
type textarea "LVM [PERSON_NAME] if she has the burn permit for [PERSON_NAME] to meet [PERSON_…"
type textarea "x"
type textarea "LVM [PERSON_NAME] if she has the burn permit for u [PERSON_NAME] to meet [PERSO…"
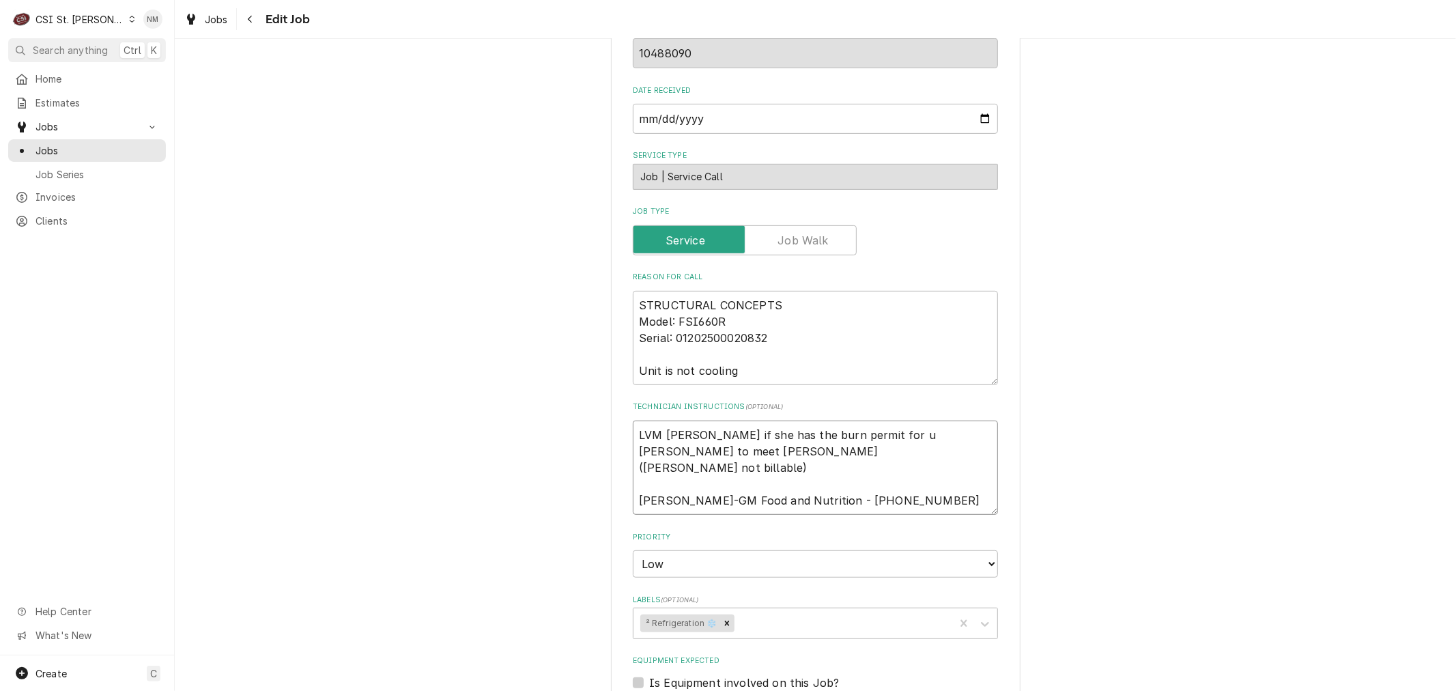
type textarea "x"
type textarea "LVM [PERSON_NAME] if she has the burn permit for us [PERSON_NAME] to meet [PERS…"
type textarea "x"
drag, startPoint x: 872, startPoint y: 430, endPoint x: 623, endPoint y: 428, distance: 248.5
click at [623, 428] on div "Use the fields below to edit this job: Client Details Client STRUCTURAL CONCEPT…" at bounding box center [816, 457] width 410 height 1693
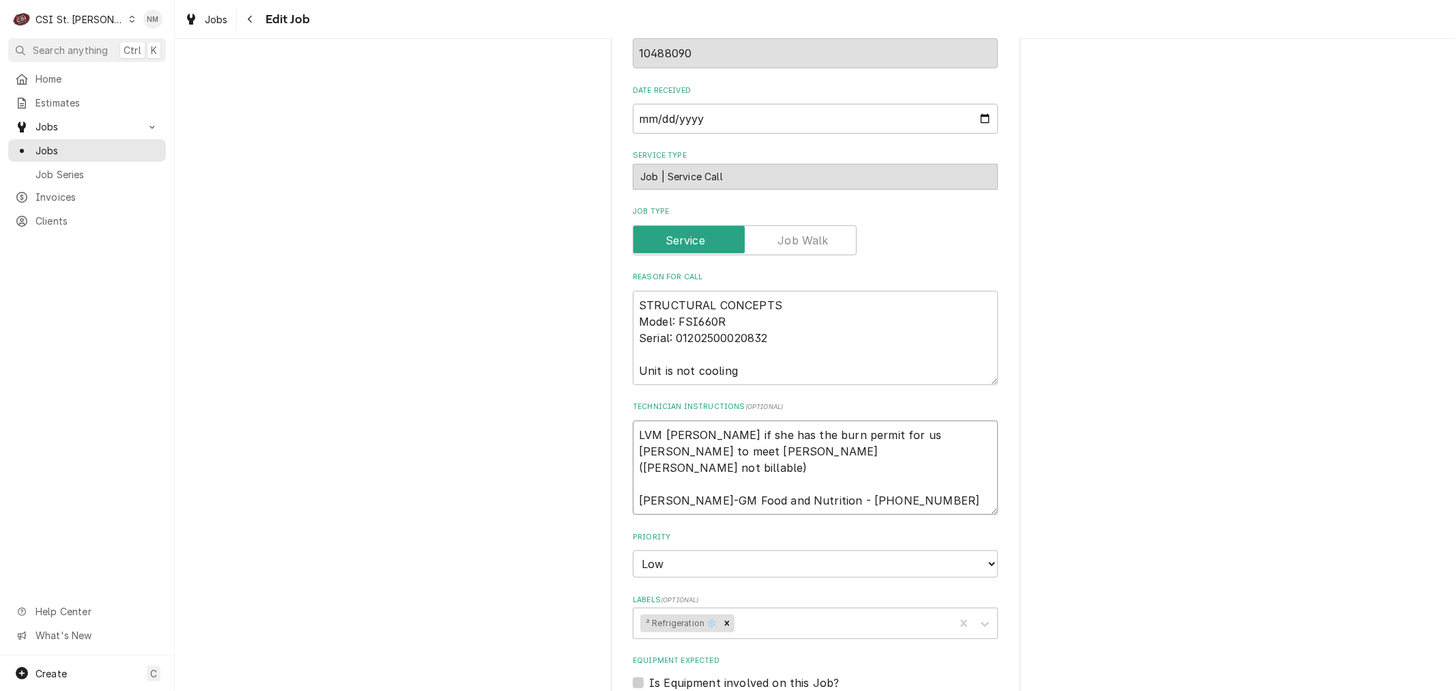
type textarea "LVM [PERSON_NAME] if she has the burn permit for us [PERSON_NAME] to meet [PERS…"
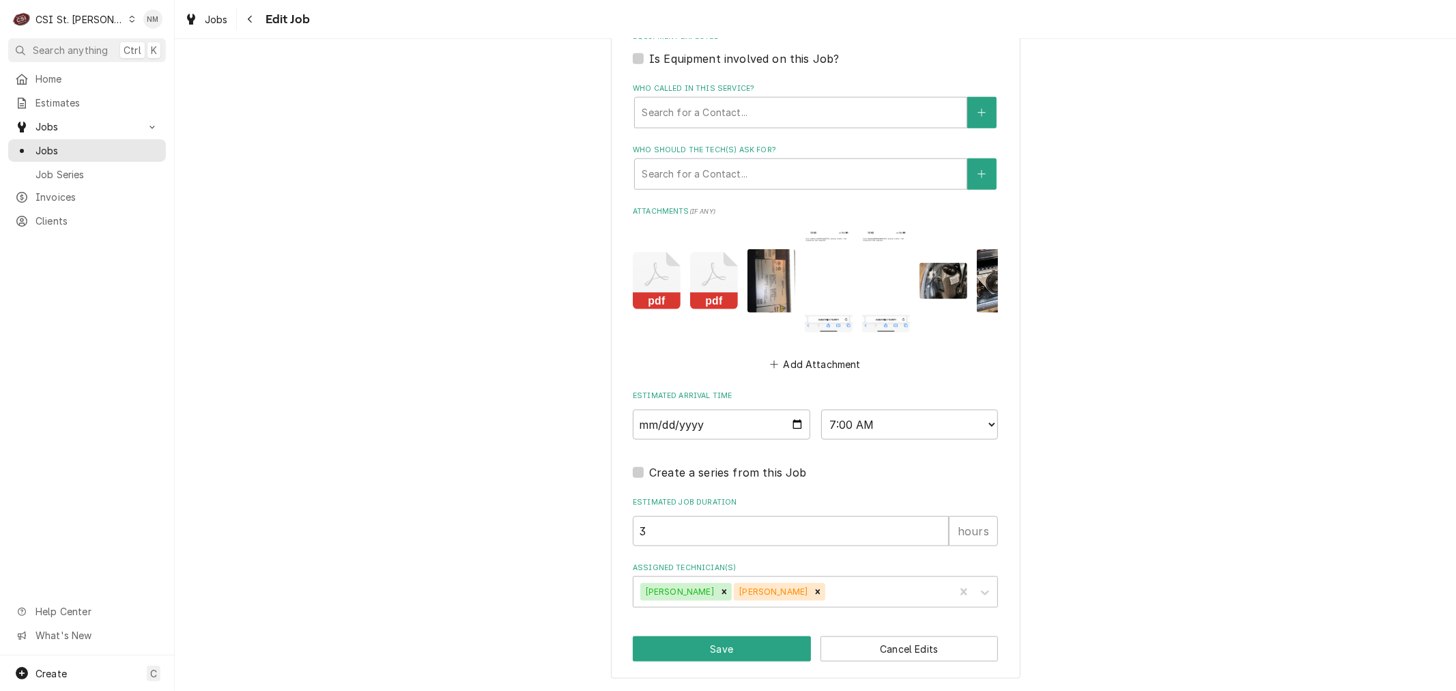
scroll to position [1086, 0]
click at [712, 649] on button "Save" at bounding box center [722, 648] width 178 height 25
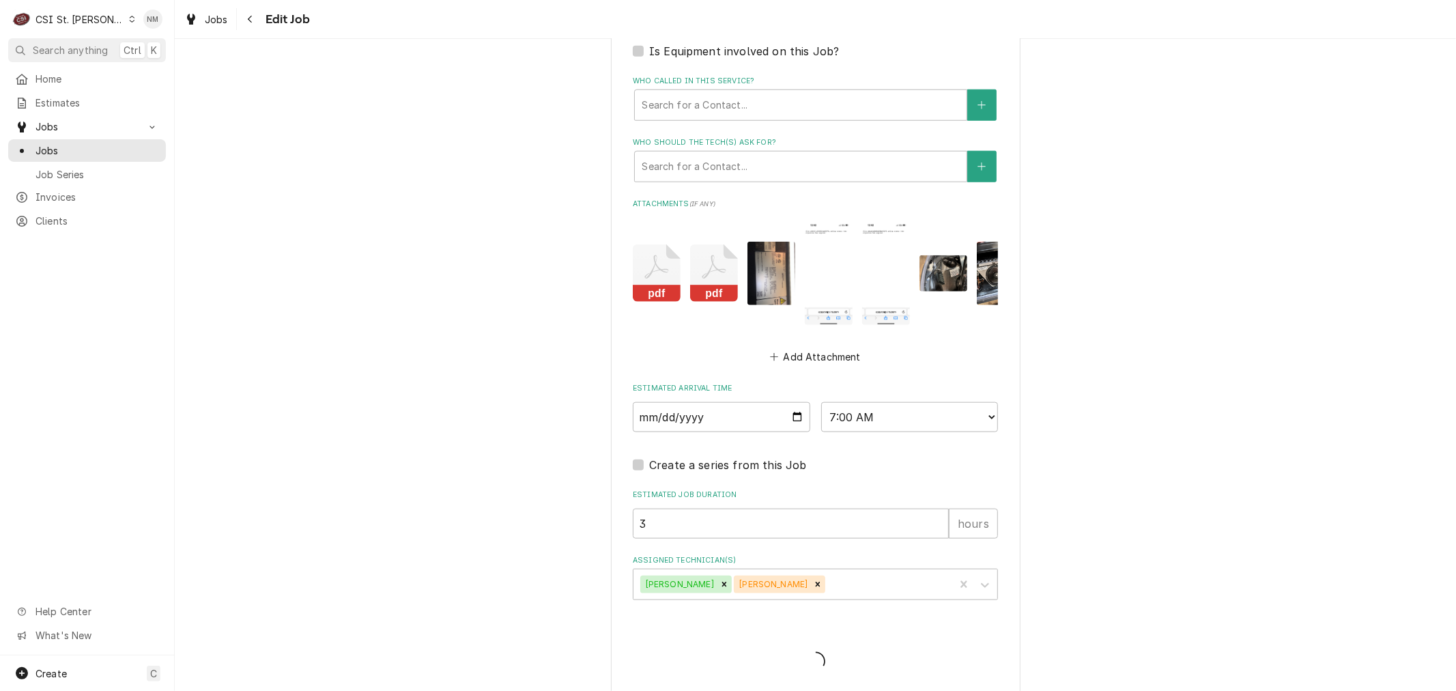
type textarea "x"
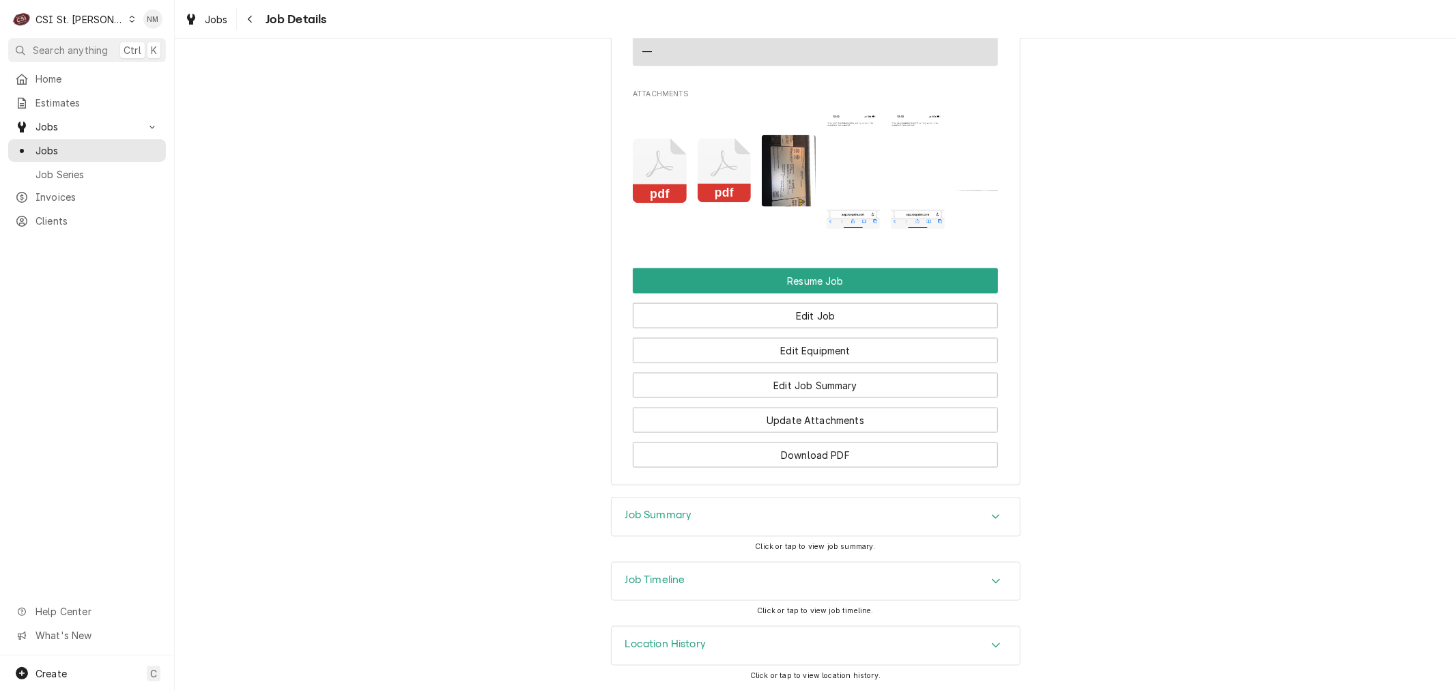
scroll to position [1548, 0]
click at [664, 513] on h3 "Job Summary" at bounding box center [658, 515] width 67 height 13
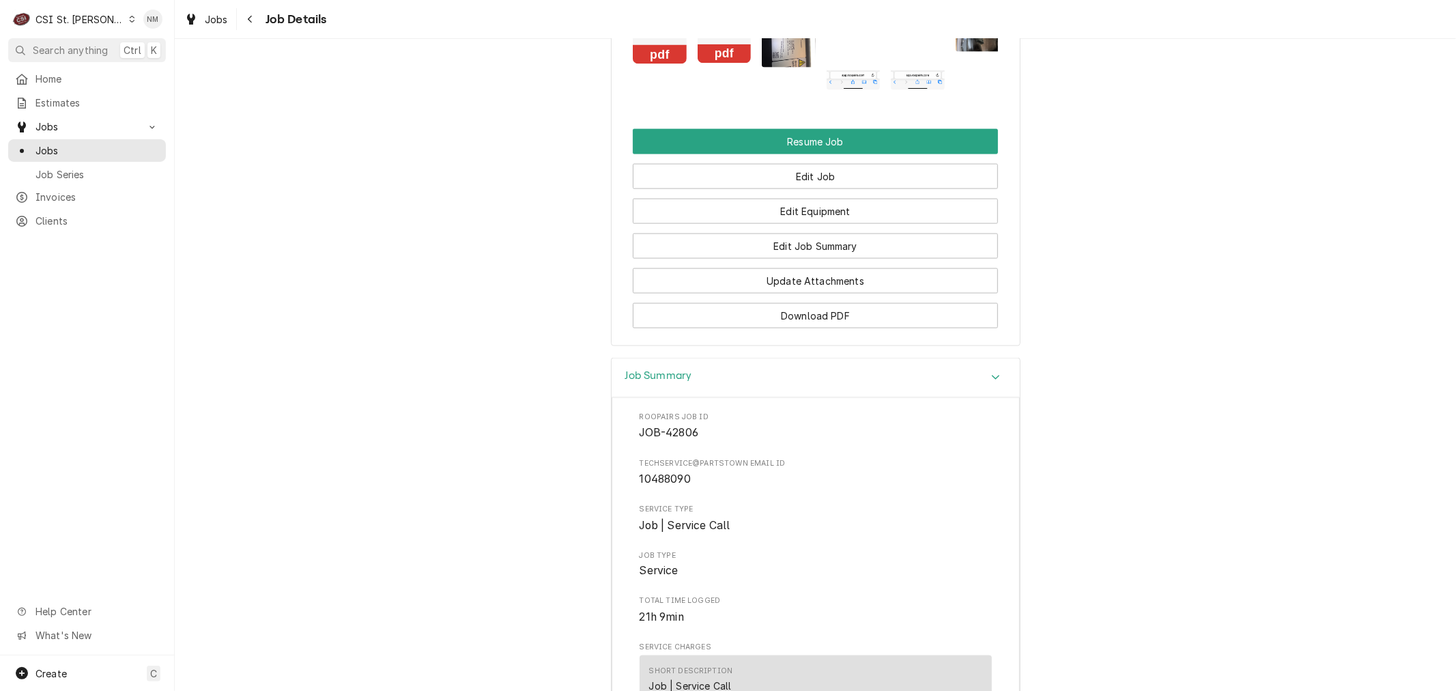
scroll to position [1347, 0]
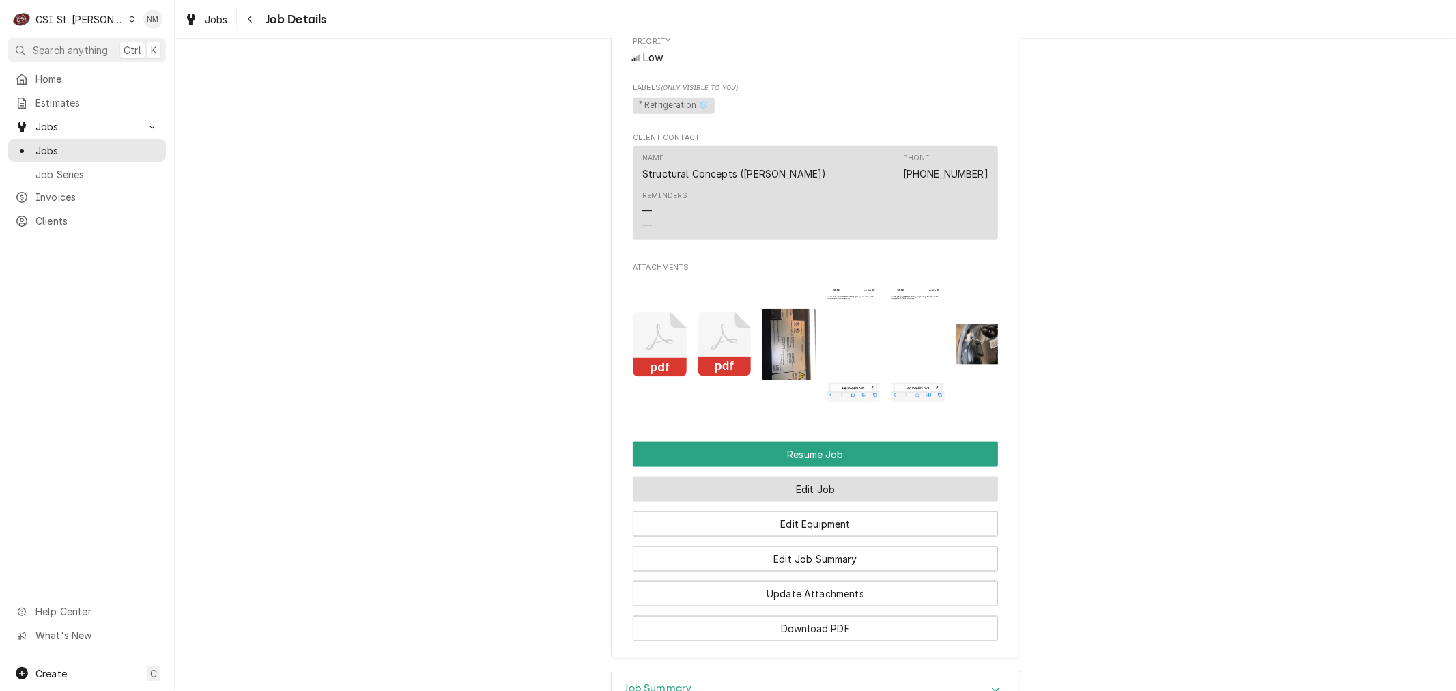
click at [810, 502] on button "Edit Job" at bounding box center [815, 489] width 365 height 25
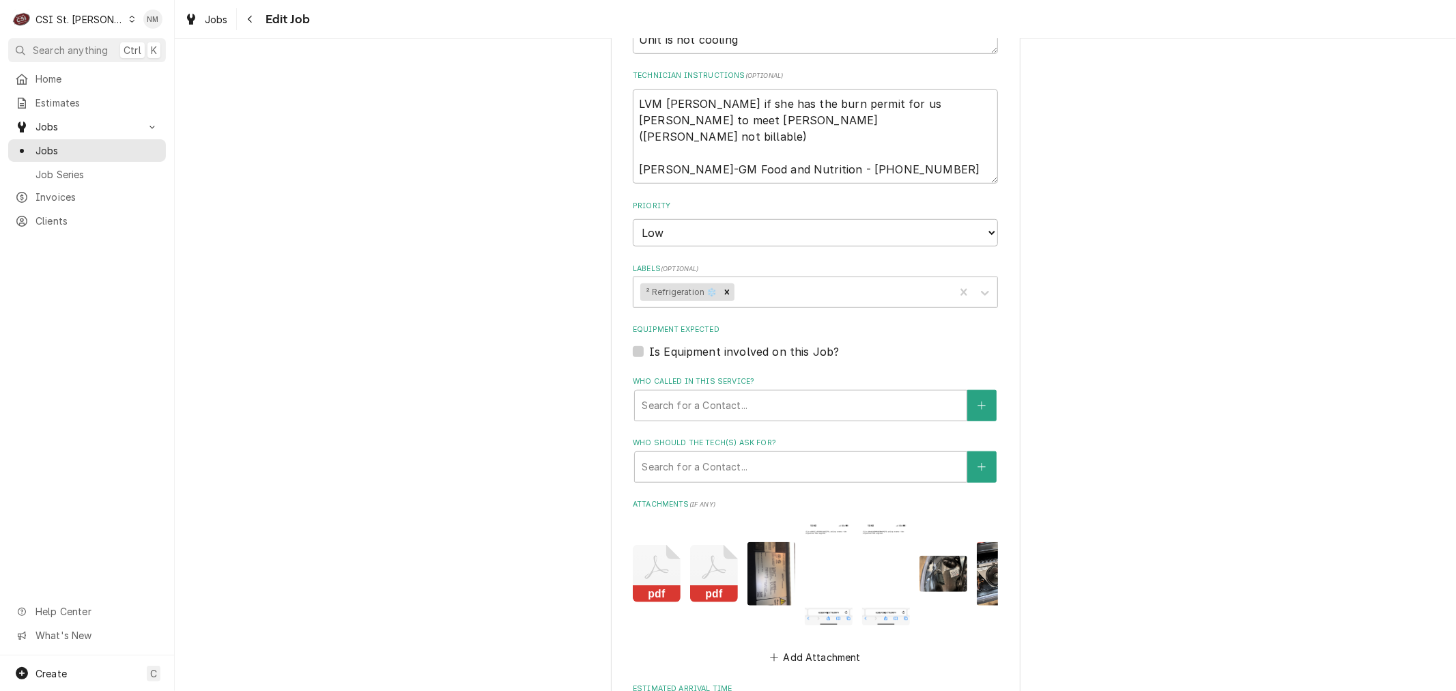
scroll to position [834, 0]
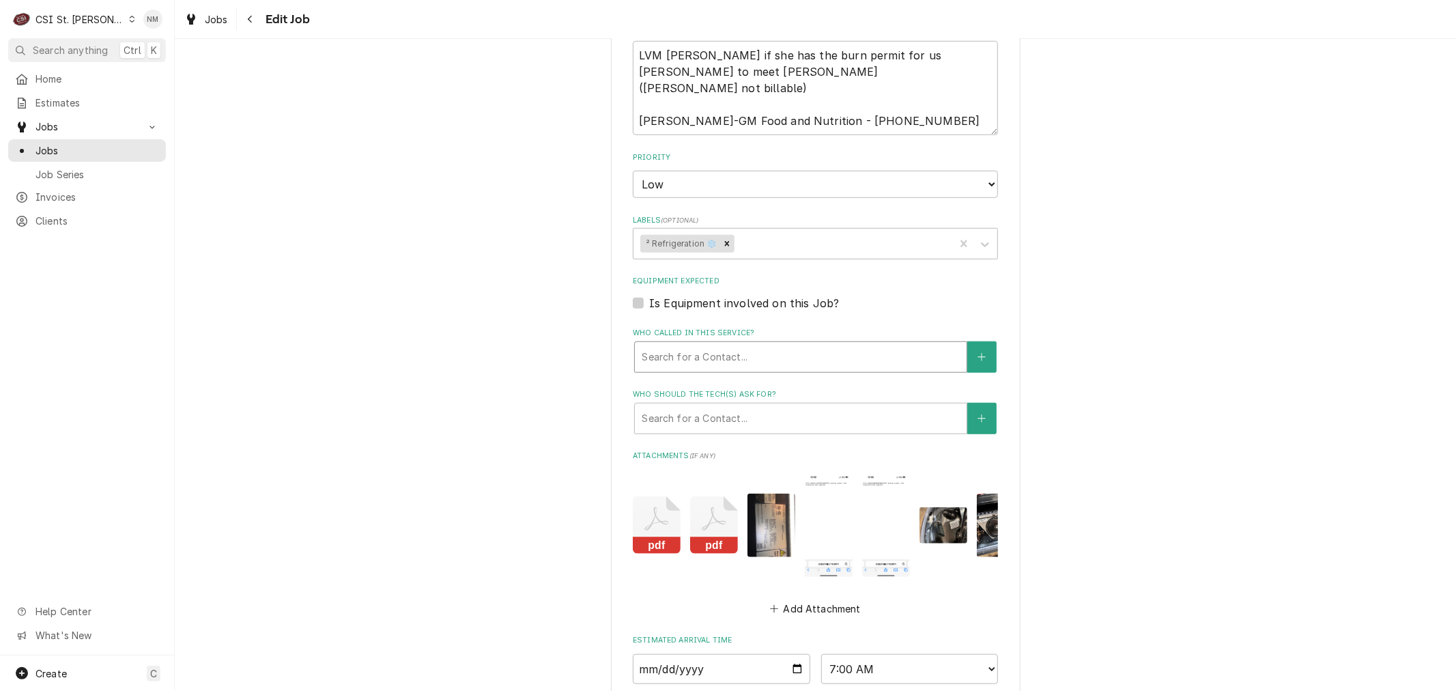
type textarea "x"
click at [775, 356] on div "Who called in this service?" at bounding box center [801, 357] width 318 height 25
click at [1185, 494] on div "Use the fields below to edit this job: Client Details Client STRUCTURAL CONCEPT…" at bounding box center [816, 77] width 1282 height 1717
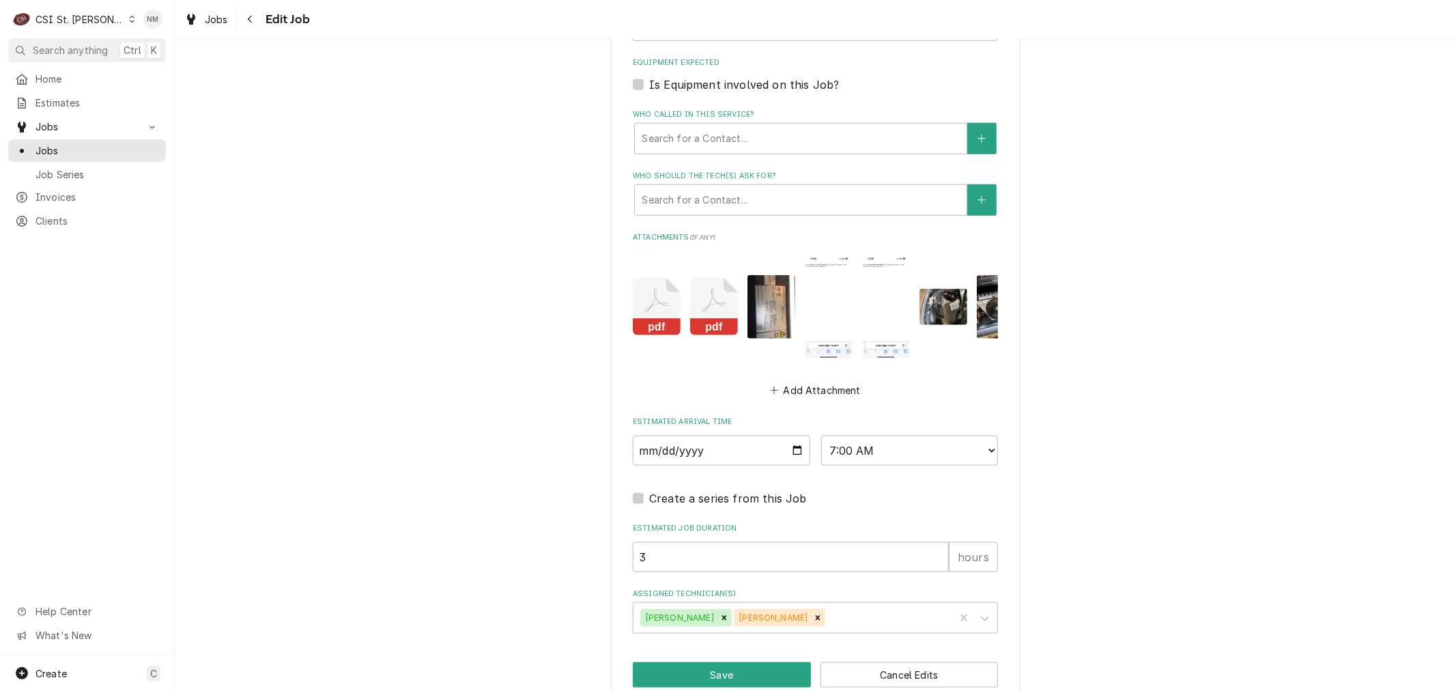
scroll to position [1086, 0]
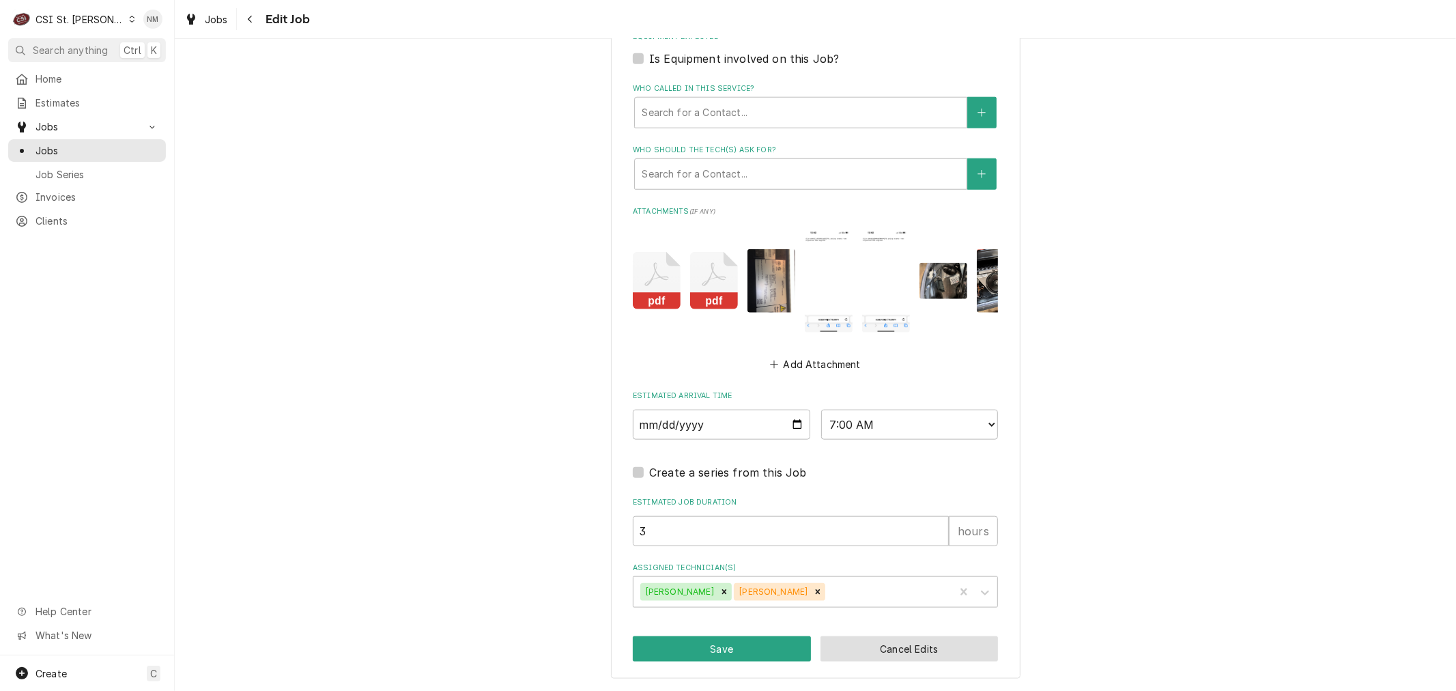
click at [918, 638] on button "Cancel Edits" at bounding box center [910, 648] width 178 height 25
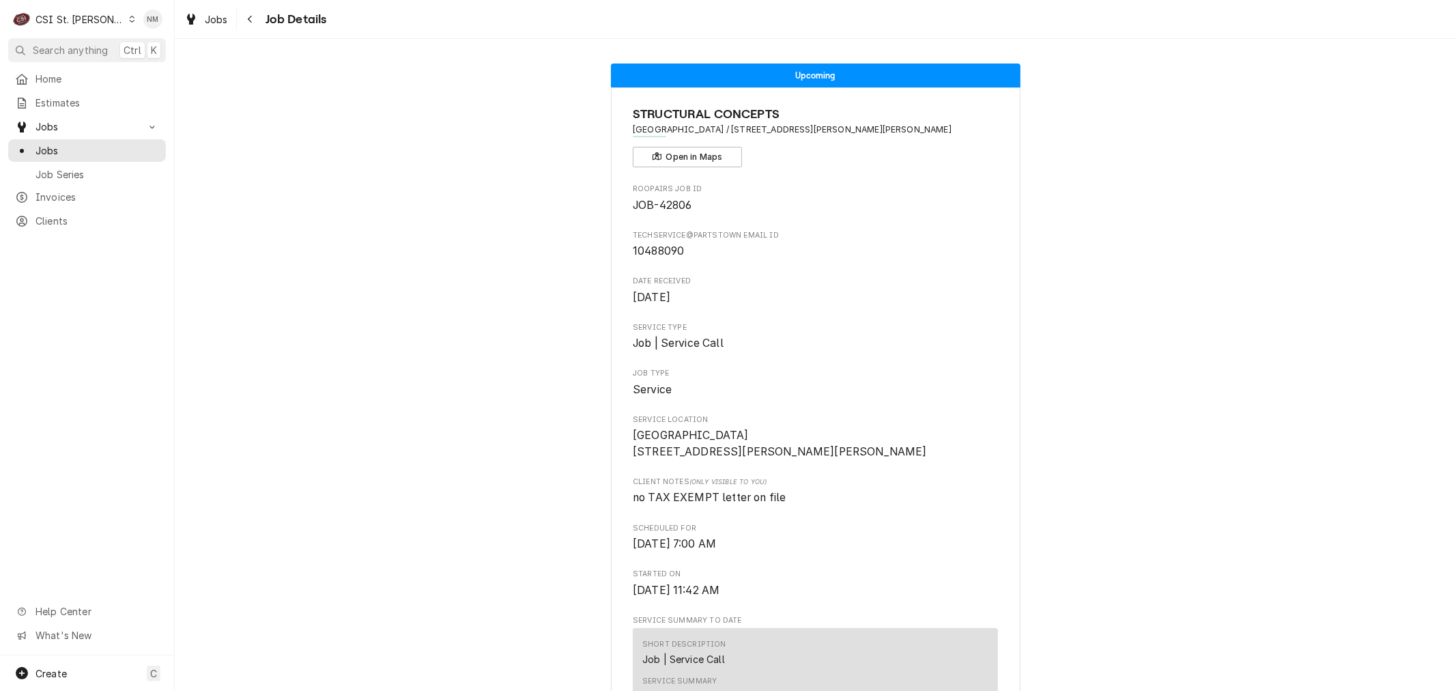
click at [129, 17] on icon "Dynamic Content Wrapper" at bounding box center [132, 19] width 6 height 7
click at [180, 74] on div "CSI St. [PERSON_NAME]" at bounding box center [199, 75] width 161 height 14
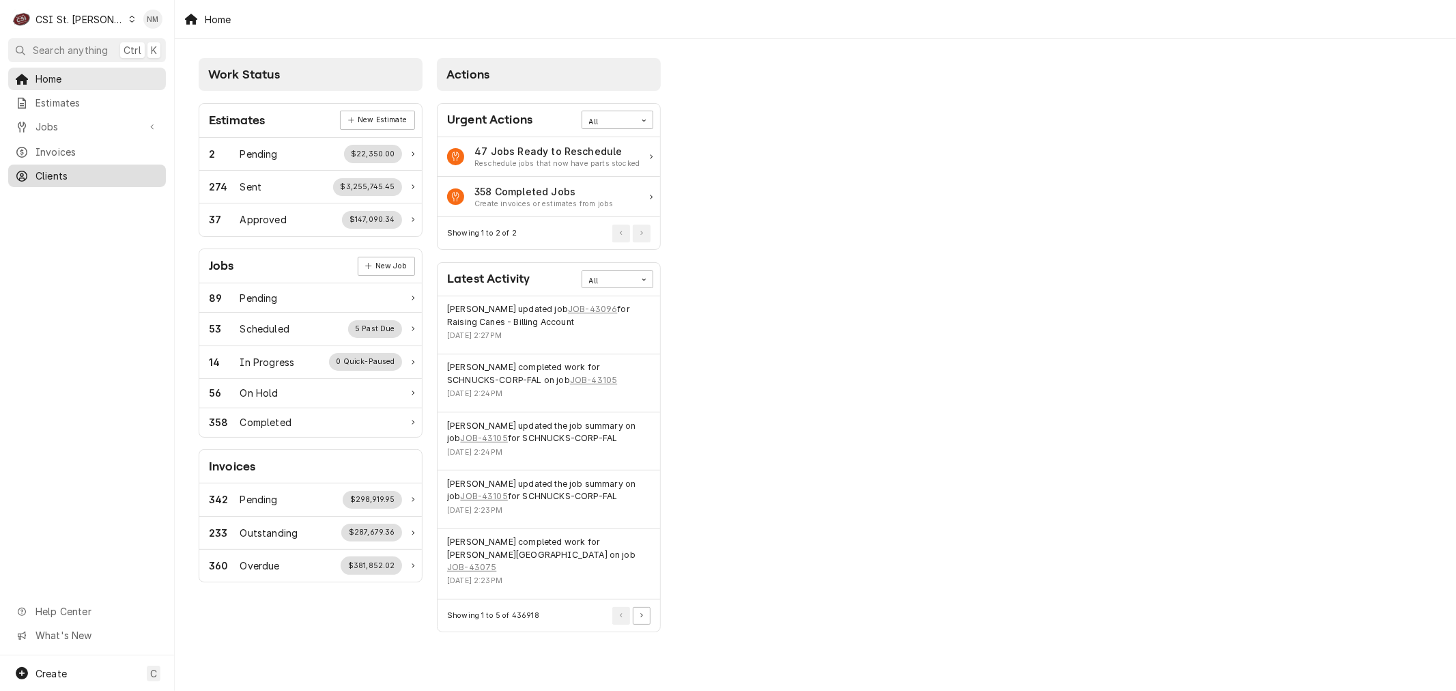
click at [85, 171] on span "Clients" at bounding box center [98, 176] width 124 height 14
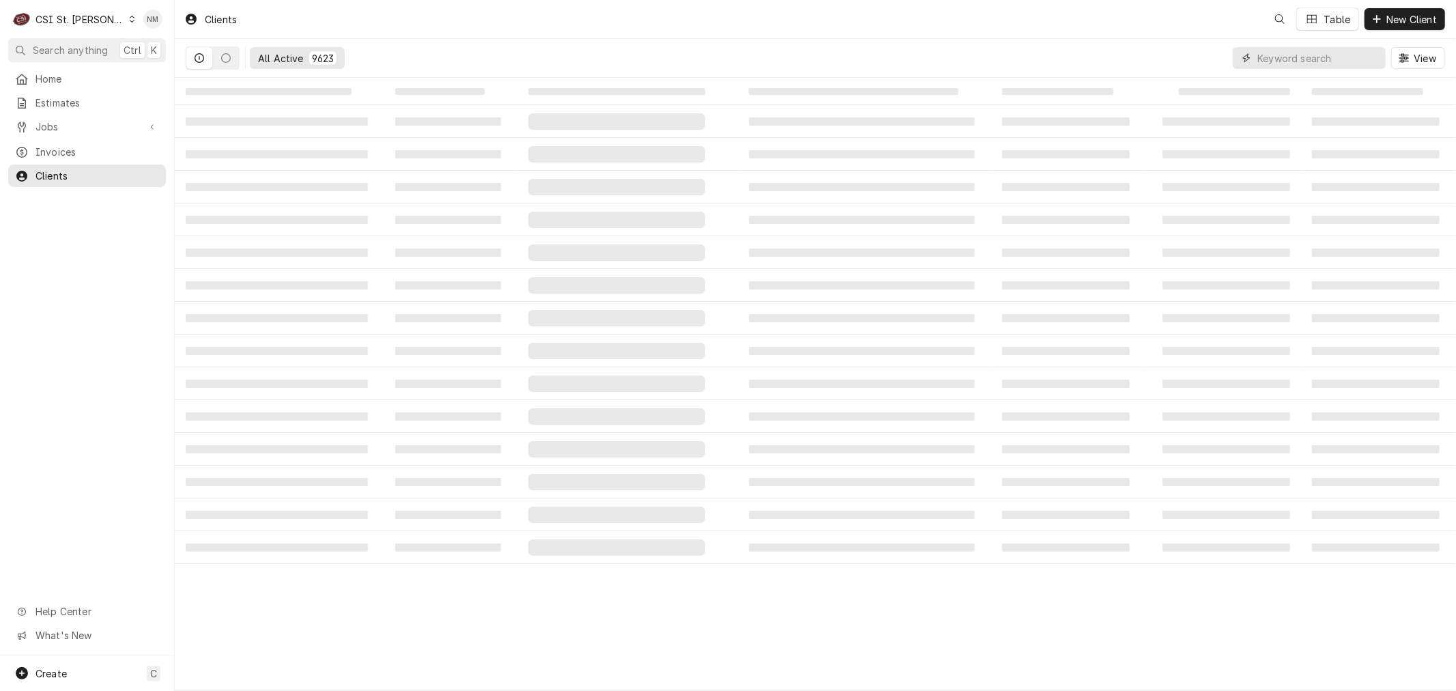
click at [1311, 59] on input "Dynamic Content Wrapper" at bounding box center [1319, 58] width 122 height 22
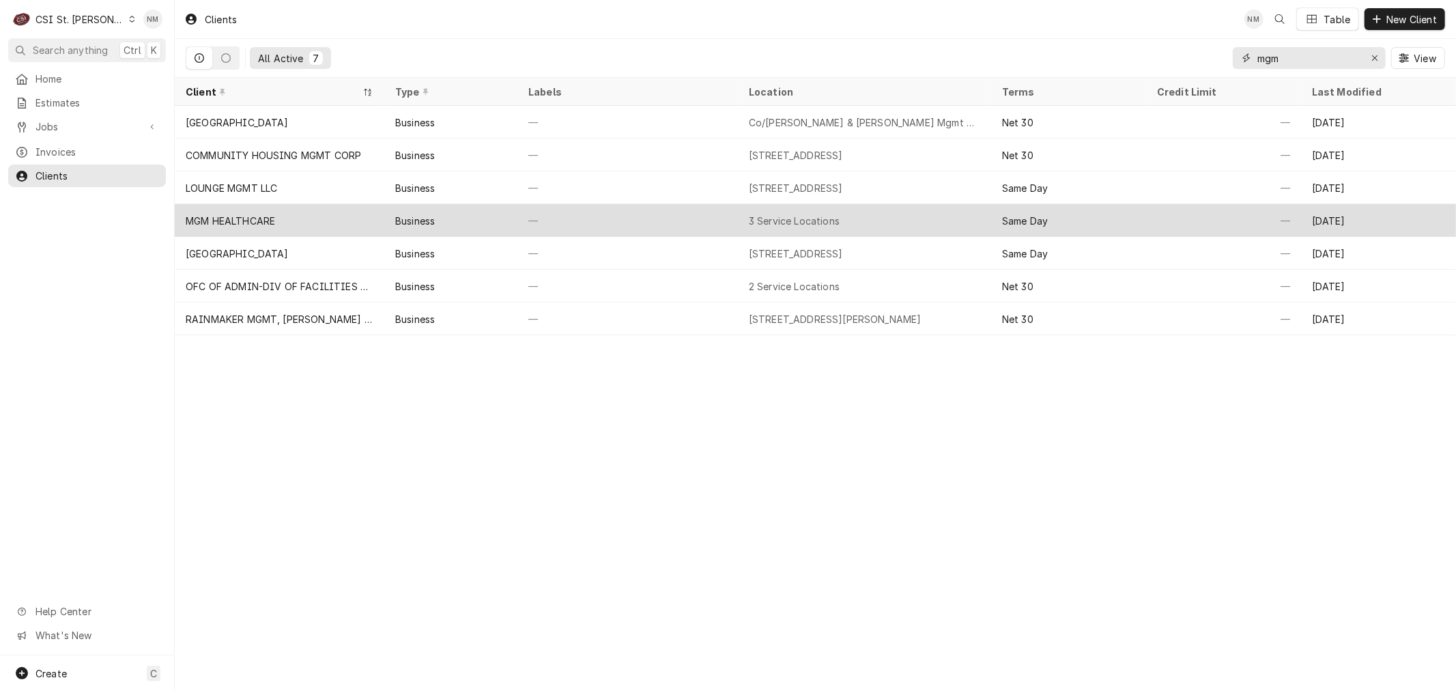
type input "mgm"
click at [707, 208] on div "—" at bounding box center [628, 220] width 221 height 33
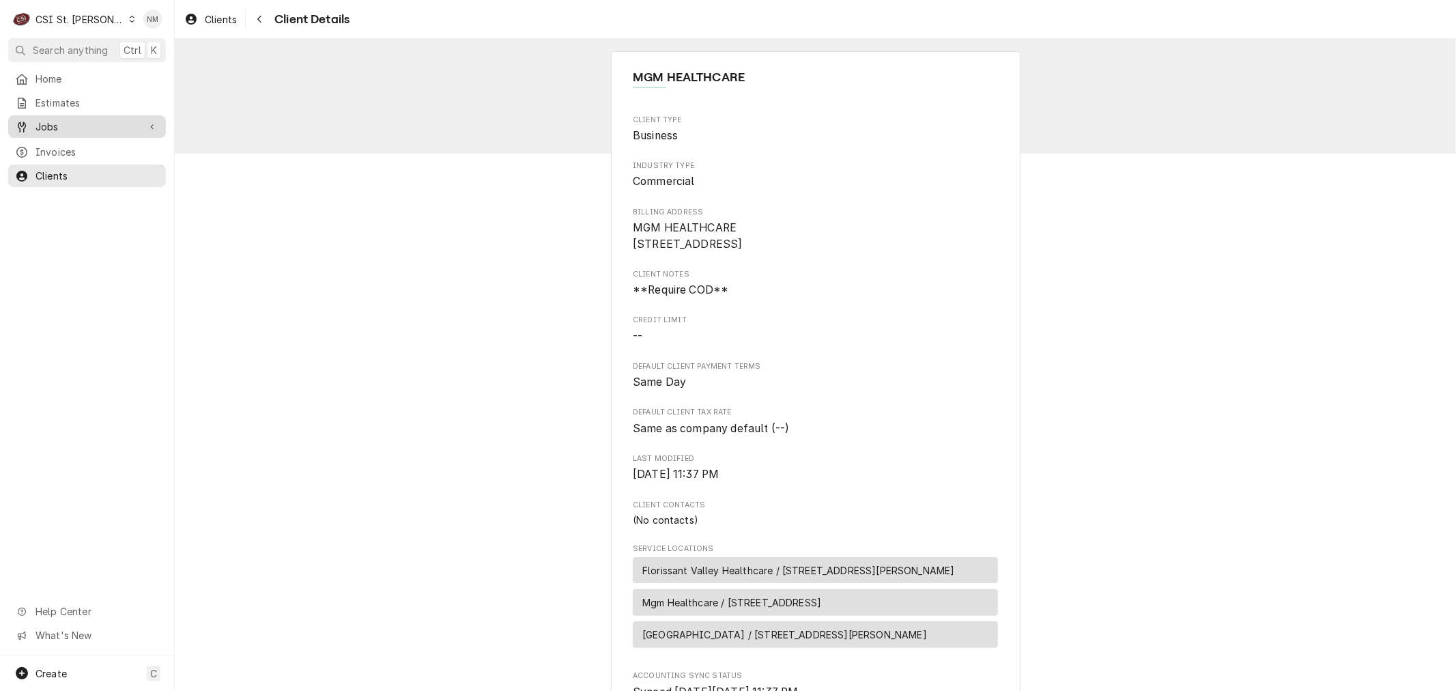
click at [58, 119] on span "Jobs" at bounding box center [87, 126] width 103 height 14
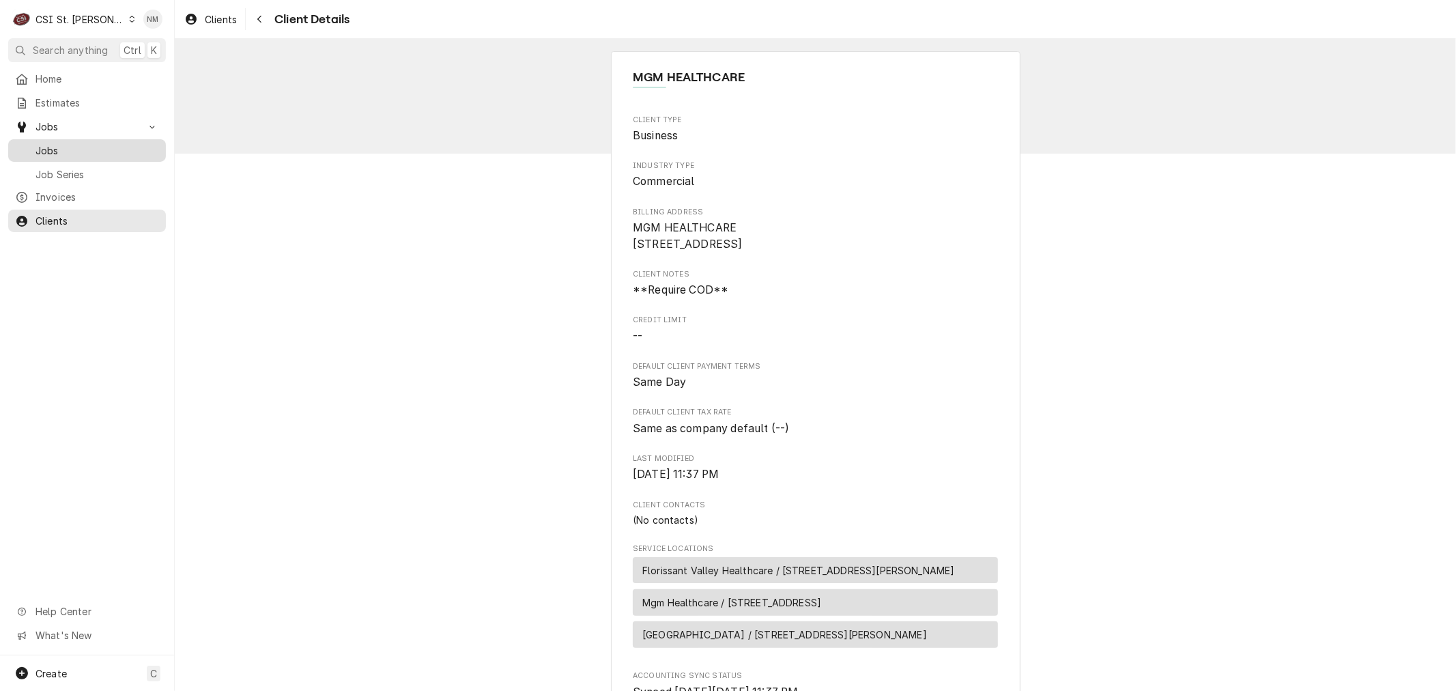
click at [55, 144] on span "Jobs" at bounding box center [98, 150] width 124 height 14
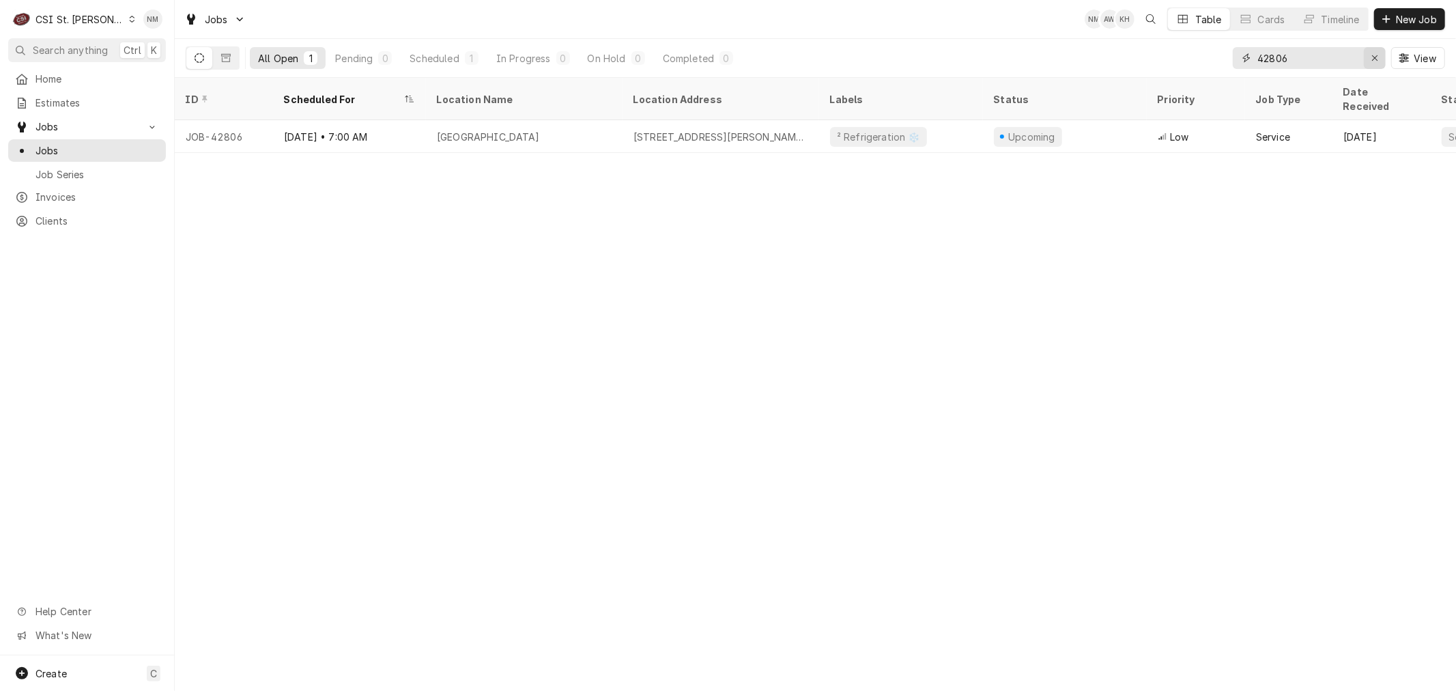
click at [1374, 57] on icon "Erase input" at bounding box center [1376, 58] width 8 height 10
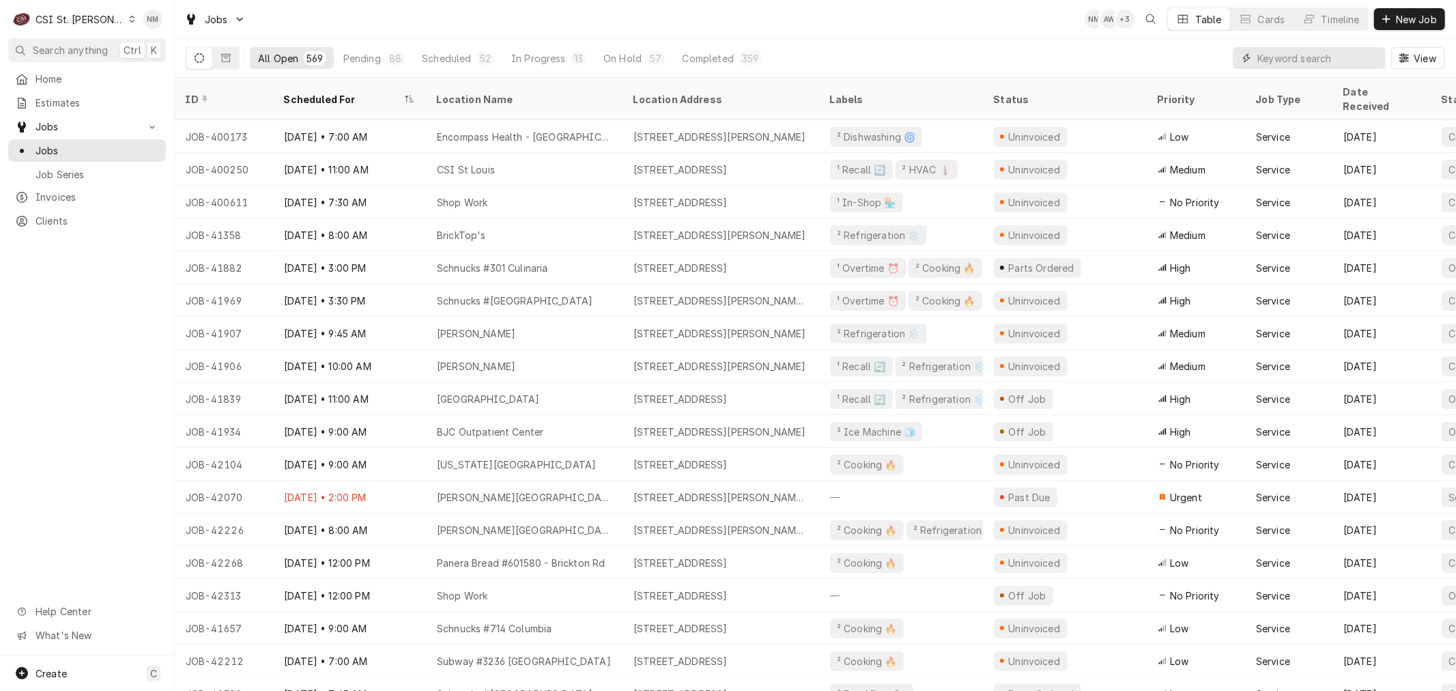
click at [1349, 60] on input "Dynamic Content Wrapper" at bounding box center [1319, 58] width 122 height 22
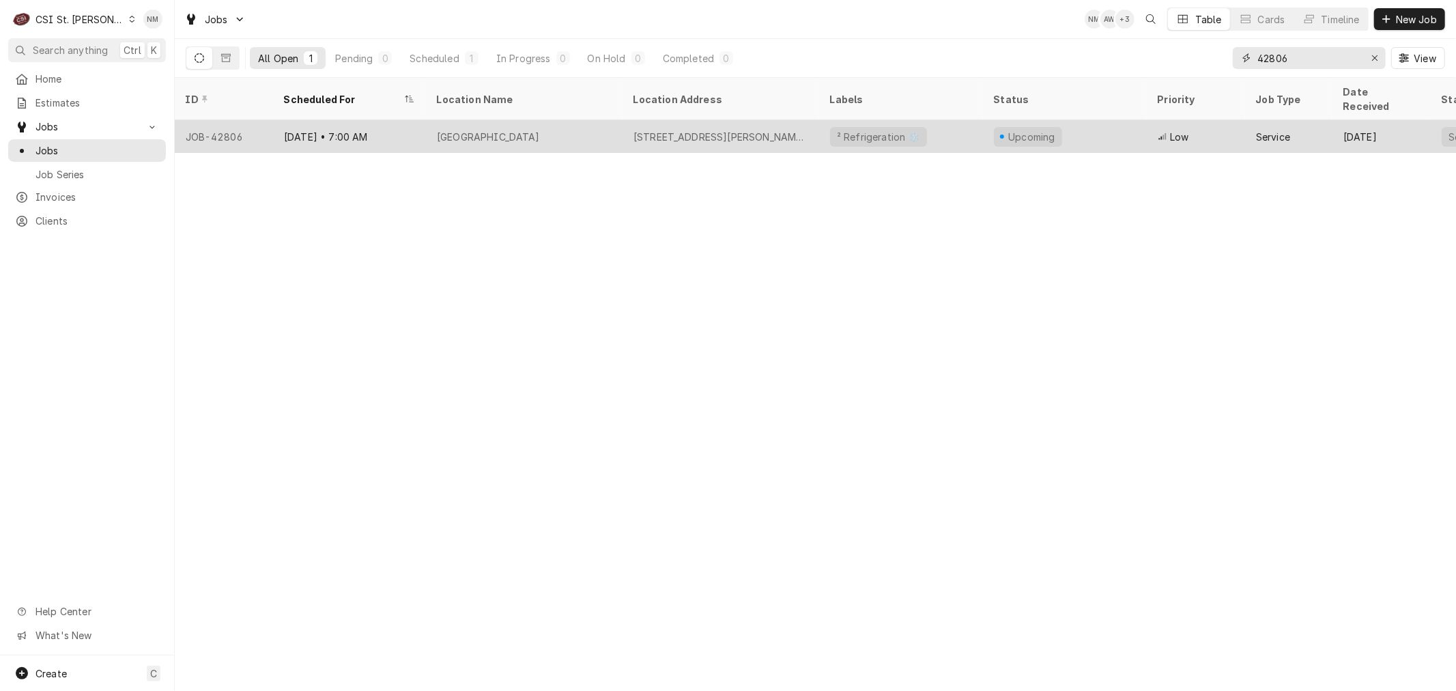
type input "42806"
click at [568, 124] on div "ST CLARE HOSPITAL" at bounding box center [524, 136] width 197 height 33
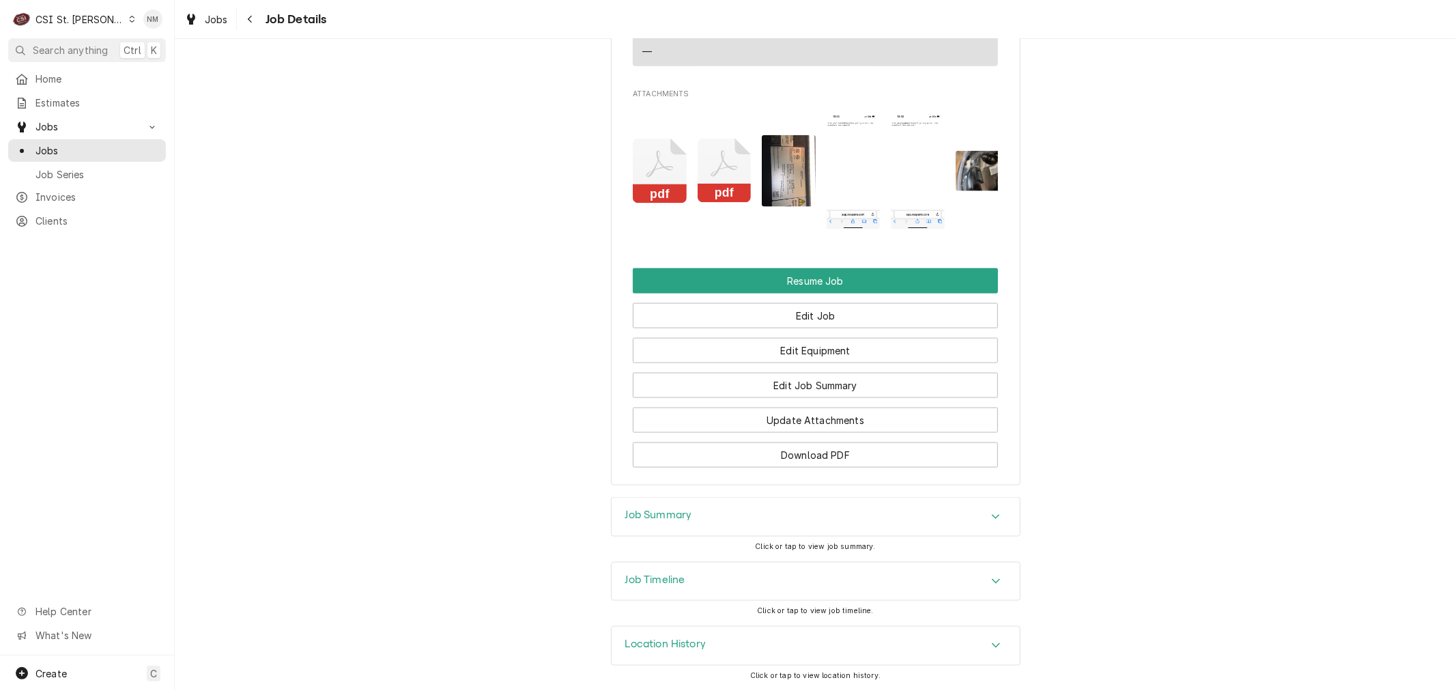
scroll to position [1548, 0]
click at [820, 310] on button "Edit Job" at bounding box center [815, 315] width 365 height 25
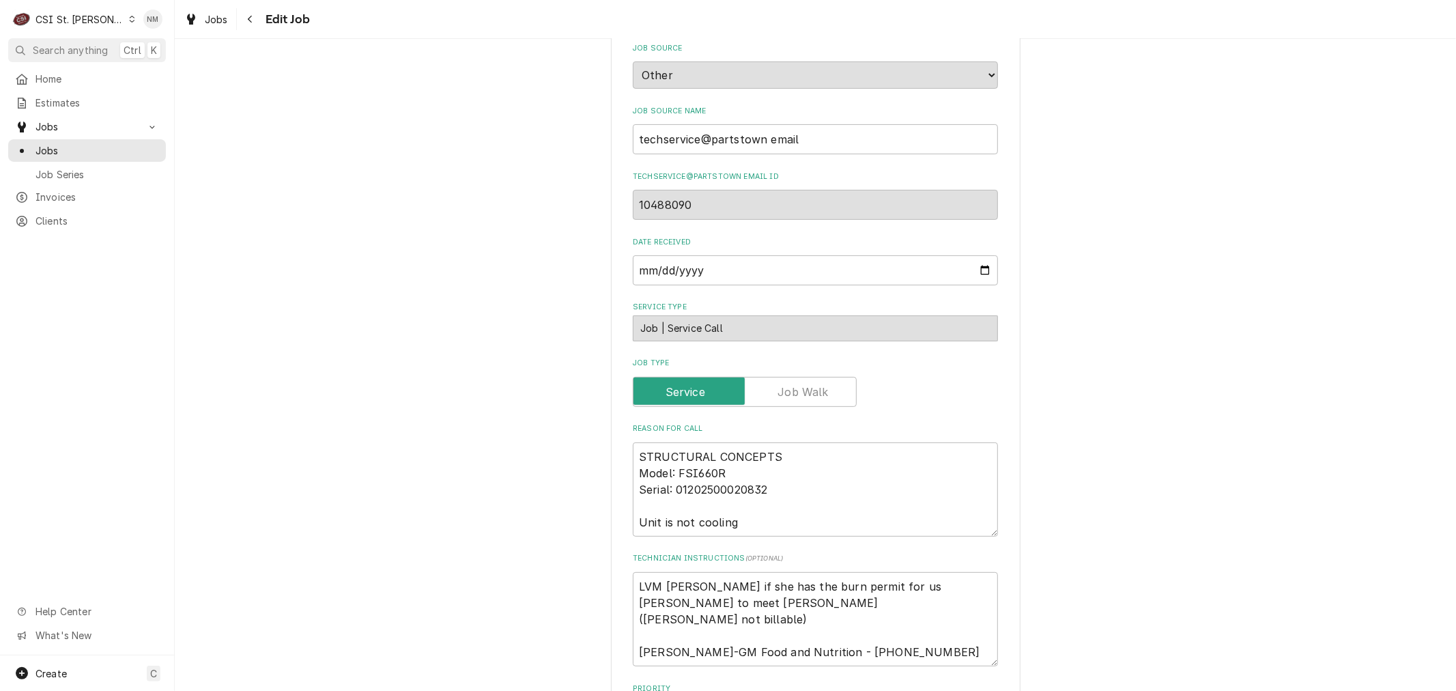
scroll to position [379, 0]
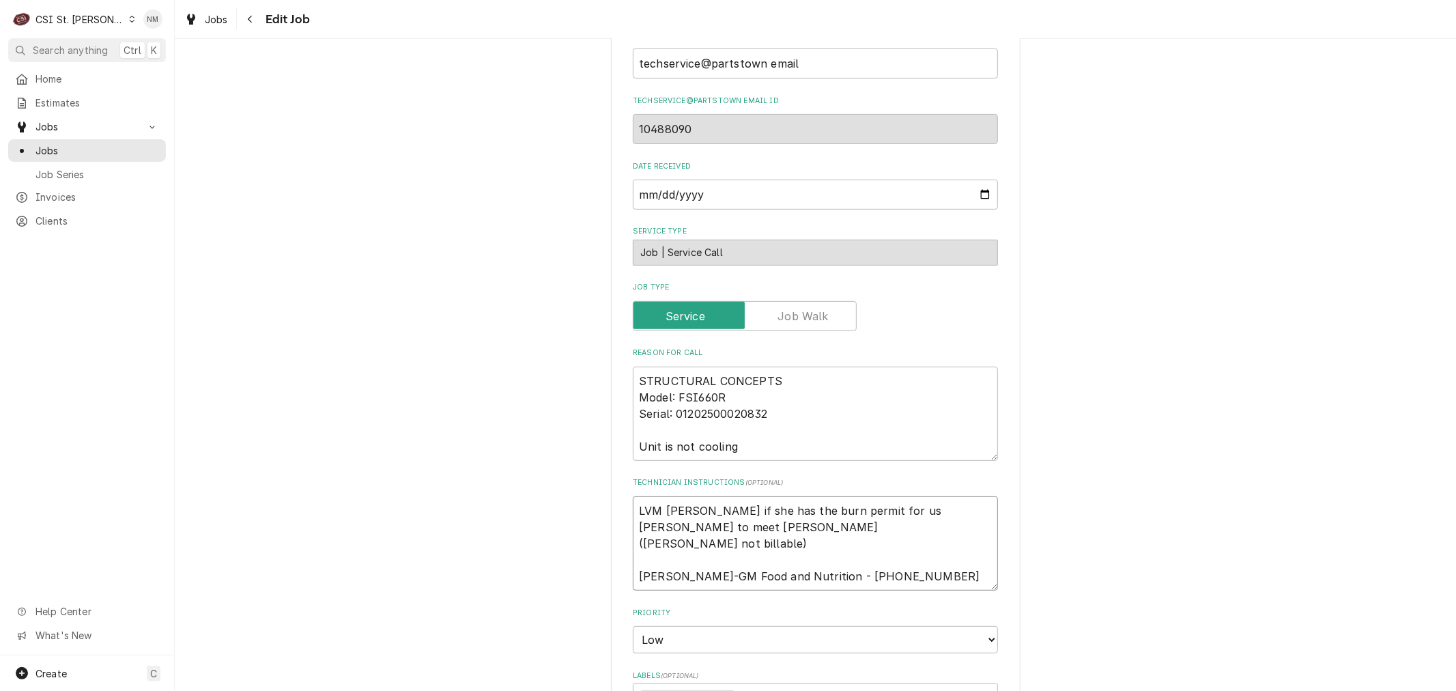
click at [633, 509] on textarea "LVM [PERSON_NAME] if she has the burn permit for us [PERSON_NAME] to meet [PERS…" at bounding box center [815, 543] width 365 height 94
type textarea "x"
type textarea "LVM [PERSON_NAME] if she has the burn permit for us [PERSON_NAME] to meet [PERS…"
type textarea "x"
type textarea "E LVM [PERSON_NAME] if she has the burn permit for us [PERSON_NAME] to meet [PE…"
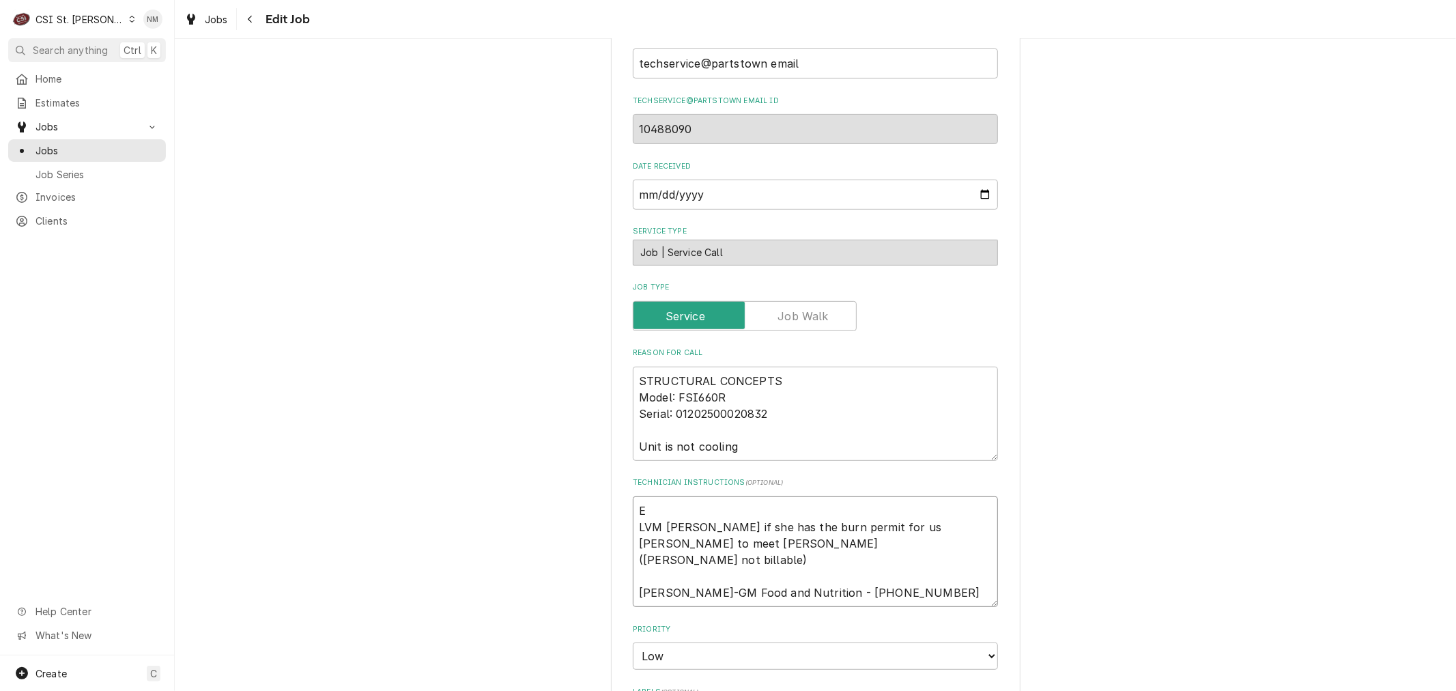
type textarea "x"
type textarea "Em LVM [PERSON_NAME] if she has the burn permit for us [PERSON_NAME] to meet [P…"
type textarea "x"
type textarea "Emi LVM [PERSON_NAME] if she has the burn permit for us [PERSON_NAME] to meet […"
type textarea "x"
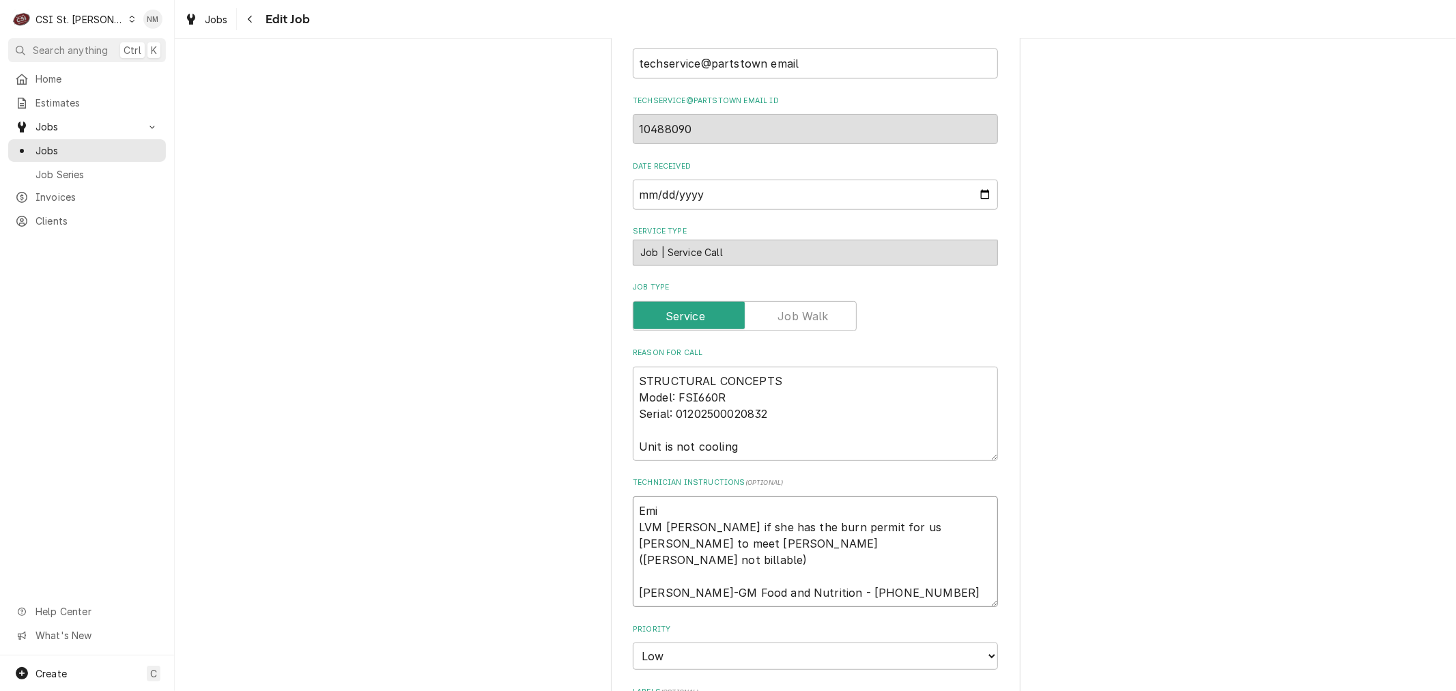
type textarea "[PERSON_NAME] [PERSON_NAME] if she has the burn permit for us [PERSON_NAME] to …"
type textarea "x"
type textarea "[PERSON_NAME] LVM [PERSON_NAME] if she has the burn permit for us [PERSON_NAME]…"
type textarea "x"
type textarea "[PERSON_NAME] LVM [PERSON_NAME] if she has the burn permit for us [PERSON_NAME]…"
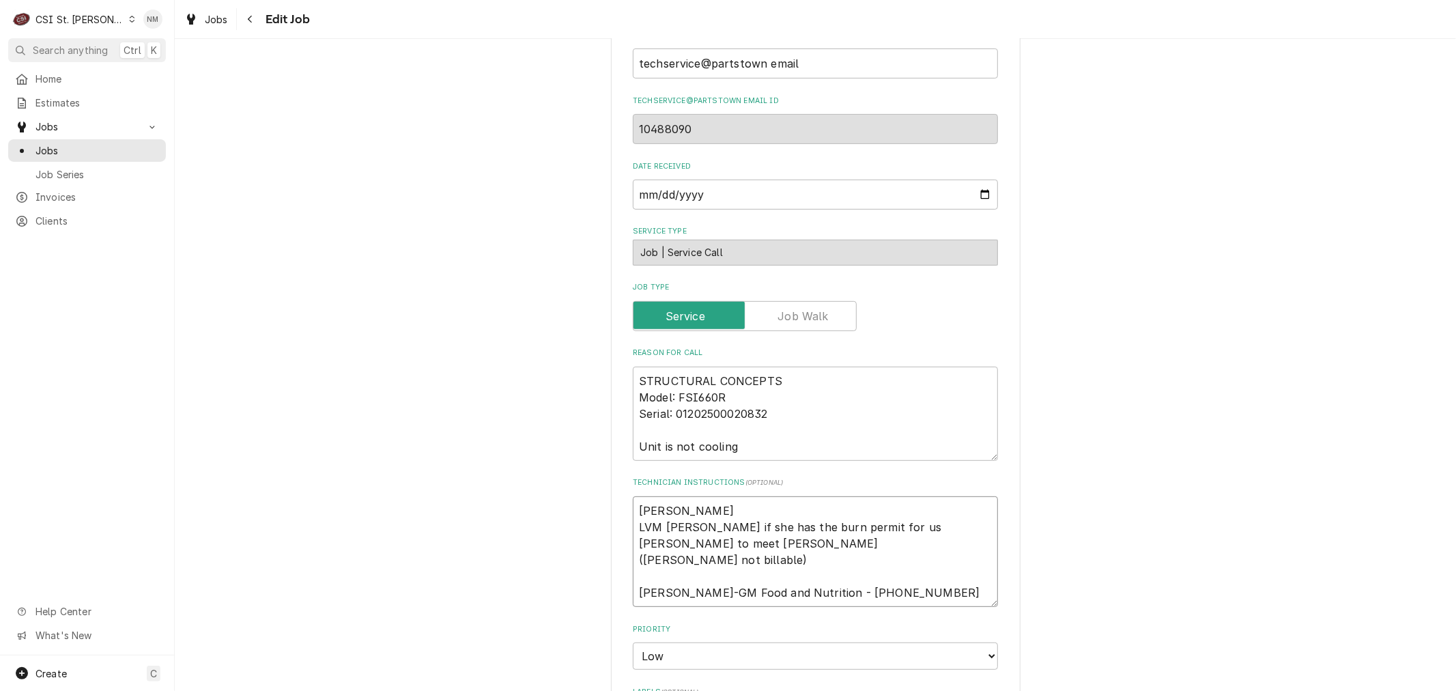
type textarea "x"
type textarea "[PERSON_NAME] f LVM [PERSON_NAME] if she has the burn permit for us [PERSON_NAM…"
type textarea "x"
type textarea "[PERSON_NAME] fw LVM [PERSON_NAME] if she has the burn permit for us [PERSON_NA…"
type textarea "x"
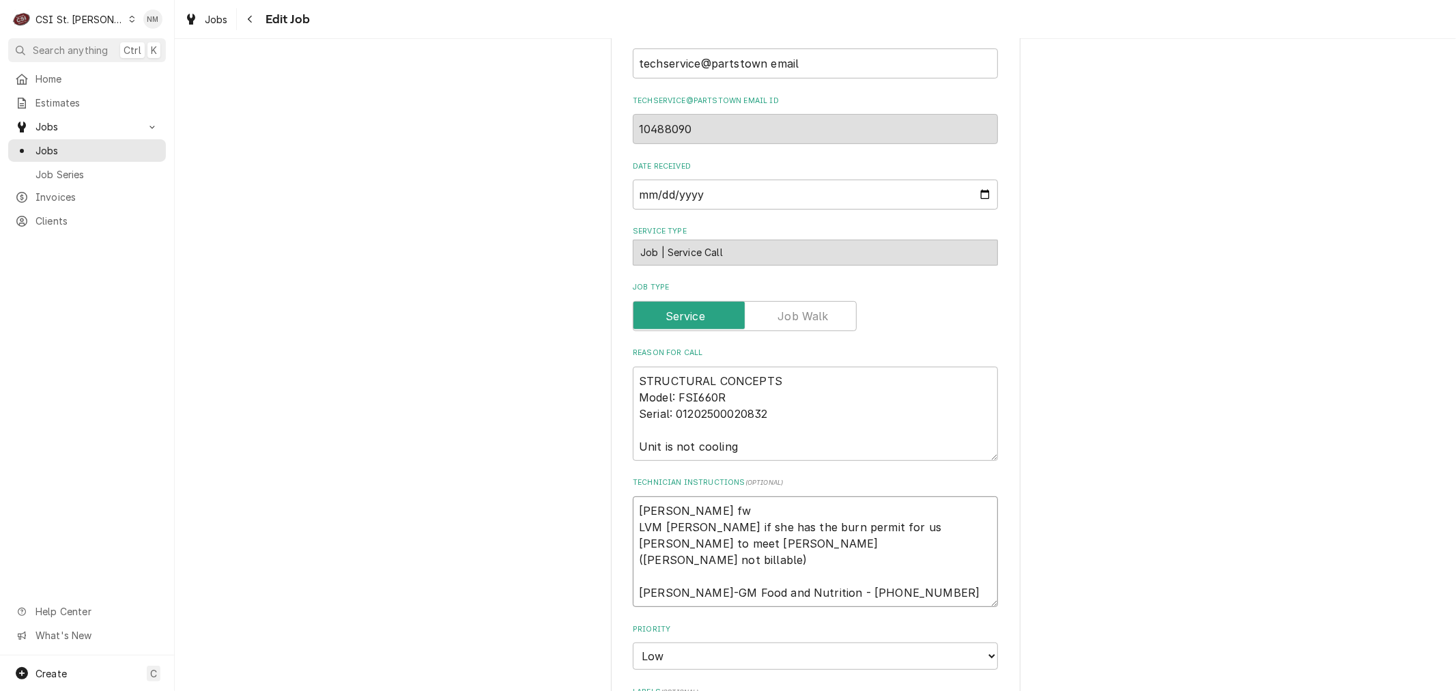
type textarea "[PERSON_NAME] fwd LVM [PERSON_NAME] if she has the burn permit for us [PERSON_N…"
type textarea "x"
type textarea "[PERSON_NAME] fwd LVM [PERSON_NAME] if she has the burn permit for us [PERSON_N…"
type textarea "x"
type textarea "[PERSON_NAME] fwd m LVM [PERSON_NAME] if she has the burn permit for us [PERSON…"
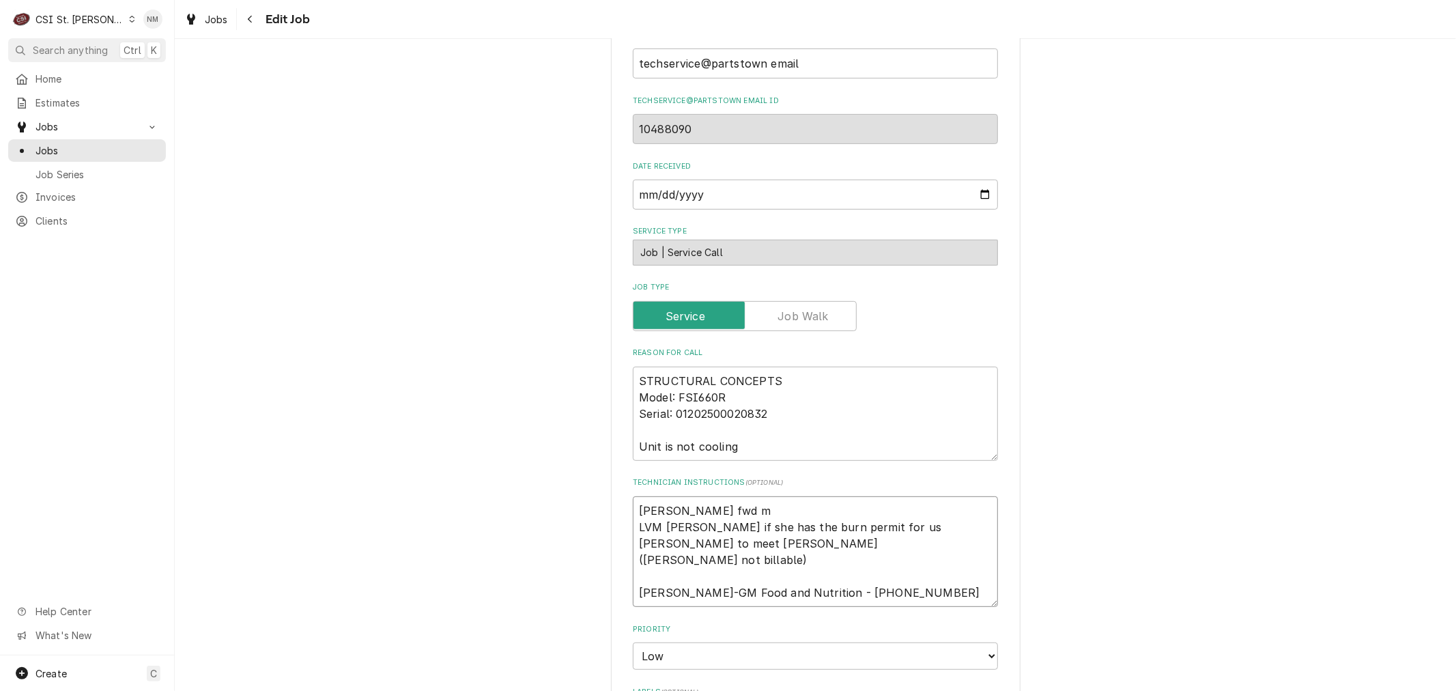
type textarea "x"
type textarea "[PERSON_NAME] fwd ms LVM [PERSON_NAME] if she has the burn permit for us [PERSO…"
type textarea "x"
type textarea "[PERSON_NAME] fwd msg LVM [PERSON_NAME] if she has the burn permit for us [PERS…"
type textarea "x"
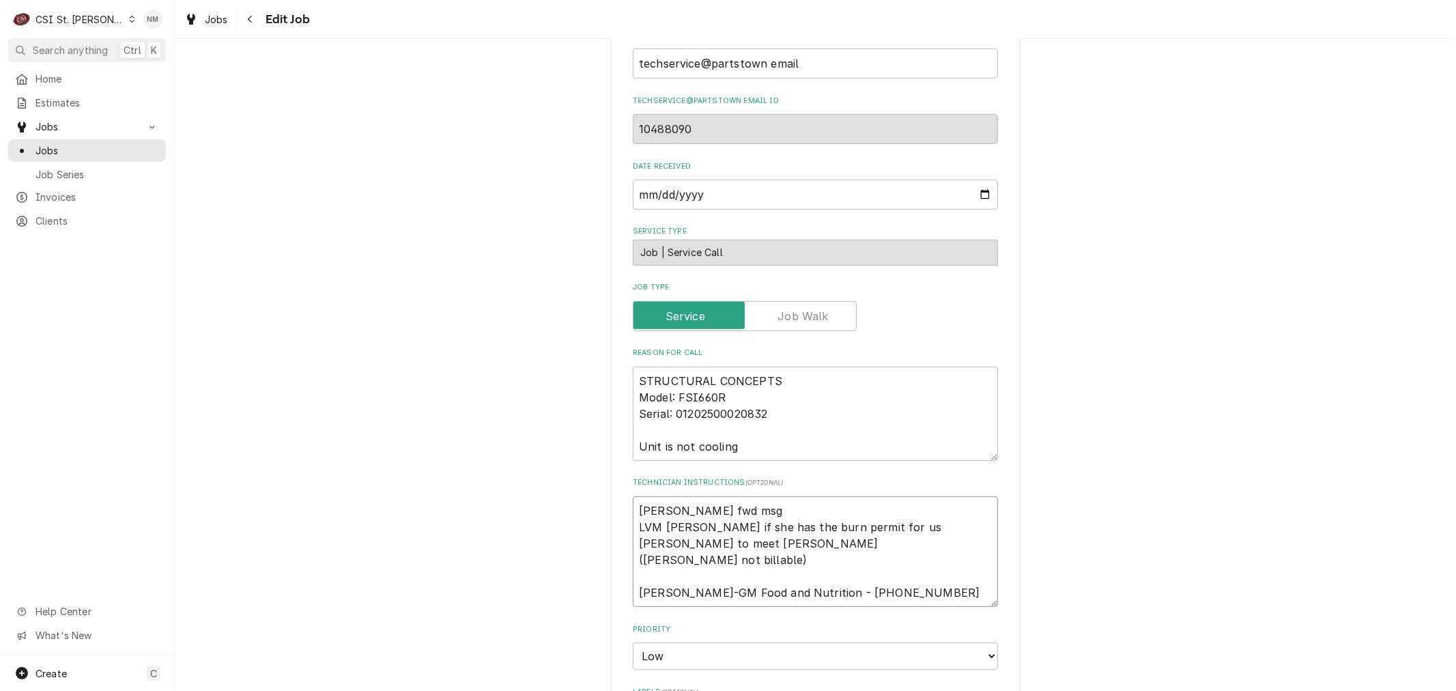
type textarea "[PERSON_NAME] fwd msge LVM [PERSON_NAME] if she has the burn permit for us [PER…"
type textarea "x"
type textarea "[PERSON_NAME] fwd msge LVM [PERSON_NAME] if she has the burn permit for us [PER…"
type textarea "x"
type textarea "[PERSON_NAME] fwd msge f LVM [PERSON_NAME] if she has the burn permit for us [P…"
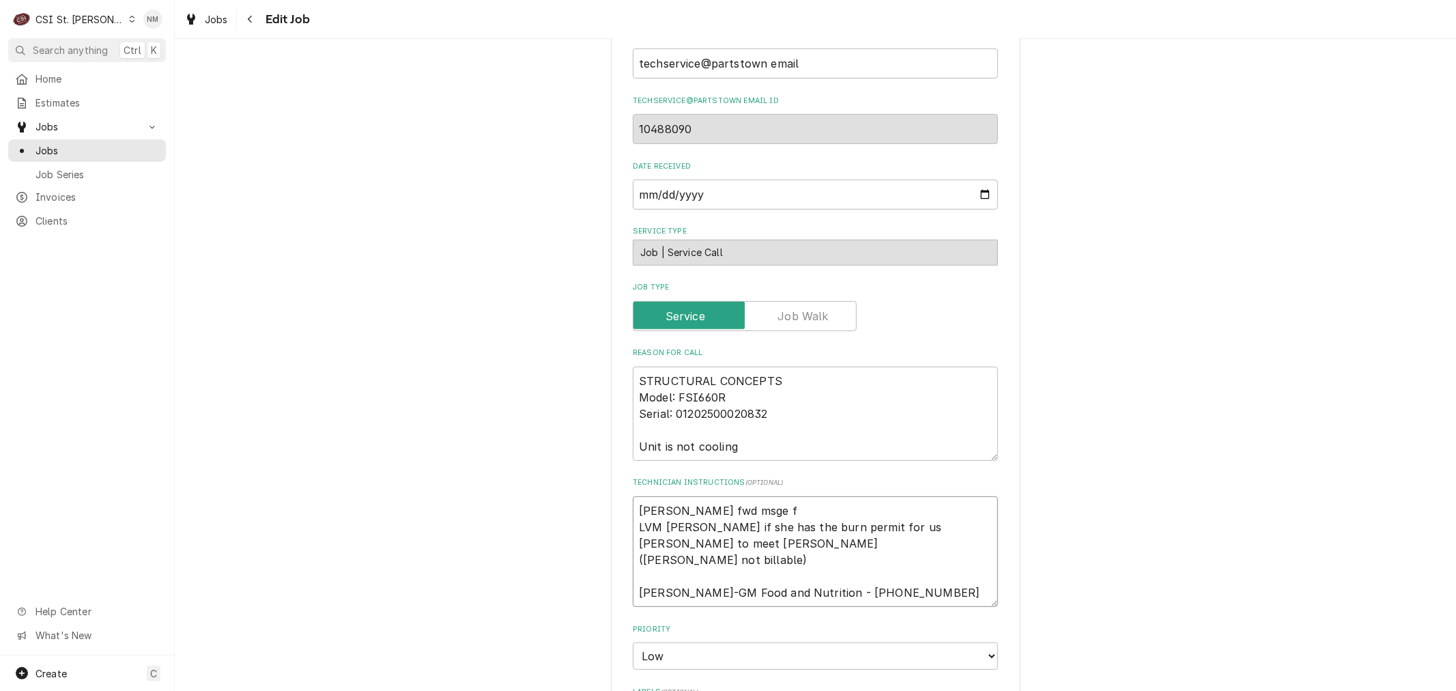
type textarea "x"
type textarea "[PERSON_NAME] fwd msge fo LVM [PERSON_NAME] if she has the burn permit for us […"
type textarea "x"
type textarea "[PERSON_NAME] fwd msge for LVM [PERSON_NAME] if she has the burn permit for us …"
type textarea "x"
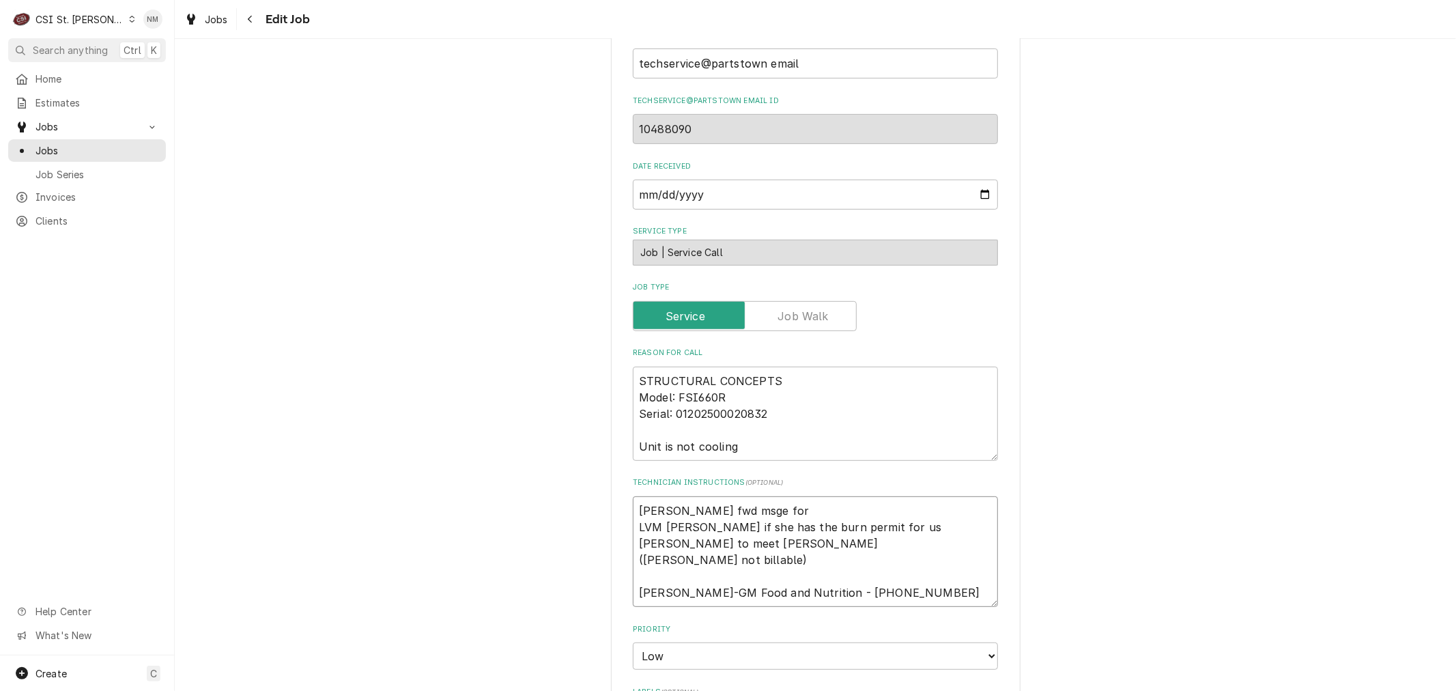
type textarea "[PERSON_NAME] fwd msge for LVM [PERSON_NAME] if she has the burn permit for us …"
type textarea "x"
type textarea "[PERSON_NAME] fwd msge for b LVM [PERSON_NAME] if she has the burn permit for u…"
type textarea "x"
type textarea "[PERSON_NAME] fwd msge for bu LVM [PERSON_NAME] if she has the burn permit for …"
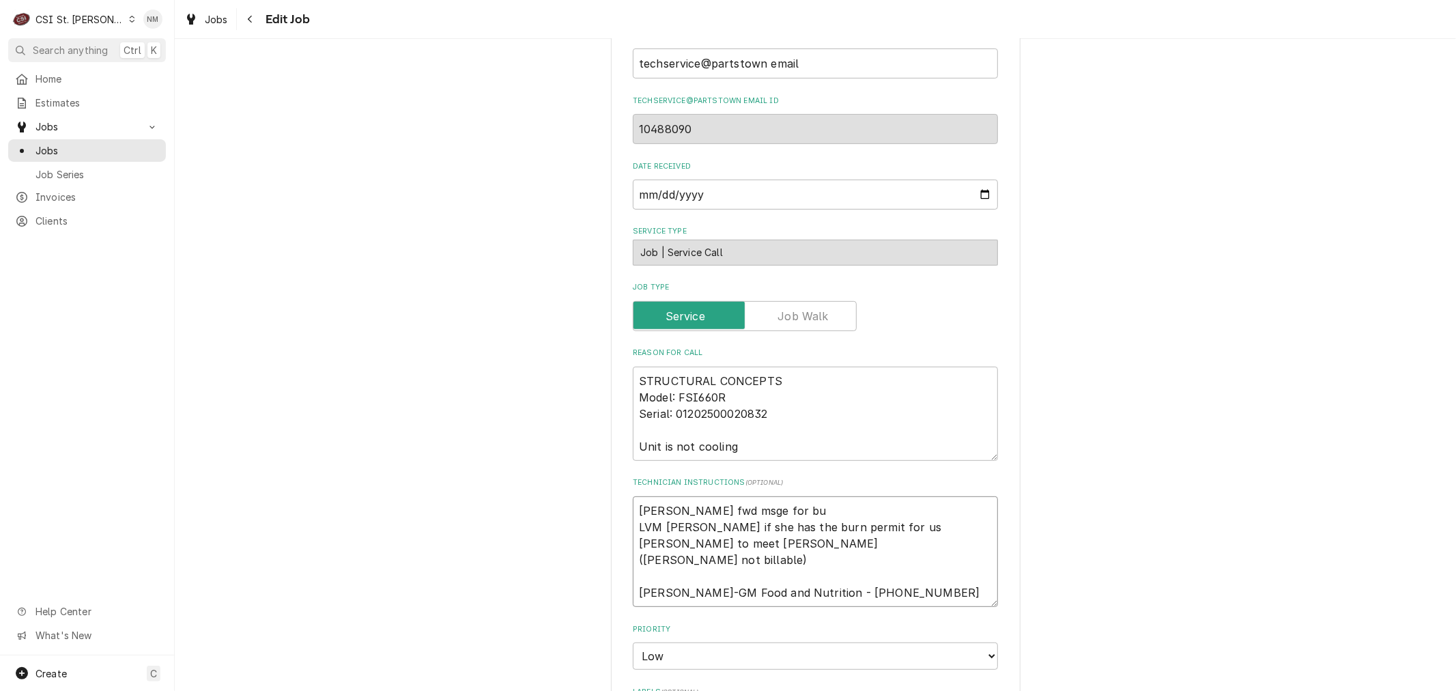
type textarea "x"
type textarea "[PERSON_NAME] fwd msge for bur LVM [PERSON_NAME] if she has the burn permit for…"
type textarea "x"
type textarea "Emily fwd msge for burn LVM Emily if she has the burn permit for us Courtney to…"
type textarea "x"
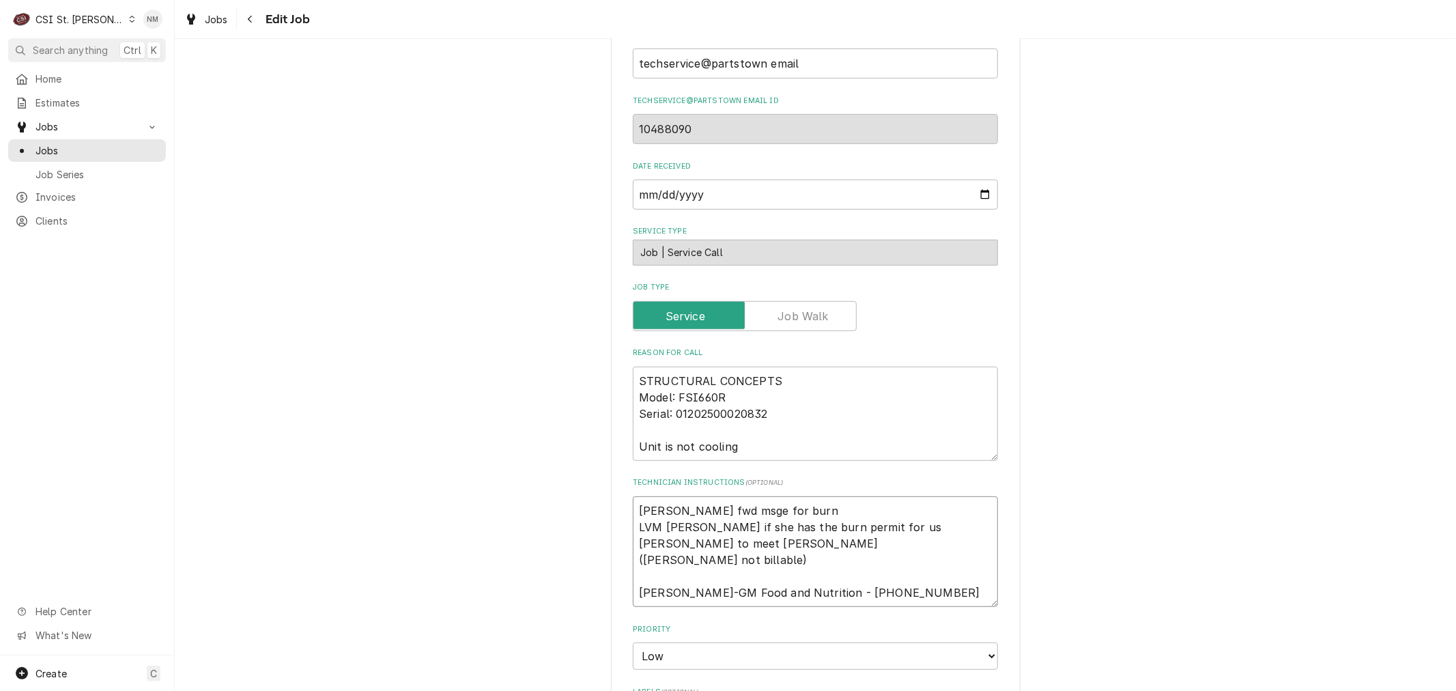
type textarea "Emily fwd msge for burn LVM Emily if she has the burn permit for us Courtney to…"
type textarea "x"
type textarea "Emily fwd msge for burn e LVM Emily if she has the burn permit for us Courtney …"
type textarea "x"
type textarea "Emily fwd msge for burn er LVM Emily if she has the burn permit for us Courtney…"
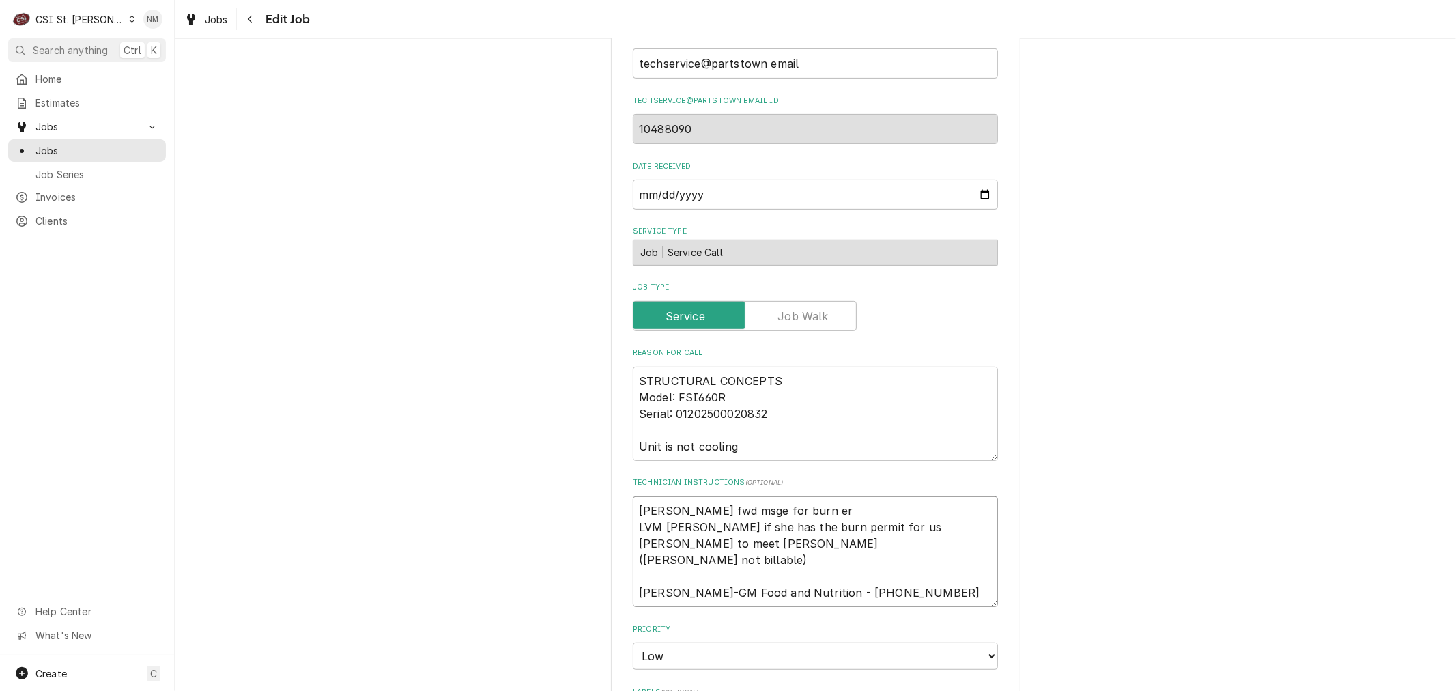
type textarea "x"
type textarea "Emily fwd msge for burn e LVM Emily if she has the burn permit for us Courtney …"
type textarea "x"
type textarea "Emily fwd msge for burn LVM Emily if she has the burn permit for us Courtney to…"
type textarea "x"
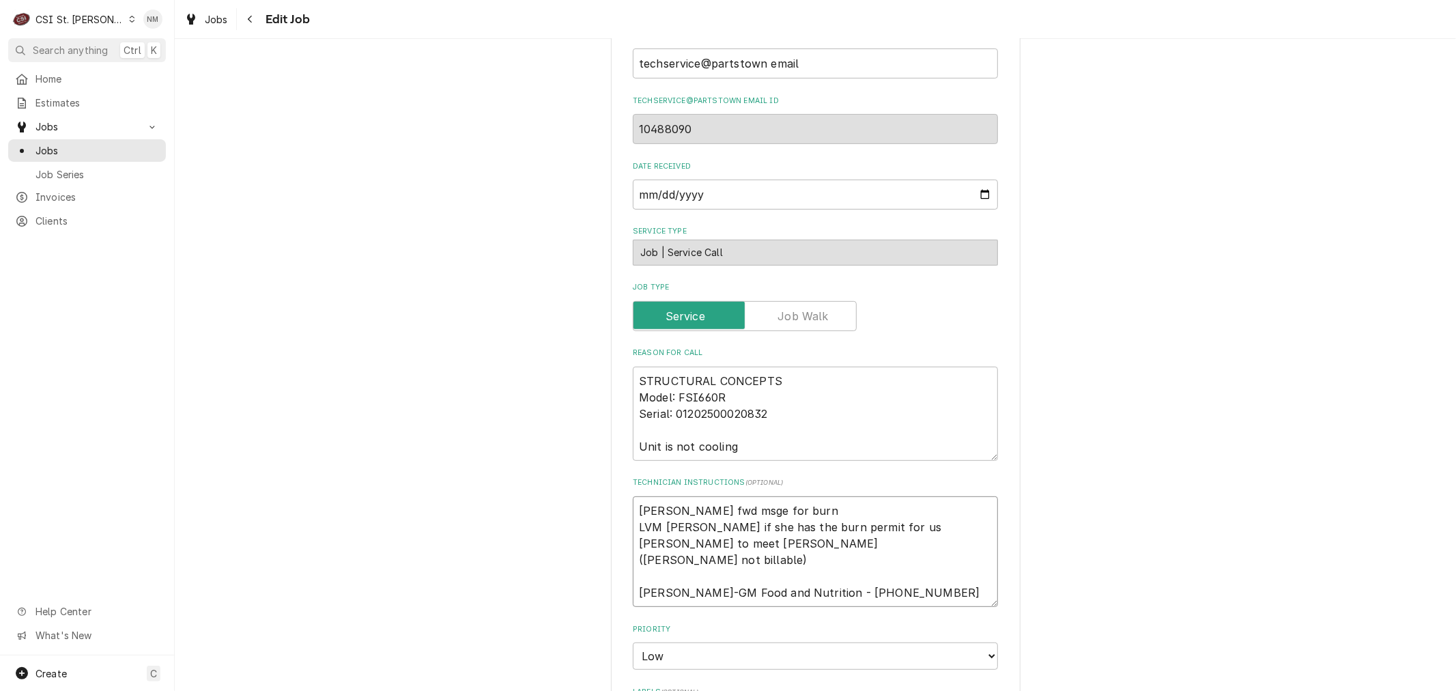
type textarea "Emily fwd msge for burn p LVM Emily if she has the burn permit for us Courtney …"
type textarea "x"
type textarea "Emily fwd msge for burn pe LVM Emily if she has the burn permit for us Courtney…"
type textarea "x"
type textarea "Emily fwd msge for burn per LVM Emily if she has the burn permit for us Courtne…"
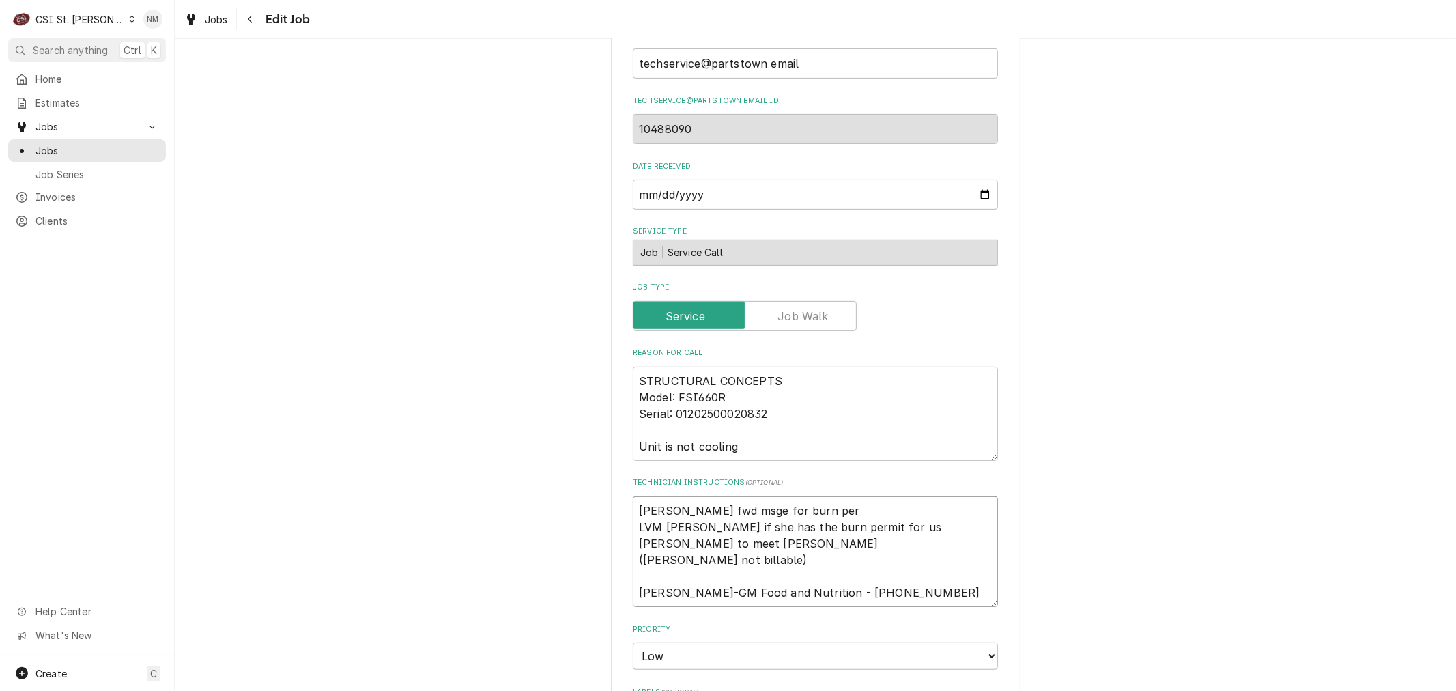
type textarea "x"
type textarea "Emily fwd msge for burn perm LVM Emily if she has the burn permit for us Courtn…"
type textarea "x"
type textarea "Emily fwd msge for burn permt LVM Emily if she has the burn permit for us Court…"
type textarea "x"
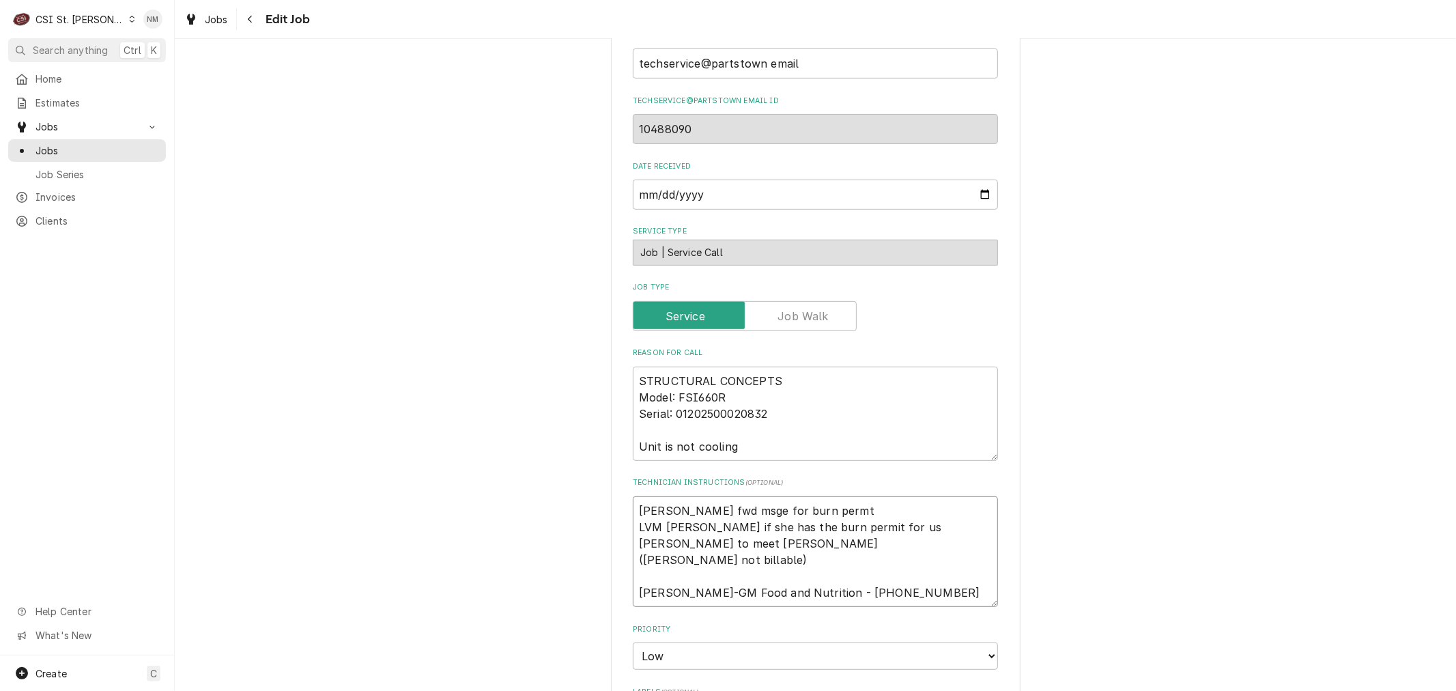
type textarea "Emily fwd msge for burn perm LVM Emily if she has the burn permit for us Courtn…"
type textarea "x"
type textarea "Emily fwd msge for burn per LVM Emily if she has the burn permit for us Courtne…"
type textarea "x"
type textarea "Emily fwd msge for burn pe LVM Emily if she has the burn permit for us Courtney…"
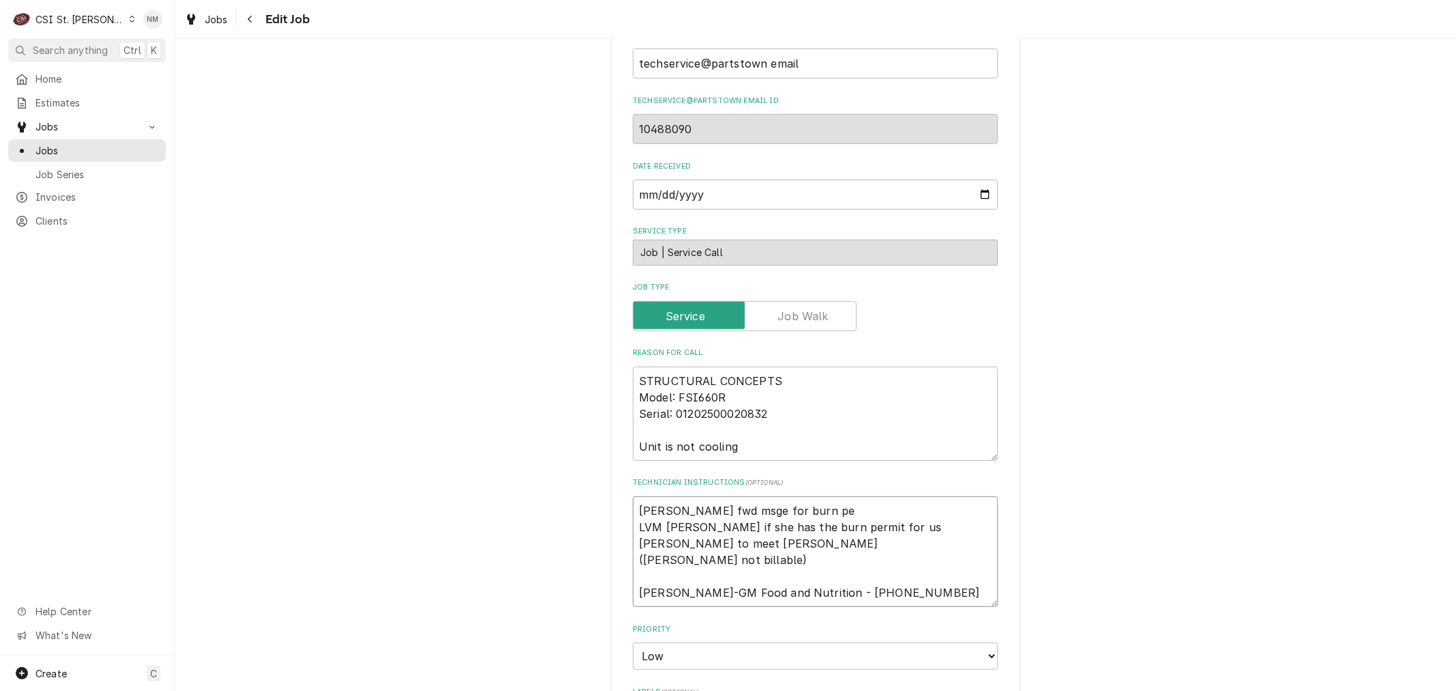
type textarea "x"
type textarea "Emily fwd msge for burn p LVM Emily if she has the burn permit for us Courtney …"
type textarea "x"
type textarea "Emily fwd msge for burn LVM Emily if she has the burn permit for us Courtney to…"
type textarea "x"
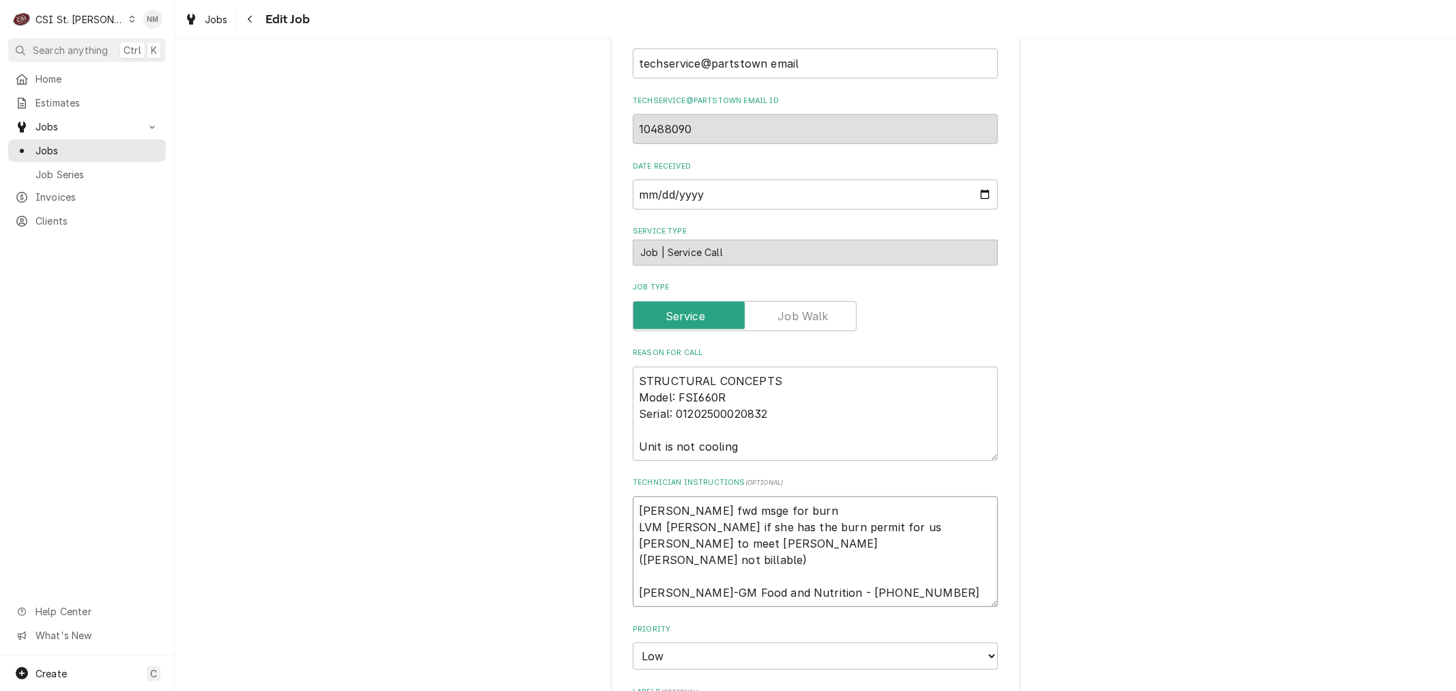
type textarea "Emily fwd msge for burn LVM Emily if she has the burn permit for us Courtney to…"
type textarea "x"
type textarea "Emily fwd msge for bur LVM Emily if she has the burn permit for us Courtney to …"
type textarea "x"
type textarea "Emily fwd msge for bu LVM Emily if she has the burn permit for us Courtney to m…"
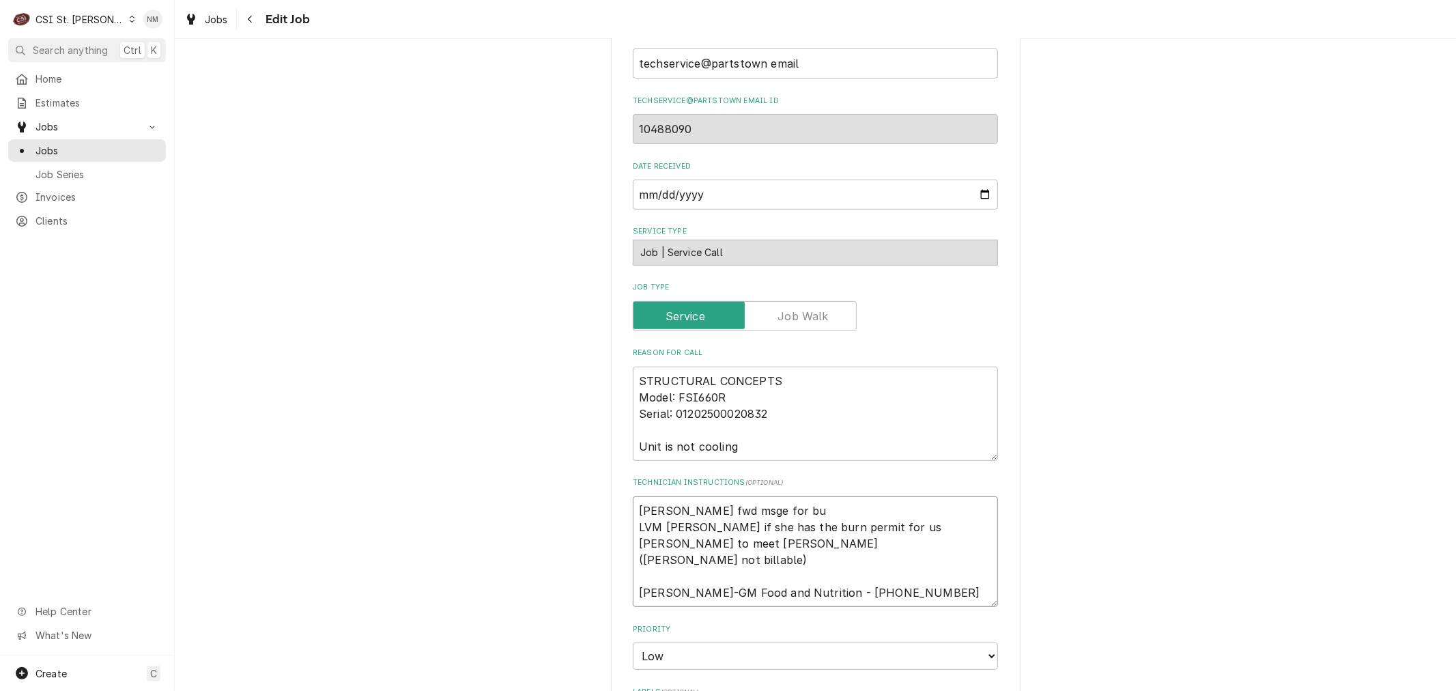
type textarea "x"
type textarea "Emily fwd msge for b LVM Emily if she has the burn permit for us Courtney to me…"
type textarea "x"
type textarea "Emily fwd msge for LVM Emily if she has the burn permit for us Courtney to meet…"
type textarea "x"
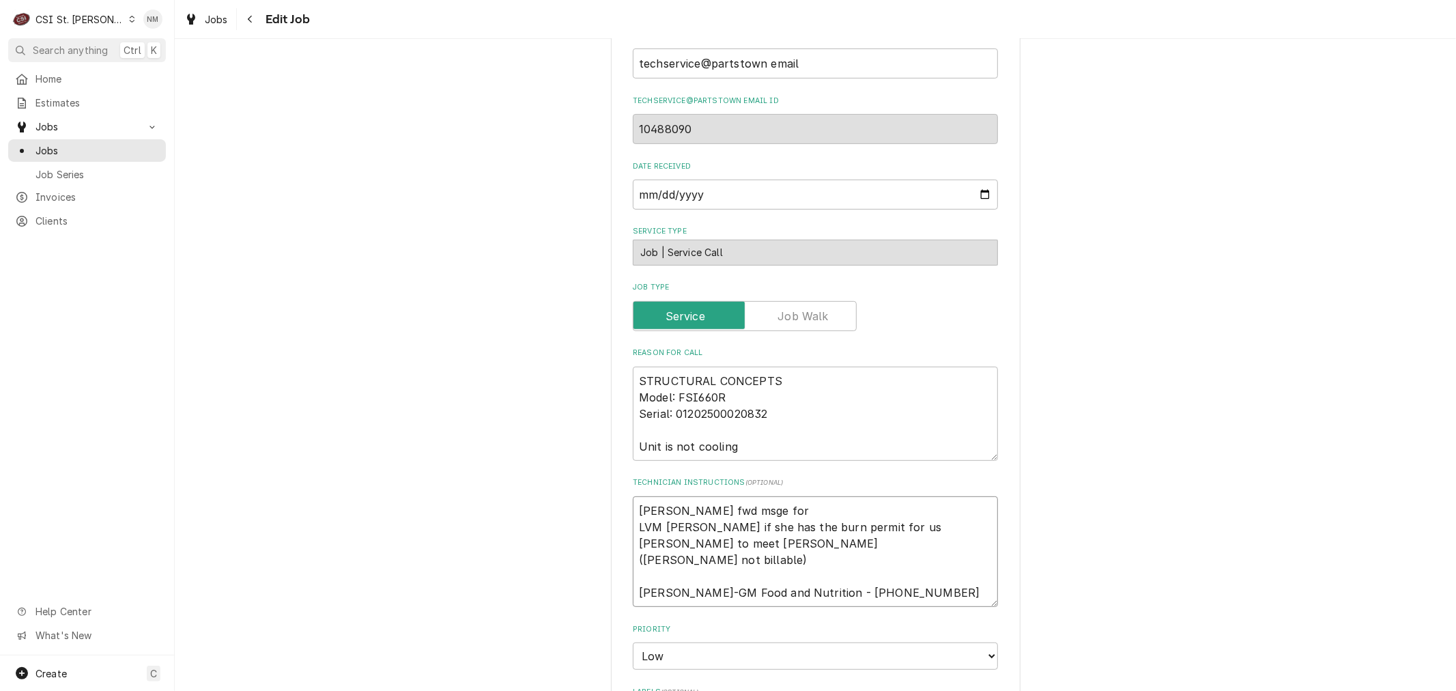
type textarea "Emily fwd msge for LVM Emily if she has the burn permit for us Courtney to meet…"
type textarea "x"
type textarea "Emily fwd msge fo LVM Emily if she has the burn permit for us Courtney to meet …"
type textarea "x"
type textarea "Emily fwd msge f LVM Emily if she has the burn permit for us Courtney to meet T…"
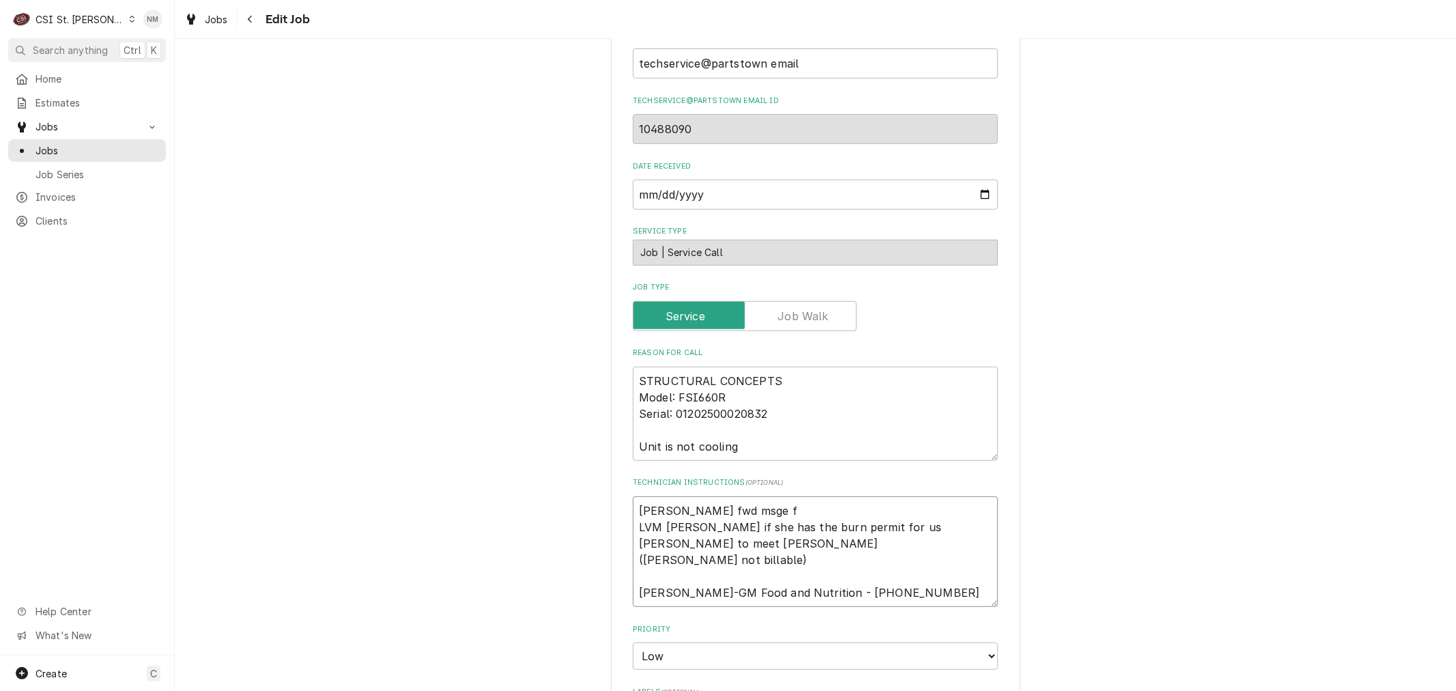
type textarea "x"
type textarea "Emily fwd msge LVM Emily if she has the burn permit for us Courtney to meet Tho…"
type textarea "x"
type textarea "Emily fwd msge LVM Emily if she has the burn permit for us Courtney to meet Tho…"
type textarea "x"
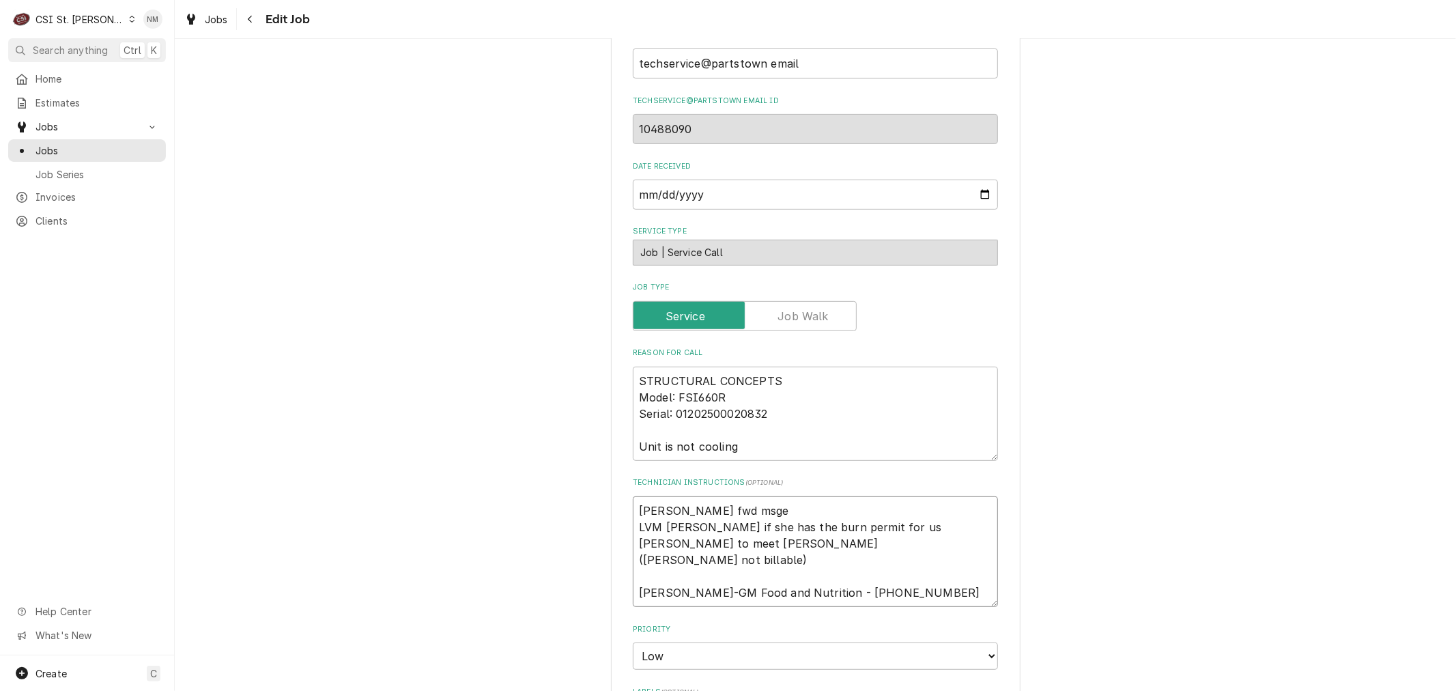
type textarea "Emily fwd msg LVM Emily if she has the burn permit for us Courtney to meet Thom…"
type textarea "x"
type textarea "Emily fwd msg LVM Emily if she has the burn permit for us Courtney to meet Thom…"
type textarea "x"
type textarea "Emily fwd msg f LVM Emily if she has the burn permit for us Courtney to meet Th…"
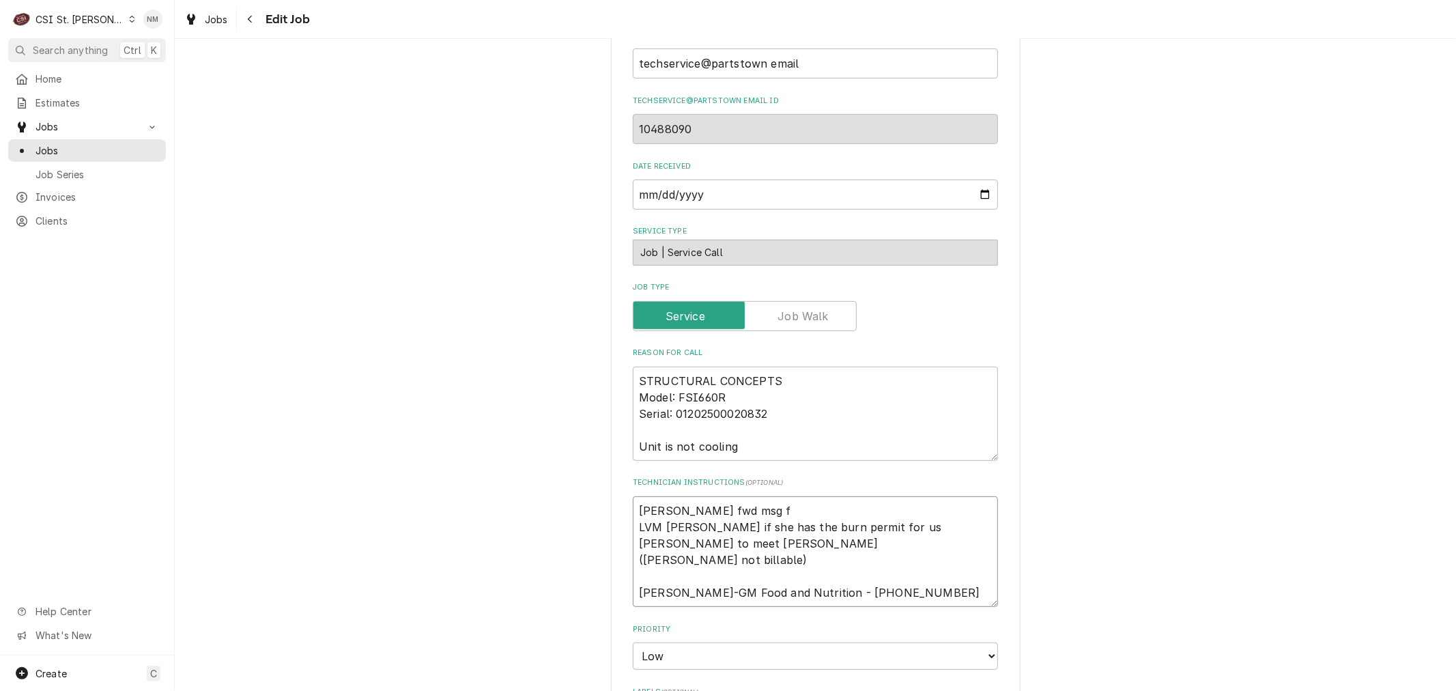
type textarea "x"
type textarea "Emily fwd msg fo LVM Emily if she has the burn permit for us Courtney to meet T…"
type textarea "x"
type textarea "Emily fwd msg for LVM Emily if she has the burn permit for us Courtney to meet …"
type textarea "x"
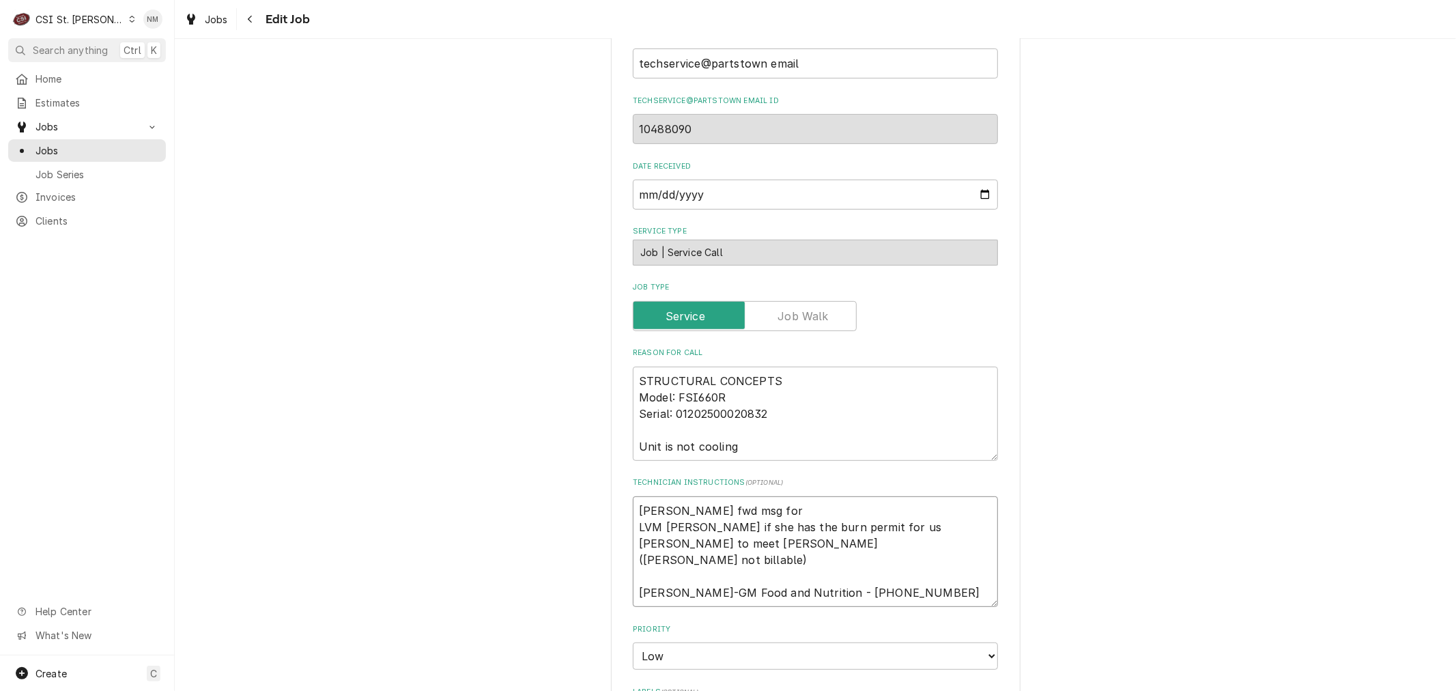
type textarea "Emily fwd msg for LVM Emily if she has the burn permit for us Courtney to meet …"
type textarea "x"
type textarea "Emily fwd msg for b LVM Emily if she has the burn permit for us Courtney to mee…"
type textarea "x"
type textarea "Emily fwd msg for bu LVM Emily if she has the burn permit for us Courtney to me…"
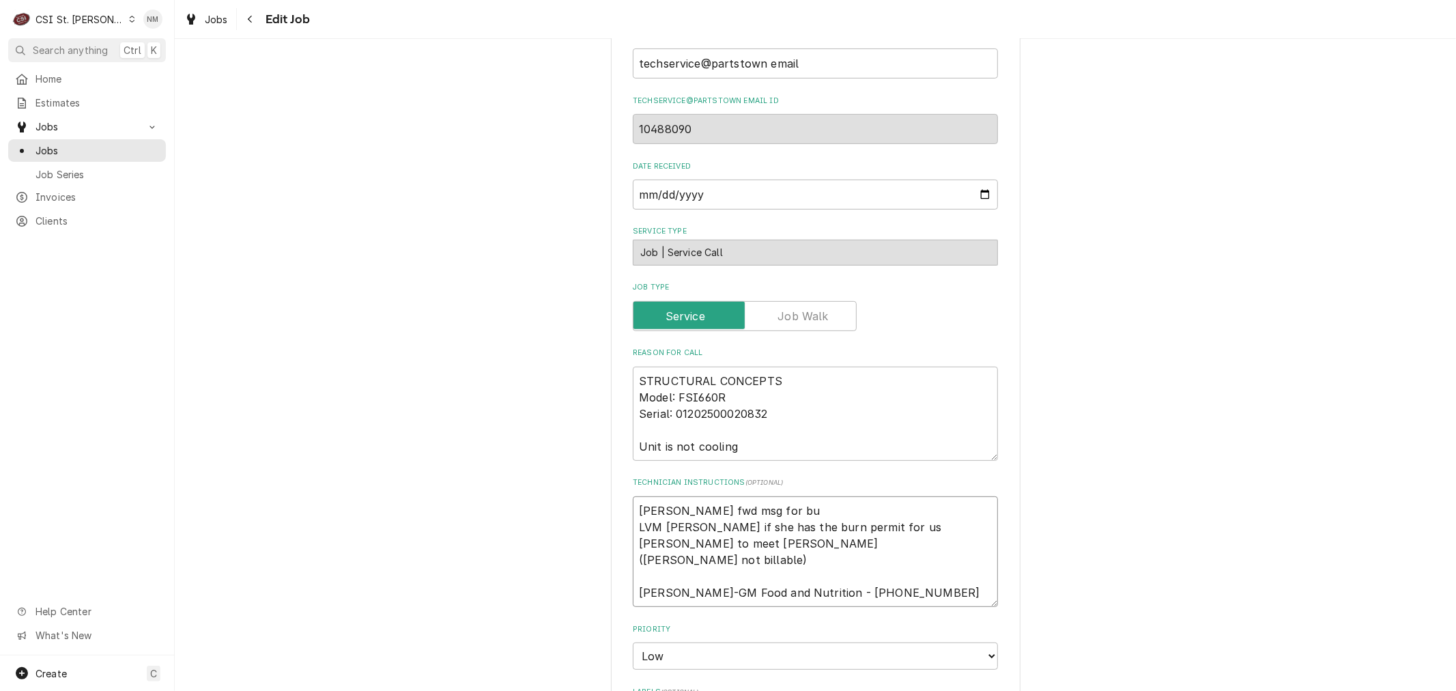
type textarea "x"
type textarea "Emily fwd msg for bur LVM Emily if she has the burn permit for us Courtney to m…"
type textarea "x"
type textarea "Emily fwd msg for burn LVM Emily if she has the burn permit for us Courtney to …"
type textarea "x"
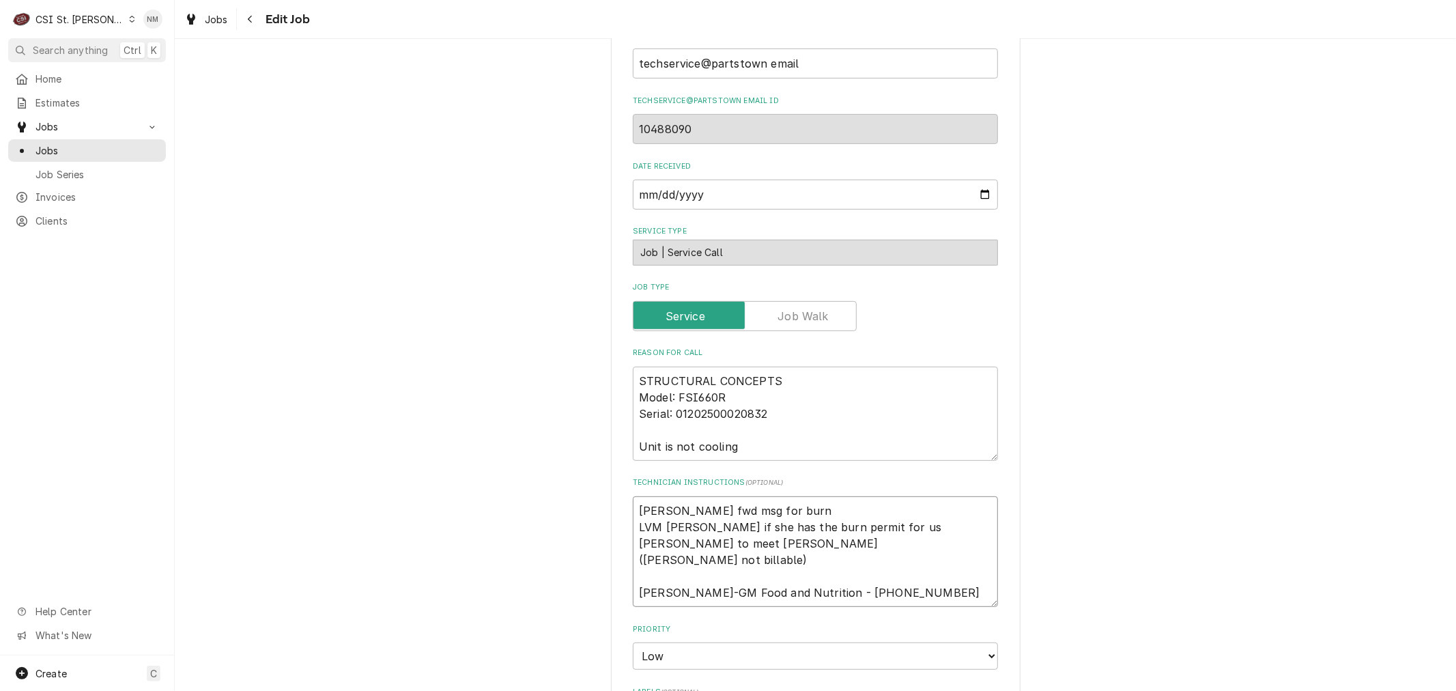
type textarea "Emily fwd msg for burn LVM Emily if she has the burn permit for us Courtney to …"
type textarea "x"
type textarea "Emily fwd msg for burn p LVM Emily if she has the burn permit for us Courtney t…"
type textarea "x"
type textarea "Emily fwd msg for burn pe LVM Emily if she has the burn permit for us Courtney …"
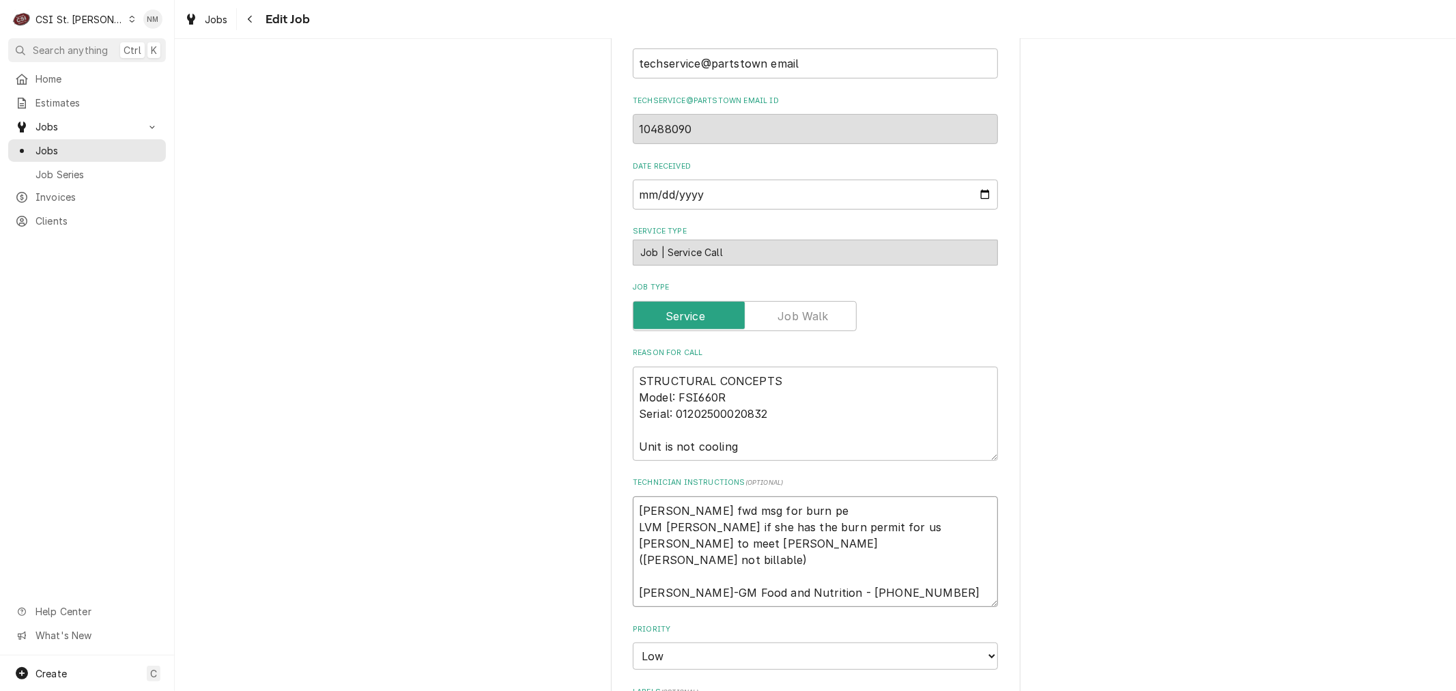
type textarea "x"
type textarea "Emily fwd msg for burn per LVM Emily if she has the burn permit for us Courtney…"
type textarea "x"
type textarea "Emily fwd msg for burn perm LVM Emily if she has the burn permit for us Courtne…"
type textarea "x"
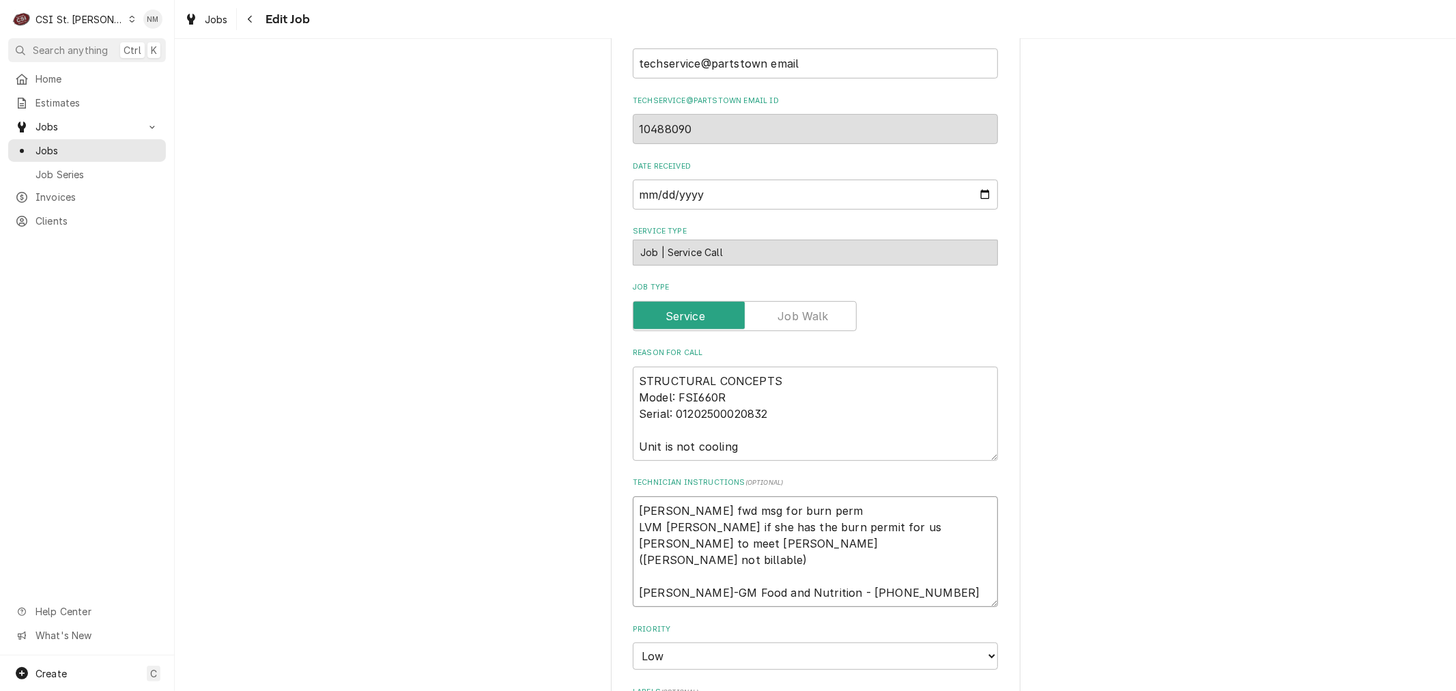
type textarea "Emily fwd msg for burn permi LVM Emily if she has the burn permit for us Courtn…"
type textarea "x"
type textarea "Emily fwd msg for burn permit LVM Emily if she has the burn permit for us Court…"
type textarea "x"
type textarea "Emily fwd msg for burn permit LVM Emily if she has the burn permit for us Court…"
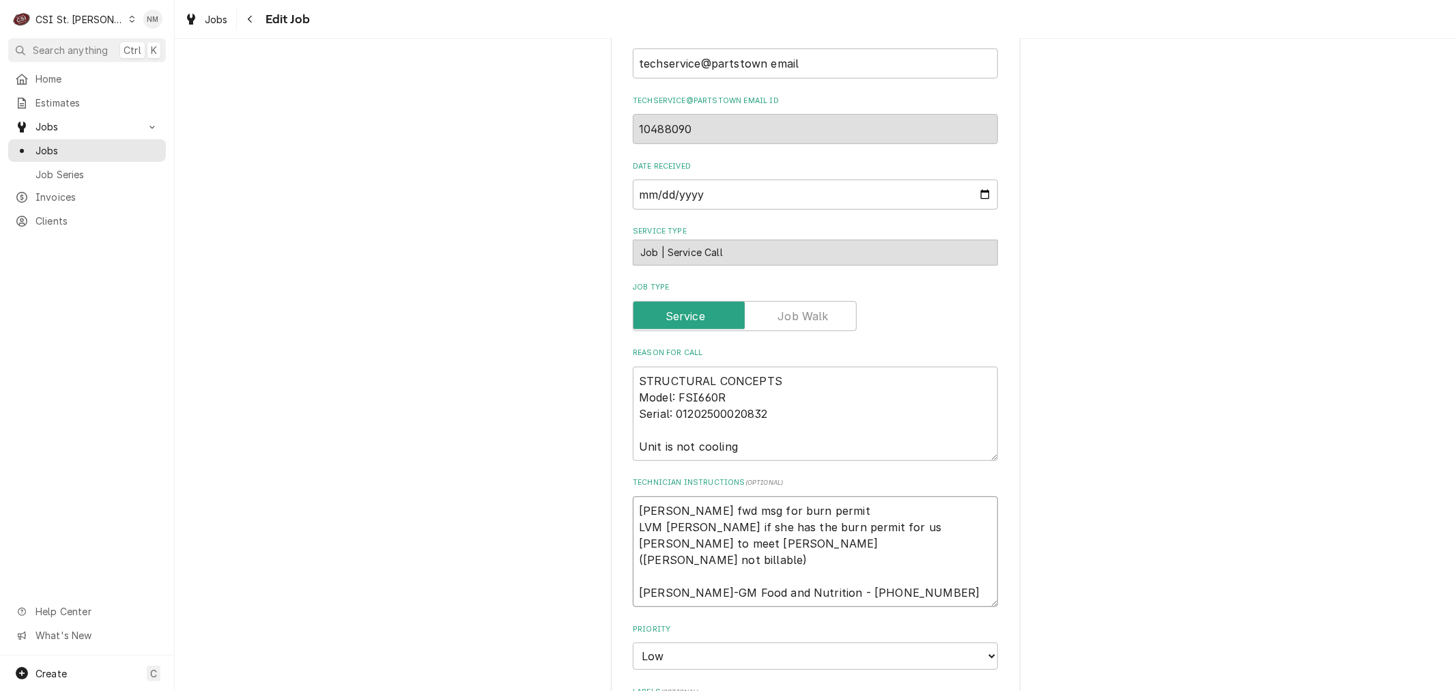
type textarea "x"
type textarea "Emily fwd msg for burn permit t LVM Emily if she has the burn permit for us Cou…"
type textarea "x"
type textarea "Emily fwd msg for burn permit to LVM Emily if she has the burn permit for us Co…"
type textarea "x"
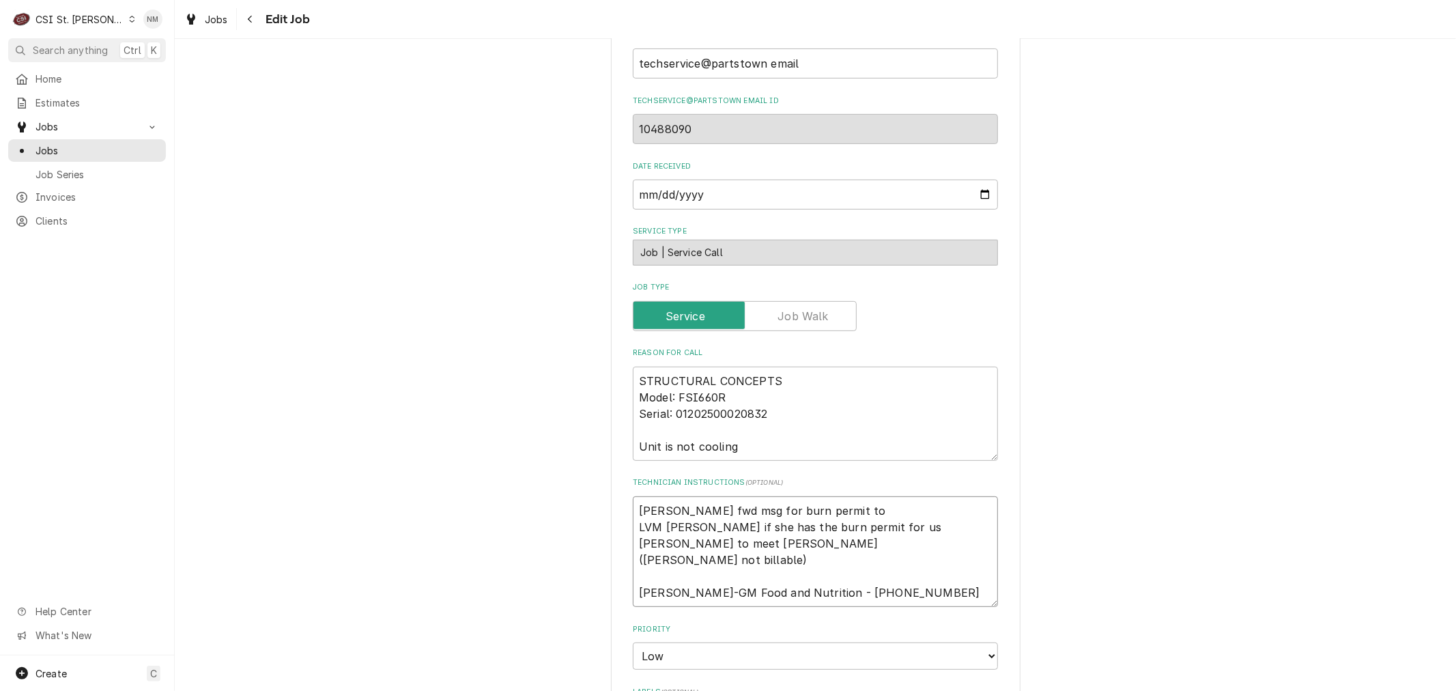
type textarea "Emily fwd msg for burn permit to LVM Emily if she has the burn permit for us Co…"
type textarea "x"
type textarea "Emily fwd msg for burn permit to o LVM Emily if she has the burn permit for us …"
type textarea "x"
type textarea "Emily fwd msg for burn permit to op LVM Emily if she has the burn permit for us…"
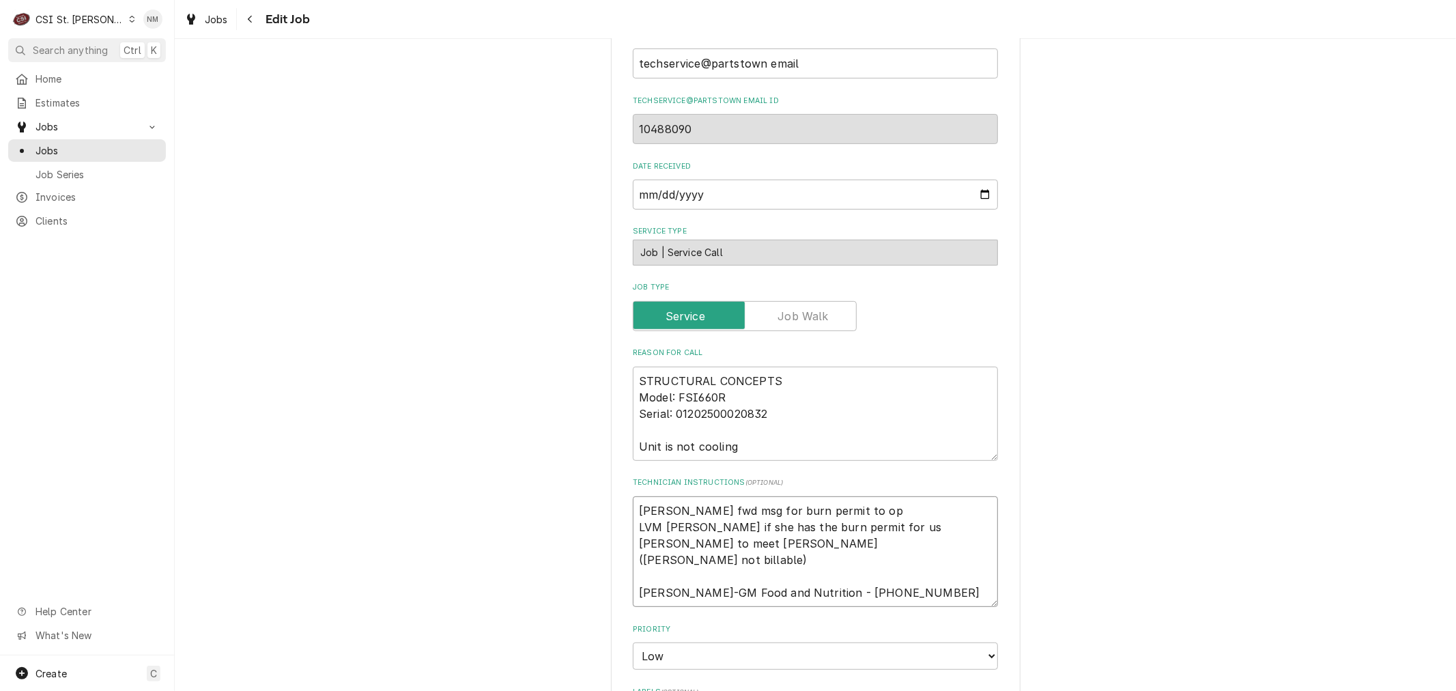
type textarea "x"
type textarea "Emily fwd msg for burn permit to ope LVM Emily if she has the burn permit for u…"
type textarea "x"
type textarea "Emily fwd msg for burn permit to oper LVM Emily if she has the burn permit for …"
type textarea "x"
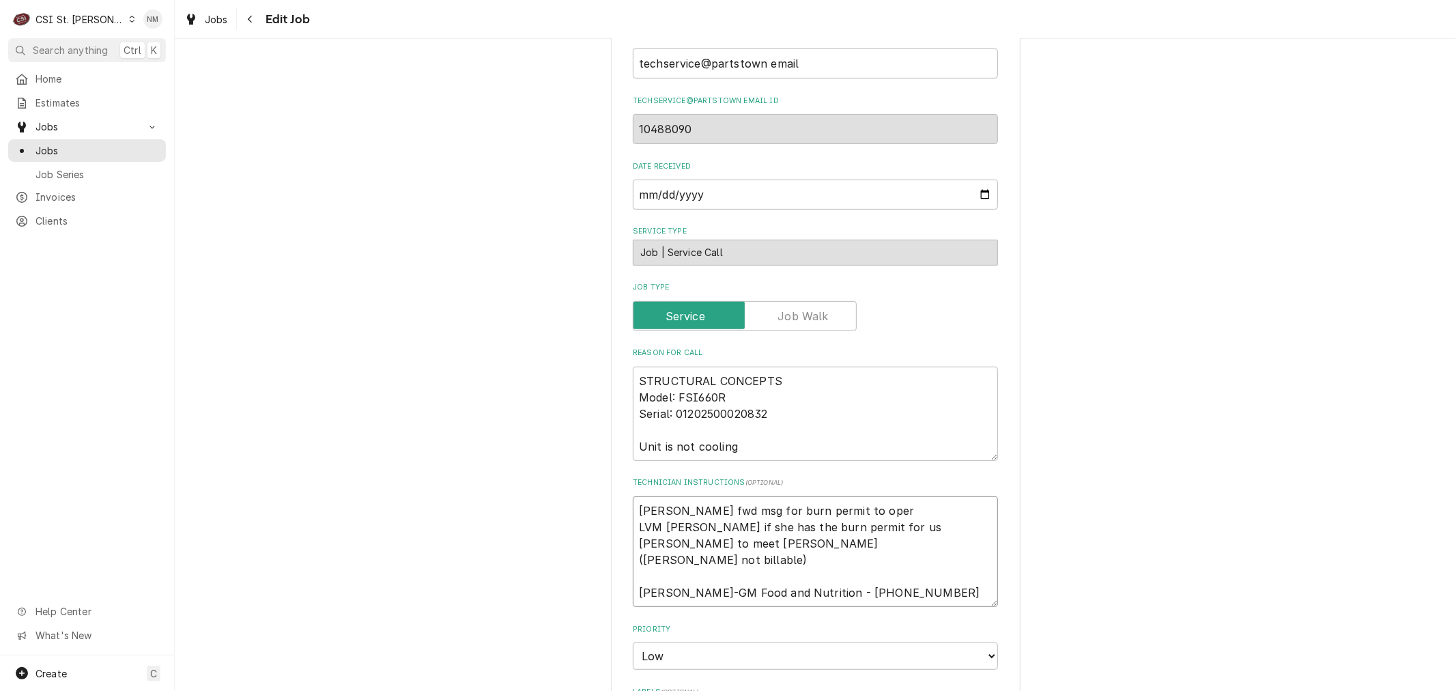
type textarea "Emily fwd msg for burn permit to opera LVM Emily if she has the burn permit for…"
type textarea "x"
type textarea "Emily fwd msg for burn permit to operat LVM Emily if she has the burn permit fo…"
type textarea "x"
type textarea "Emily fwd msg for burn permit to operati LVM Emily if she has the burn permit f…"
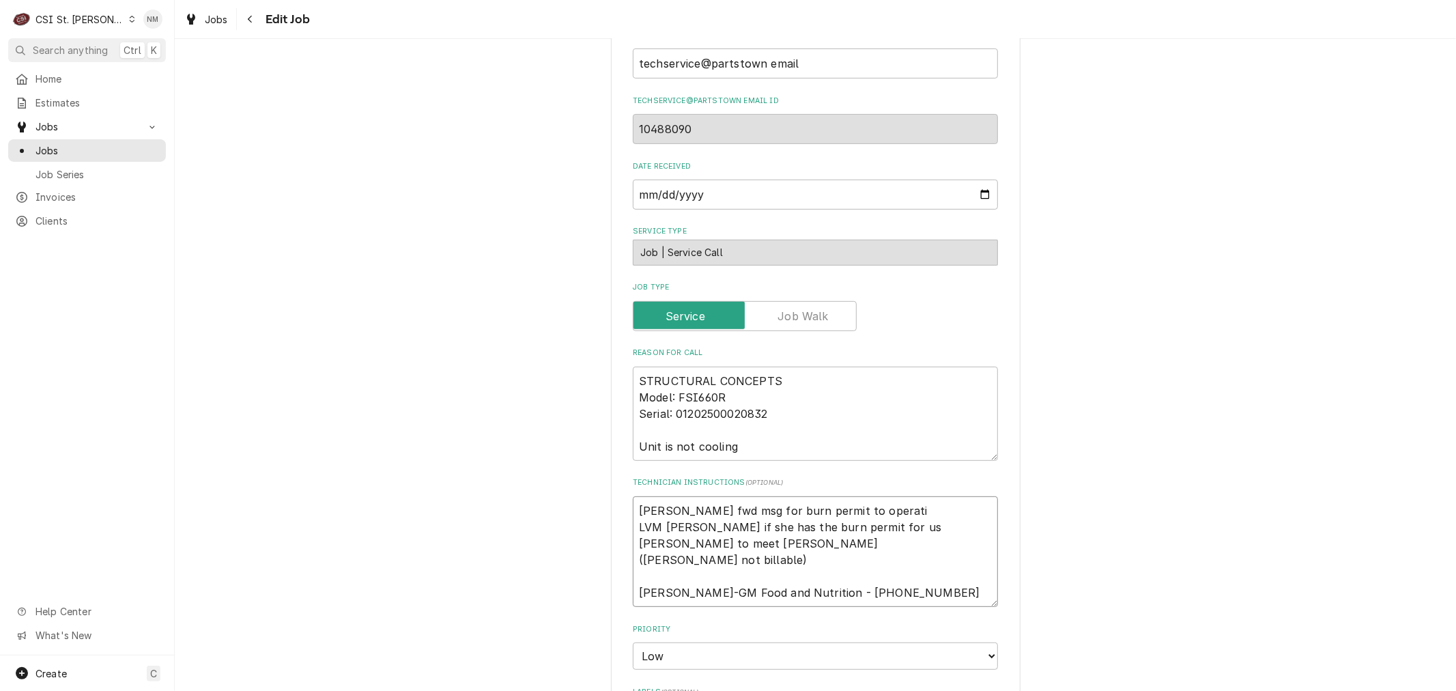
type textarea "x"
type textarea "Emily fwd msg for burn permit to operatio LVM Emily if she has the burn permit …"
type textarea "x"
type textarea "Emily fwd msg for burn permit to operation LVM Emily if she has the burn permit…"
type textarea "x"
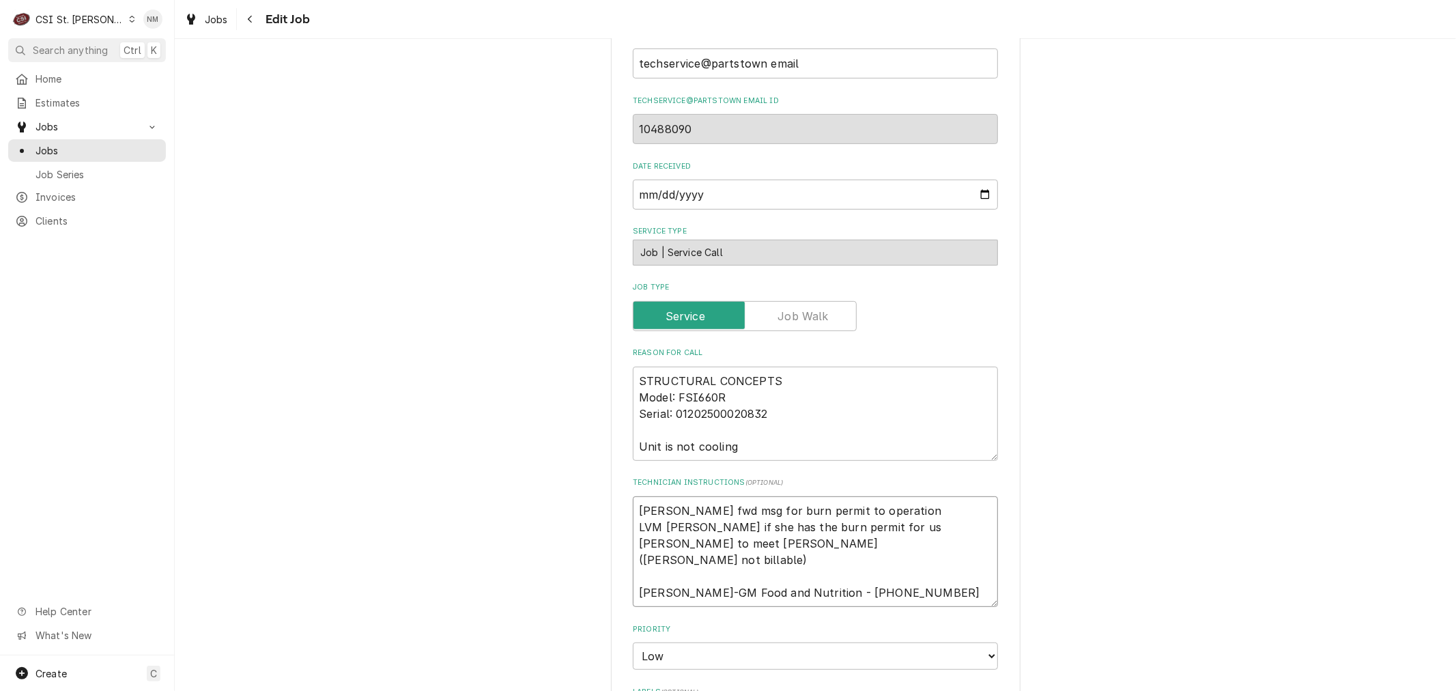
type textarea "Emily fwd msg for burn permit to operations LVM Emily if she has the burn permi…"
type textarea "x"
type textarea "Emily fwd msg for burn permit to operations LVM Emily if she has the burn permi…"
type textarea "x"
type textarea "Emily fwd msg for burn permit to operations m LVM Emily if she has the burn per…"
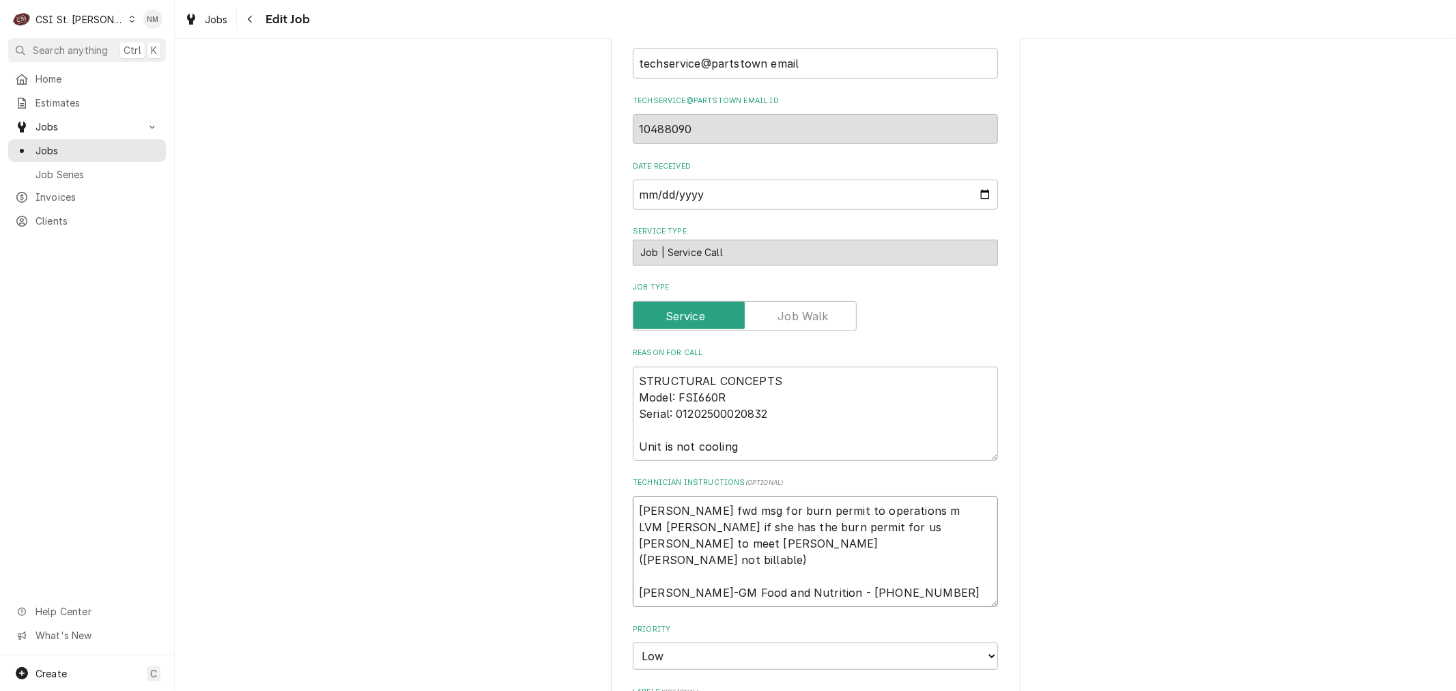
type textarea "x"
type textarea "Emily fwd msg for burn permit to operations mo LVM Emily if she has the burn pe…"
type textarea "x"
type textarea "Emily fwd msg for burn permit to operations mos LVM Emily if she has the burn p…"
type textarea "x"
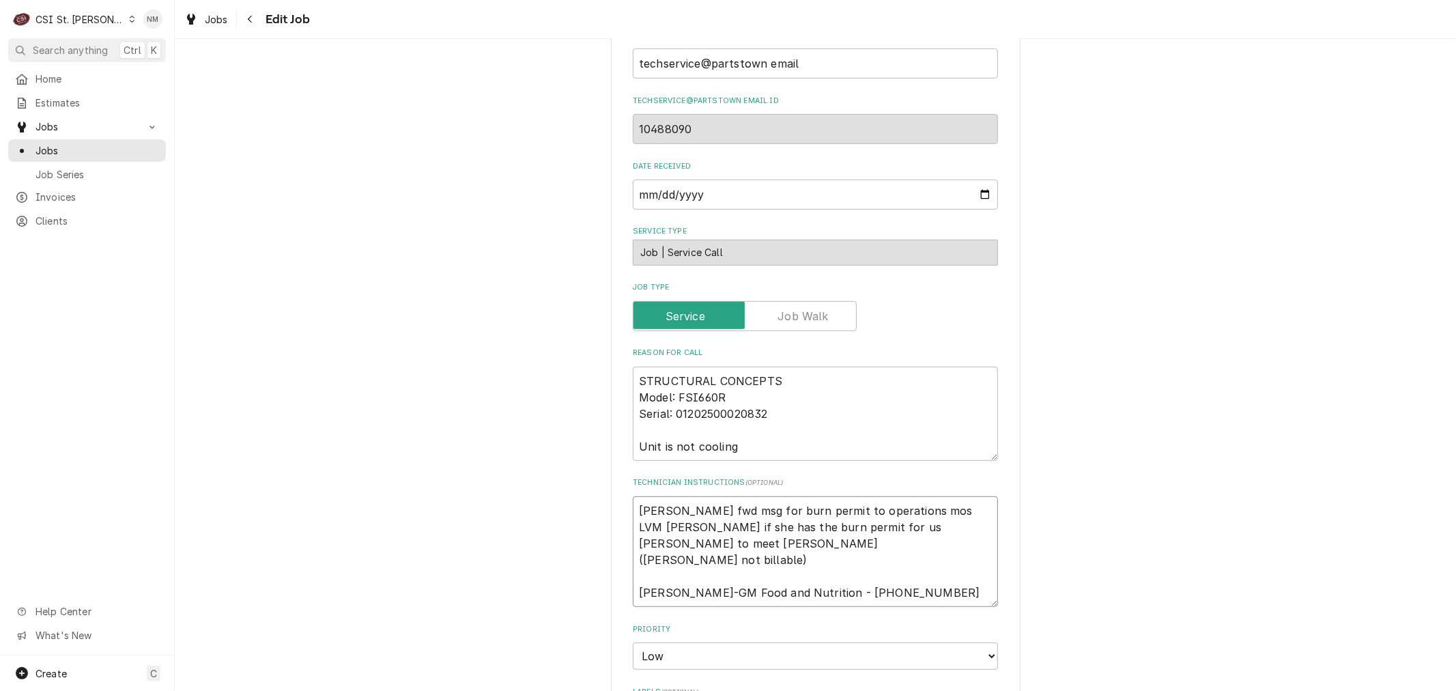
type textarea "Emily fwd msg for burn permit to operations most LVM Emily if she has the burn …"
type textarea "x"
type textarea "Emily fwd msg for burn permit to operations most LVM Emily if she has the burn …"
type textarea "x"
type textarea "Emily fwd msg for burn permit to operations most o LVM Emily if she has the bur…"
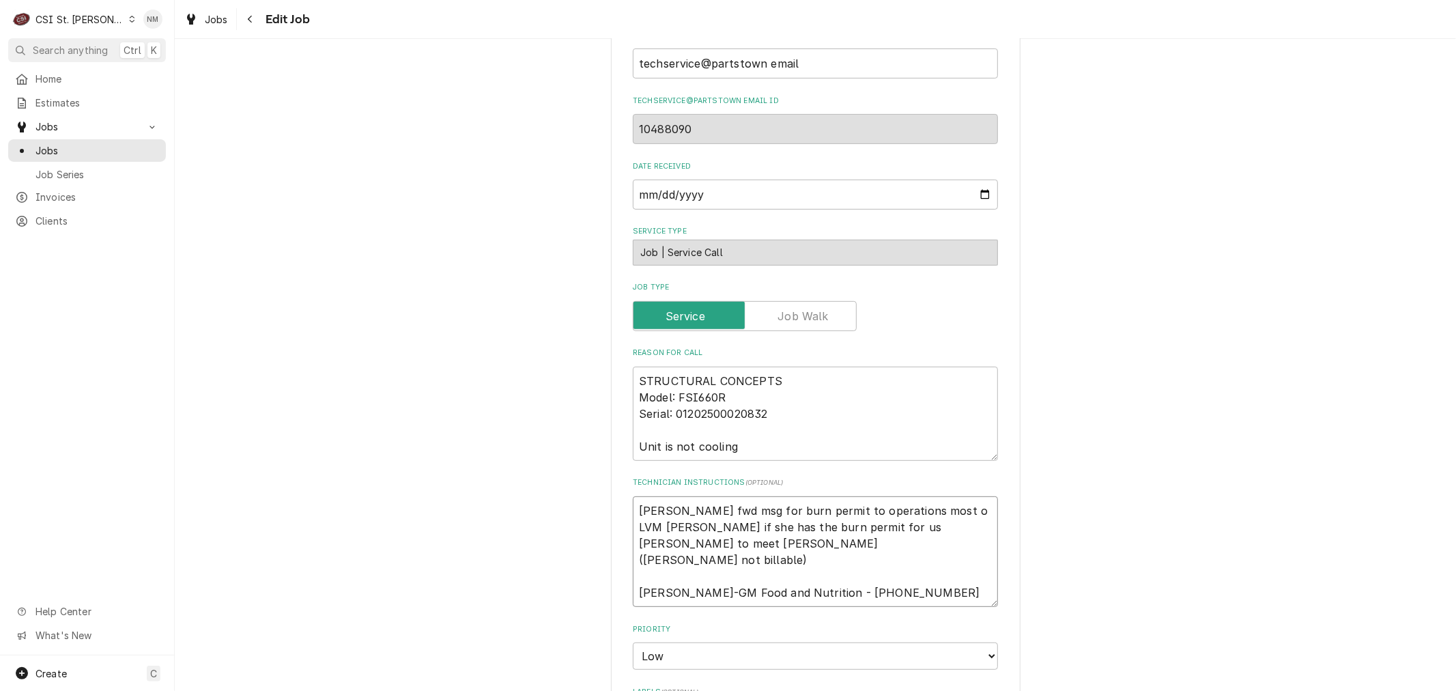
type textarea "x"
type textarea "Emily fwd msg for burn permit to operations most of LVM Emily if she has the bu…"
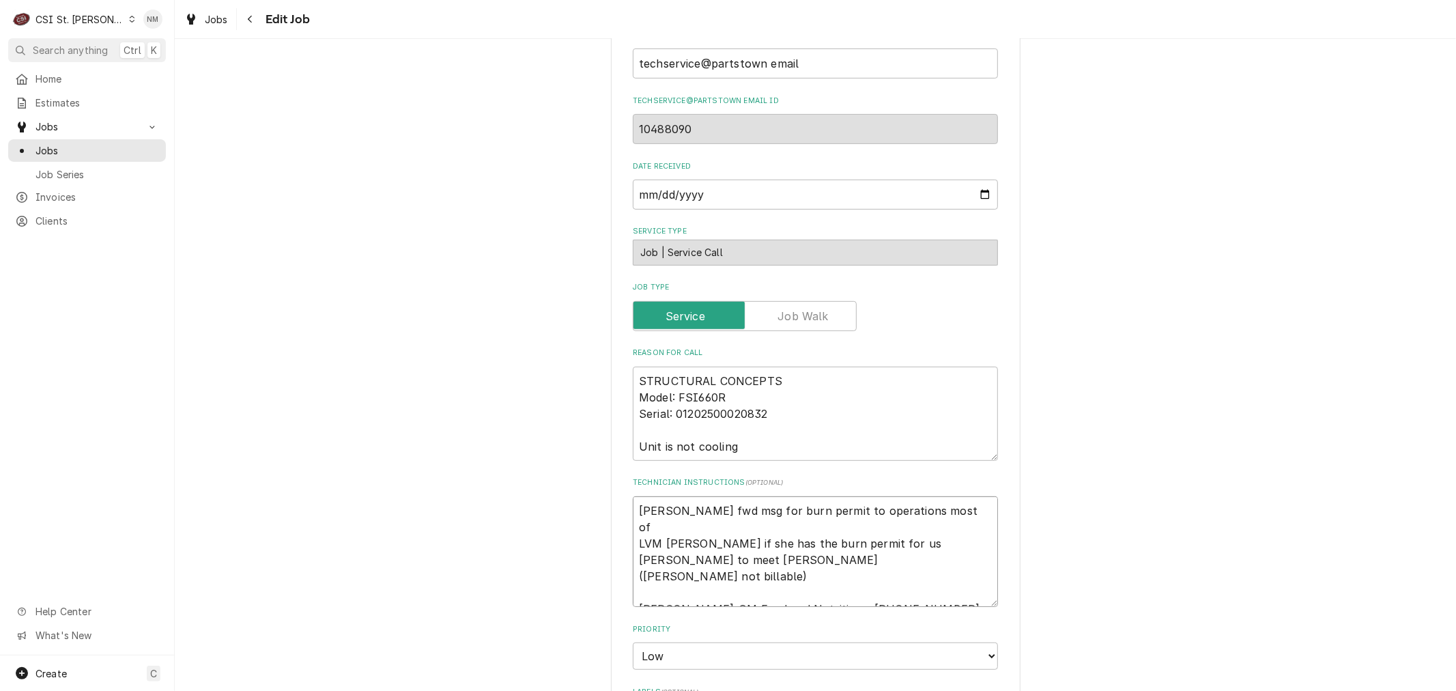
type textarea "x"
type textarea "Emily fwd msg for burn permit to operations most of LVM Emily if she has the bu…"
type textarea "x"
type textarea "Emily fwd msg for burn permit to operations most of t LVM Emily if she has the …"
type textarea "x"
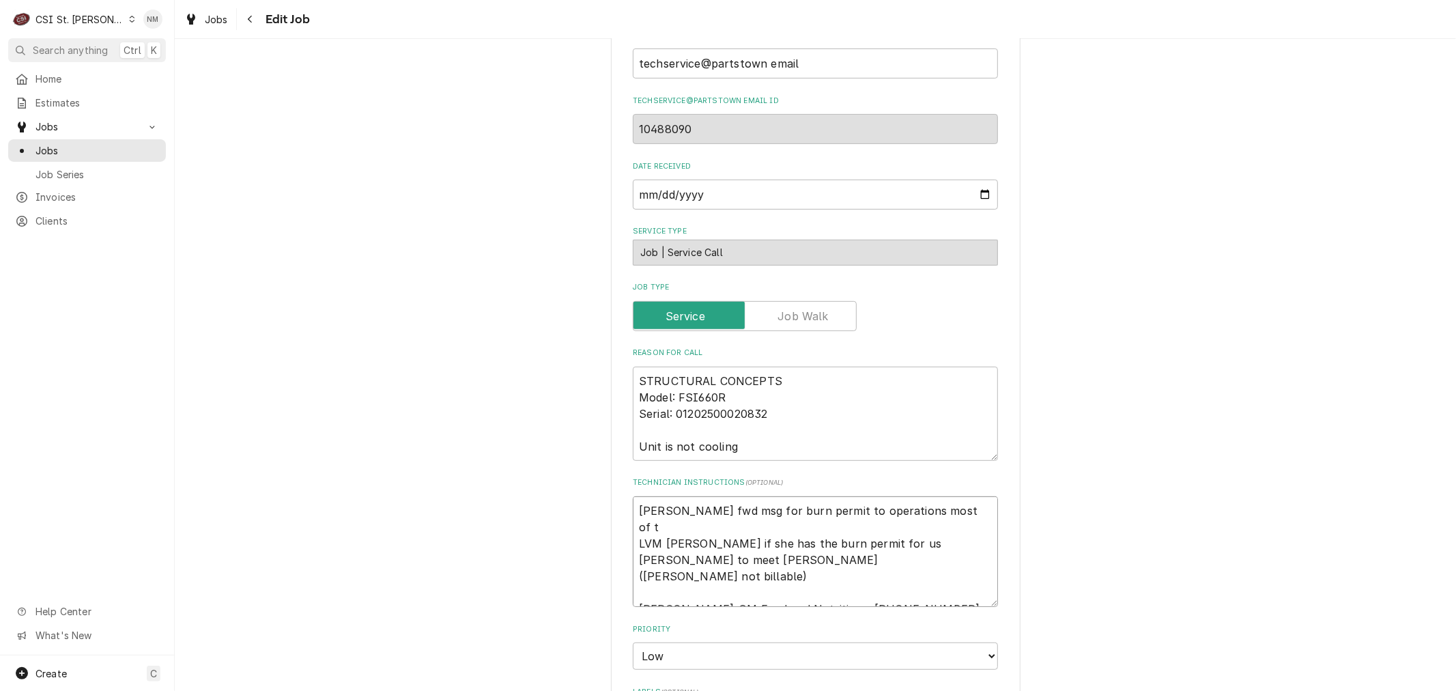
type textarea "Emily fwd msg for burn permit to operations most of th LVM Emily if she has the…"
type textarea "x"
type textarea "Emily fwd msg for burn permit to operations most of the LVM Emily if she has th…"
type textarea "x"
type textarea "Emily fwd msg for burn permit to operations most of them LVM Emily if she has t…"
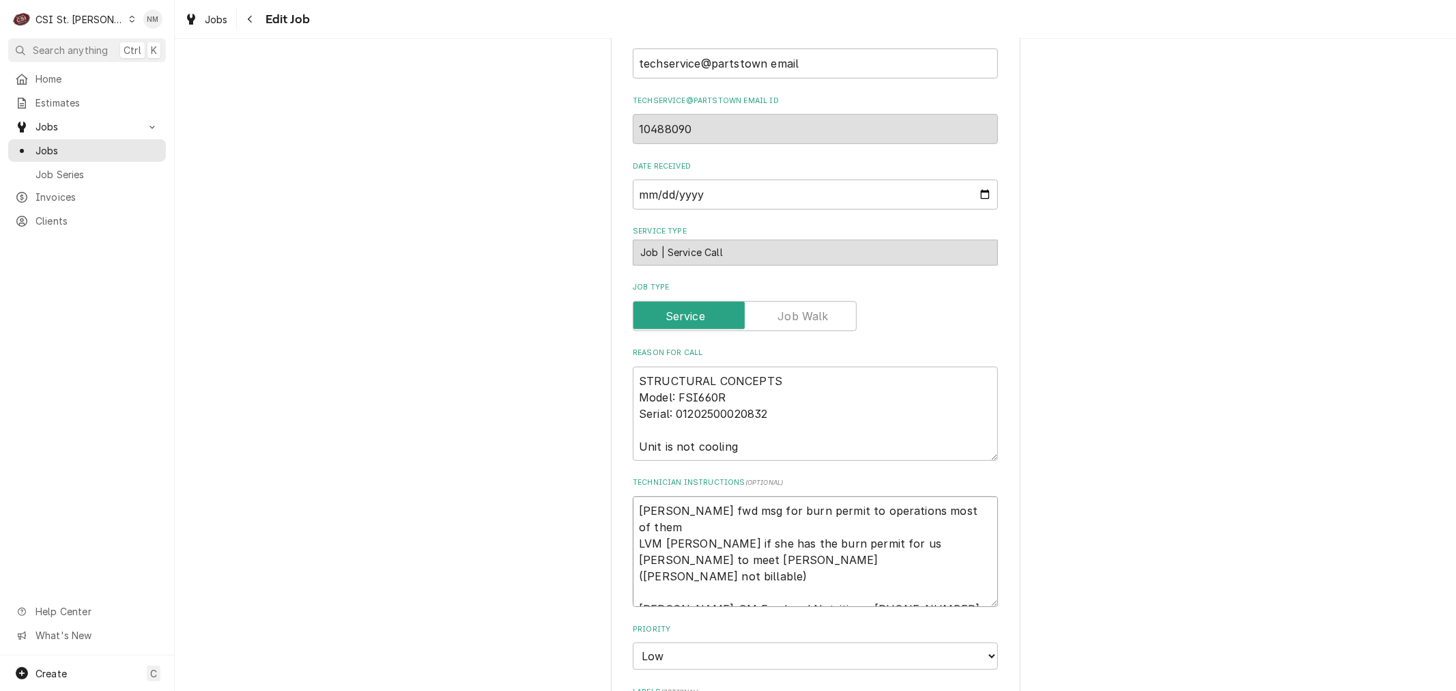
type textarea "x"
type textarea "Emily fwd msg for burn permit to operations most of them LVM Emily if she has t…"
type textarea "x"
type textarea "Emily fwd msg for burn permit to operations most of them a LVM Emily if she has…"
type textarea "x"
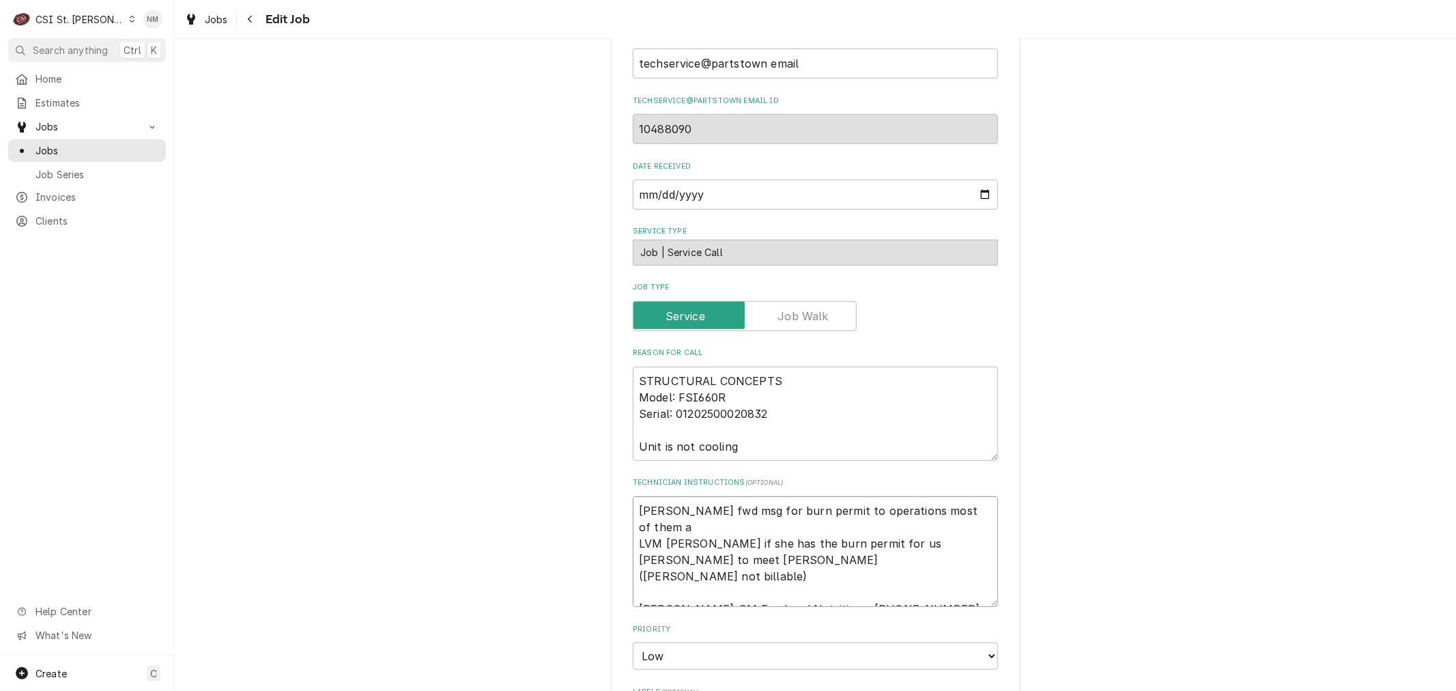
type textarea "Emily fwd msg for burn permit to operations most of them ar LVM Emily if she ha…"
type textarea "x"
type textarea "Emily fwd msg for burn permit to operations most of them are LVM Emily if she h…"
type textarea "x"
type textarea "Emily fwd msg for burn permit to operations most of them are LVM Emily if she h…"
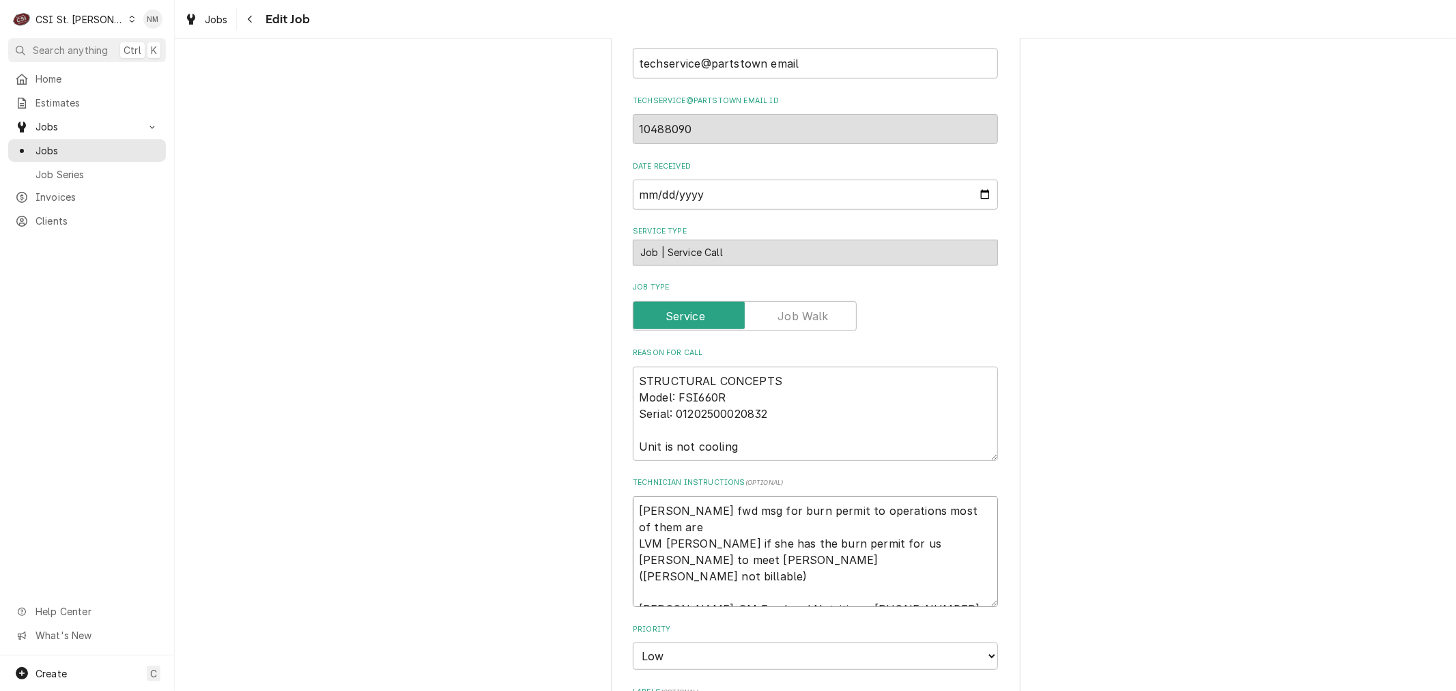
type textarea "x"
type textarea "Emily fwd msg for burn permit to operations most of them are g LVM Emily if she…"
type textarea "x"
type textarea "Emily fwd msg for burn permit to operations most of them are go LVM Emily if sh…"
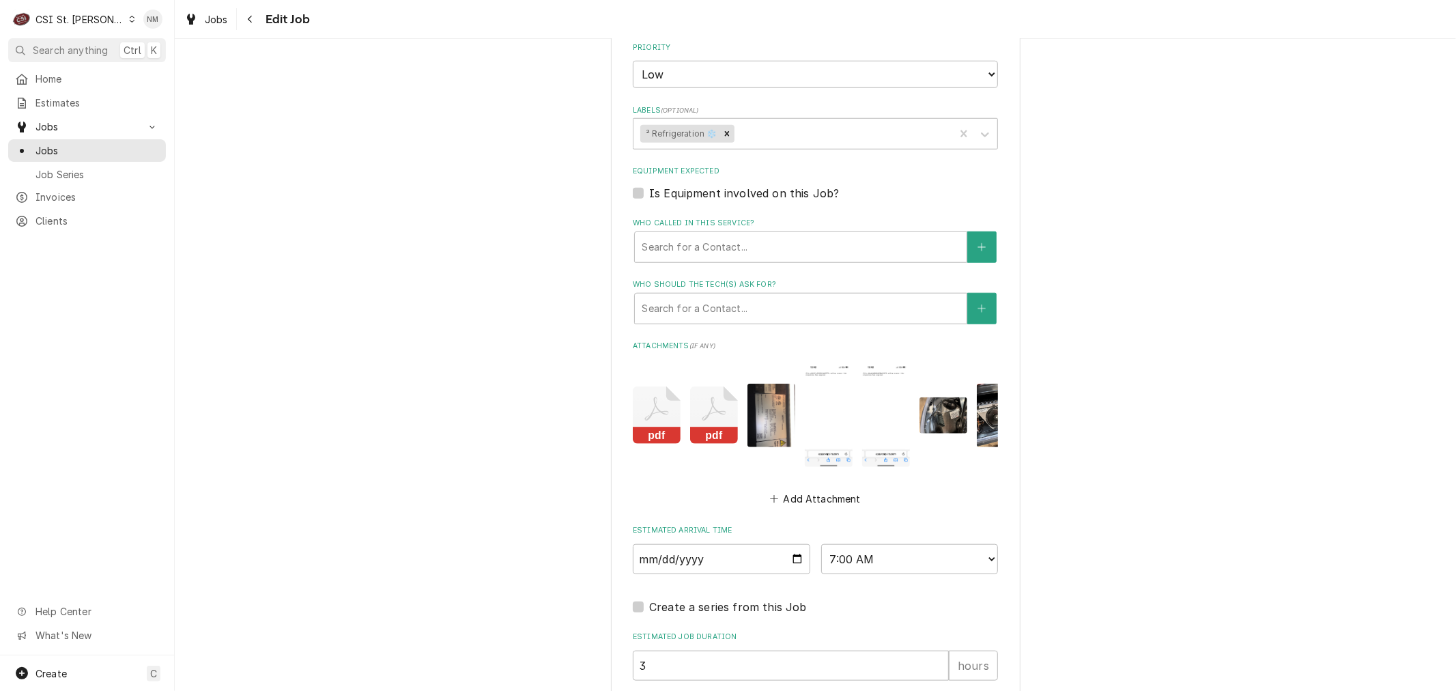
scroll to position [984, 0]
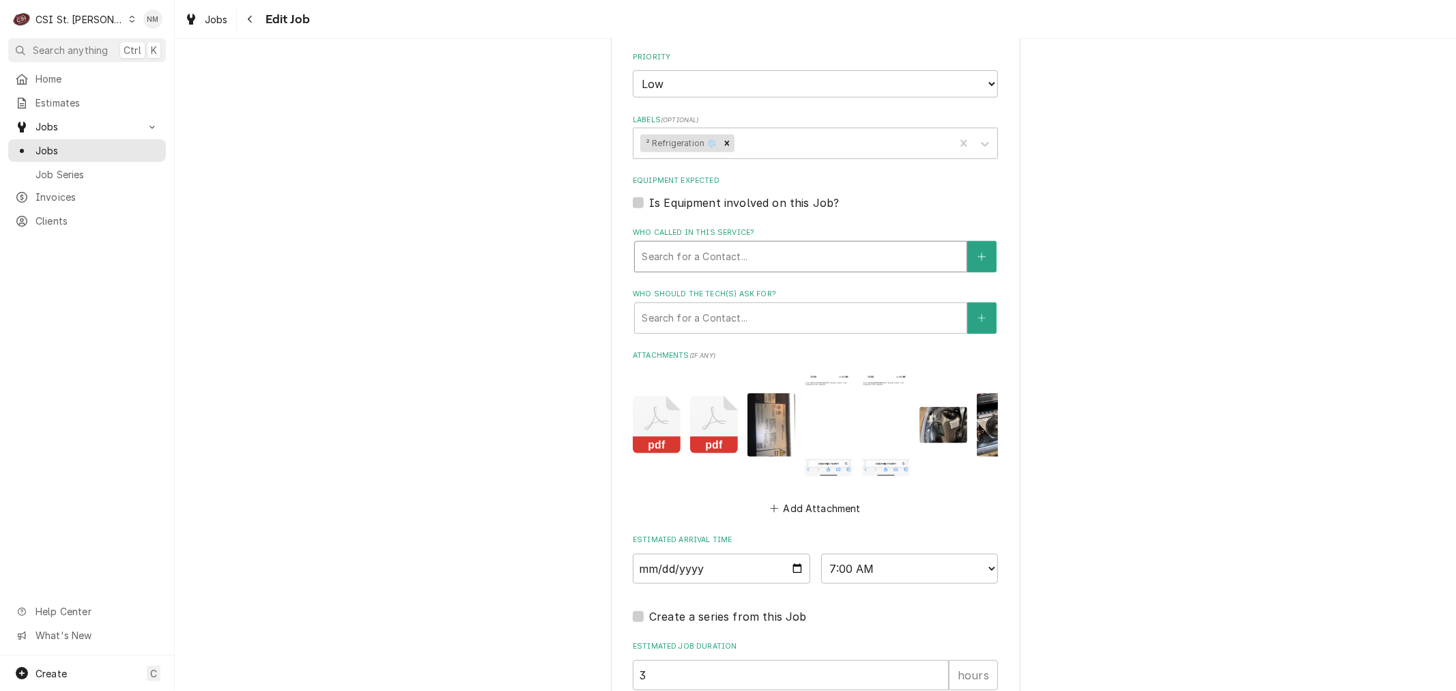
click at [724, 255] on div "Who called in this service?" at bounding box center [801, 256] width 318 height 25
click at [978, 252] on icon "Create New Contact" at bounding box center [982, 257] width 8 height 10
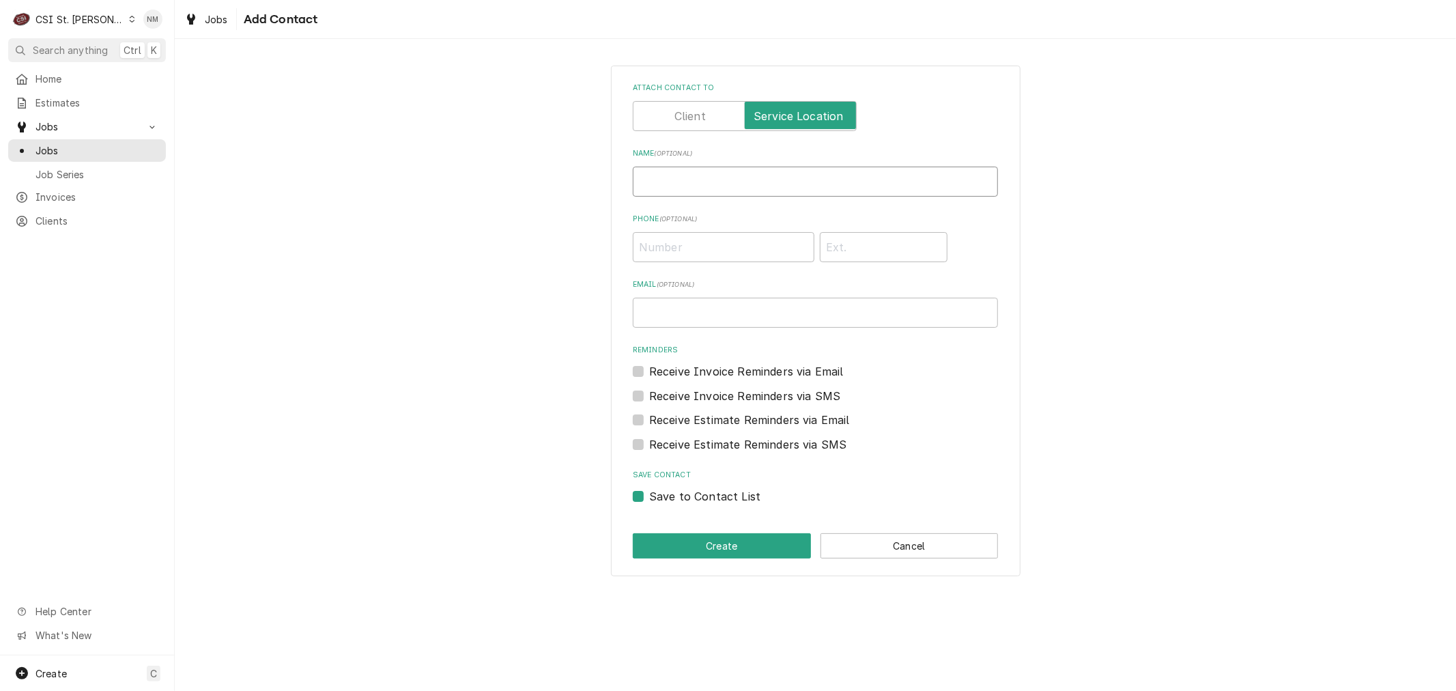
click at [696, 178] on input "Name ( optional )" at bounding box center [815, 182] width 365 height 30
click at [670, 242] on input "Phone ( optional )" at bounding box center [724, 247] width 182 height 30
click at [721, 544] on button "Create" at bounding box center [722, 545] width 178 height 25
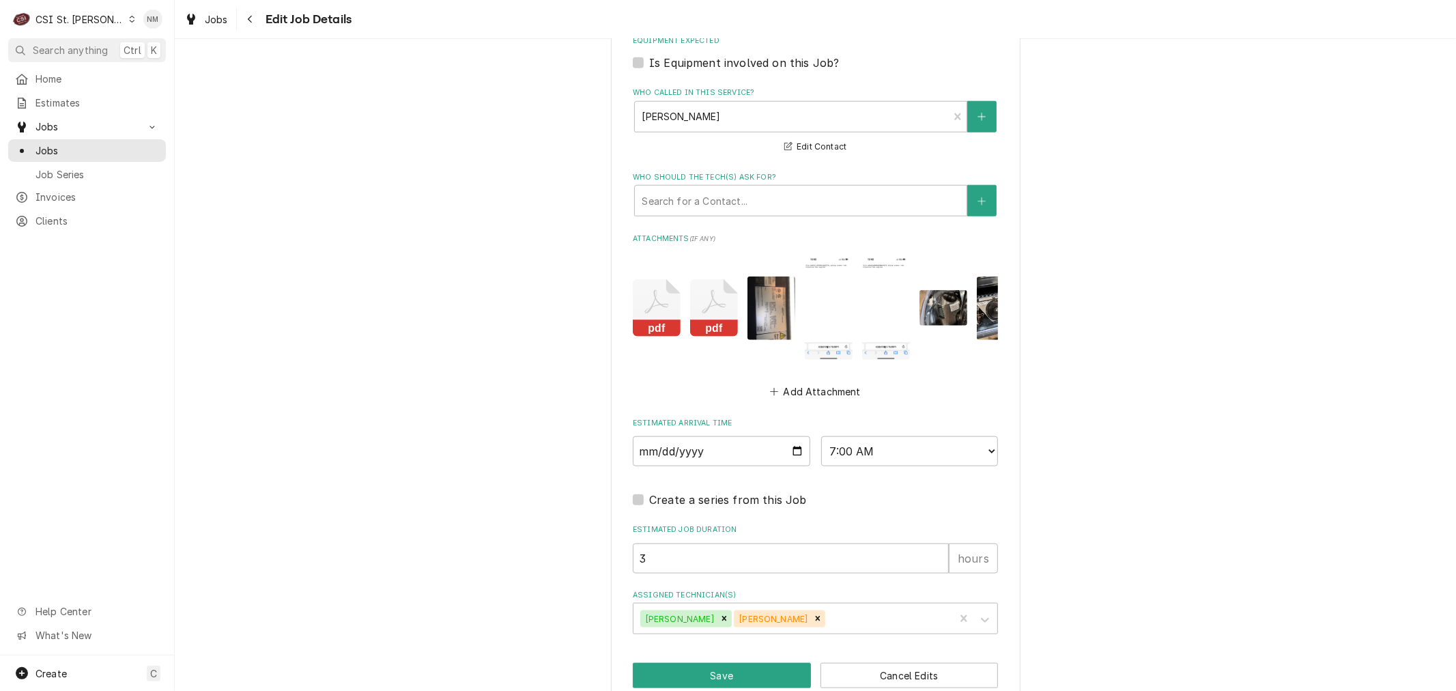
scroll to position [1158, 0]
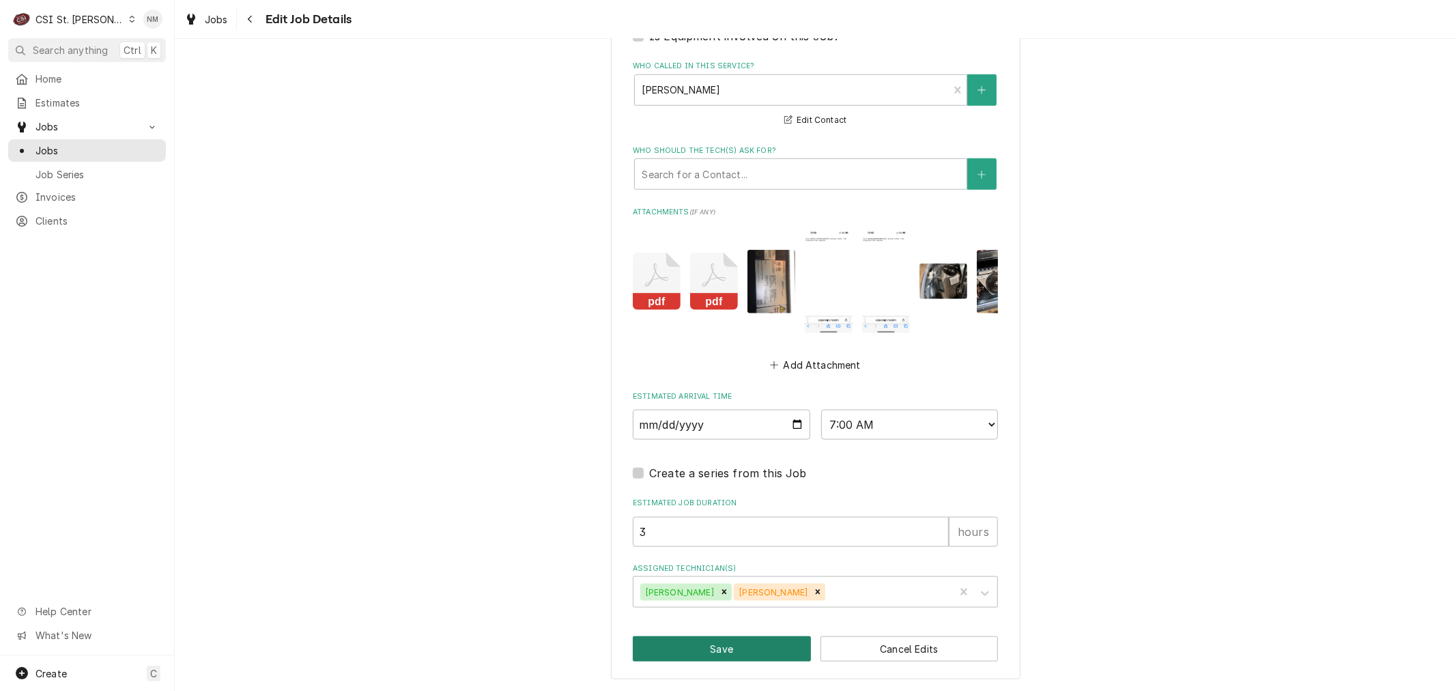
click at [741, 650] on button "Save" at bounding box center [722, 648] width 178 height 25
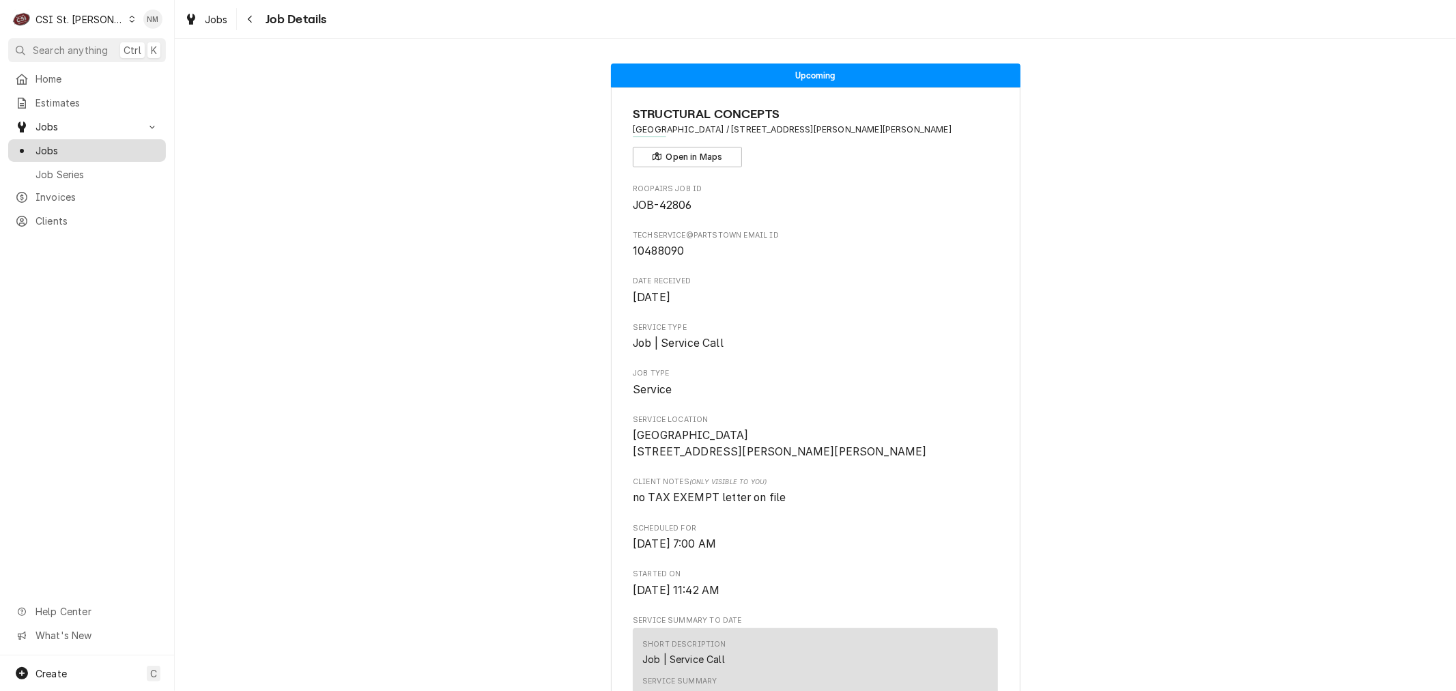
click at [51, 148] on span "Jobs" at bounding box center [98, 150] width 124 height 14
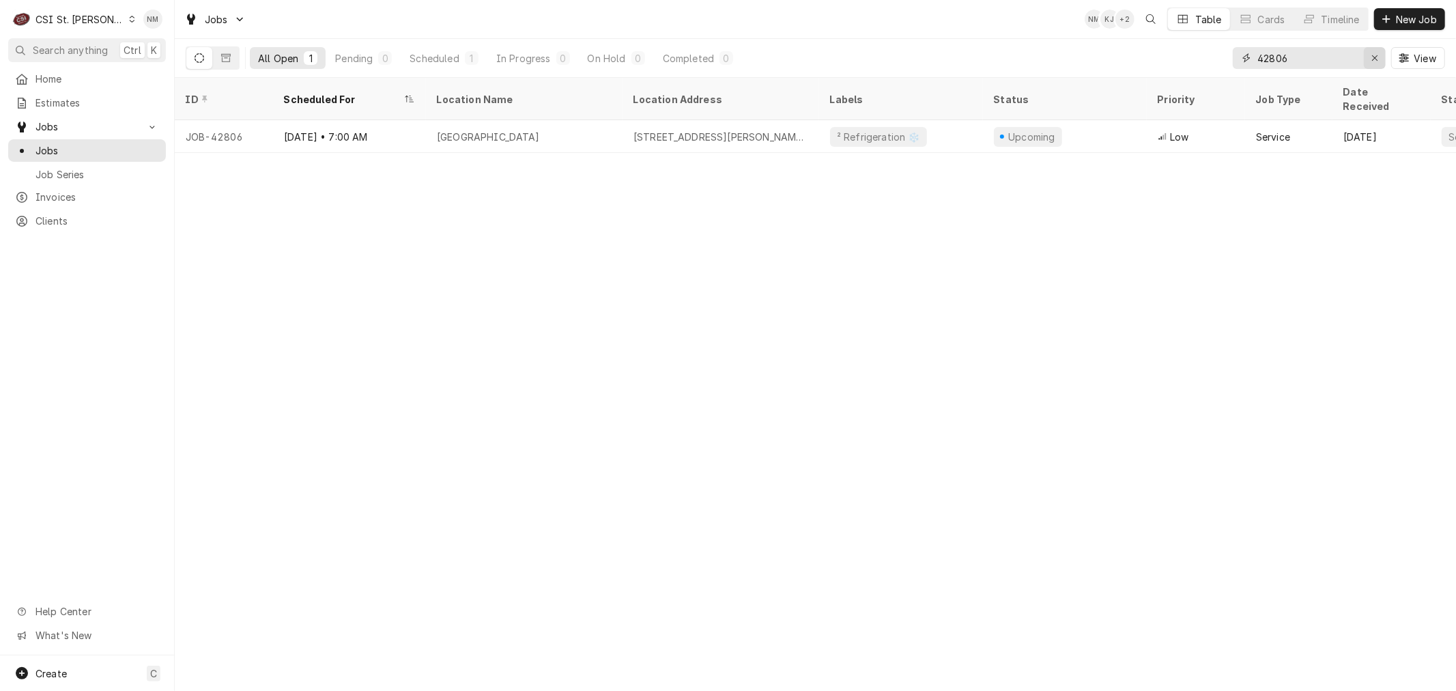
click at [1368, 57] on div "Erase input" at bounding box center [1375, 58] width 14 height 14
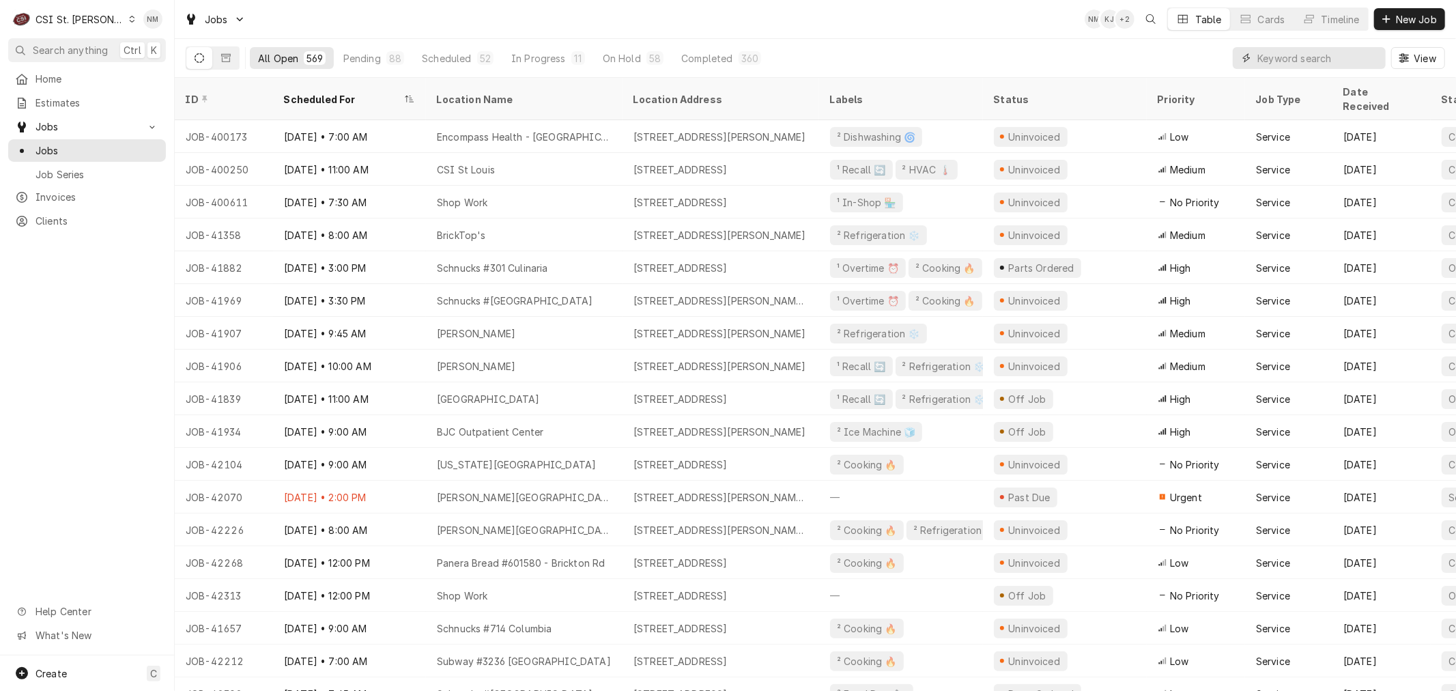
click at [1302, 56] on input "Dynamic Content Wrapper" at bounding box center [1319, 58] width 122 height 22
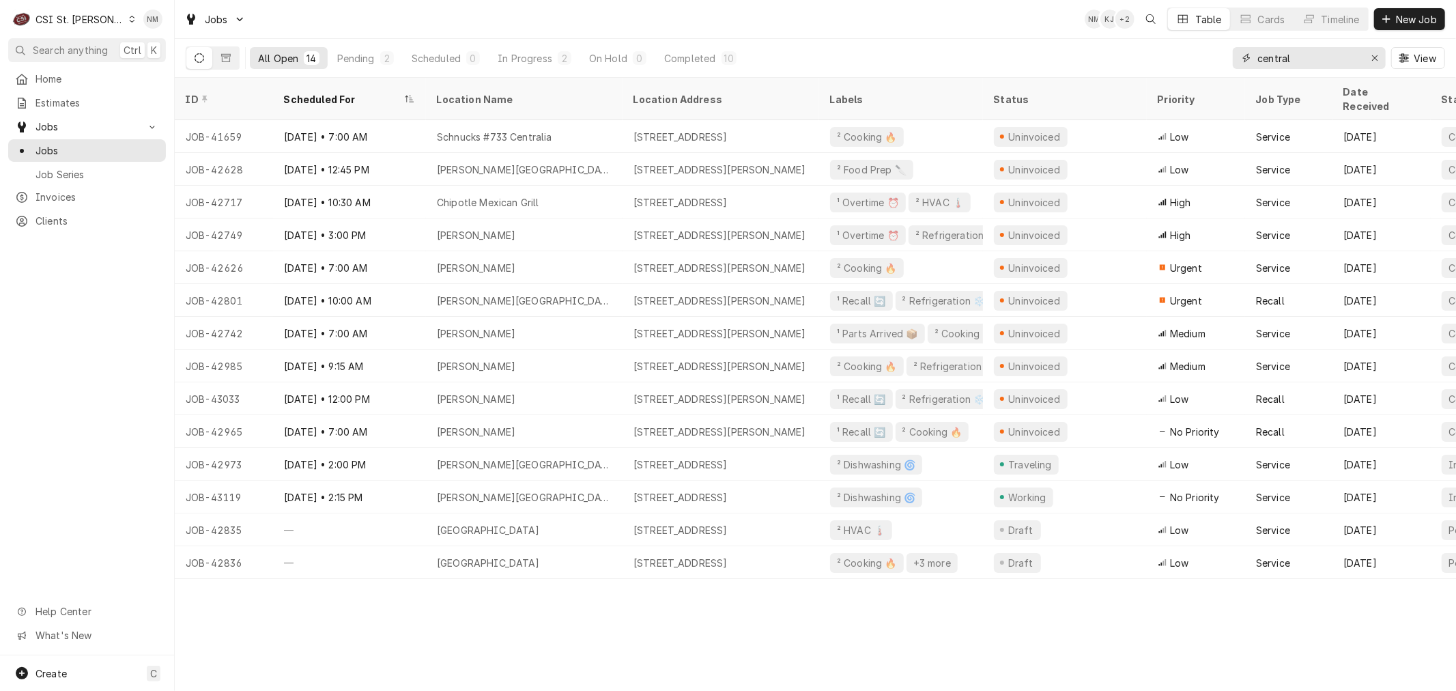
type input "central"
click at [129, 16] on icon "Dynamic Content Wrapper" at bounding box center [132, 19] width 6 height 7
click at [173, 25] on div "CSI [US_STATE][GEOGRAPHIC_DATA]" at bounding box center [209, 27] width 180 height 14
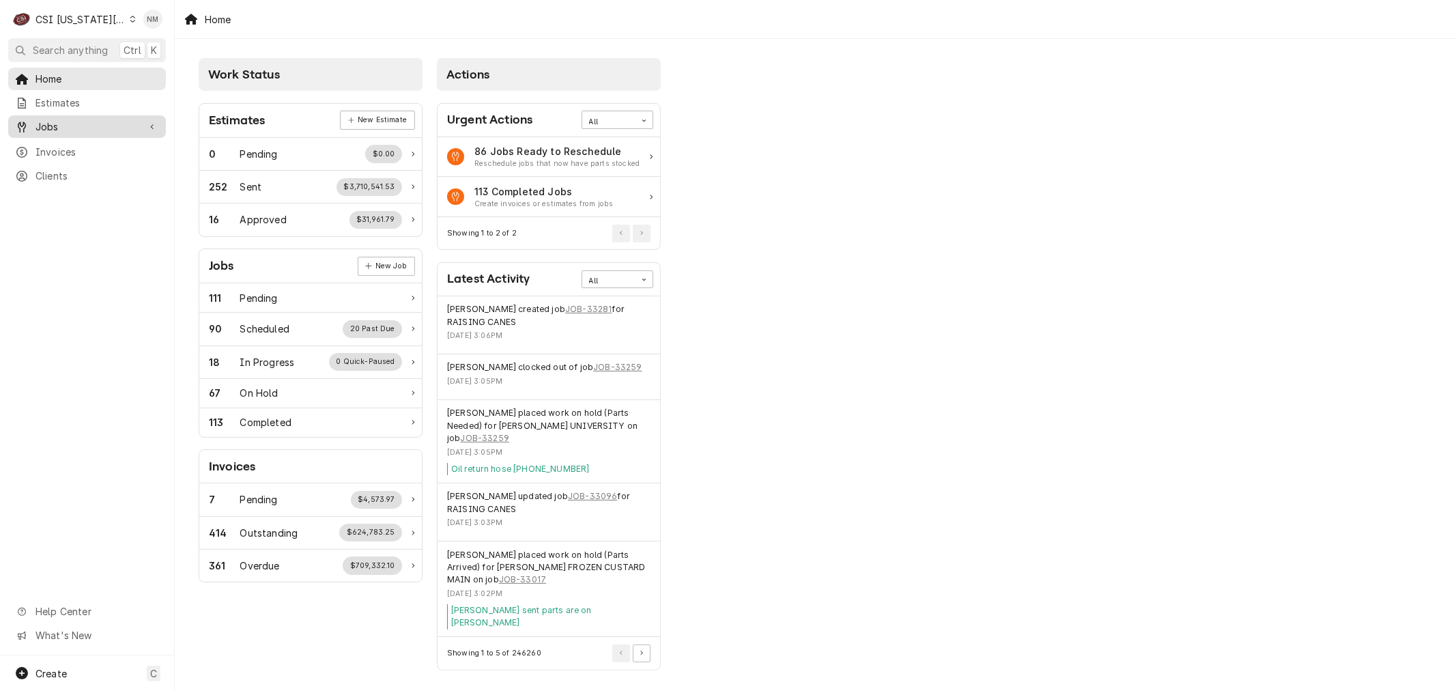
drag, startPoint x: 43, startPoint y: 113, endPoint x: 46, endPoint y: 121, distance: 8.9
click at [45, 117] on link "Jobs" at bounding box center [87, 126] width 158 height 23
click at [55, 143] on span "Jobs" at bounding box center [98, 150] width 124 height 14
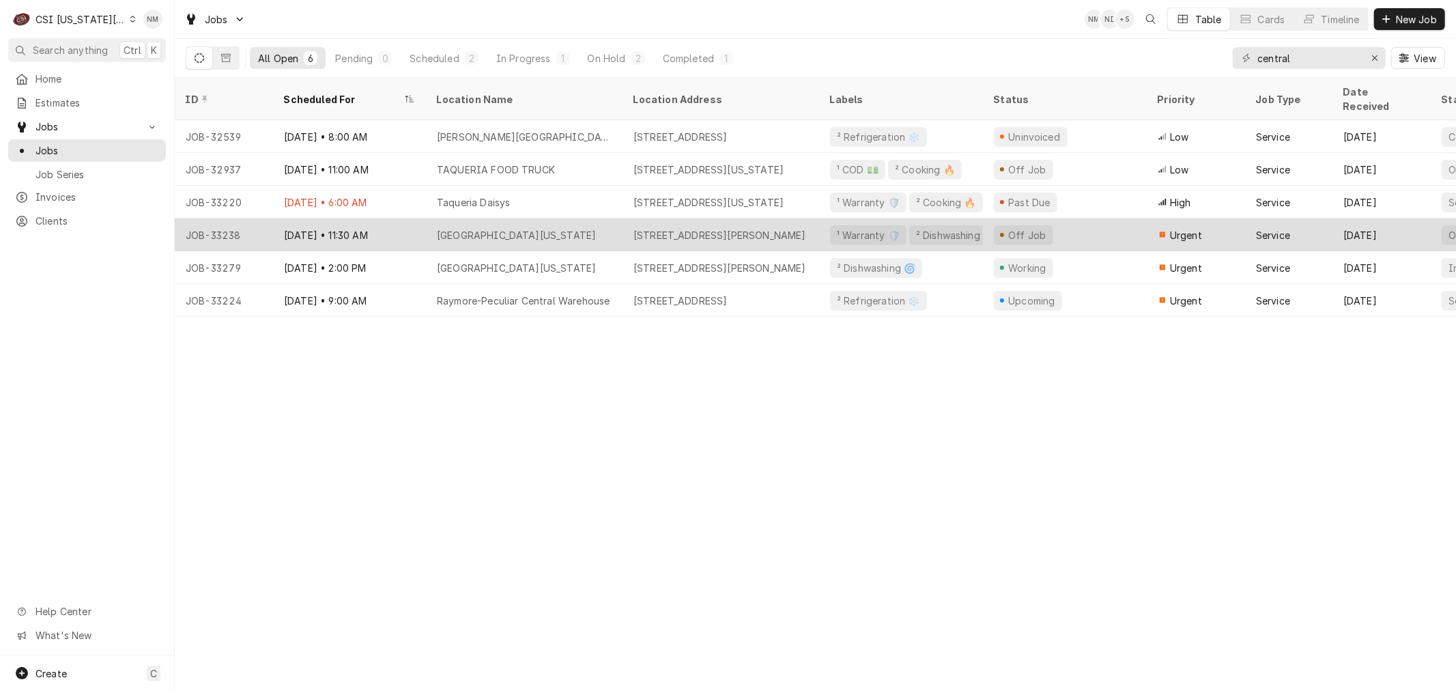
click at [387, 218] on div "[DATE] • 11:30 AM" at bounding box center [349, 234] width 153 height 33
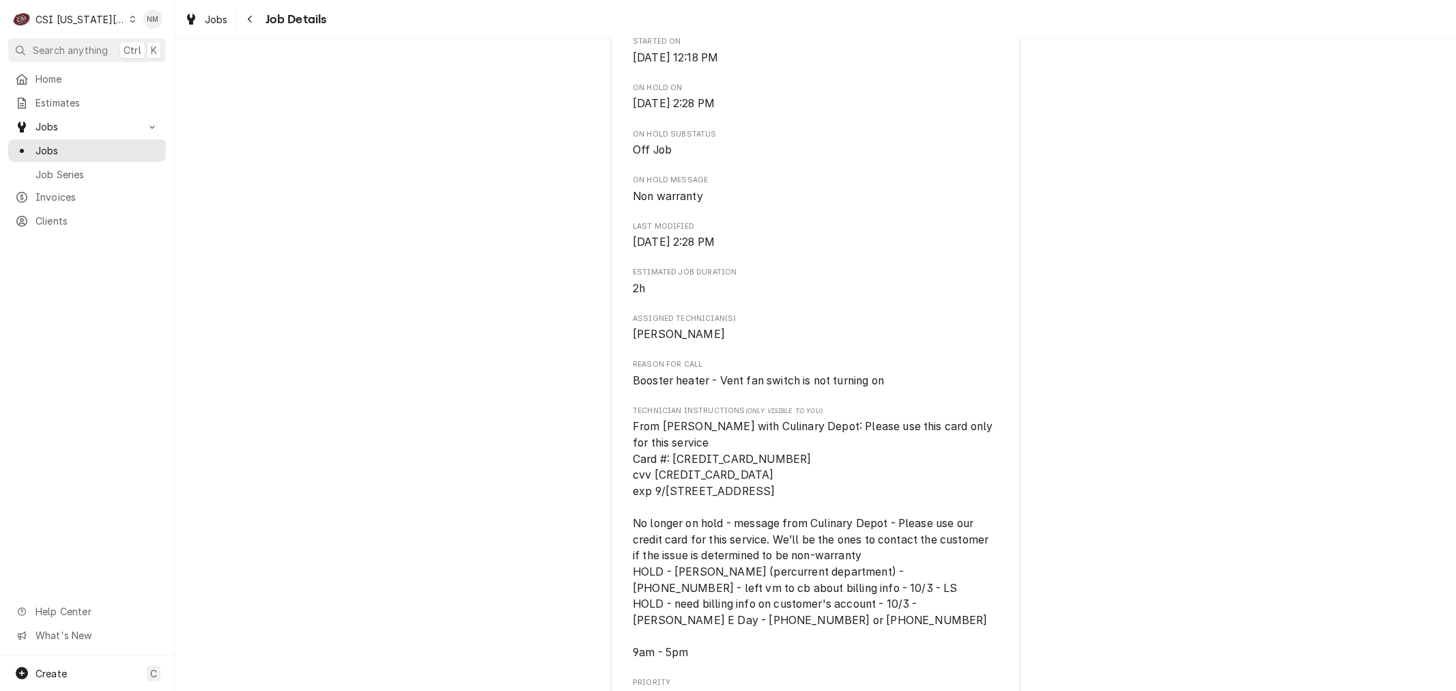
scroll to position [683, 0]
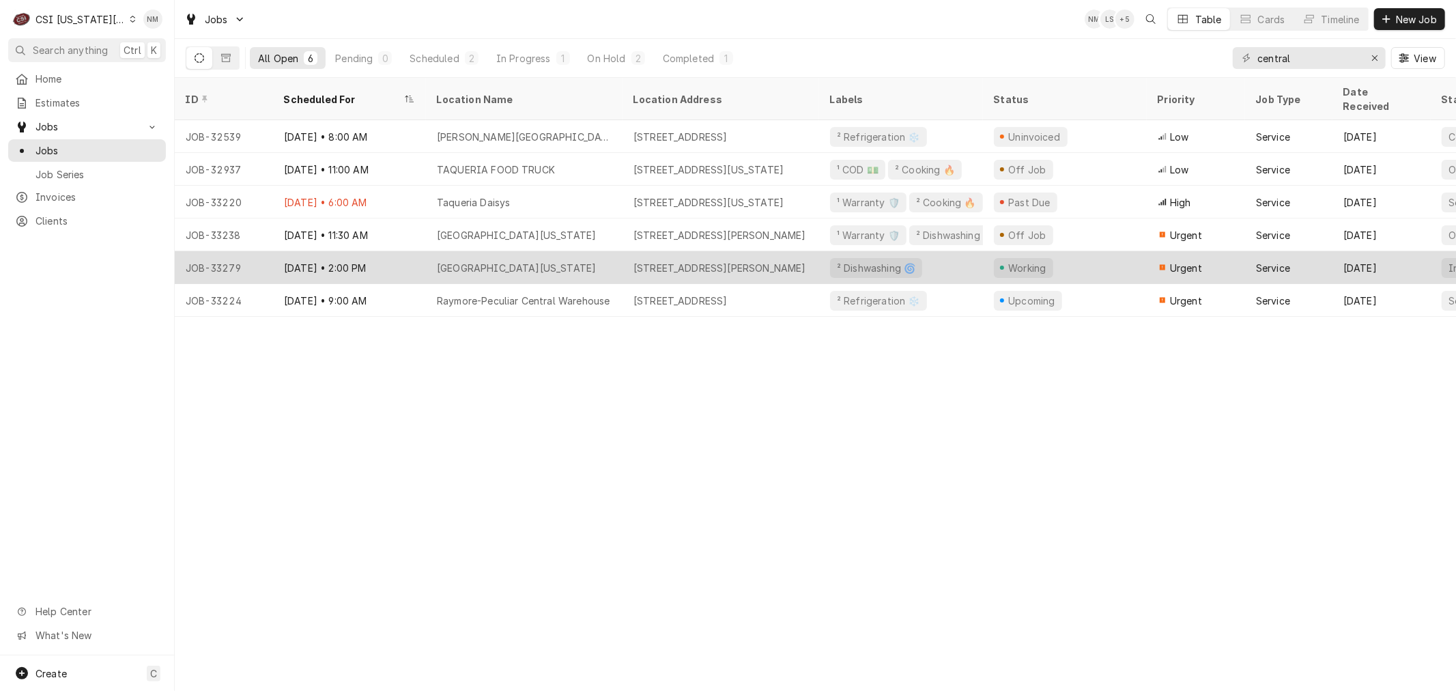
click at [392, 251] on div "[DATE] • 2:00 PM" at bounding box center [349, 267] width 153 height 33
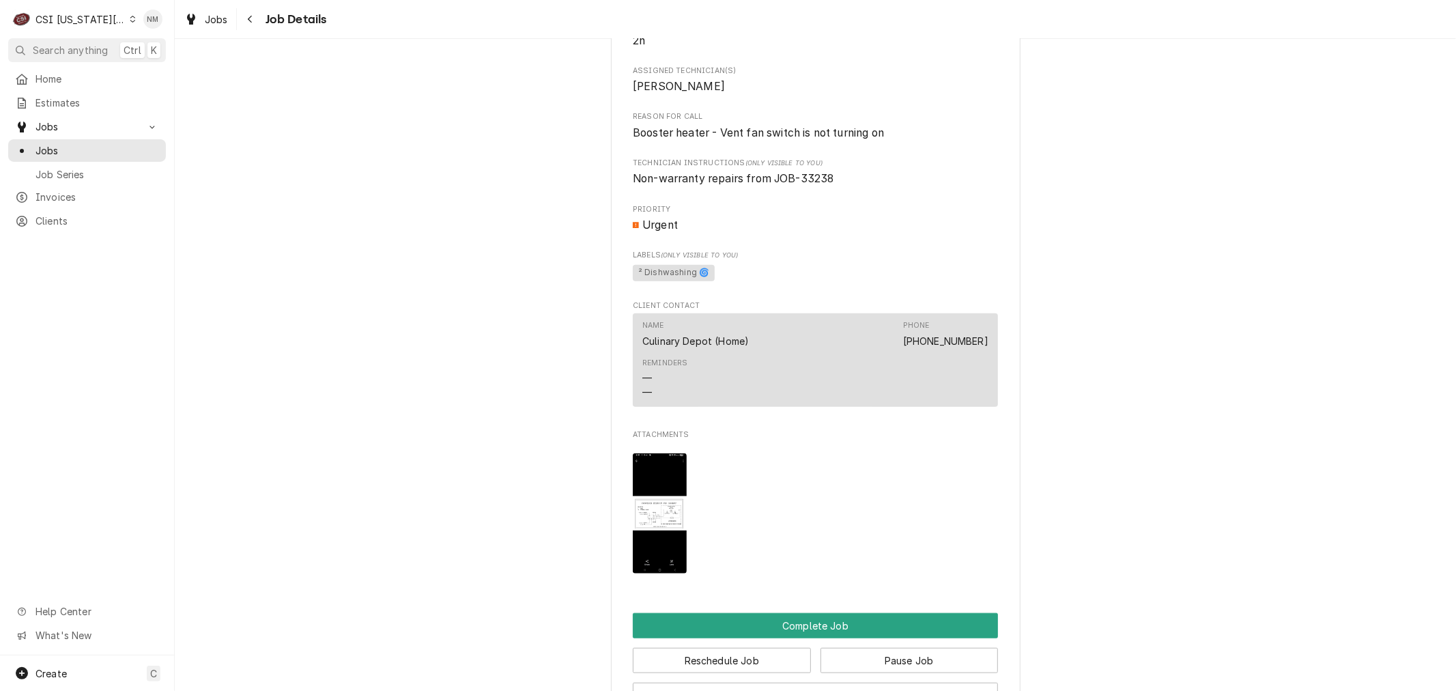
scroll to position [986, 0]
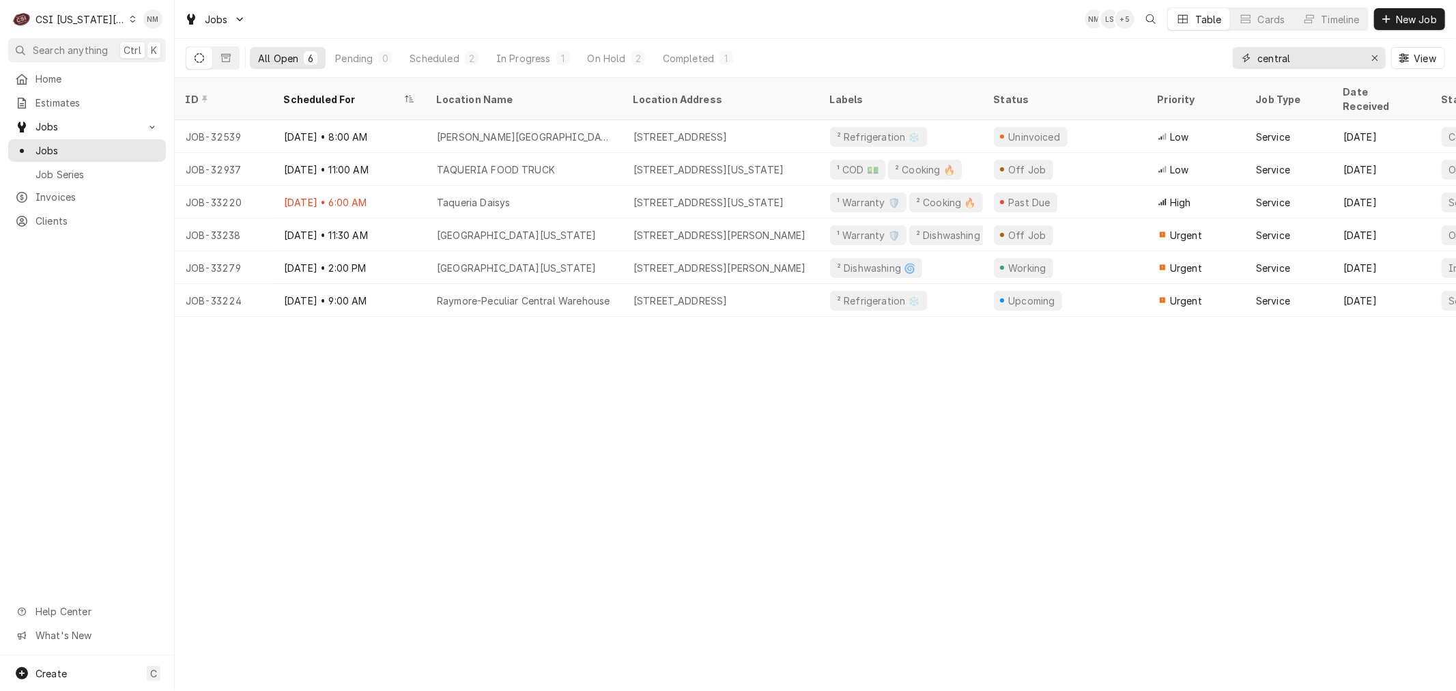
drag, startPoint x: 1313, startPoint y: 57, endPoint x: 1207, endPoint y: 60, distance: 106.6
click at [1207, 60] on div "All Open 6 Pending 0 Scheduled 2 In Progress 1 On Hold 2 Completed 1 central Vi…" at bounding box center [816, 58] width 1260 height 38
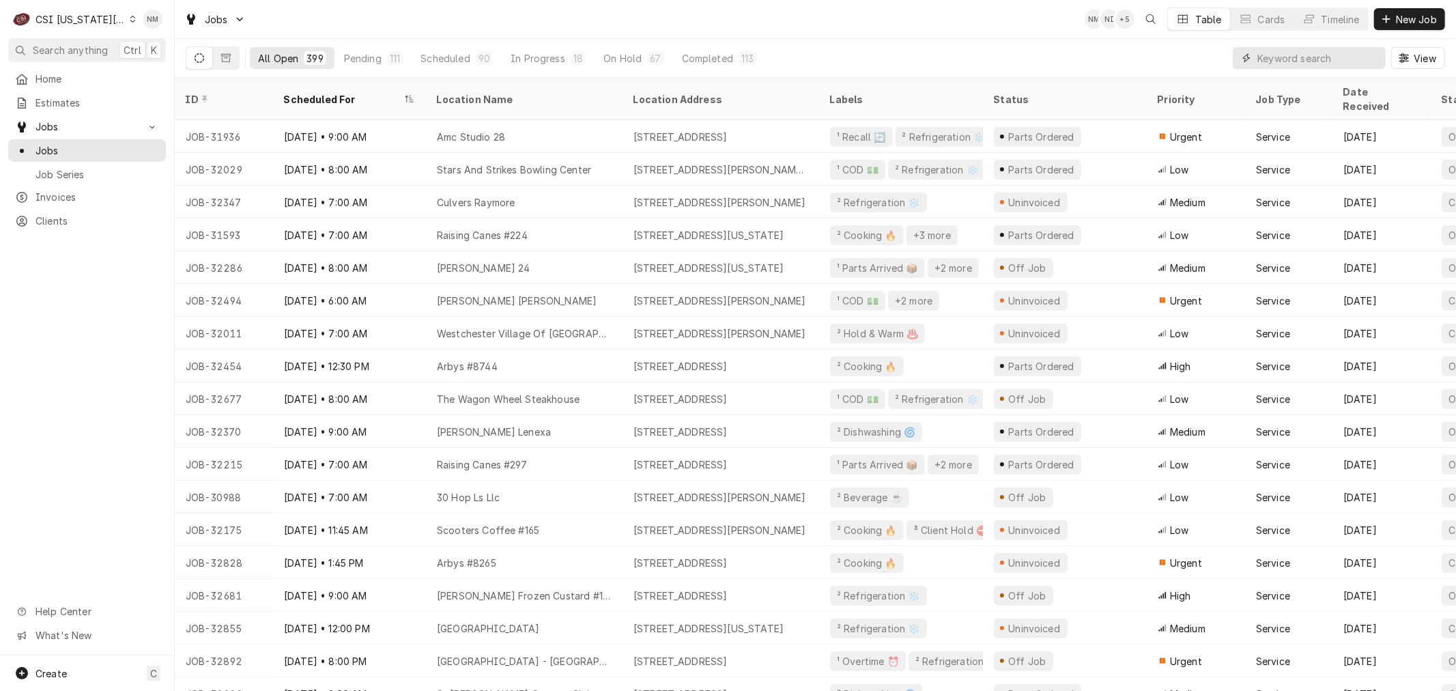
click at [1293, 53] on input "Dynamic Content Wrapper" at bounding box center [1319, 58] width 122 height 22
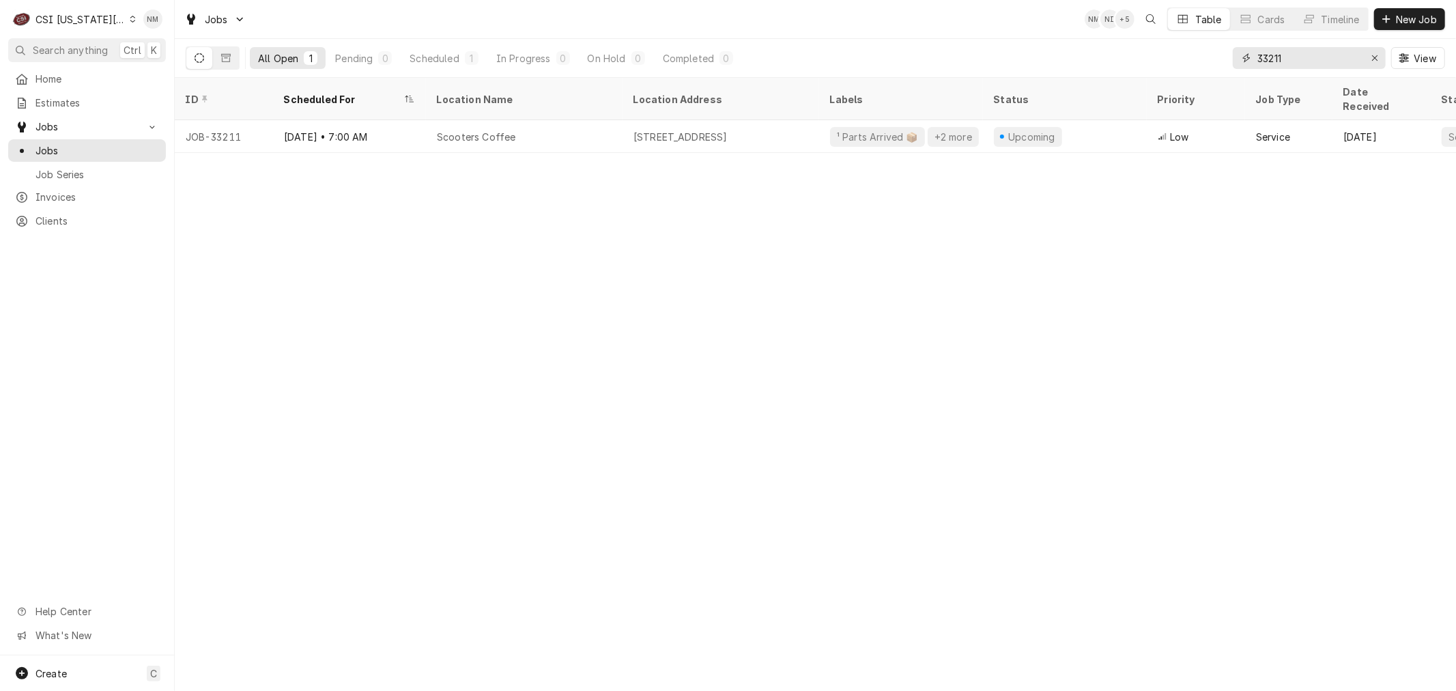
type input "33211"
click at [1374, 51] on div "Erase input" at bounding box center [1375, 58] width 14 height 14
